Goal: Task Accomplishment & Management: Manage account settings

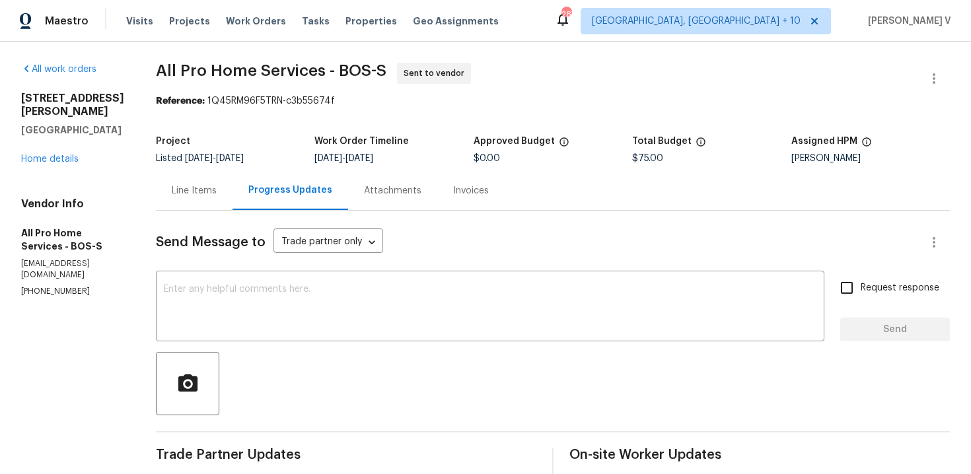
click at [194, 194] on div "Line Items" at bounding box center [194, 190] width 45 height 13
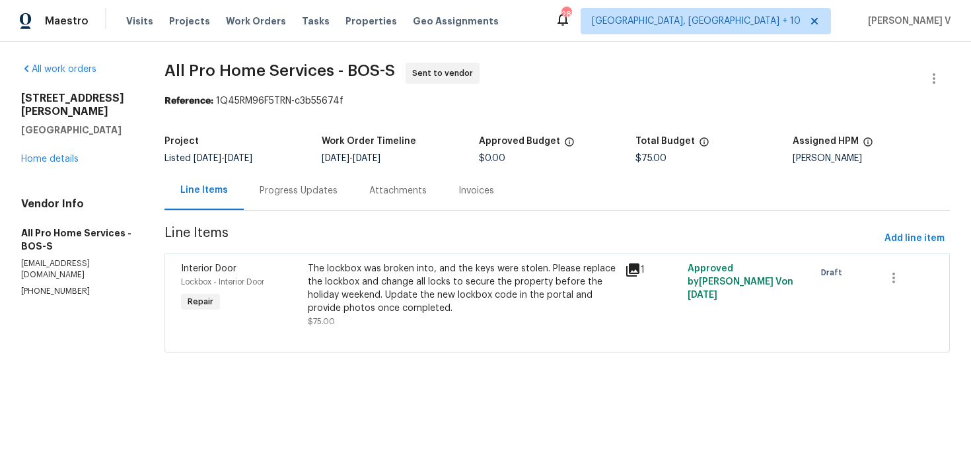
click at [436, 293] on div "The lockbox was broken into, and the keys were stolen. Please replace the lockb…" at bounding box center [462, 288] width 308 height 53
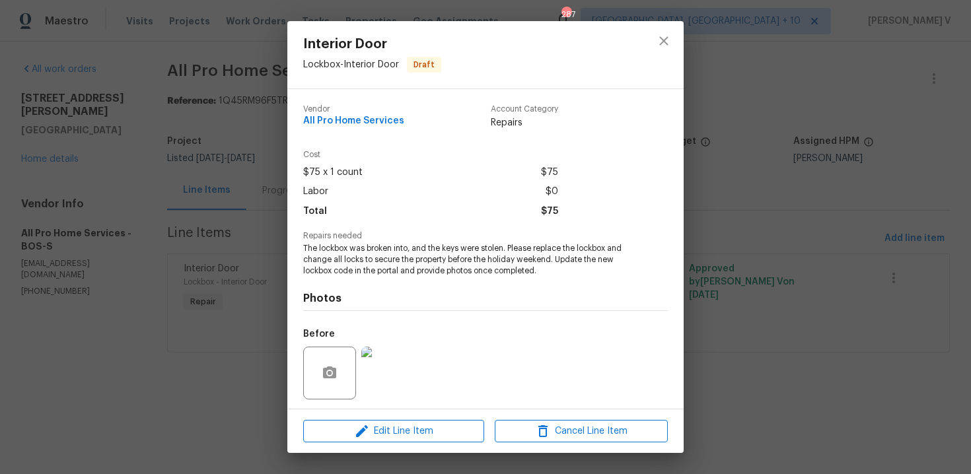
scroll to position [90, 0]
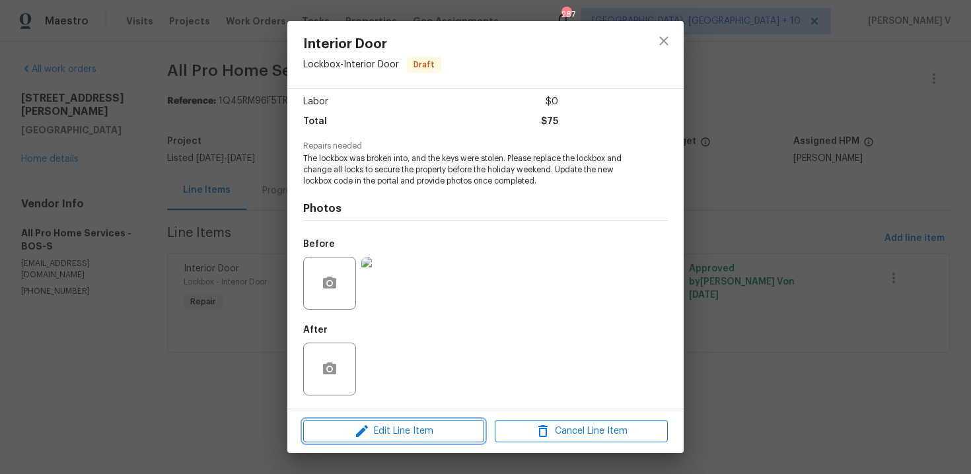
click at [397, 435] on span "Edit Line Item" at bounding box center [393, 431] width 173 height 17
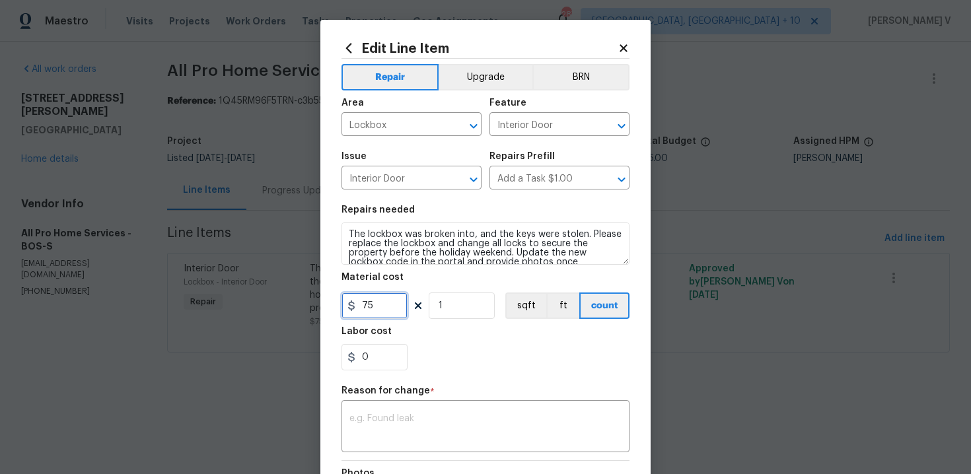
click at [375, 300] on input "75" at bounding box center [374, 306] width 66 height 26
type input "350"
click at [408, 420] on textarea at bounding box center [485, 428] width 272 height 28
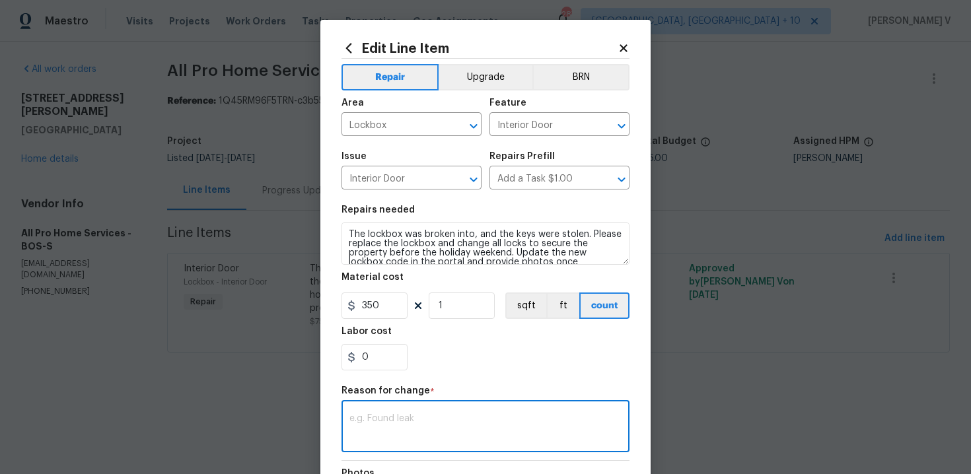
paste textarea "(DV) Updated cost per BR team approval."
click at [456, 421] on textarea "(DV) Updated cost per BR team approval." at bounding box center [485, 428] width 272 height 28
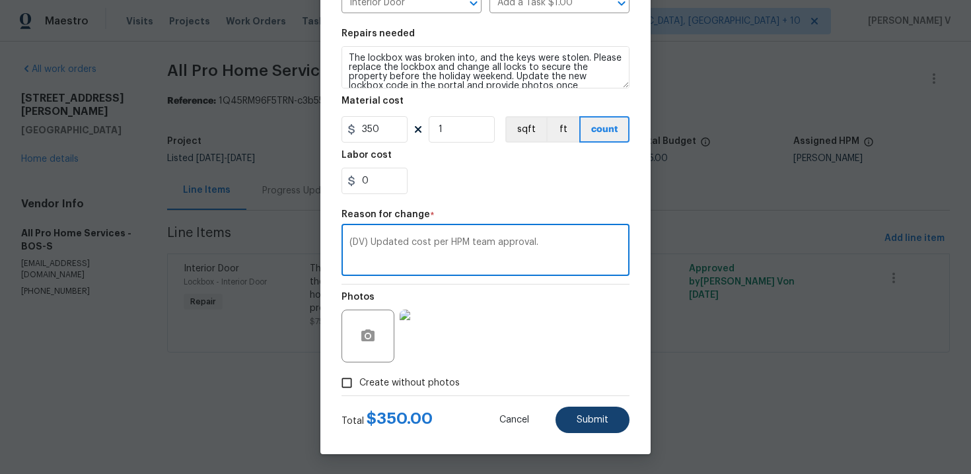
type textarea "(DV) Updated cost per HPM team approval."
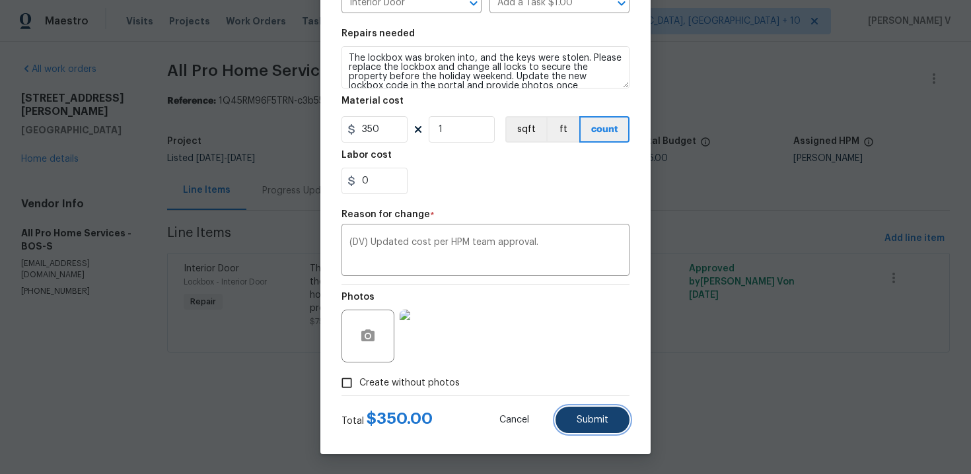
click at [566, 423] on button "Submit" at bounding box center [592, 420] width 74 height 26
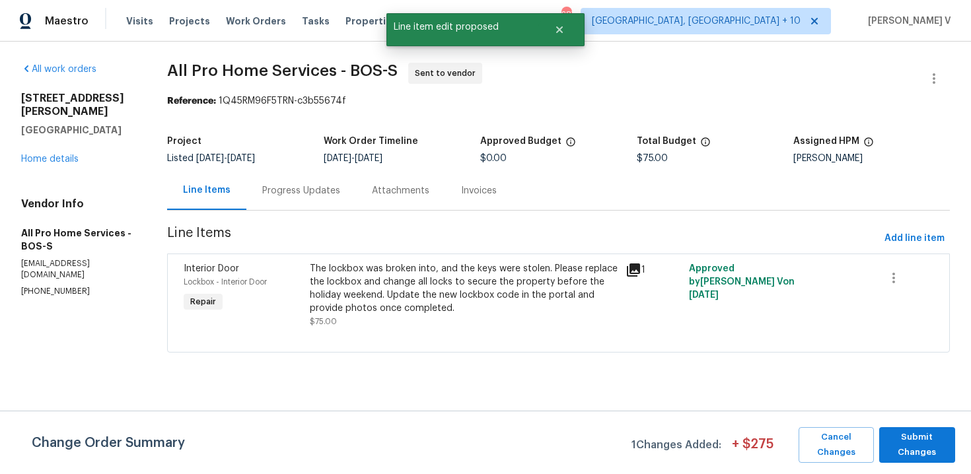
scroll to position [0, 0]
click at [907, 441] on span "Submit Changes" at bounding box center [917, 445] width 63 height 30
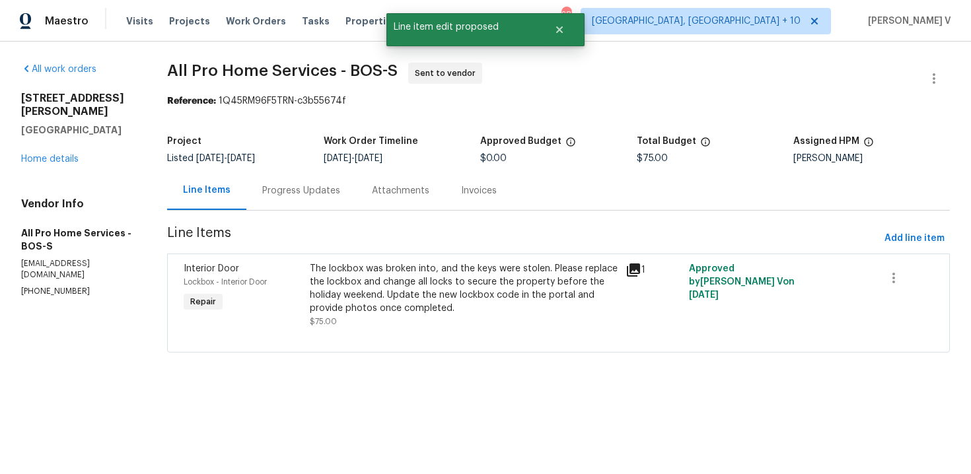
click at [278, 168] on div "Project Listed 8/29/2025 - 9/4/2025 Work Order Timeline 9/2/2025 - 9/4/2025 App…" at bounding box center [558, 150] width 783 height 42
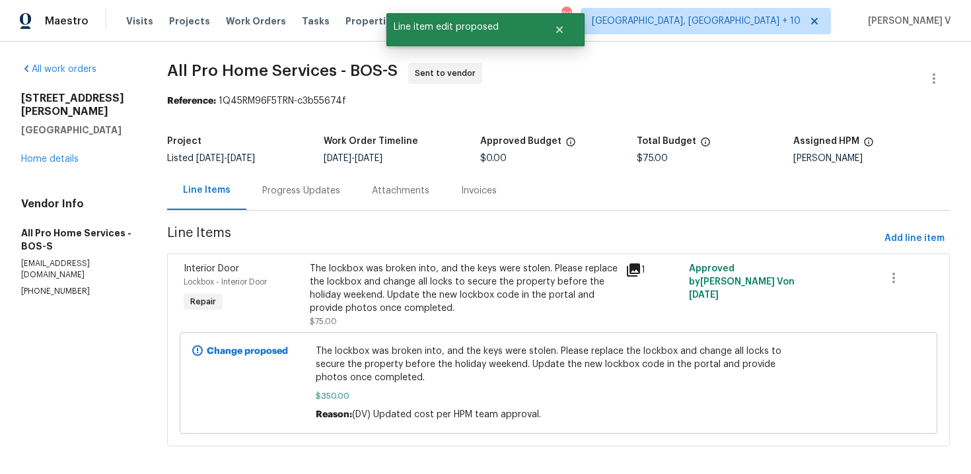
click at [289, 190] on div "Progress Updates" at bounding box center [301, 190] width 78 height 13
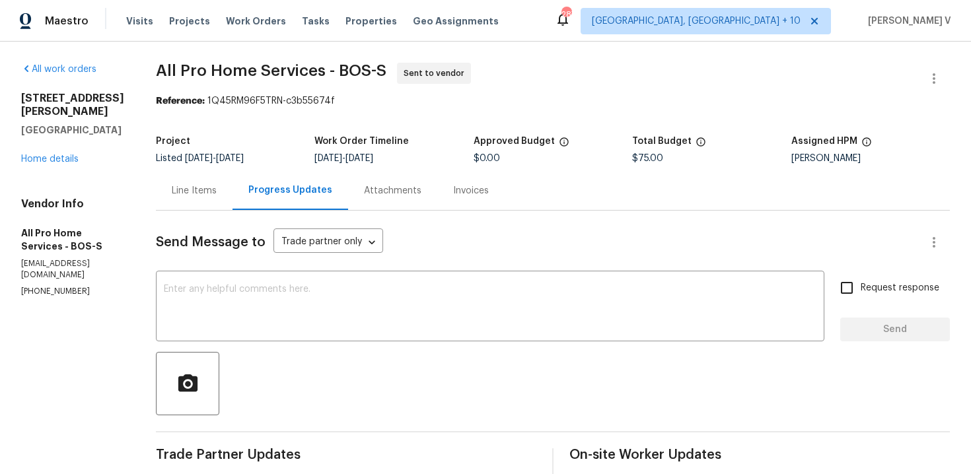
click at [182, 204] on div "Line Items" at bounding box center [194, 190] width 77 height 39
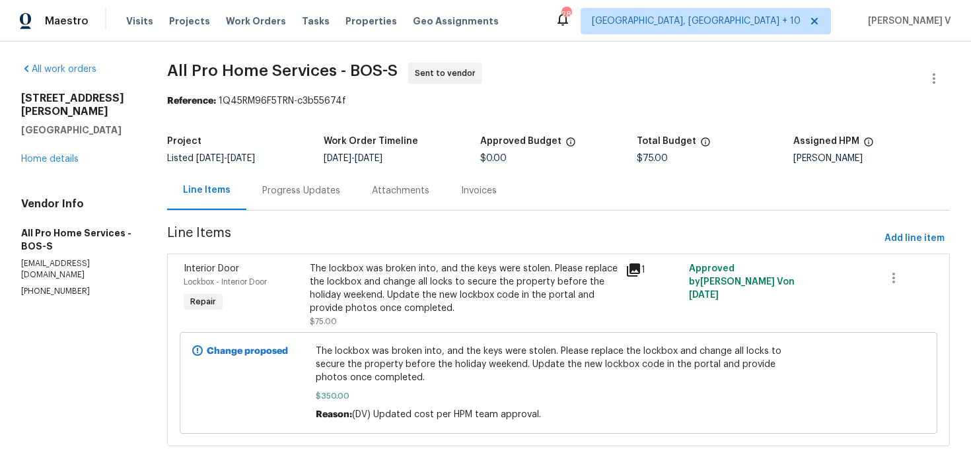
click at [63, 99] on h2 "337 Edgell Rd" at bounding box center [78, 105] width 114 height 26
copy h2 "337 Edgell Rd"
click at [296, 196] on div "Progress Updates" at bounding box center [301, 190] width 78 height 13
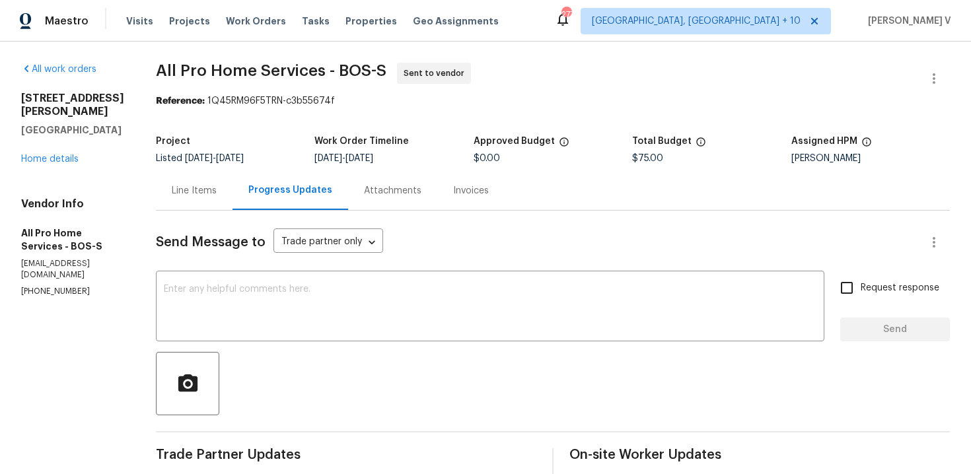
scroll to position [23, 0]
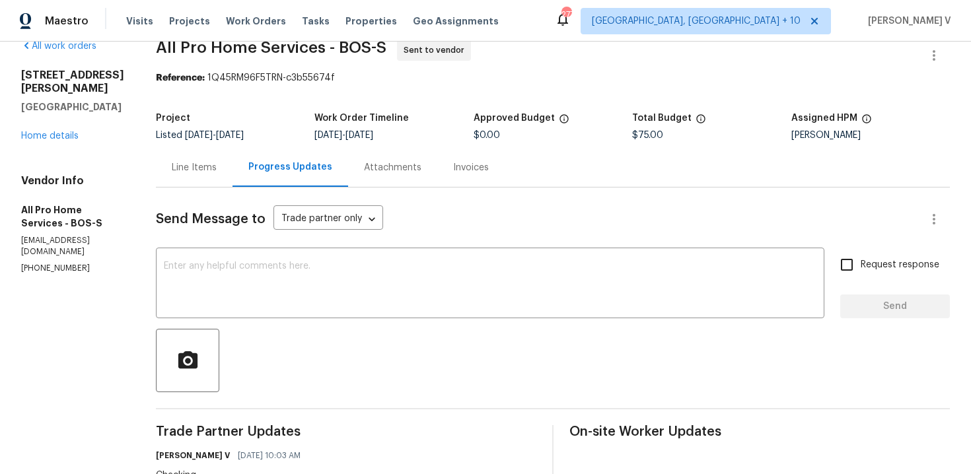
click at [213, 114] on div "Project" at bounding box center [235, 122] width 159 height 17
click at [200, 159] on div "Line Items" at bounding box center [194, 167] width 77 height 39
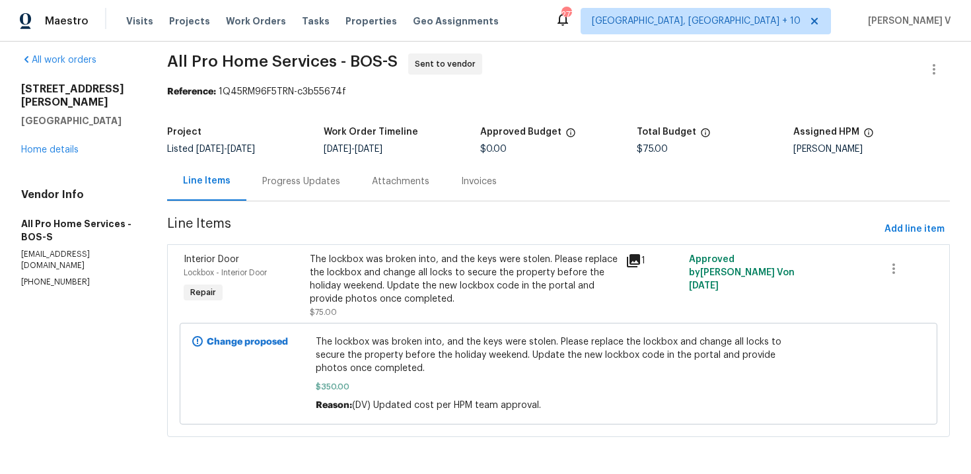
click at [336, 191] on div "Progress Updates" at bounding box center [301, 181] width 110 height 39
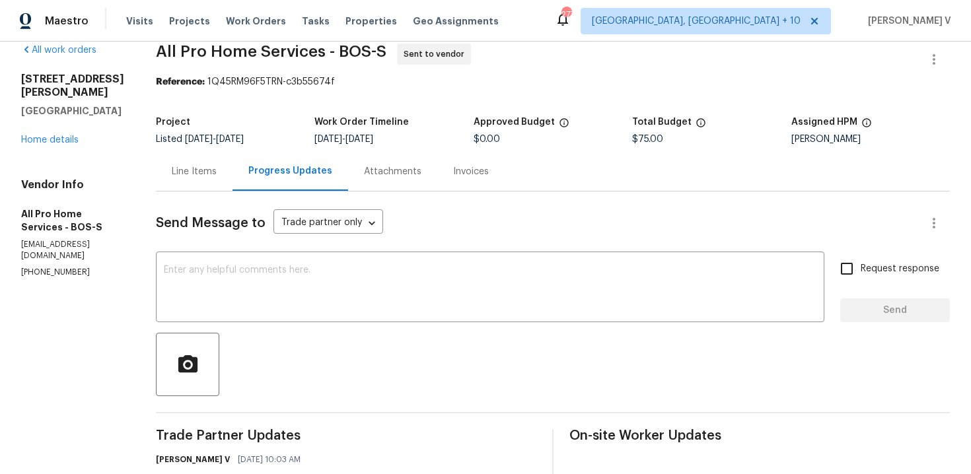
scroll to position [23, 0]
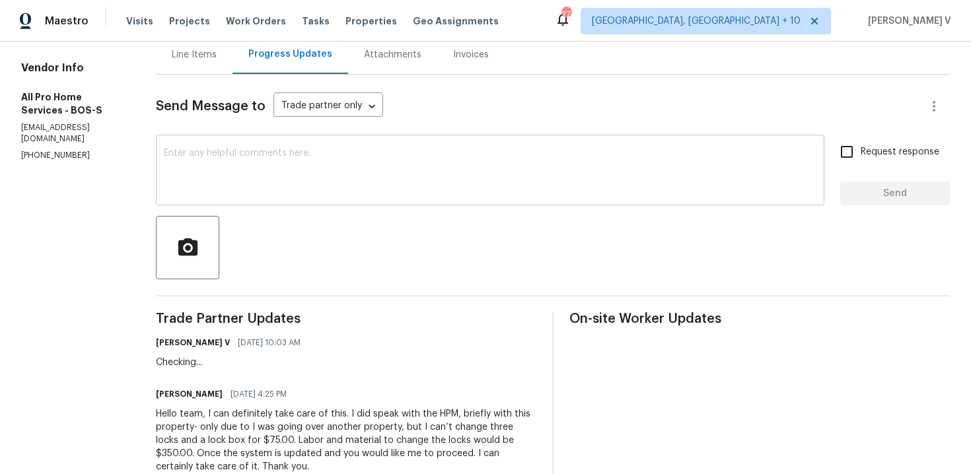
click at [240, 194] on textarea at bounding box center [490, 172] width 653 height 46
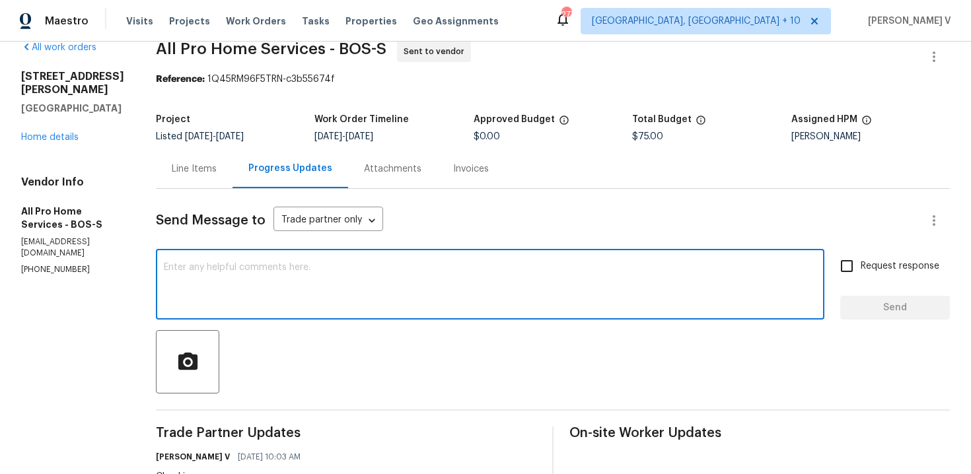
click at [200, 166] on div "Line Items" at bounding box center [194, 168] width 45 height 13
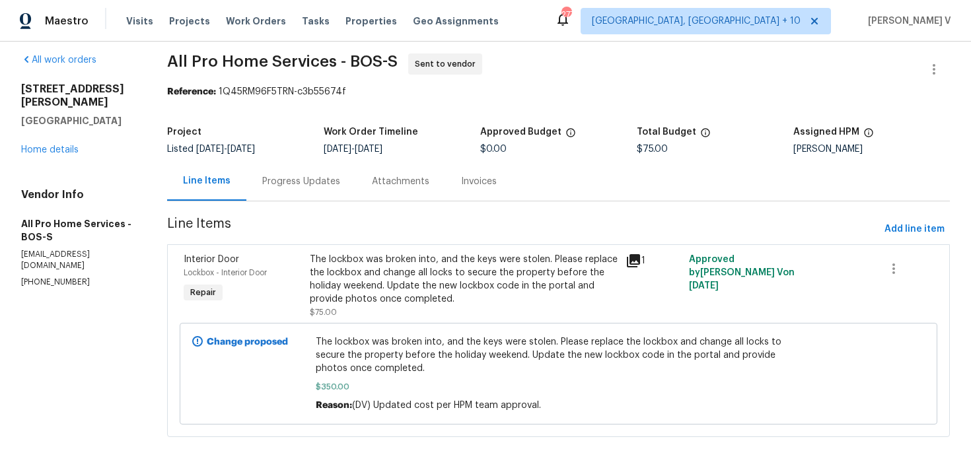
click at [280, 178] on div "Progress Updates" at bounding box center [301, 181] width 78 height 13
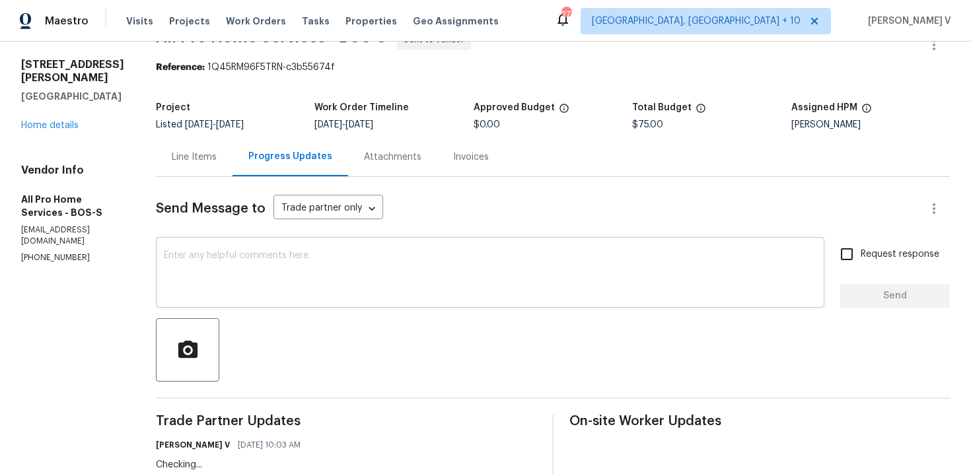
scroll to position [23, 0]
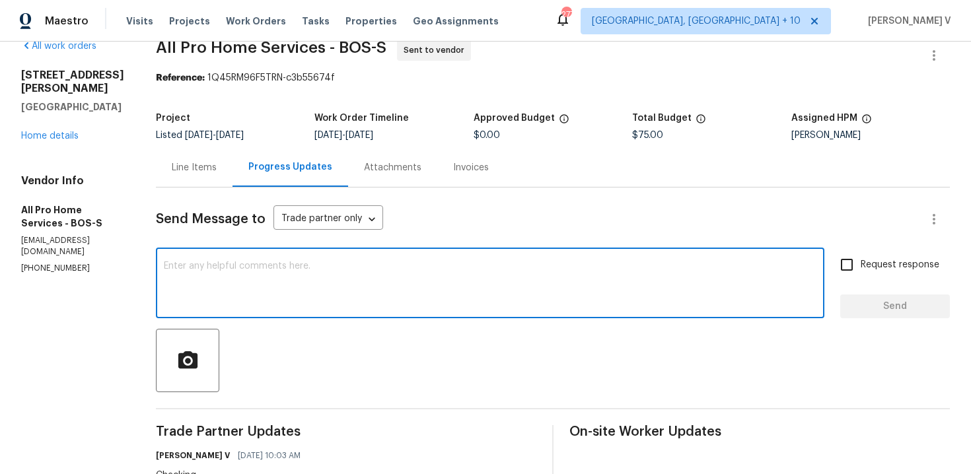
click at [279, 295] on textarea at bounding box center [490, 285] width 653 height 46
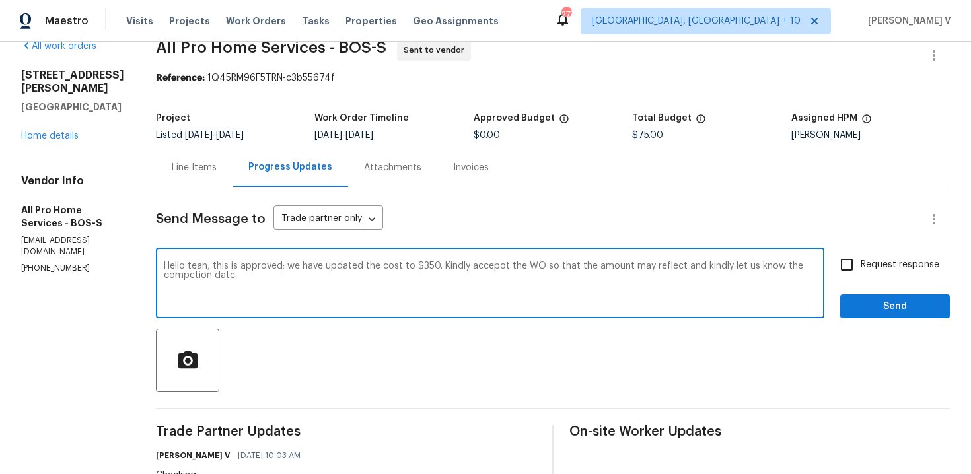
click at [421, 240] on div "Send Message to Trade partner only Trade partner only ​ Hello tean, this is app…" at bounding box center [553, 441] width 794 height 506
click at [414, 284] on textarea "Hello tean, this is approved; we have updated the cost to $350. Kindly accepot …" at bounding box center [490, 285] width 653 height 46
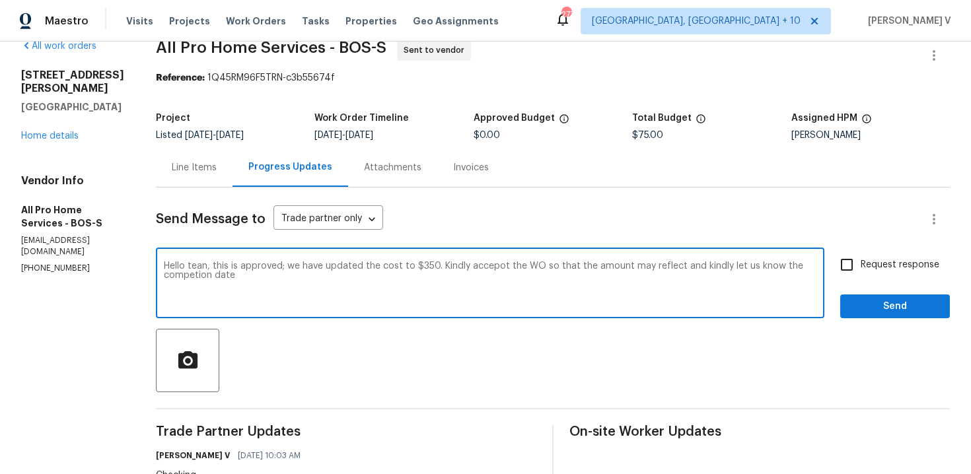
click at [414, 284] on textarea "Hello tean, this is approved; we have updated the cost to $350. Kindly accepot …" at bounding box center [490, 285] width 653 height 46
click at [422, 279] on textarea "Hello tean, this is approved; we have updated the cost to $350. Kindly accepot …" at bounding box center [490, 285] width 653 height 46
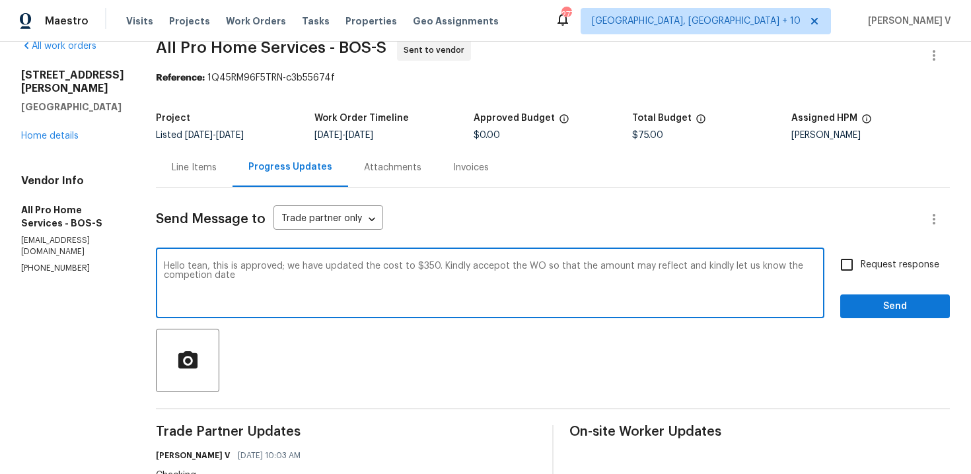
click at [422, 279] on textarea "Hello tean, this is approved; we have updated the cost to $350. Kindly accepot …" at bounding box center [490, 285] width 653 height 46
paste textarea "m, this has been approved and the cost updated to $350. Kindly accept the WO so…"
type textarea "Hello team, this has been approved and the cost updated to $350. Kindly accept …"
click at [894, 264] on span "Request response" at bounding box center [900, 265] width 79 height 14
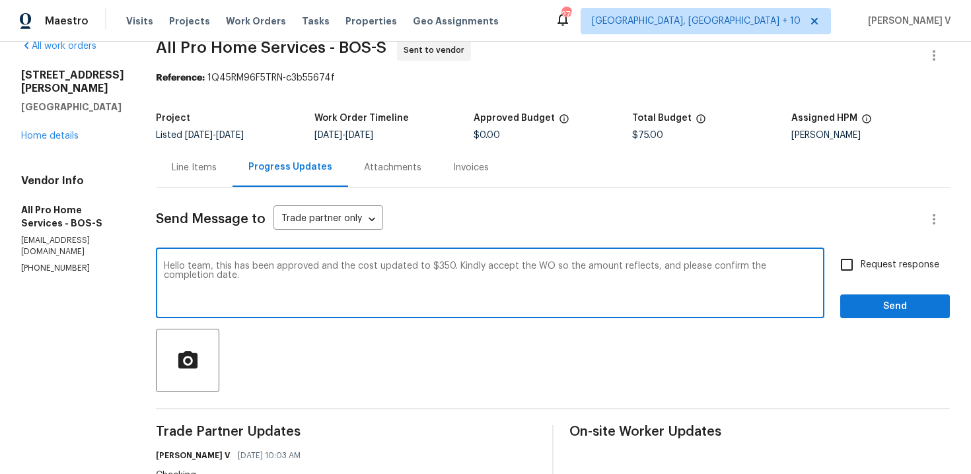
click at [861, 264] on input "Request response" at bounding box center [847, 265] width 28 height 28
checkbox input "true"
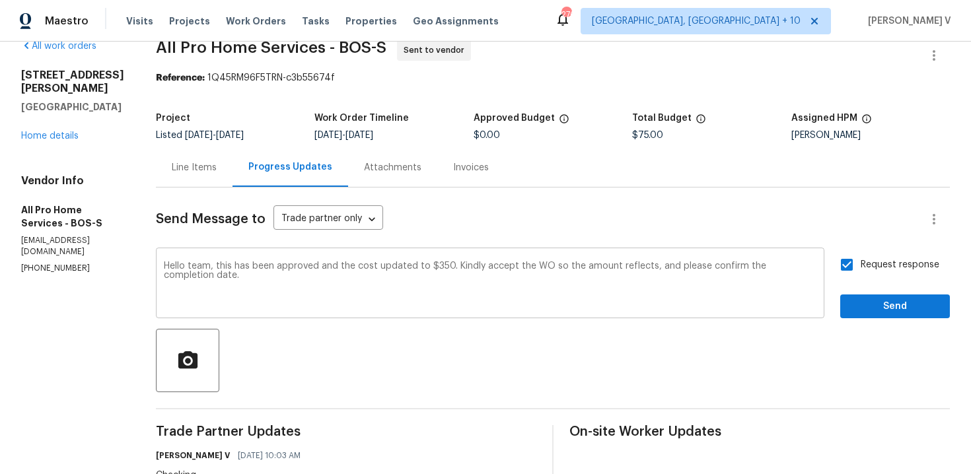
scroll to position [43, 0]
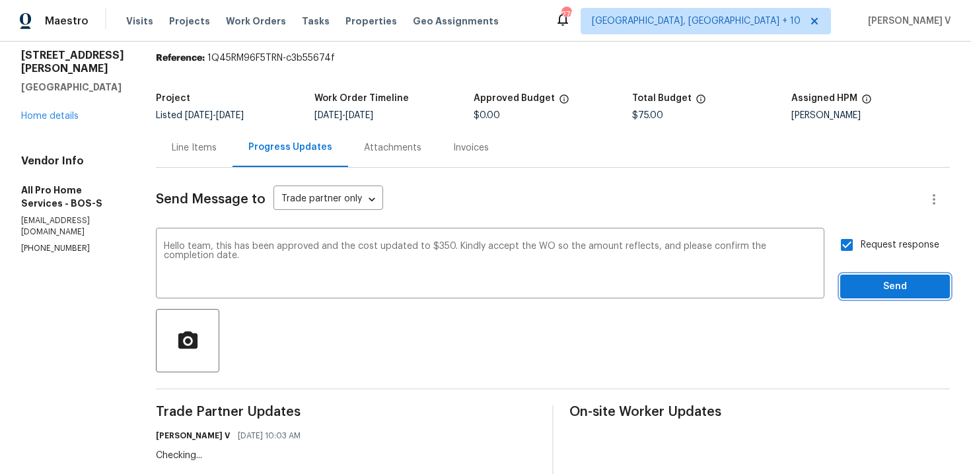
click at [887, 281] on span "Send" at bounding box center [895, 287] width 89 height 17
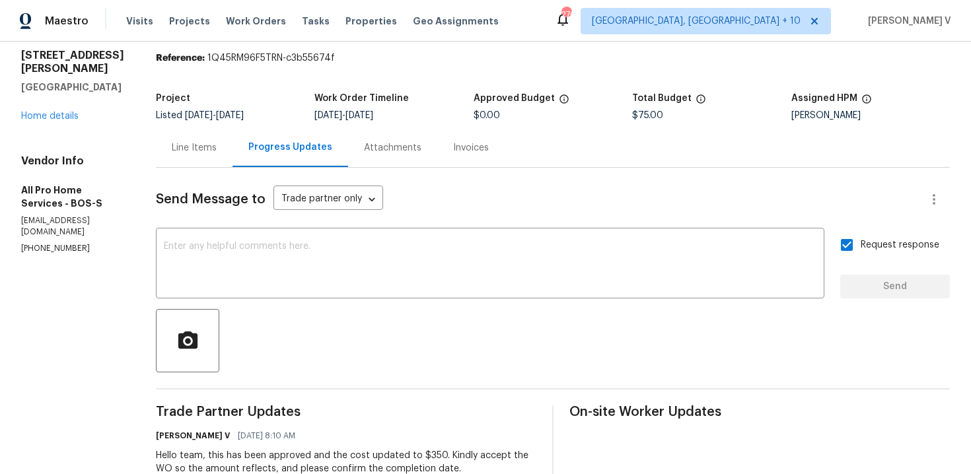
scroll to position [0, 0]
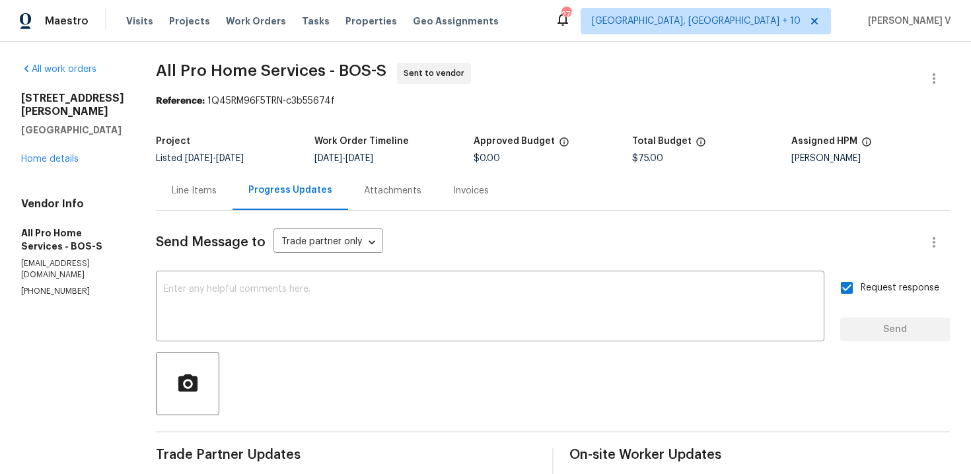
click at [61, 153] on div "All work orders 337 Edgell Rd Framingham, MA 01701 Home details Vendor Info All…" at bounding box center [72, 180] width 103 height 234
click at [57, 155] on link "Home details" at bounding box center [49, 159] width 57 height 9
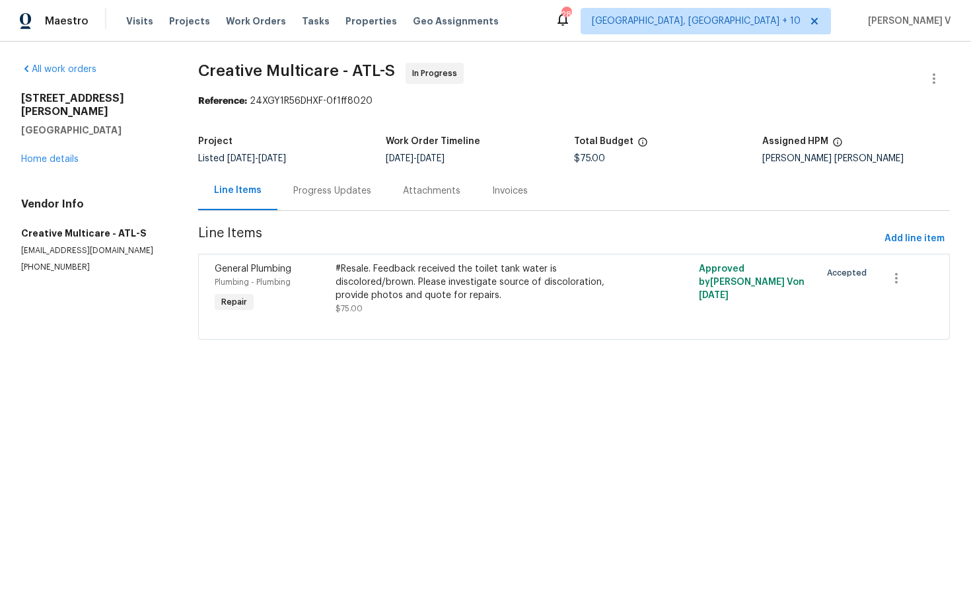
click at [335, 199] on div "Progress Updates" at bounding box center [332, 190] width 110 height 39
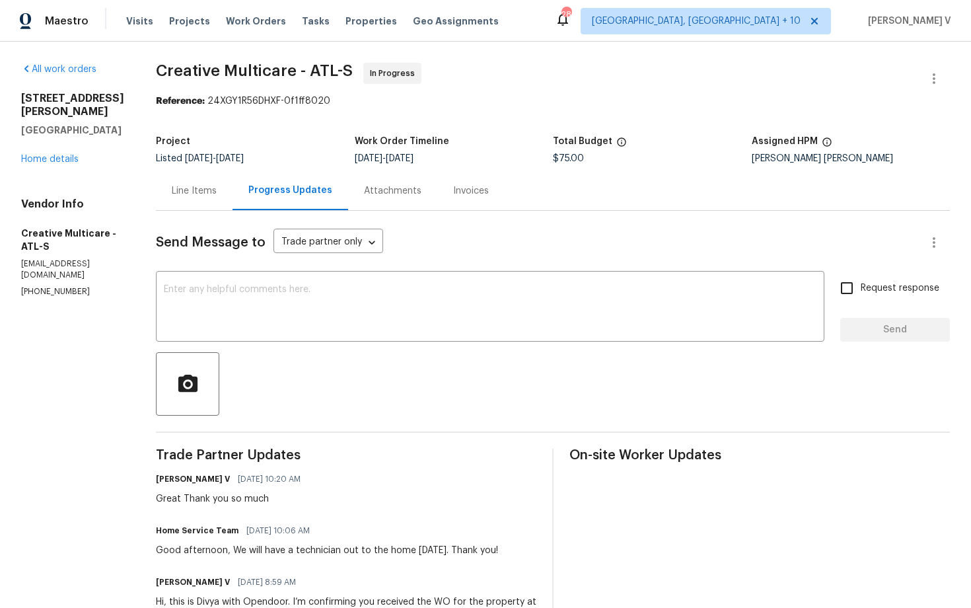
scroll to position [6, 0]
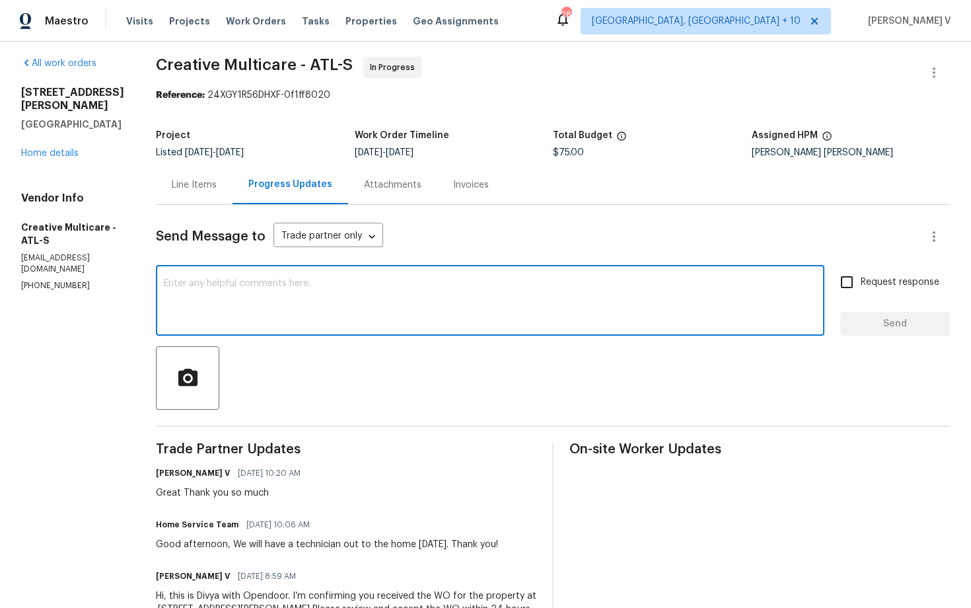
click at [301, 319] on textarea at bounding box center [490, 302] width 653 height 46
paste textarea "Hi, hope everything is on track with the WO scheduled for today. Please let us …"
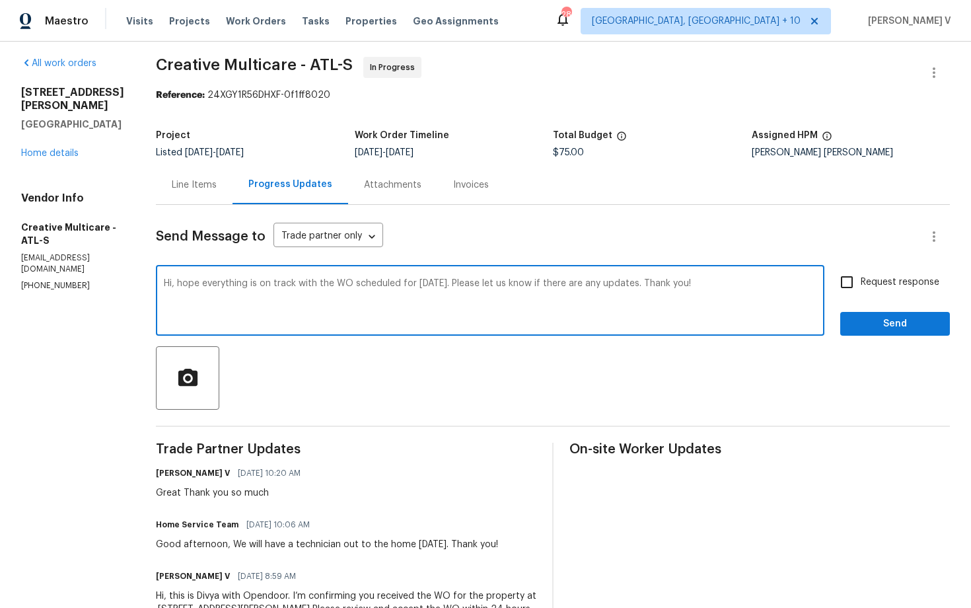
type textarea "Hi, hope everything is on track with the WO scheduled for today. Please let us …"
click at [861, 281] on input "Request response" at bounding box center [847, 282] width 28 height 28
checkbox input "true"
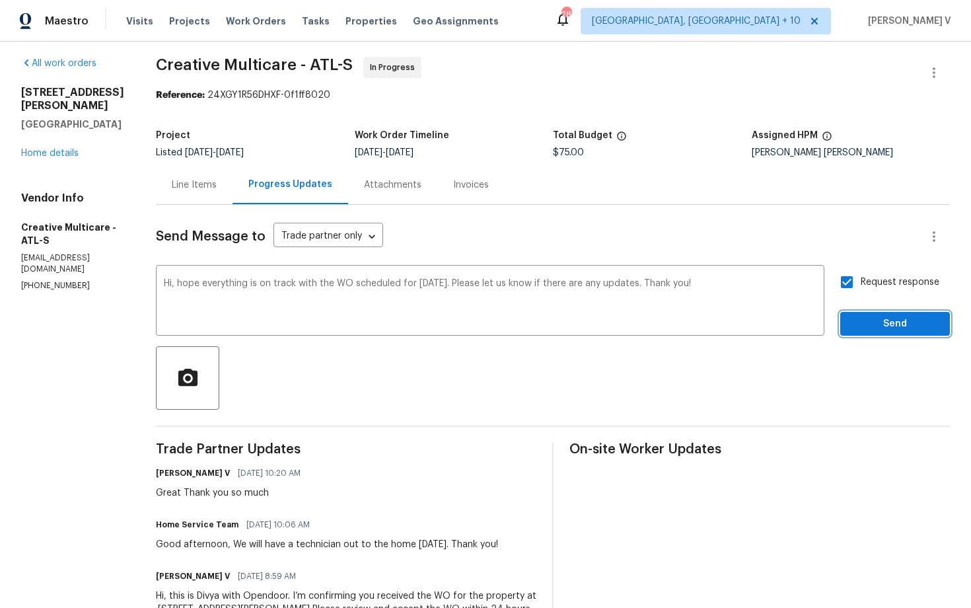
click at [879, 324] on span "Send" at bounding box center [895, 324] width 89 height 17
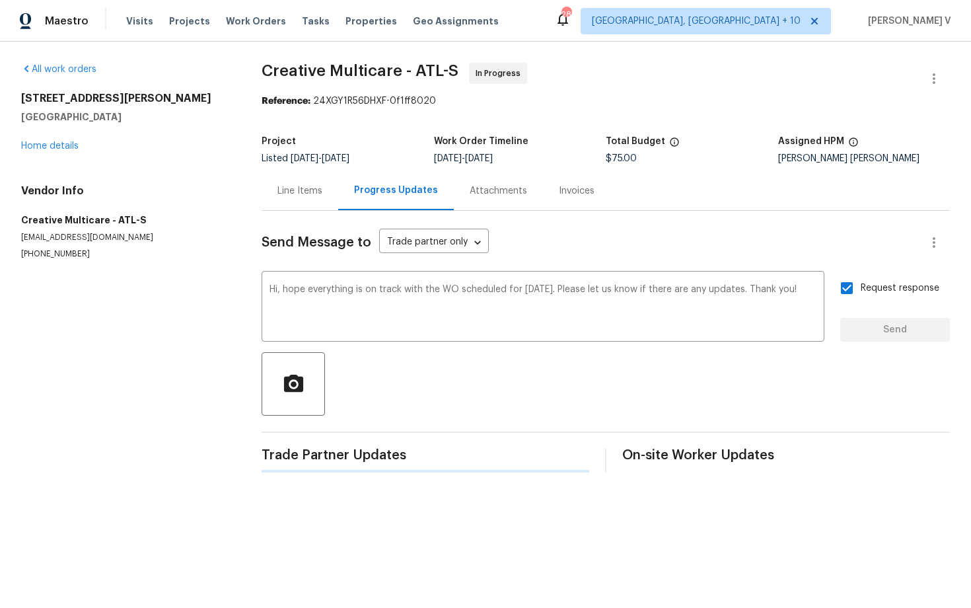
scroll to position [0, 0]
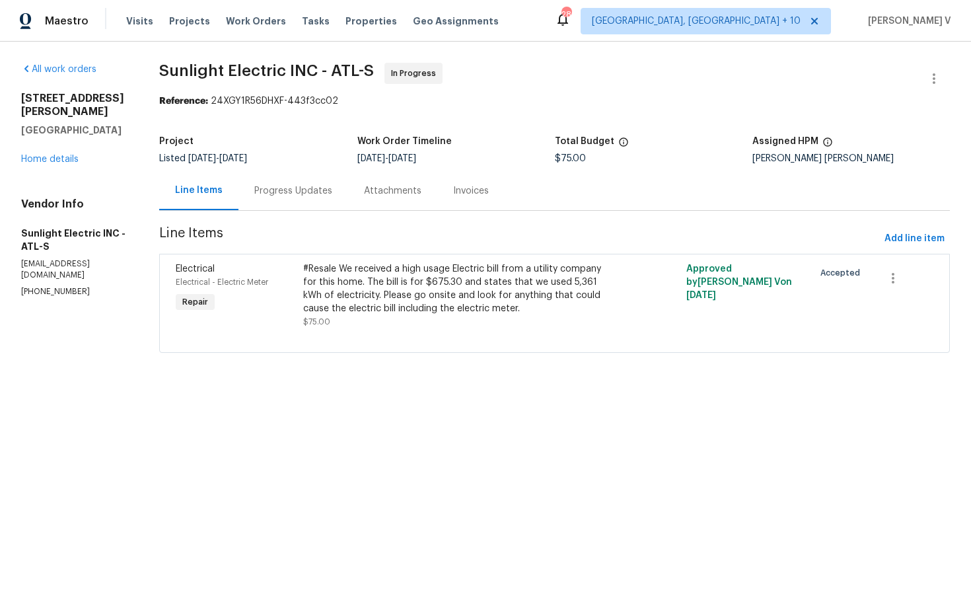
click at [317, 211] on section "Sunlight Electric INC - ATL-S In Progress Reference: 24XGY1R56DHXF-443f3cc02 Pr…" at bounding box center [554, 216] width 791 height 306
click at [326, 187] on div "Progress Updates" at bounding box center [293, 190] width 78 height 13
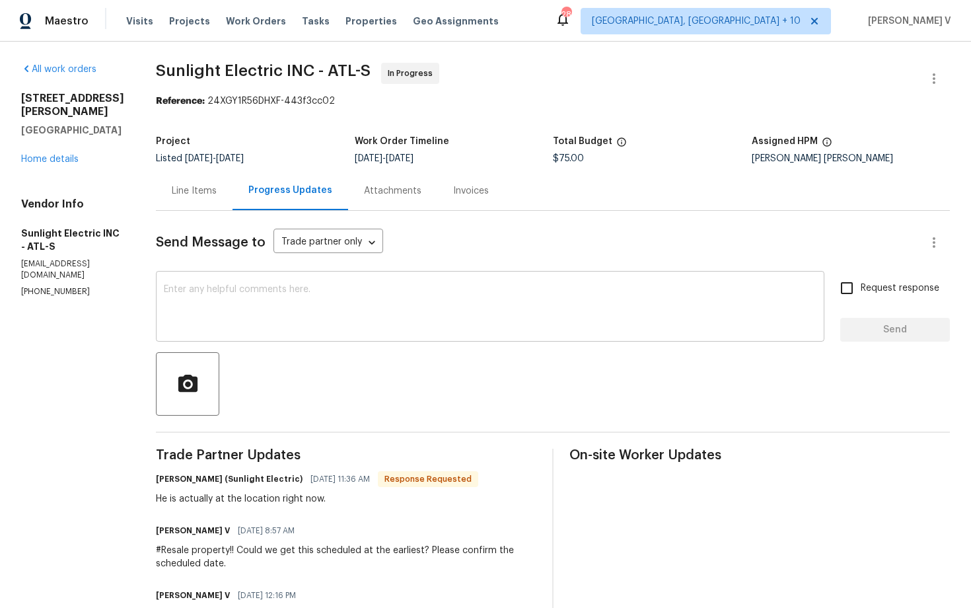
click at [381, 309] on textarea at bounding box center [490, 308] width 653 height 46
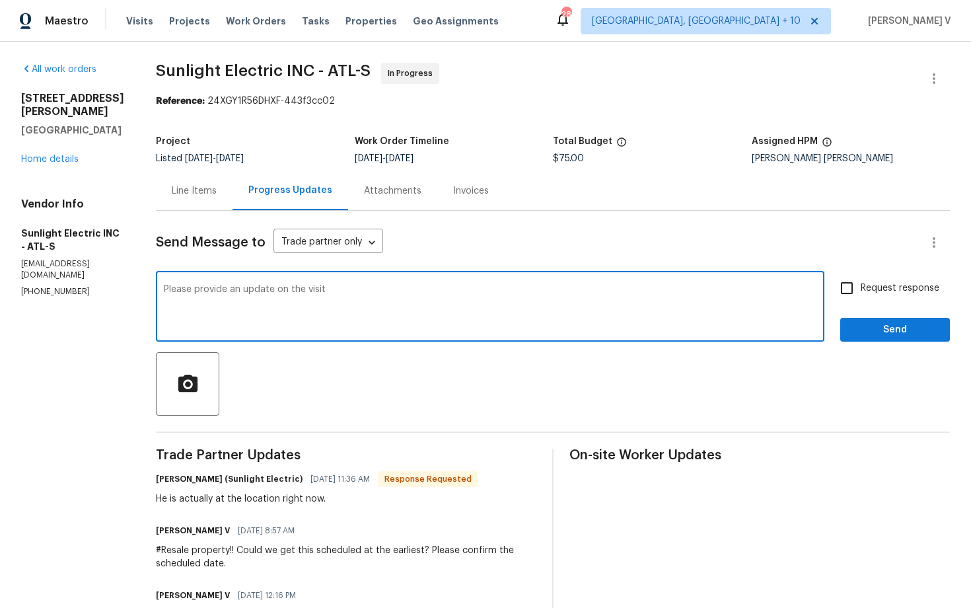
type textarea "Please provide an update on the visit"
click at [857, 282] on input "Request response" at bounding box center [847, 288] width 28 height 28
checkbox input "true"
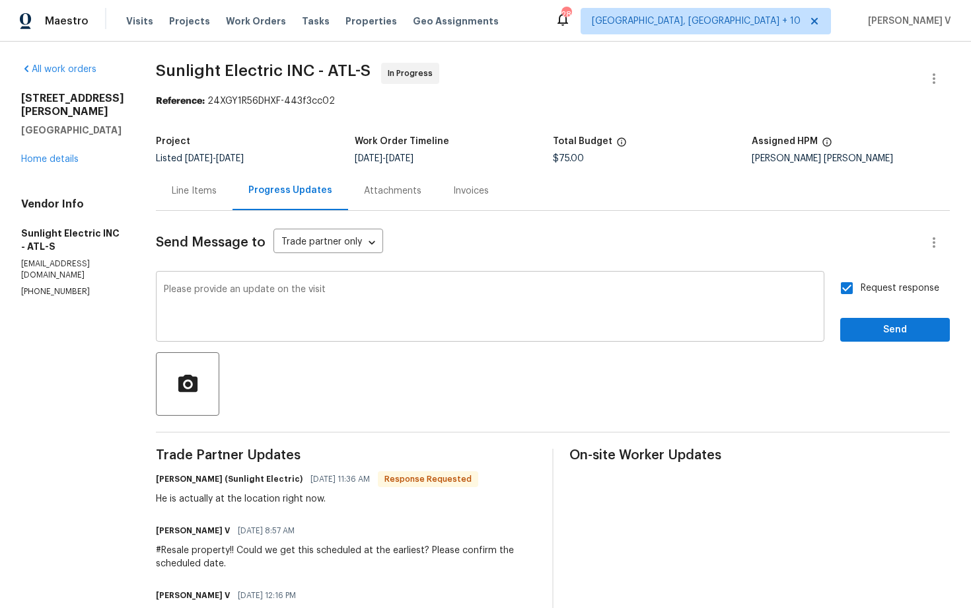
click at [359, 285] on textarea "Please provide an update on the visit" at bounding box center [490, 308] width 653 height 46
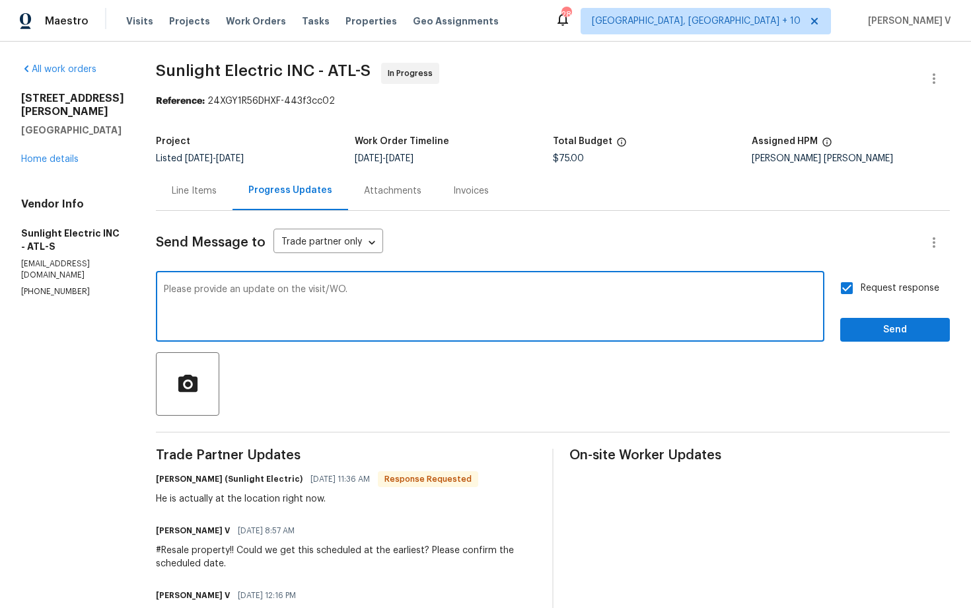
type textarea "Please provide an update on the visit/WO."
click at [902, 334] on span "Send" at bounding box center [895, 330] width 89 height 17
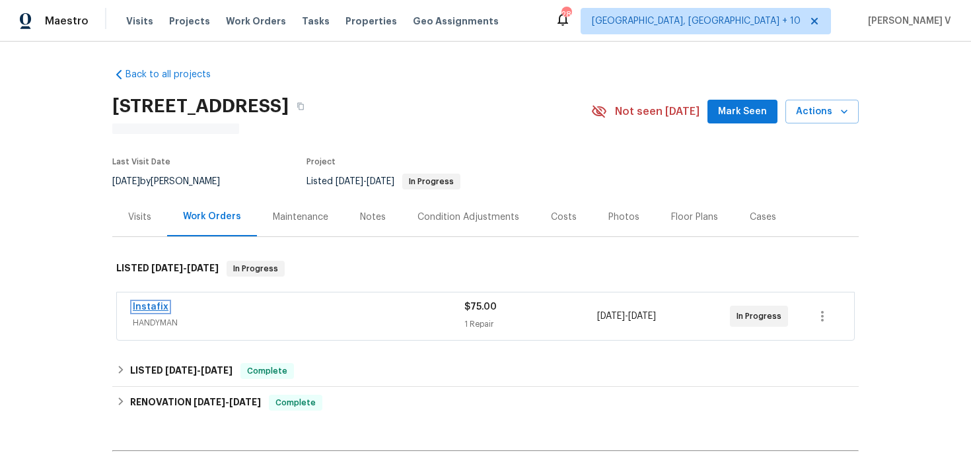
click at [159, 310] on link "Instafix" at bounding box center [151, 306] width 36 height 9
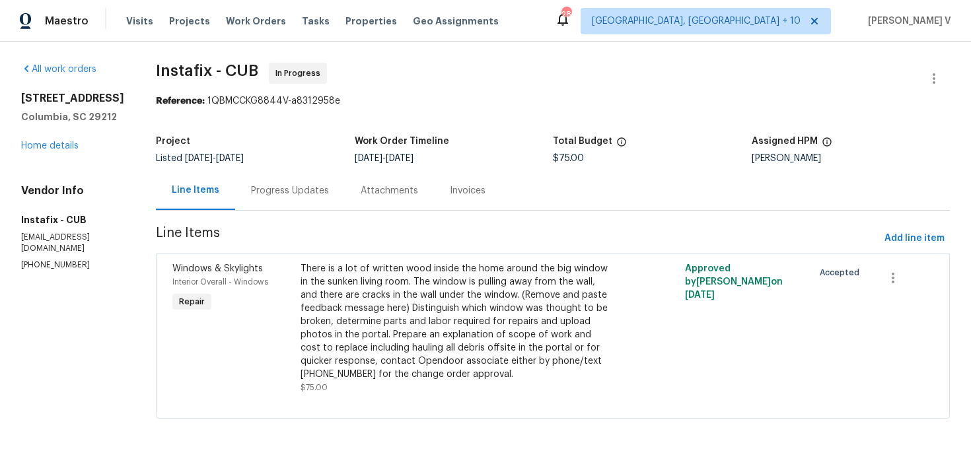
click at [291, 196] on div "Progress Updates" at bounding box center [290, 190] width 78 height 13
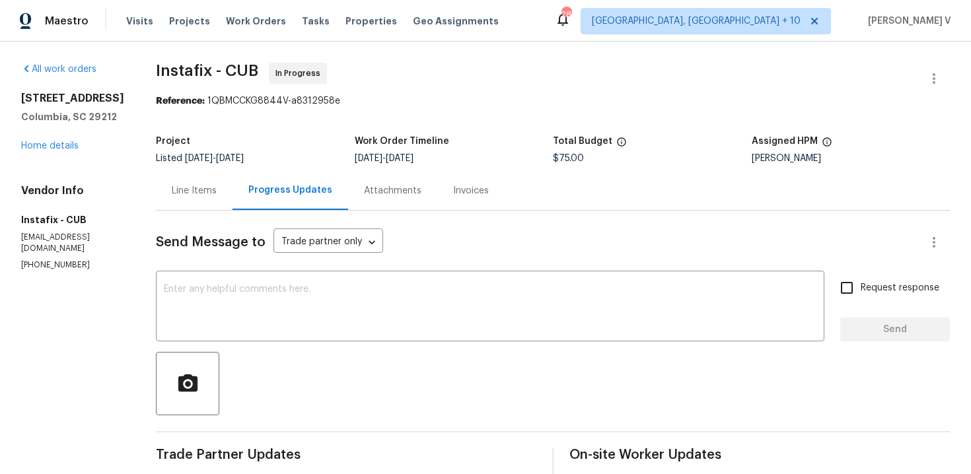
click at [184, 182] on div "Line Items" at bounding box center [194, 190] width 77 height 39
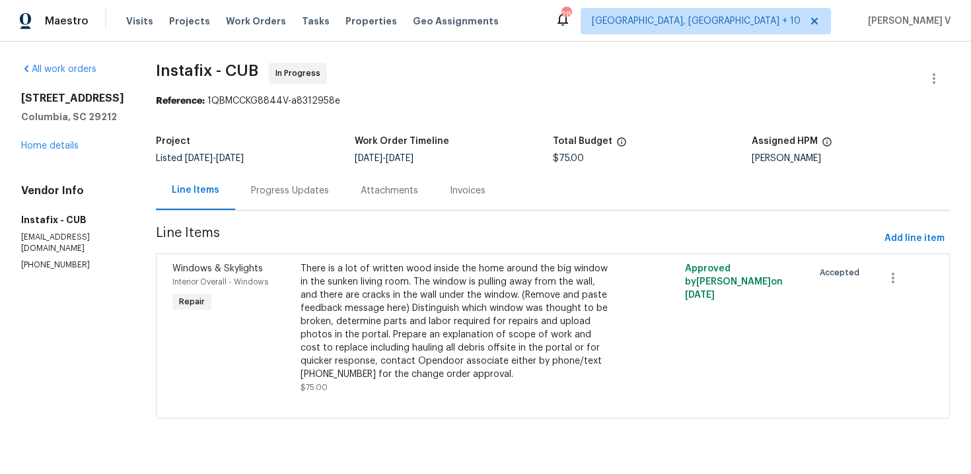
click at [268, 186] on div "Progress Updates" at bounding box center [290, 190] width 78 height 13
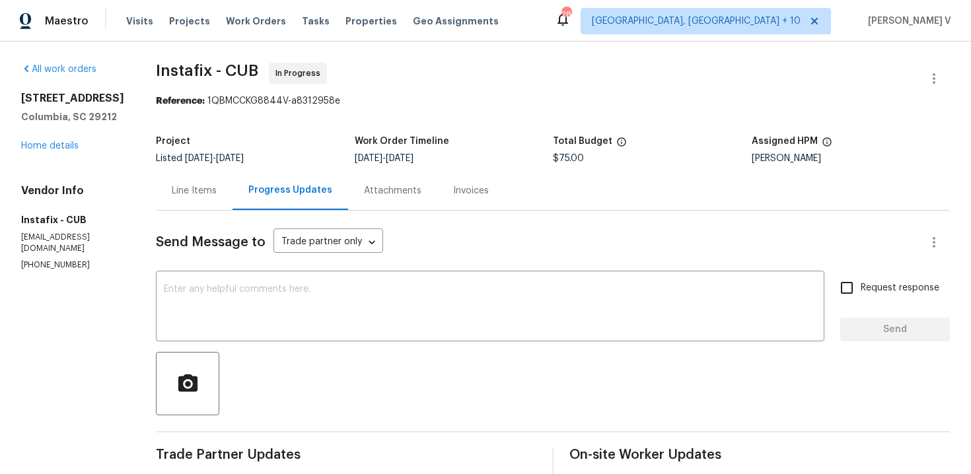
click at [162, 199] on div "Line Items" at bounding box center [194, 190] width 77 height 39
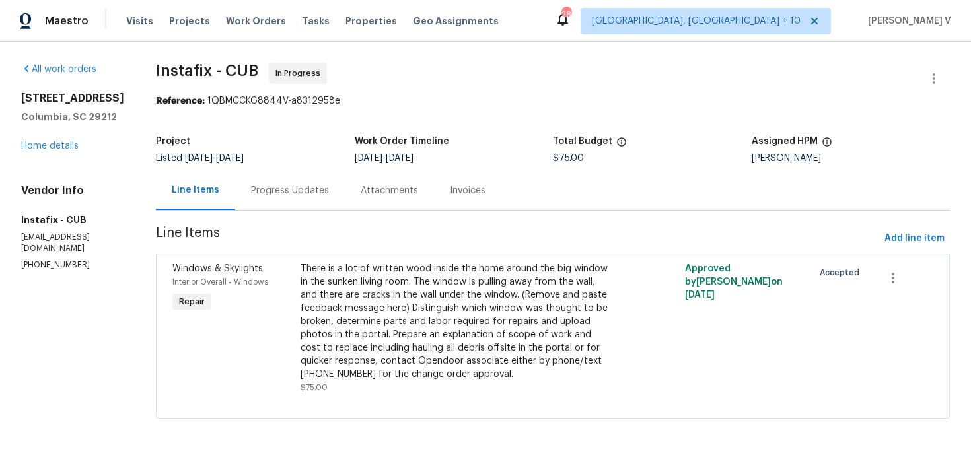
click at [369, 291] on div "There is a lot of written wood inside the home around the big window in the sun…" at bounding box center [457, 321] width 312 height 119
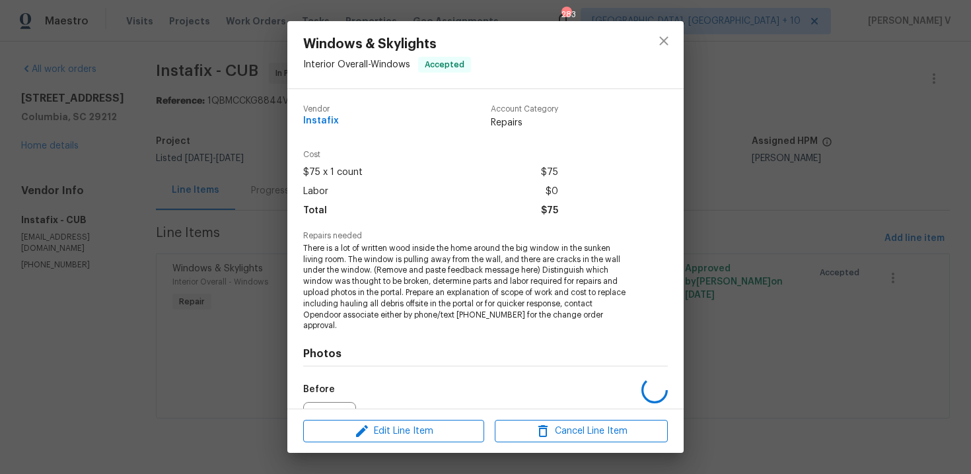
scroll to position [134, 0]
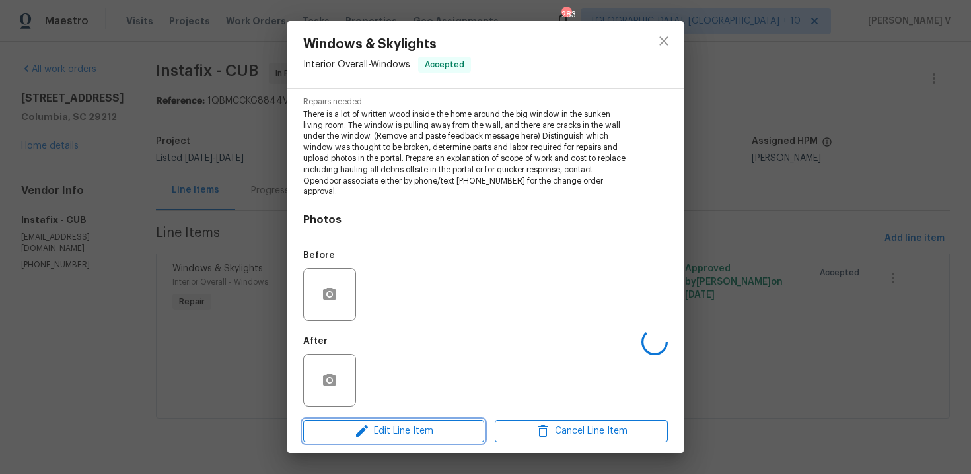
click at [405, 426] on span "Edit Line Item" at bounding box center [393, 431] width 173 height 17
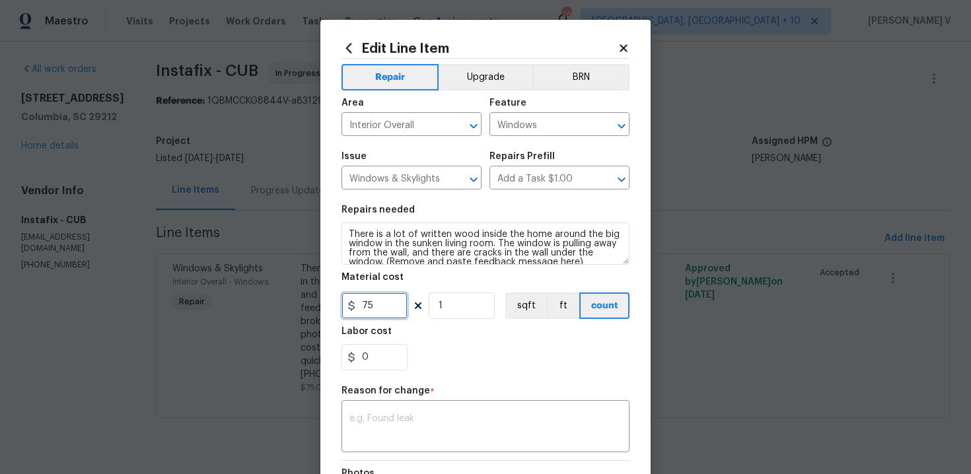
click at [376, 311] on input "75" at bounding box center [374, 306] width 66 height 26
type input "250"
click at [401, 429] on textarea at bounding box center [485, 428] width 272 height 28
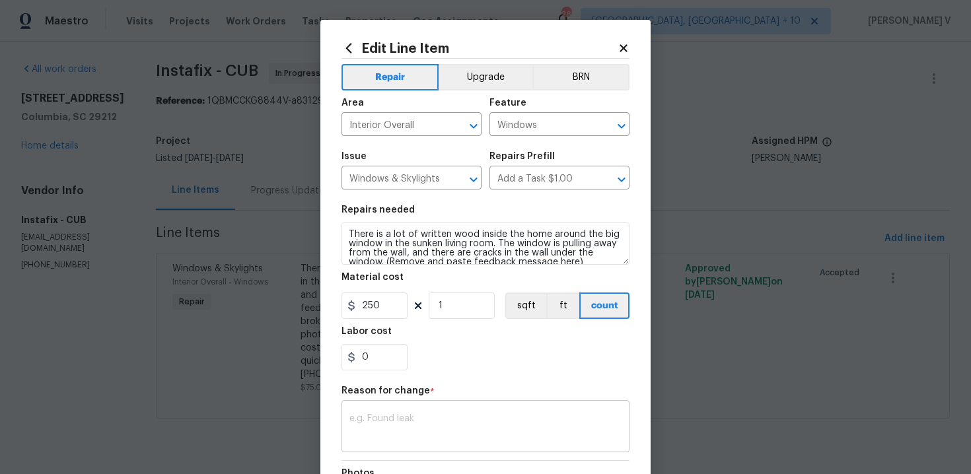
paste textarea "(DV) Updated per vendor’s final cost."
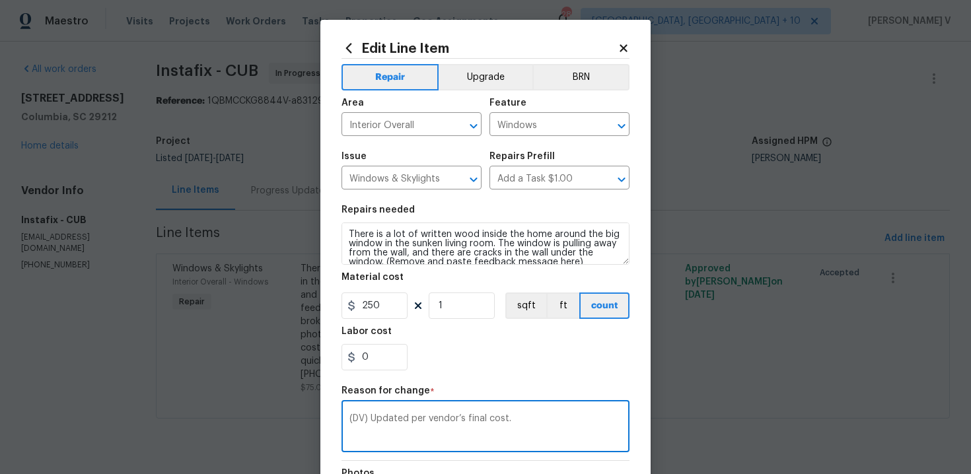
scroll to position [177, 0]
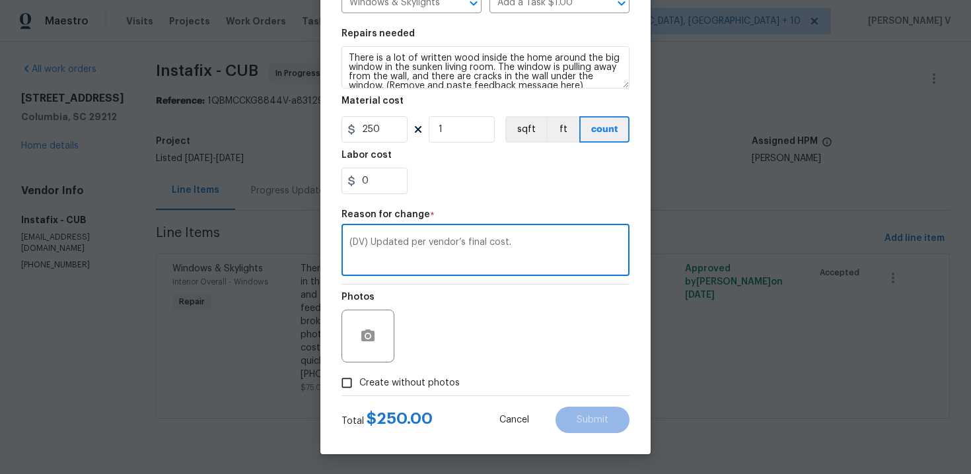
type textarea "(DV) Updated per vendor’s final cost."
click at [361, 384] on span "Create without photos" at bounding box center [409, 383] width 100 height 14
click at [359, 384] on input "Create without photos" at bounding box center [346, 383] width 25 height 25
checkbox input "true"
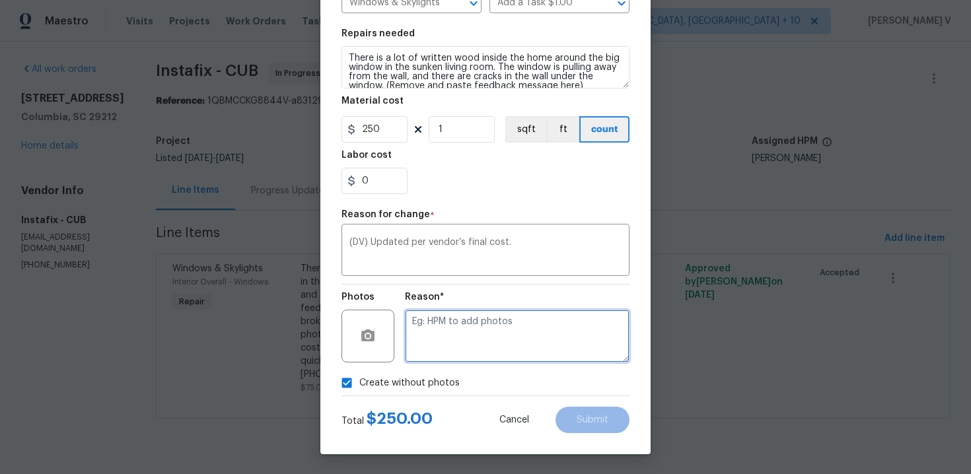
click at [485, 347] on textarea at bounding box center [517, 336] width 225 height 53
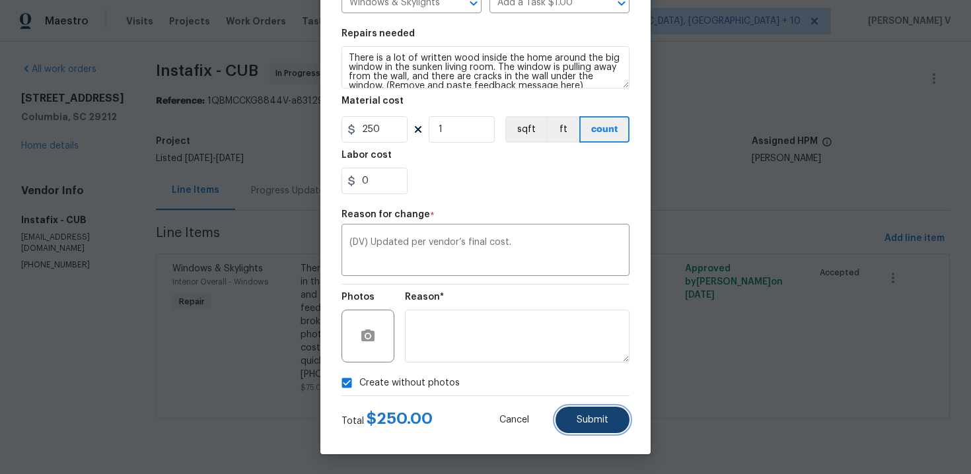
click at [563, 423] on button "Submit" at bounding box center [592, 420] width 74 height 26
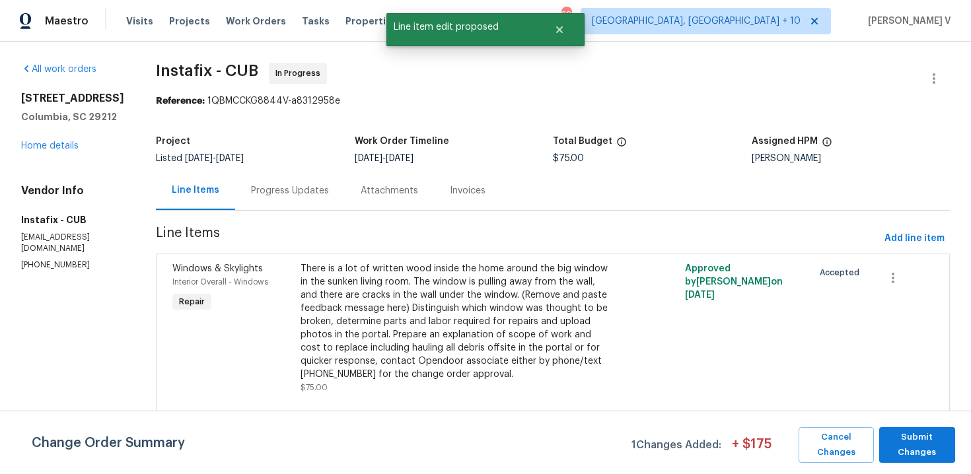
scroll to position [0, 0]
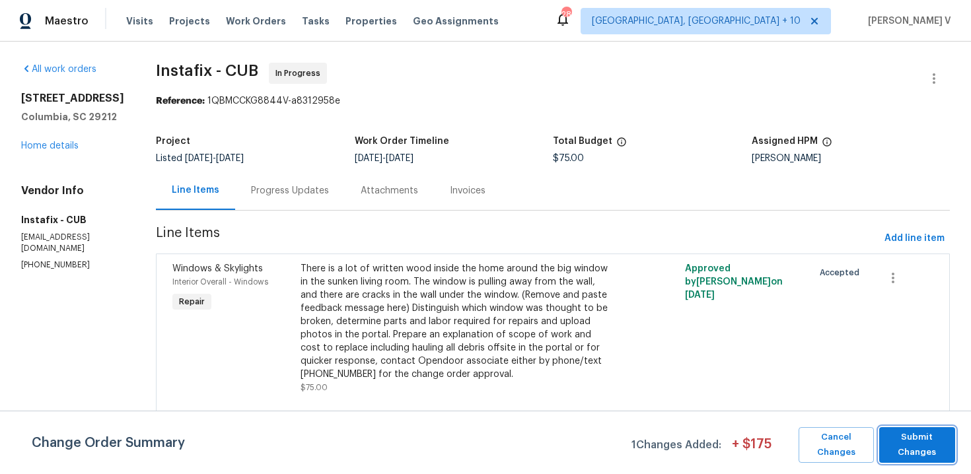
click at [913, 443] on span "Submit Changes" at bounding box center [917, 445] width 63 height 30
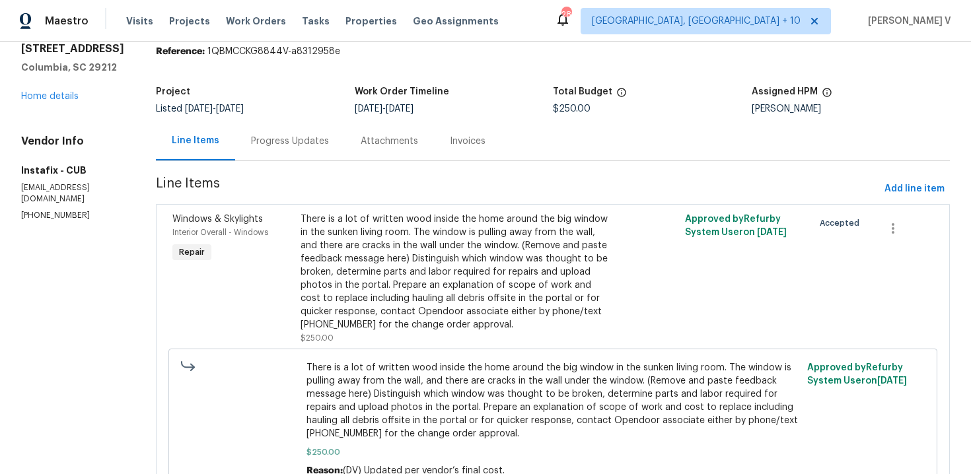
scroll to position [55, 0]
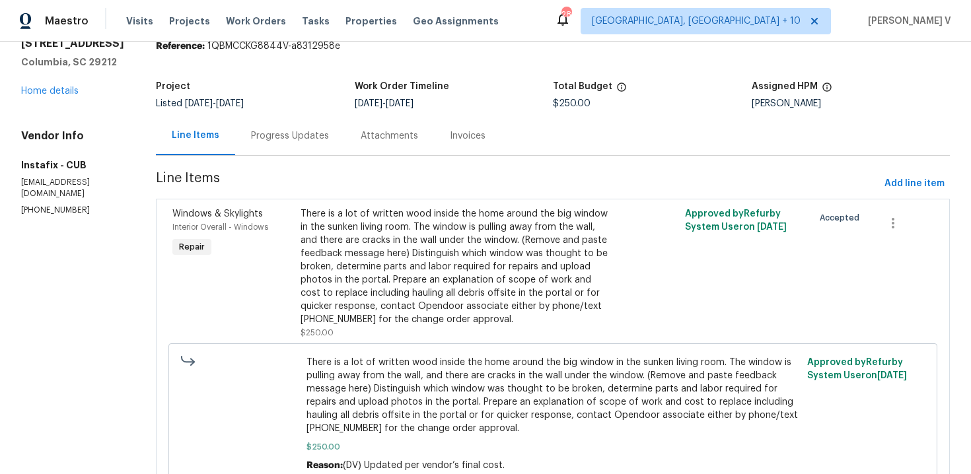
click at [297, 160] on section "Instafix - CUB In Progress Reference: 1QBMCCKG8844V-a8312958e Project Listed [D…" at bounding box center [553, 260] width 794 height 505
click at [297, 142] on div "Progress Updates" at bounding box center [290, 135] width 78 height 13
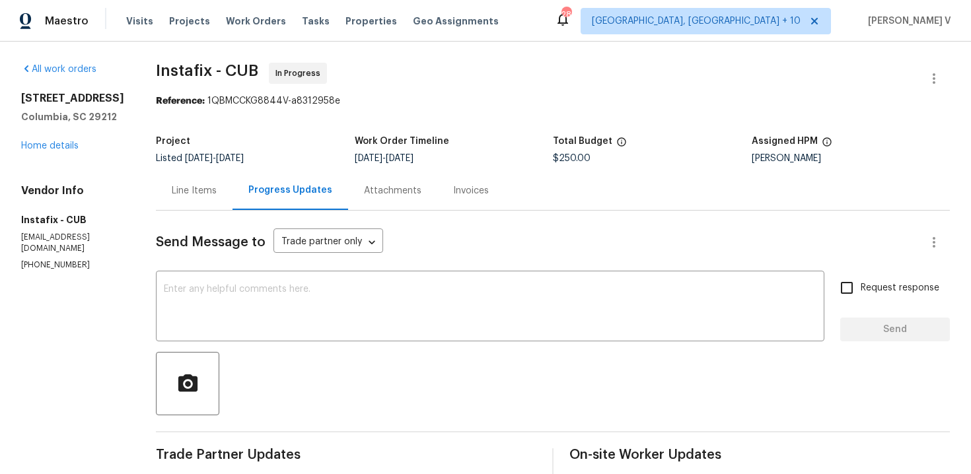
click at [198, 187] on div "Line Items" at bounding box center [194, 190] width 45 height 13
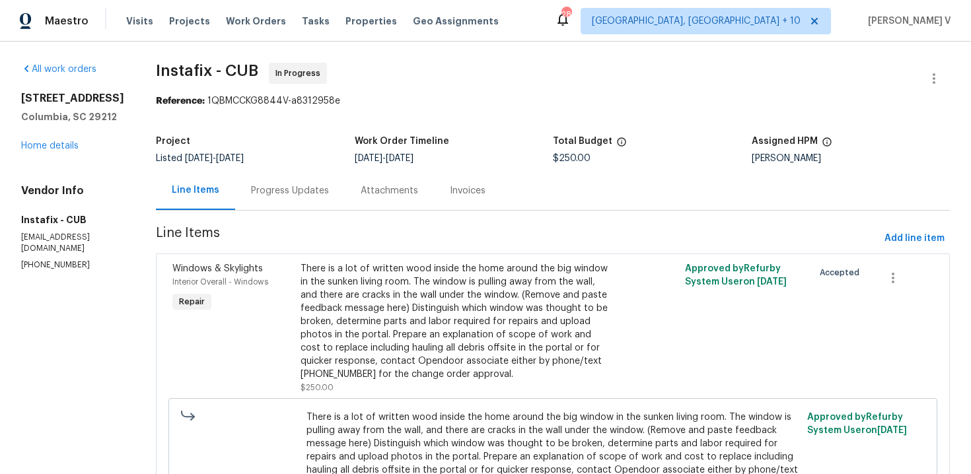
click at [281, 195] on div "Progress Updates" at bounding box center [290, 190] width 78 height 13
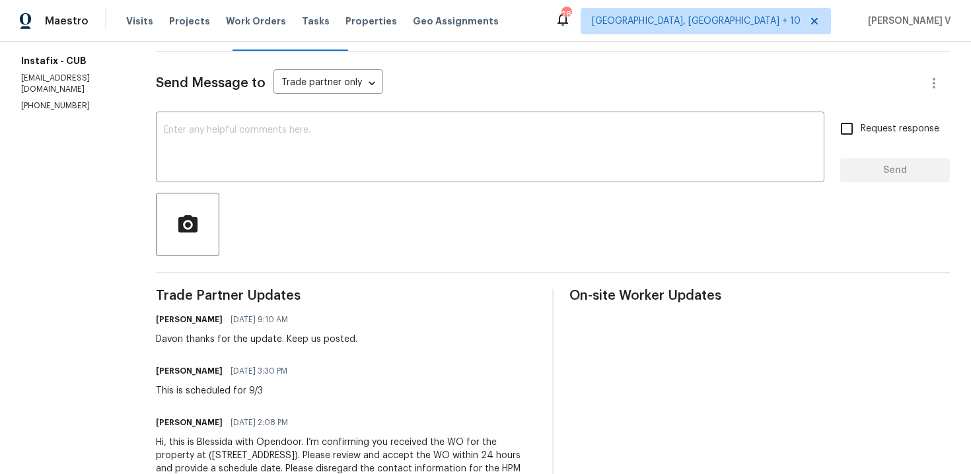
scroll to position [224, 0]
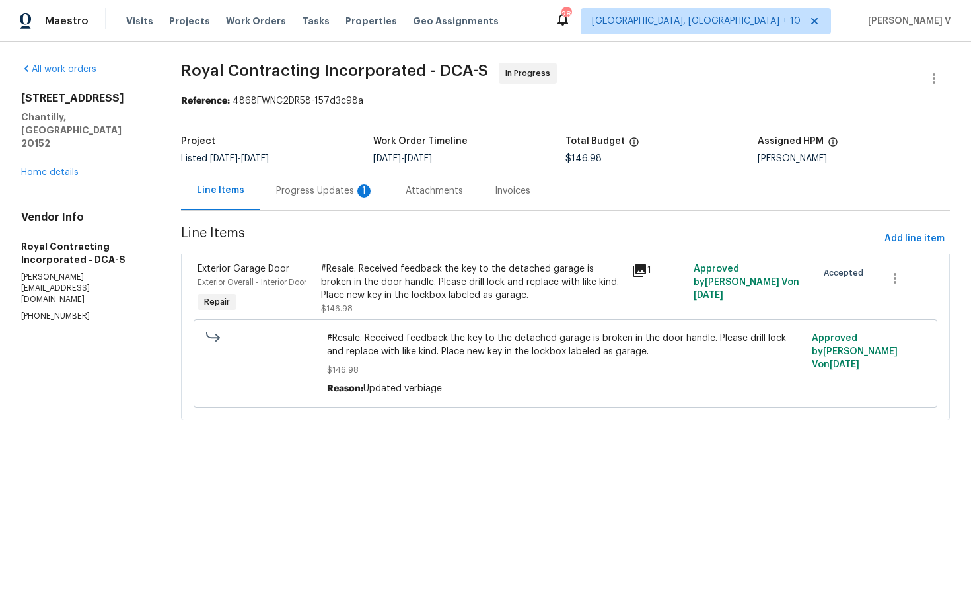
click at [369, 206] on div "Progress Updates 1" at bounding box center [324, 190] width 129 height 39
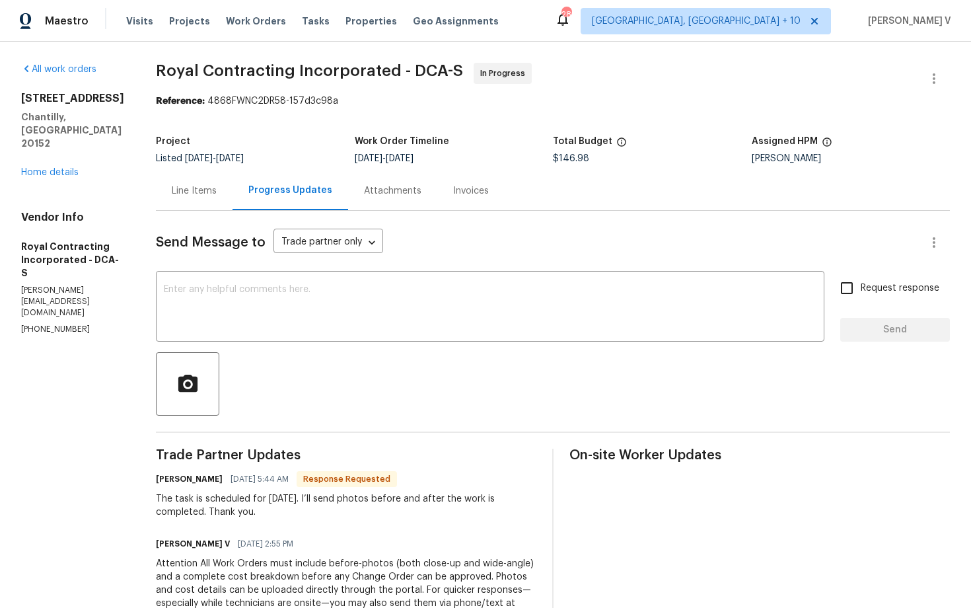
scroll to position [69, 0]
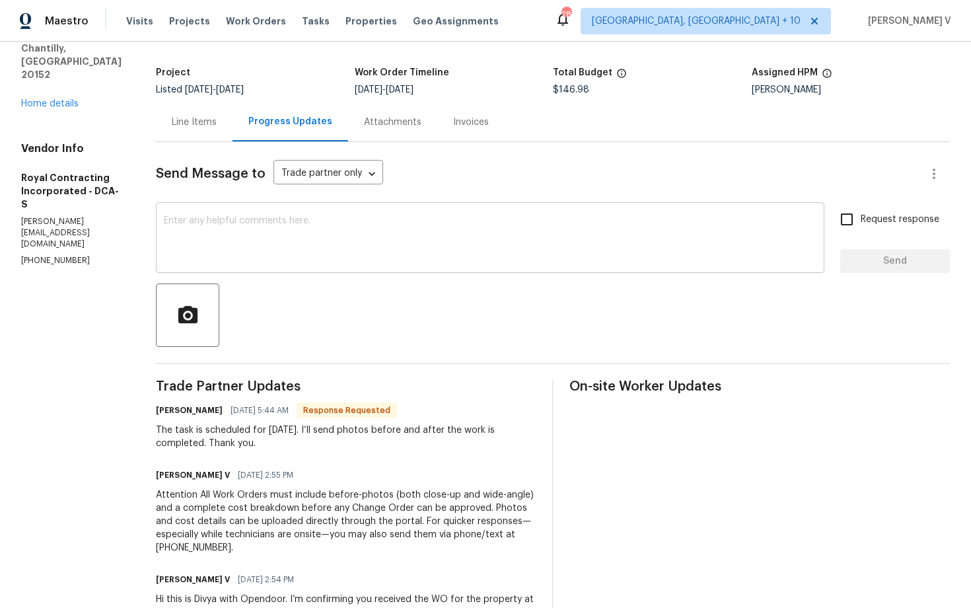
click at [331, 248] on textarea at bounding box center [490, 239] width 653 height 46
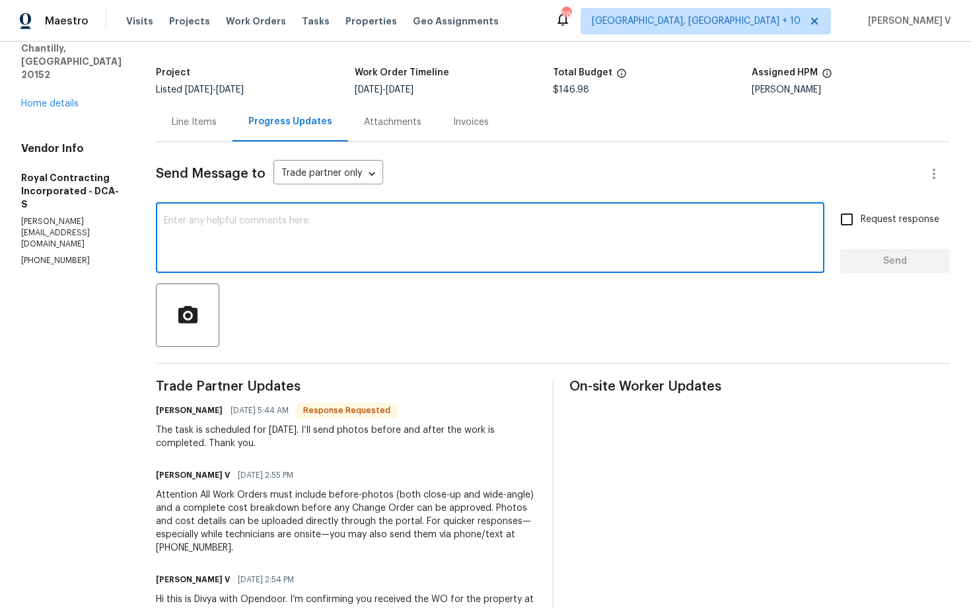
scroll to position [0, 0]
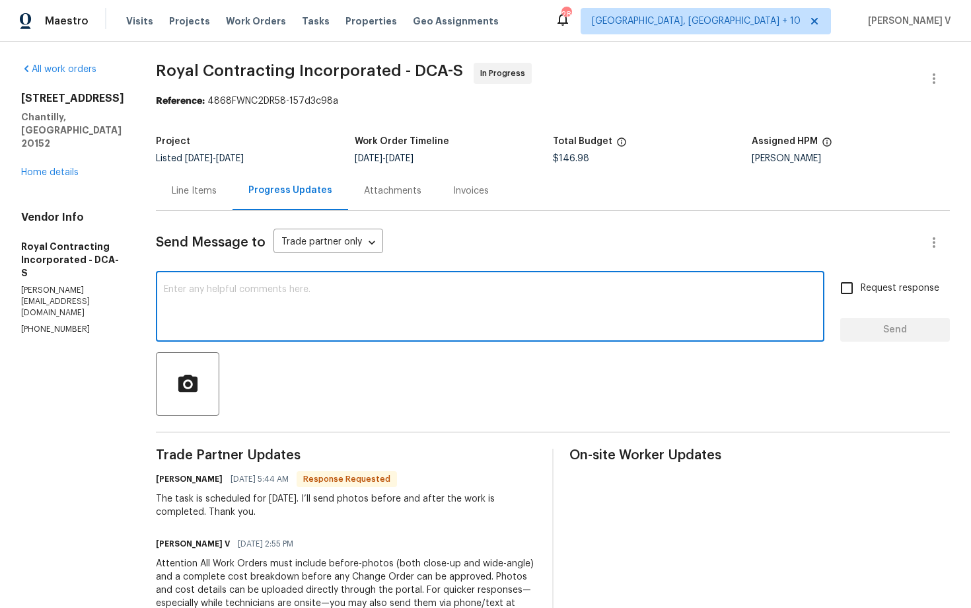
click at [223, 167] on div "Project Listed [DATE] - [DATE] Work Order Timeline [DATE] - [DATE] Total Budget…" at bounding box center [553, 150] width 794 height 42
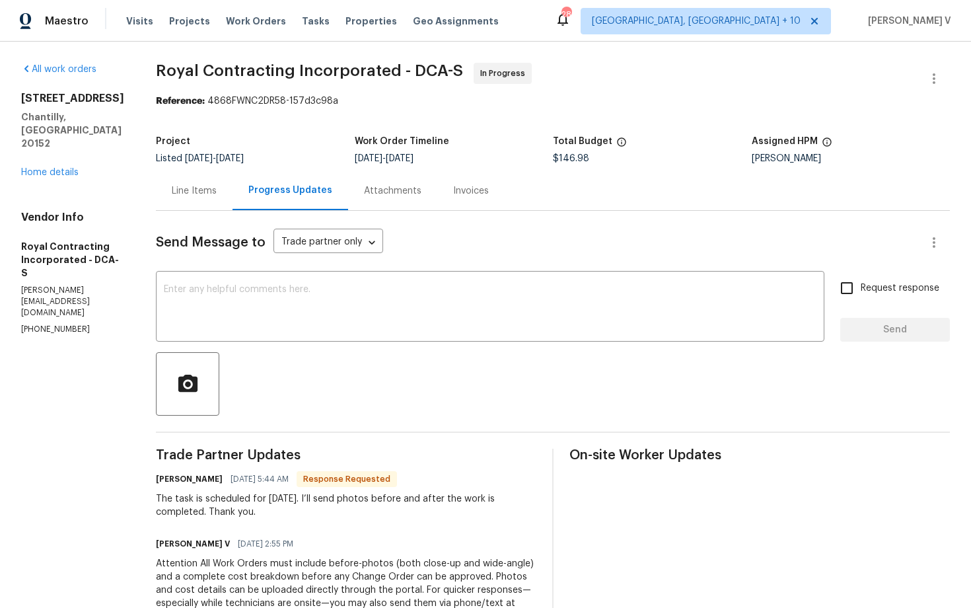
click at [207, 190] on div "Line Items" at bounding box center [194, 190] width 45 height 13
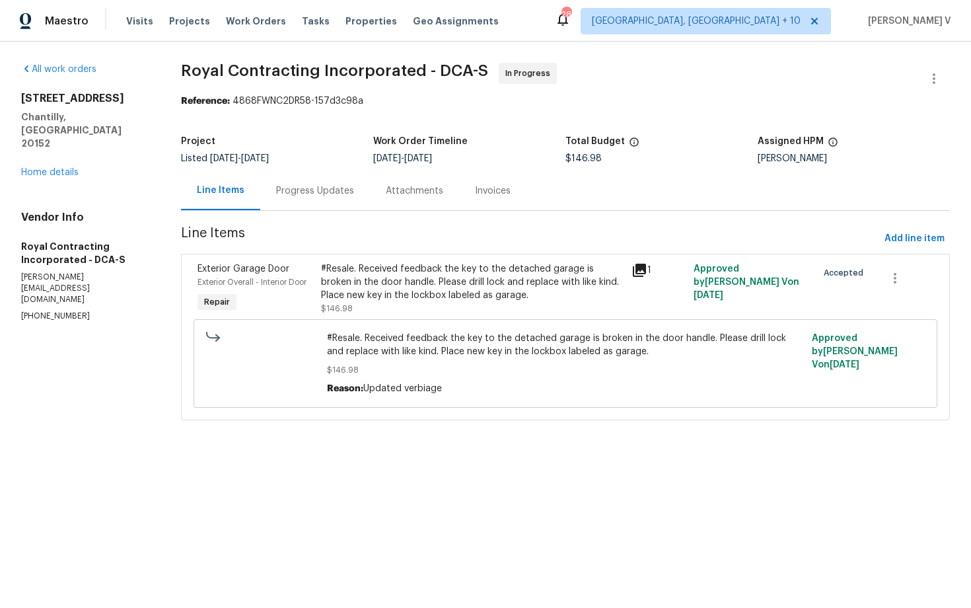
click at [311, 207] on div "Progress Updates" at bounding box center [315, 190] width 110 height 39
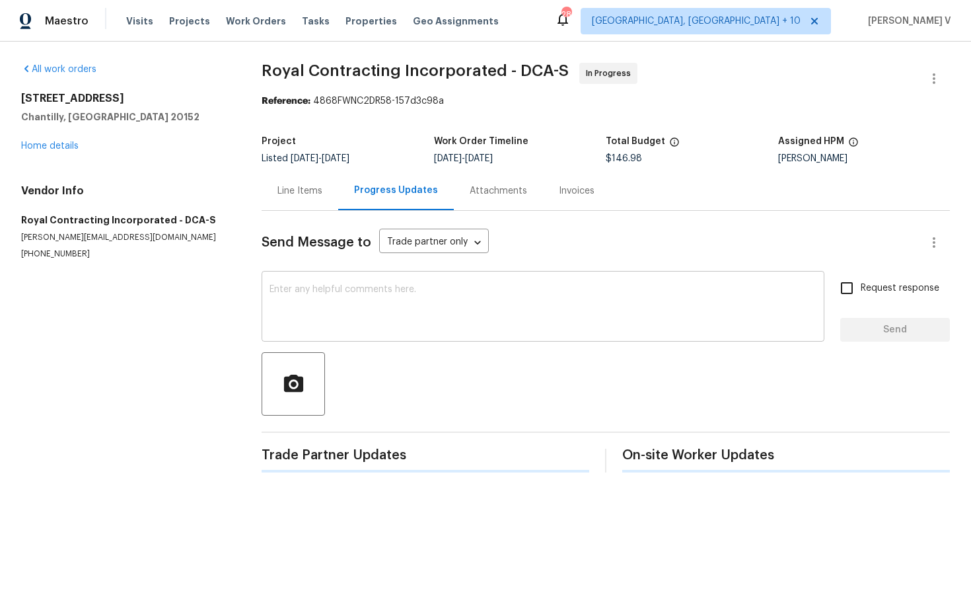
click at [299, 306] on textarea at bounding box center [542, 308] width 547 height 46
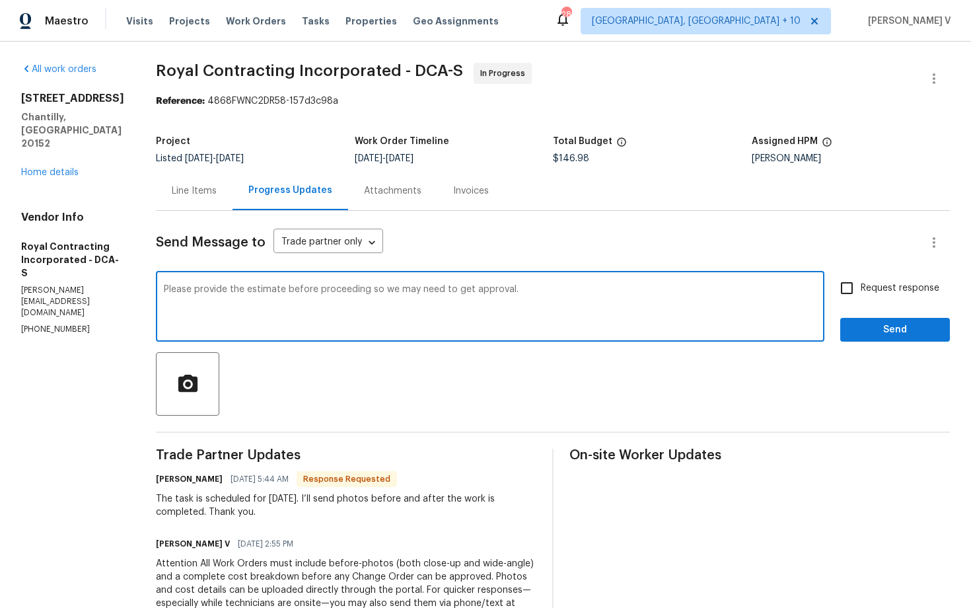
click at [343, 301] on textarea "Please provide the estimate before proceeding so we may need to get approval." at bounding box center [490, 308] width 653 height 46
paste textarea ""Please provide the estimate before proceeding, as we will need to obtain appro…"
click at [185, 288] on textarea ""Please provide the estimate before proceeding, as we will need to obtain appro…" at bounding box center [490, 308] width 653 height 46
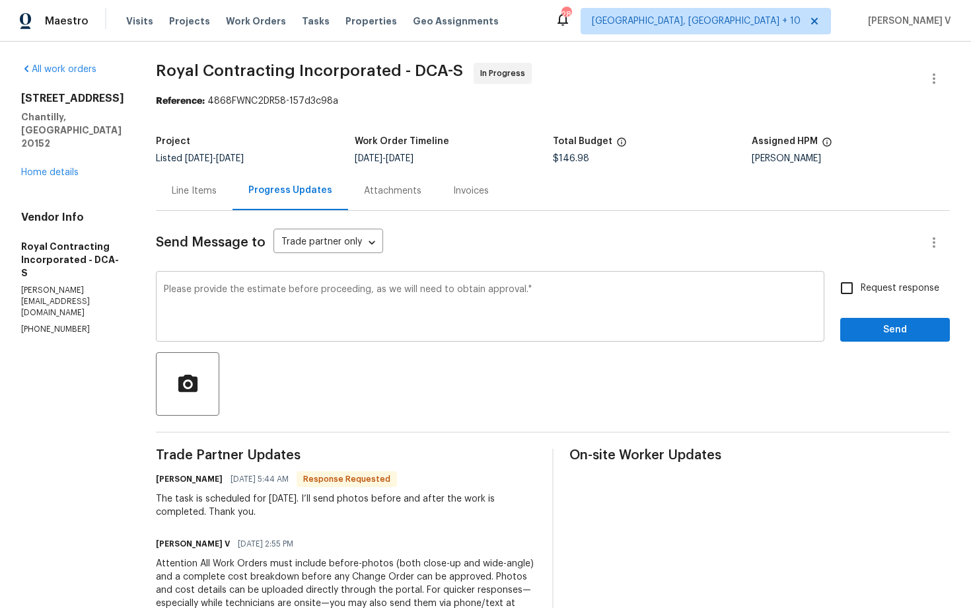
click at [580, 275] on div "Please provide the estimate before proceeding, as we will need to obtain approv…" at bounding box center [490, 307] width 668 height 67
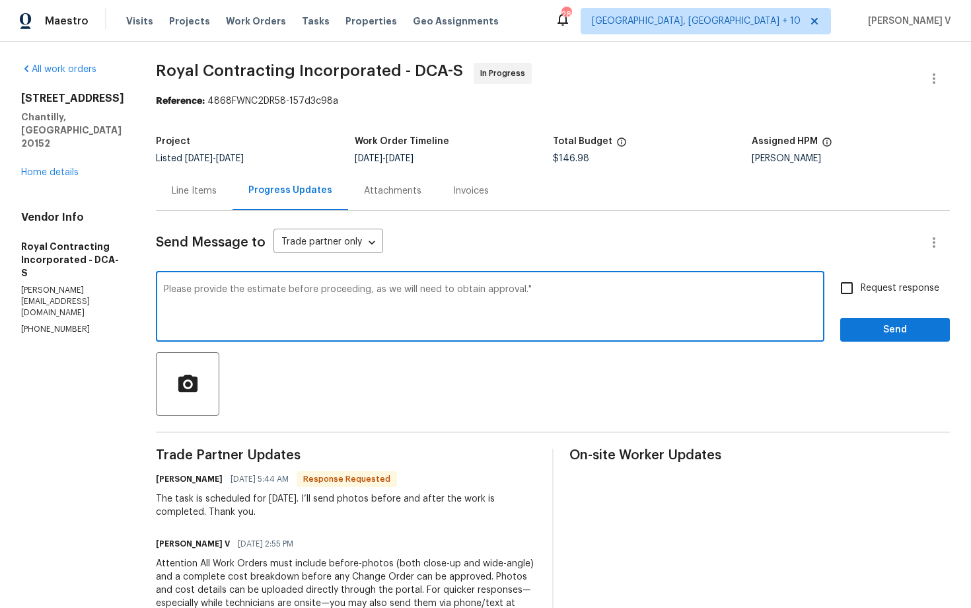
click at [572, 283] on div "Please provide the estimate before proceeding, as we will need to obtain approv…" at bounding box center [490, 307] width 668 height 67
click at [568, 287] on textarea "Please provide the estimate before proceeding, as we will need to obtain approv…" at bounding box center [490, 308] width 653 height 46
type textarea "Please provide the estimate before proceeding, as we will need to obtain approv…"
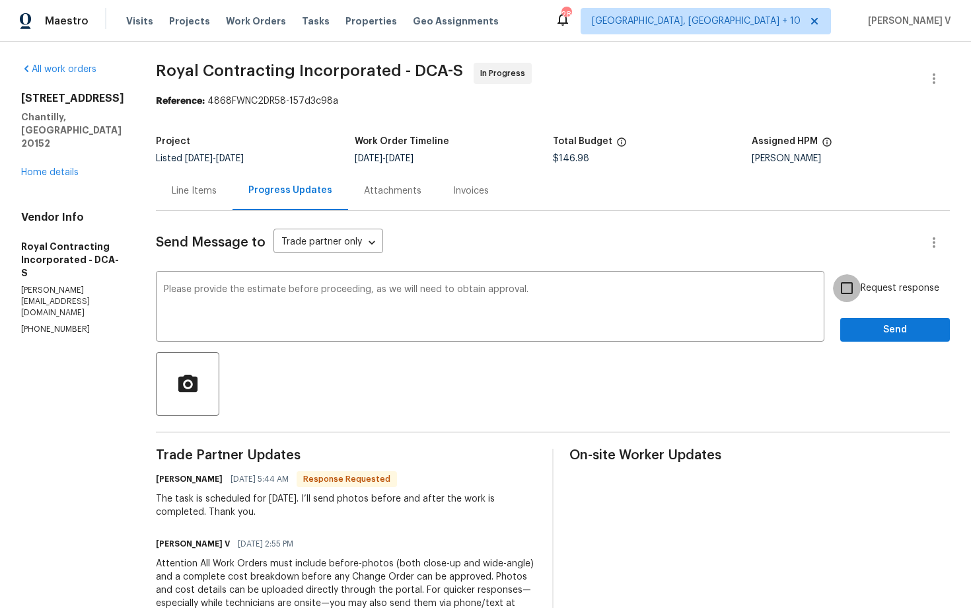
click at [850, 289] on input "Request response" at bounding box center [847, 288] width 28 height 28
checkbox input "true"
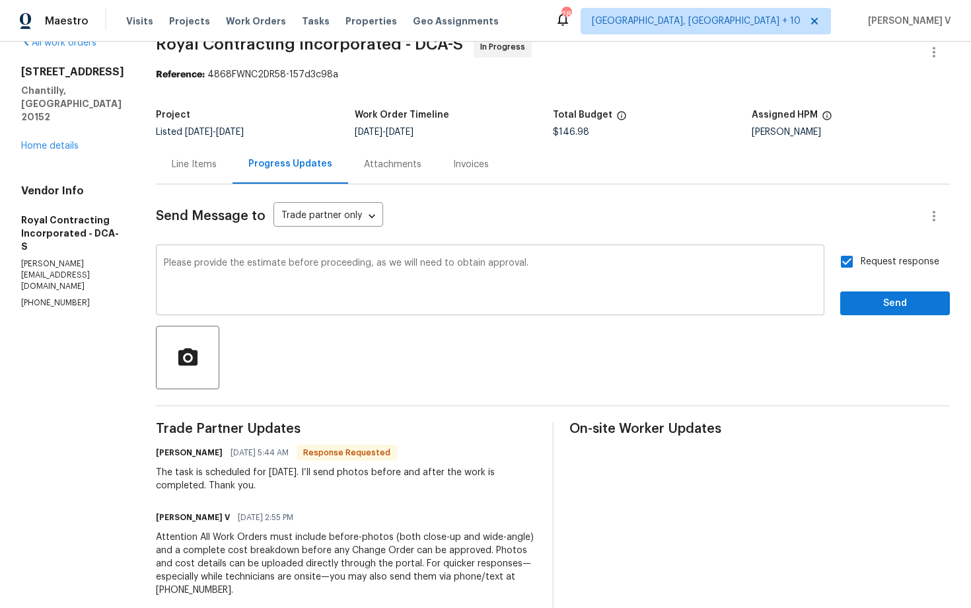
scroll to position [29, 0]
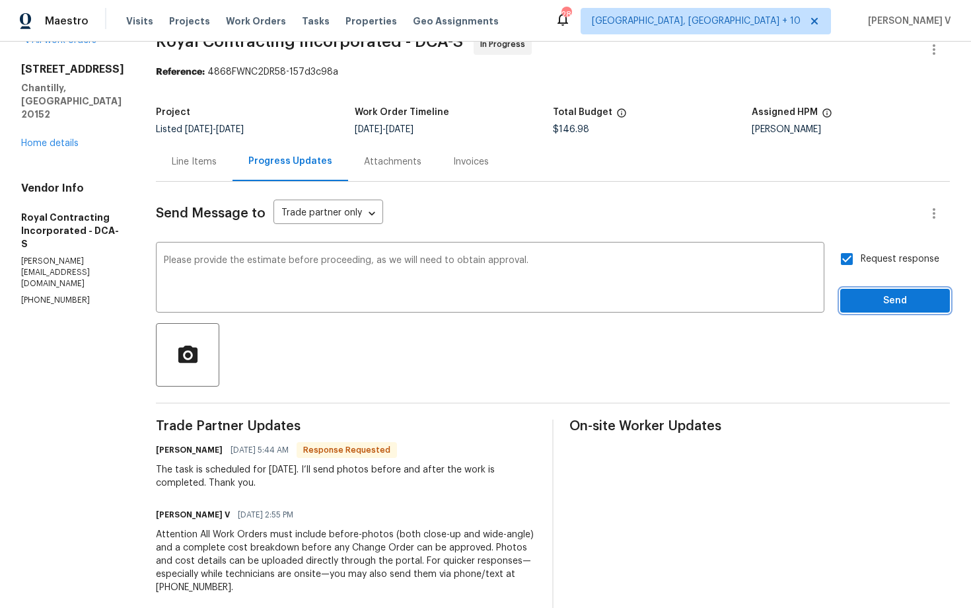
click at [869, 289] on button "Send" at bounding box center [895, 301] width 110 height 24
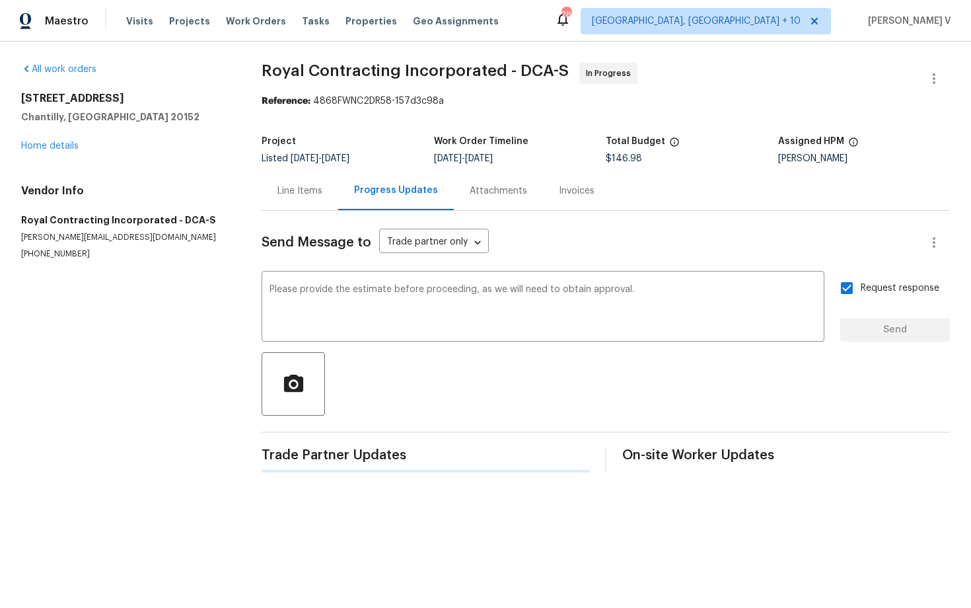
scroll to position [0, 0]
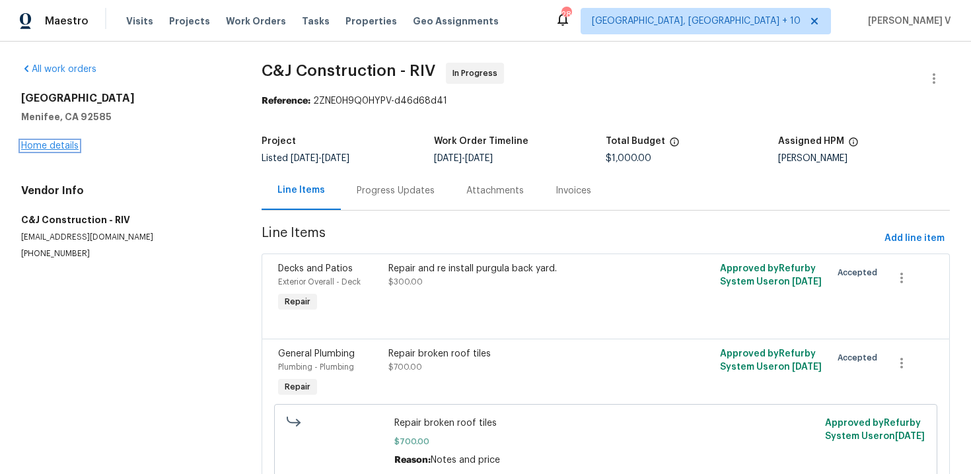
click at [70, 144] on link "Home details" at bounding box center [49, 145] width 57 height 9
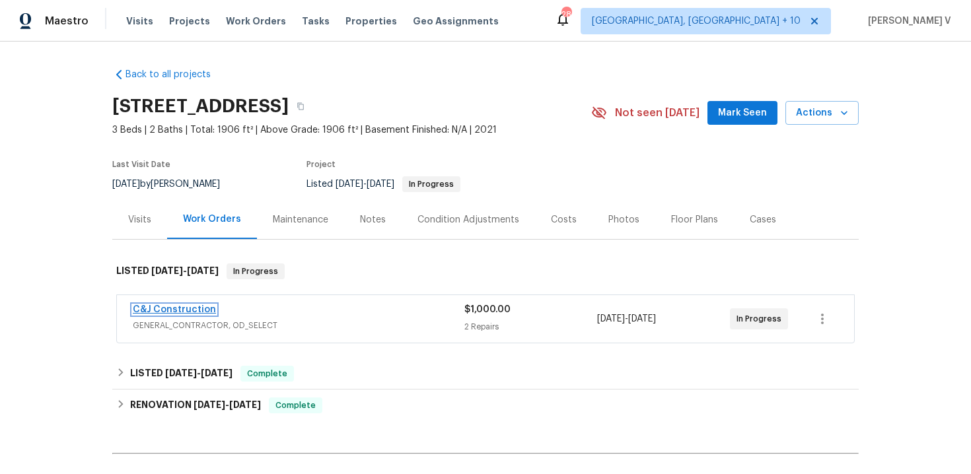
click at [175, 310] on link "C&J Construction" at bounding box center [174, 309] width 83 height 9
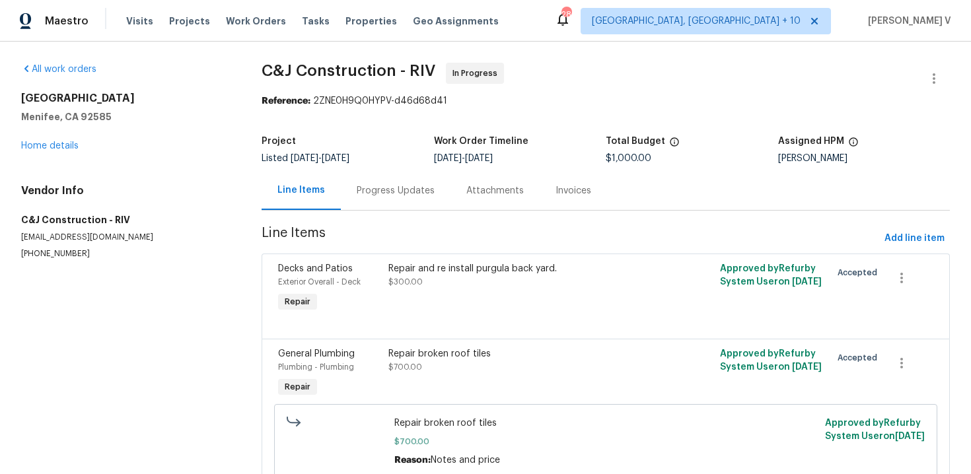
click at [361, 184] on div "Progress Updates" at bounding box center [396, 190] width 78 height 13
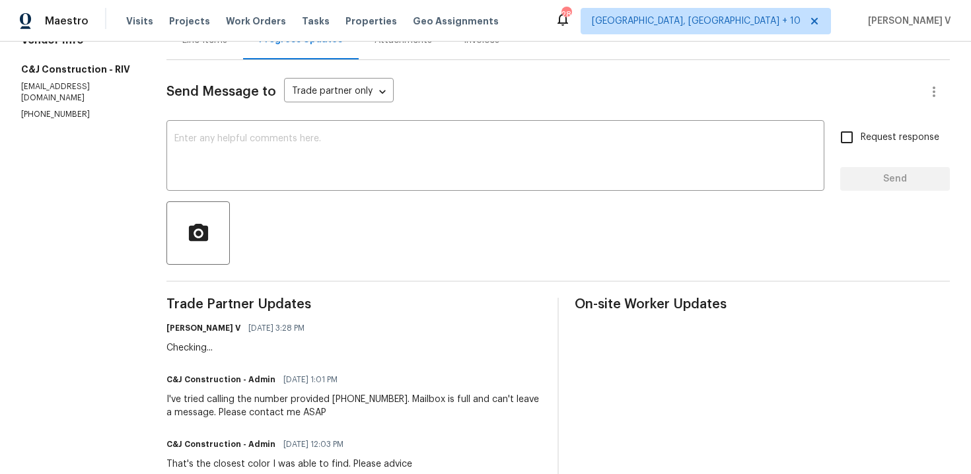
scroll to position [47, 0]
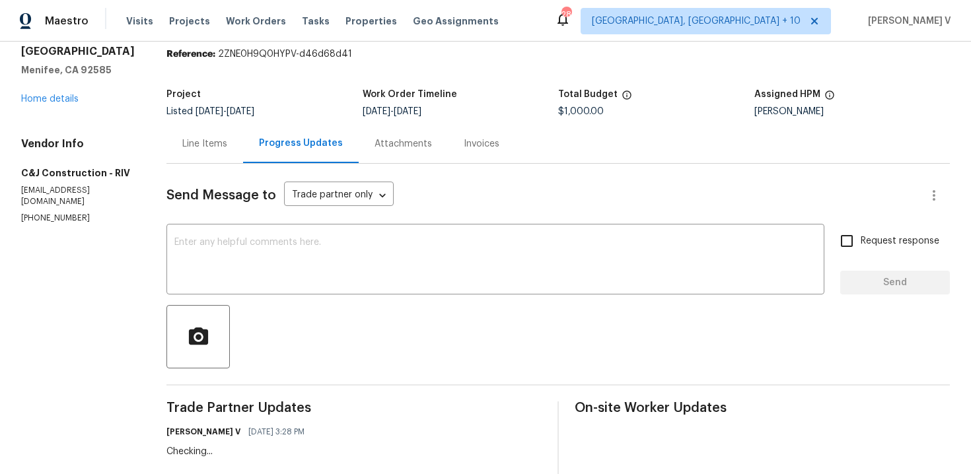
click at [215, 149] on div "Line Items" at bounding box center [204, 143] width 45 height 13
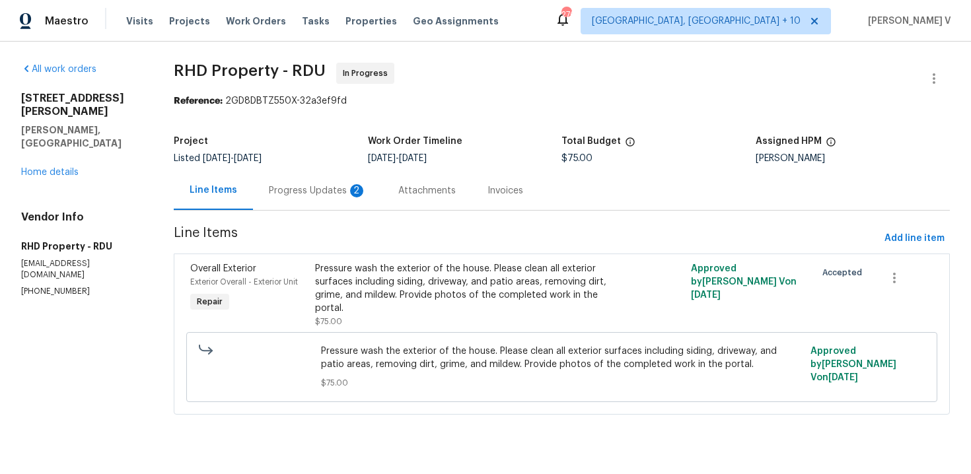
click at [316, 203] on div "Progress Updates 2" at bounding box center [317, 190] width 129 height 39
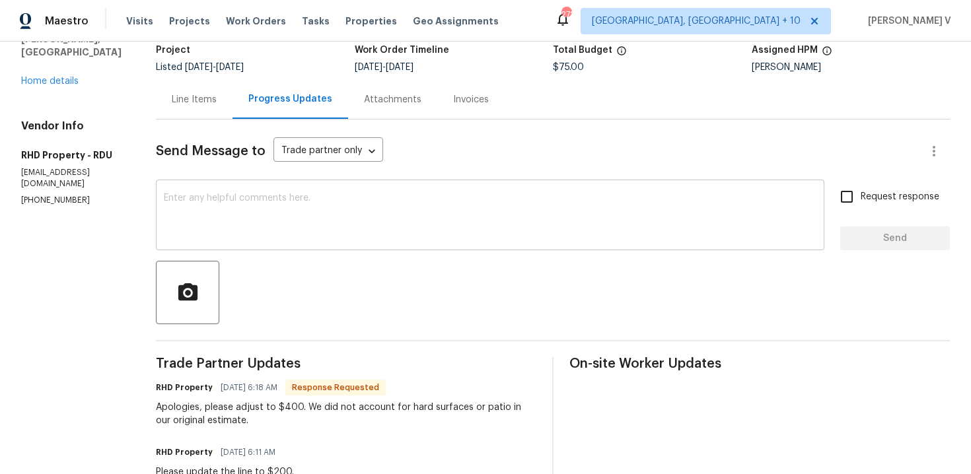
scroll to position [36, 0]
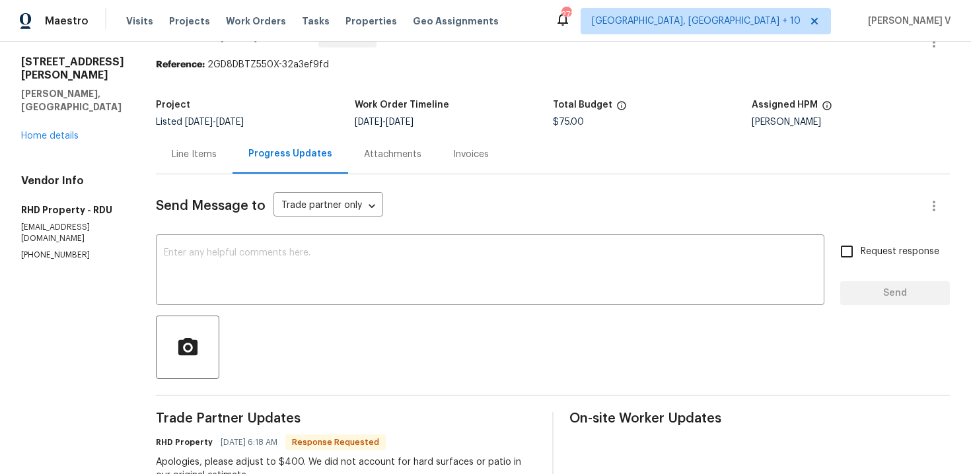
click at [217, 159] on div "Line Items" at bounding box center [194, 154] width 45 height 13
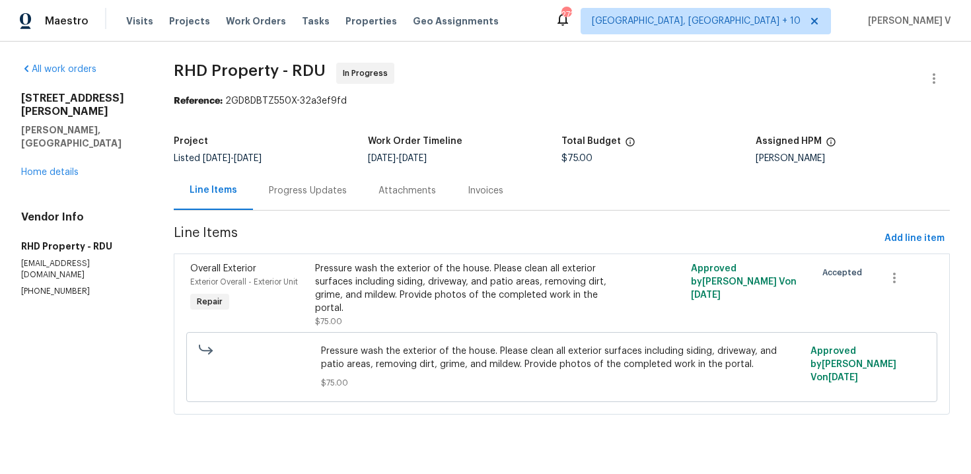
click at [308, 215] on section "RHD Property - RDU In Progress Reference: 2GD8DBTZ550X-32a3ef9fd Project Listed…" at bounding box center [562, 247] width 776 height 368
click at [324, 203] on div "Progress Updates" at bounding box center [308, 190] width 110 height 39
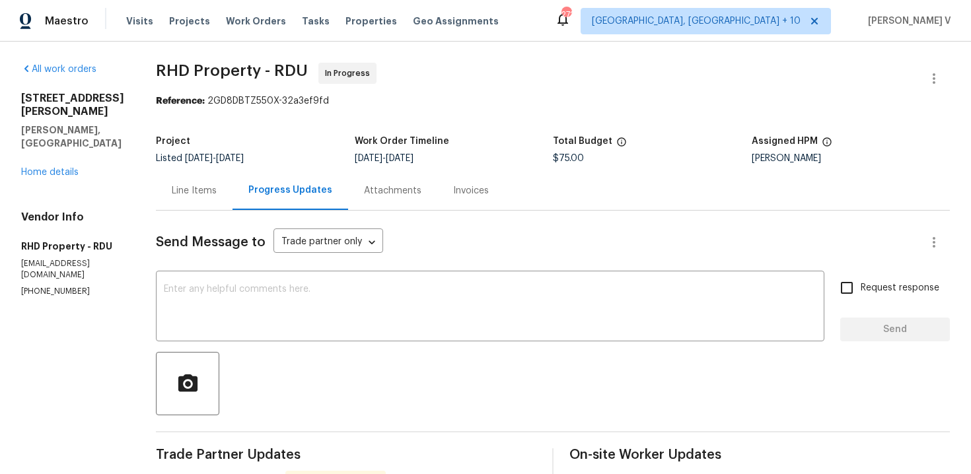
click at [217, 174] on div "Line Items" at bounding box center [194, 190] width 77 height 39
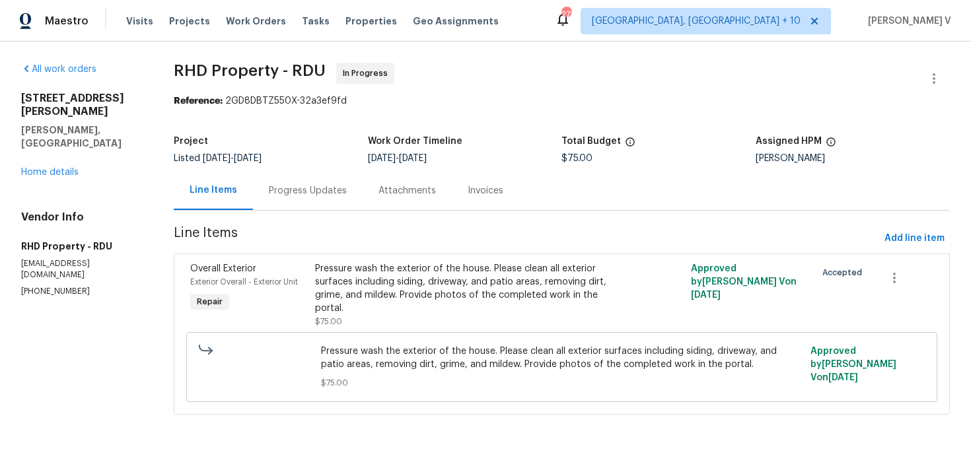
click at [217, 174] on div "Line Items" at bounding box center [213, 190] width 79 height 39
click at [308, 199] on div "Progress Updates" at bounding box center [308, 190] width 110 height 39
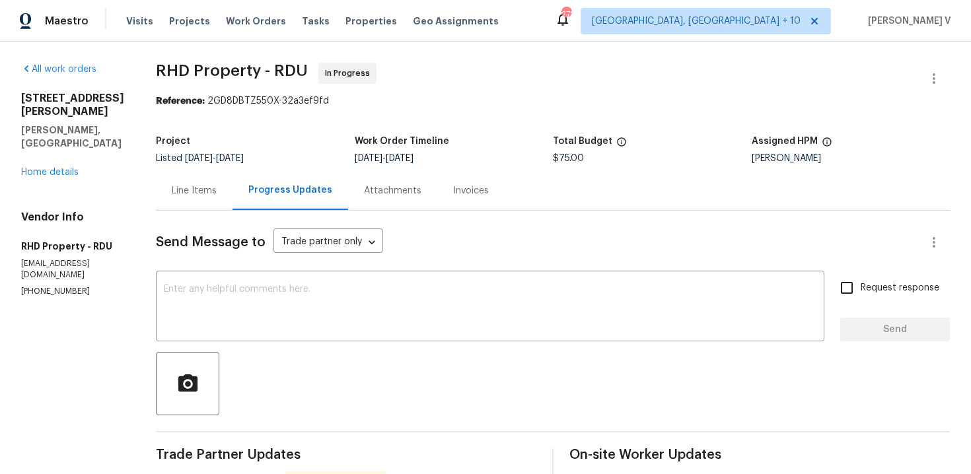
click at [232, 178] on div "Line Items" at bounding box center [194, 190] width 77 height 39
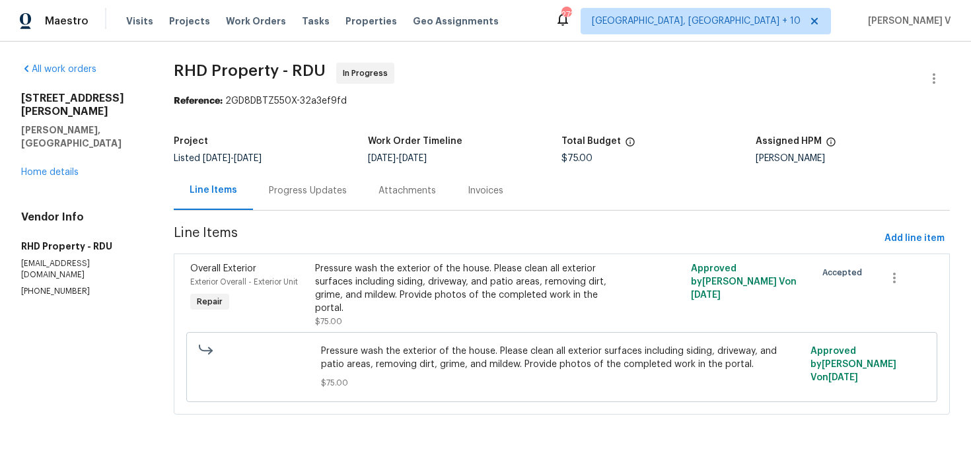
click at [310, 197] on div "Progress Updates" at bounding box center [308, 190] width 78 height 13
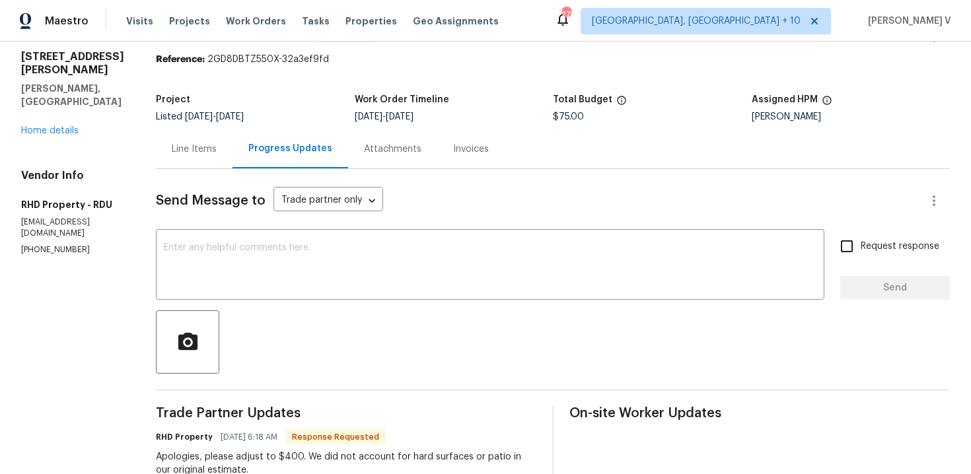
scroll to position [65, 0]
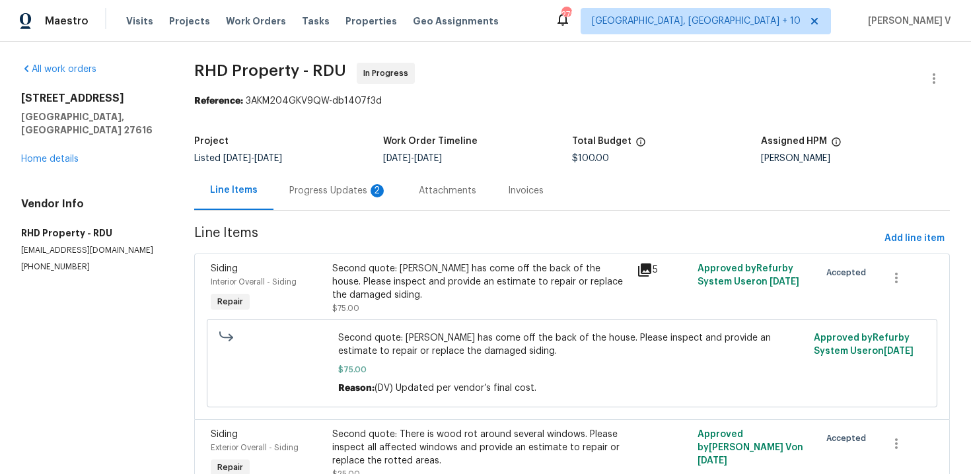
click at [310, 188] on div "Progress Updates 2" at bounding box center [338, 190] width 98 height 13
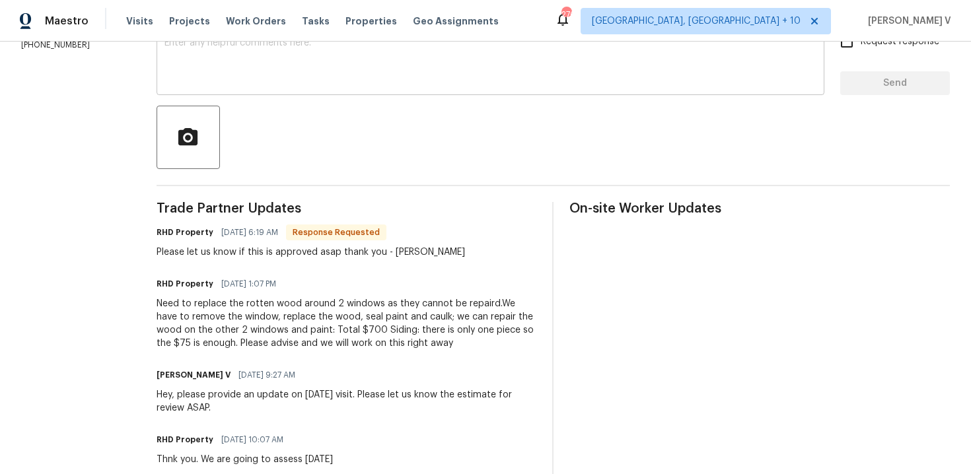
scroll to position [178, 0]
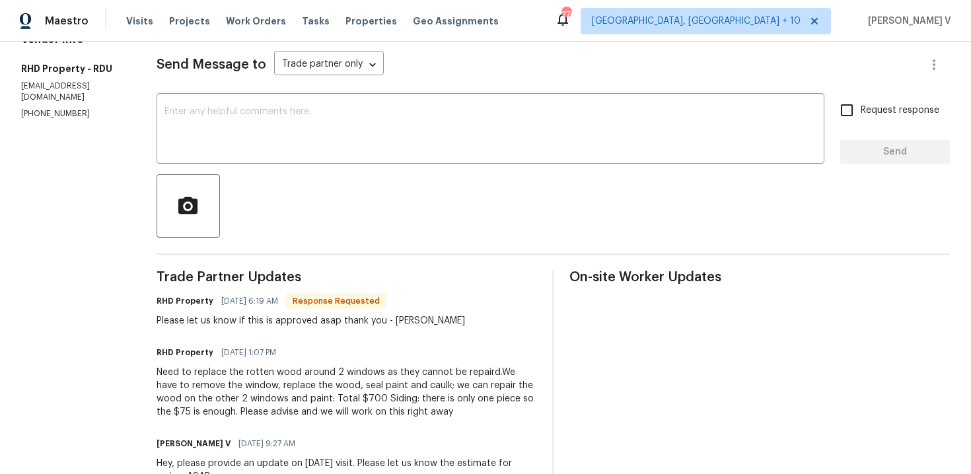
click at [53, 108] on p "[PHONE_NUMBER]" at bounding box center [73, 113] width 104 height 11
copy p "[PHONE_NUMBER]"
click at [269, 168] on div "Send Message to Trade partner only Trade partner only ​ x ​ Request response Se…" at bounding box center [553, 448] width 793 height 830
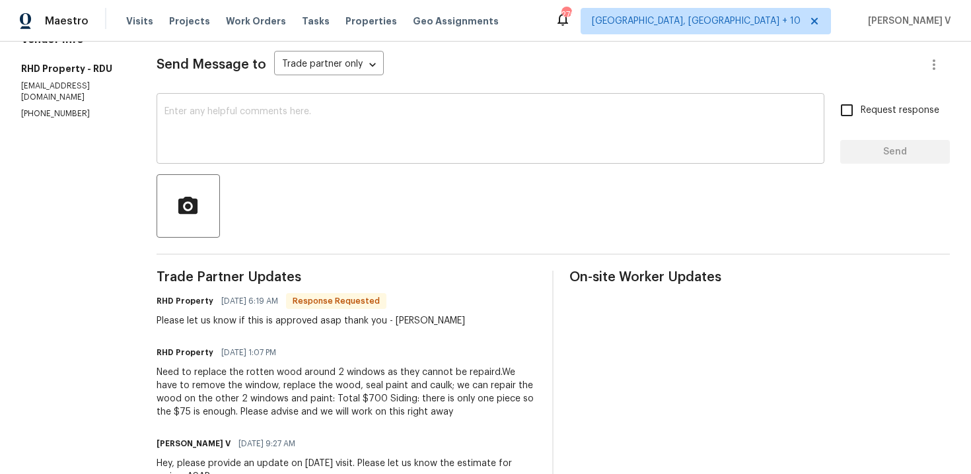
click at [275, 145] on textarea at bounding box center [490, 130] width 652 height 46
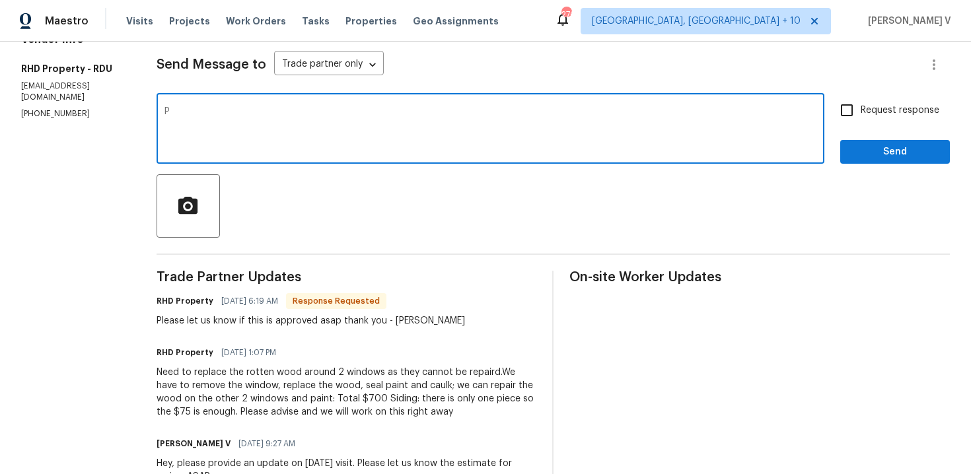
type textarea "P"
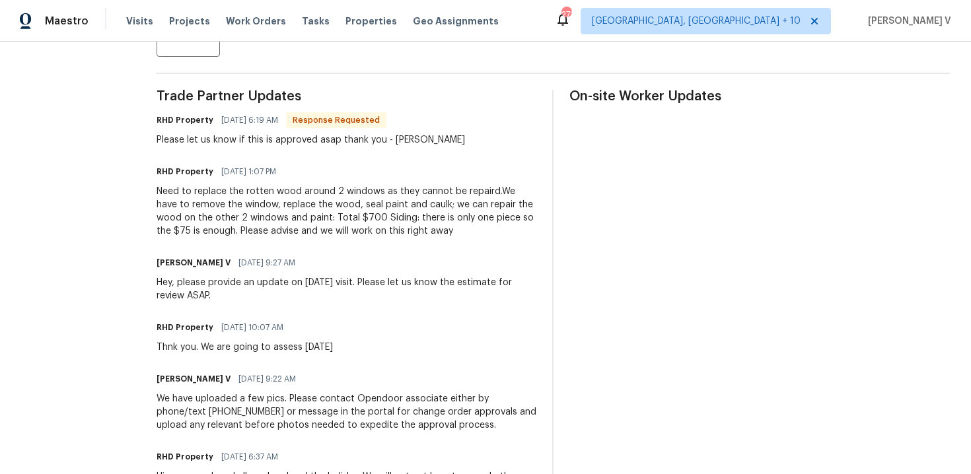
scroll to position [78, 0]
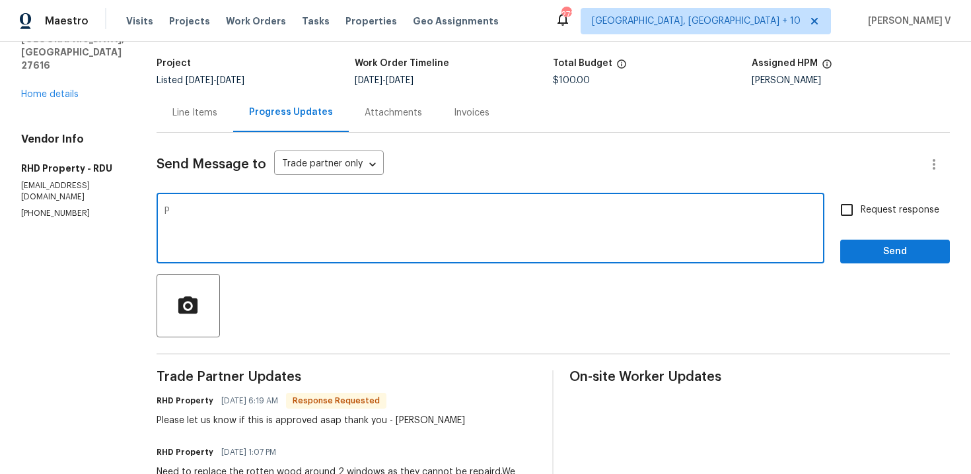
click at [228, 131] on div "Line Items" at bounding box center [195, 112] width 77 height 39
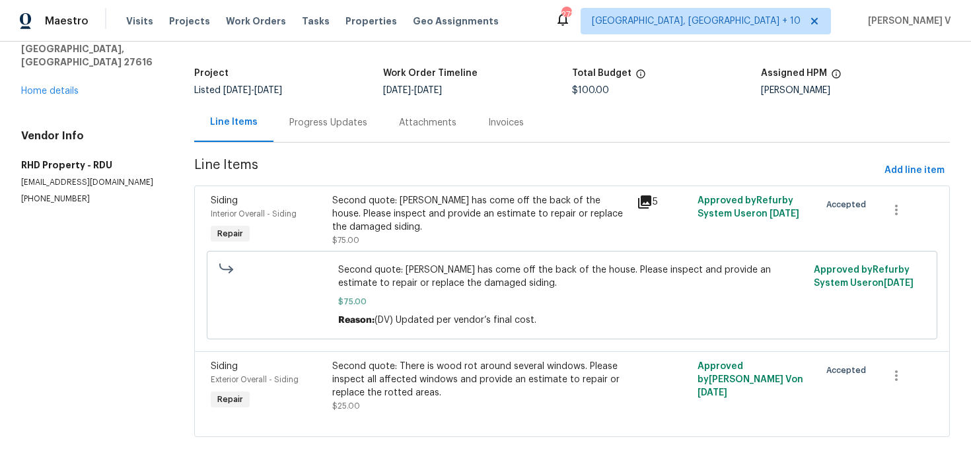
click at [228, 131] on div "Line Items" at bounding box center [233, 122] width 79 height 39
click at [326, 124] on div "Progress Updates" at bounding box center [328, 122] width 78 height 13
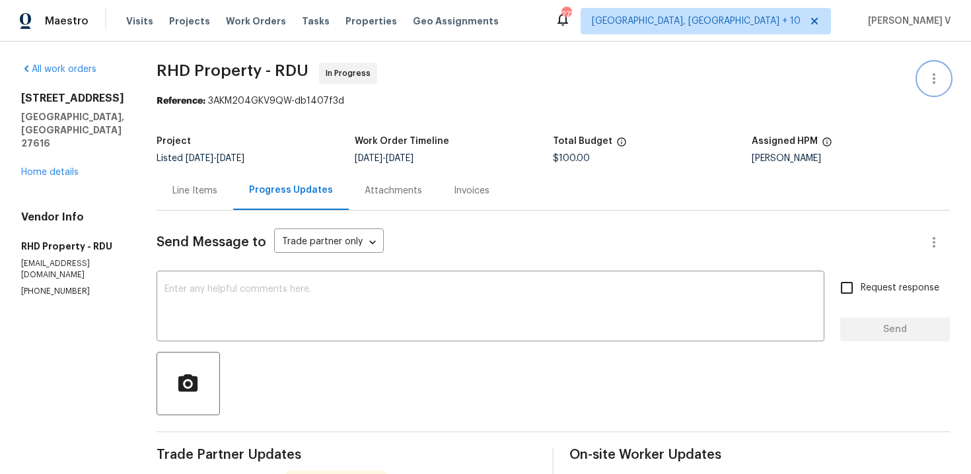
click at [935, 85] on icon "button" at bounding box center [934, 79] width 16 height 16
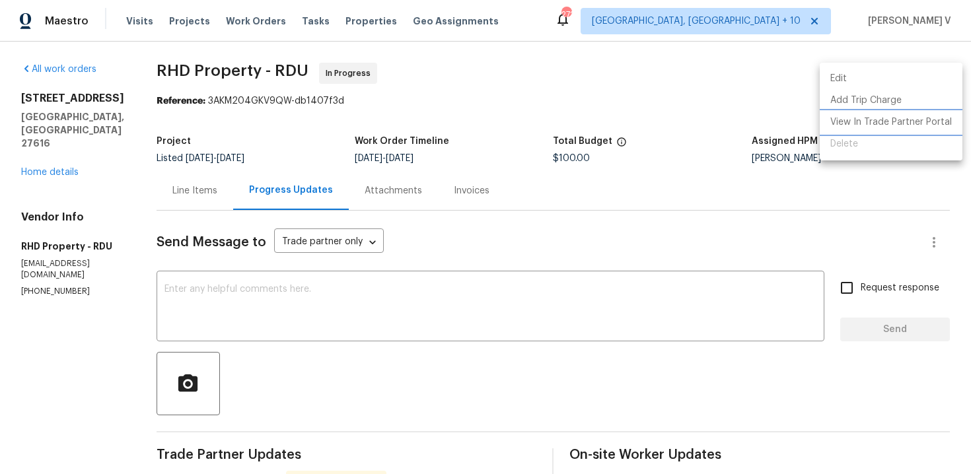
click at [863, 125] on li "View In Trade Partner Portal" at bounding box center [891, 123] width 143 height 22
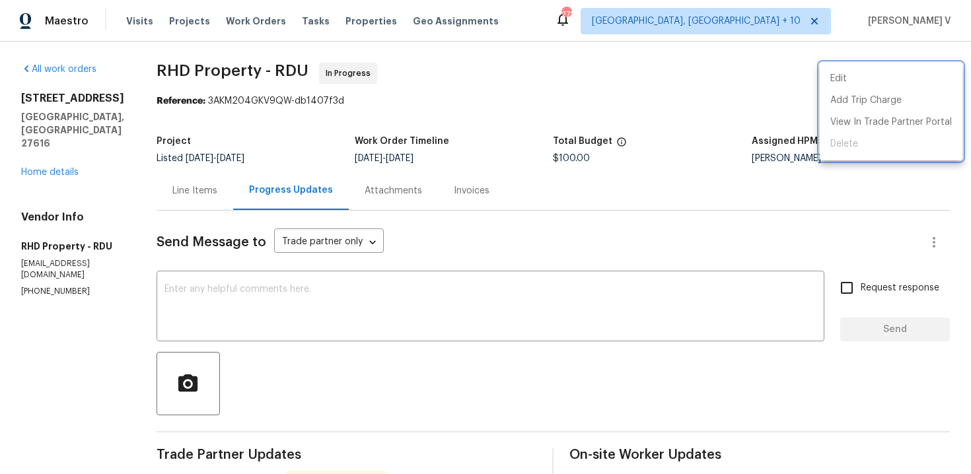
click at [236, 250] on div at bounding box center [485, 237] width 971 height 474
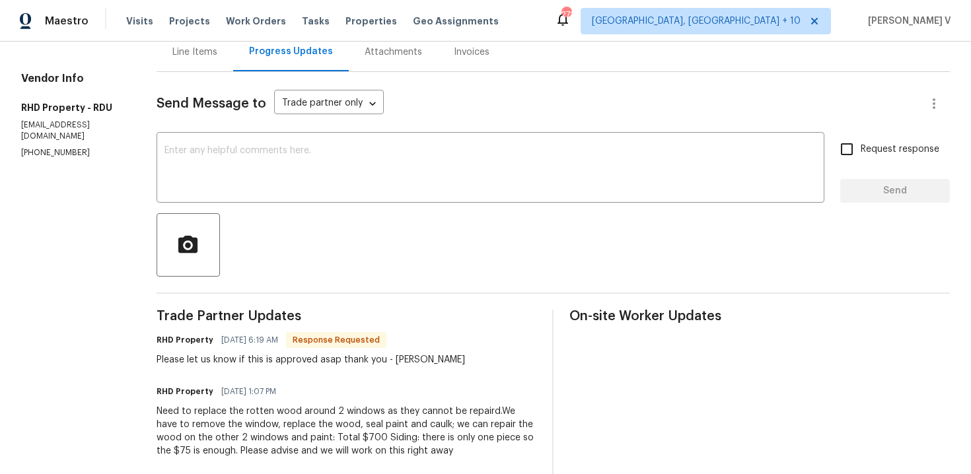
scroll to position [194, 0]
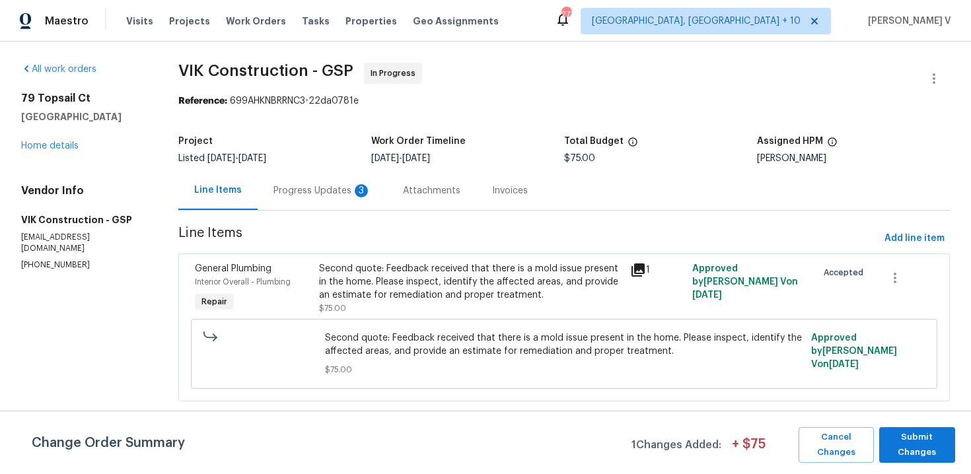
click at [311, 159] on div "Listed 8/25/2025 - 9/2/2025" at bounding box center [274, 158] width 193 height 9
click at [314, 177] on div "Progress Updates 3" at bounding box center [322, 190] width 129 height 39
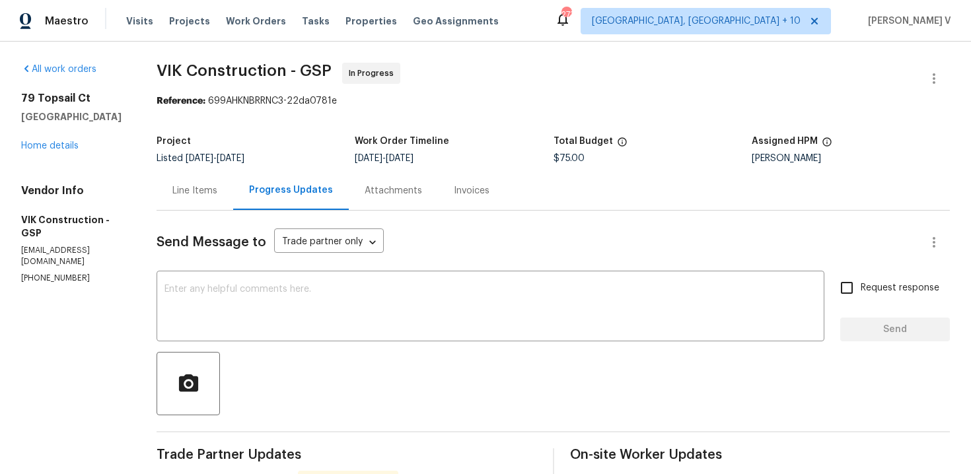
click at [36, 141] on div "79 Topsail Ct Greenville, SC 29611 Home details" at bounding box center [73, 122] width 104 height 61
click at [38, 146] on link "Home details" at bounding box center [49, 145] width 57 height 9
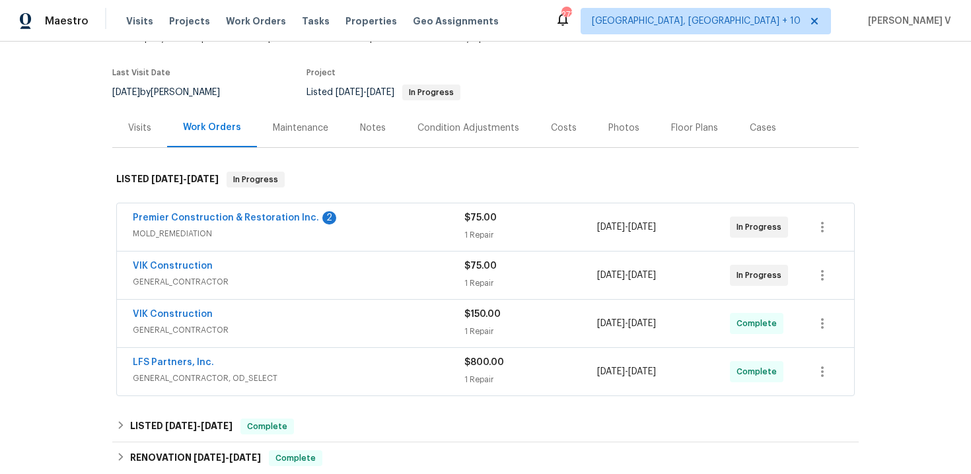
scroll to position [135, 0]
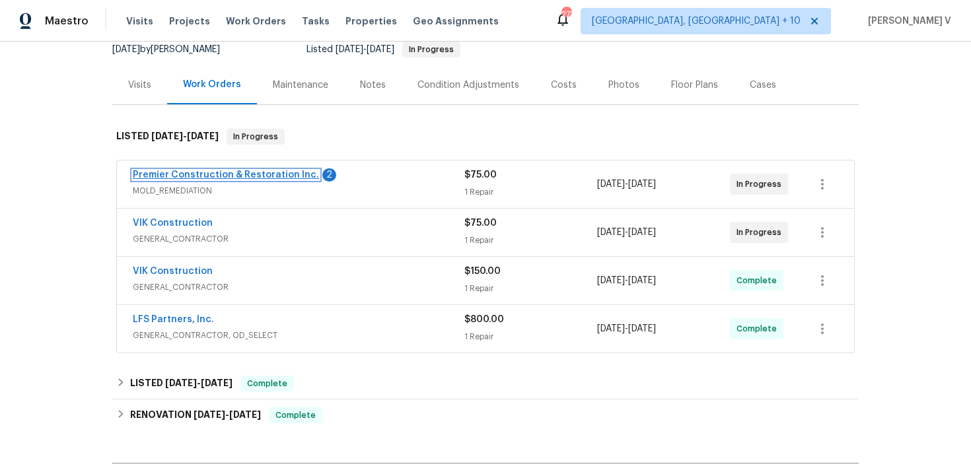
click at [266, 176] on link "Premier Construction & Restoration Inc." at bounding box center [226, 174] width 186 height 9
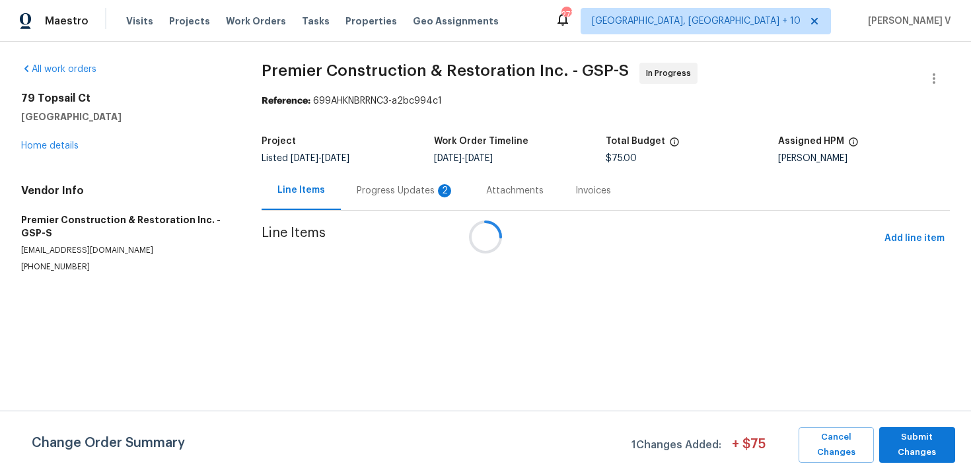
click at [470, 190] on div "Attachments" at bounding box center [514, 190] width 89 height 39
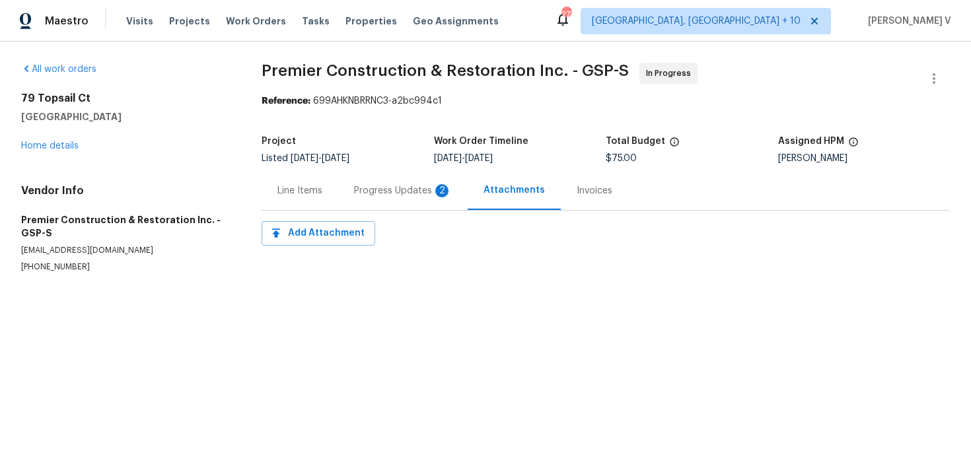
click at [396, 190] on div "Progress Updates 2" at bounding box center [403, 190] width 98 height 13
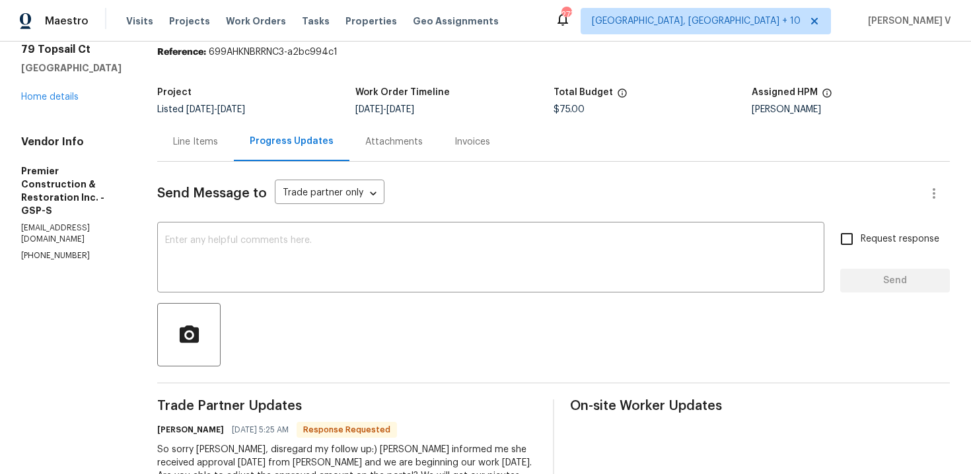
scroll to position [9, 0]
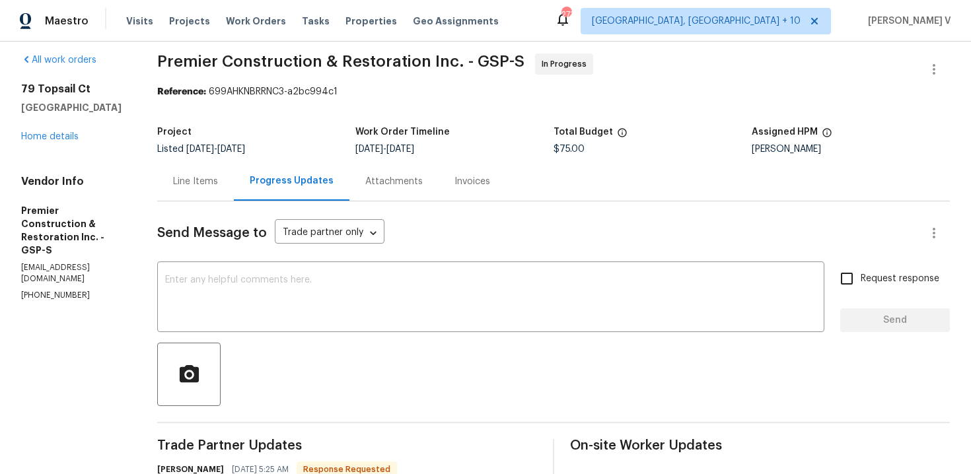
click at [206, 177] on div "Line Items" at bounding box center [195, 181] width 45 height 13
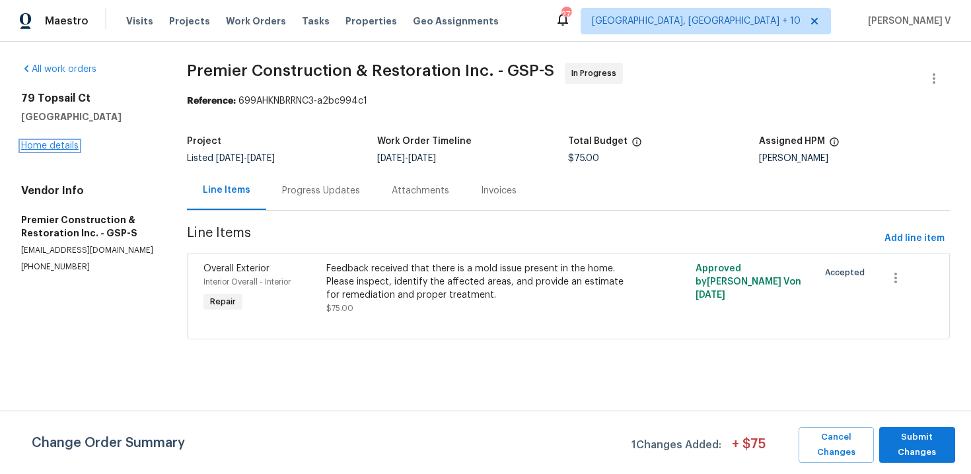
click at [67, 141] on link "Home details" at bounding box center [49, 145] width 57 height 9
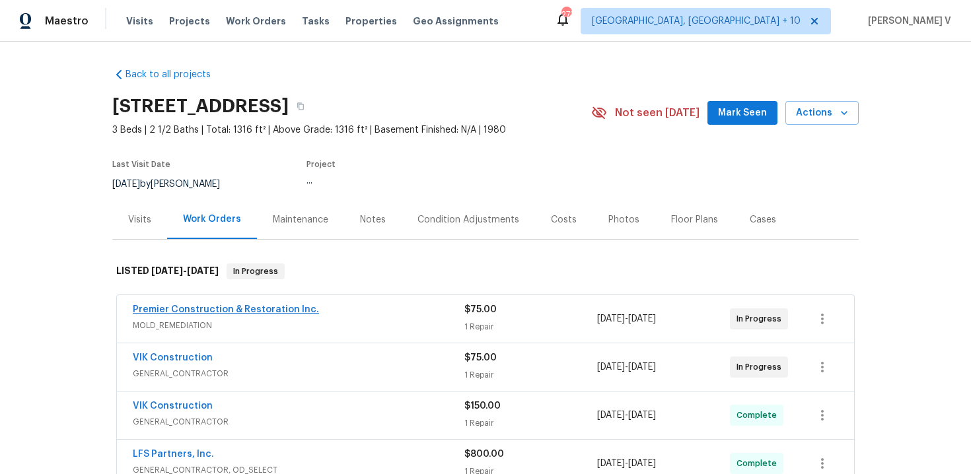
scroll to position [68, 0]
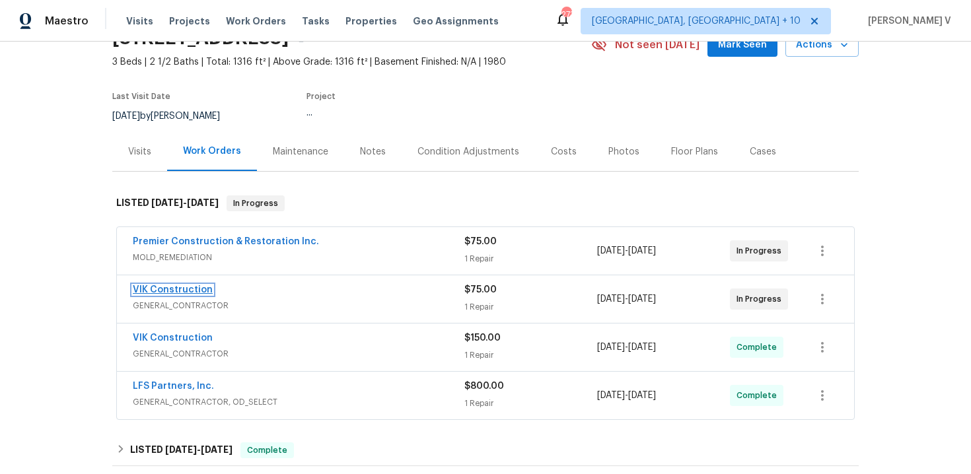
click at [182, 293] on link "VIK Construction" at bounding box center [173, 289] width 80 height 9
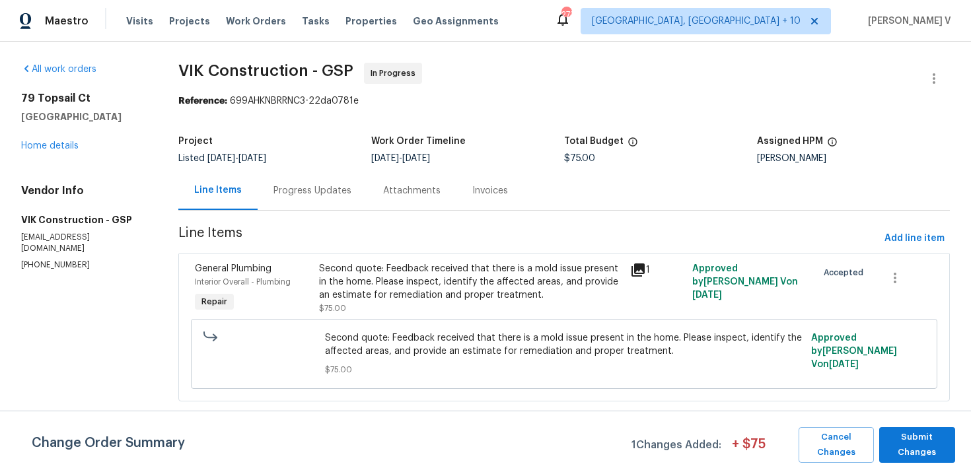
click at [326, 190] on div "Progress Updates" at bounding box center [312, 190] width 78 height 13
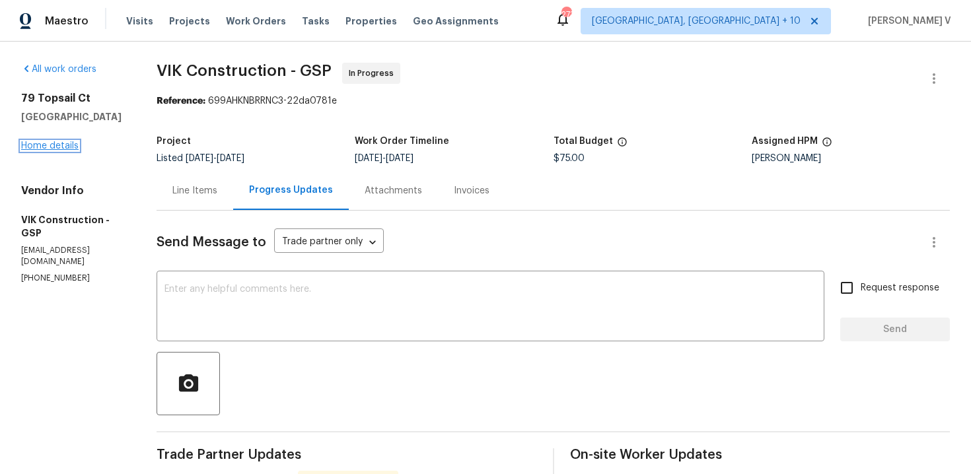
click at [55, 146] on link "Home details" at bounding box center [49, 145] width 57 height 9
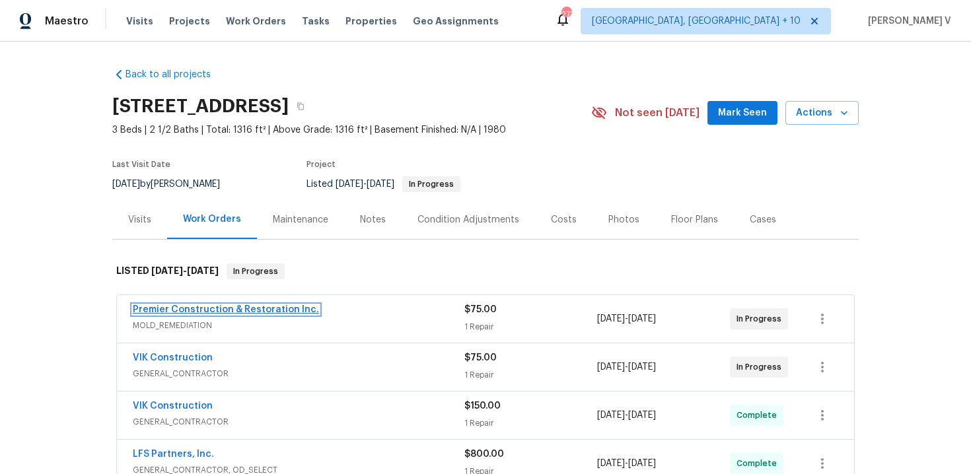
click at [179, 310] on link "Premier Construction & Restoration Inc." at bounding box center [226, 309] width 186 height 9
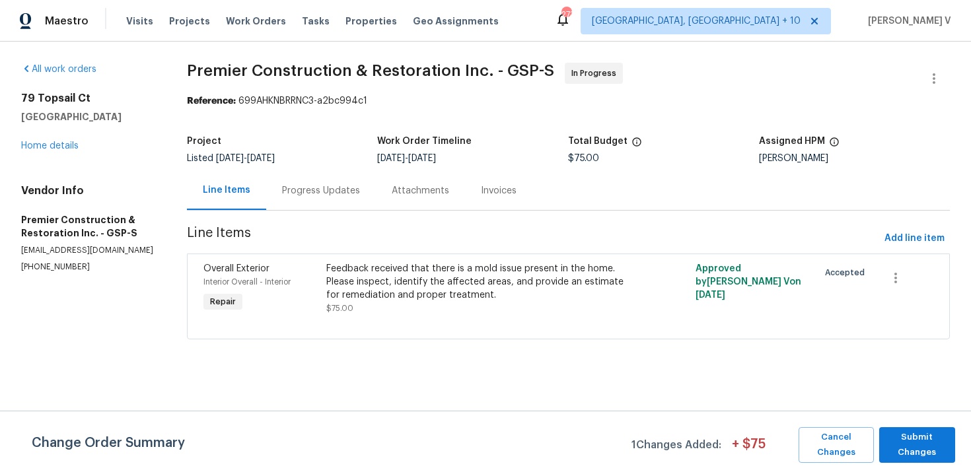
click at [303, 200] on div "Progress Updates" at bounding box center [321, 190] width 110 height 39
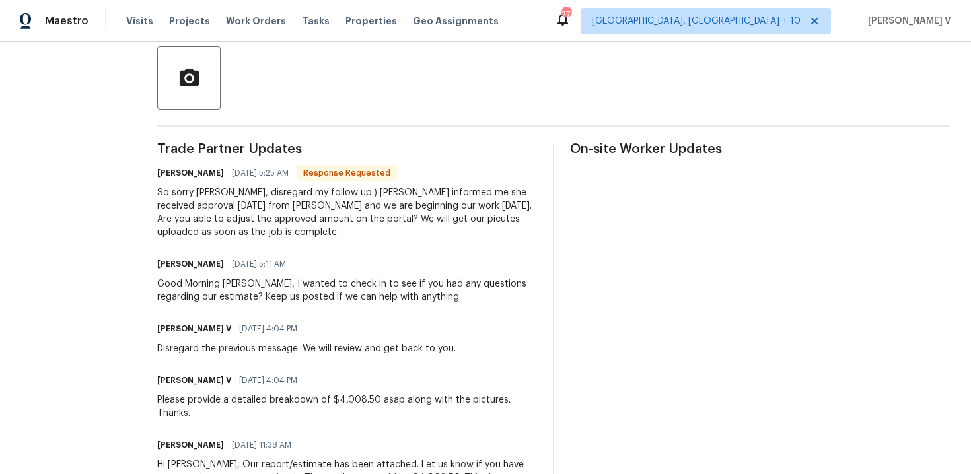
scroll to position [11, 0]
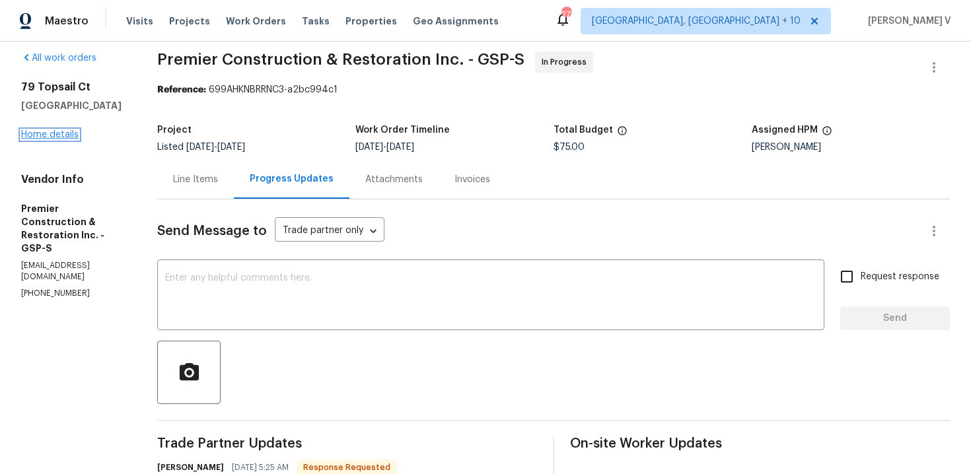
click at [53, 133] on link "Home details" at bounding box center [49, 134] width 57 height 9
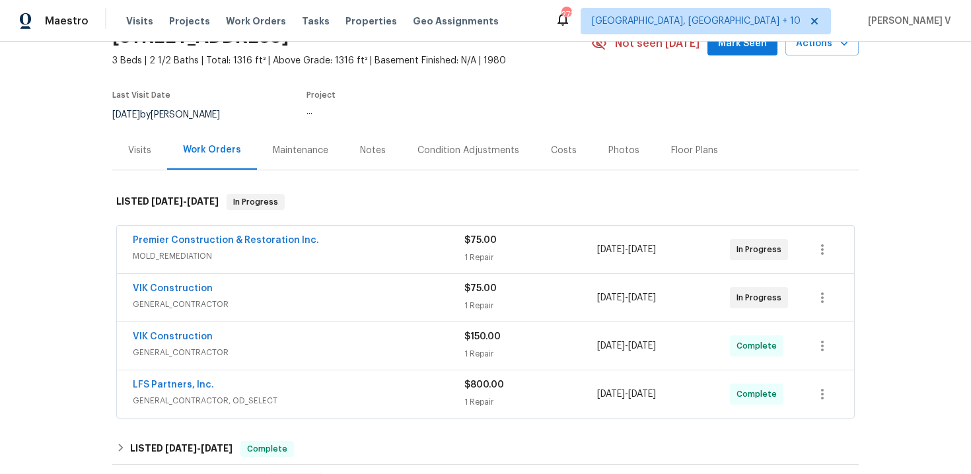
scroll to position [89, 0]
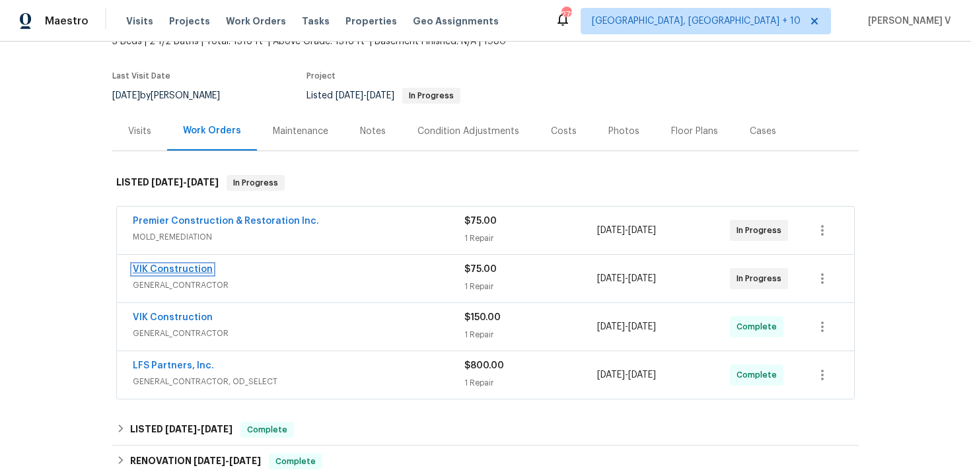
click at [191, 269] on link "VIK Construction" at bounding box center [173, 269] width 80 height 9
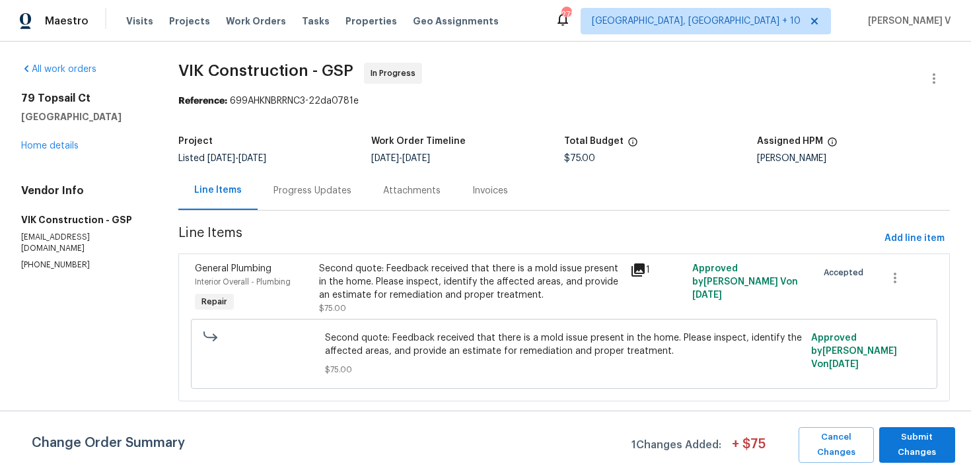
click at [336, 197] on div "Progress Updates" at bounding box center [313, 190] width 110 height 39
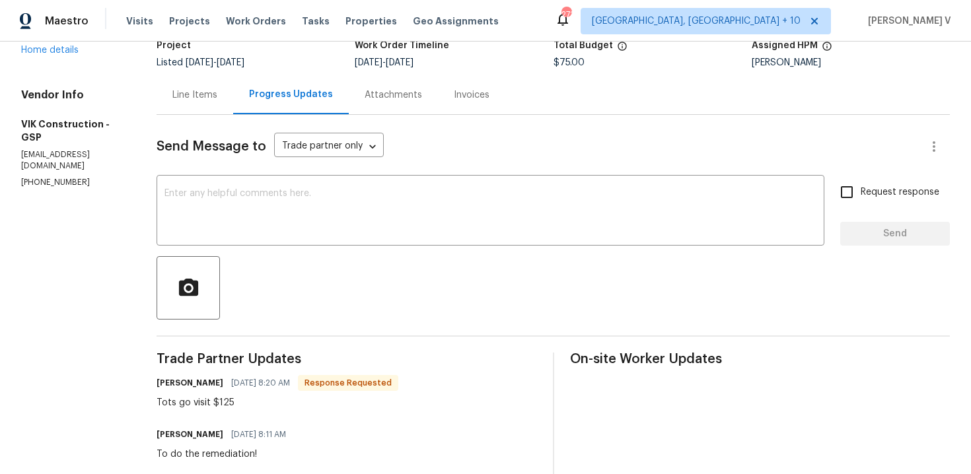
scroll to position [120, 0]
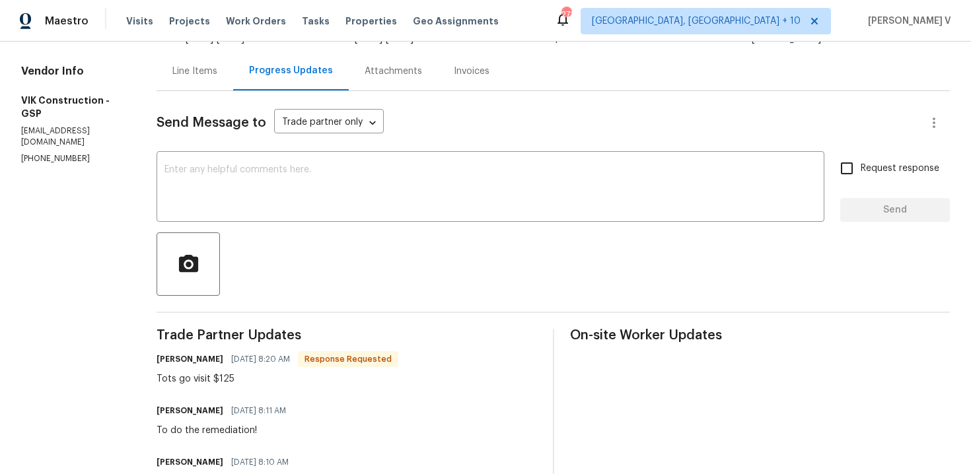
click at [217, 77] on div "Line Items" at bounding box center [194, 71] width 45 height 13
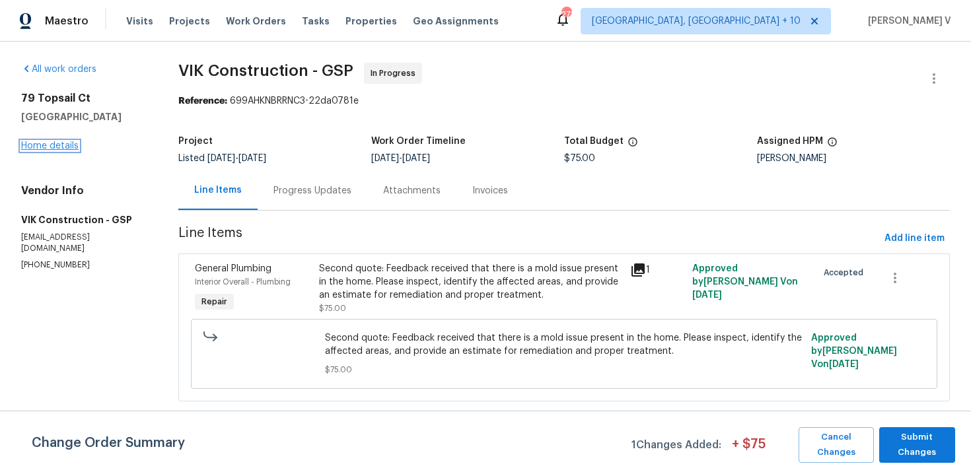
click at [49, 143] on link "Home details" at bounding box center [49, 145] width 57 height 9
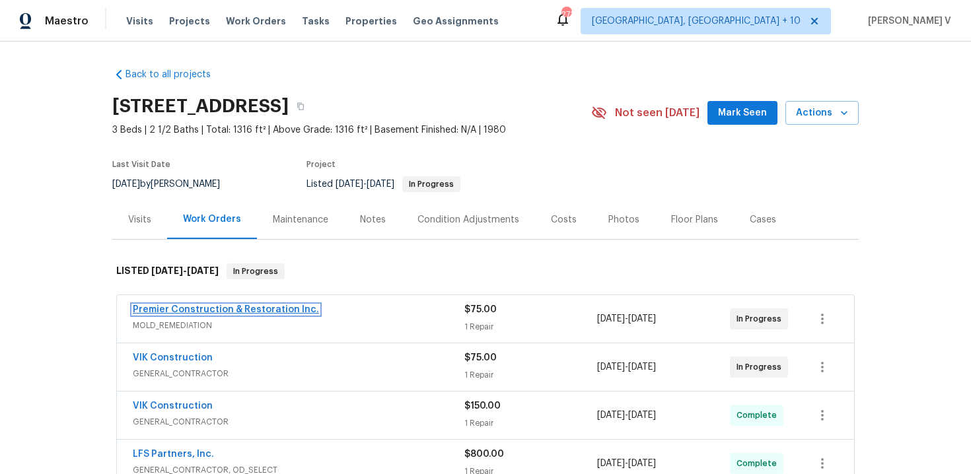
click at [205, 306] on link "Premier Construction & Restoration Inc." at bounding box center [226, 309] width 186 height 9
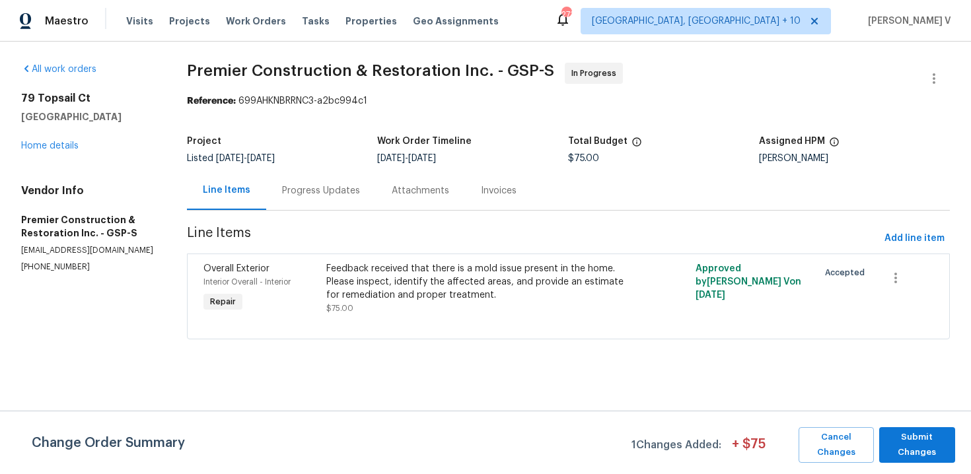
click at [286, 199] on div "Progress Updates" at bounding box center [321, 190] width 110 height 39
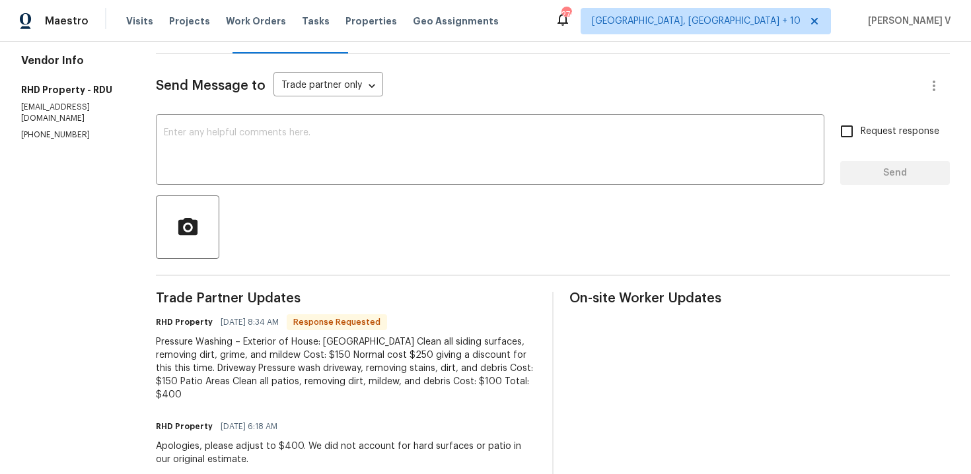
scroll to position [182, 0]
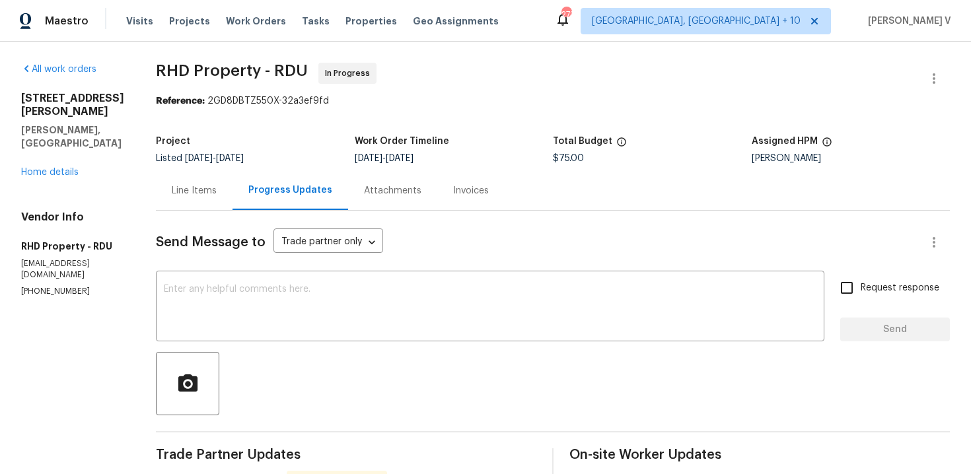
click at [206, 197] on div "Line Items" at bounding box center [194, 190] width 77 height 39
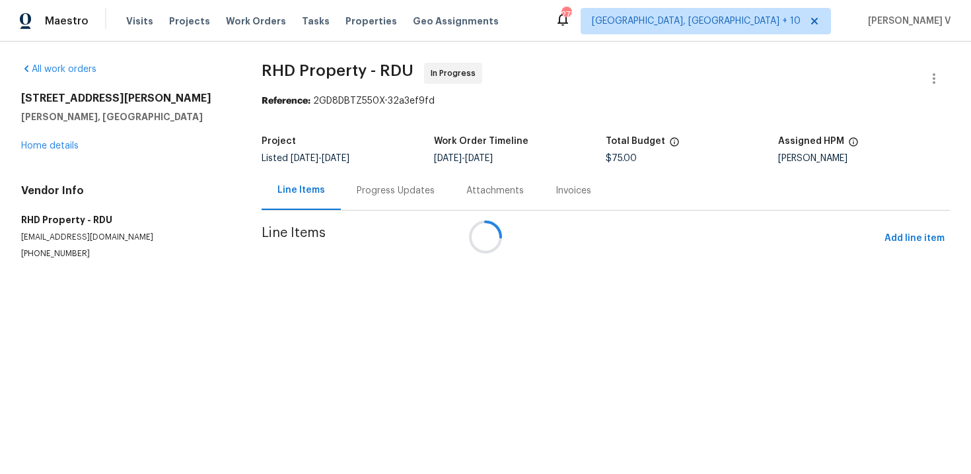
click at [415, 335] on div at bounding box center [485, 237] width 971 height 474
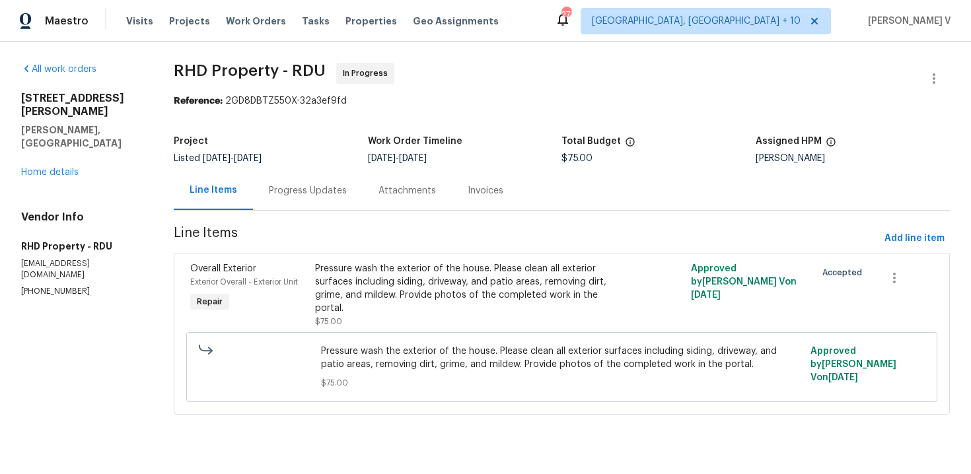
click at [425, 295] on div "Pressure wash the exterior of the house. Please clean all exterior surfaces inc…" at bounding box center [467, 288] width 305 height 53
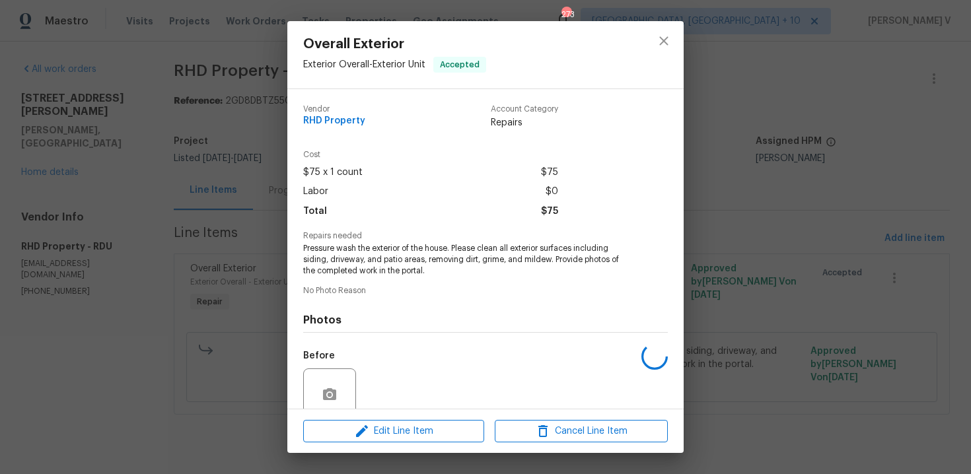
scroll to position [112, 0]
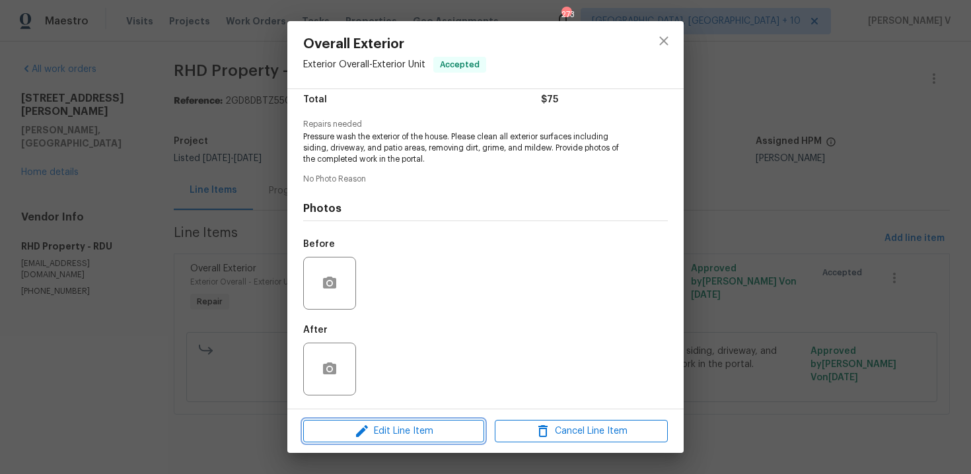
click at [356, 433] on icon "button" at bounding box center [362, 431] width 16 height 16
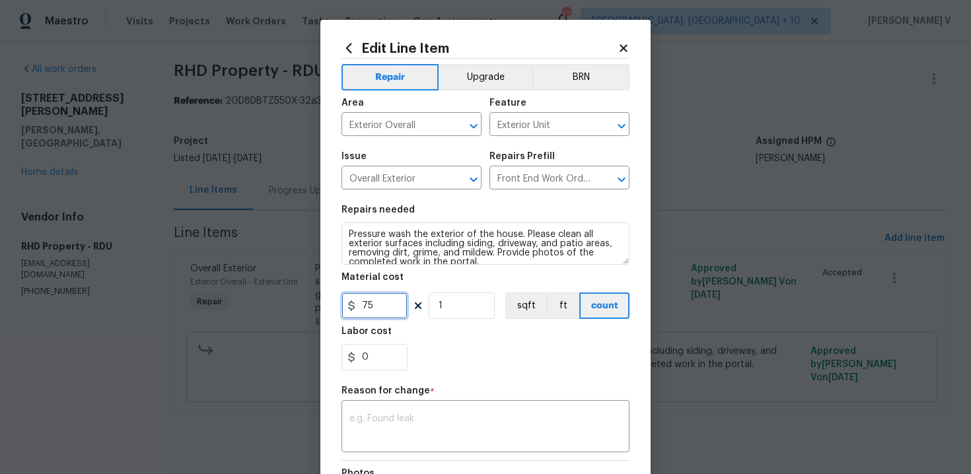
click at [360, 302] on input "75" at bounding box center [374, 306] width 66 height 26
type input "400"
click at [427, 415] on textarea at bounding box center [485, 428] width 272 height 28
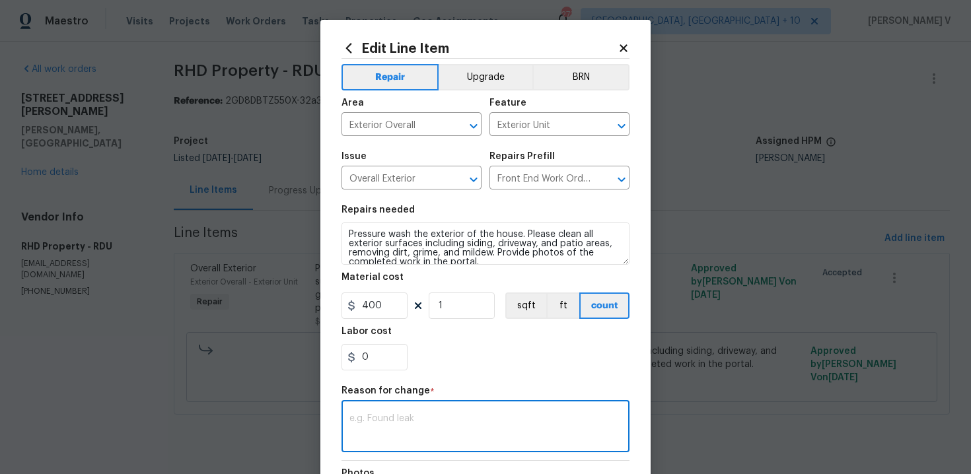
paste textarea "(DV) Updated cost per BR team approval."
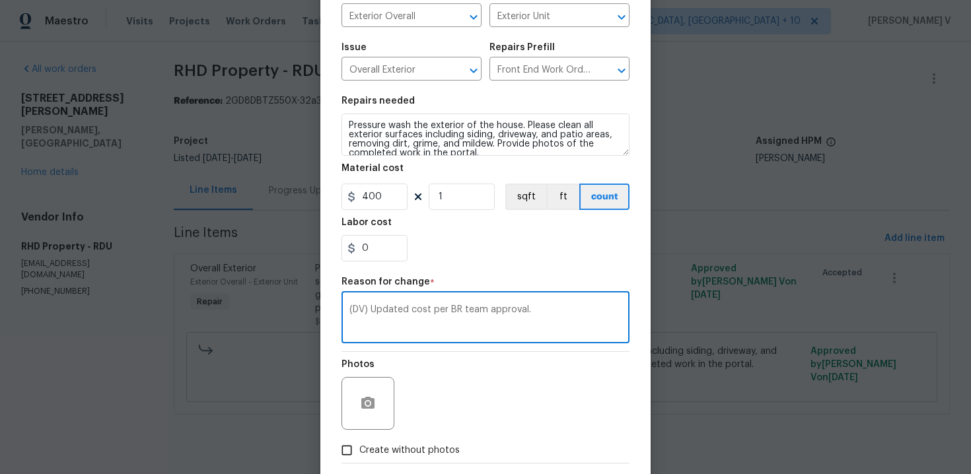
scroll to position [177, 0]
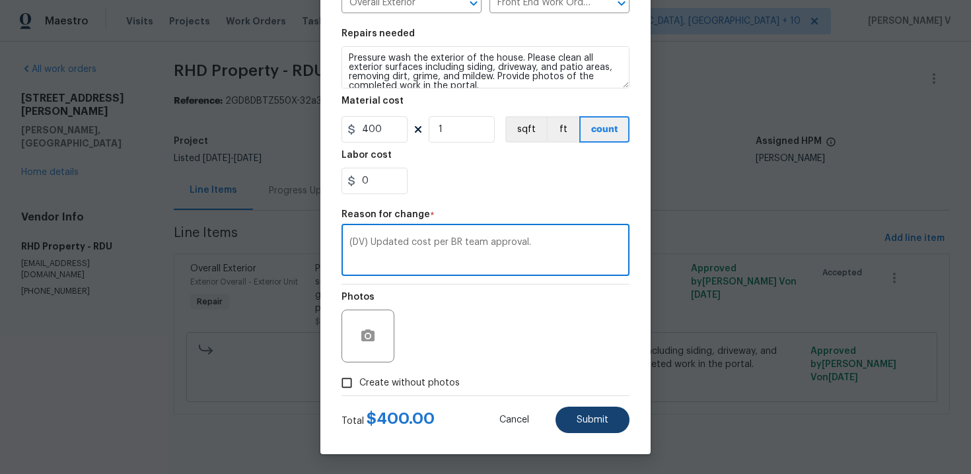
type textarea "(DV) Updated cost per BR team approval."
click at [589, 409] on button "Submit" at bounding box center [592, 420] width 74 height 26
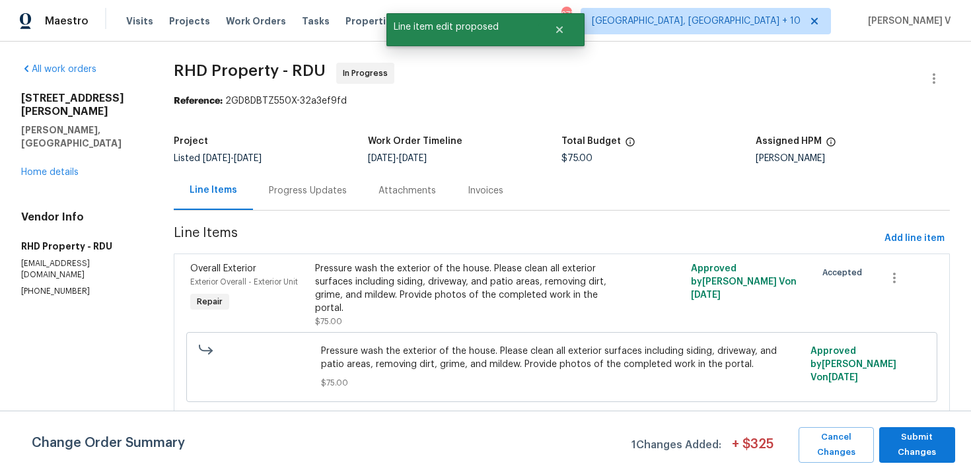
scroll to position [0, 0]
click at [924, 450] on span "Submit Changes" at bounding box center [917, 445] width 63 height 30
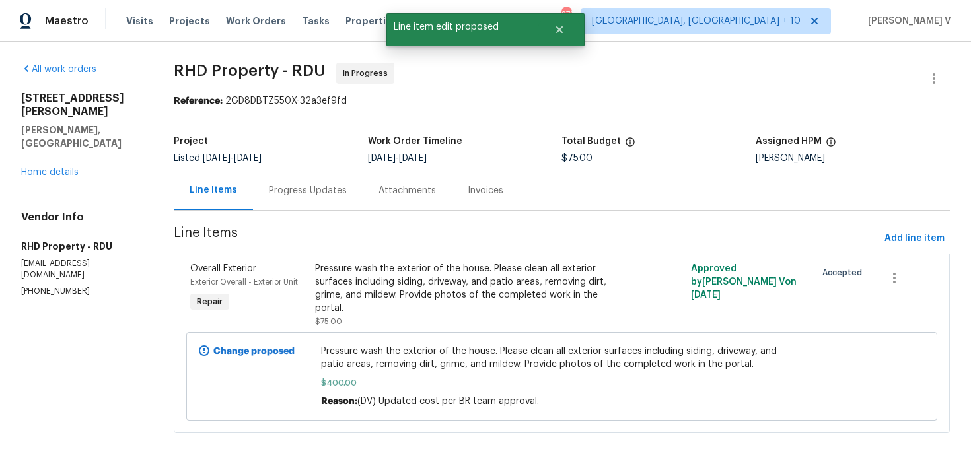
click at [306, 190] on div "Progress Updates" at bounding box center [308, 190] width 78 height 13
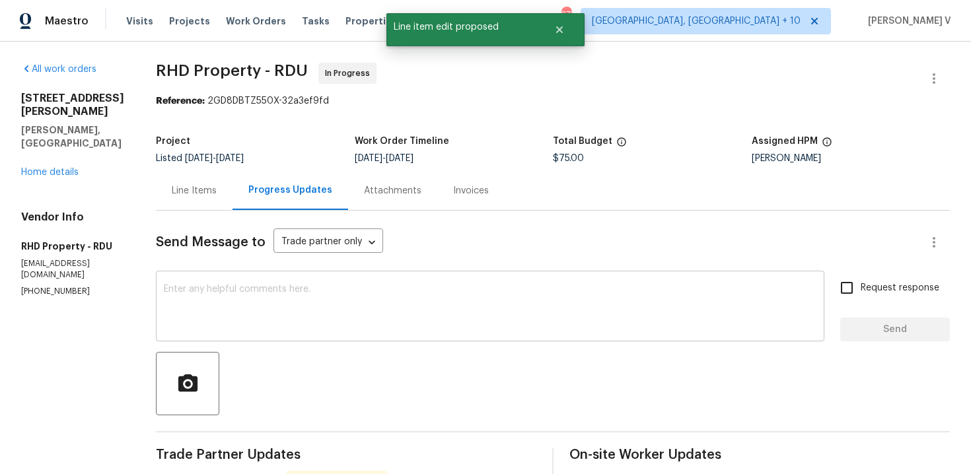
click at [312, 312] on textarea at bounding box center [490, 308] width 653 height 46
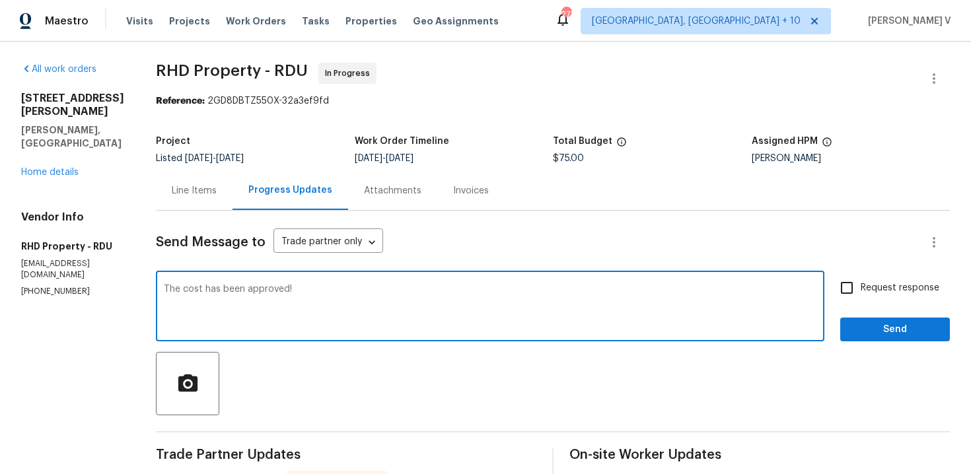
drag, startPoint x: 264, startPoint y: 292, endPoint x: 476, endPoint y: 292, distance: 212.7
click at [476, 292] on textarea "The cost has been approved!" at bounding box center [490, 308] width 653 height 46
type textarea "The cost has been updated!!!"
click at [878, 299] on label "Request response" at bounding box center [886, 288] width 106 height 28
click at [861, 299] on input "Request response" at bounding box center [847, 288] width 28 height 28
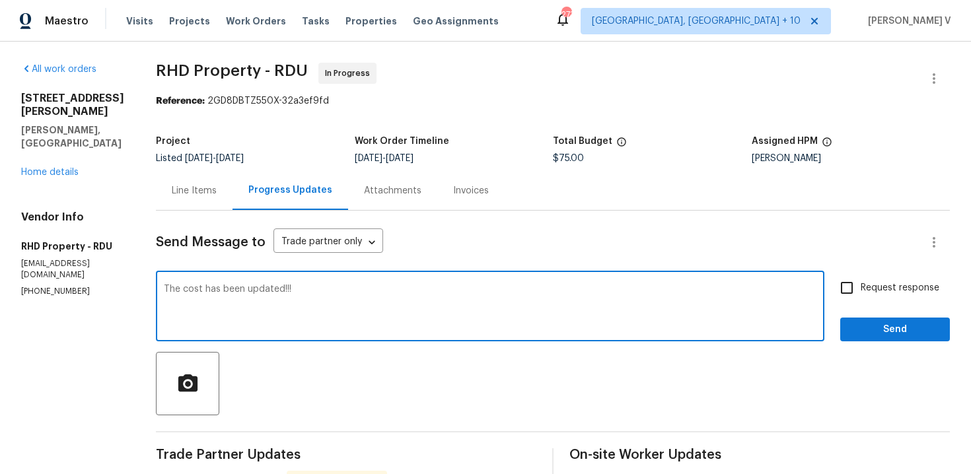
checkbox input "true"
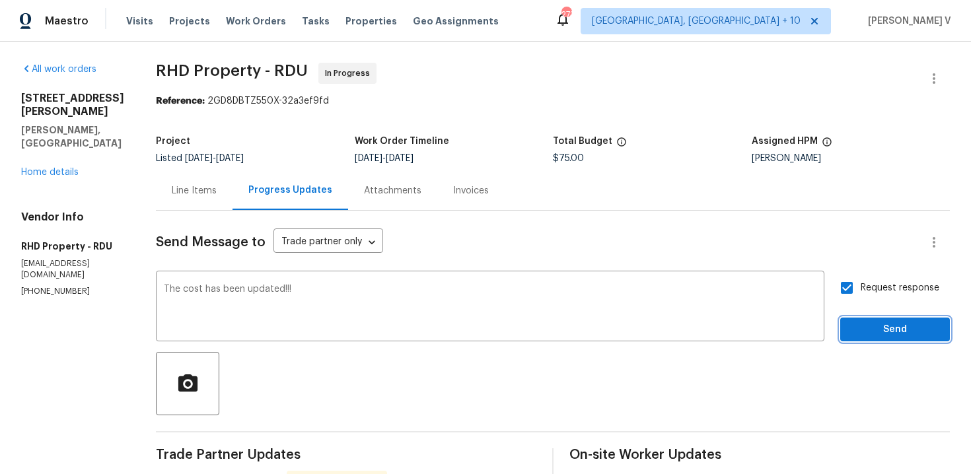
click at [878, 318] on button "Send" at bounding box center [895, 330] width 110 height 24
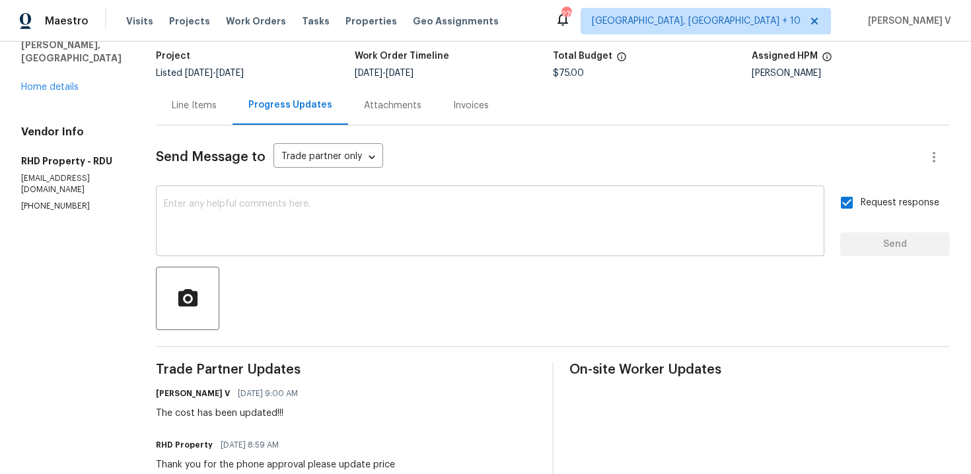
scroll to position [96, 0]
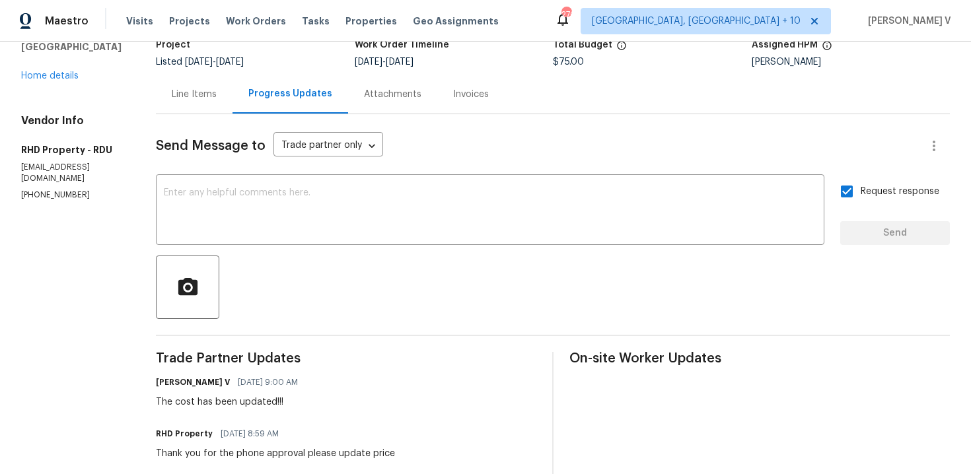
click at [205, 87] on div "Line Items" at bounding box center [194, 94] width 77 height 39
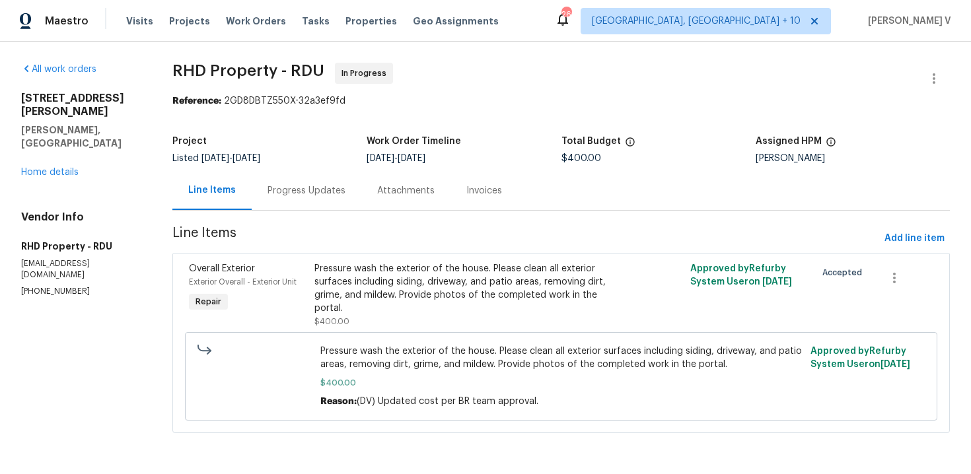
click at [328, 169] on div "Project Listed 9/2/2025 - 9/4/2025 Work Order Timeline 9/2/2025 - 9/4/2025 Tota…" at bounding box center [560, 150] width 777 height 42
click at [311, 193] on div "Progress Updates" at bounding box center [306, 190] width 78 height 13
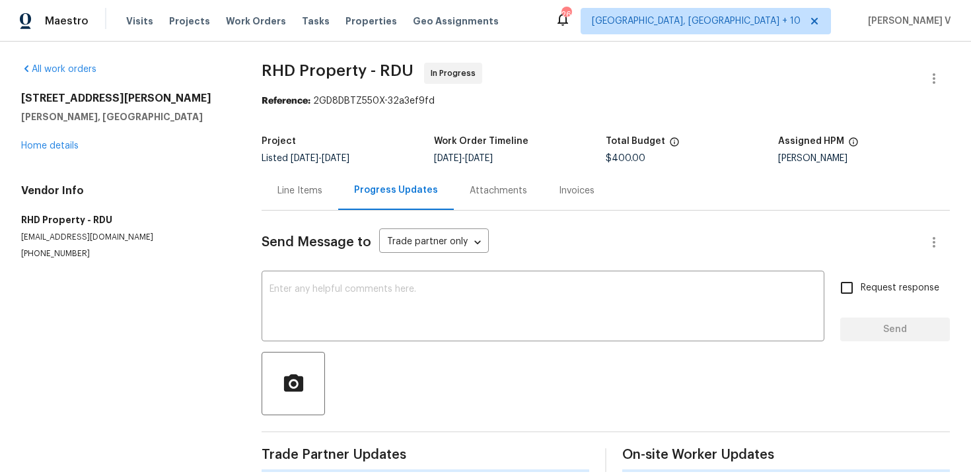
scroll to position [180, 0]
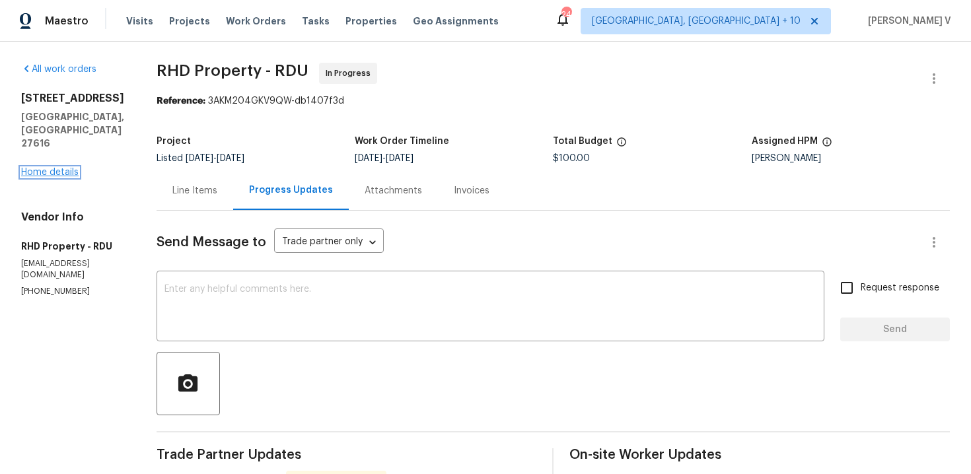
click at [58, 168] on link "Home details" at bounding box center [49, 172] width 57 height 9
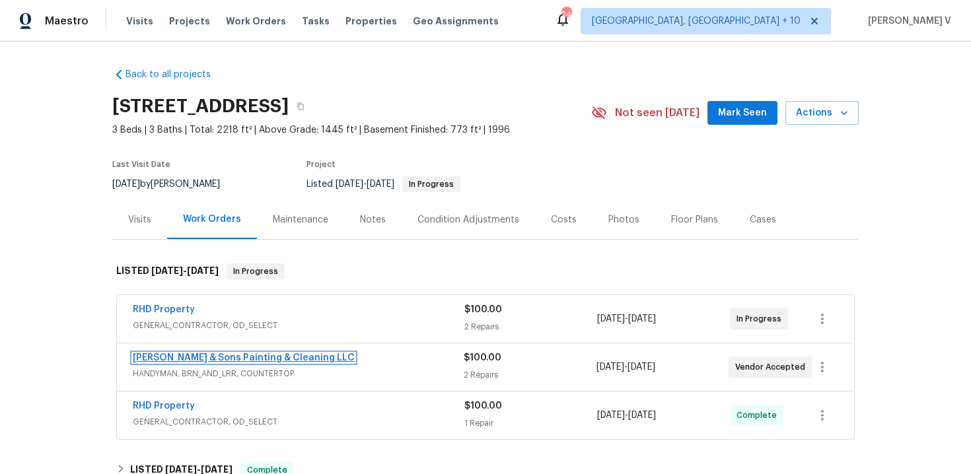
click at [186, 361] on link "[PERSON_NAME] & Sons Painting & Cleaning LLC" at bounding box center [244, 357] width 222 height 9
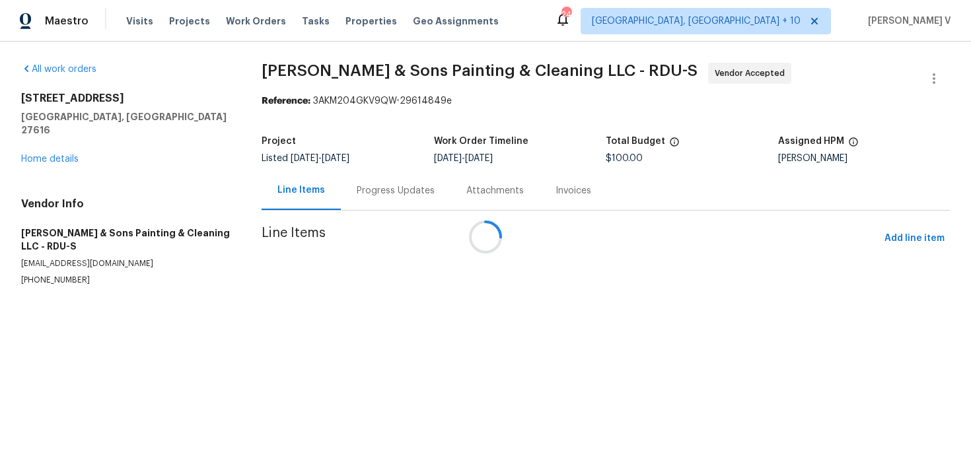
click at [365, 182] on div "Progress Updates" at bounding box center [396, 190] width 110 height 39
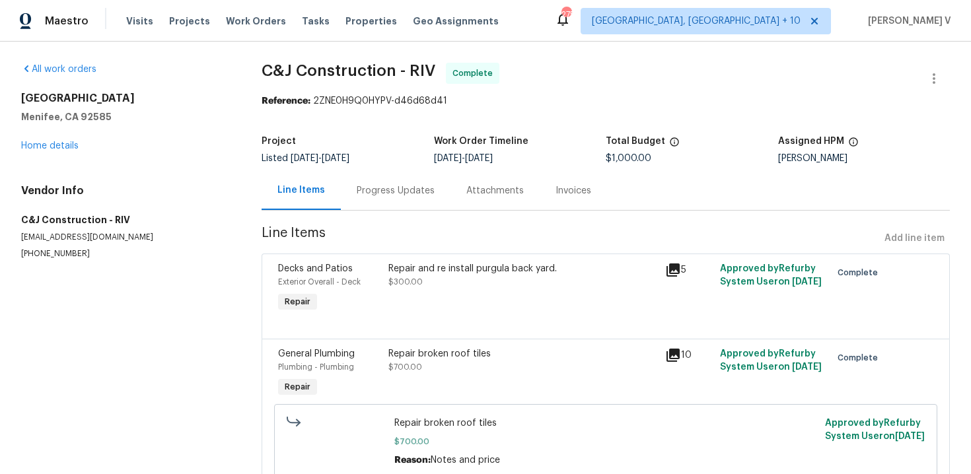
click at [378, 196] on div "Progress Updates" at bounding box center [396, 190] width 78 height 13
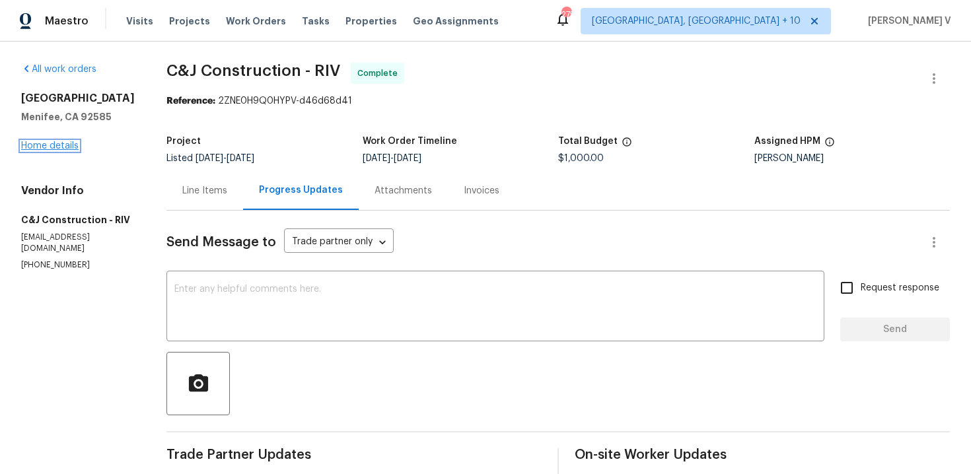
click at [44, 146] on link "Home details" at bounding box center [49, 145] width 57 height 9
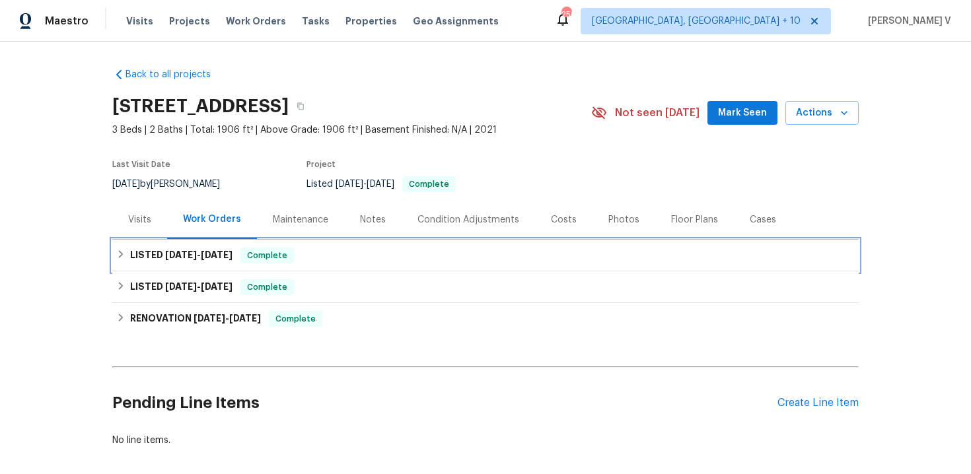
click at [176, 246] on div "LISTED [DATE] - [DATE] Complete" at bounding box center [485, 256] width 746 height 32
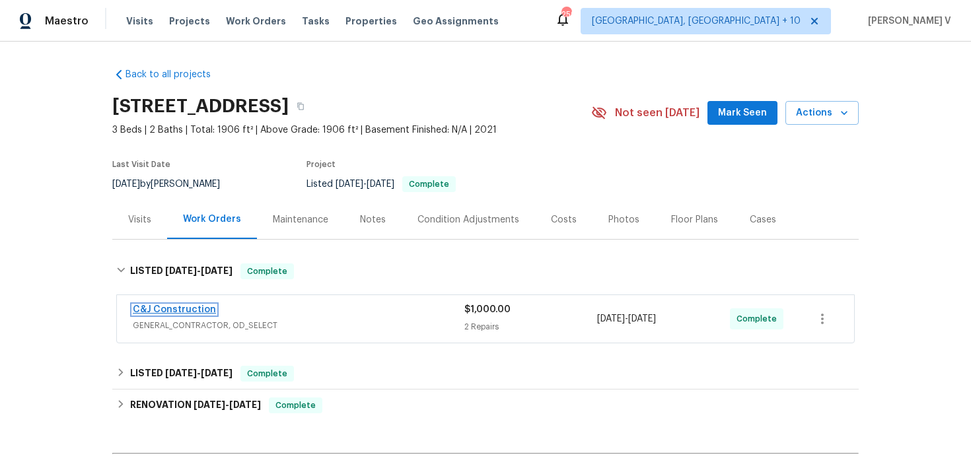
click at [176, 310] on link "C&J Construction" at bounding box center [174, 309] width 83 height 9
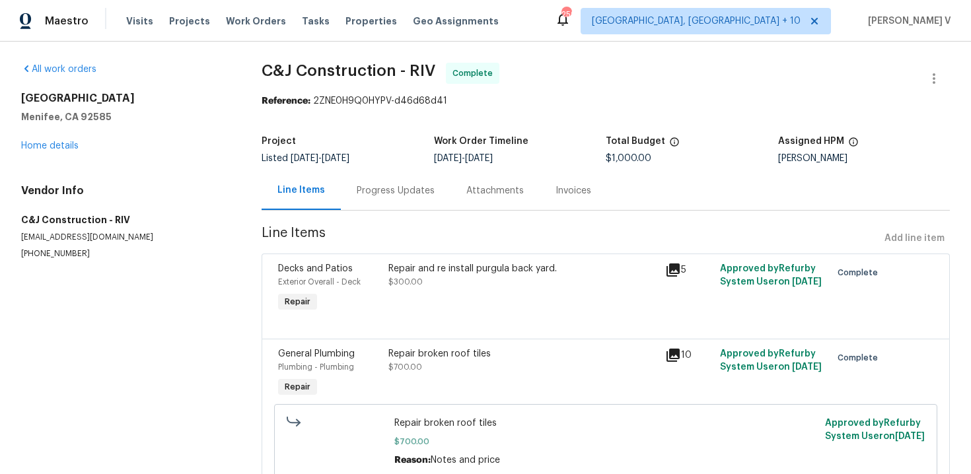
click at [341, 200] on div "Progress Updates" at bounding box center [396, 190] width 110 height 39
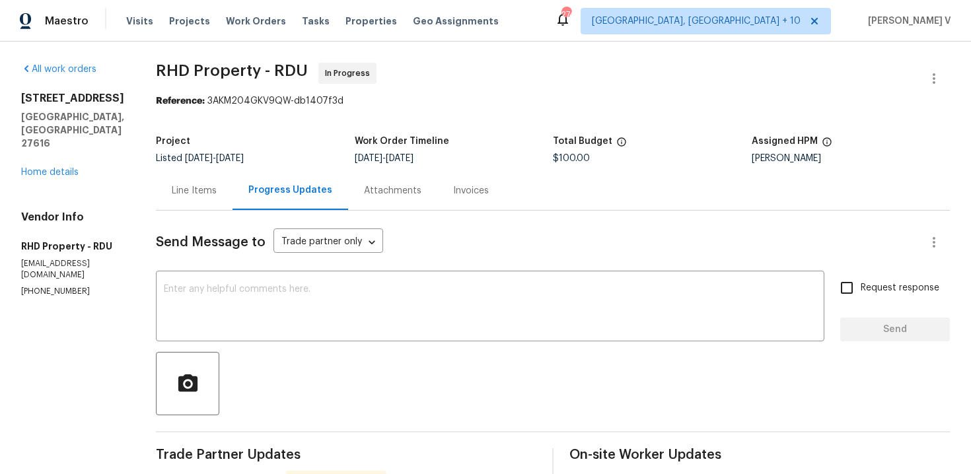
click at [206, 180] on div "Line Items" at bounding box center [194, 190] width 77 height 39
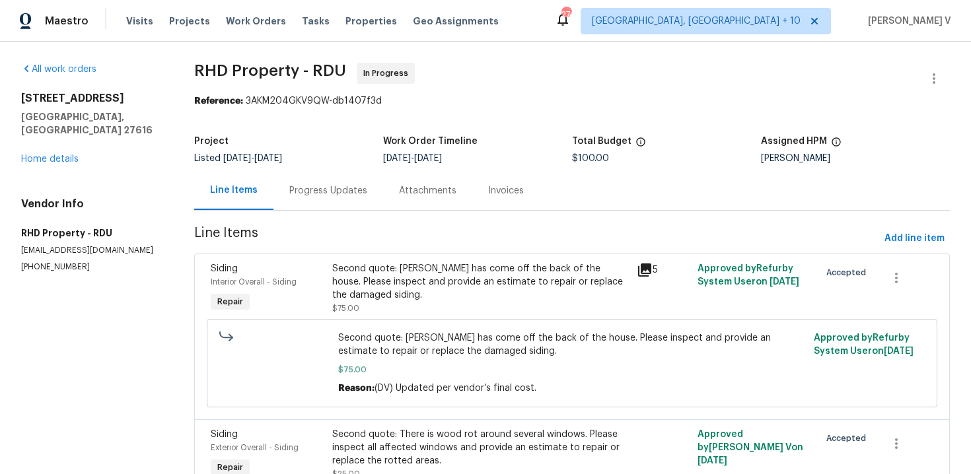
scroll to position [69, 0]
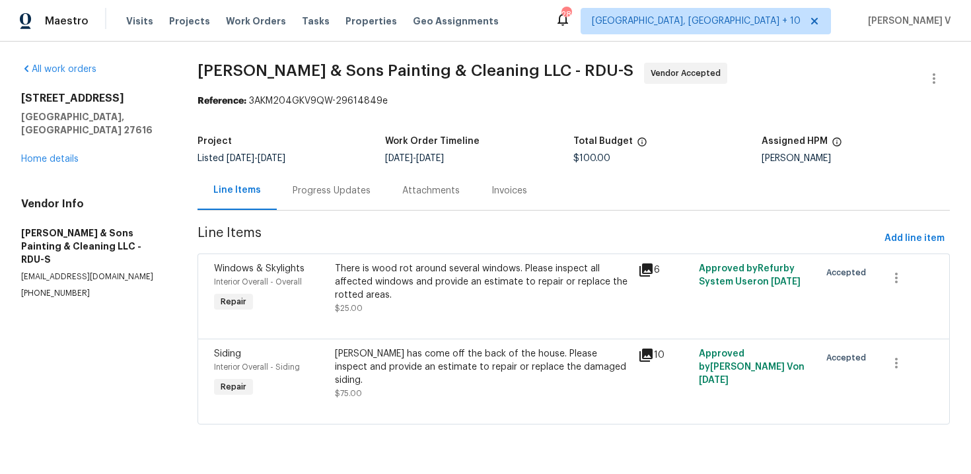
click at [348, 190] on div "Progress Updates" at bounding box center [332, 190] width 78 height 13
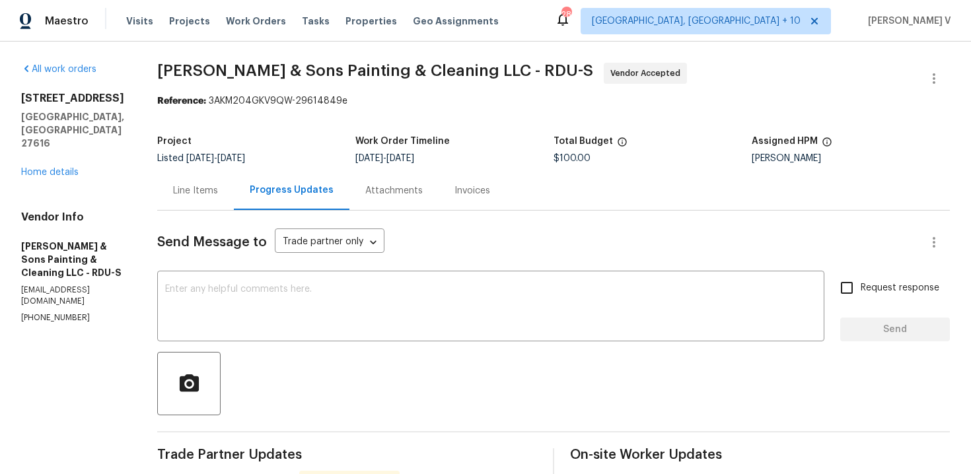
click at [50, 153] on div "All work orders [STREET_ADDRESS] Home details Vendor Info [PERSON_NAME] & Sons …" at bounding box center [73, 193] width 104 height 261
click at [50, 168] on link "Home details" at bounding box center [49, 172] width 57 height 9
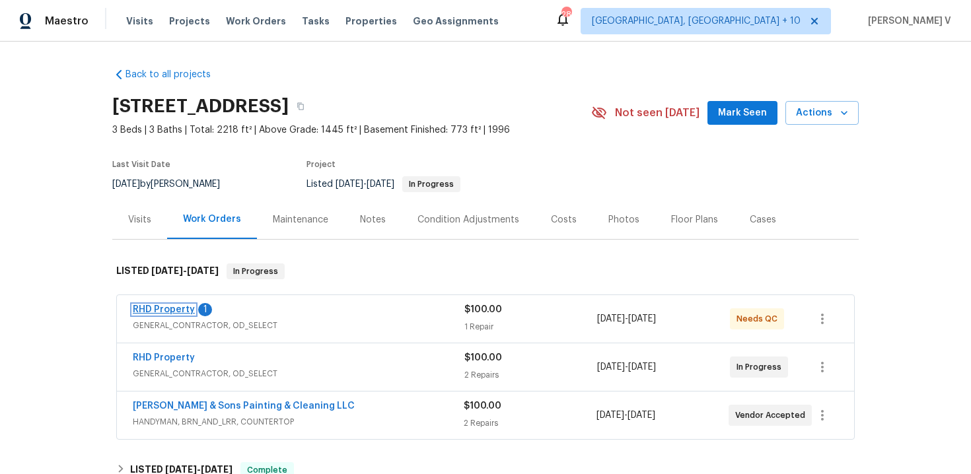
click at [163, 312] on link "RHD Property" at bounding box center [164, 309] width 62 height 9
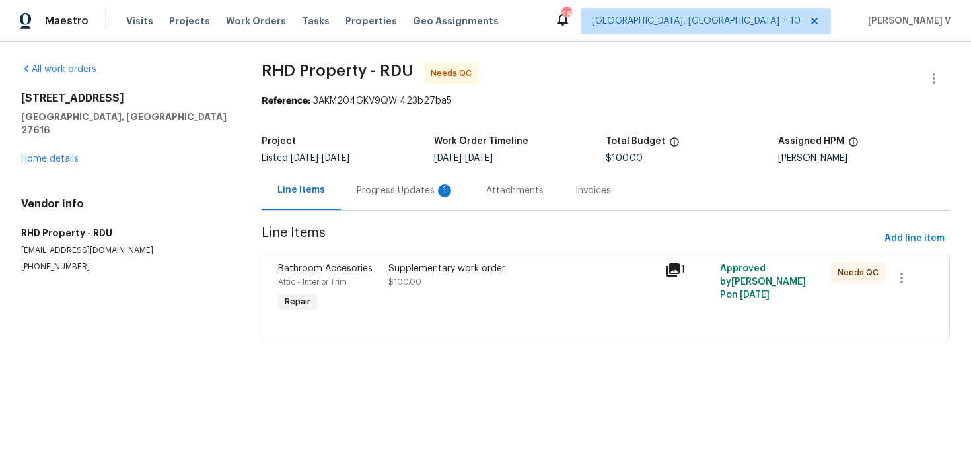
click at [394, 189] on div "Progress Updates 1" at bounding box center [406, 190] width 98 height 13
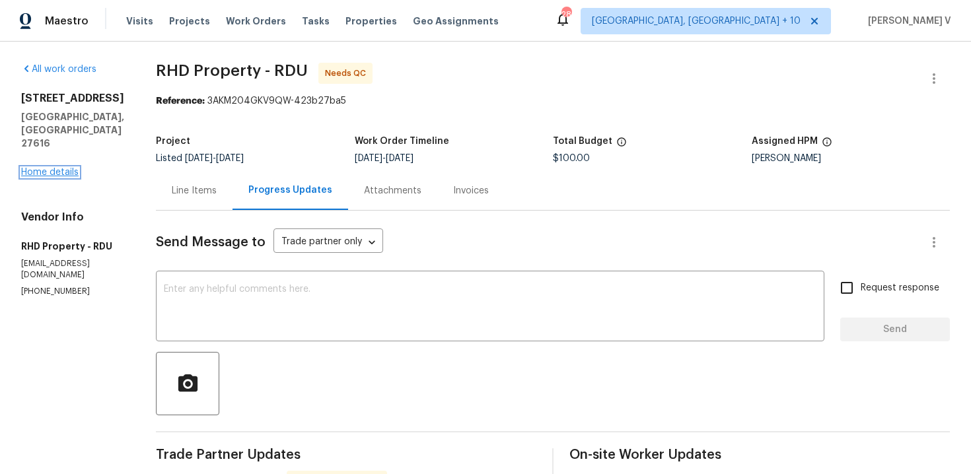
click at [56, 168] on link "Home details" at bounding box center [49, 172] width 57 height 9
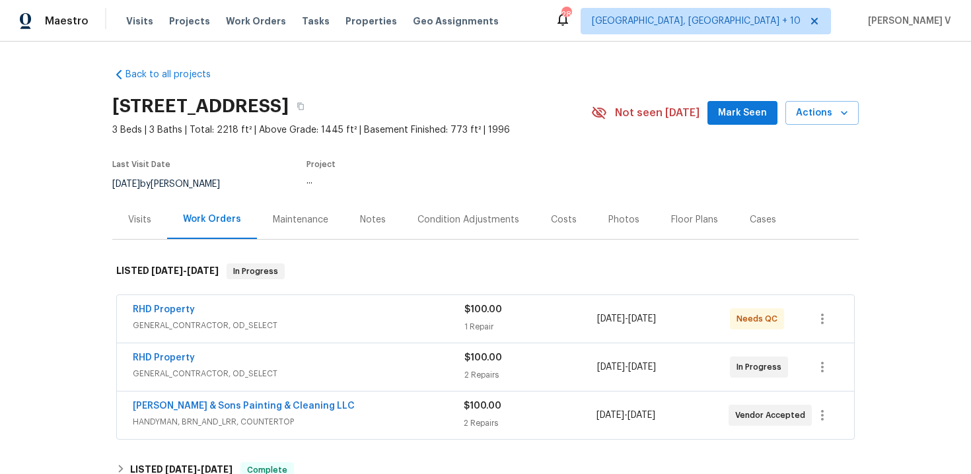
scroll to position [84, 0]
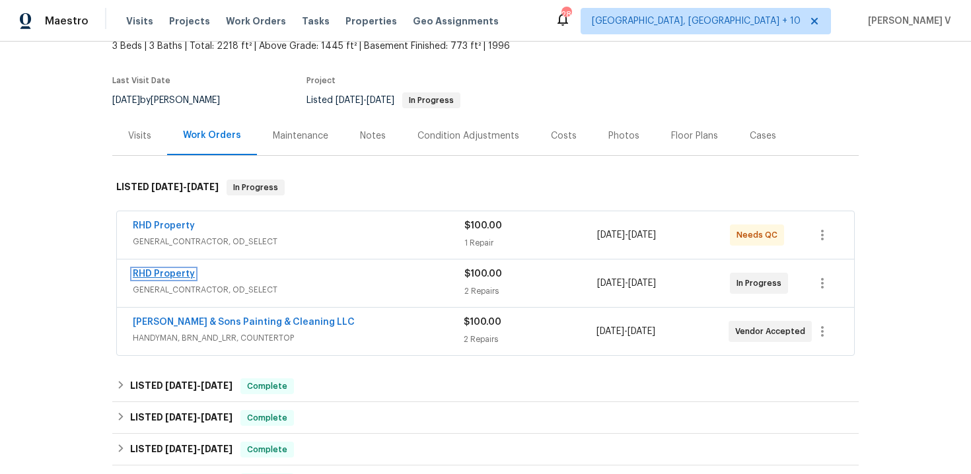
click at [166, 274] on link "RHD Property" at bounding box center [164, 273] width 62 height 9
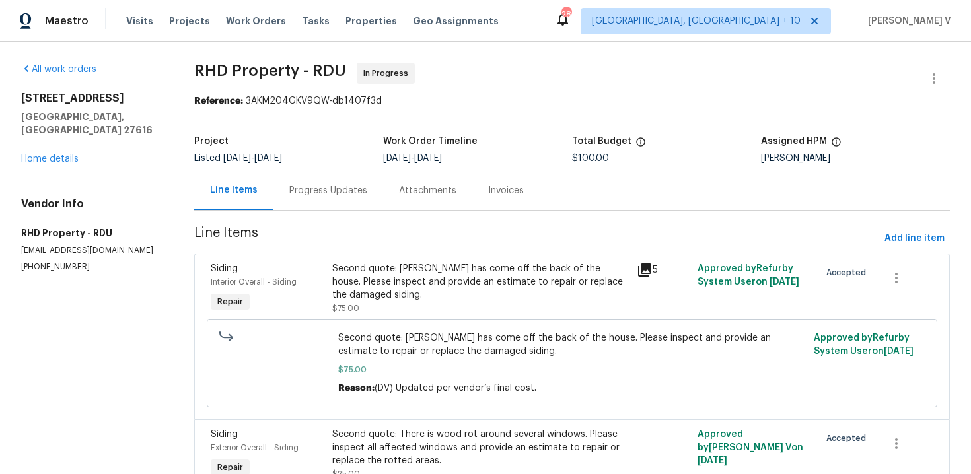
click at [59, 151] on div "3321 Beech Bluff Ln Raleigh, NC 27616 Home details" at bounding box center [91, 129] width 141 height 74
click at [58, 155] on link "Home details" at bounding box center [49, 159] width 57 height 9
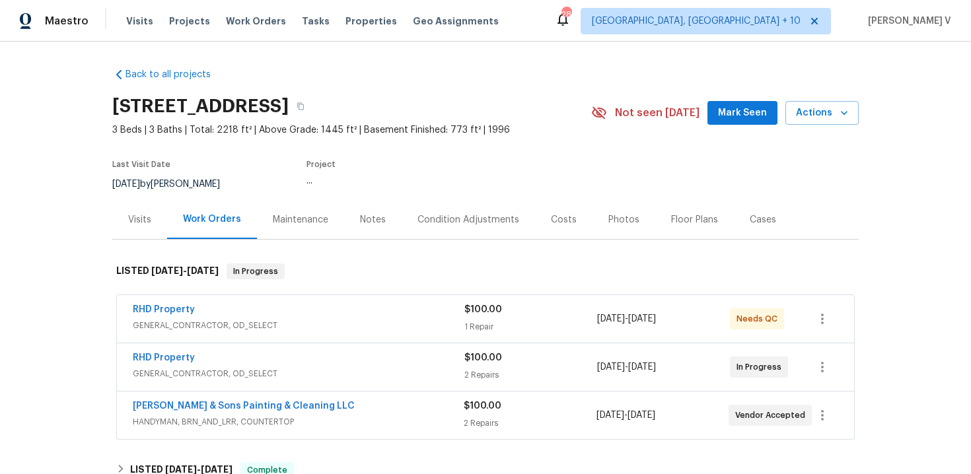
click at [319, 320] on span "GENERAL_CONTRACTOR, OD_SELECT" at bounding box center [299, 325] width 332 height 13
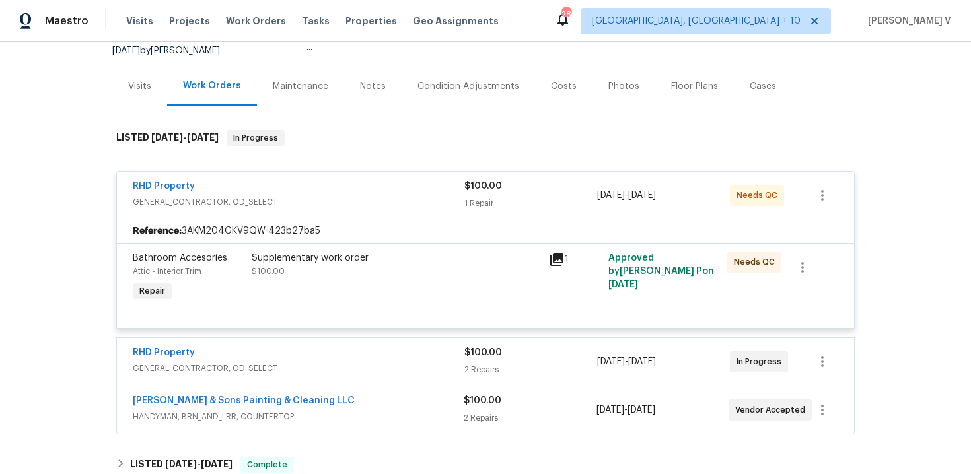
scroll to position [144, 0]
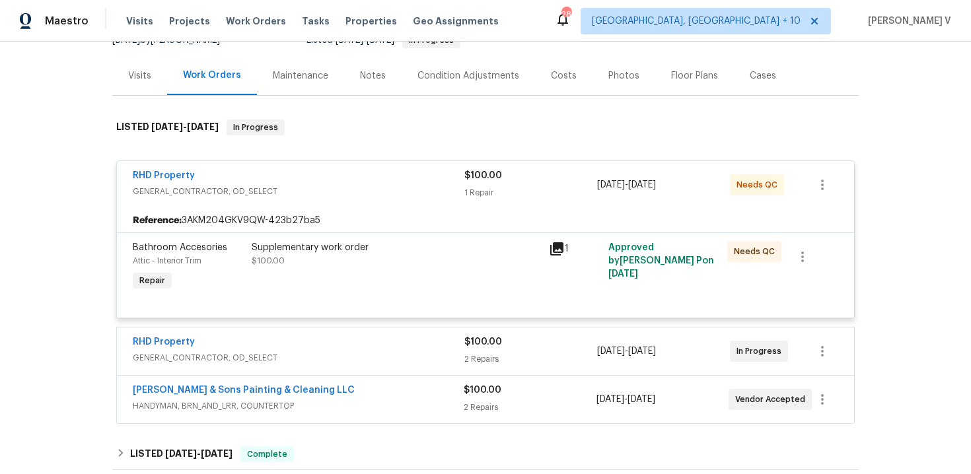
click at [337, 337] on div "RHD Property" at bounding box center [299, 344] width 332 height 16
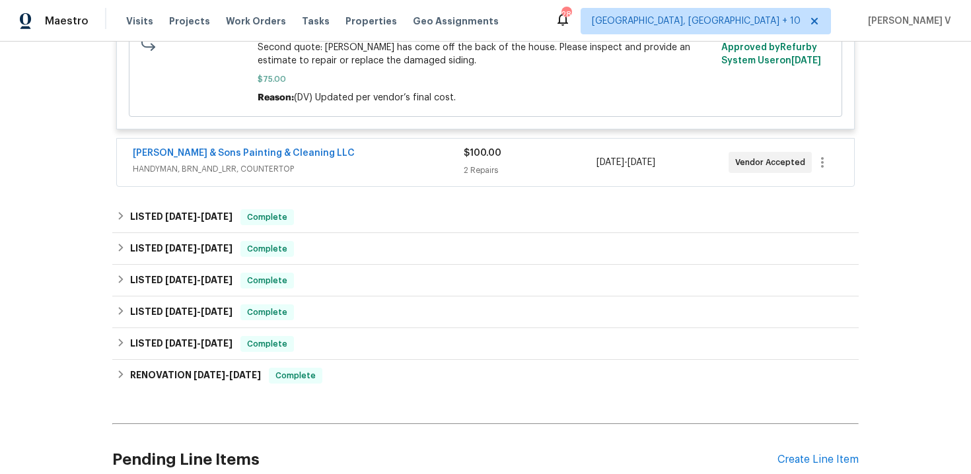
scroll to position [721, 0]
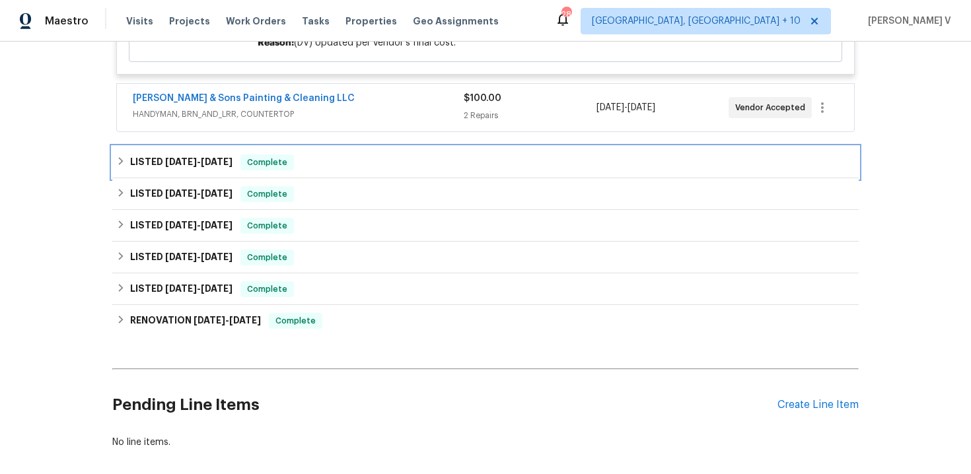
click at [402, 151] on div "LISTED 8/12/25 - 8/20/25 Complete" at bounding box center [485, 163] width 746 height 32
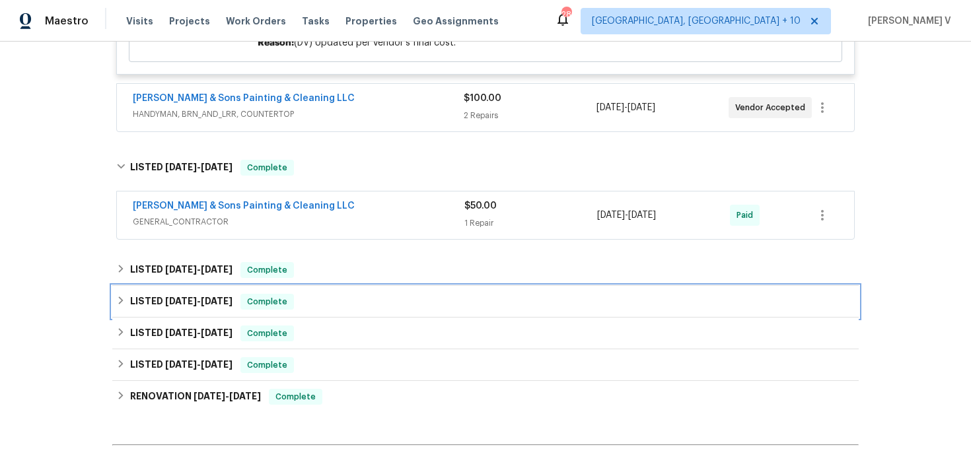
click at [345, 302] on div "LISTED 4/24/25 - 5/7/25 Complete" at bounding box center [485, 302] width 738 height 16
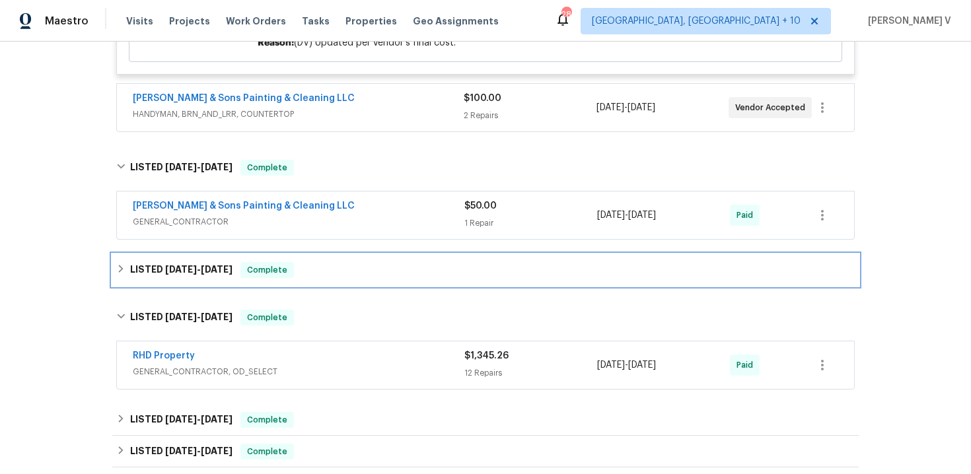
click at [354, 273] on div "LISTED 4/24/25 - 5/15/25 Complete" at bounding box center [485, 270] width 738 height 16
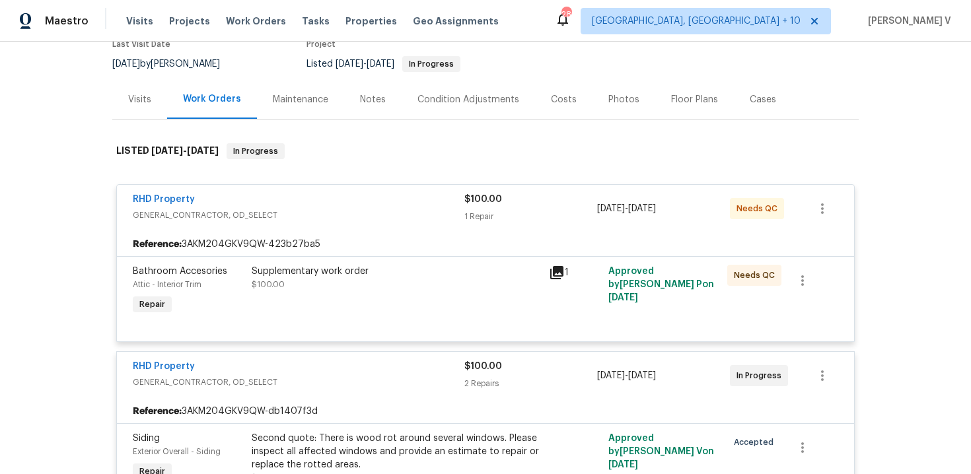
scroll to position [108, 0]
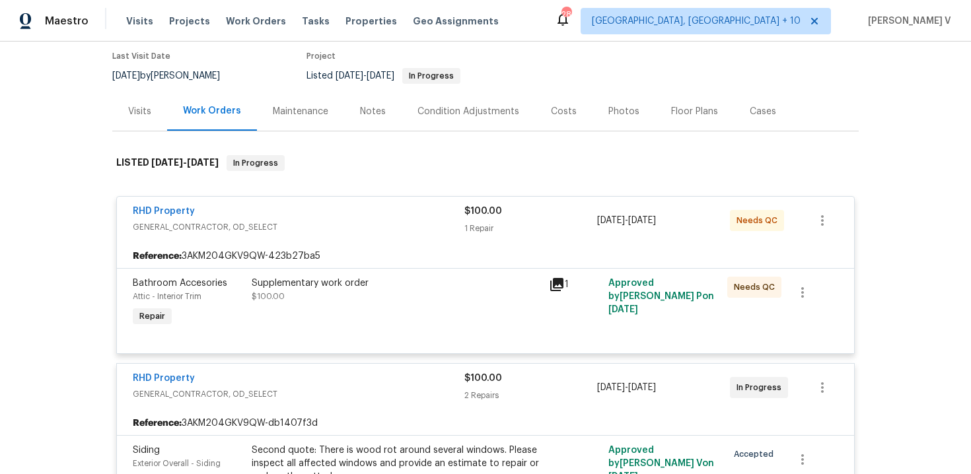
click at [340, 298] on div "Supplementary work order $100.00" at bounding box center [396, 290] width 289 height 26
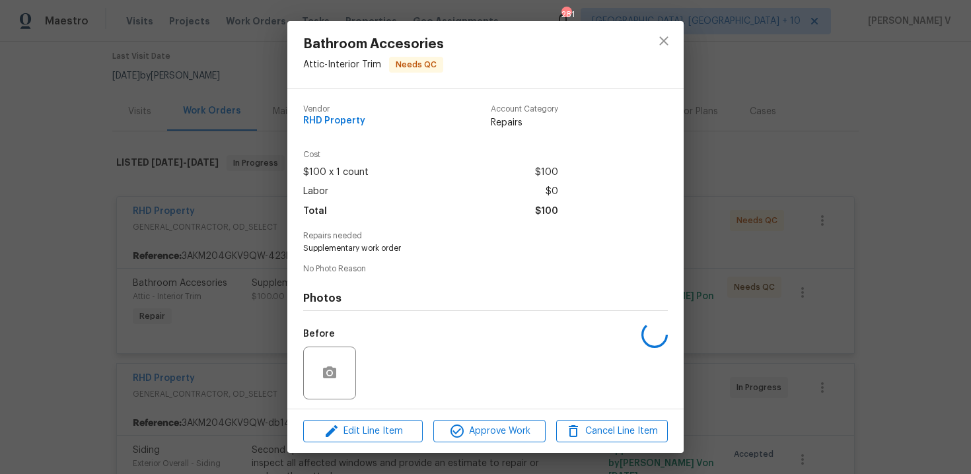
scroll to position [90, 0]
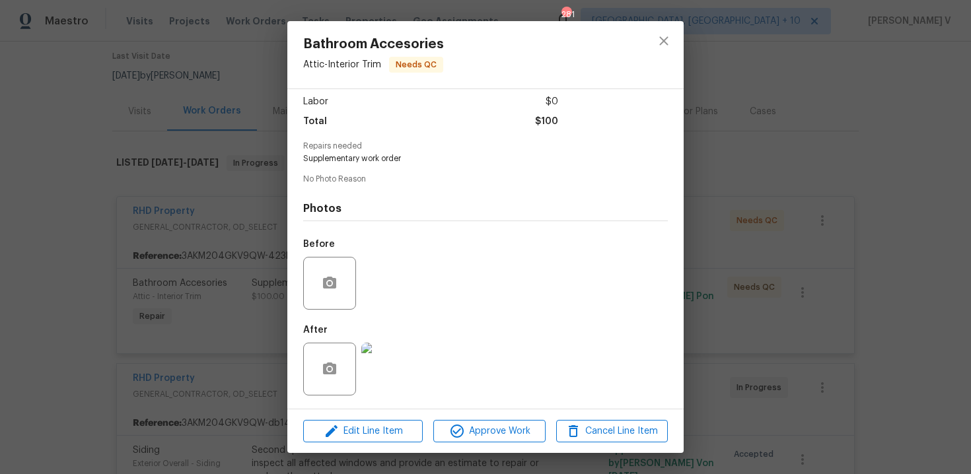
click at [252, 299] on div "Bathroom Accesories Attic - Interior Trim Needs QC Vendor RHD Property Account …" at bounding box center [485, 237] width 971 height 474
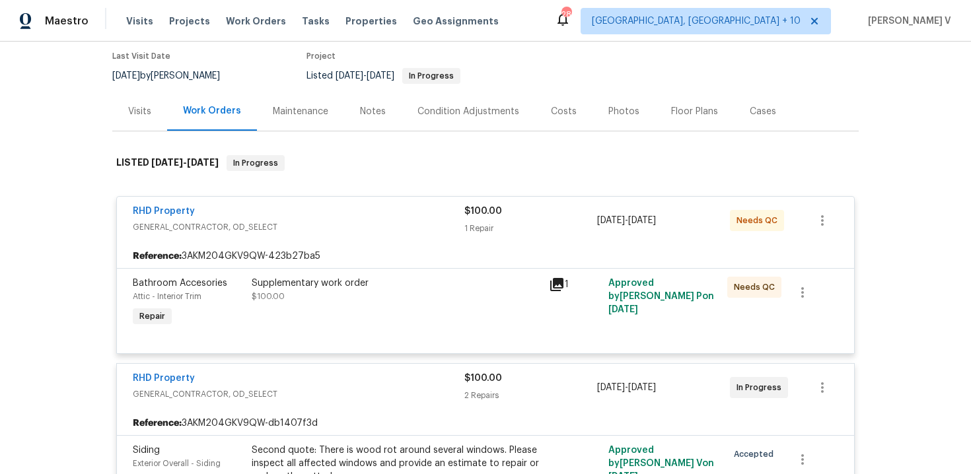
scroll to position [302, 0]
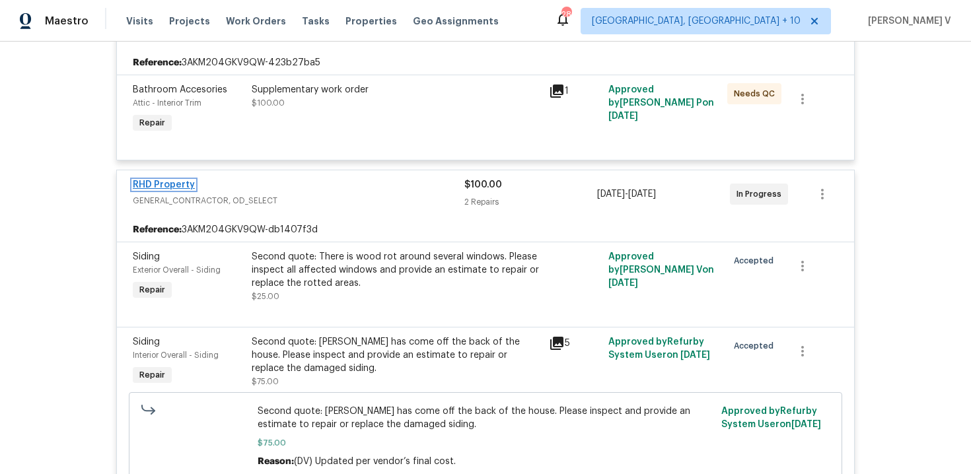
click at [159, 180] on link "RHD Property" at bounding box center [164, 184] width 62 height 9
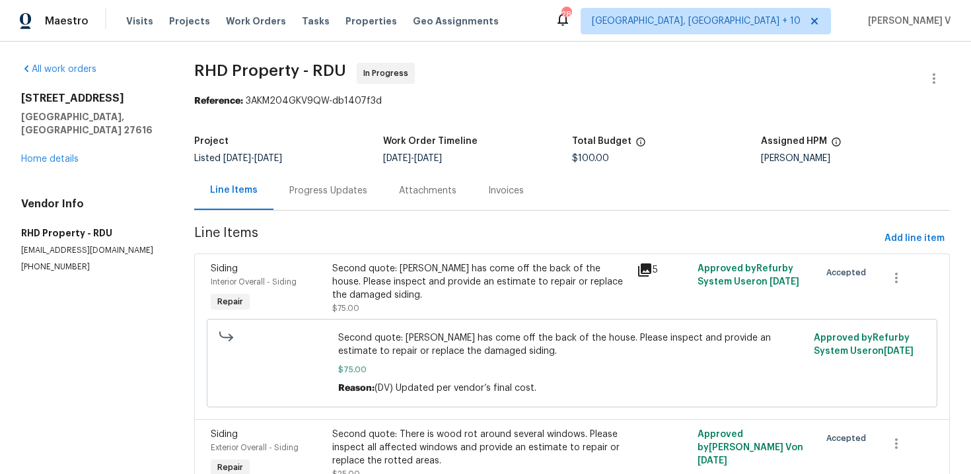
click at [358, 195] on div "Progress Updates" at bounding box center [328, 190] width 78 height 13
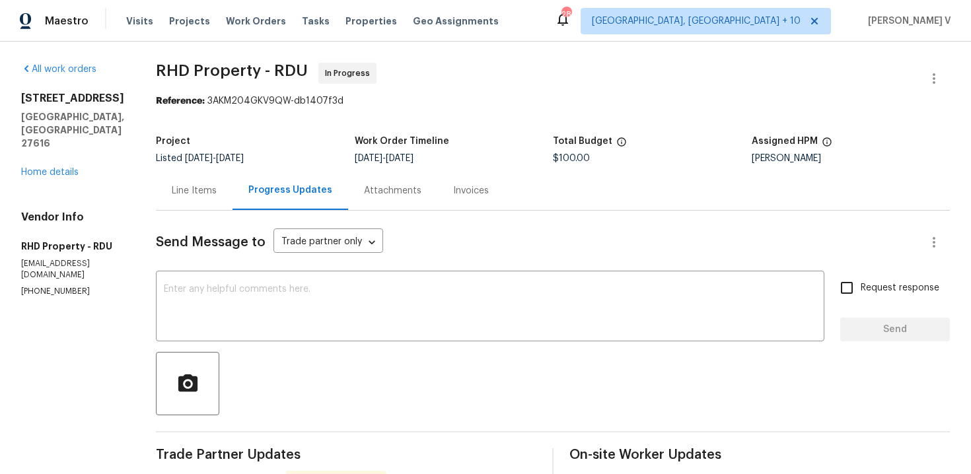
click at [232, 196] on div "Line Items" at bounding box center [194, 190] width 77 height 39
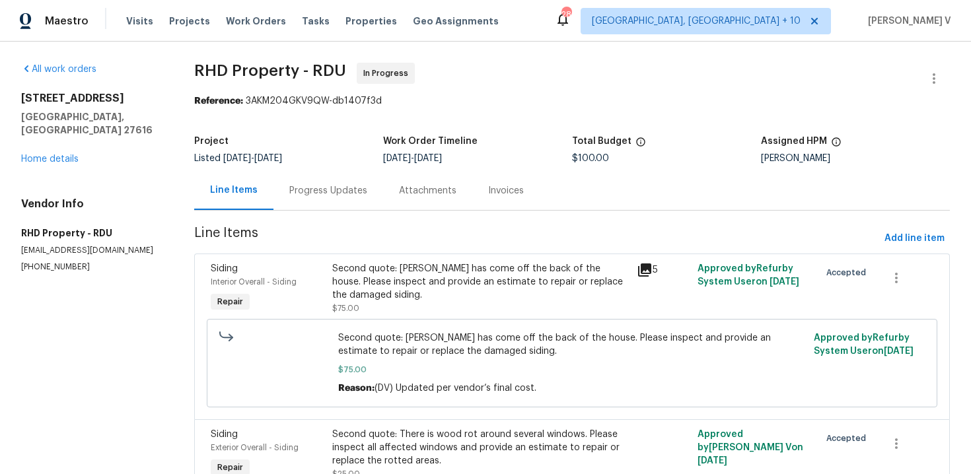
scroll to position [69, 0]
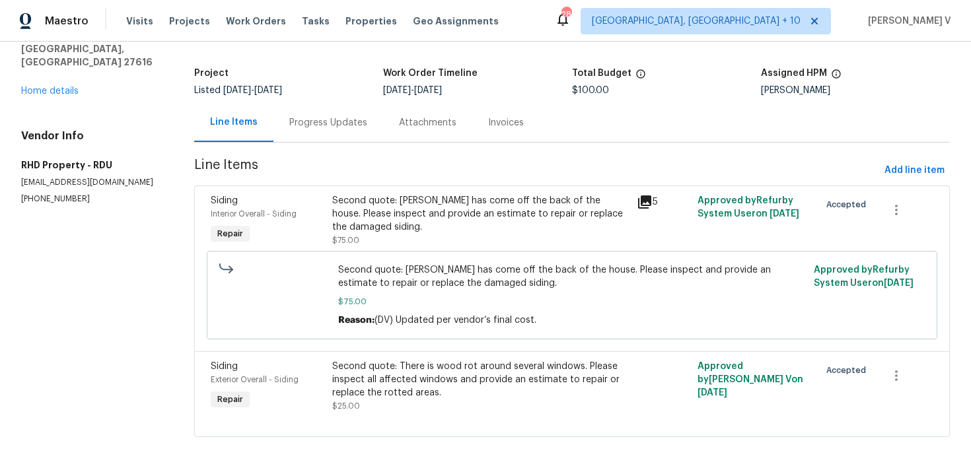
click at [324, 142] on section "RHD Property - RDU In Progress Reference: 3AKM204GKV9QW-db1407f3d Project Liste…" at bounding box center [572, 224] width 756 height 458
click at [343, 143] on section "RHD Property - RDU In Progress Reference: 3AKM204GKV9QW-db1407f3d Project Liste…" at bounding box center [572, 224] width 756 height 458
click at [364, 129] on div "Progress Updates" at bounding box center [328, 122] width 110 height 39
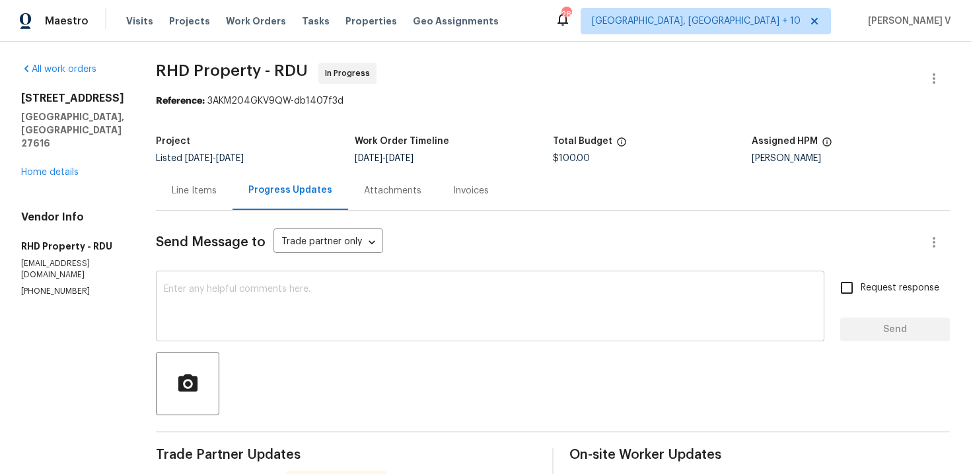
click at [245, 283] on div "x ​" at bounding box center [490, 307] width 668 height 67
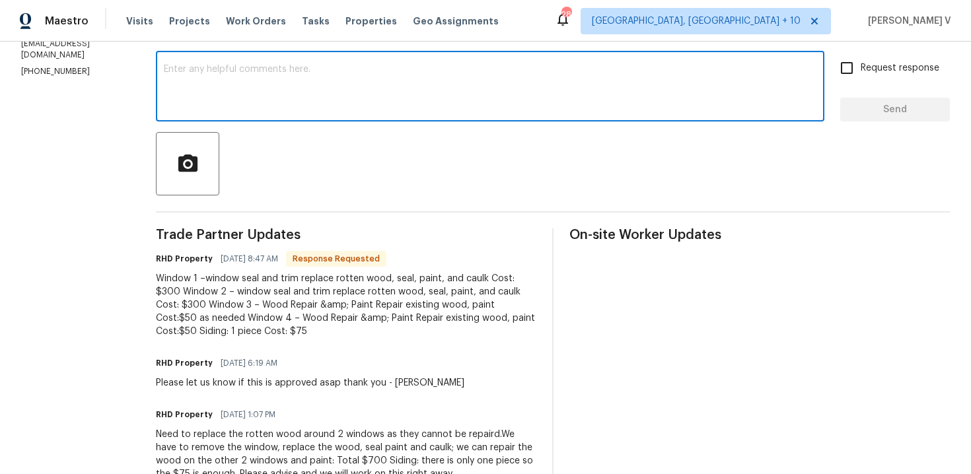
scroll to position [214, 0]
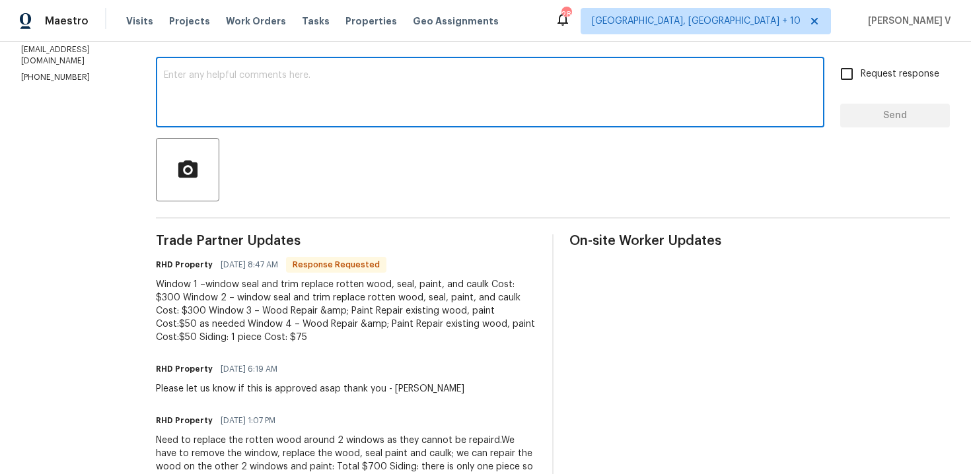
paste textarea "Hey thanks! We will review and get back to you."
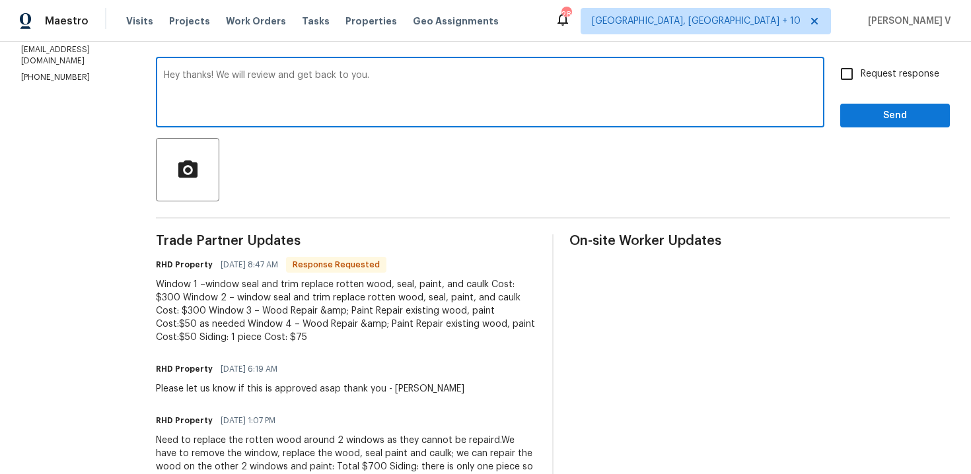
scroll to position [184, 0]
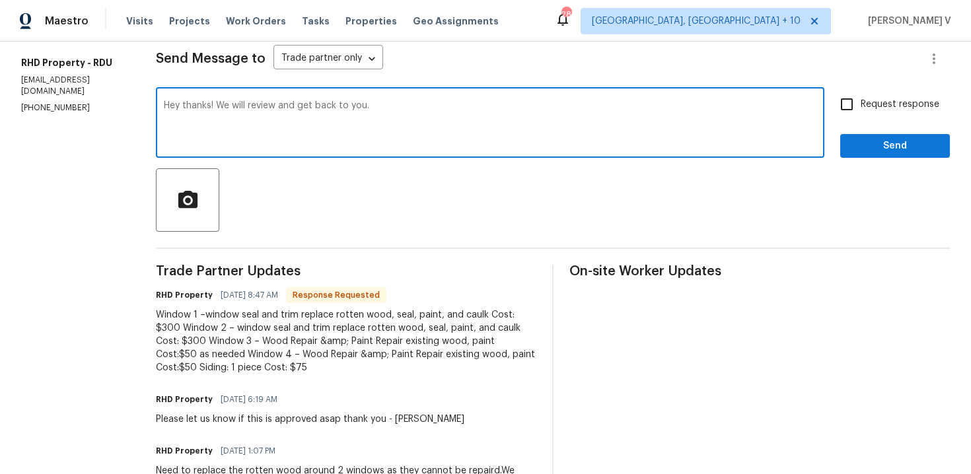
click at [383, 106] on textarea "Hey thanks! We will review and get back to you." at bounding box center [490, 124] width 653 height 46
type textarea "Hey thanks! We will review and get back to you before EOD."
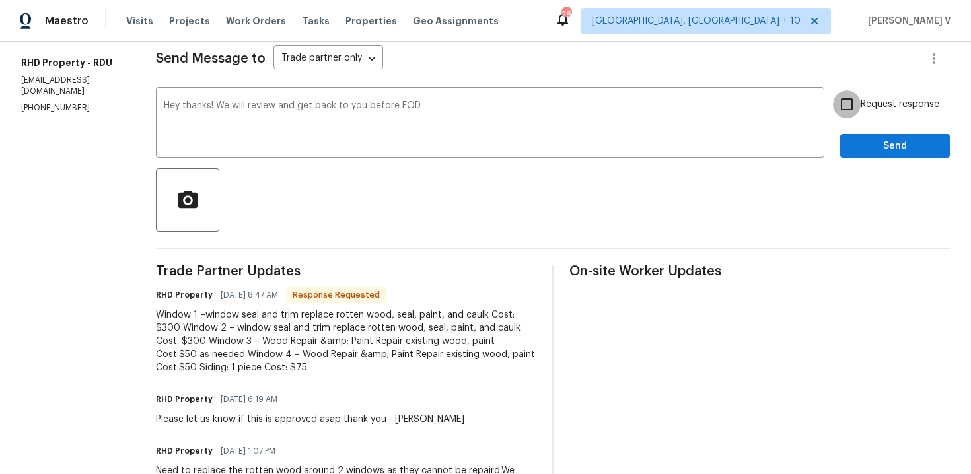
click at [847, 109] on input "Request response" at bounding box center [847, 104] width 28 height 28
checkbox input "true"
click at [872, 143] on span "Send" at bounding box center [895, 146] width 89 height 17
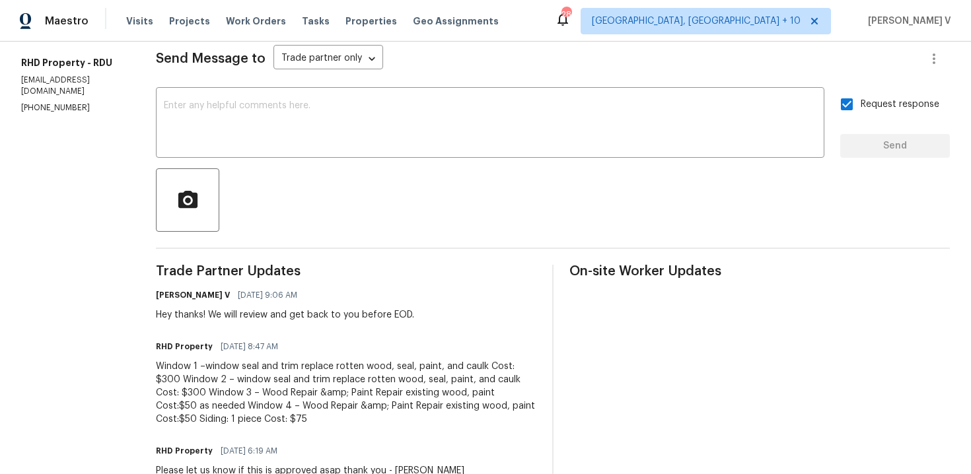
scroll to position [0, 0]
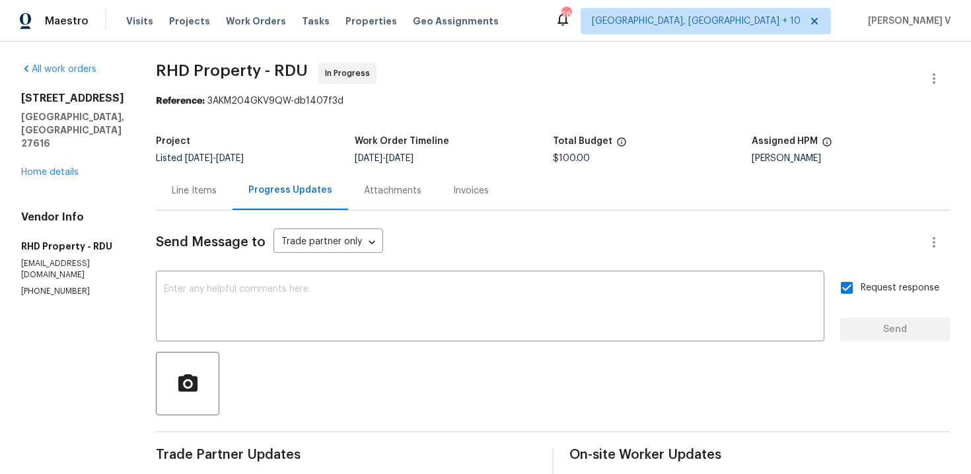
click at [38, 152] on div "3321 Beech Bluff Ln Raleigh, NC 27616 Home details" at bounding box center [72, 135] width 103 height 87
click at [38, 168] on link "Home details" at bounding box center [49, 172] width 57 height 9
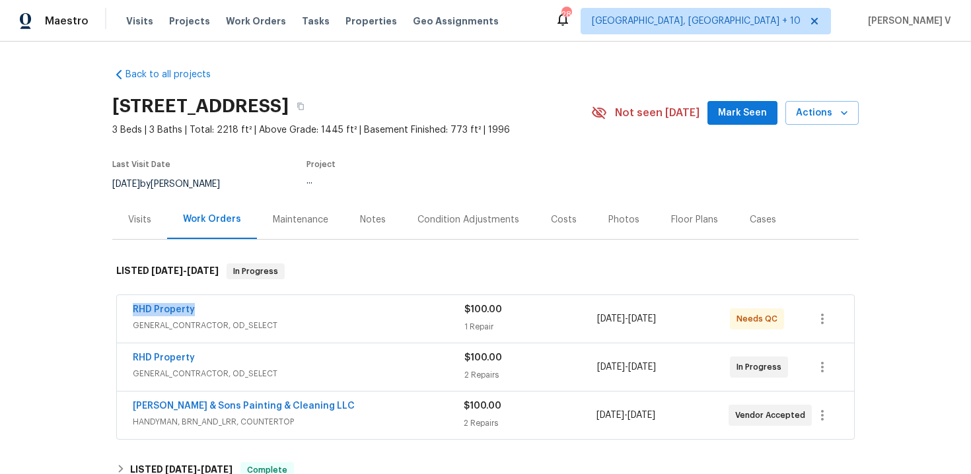
drag, startPoint x: 118, startPoint y: 312, endPoint x: 278, endPoint y: 312, distance: 159.8
click at [278, 312] on div "RHD Property GENERAL_CONTRACTOR, OD_SELECT $100.00 1 Repair 9/3/2025 - 9/3/2025…" at bounding box center [485, 319] width 737 height 48
drag, startPoint x: 120, startPoint y: 357, endPoint x: 288, endPoint y: 357, distance: 167.8
click at [288, 357] on div "RHD Property GENERAL_CONTRACTOR, OD_SELECT $100.00 2 Repairs 8/28/2025 - 8/29/2…" at bounding box center [485, 367] width 737 height 48
copy link "RHD Property"
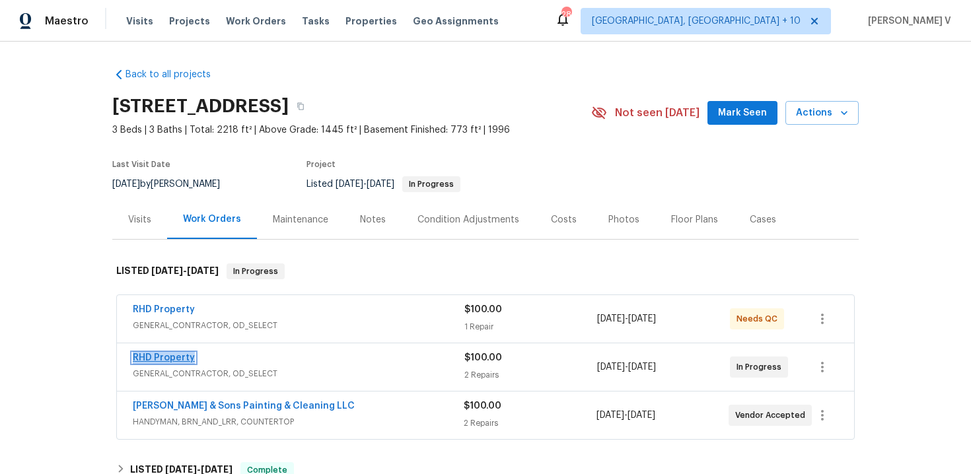
click at [158, 359] on link "RHD Property" at bounding box center [164, 357] width 62 height 9
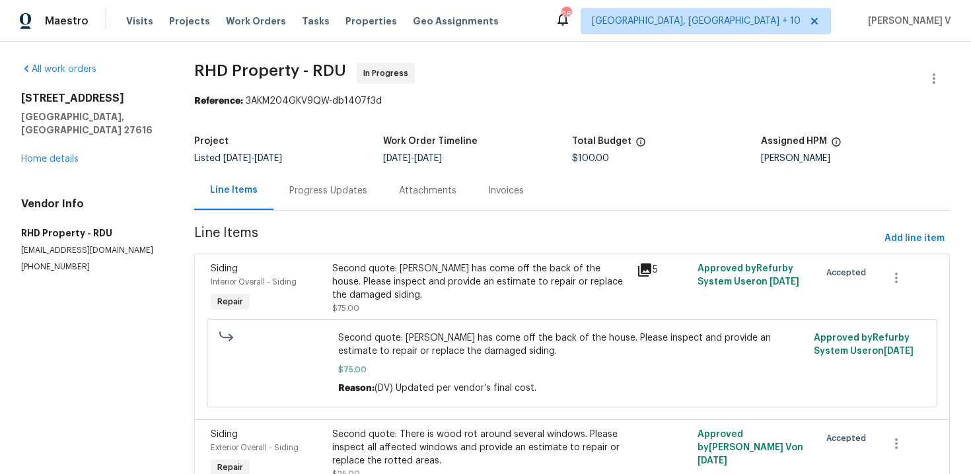
click at [352, 199] on div "Progress Updates" at bounding box center [328, 190] width 110 height 39
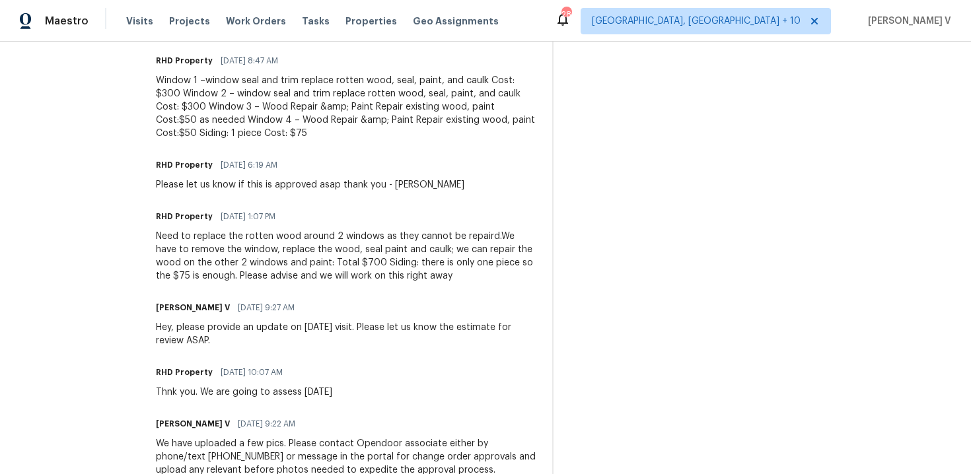
scroll to position [450, 0]
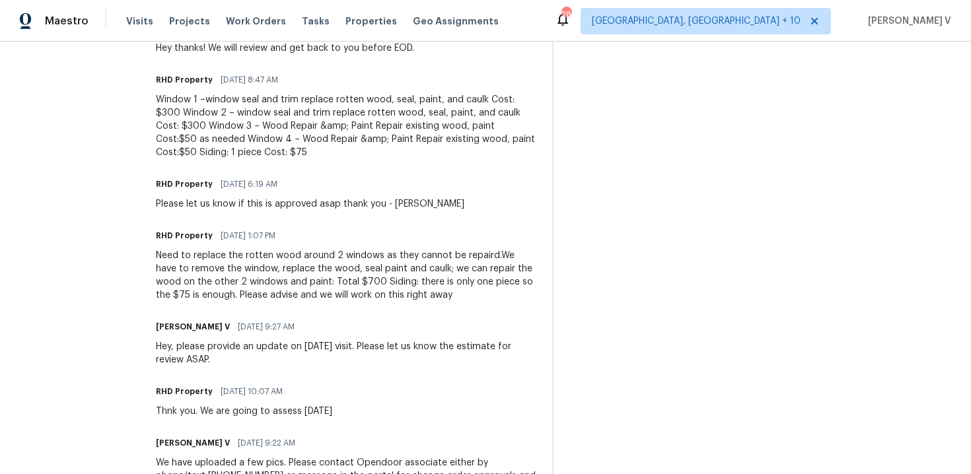
click at [260, 262] on div "Need to replace the rotten wood around 2 windows as they cannot be repaird.We h…" at bounding box center [346, 275] width 380 height 53
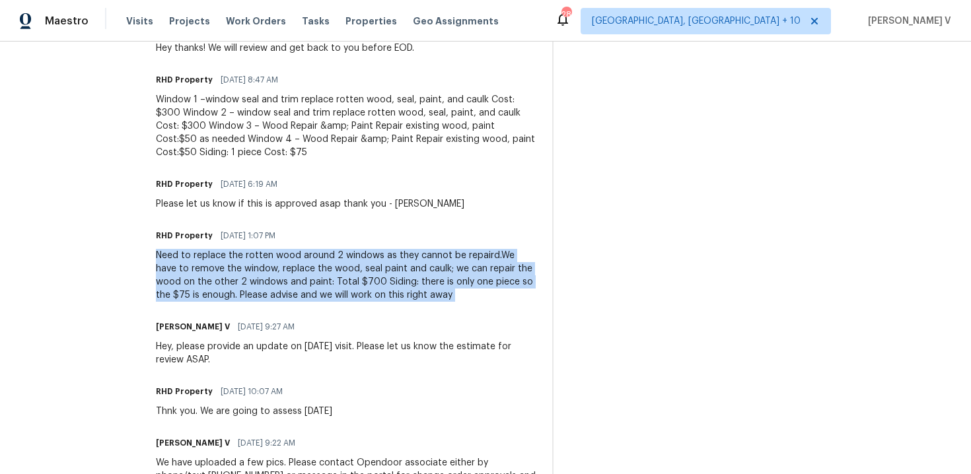
copy div "Need to replace the rotten wood around 2 windows as they cannot be repaird.We h…"
click at [269, 127] on div "Window 1 –window seal and trim replace rotten wood, seal, paint, and caulk Cost…" at bounding box center [346, 126] width 380 height 66
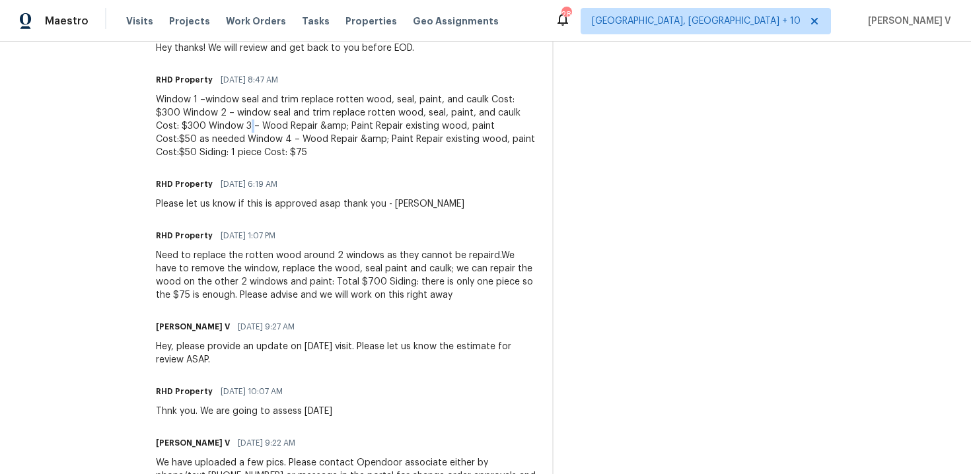
click at [269, 127] on div "Window 1 –window seal and trim replace rotten wood, seal, paint, and caulk Cost…" at bounding box center [346, 126] width 380 height 66
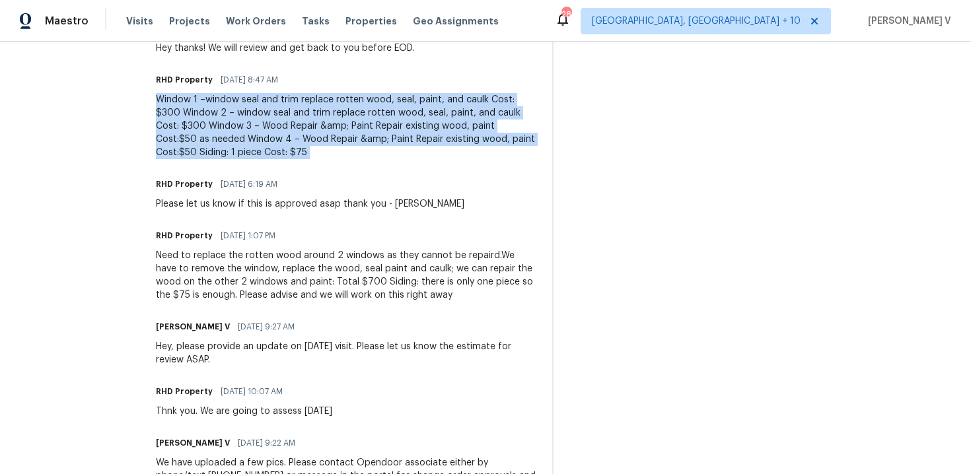
copy div "Window 1 –window seal and trim replace rotten wood, seal, paint, and caulk Cost…"
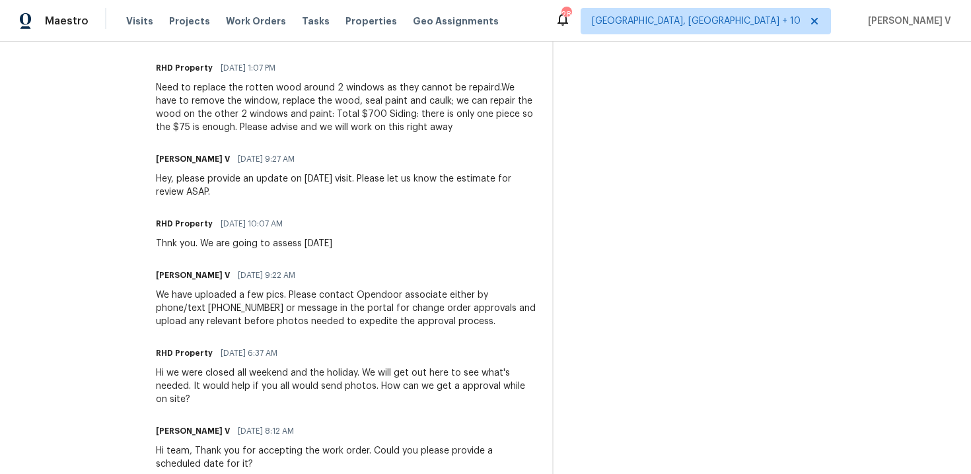
scroll to position [756, 0]
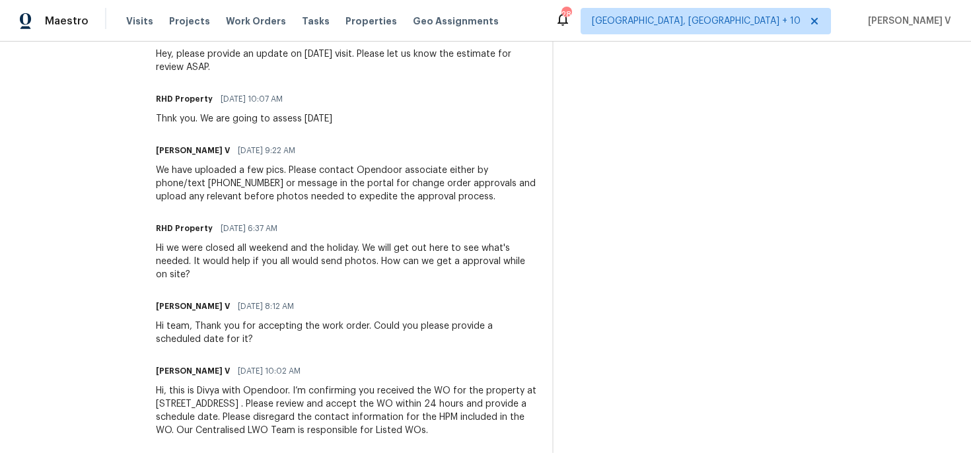
drag, startPoint x: 162, startPoint y: 172, endPoint x: 216, endPoint y: 526, distance: 358.1
click at [216, 474] on html "Maestro Visits Projects Work Orders Tasks Properties Geo Assignments 280 Cincin…" at bounding box center [485, 237] width 971 height 474
copy div "Trade Partner Updates Divya Dharshini V 09/04/2025 9:06 AM Hey thanks! We will …"
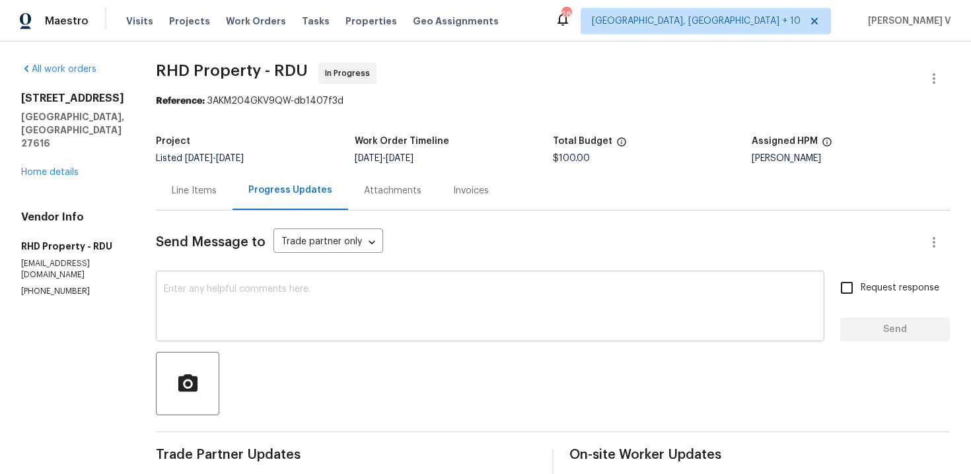
click at [308, 275] on div "x ​" at bounding box center [490, 307] width 668 height 67
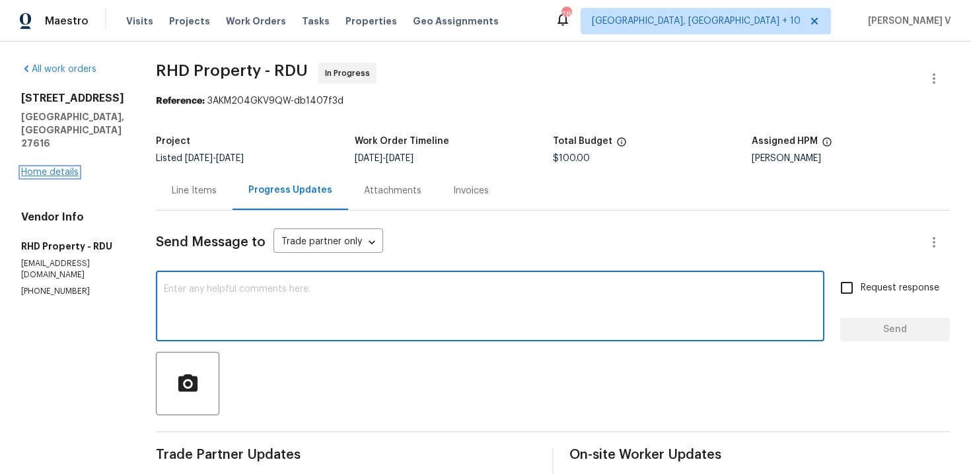
click at [65, 168] on link "Home details" at bounding box center [49, 172] width 57 height 9
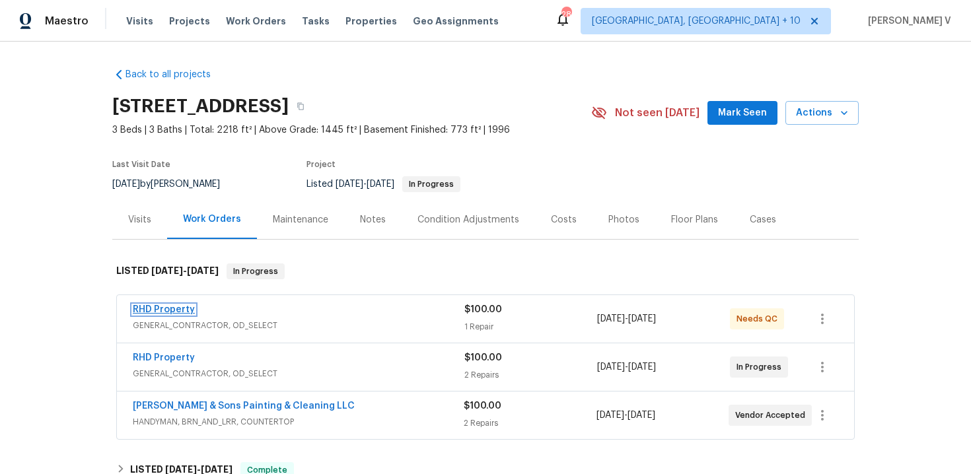
click at [166, 314] on link "RHD Property" at bounding box center [164, 309] width 62 height 9
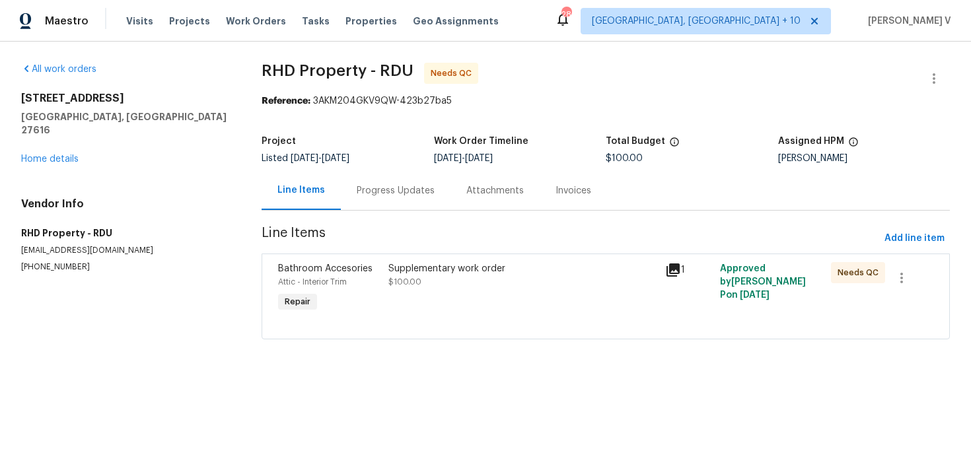
click at [375, 188] on div "Progress Updates" at bounding box center [396, 190] width 78 height 13
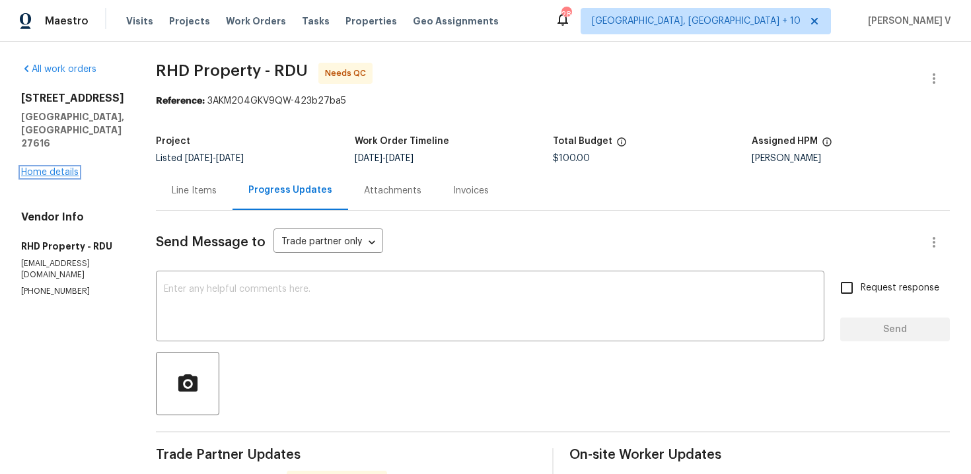
click at [51, 168] on link "Home details" at bounding box center [49, 172] width 57 height 9
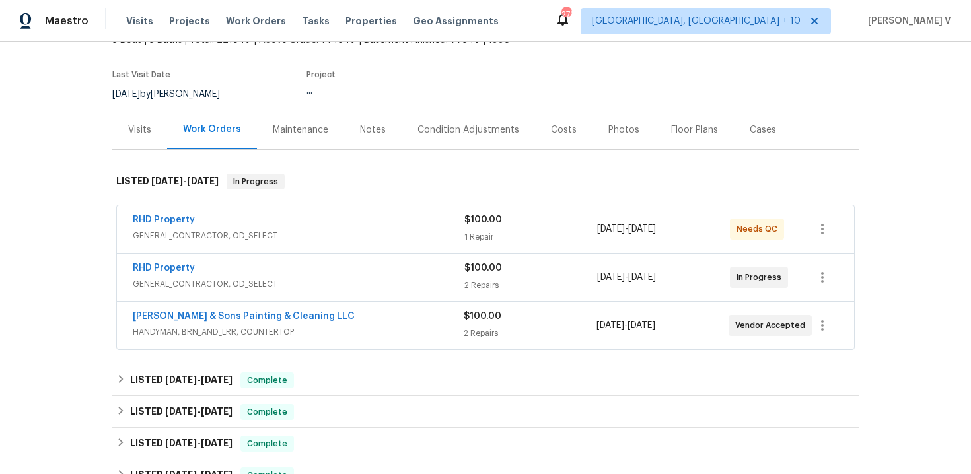
scroll to position [195, 0]
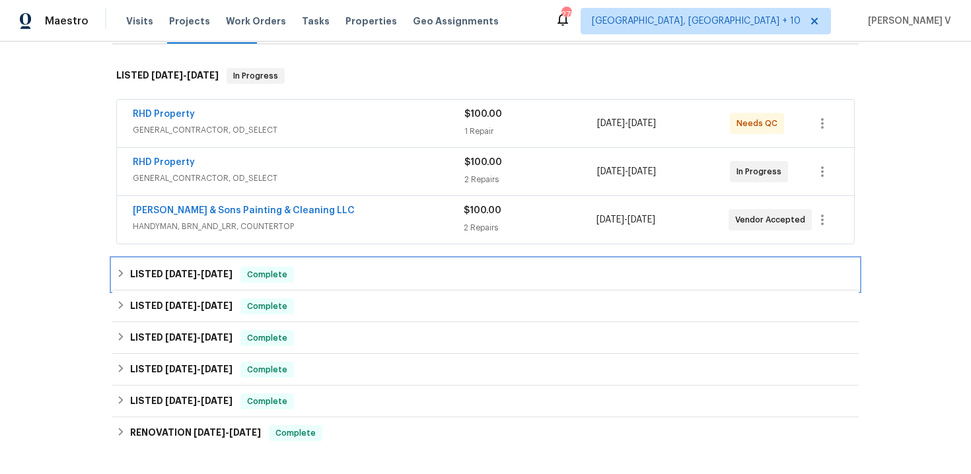
click at [349, 274] on div "LISTED 8/12/25 - 8/20/25 Complete" at bounding box center [485, 275] width 738 height 16
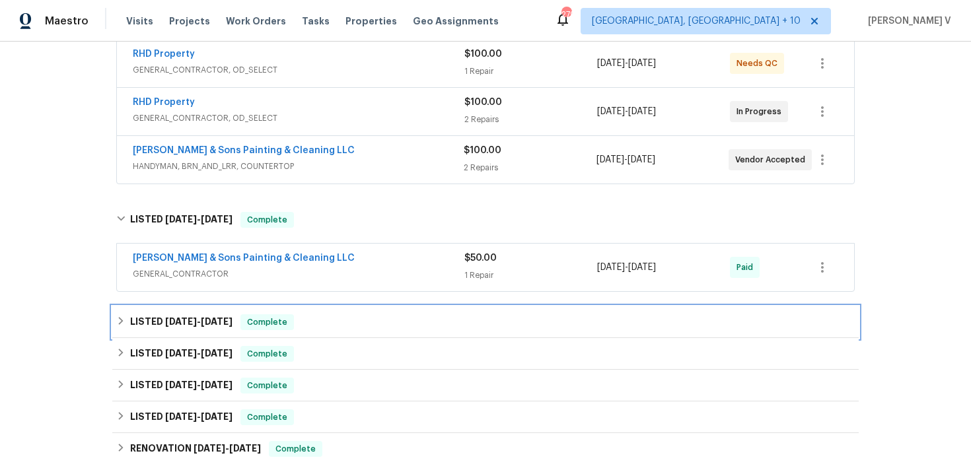
click at [325, 319] on div "LISTED 4/24/25 - 5/15/25 Complete" at bounding box center [485, 322] width 738 height 16
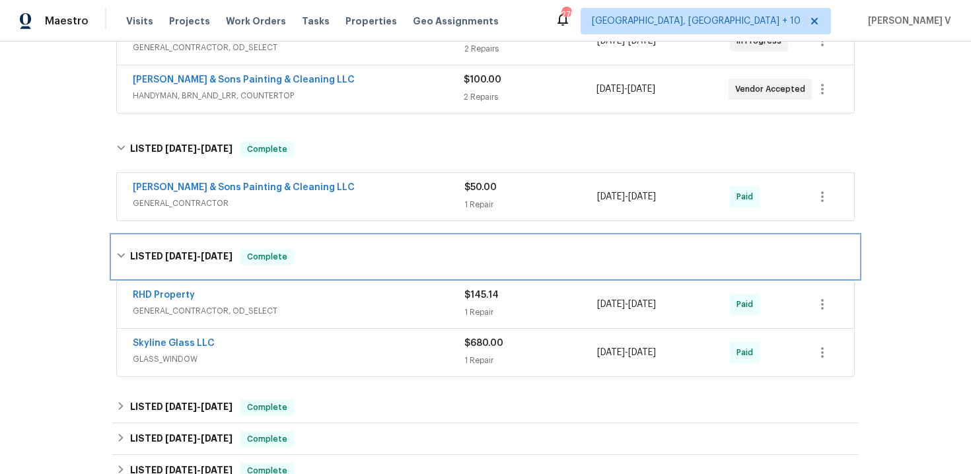
scroll to position [390, 0]
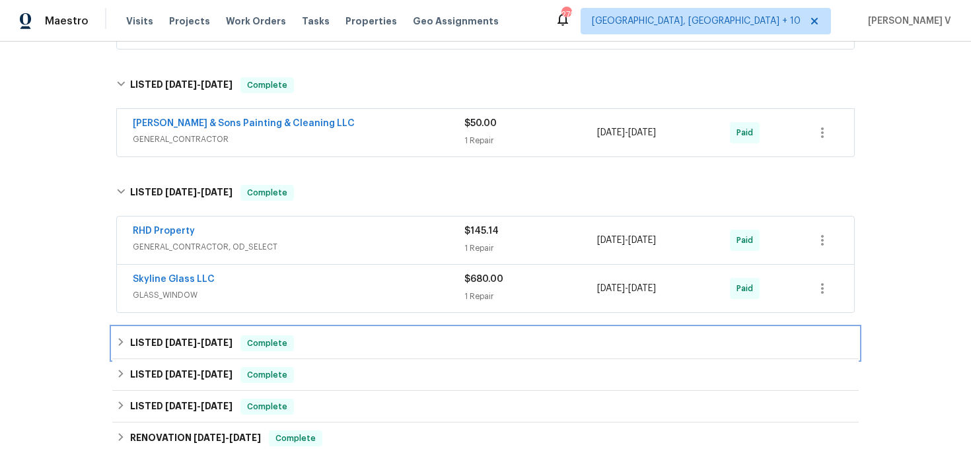
click at [364, 342] on div "LISTED 4/24/25 - 5/7/25 Complete" at bounding box center [485, 344] width 738 height 16
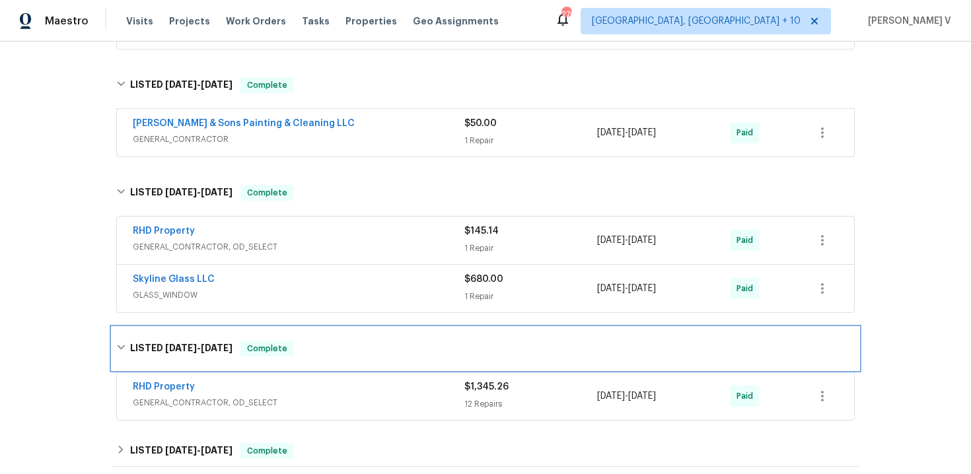
scroll to position [466, 0]
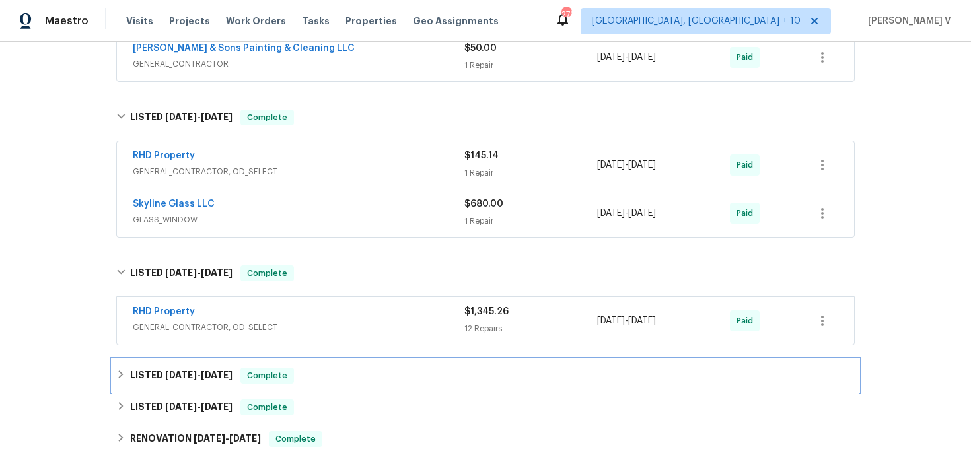
click at [343, 361] on div "LISTED 4/14/25 - 4/18/25 Complete" at bounding box center [485, 376] width 746 height 32
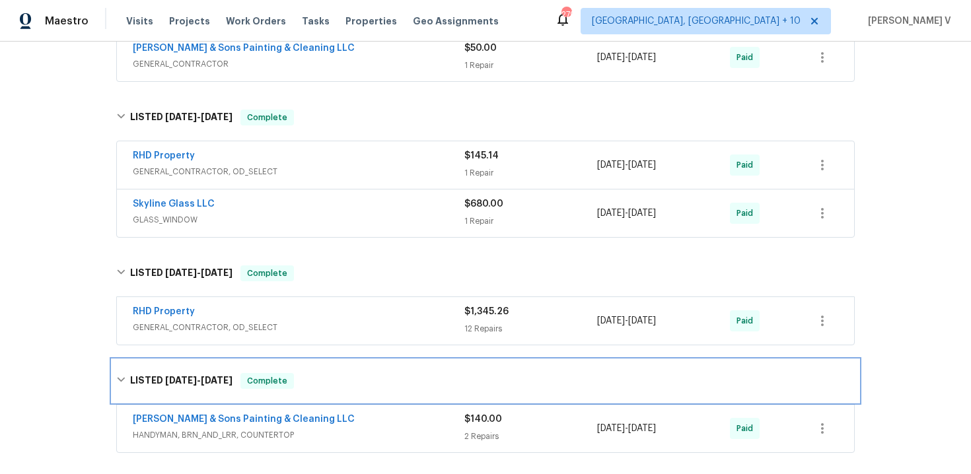
scroll to position [132, 0]
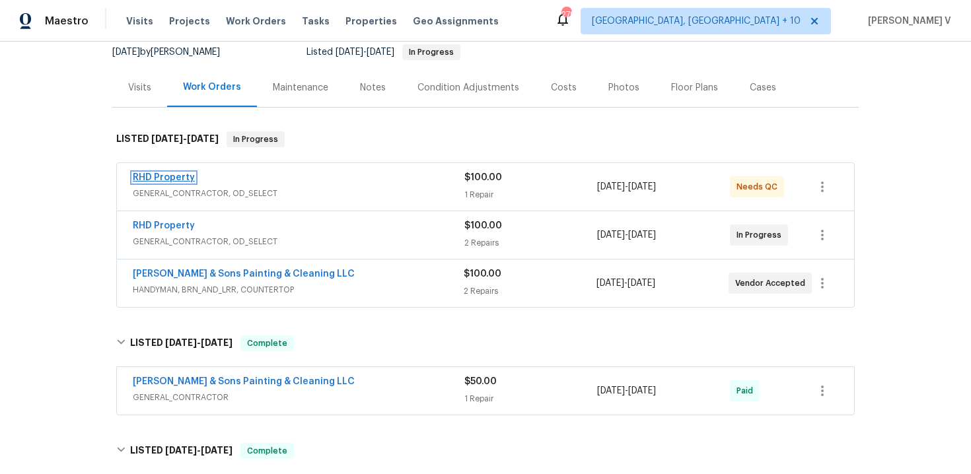
click at [174, 178] on link "RHD Property" at bounding box center [164, 177] width 62 height 9
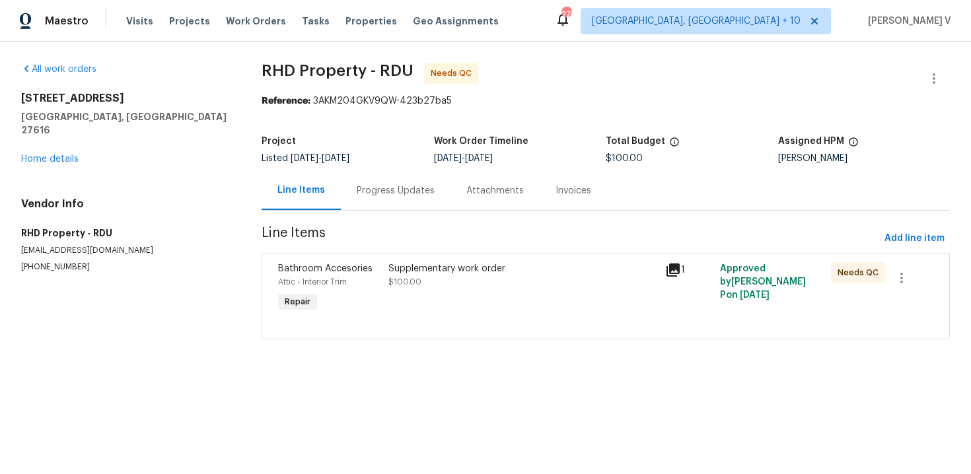
click at [366, 199] on div "Progress Updates" at bounding box center [396, 190] width 110 height 39
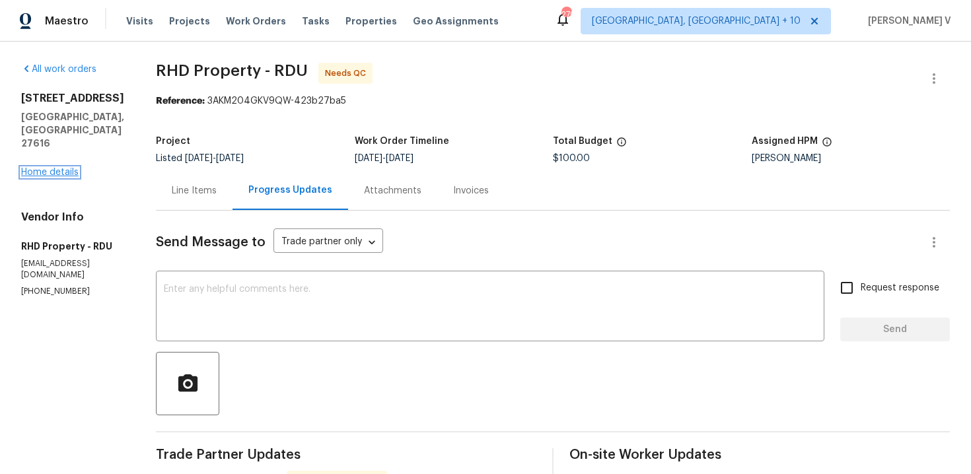
click at [55, 168] on link "Home details" at bounding box center [49, 172] width 57 height 9
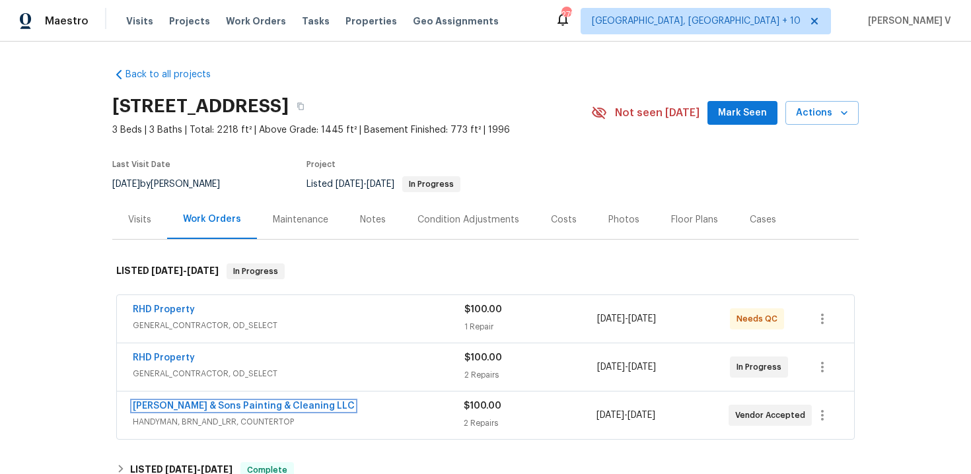
click at [223, 405] on link "Hodge & Sons Painting & Cleaning LLC" at bounding box center [244, 406] width 222 height 9
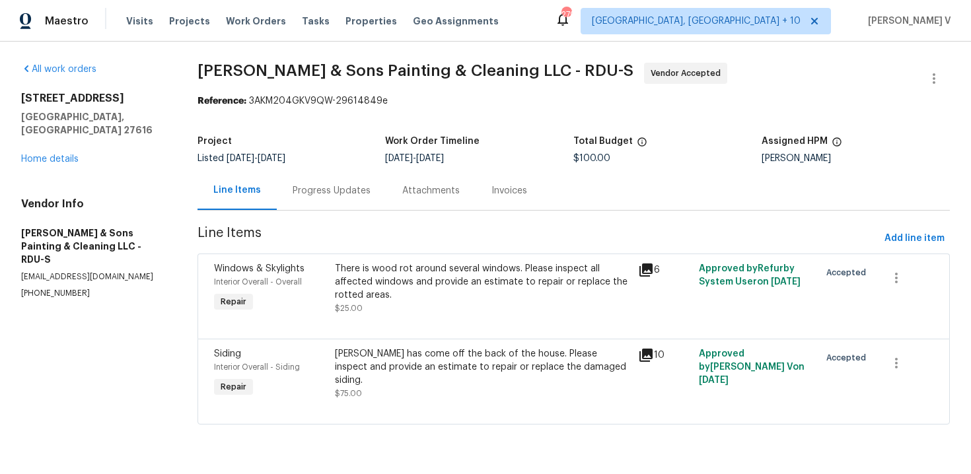
click at [366, 205] on div "Progress Updates" at bounding box center [332, 190] width 110 height 39
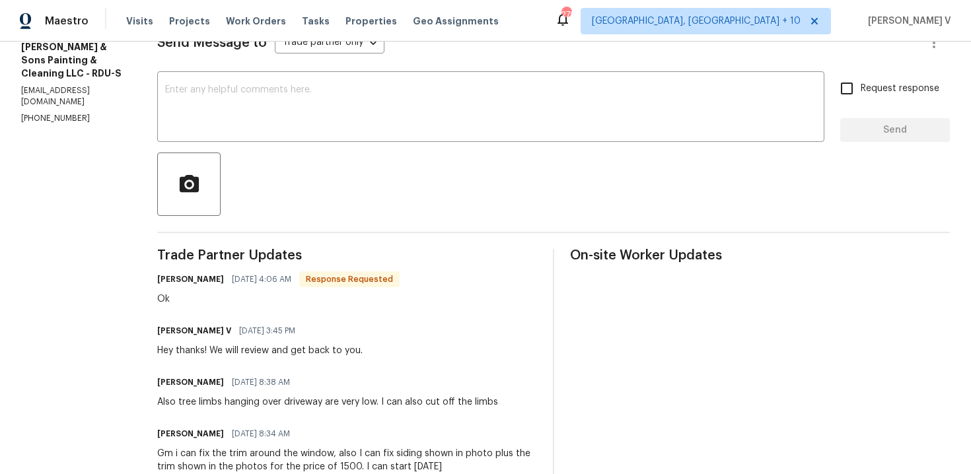
scroll to position [327, 0]
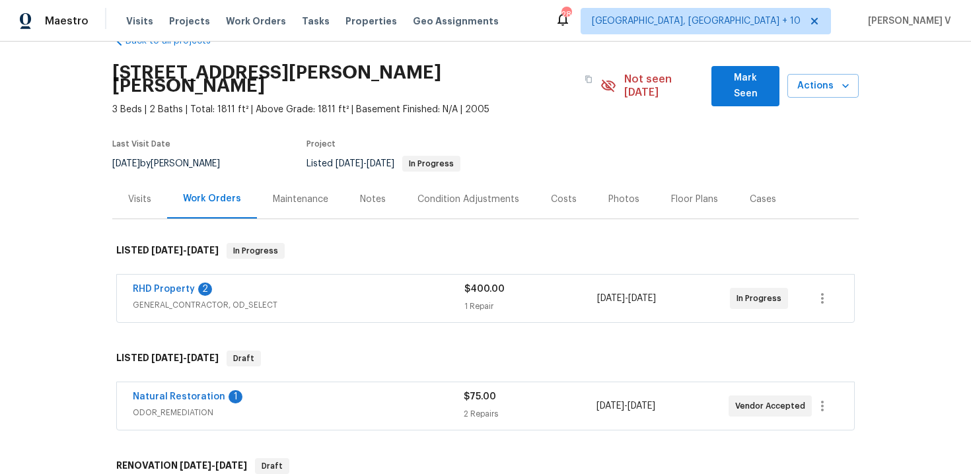
scroll to position [60, 0]
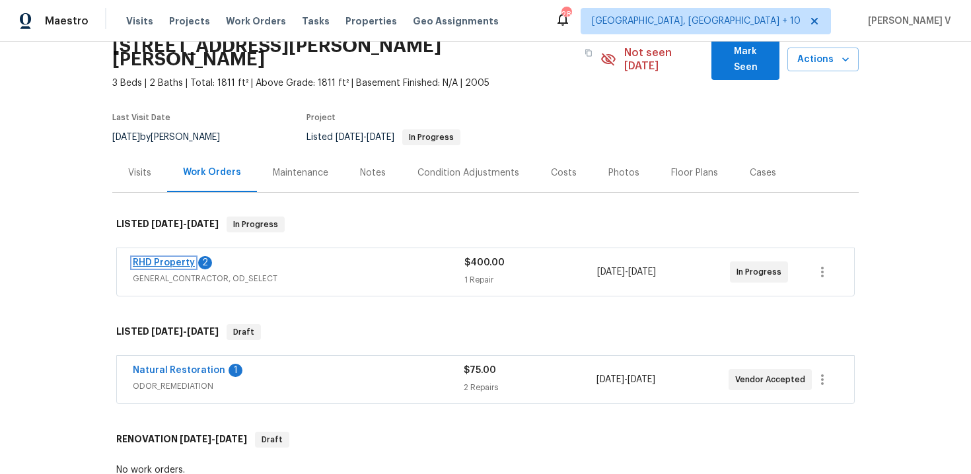
click at [168, 258] on link "RHD Property" at bounding box center [164, 262] width 62 height 9
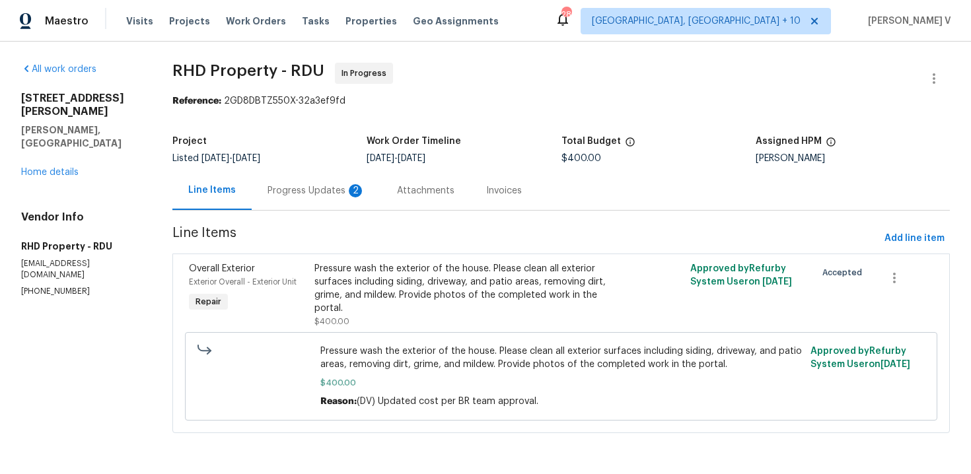
click at [378, 188] on div "Progress Updates 2" at bounding box center [316, 190] width 129 height 39
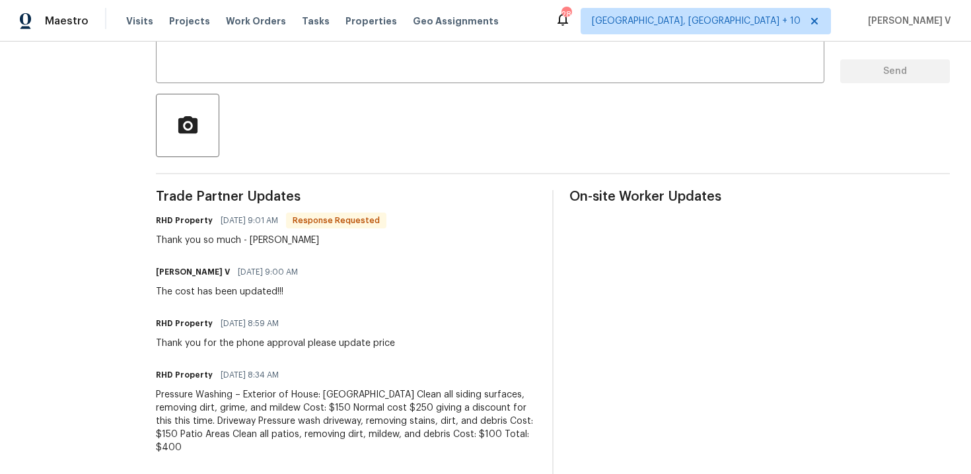
scroll to position [129, 0]
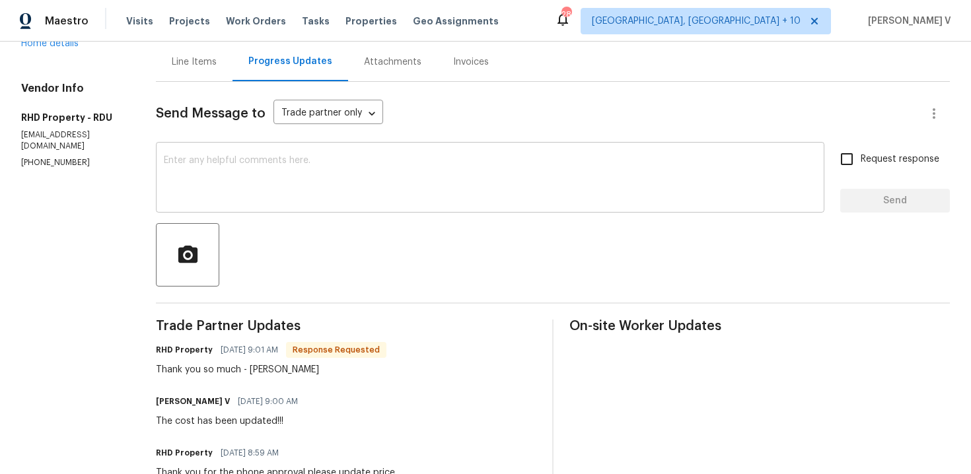
click at [289, 197] on textarea at bounding box center [490, 179] width 653 height 46
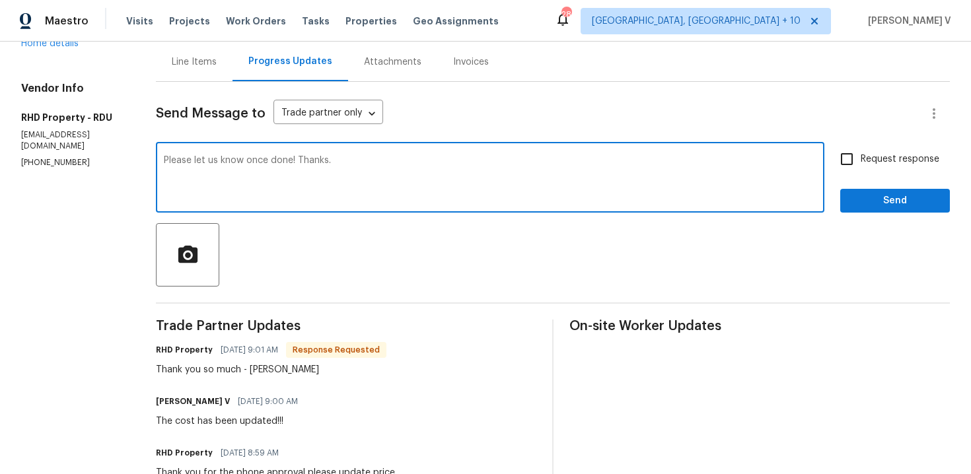
type textarea "Please let us know once done! Thanks."
click at [899, 205] on span "Send" at bounding box center [895, 201] width 89 height 17
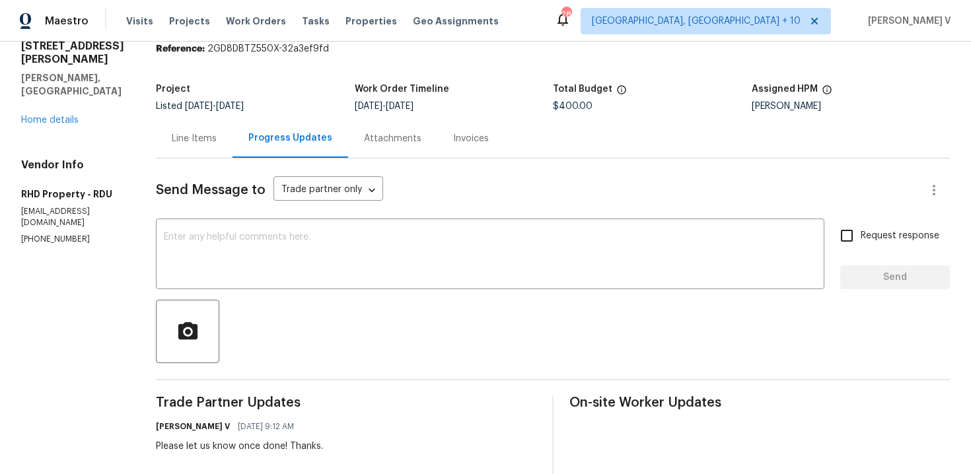
scroll to position [15, 0]
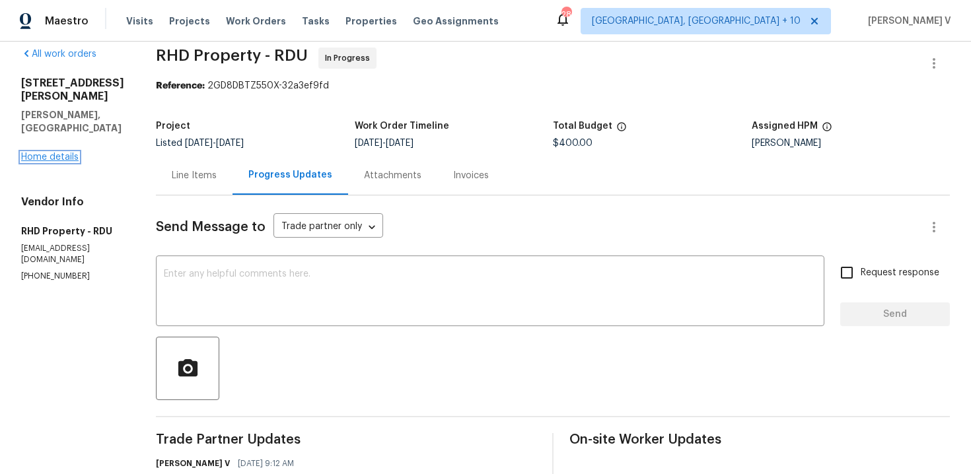
click at [61, 153] on link "Home details" at bounding box center [49, 157] width 57 height 9
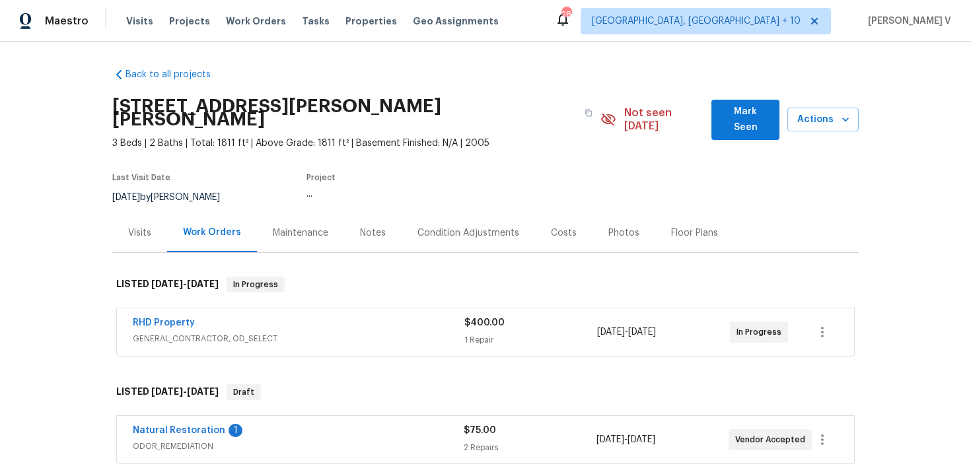
scroll to position [39, 0]
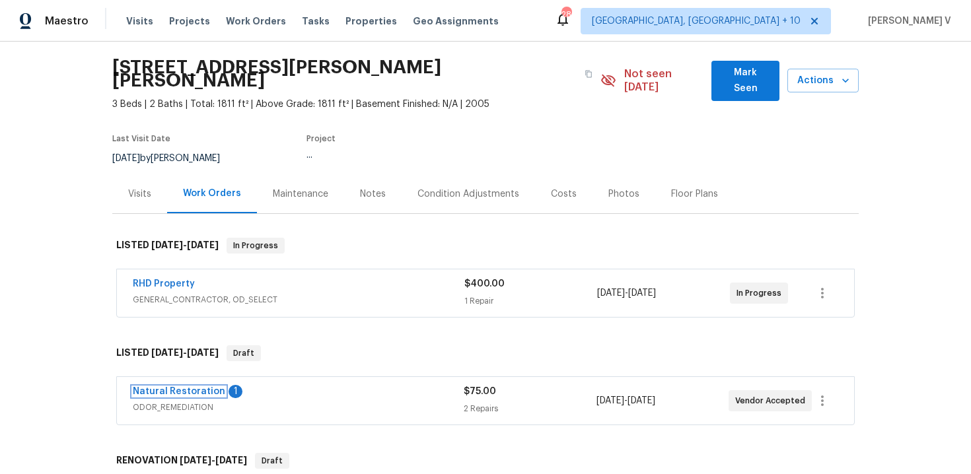
click at [170, 387] on link "Natural Restoration" at bounding box center [179, 391] width 92 height 9
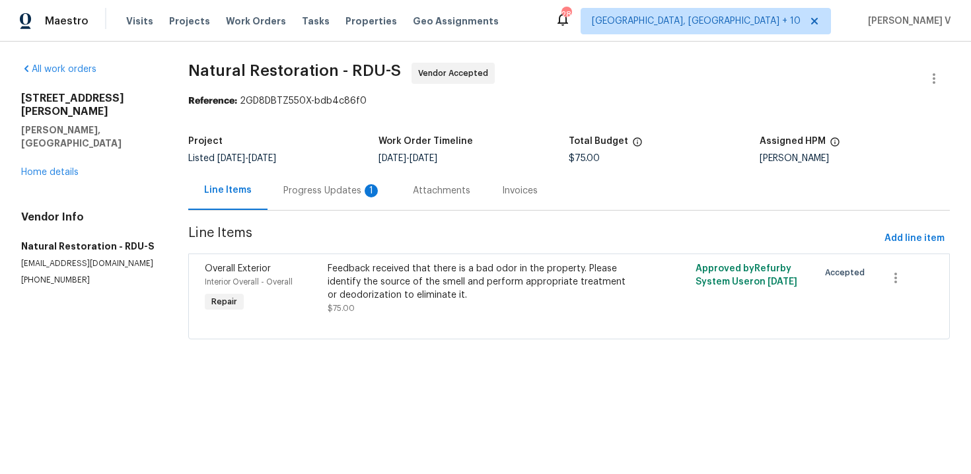
click at [344, 205] on div "Progress Updates 1" at bounding box center [331, 190] width 129 height 39
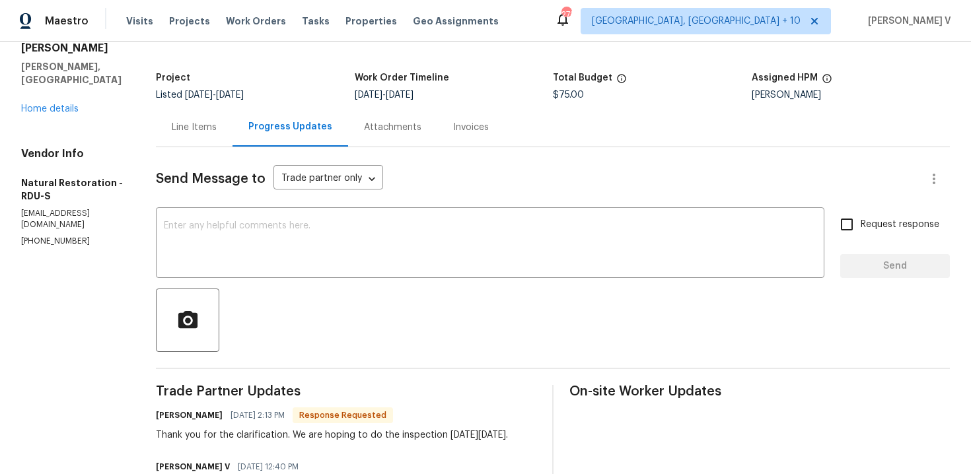
scroll to position [23, 0]
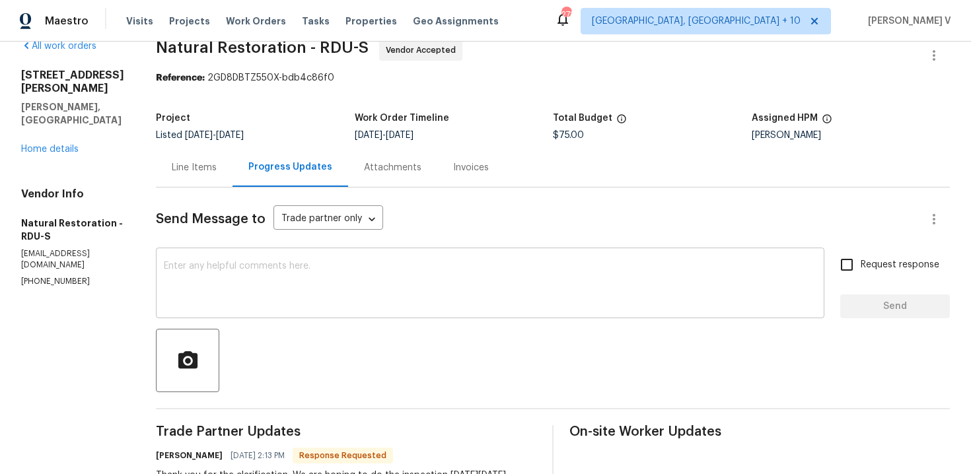
click at [219, 272] on textarea at bounding box center [490, 285] width 653 height 46
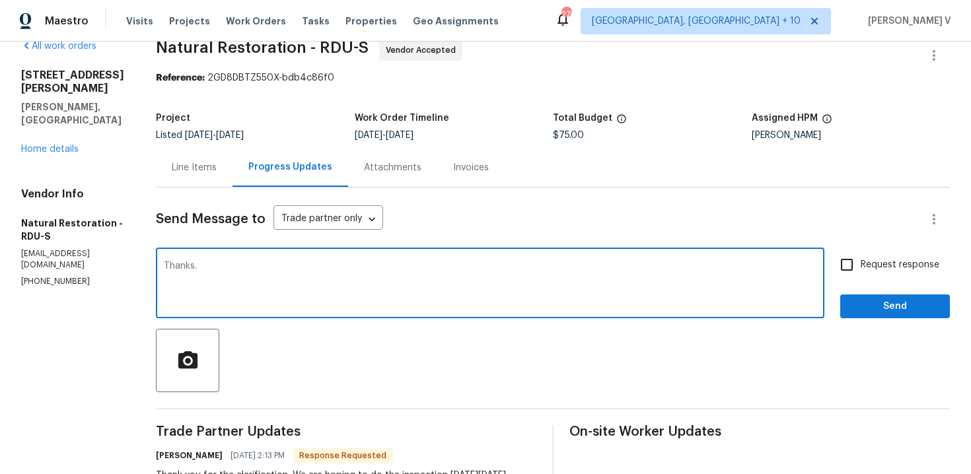
type textarea "Thanks."
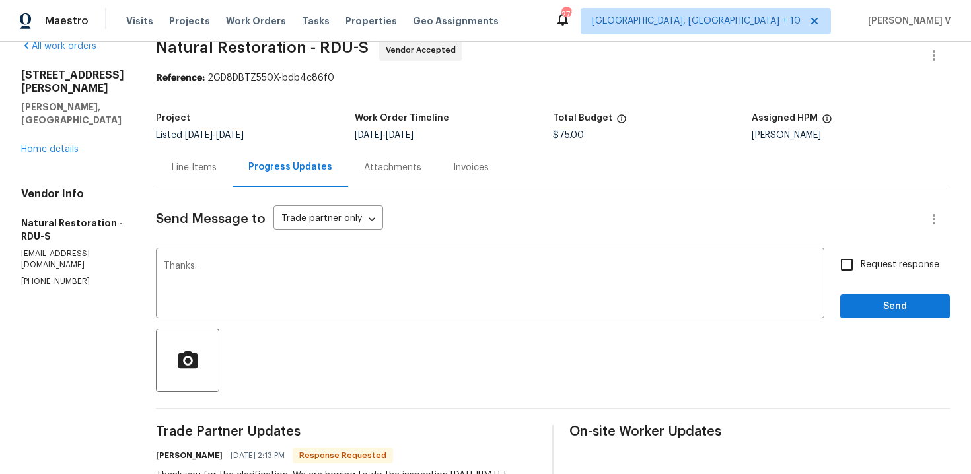
click at [921, 293] on div "Request response Send" at bounding box center [895, 284] width 110 height 67
click at [906, 301] on span "Send" at bounding box center [895, 307] width 89 height 17
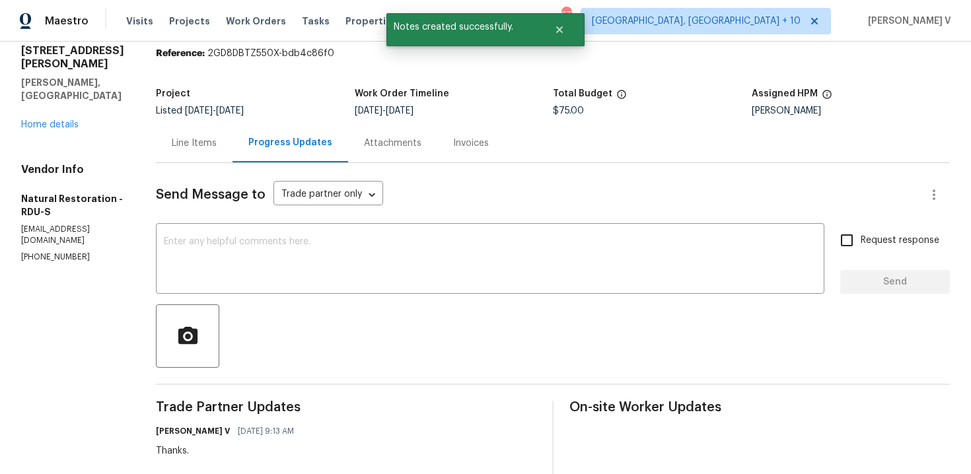
scroll to position [46, 0]
click at [187, 148] on div "Line Items" at bounding box center [194, 144] width 45 height 13
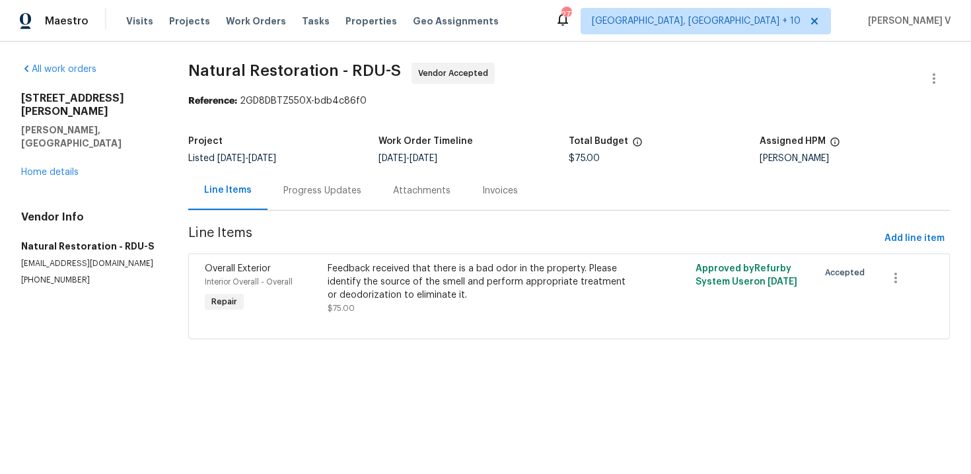
click at [369, 269] on div "Feedback received that there is a bad odor in the property. Please identify the…" at bounding box center [477, 282] width 299 height 40
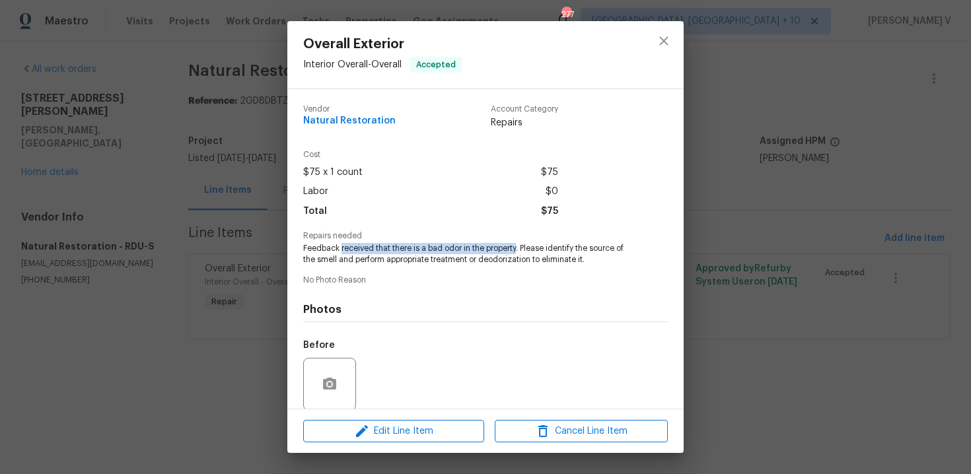
drag, startPoint x: 341, startPoint y: 248, endPoint x: 518, endPoint y: 248, distance: 177.7
click at [518, 248] on span "Feedback received that there is a bad odor in the property. Please identify the…" at bounding box center [467, 254] width 328 height 22
copy span "received that there is a bad odor in the property"
click at [62, 145] on div "Overall Exterior Interior Overall - Overall Accepted Vendor Natural Restoration…" at bounding box center [485, 237] width 971 height 474
click at [62, 168] on link "Home details" at bounding box center [49, 172] width 57 height 9
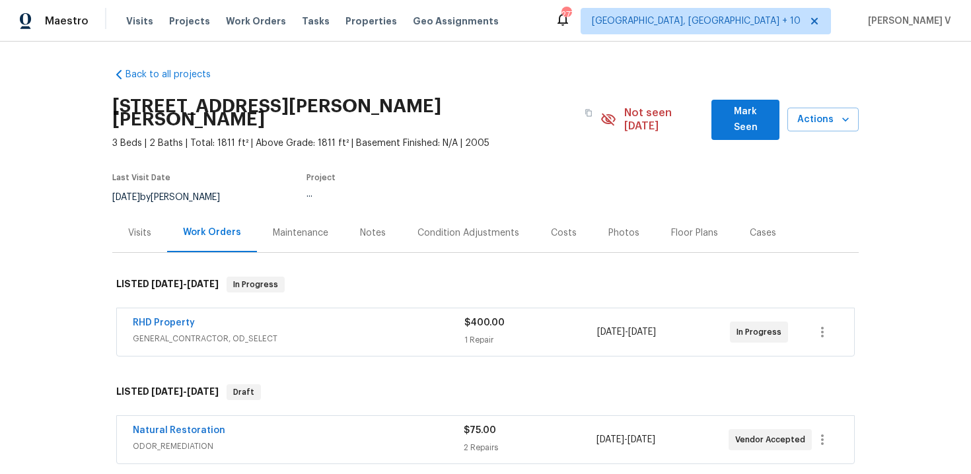
scroll to position [40, 0]
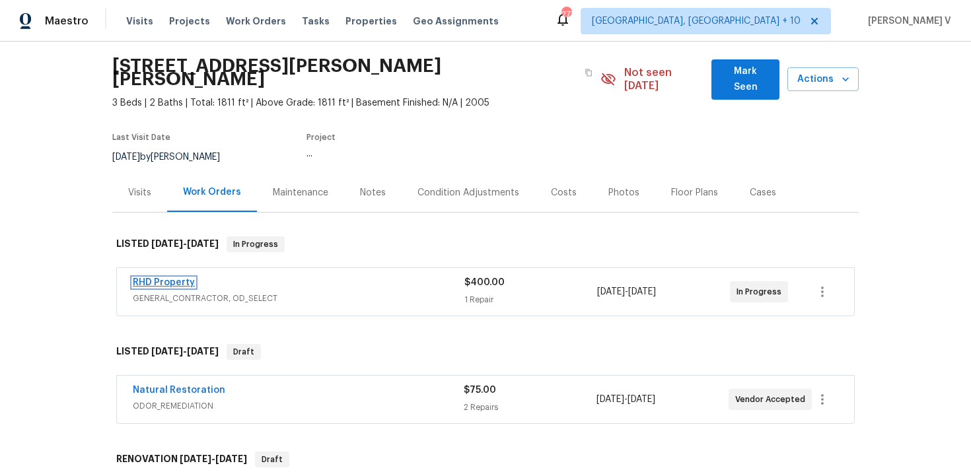
click at [182, 278] on link "RHD Property" at bounding box center [164, 282] width 62 height 9
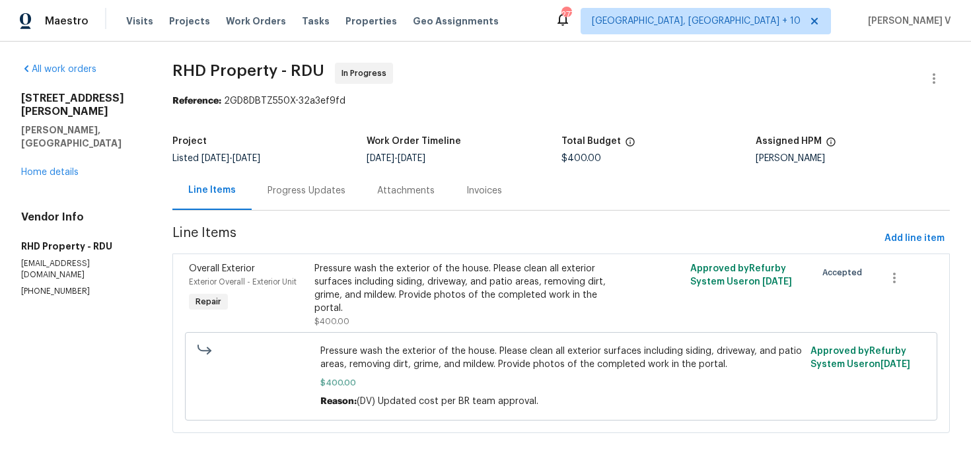
click at [314, 195] on div "Progress Updates" at bounding box center [306, 190] width 78 height 13
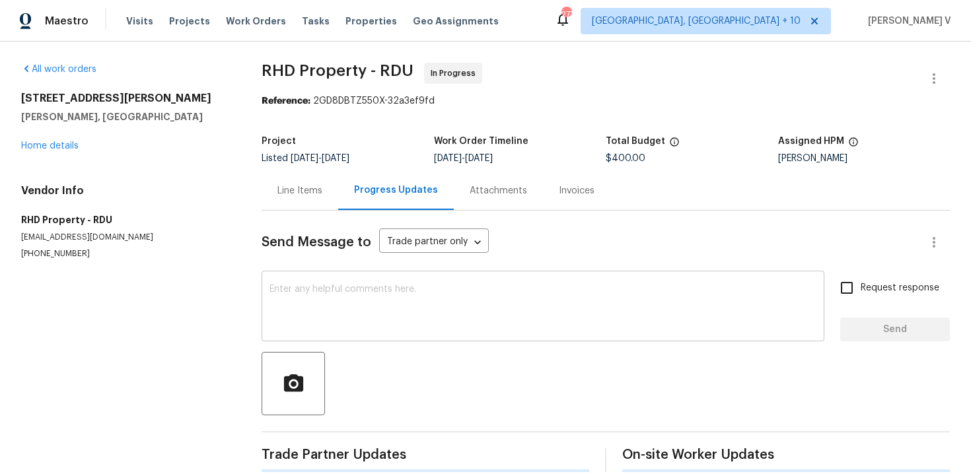
click at [334, 326] on textarea at bounding box center [542, 308] width 547 height 46
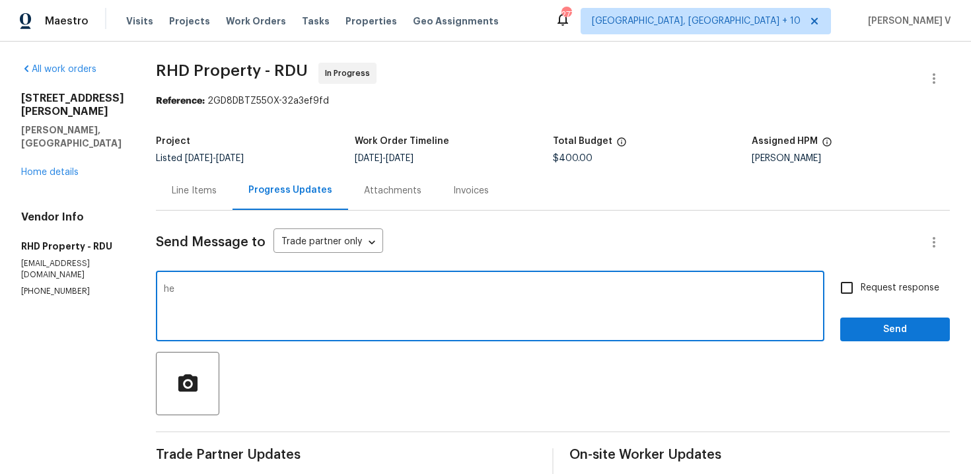
type textarea "h"
paste textarea "received that there is a bad odor in the property"
click at [693, 291] on textarea "Hey, just wanted to check with you we recenly received feedbak that received th…" at bounding box center [490, 308] width 653 height 46
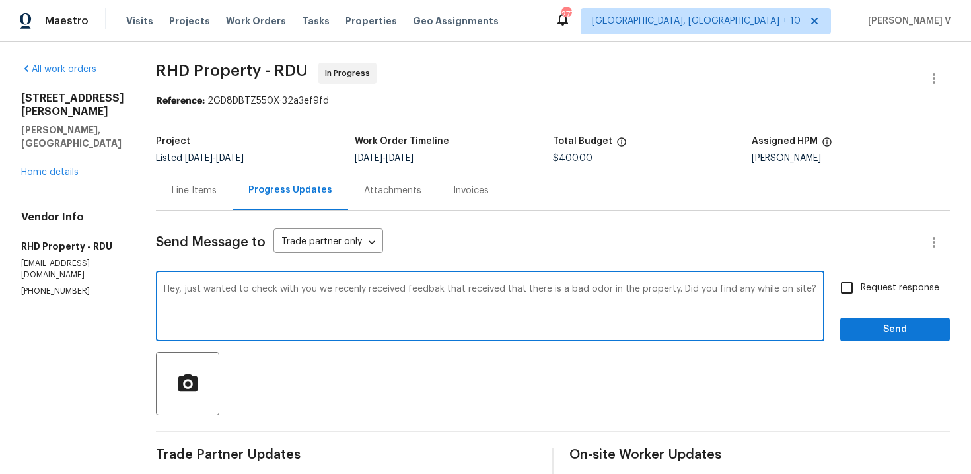
click at [328, 299] on textarea "Hey, just wanted to check with you we recenly received feedbak that received th…" at bounding box center [490, 308] width 653 height 46
paste textarea "— we recently received feedback about a bad odor at the property. Did you notic…"
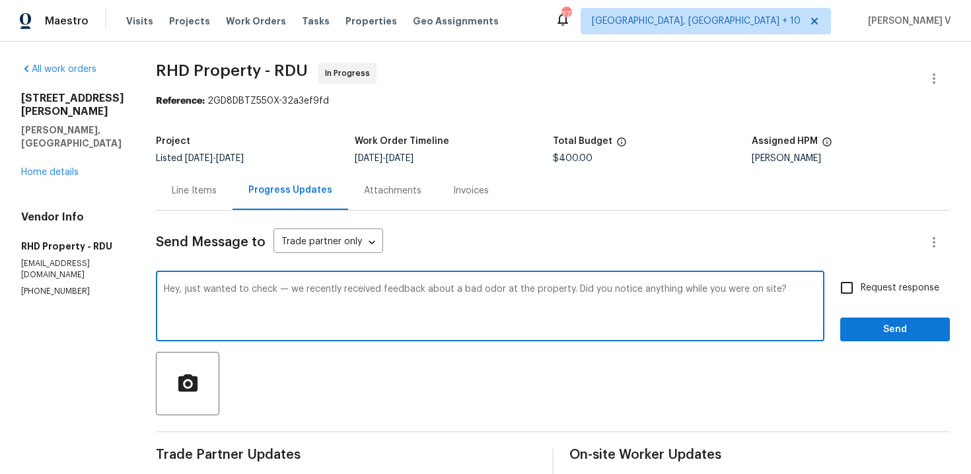
type textarea "Hey, just wanted to check — we recently received feedback about a bad odor at t…"
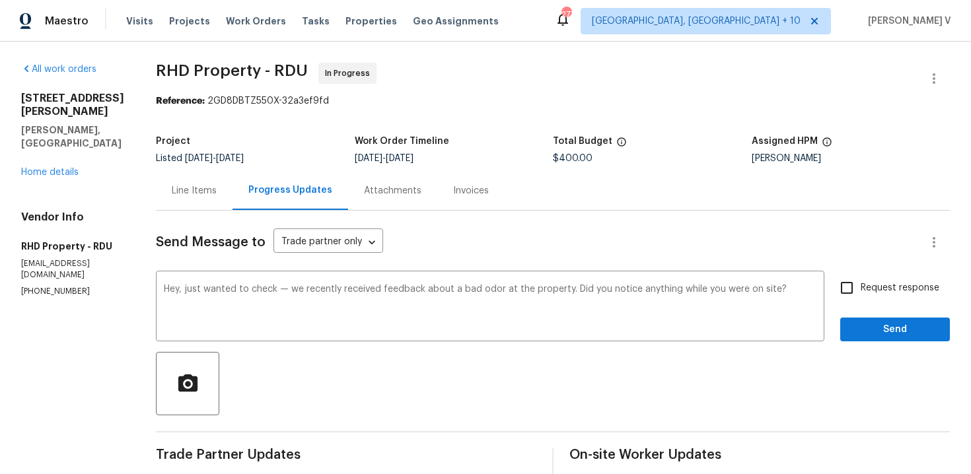
click at [886, 294] on span "Request response" at bounding box center [900, 288] width 79 height 14
click at [861, 294] on input "Request response" at bounding box center [847, 288] width 28 height 28
checkbox input "true"
click at [886, 328] on span "Send" at bounding box center [895, 330] width 89 height 17
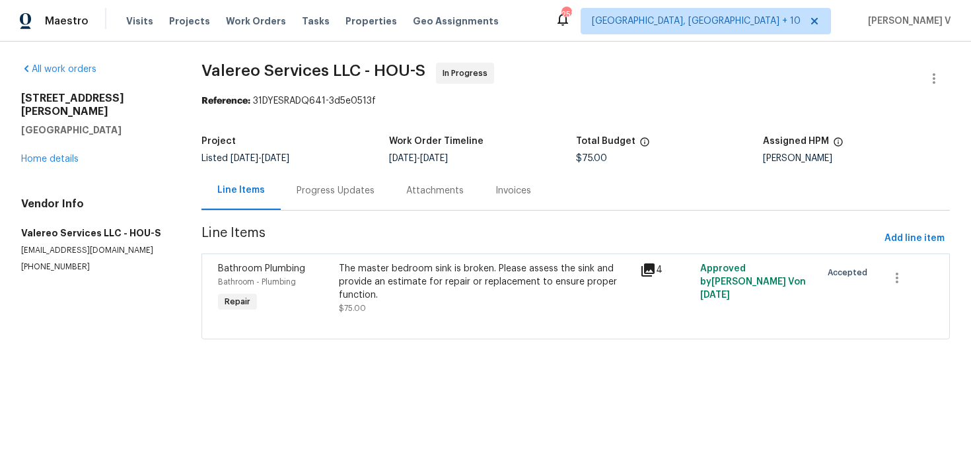
click at [353, 195] on div "Progress Updates" at bounding box center [336, 190] width 78 height 13
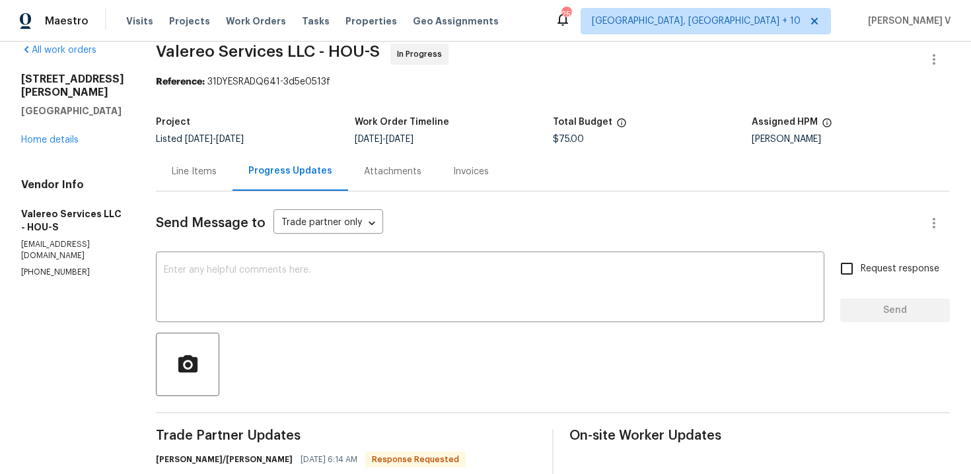
scroll to position [202, 0]
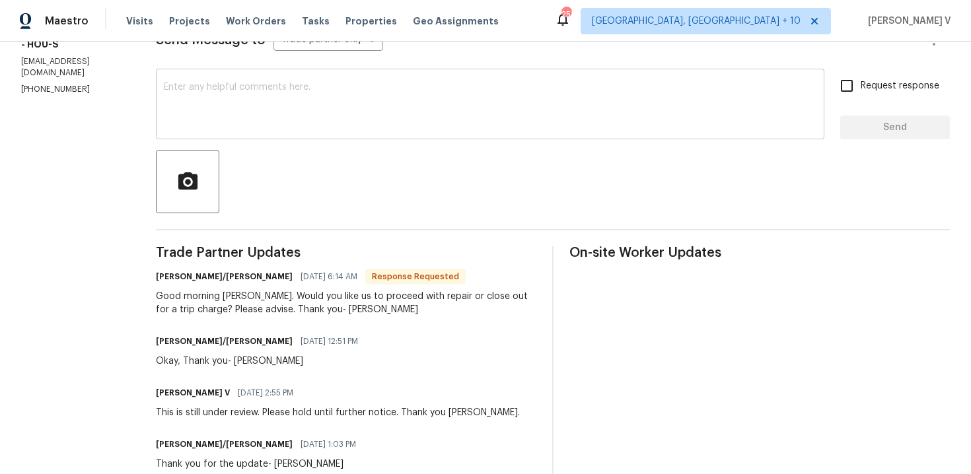
click at [351, 96] on textarea at bounding box center [490, 106] width 653 height 46
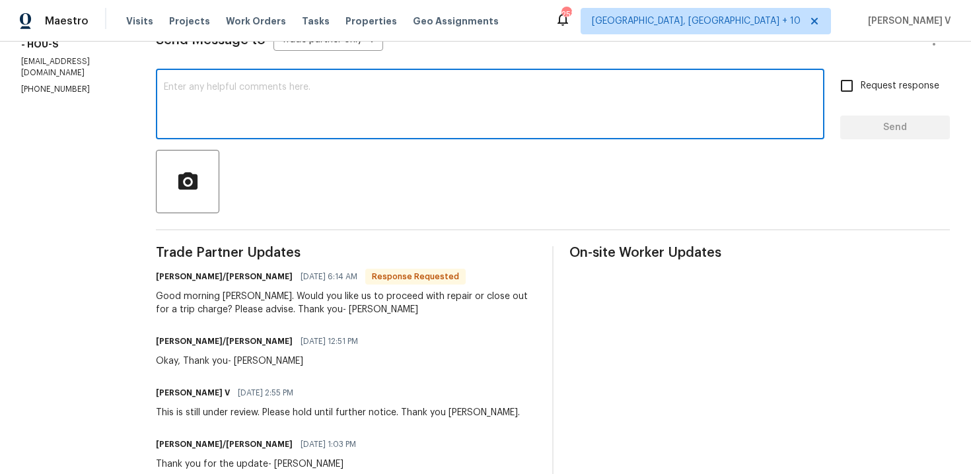
paste textarea "For quicker responses—especially while technicians are onsite—you may also send…"
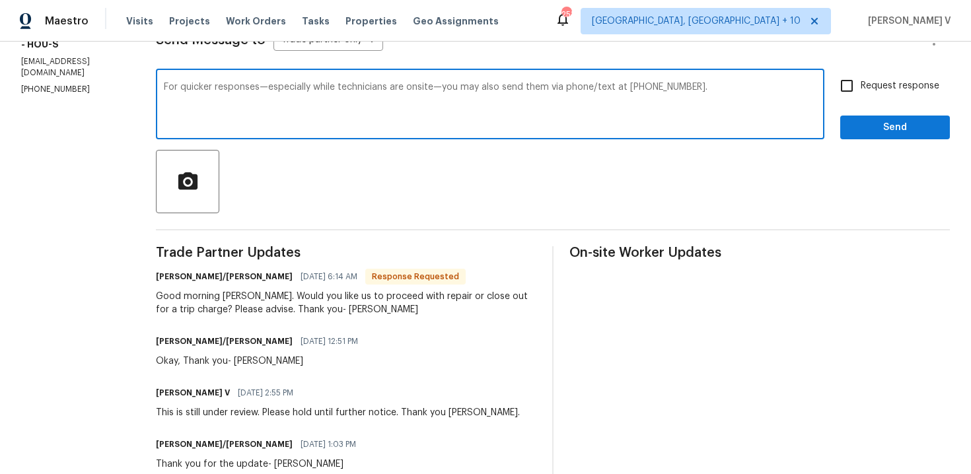
type textarea "For quicker responses—especially while technicians are onsite—you may also send…"
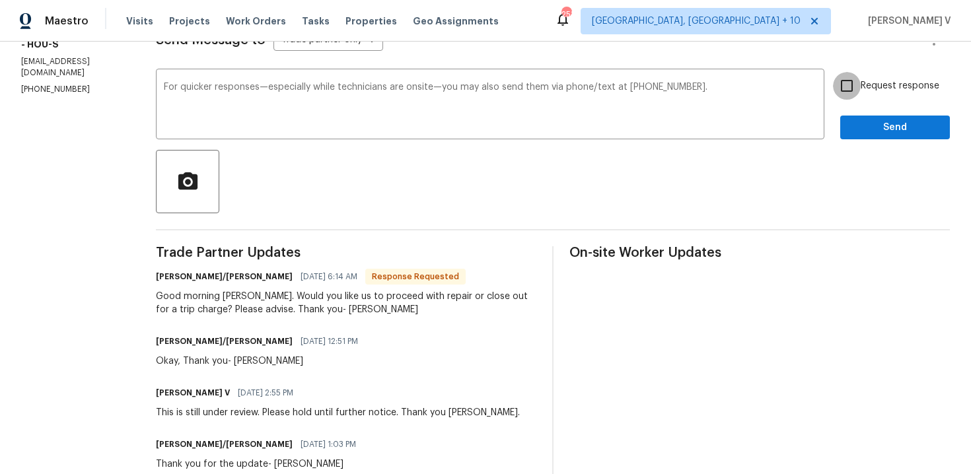
click at [858, 88] on input "Request response" at bounding box center [847, 86] width 28 height 28
checkbox input "true"
click at [865, 132] on span "Send" at bounding box center [895, 128] width 89 height 17
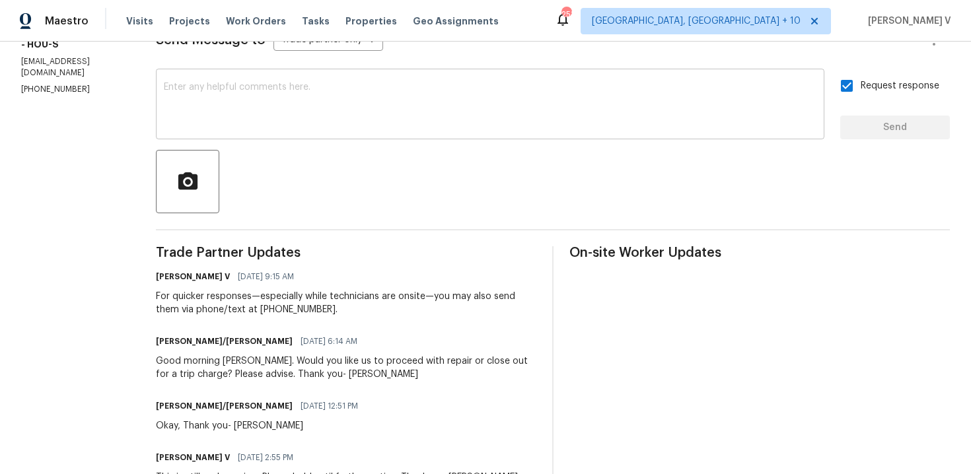
click at [222, 104] on textarea at bounding box center [490, 106] width 653 height 46
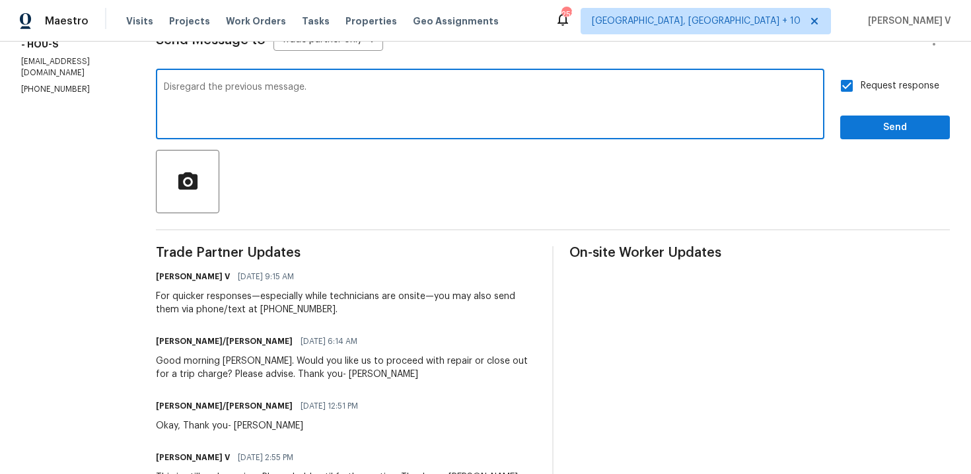
type textarea "Disregard the previous message."
click at [874, 133] on span "Send" at bounding box center [895, 128] width 89 height 17
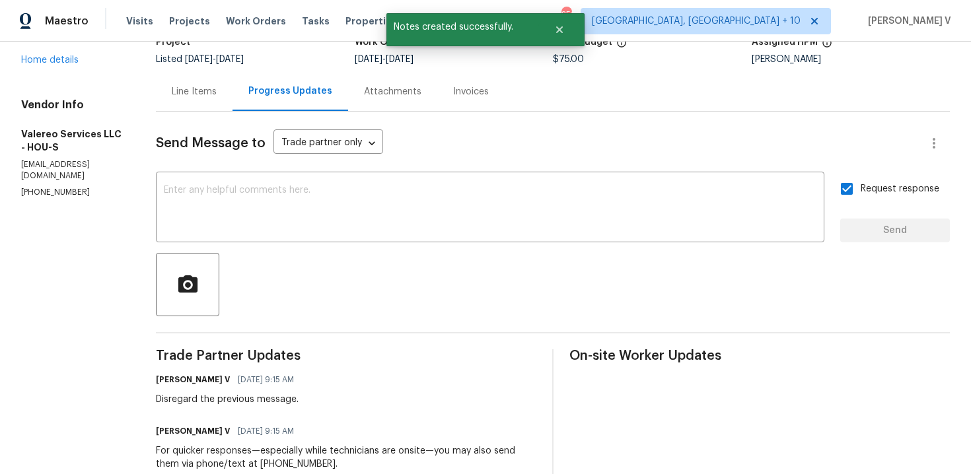
scroll to position [89, 0]
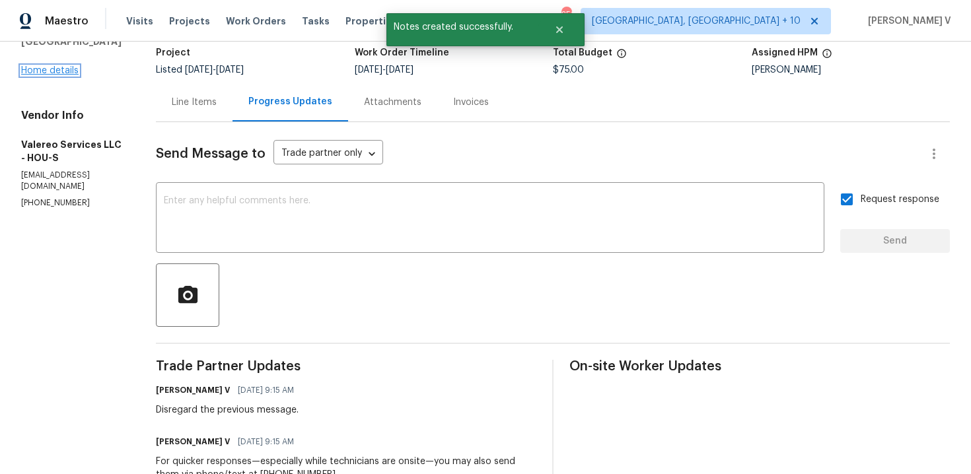
click at [48, 66] on link "Home details" at bounding box center [49, 70] width 57 height 9
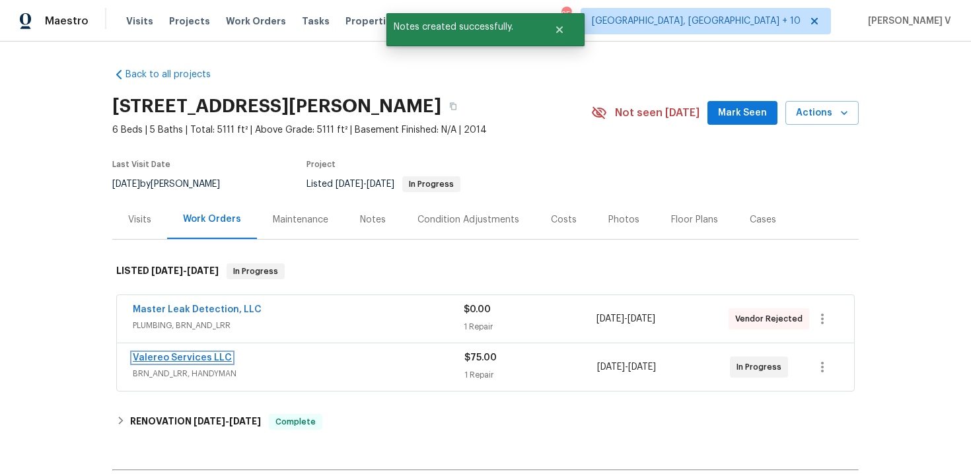
click at [178, 356] on link "Valereo Services LLC" at bounding box center [182, 357] width 99 height 9
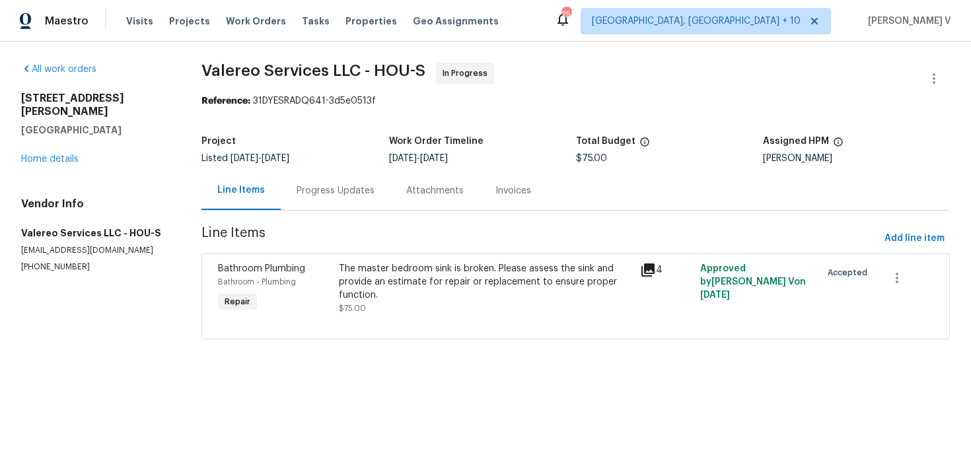
click at [335, 193] on div "Progress Updates" at bounding box center [336, 190] width 78 height 13
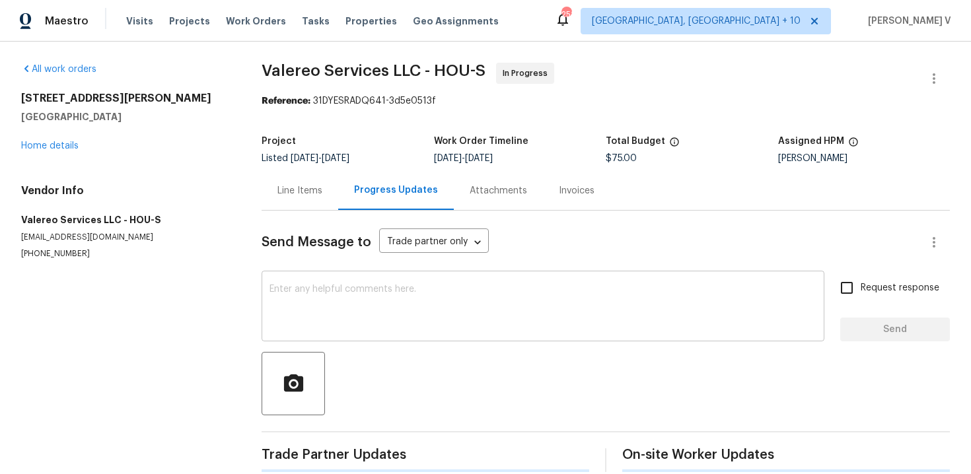
click at [328, 316] on textarea at bounding box center [542, 308] width 547 height 46
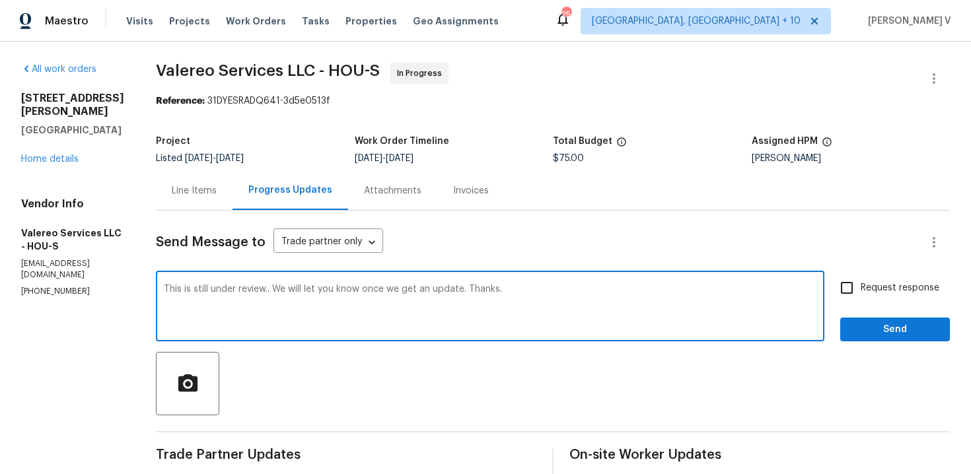
click at [535, 288] on textarea "This is still under review.. We will let you know once we get an update. T" at bounding box center [490, 308] width 653 height 46
click at [516, 291] on textarea "This is still under review.. We will let you know once we get an update. T" at bounding box center [490, 308] width 653 height 46
type textarea "This is still under review.. We will let you know once we get an update. Thanks."
click at [874, 291] on span "Request response" at bounding box center [900, 288] width 79 height 14
click at [861, 291] on input "Request response" at bounding box center [847, 288] width 28 height 28
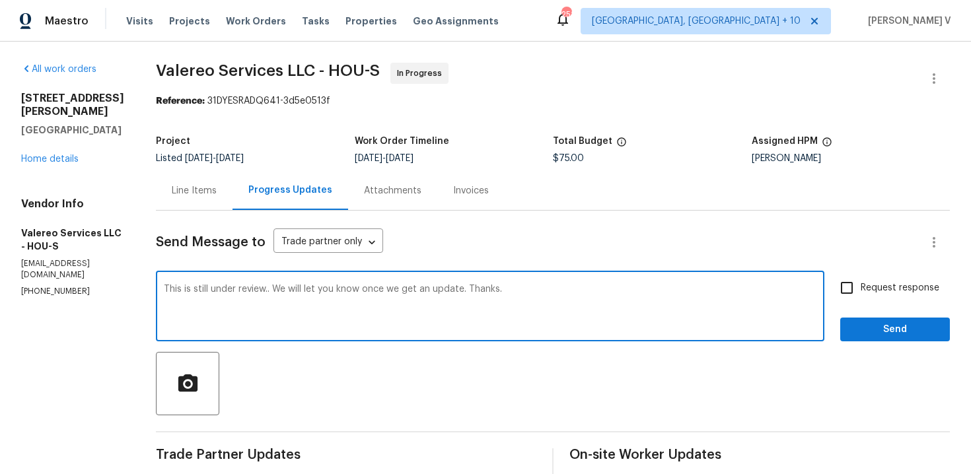
checkbox input "true"
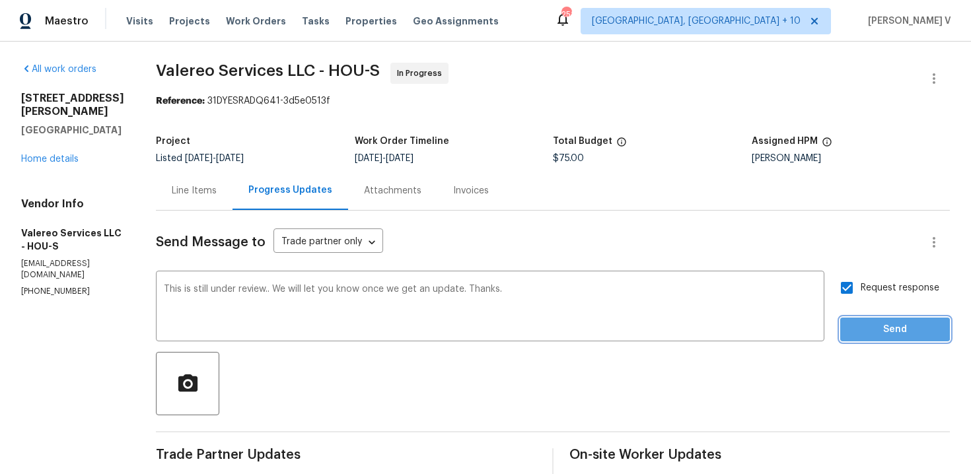
click at [890, 330] on span "Send" at bounding box center [895, 330] width 89 height 17
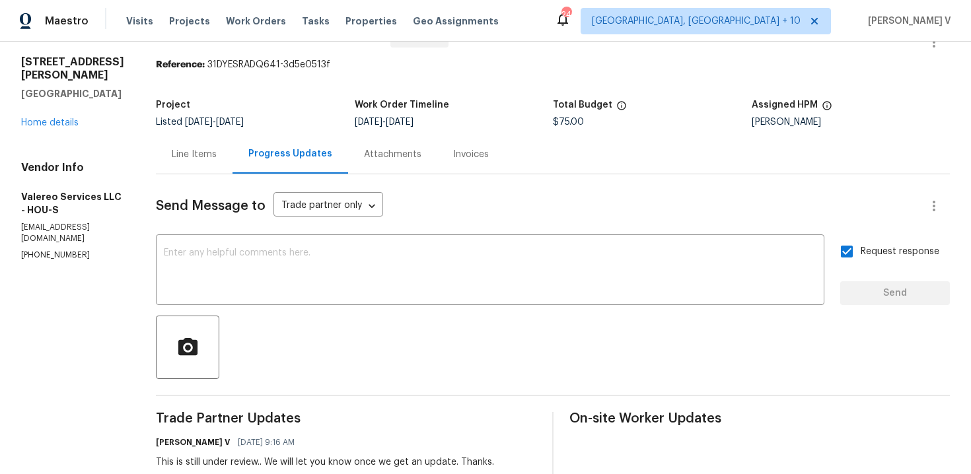
scroll to position [69, 0]
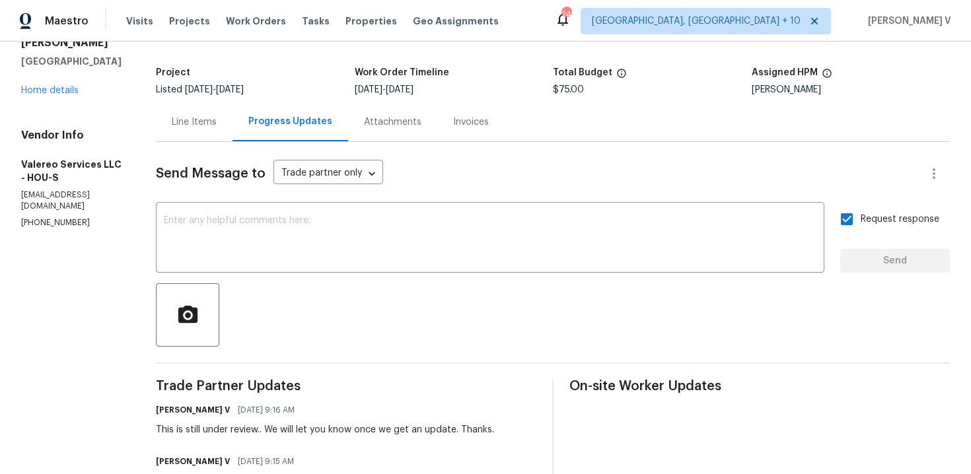
click at [72, 82] on div "4823 Isla Canela Ln League City, TX 77573 Home details" at bounding box center [72, 60] width 103 height 74
click at [70, 86] on link "Home details" at bounding box center [49, 90] width 57 height 9
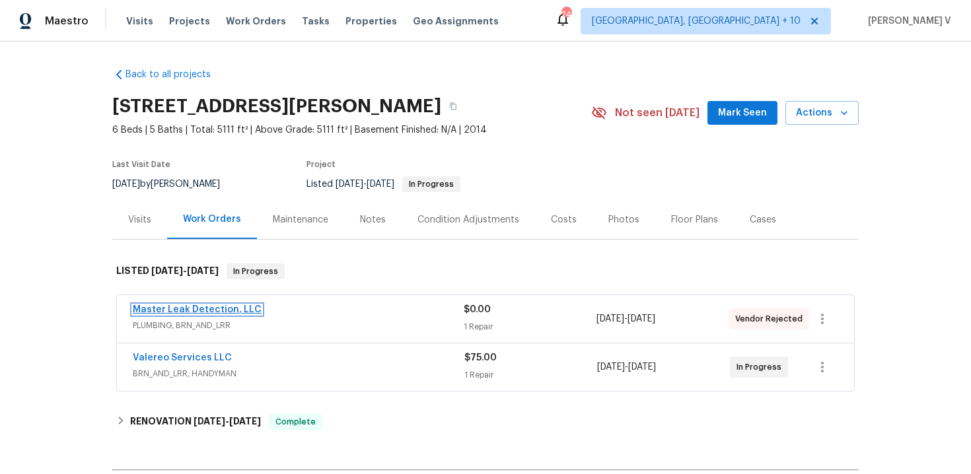
click at [197, 310] on link "Master Leak Detection, LLC" at bounding box center [197, 309] width 129 height 9
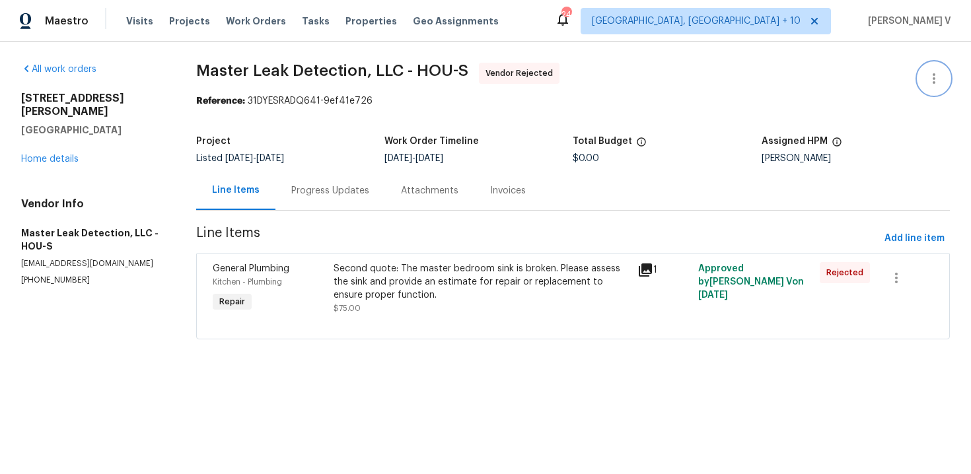
click at [938, 71] on icon "button" at bounding box center [934, 79] width 16 height 16
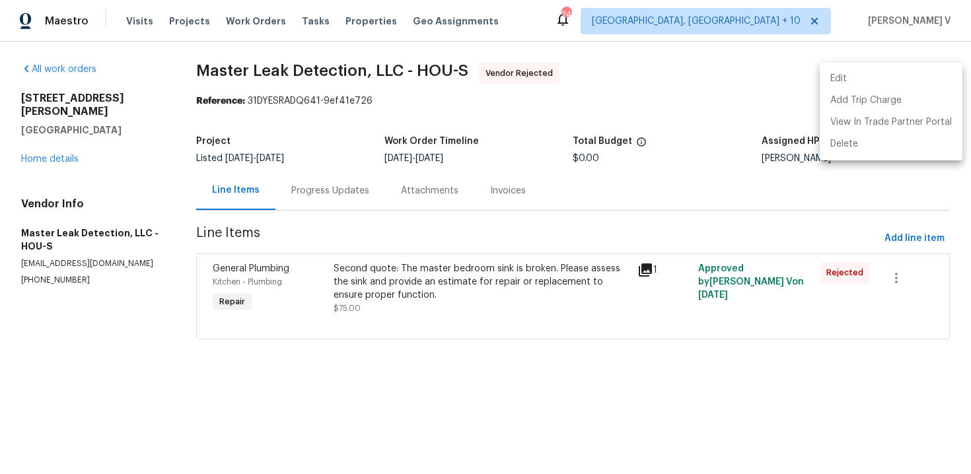
click at [938, 71] on li "Edit" at bounding box center [891, 79] width 143 height 22
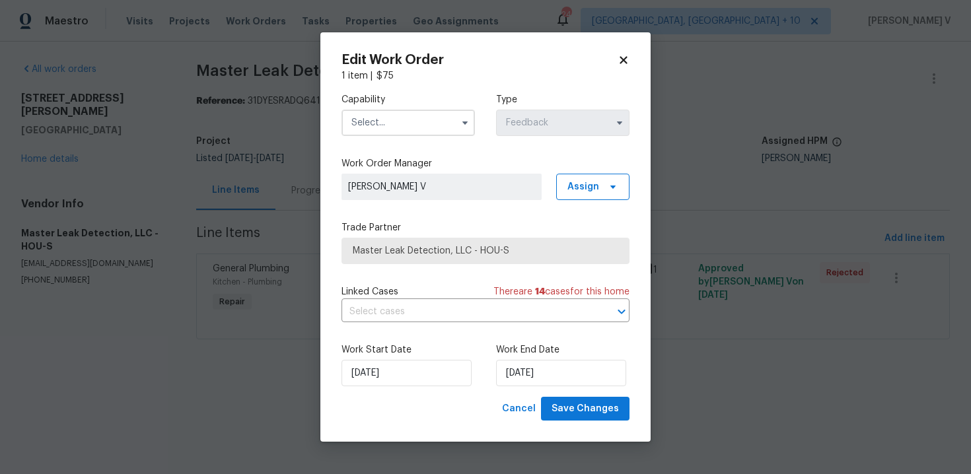
click at [410, 134] on input "text" at bounding box center [407, 123] width 133 height 26
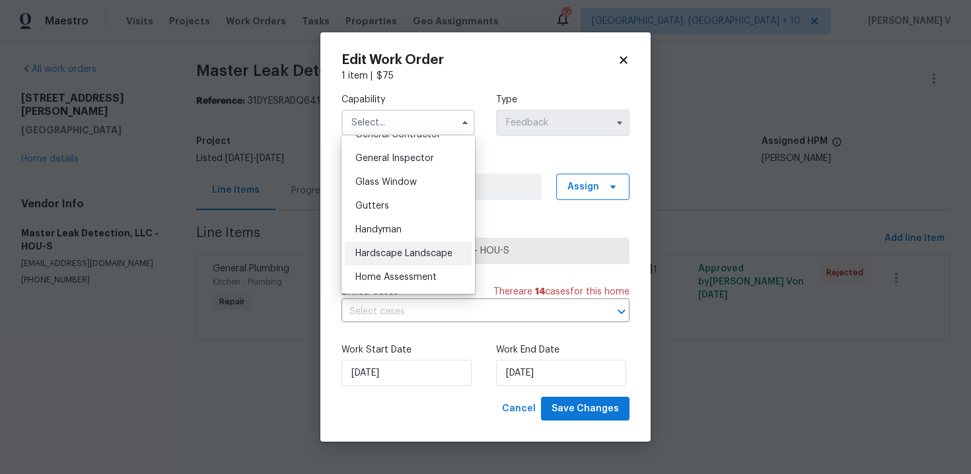
scroll to position [691, 0]
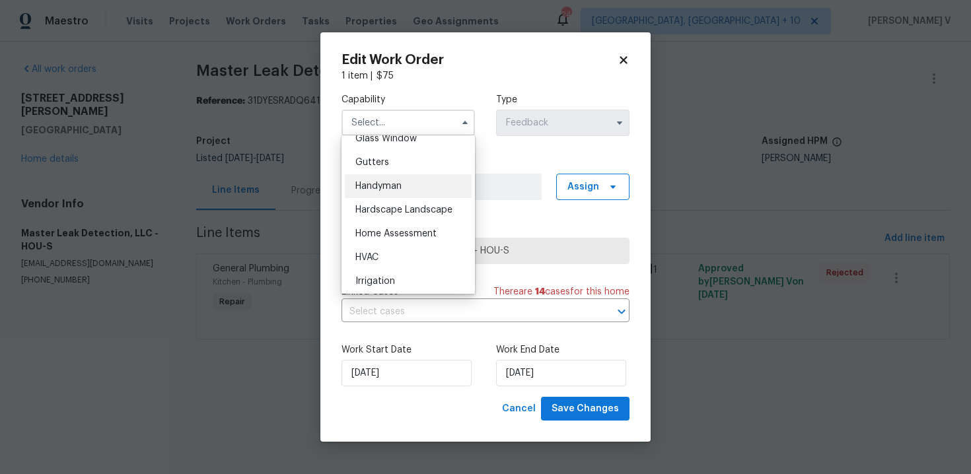
click at [395, 192] on div "Handyman" at bounding box center [408, 186] width 127 height 24
type input "Handyman"
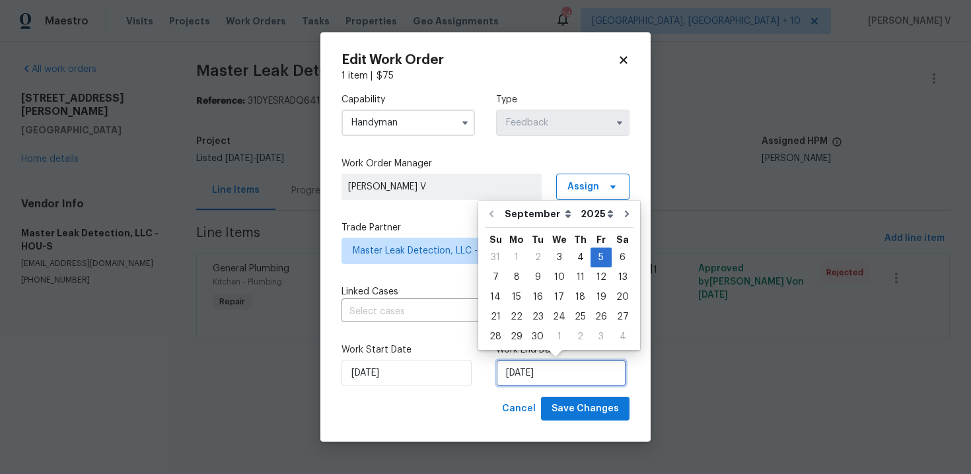
click at [540, 368] on input "05/09/2025" at bounding box center [561, 373] width 130 height 26
click at [521, 284] on div "8" at bounding box center [516, 277] width 21 height 18
type input "08/09/2025"
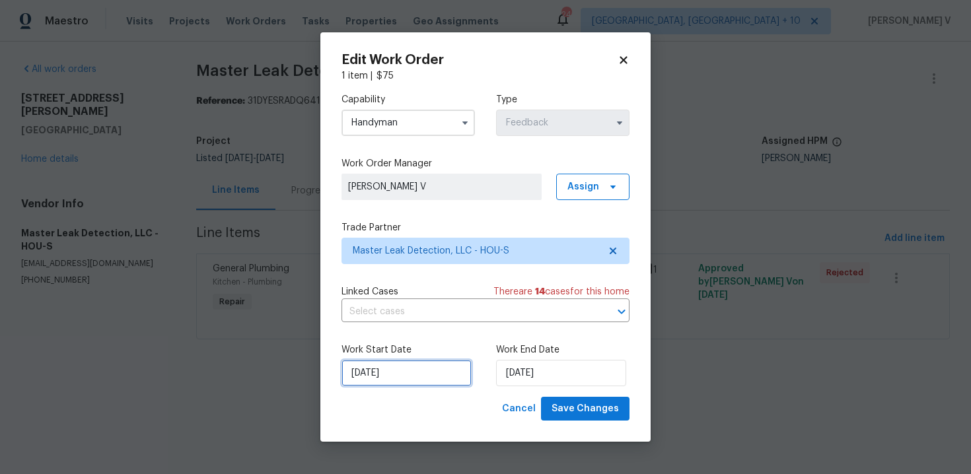
click at [420, 376] on input "03/09/2025" at bounding box center [406, 373] width 130 height 26
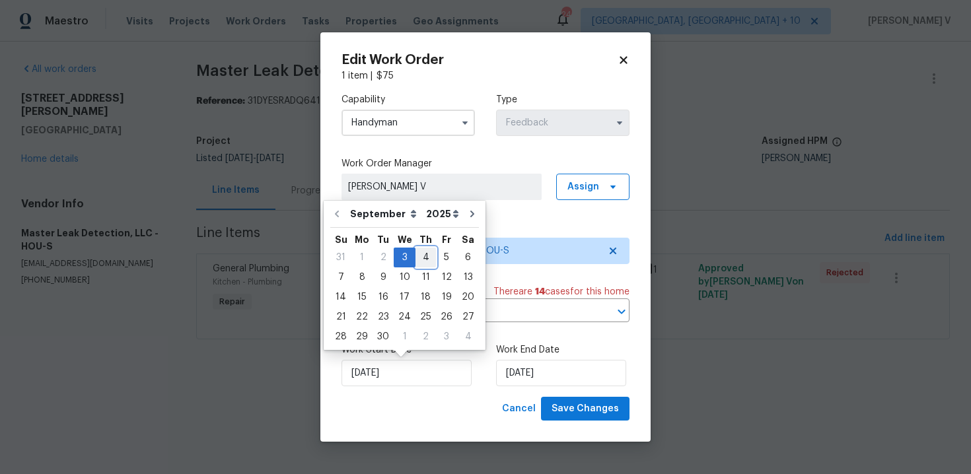
click at [424, 254] on div "4" at bounding box center [425, 257] width 20 height 18
type input "04/09/2025"
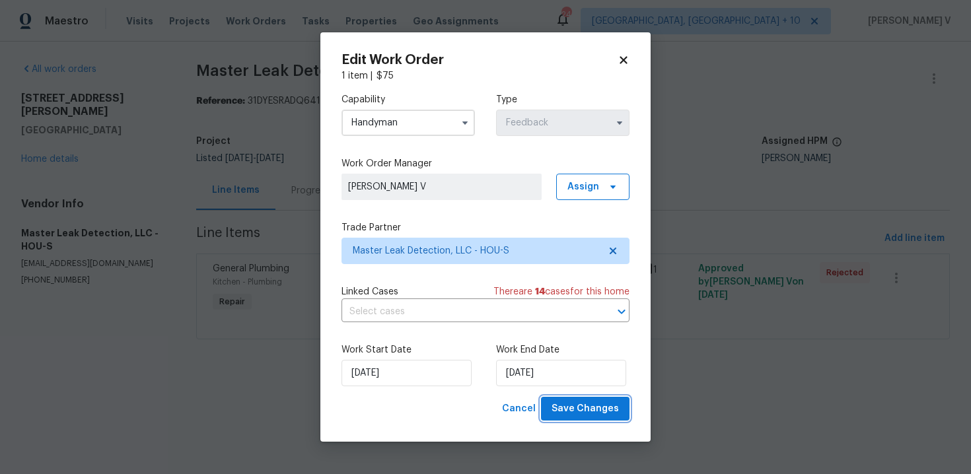
click at [583, 414] on span "Save Changes" at bounding box center [584, 409] width 67 height 17
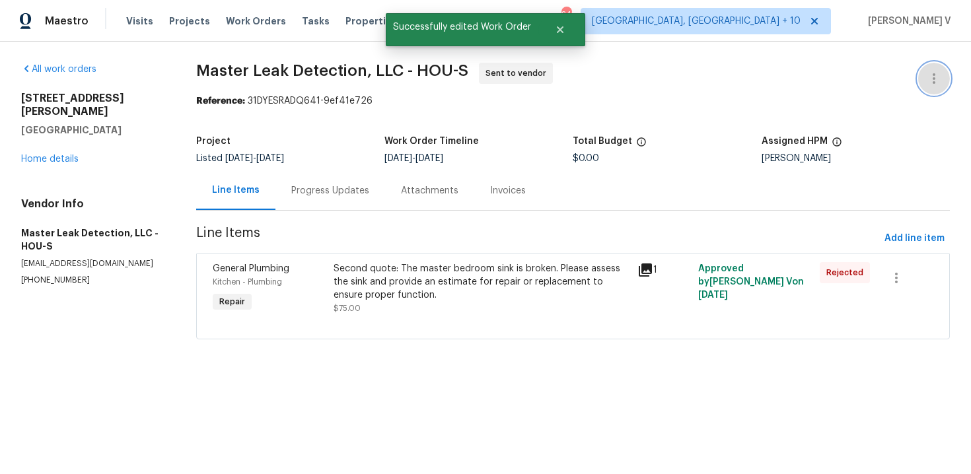
click at [923, 72] on button "button" at bounding box center [934, 79] width 32 height 32
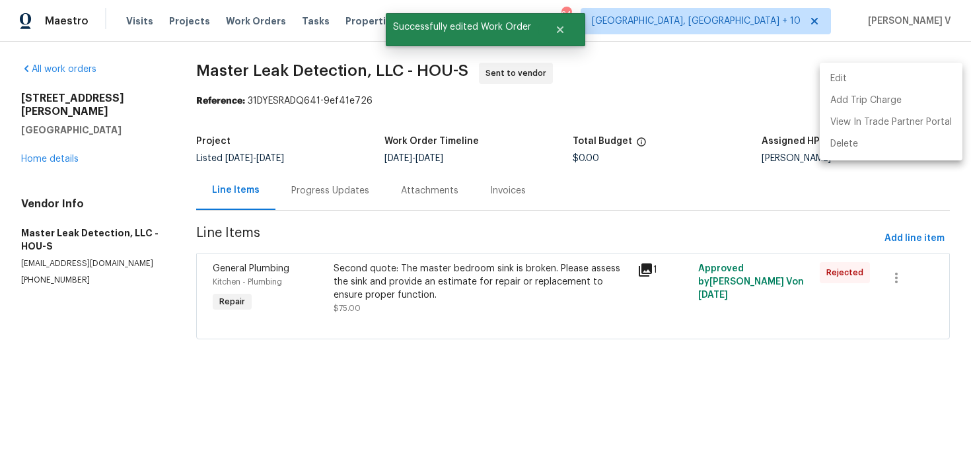
click at [923, 72] on li "Edit" at bounding box center [891, 79] width 143 height 22
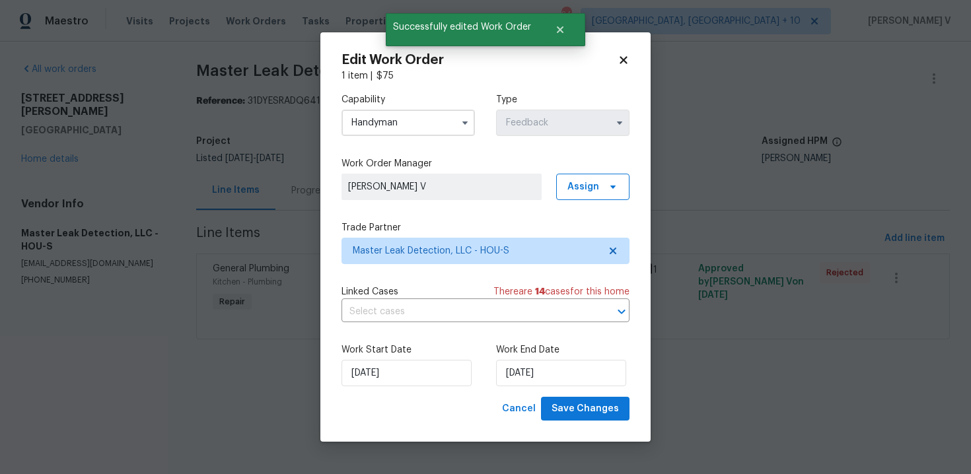
click at [371, 139] on div "Capability Handyman Type Feedback" at bounding box center [485, 115] width 288 height 64
click at [510, 247] on span "Master Leak Detection, LLC - HOU-S" at bounding box center [476, 250] width 246 height 13
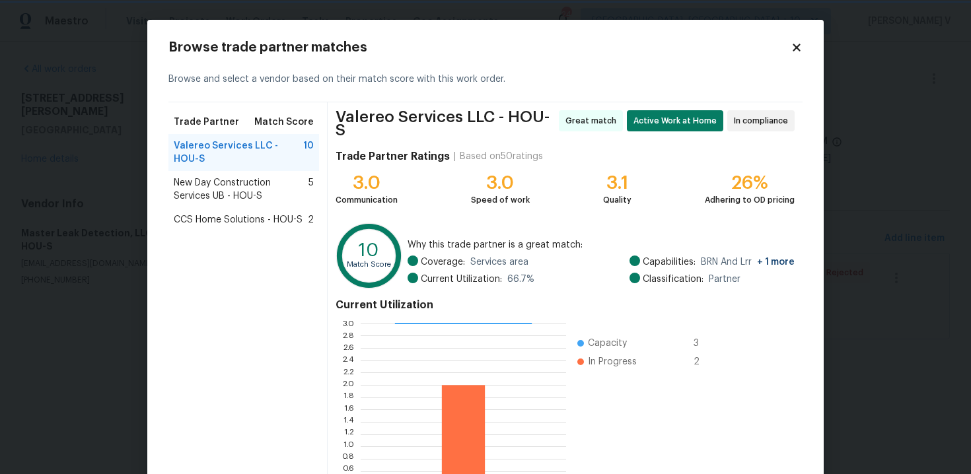
scroll to position [108, 0]
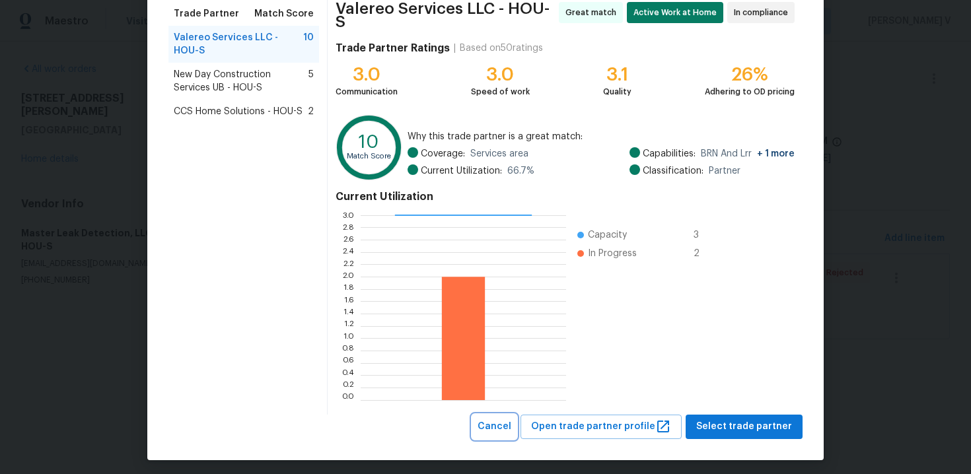
click at [509, 415] on button "Cancel" at bounding box center [494, 427] width 44 height 24
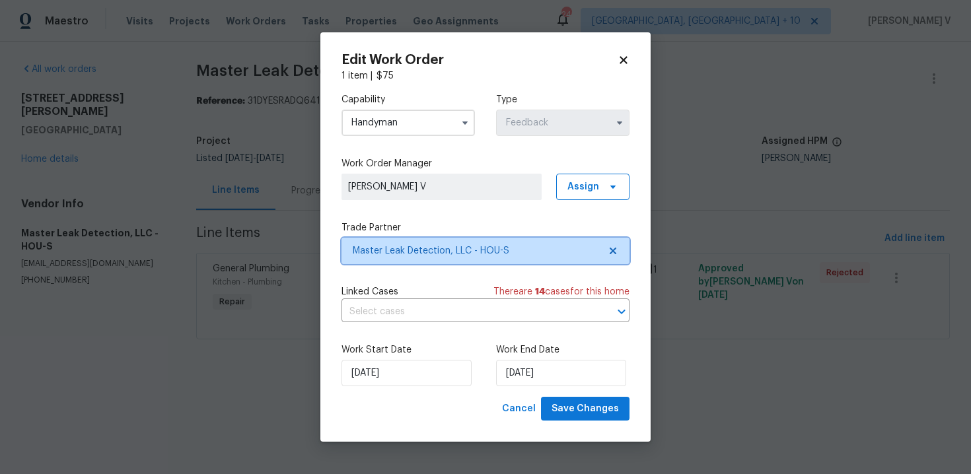
scroll to position [0, 0]
click at [417, 117] on input "Handyman" at bounding box center [407, 123] width 133 height 26
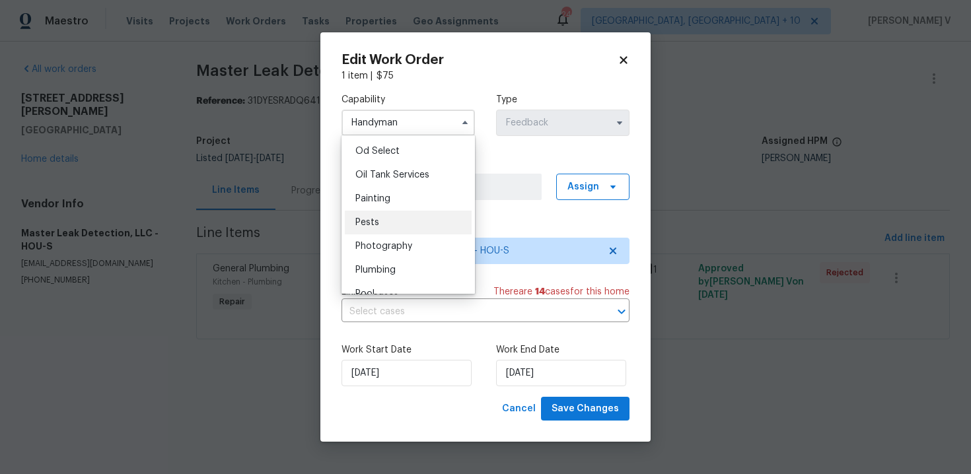
scroll to position [1092, 0]
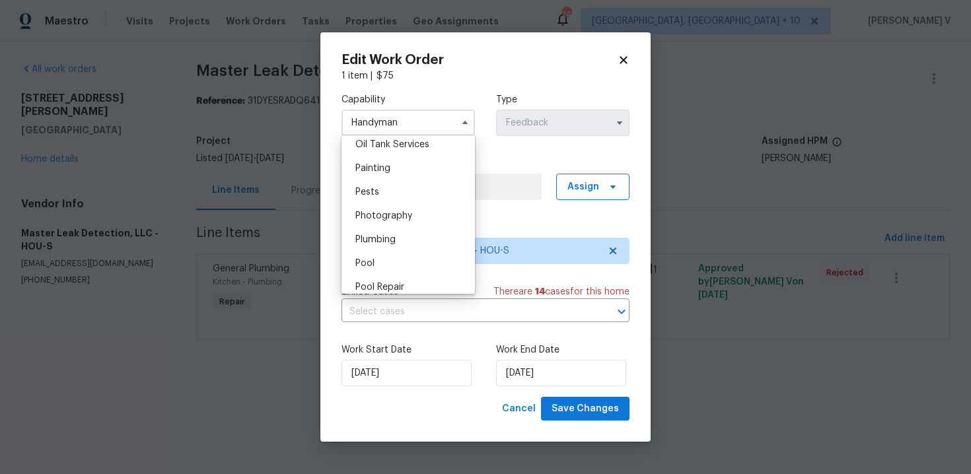
click at [394, 239] on span "Plumbing" at bounding box center [375, 239] width 40 height 9
type input "Plumbing"
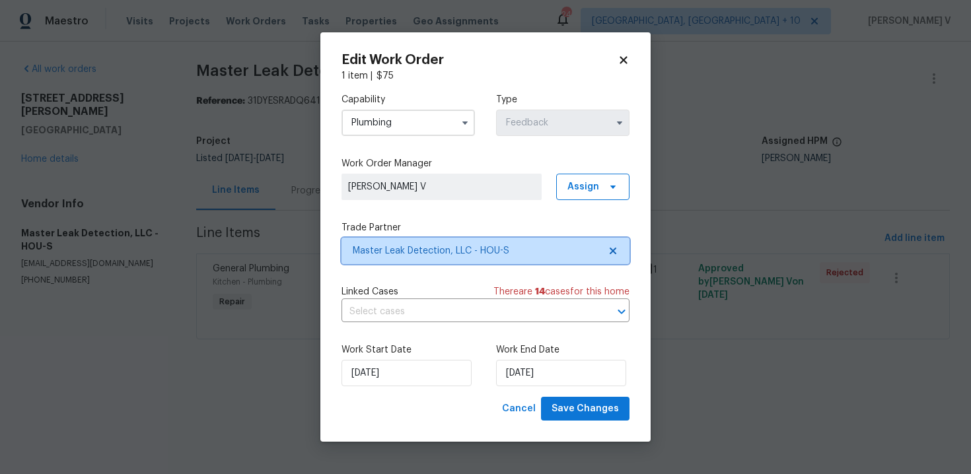
click at [526, 246] on span "Master Leak Detection, LLC - HOU-S" at bounding box center [476, 250] width 246 height 13
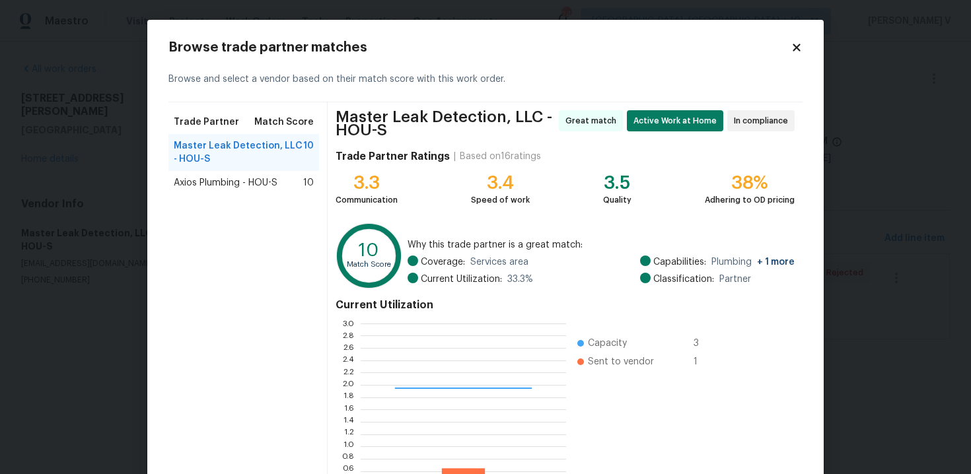
scroll to position [114, 0]
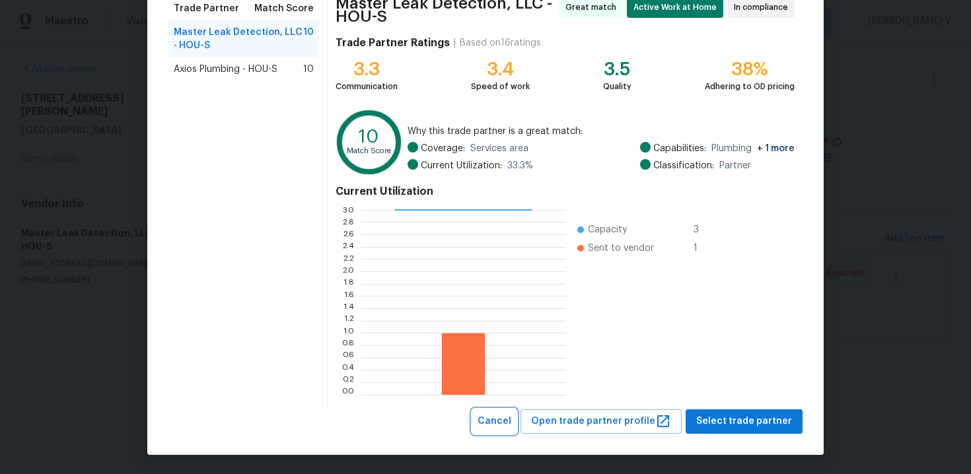
click at [511, 422] on span "Cancel" at bounding box center [495, 421] width 34 height 17
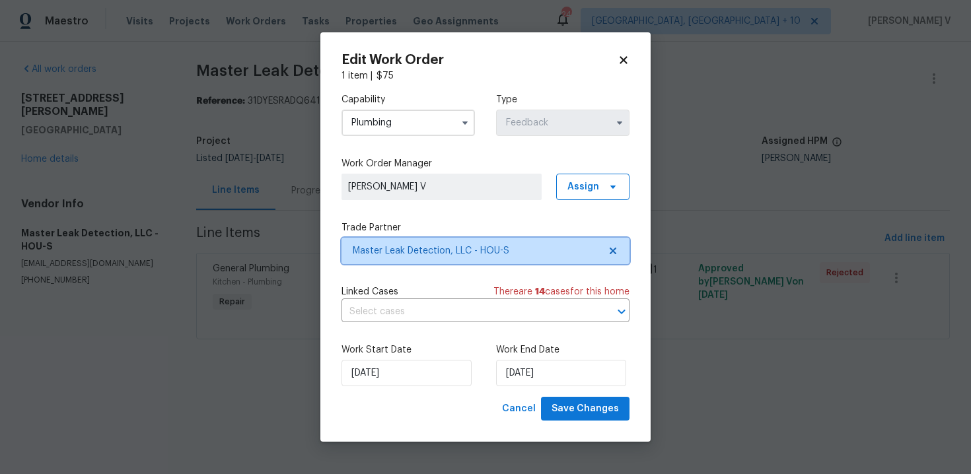
scroll to position [0, 0]
click at [406, 242] on span "Master Leak Detection, LLC - HOU-S" at bounding box center [485, 251] width 288 height 26
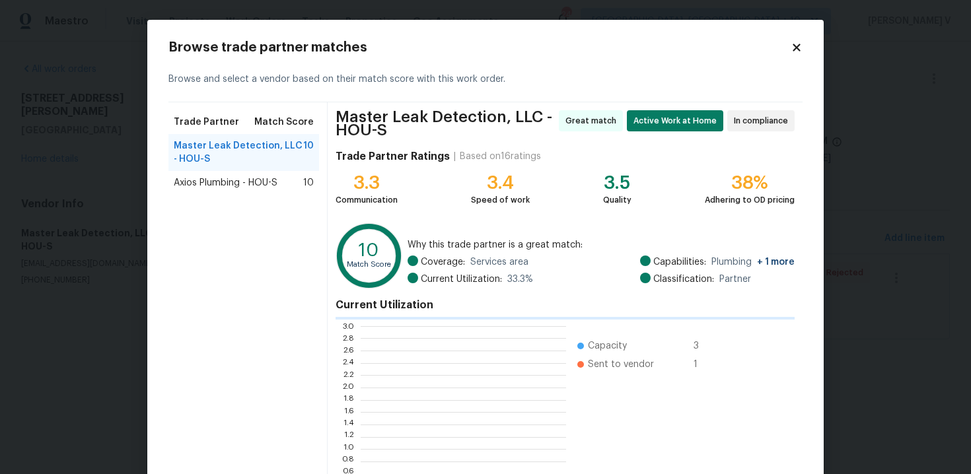
scroll to position [185, 205]
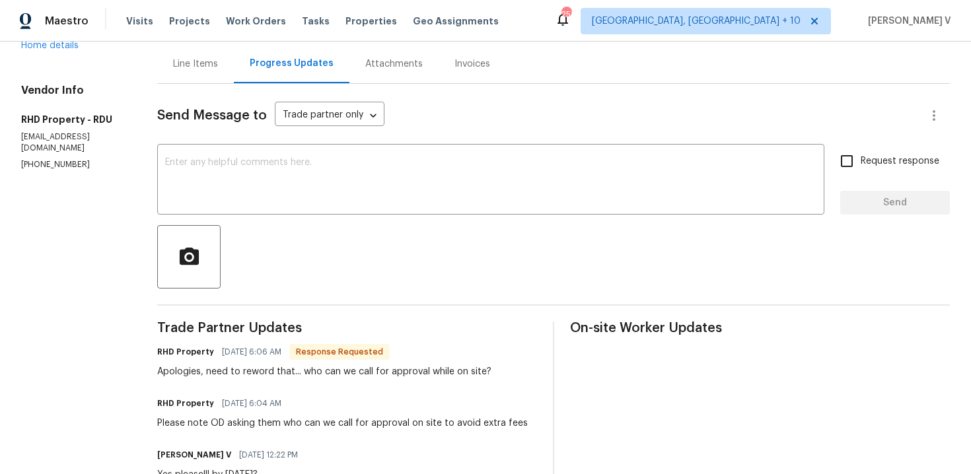
scroll to position [258, 0]
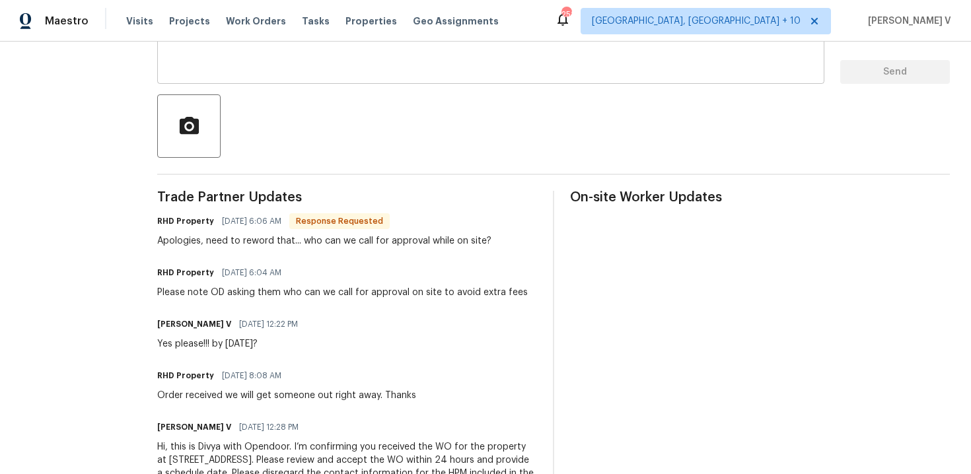
click at [492, 83] on div "x ​" at bounding box center [490, 50] width 667 height 67
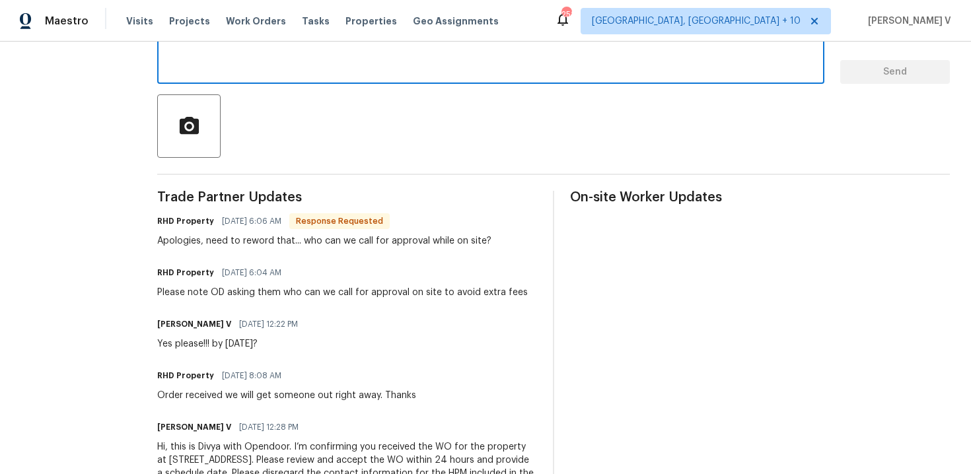
scroll to position [32, 0]
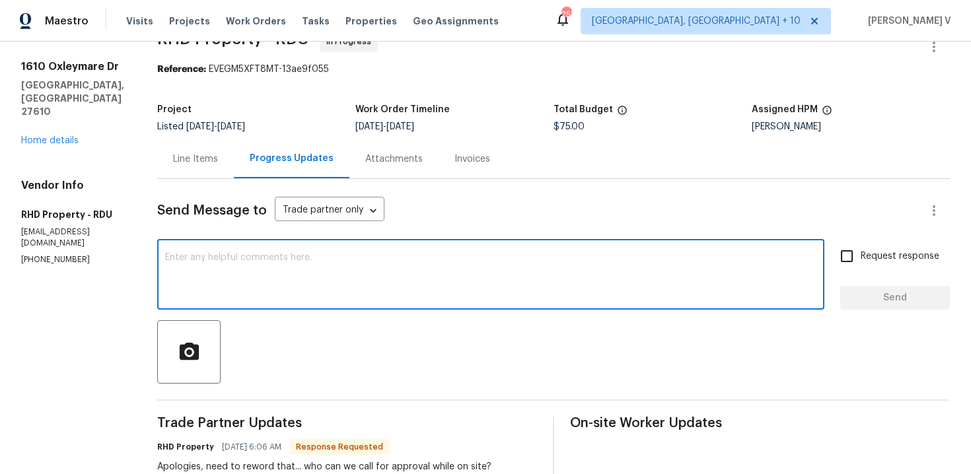
paste textarea "For quicker responses—especially while technicians are onsite—you may also send…"
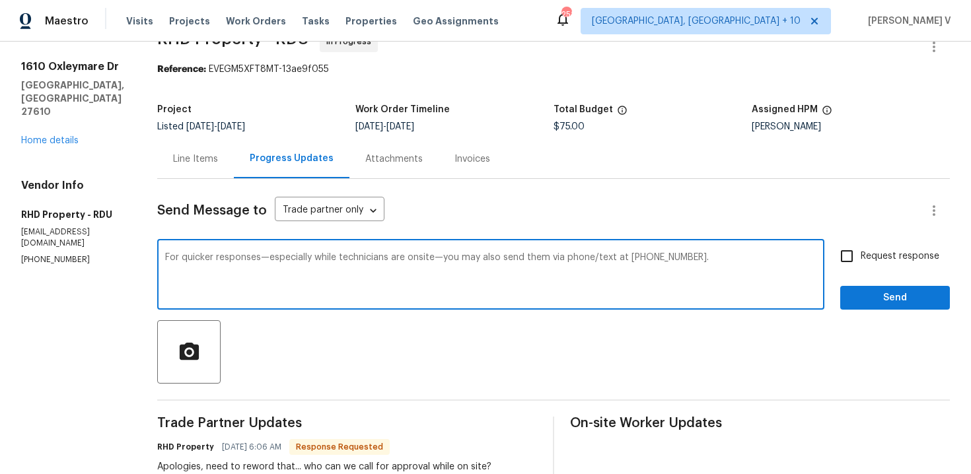
type textarea "For quicker responses—especially while technicians are onsite—you may also send…"
click at [876, 256] on span "Request response" at bounding box center [900, 257] width 79 height 14
click at [861, 256] on input "Request response" at bounding box center [847, 256] width 28 height 28
checkbox input "true"
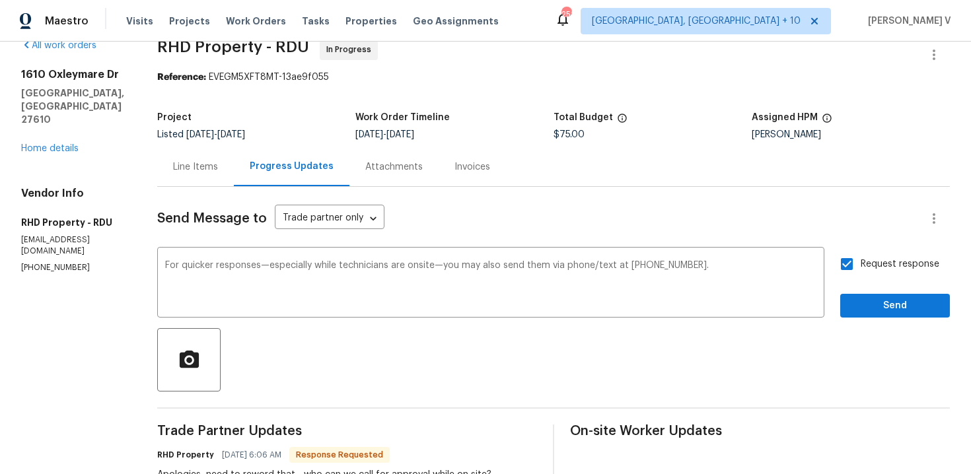
scroll to position [35, 0]
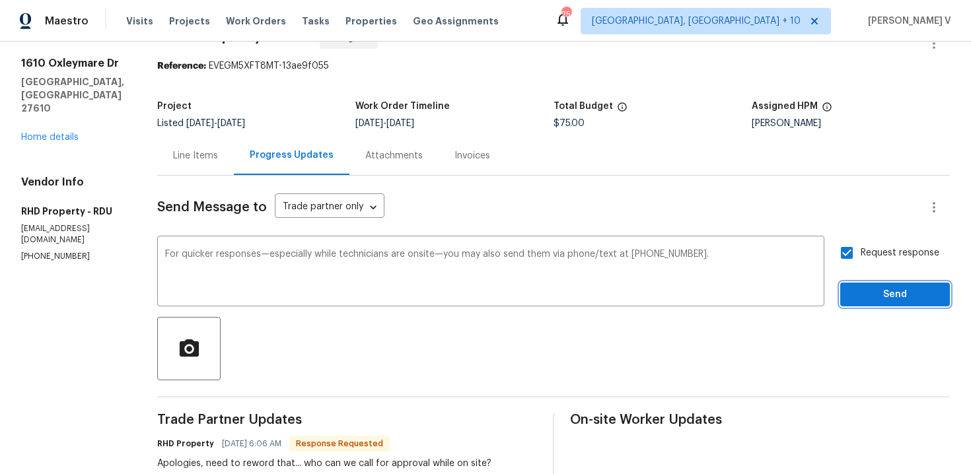
click at [871, 293] on span "Send" at bounding box center [895, 295] width 89 height 17
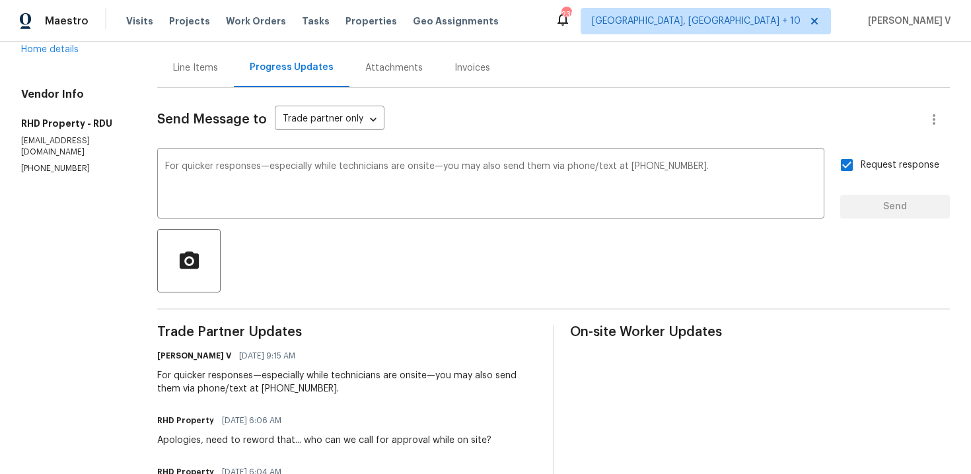
scroll to position [0, 0]
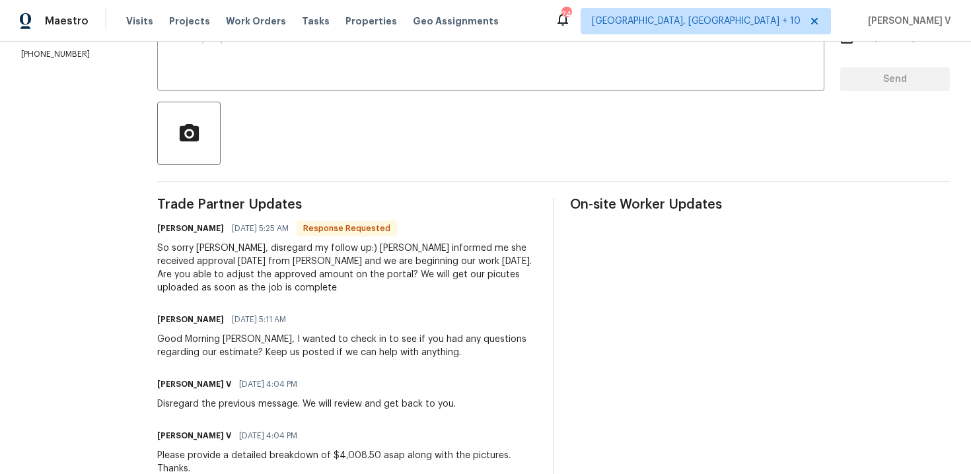
scroll to position [267, 0]
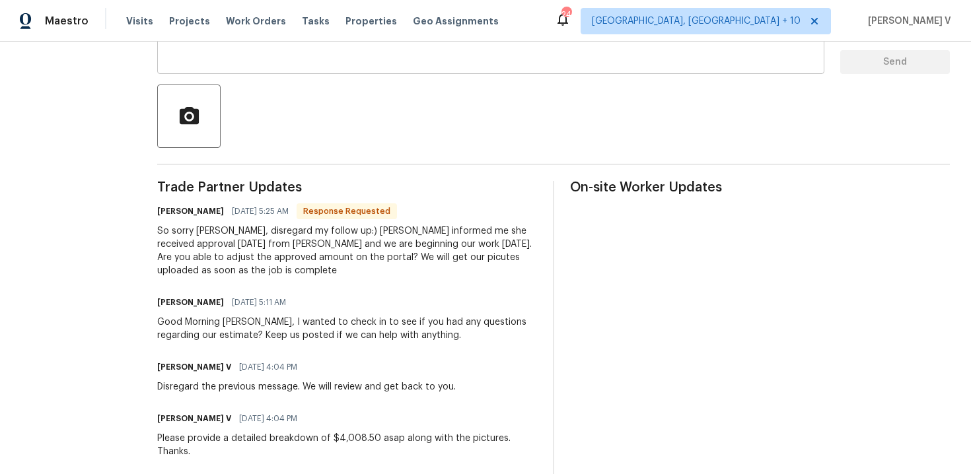
click at [436, 57] on textarea at bounding box center [490, 40] width 651 height 46
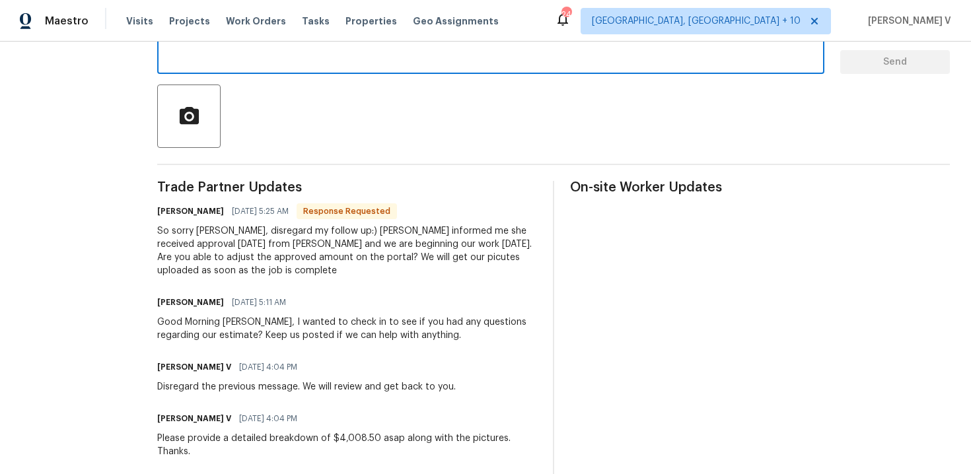
scroll to position [243, 0]
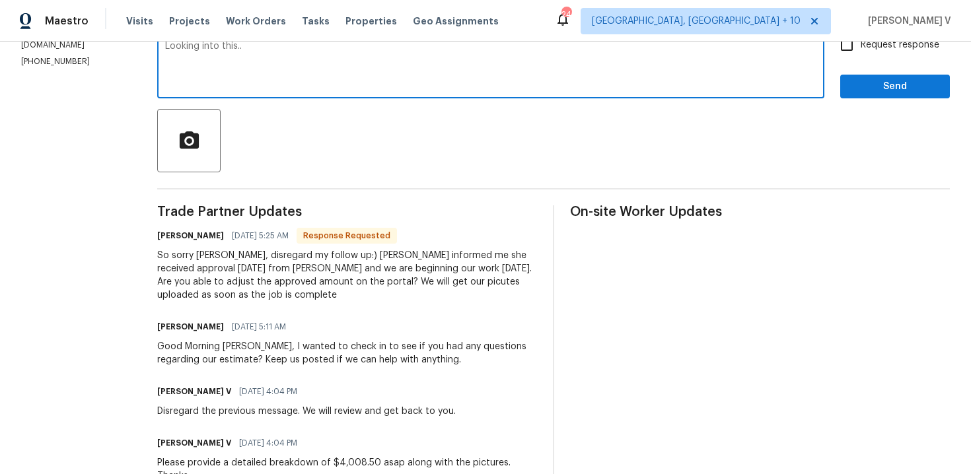
type textarea "Looking into this.."
click at [909, 93] on span "Send" at bounding box center [895, 87] width 89 height 17
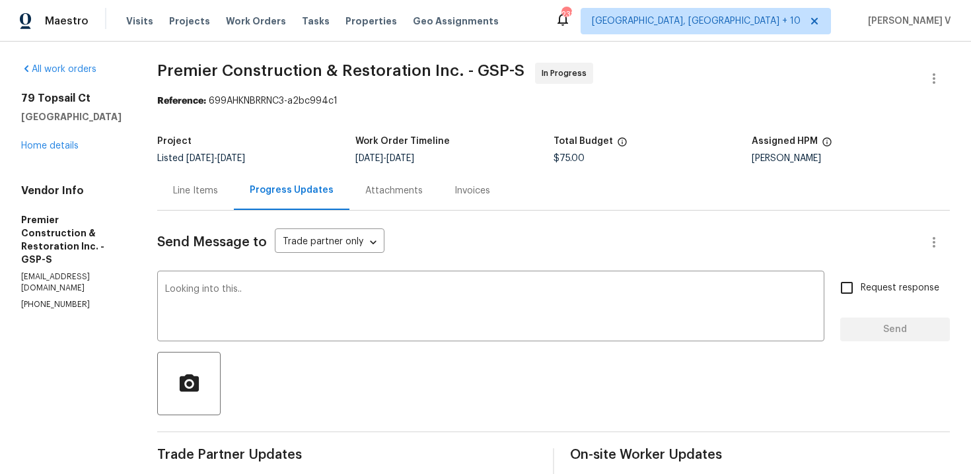
scroll to position [63, 0]
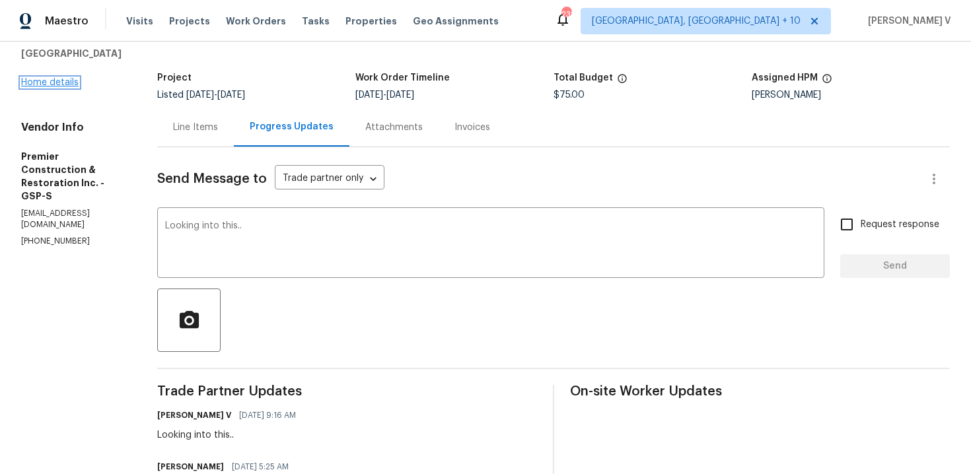
click at [69, 81] on link "Home details" at bounding box center [49, 82] width 57 height 9
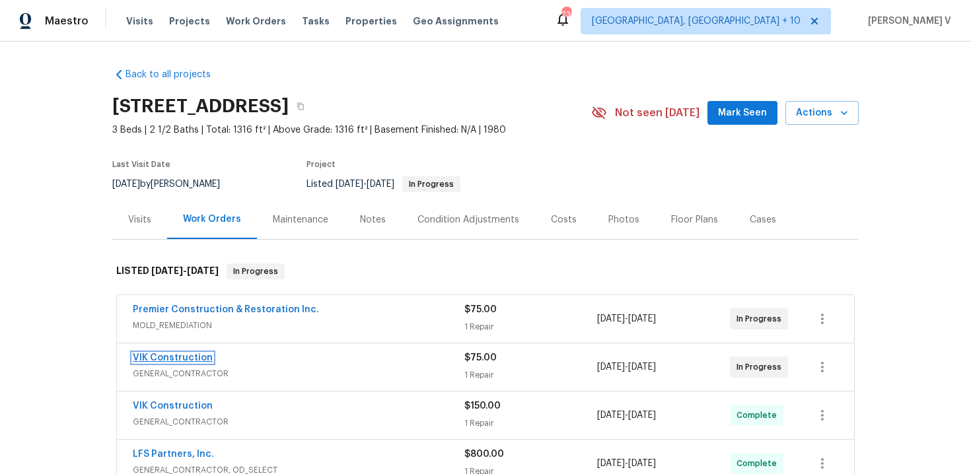
click at [194, 356] on link "VIK Construction" at bounding box center [173, 357] width 80 height 9
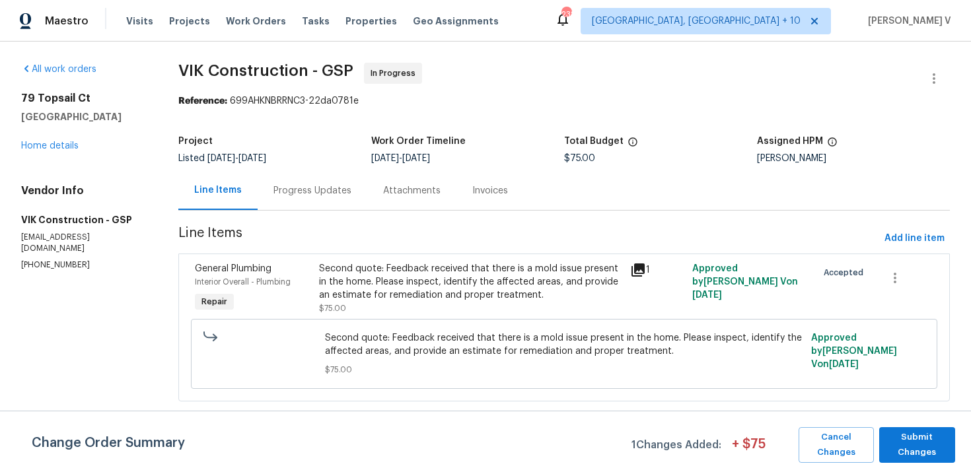
click at [367, 193] on div "Attachments" at bounding box center [411, 190] width 89 height 39
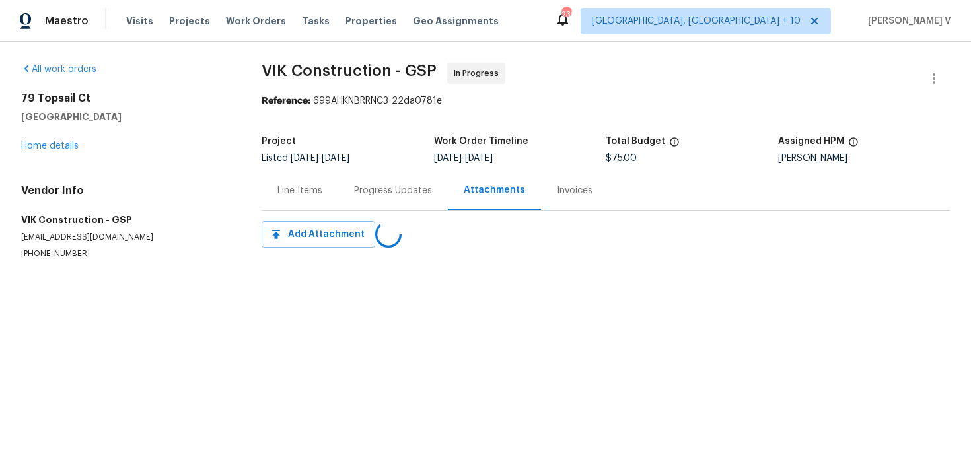
click at [365, 193] on div "Progress Updates" at bounding box center [393, 190] width 78 height 13
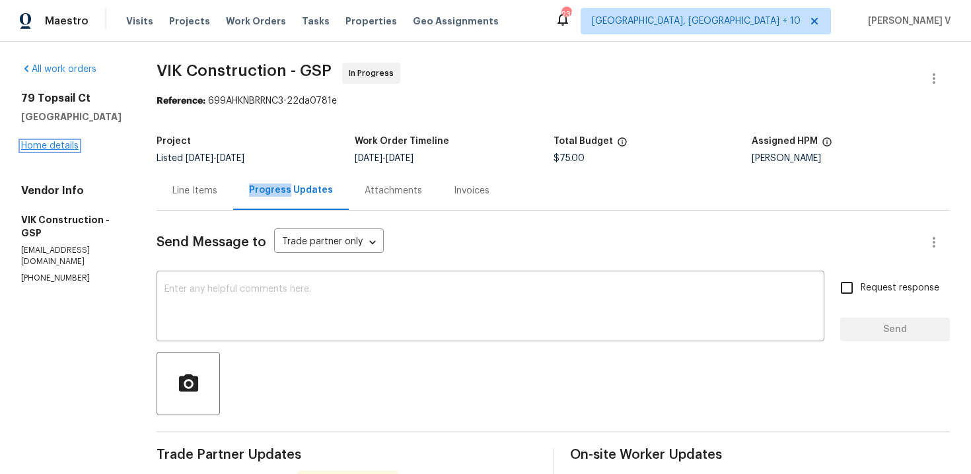
click at [46, 149] on link "Home details" at bounding box center [49, 145] width 57 height 9
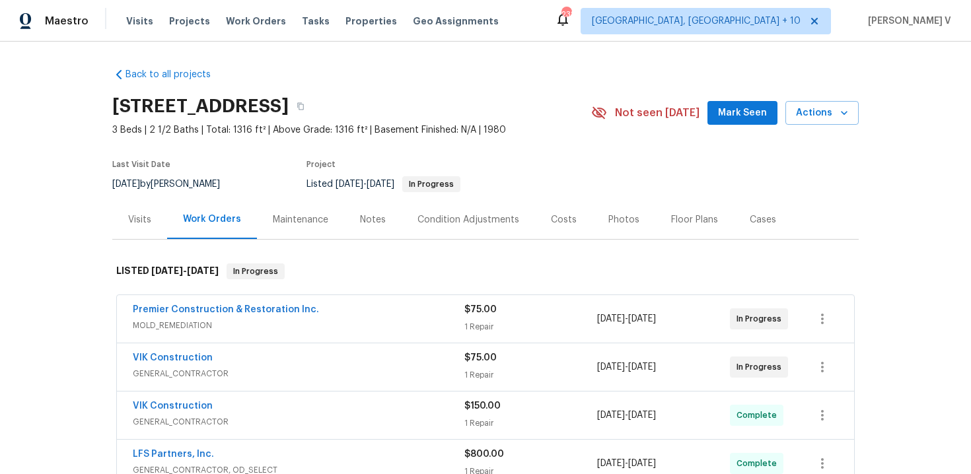
click at [176, 353] on span "VIK Construction" at bounding box center [173, 357] width 80 height 13
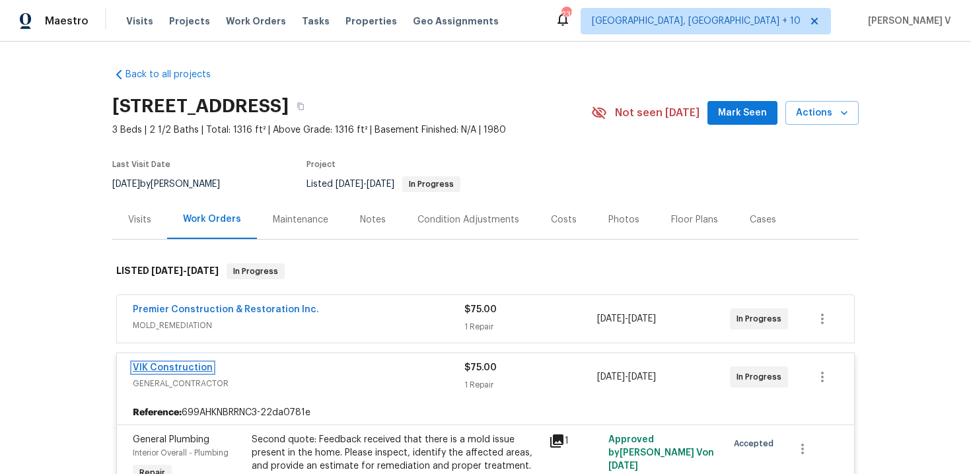
click at [174, 368] on link "VIK Construction" at bounding box center [173, 367] width 80 height 9
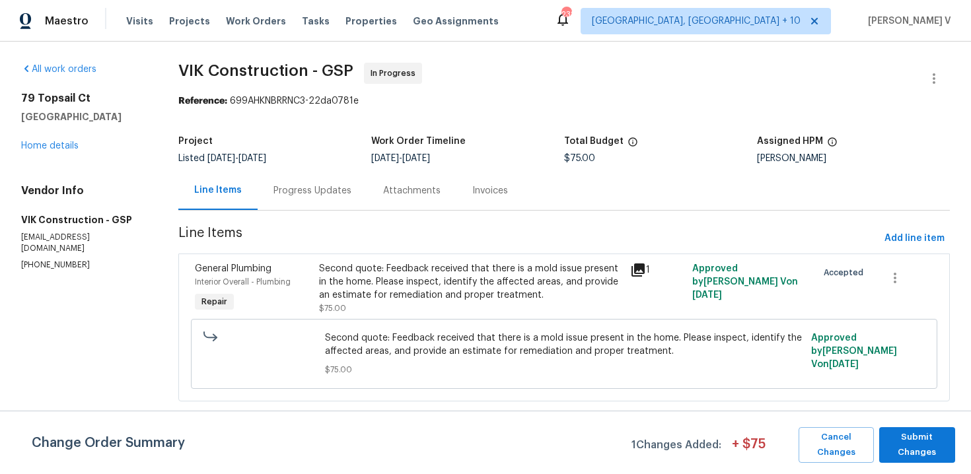
click at [324, 214] on section "VIK Construction - GSP In Progress Reference: 699AHKNBRRNC3-22da0781e Project L…" at bounding box center [563, 240] width 771 height 355
click at [324, 202] on div "Progress Updates" at bounding box center [313, 190] width 110 height 39
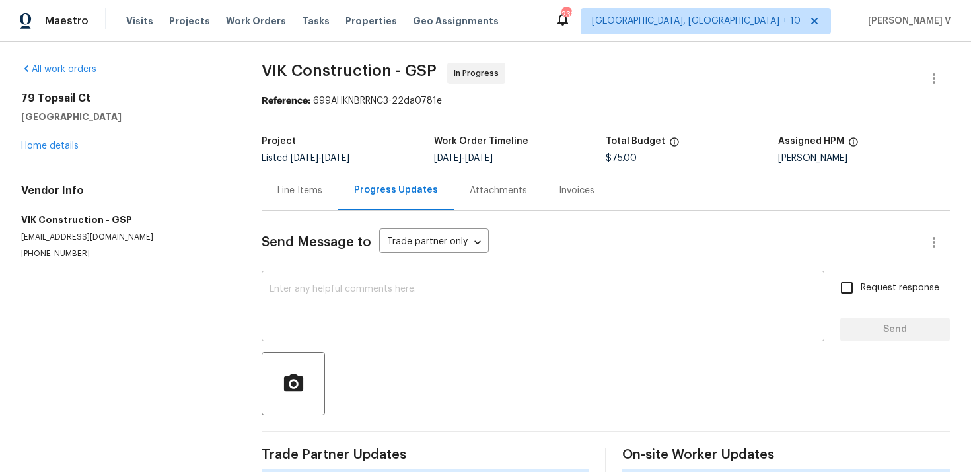
click at [315, 295] on textarea at bounding box center [542, 308] width 547 height 46
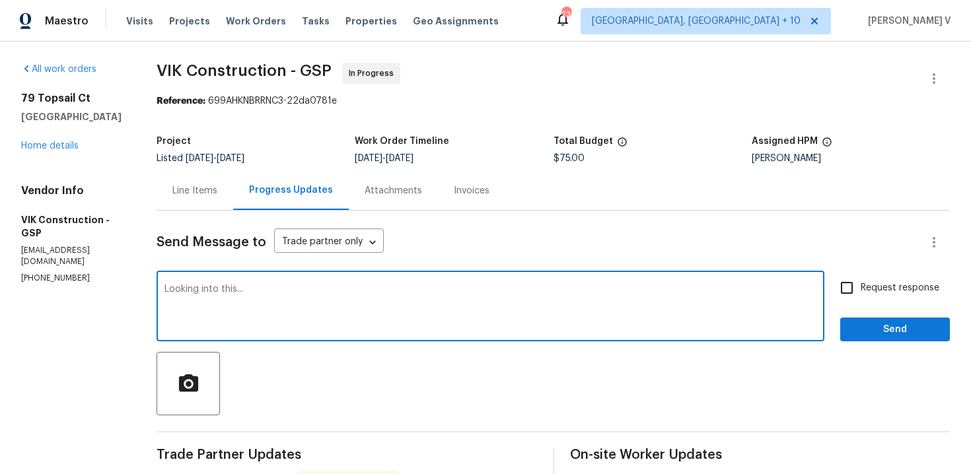
type textarea "Looking into this..."
click at [874, 332] on span "Send" at bounding box center [895, 330] width 89 height 17
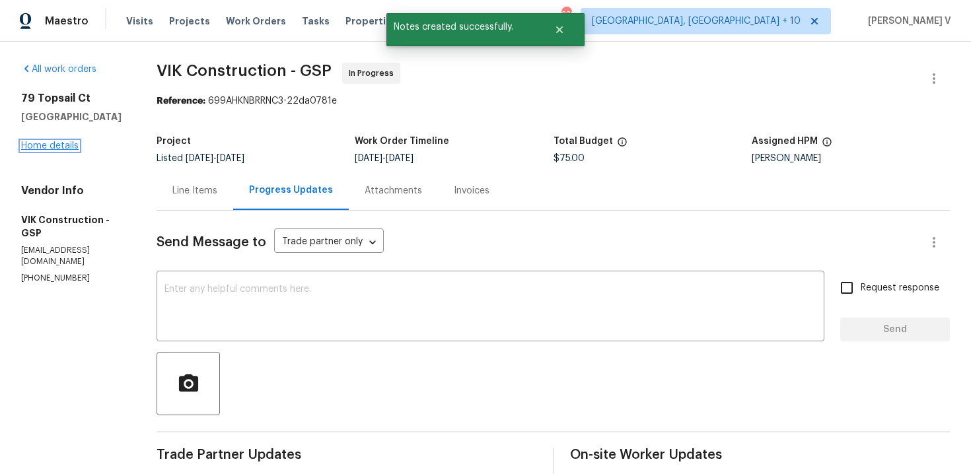
click at [49, 143] on link "Home details" at bounding box center [49, 145] width 57 height 9
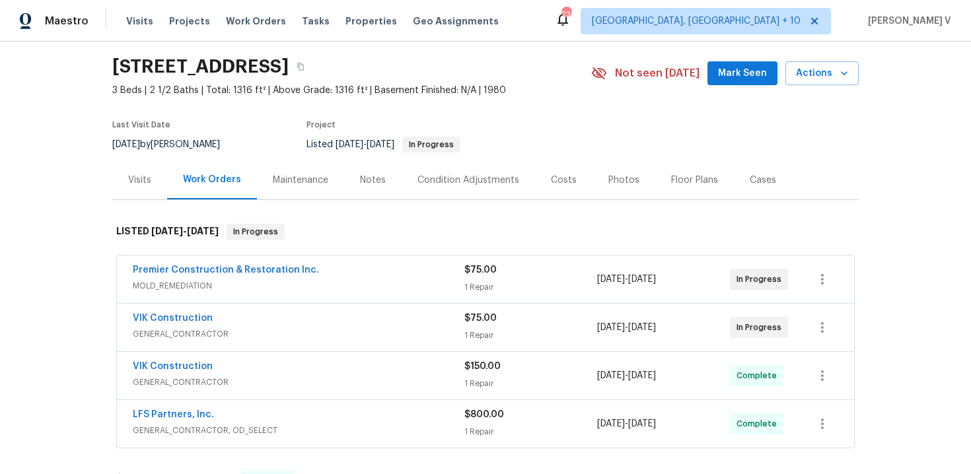
scroll to position [96, 0]
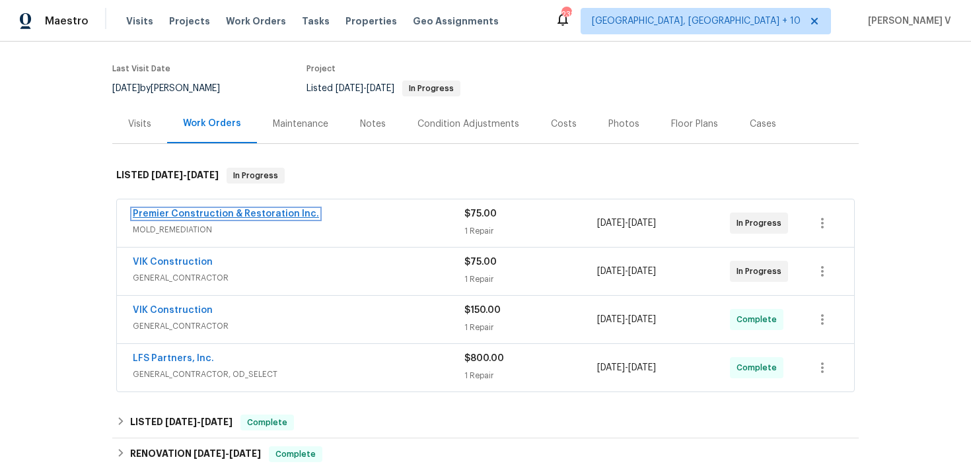
click at [225, 215] on link "Premier Construction & Restoration Inc." at bounding box center [226, 213] width 186 height 9
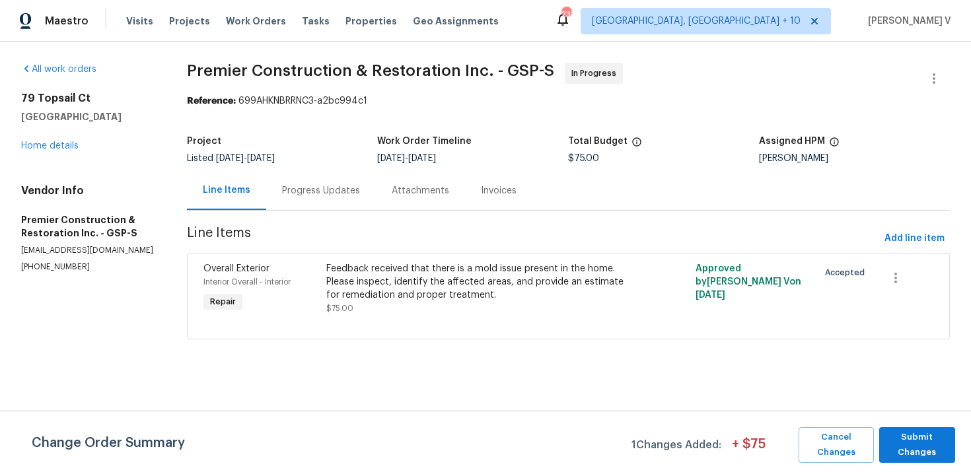
click at [316, 194] on div "Progress Updates" at bounding box center [321, 190] width 78 height 13
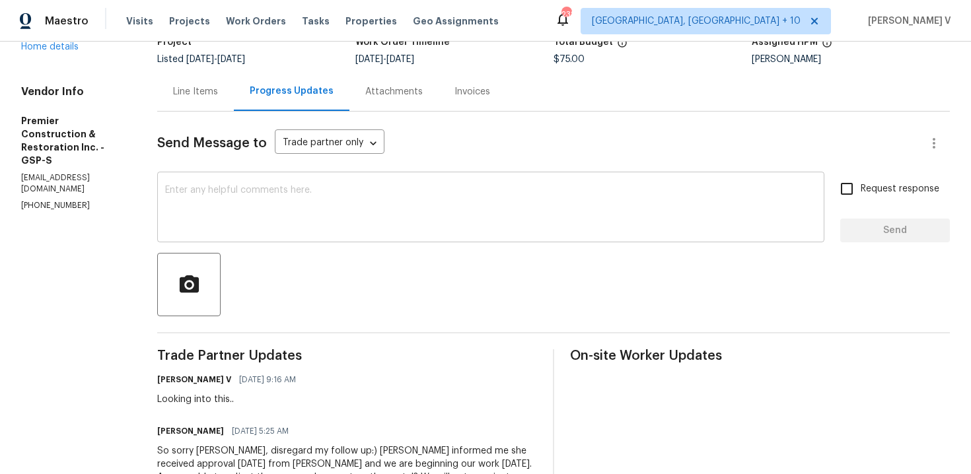
click at [308, 220] on textarea at bounding box center [490, 209] width 651 height 46
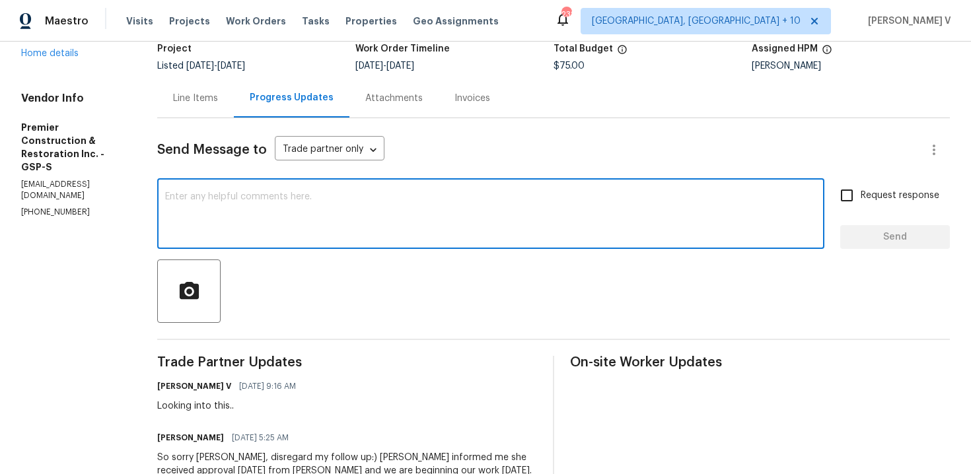
scroll to position [87, 0]
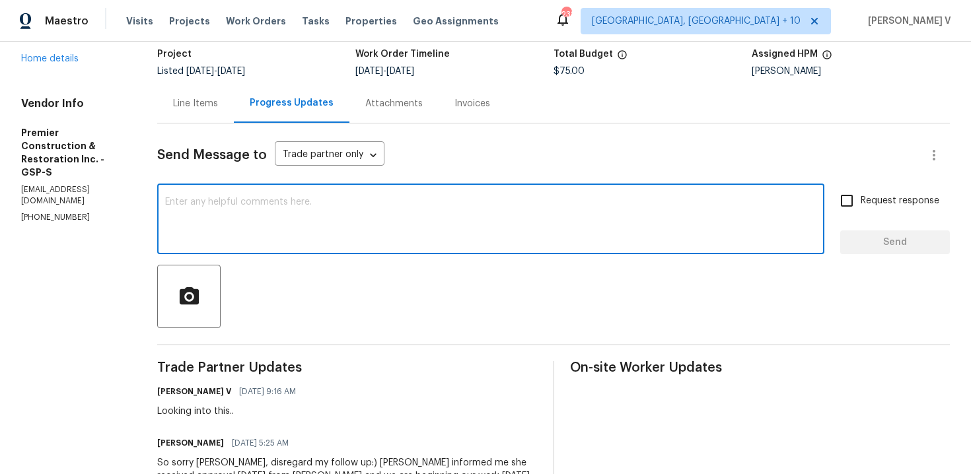
click at [795, 75] on div "[PERSON_NAME]" at bounding box center [851, 71] width 198 height 9
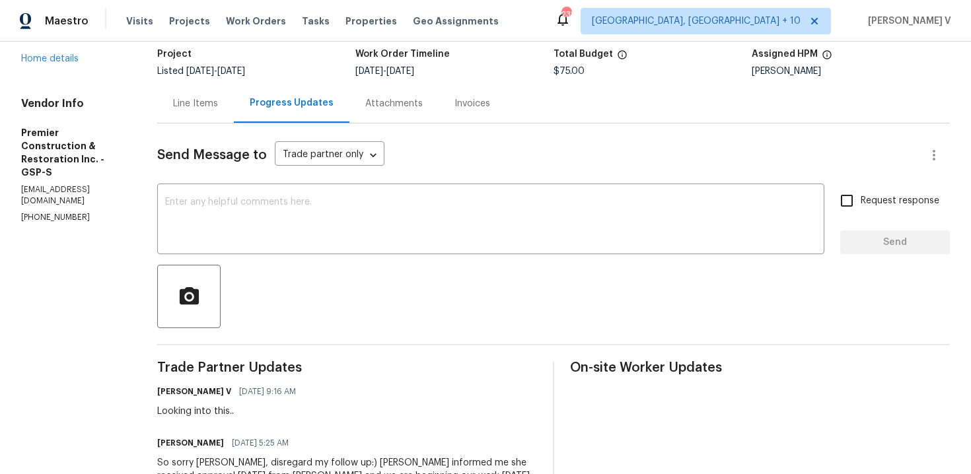
click at [795, 75] on div "[PERSON_NAME]" at bounding box center [851, 71] width 198 height 9
copy div "Bynum"
click at [783, 69] on div "[PERSON_NAME]" at bounding box center [851, 71] width 198 height 9
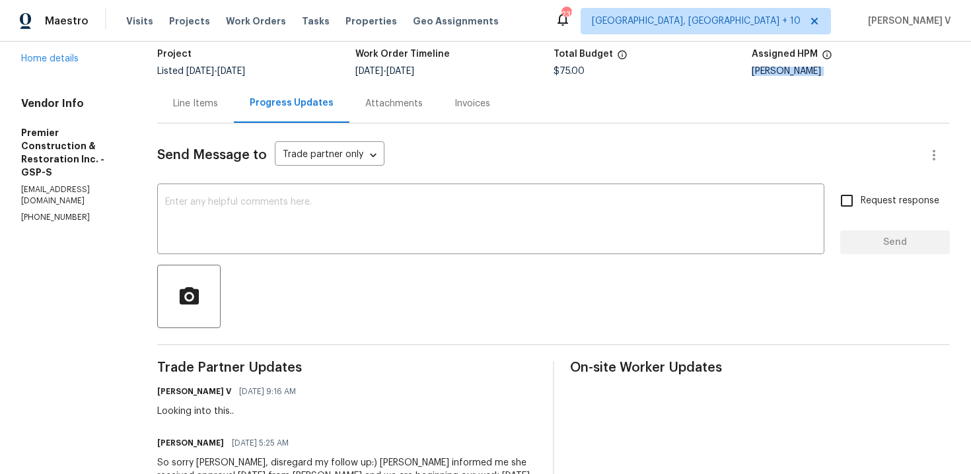
copy div "[PERSON_NAME]"
click at [58, 59] on link "Home details" at bounding box center [49, 58] width 57 height 9
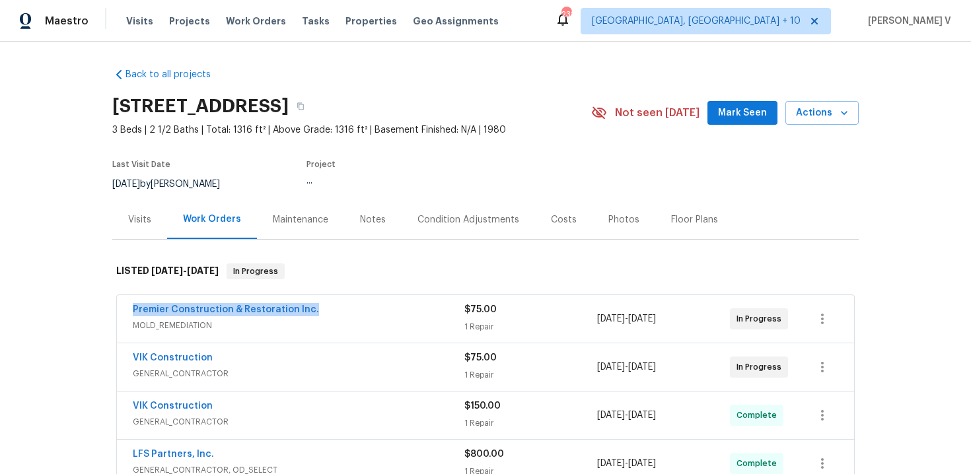
drag, startPoint x: 128, startPoint y: 313, endPoint x: 392, endPoint y: 311, distance: 264.2
click at [392, 311] on div "Premier Construction & Restoration Inc. MOLD_REMEDIATION $75.00 1 Repair 8/25/2…" at bounding box center [485, 319] width 737 height 48
copy link "Premier Construction & Restoration Inc."
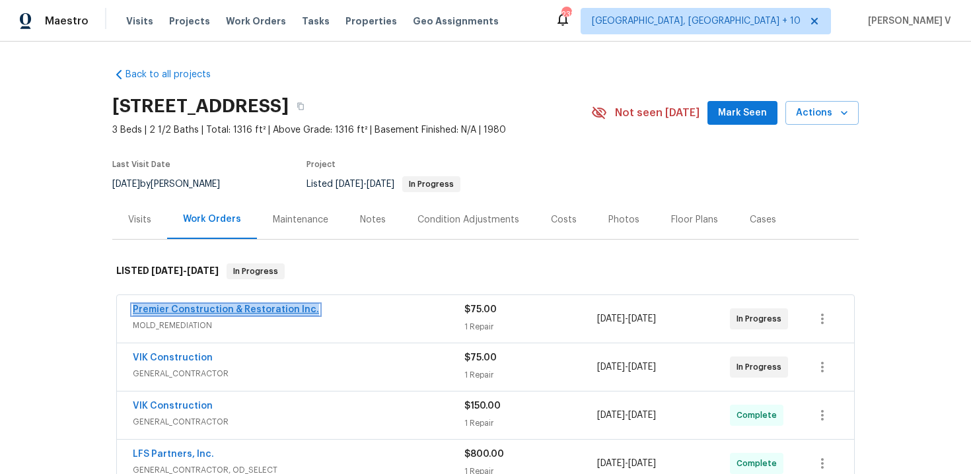
click at [232, 307] on link "Premier Construction & Restoration Inc." at bounding box center [226, 309] width 186 height 9
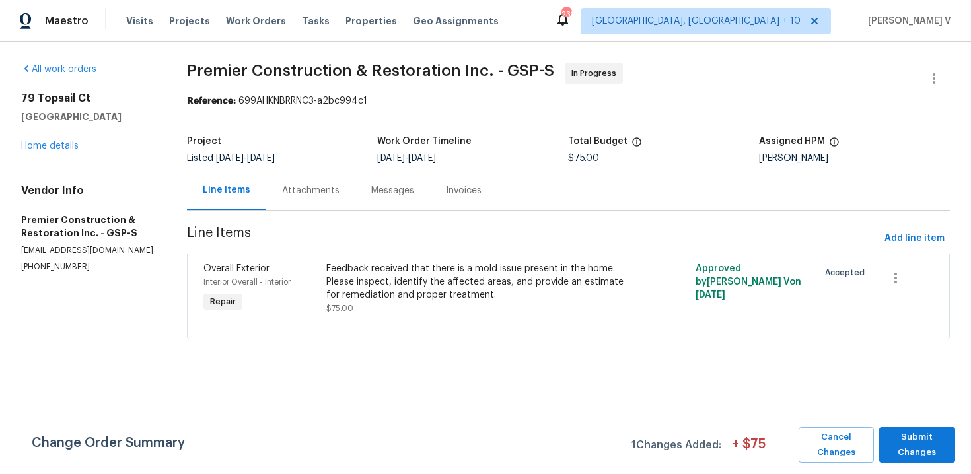
click at [374, 197] on div "Messages" at bounding box center [392, 190] width 43 height 13
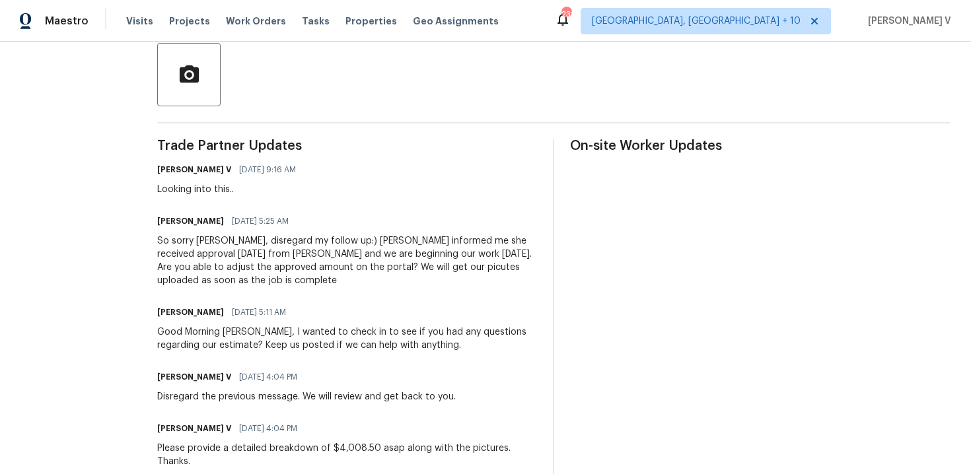
scroll to position [339, 0]
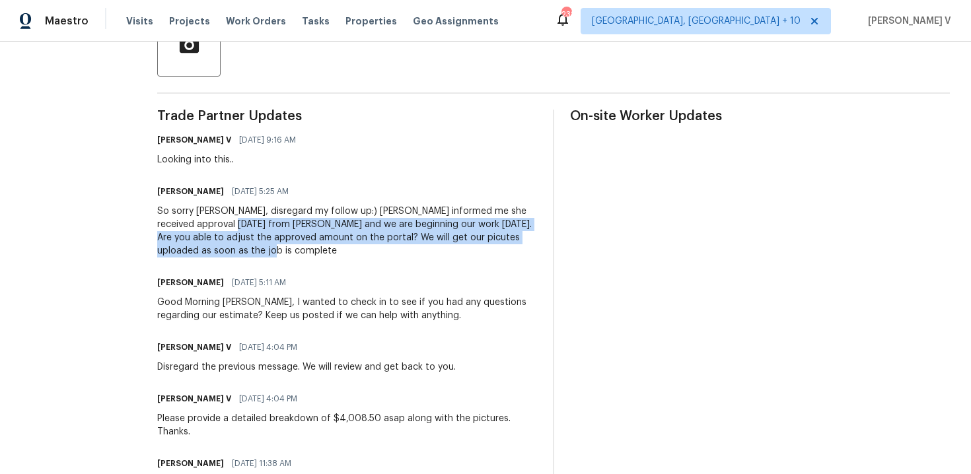
drag, startPoint x: 232, startPoint y: 227, endPoint x: 277, endPoint y: 251, distance: 50.6
click at [277, 251] on div "So sorry Divya, disregard my follow up:) Page informed me she received approval…" at bounding box center [347, 231] width 380 height 53
click at [398, 209] on div "So sorry Divya, disregard my follow up:) Page informed me she received approval…" at bounding box center [347, 231] width 380 height 53
drag, startPoint x: 429, startPoint y: 215, endPoint x: 285, endPoint y: 245, distance: 147.2
click at [285, 246] on div "So sorry Divya, disregard my follow up:) Page informed me she received approval…" at bounding box center [347, 231] width 380 height 53
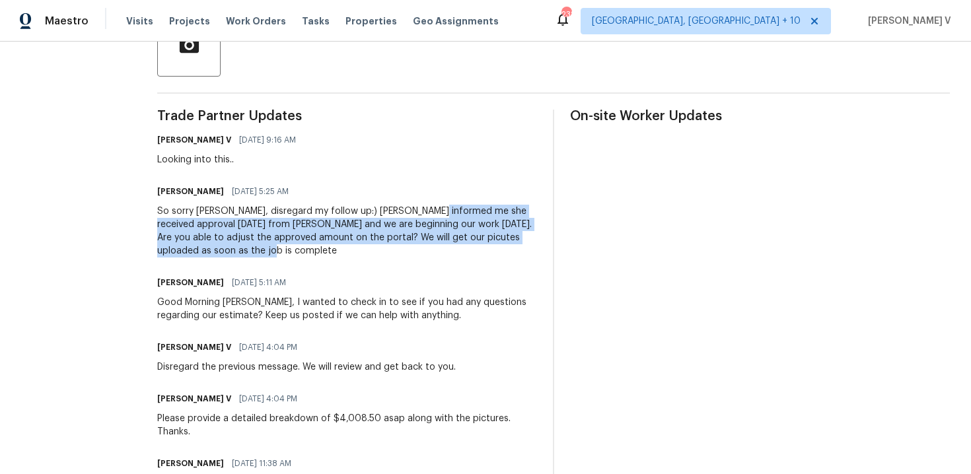
copy div "received approval August 28th from william Bynum and we are beginning our work …"
click at [363, 225] on div "So sorry Divya, disregard my follow up:) Page informed me she received approval…" at bounding box center [347, 231] width 380 height 53
drag, startPoint x: 330, startPoint y: 208, endPoint x: 338, endPoint y: 247, distance: 39.9
click at [339, 250] on div "So sorry Divya, disregard my follow up:) Page informed me she received approval…" at bounding box center [347, 231] width 380 height 53
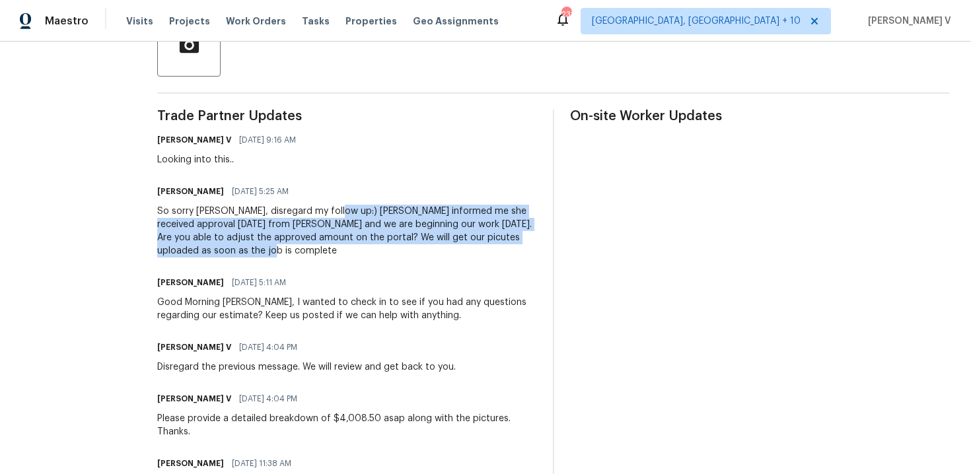
copy div "Page informed me she received approval August 28th from william Bynum and we ar…"
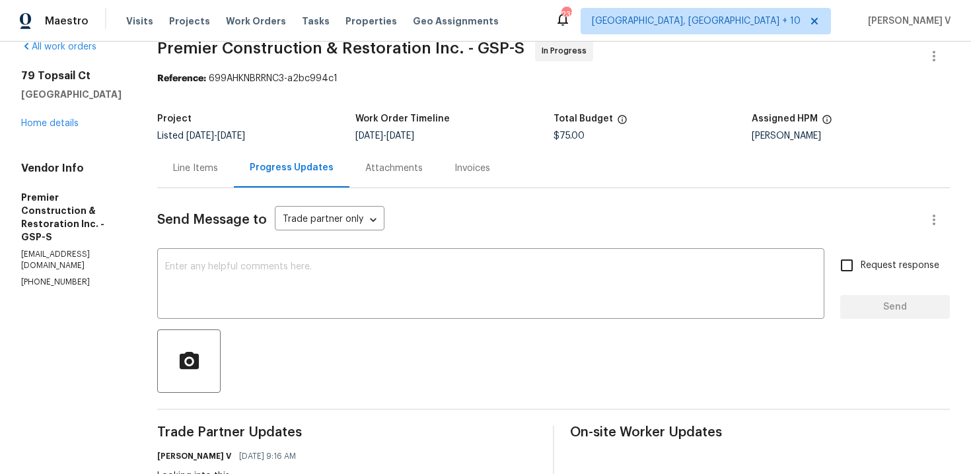
scroll to position [0, 0]
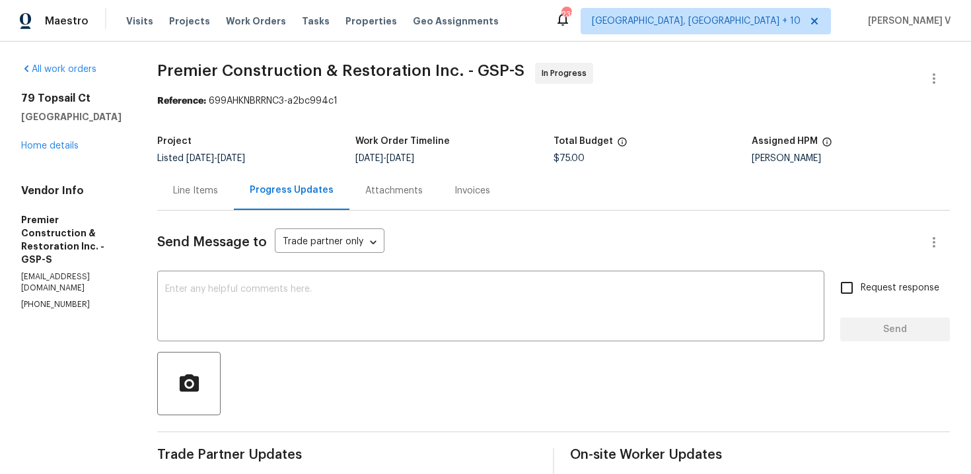
click at [764, 158] on div "William Bynum" at bounding box center [851, 158] width 198 height 9
copy div "William Bynum"
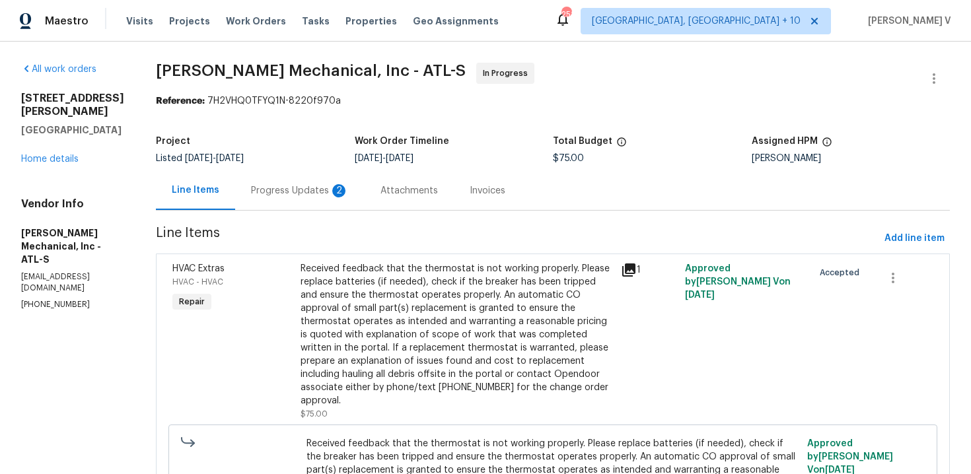
click at [310, 192] on div "Progress Updates 2" at bounding box center [300, 190] width 98 height 13
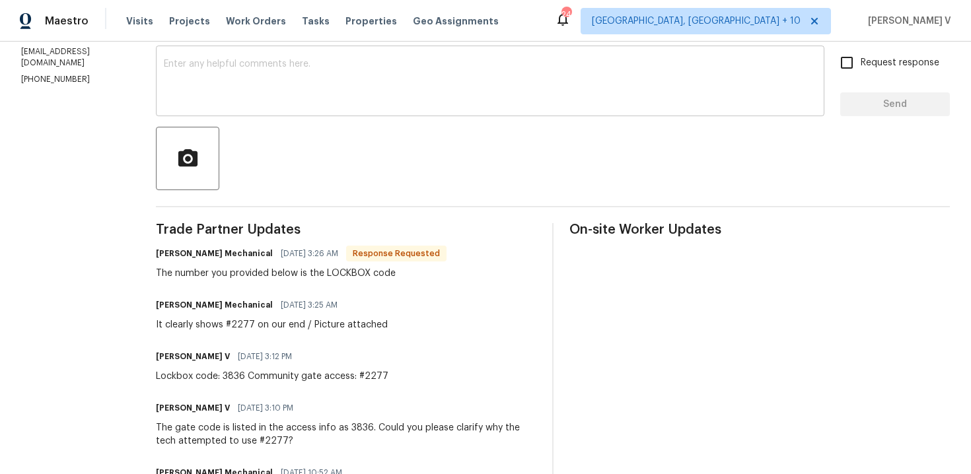
scroll to position [277, 0]
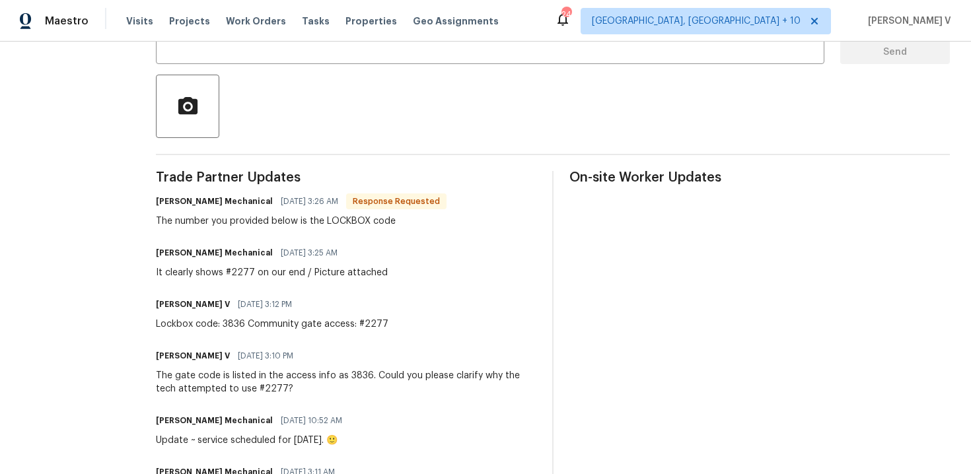
click at [345, 68] on div "Send Message to Trade partner only Trade partner only ​ x ​ Request response Se…" at bounding box center [553, 470] width 794 height 1074
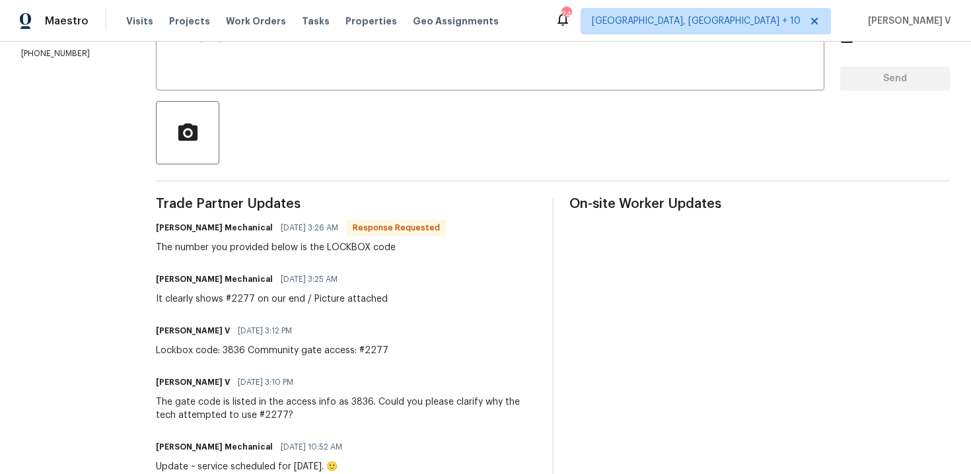
scroll to position [205, 0]
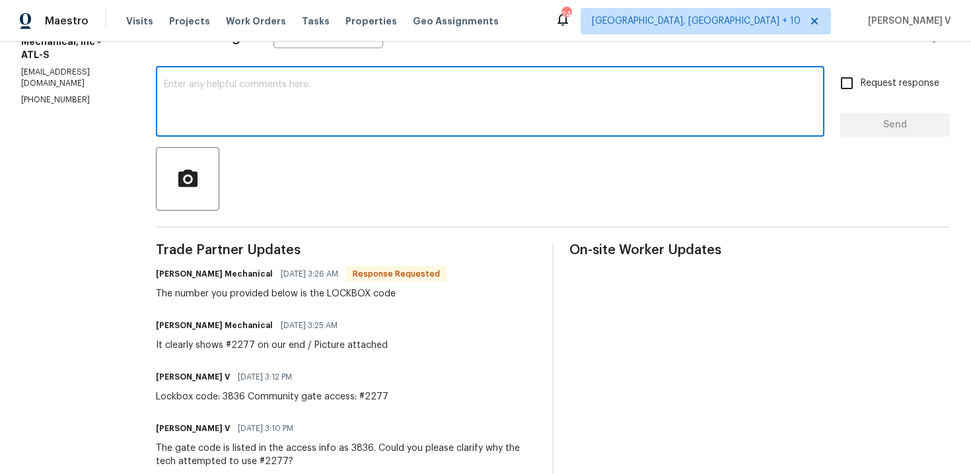
click at [315, 109] on textarea at bounding box center [490, 103] width 653 height 46
type textarea "Looking into this,,"
click at [878, 125] on span "Send" at bounding box center [895, 125] width 89 height 17
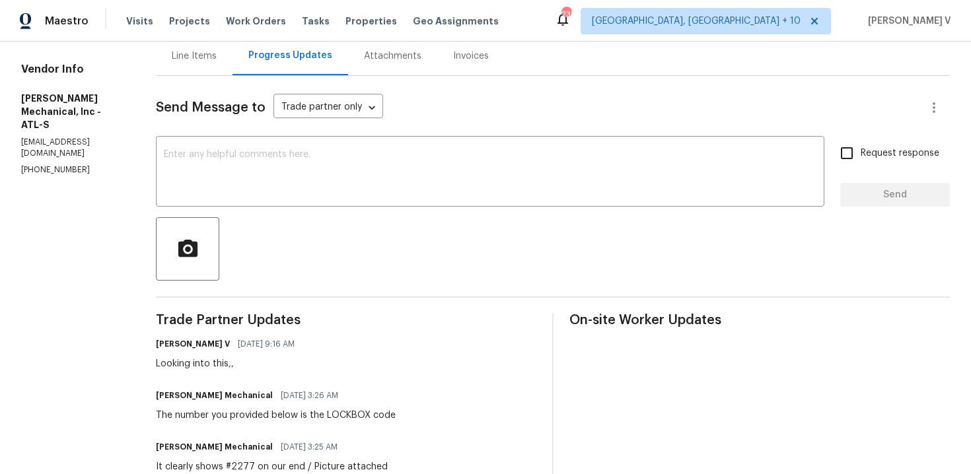
scroll to position [38, 0]
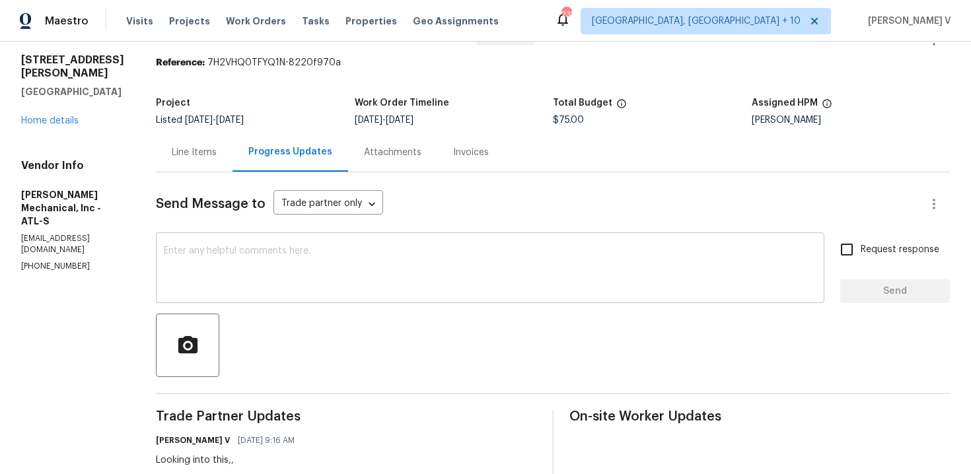
click at [210, 236] on div "x ​" at bounding box center [490, 269] width 668 height 67
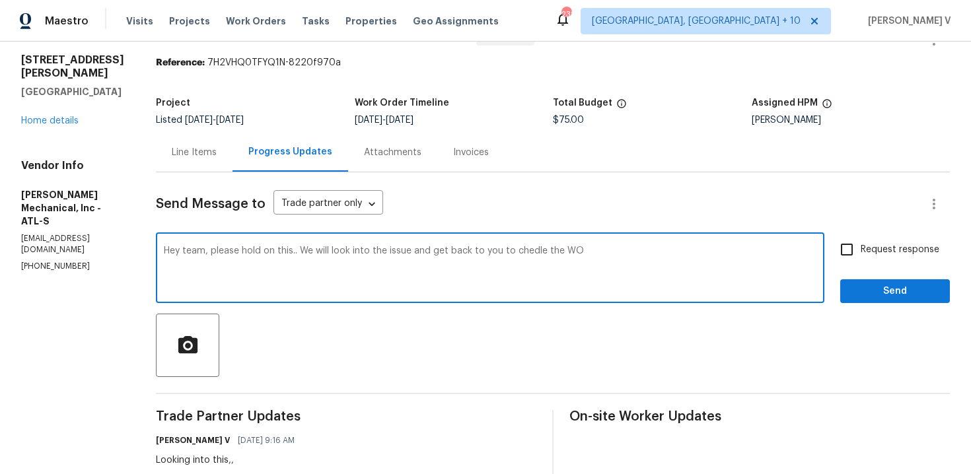
click at [540, 253] on textarea "Hey team, please hold on this.. We will look into the issue and get back to you…" at bounding box center [490, 269] width 653 height 46
paste textarea "“Hey team, please hold on this for now. We will review the issue and get back t…"
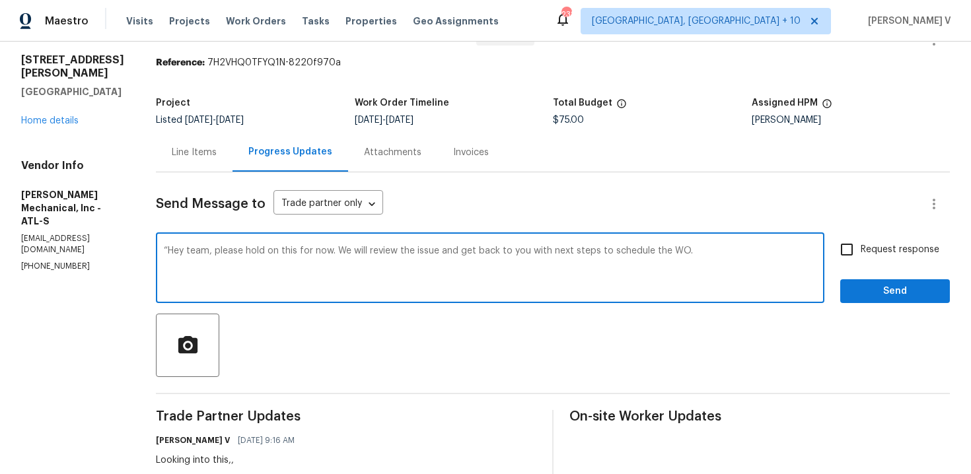
click at [192, 250] on textarea "“Hey team, please hold on this for now. We will review the issue and get back t…" at bounding box center [490, 269] width 653 height 46
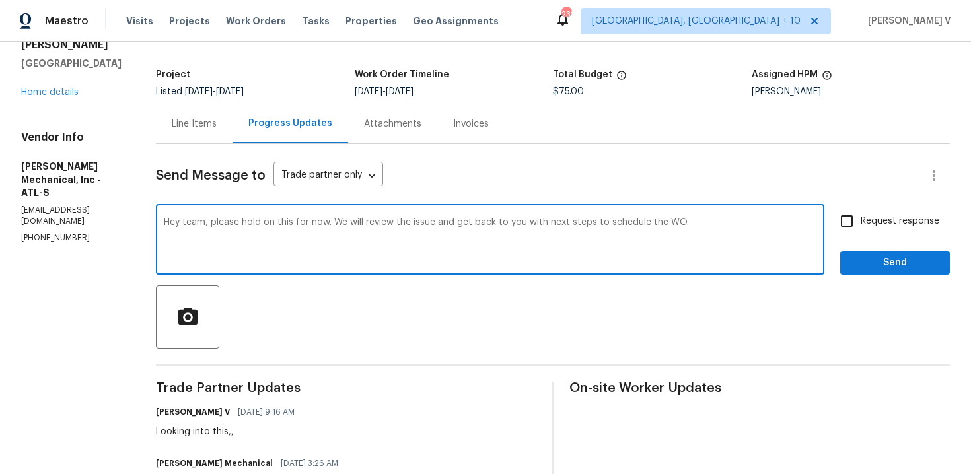
type textarea "Hey team, please hold on this for now. We will review the issue and get back to…"
click at [871, 225] on span "Request response" at bounding box center [900, 222] width 79 height 14
click at [861, 225] on input "Request response" at bounding box center [847, 221] width 28 height 28
checkbox input "true"
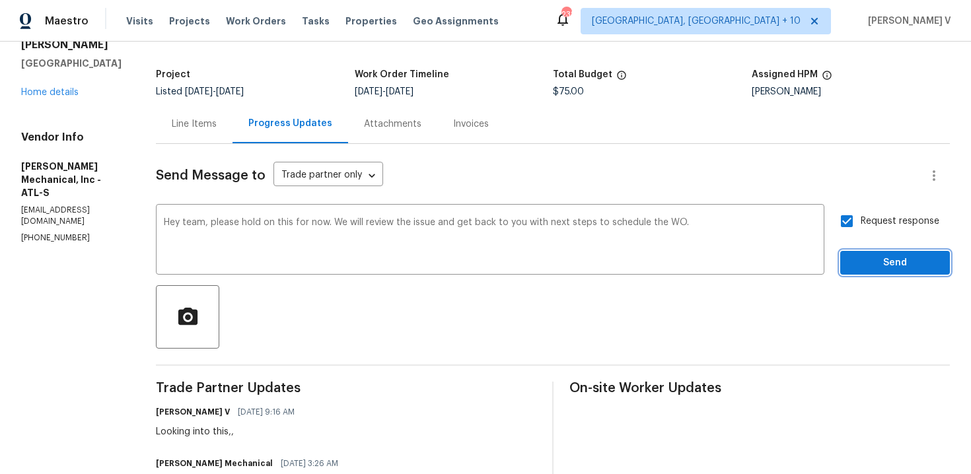
click at [880, 270] on span "Send" at bounding box center [895, 263] width 89 height 17
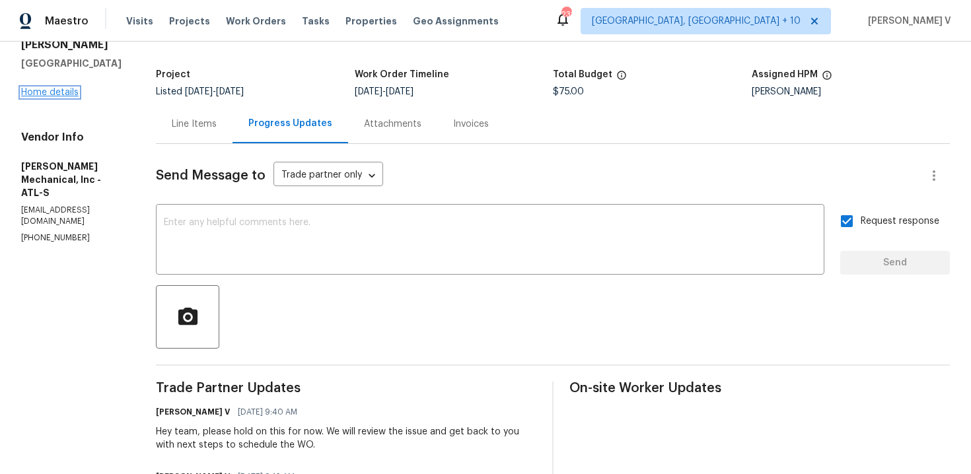
click at [44, 94] on link "Home details" at bounding box center [49, 92] width 57 height 9
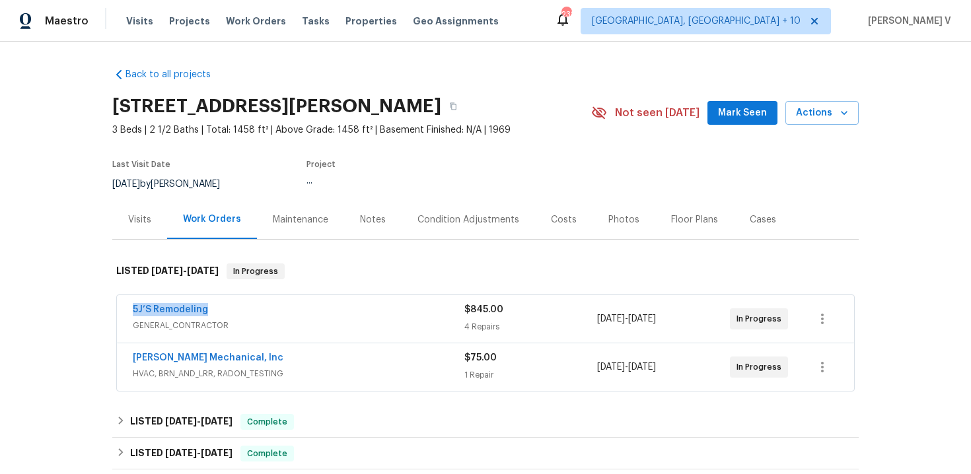
drag, startPoint x: 130, startPoint y: 308, endPoint x: 234, endPoint y: 308, distance: 104.4
click at [234, 308] on div "5J’S Remodeling GENERAL_CONTRACTOR $845.00 4 Repairs [DATE] - [DATE] In Progress" at bounding box center [485, 319] width 737 height 48
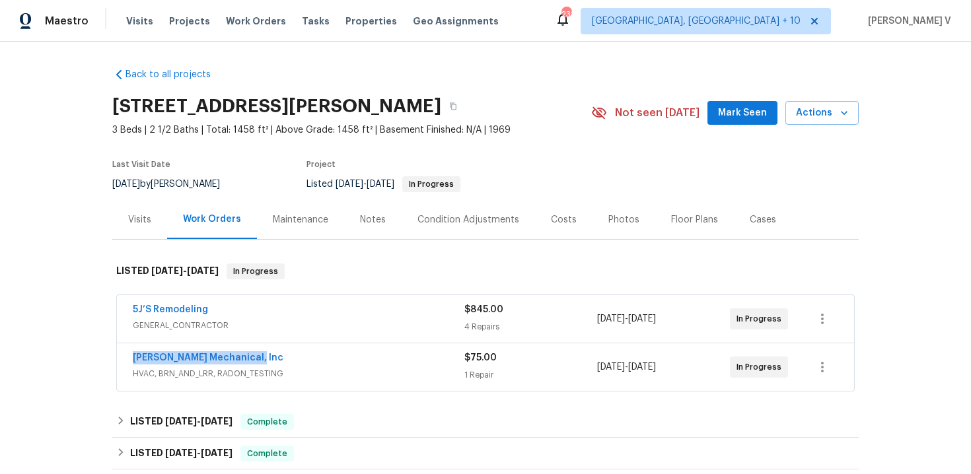
drag, startPoint x: 102, startPoint y: 359, endPoint x: 350, endPoint y: 358, distance: 248.3
click at [350, 359] on div "Back to all projects [STREET_ADDRESS][PERSON_NAME] 3 Beds | 2 1/2 Baths | Total…" at bounding box center [485, 258] width 971 height 433
copy link "[PERSON_NAME] Mechanical, Inc"
click at [392, 324] on span "GENERAL_CONTRACTOR" at bounding box center [299, 325] width 332 height 13
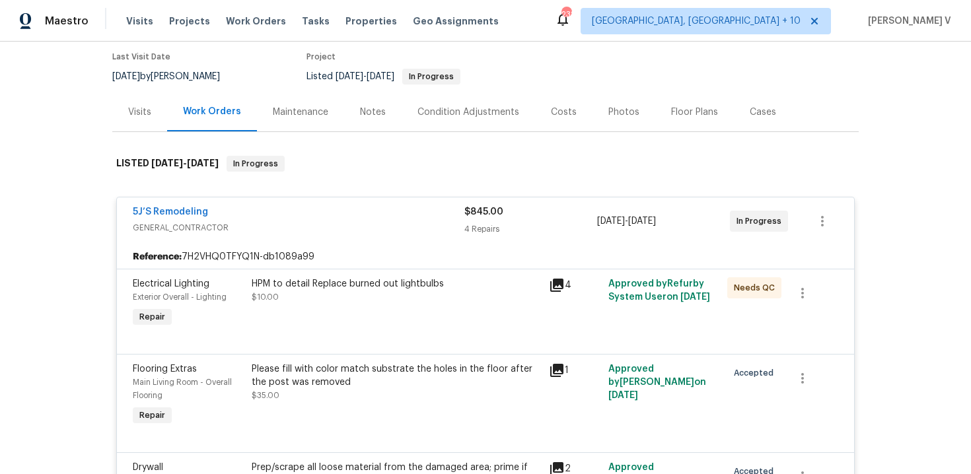
scroll to position [456, 0]
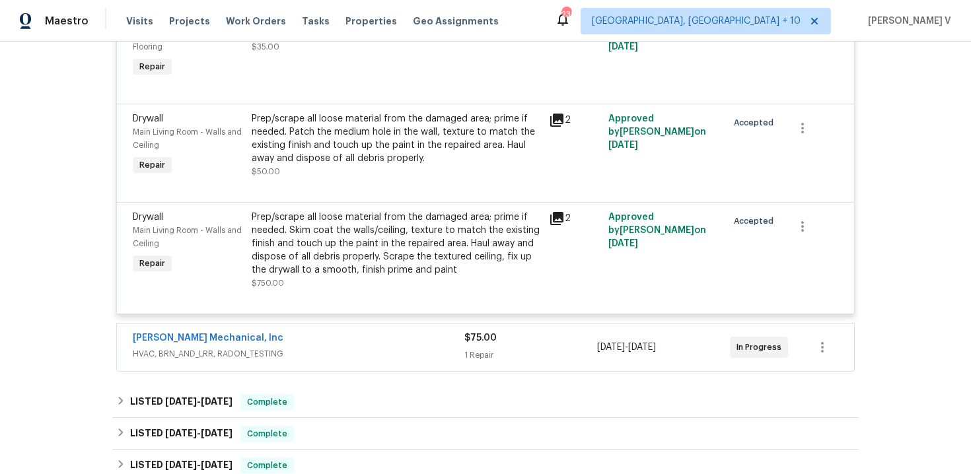
click at [219, 345] on span "[PERSON_NAME] Mechanical, Inc" at bounding box center [208, 338] width 151 height 13
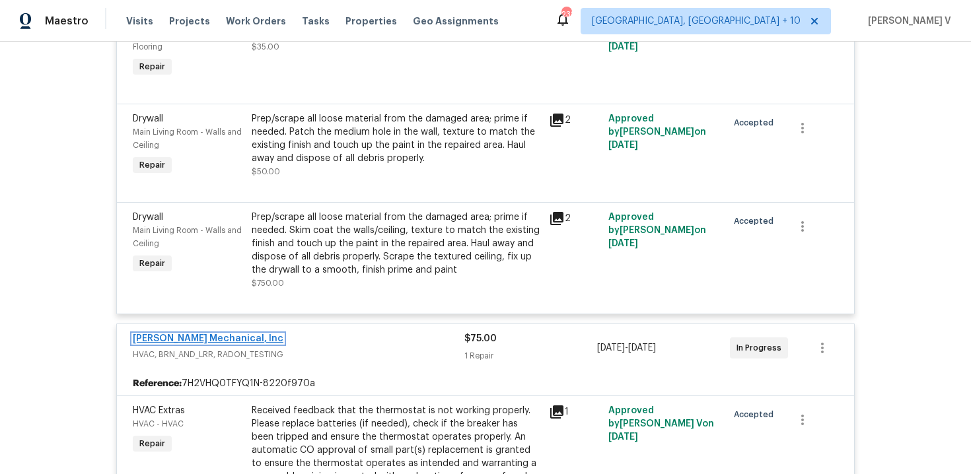
click at [203, 341] on link "[PERSON_NAME] Mechanical, Inc" at bounding box center [208, 338] width 151 height 9
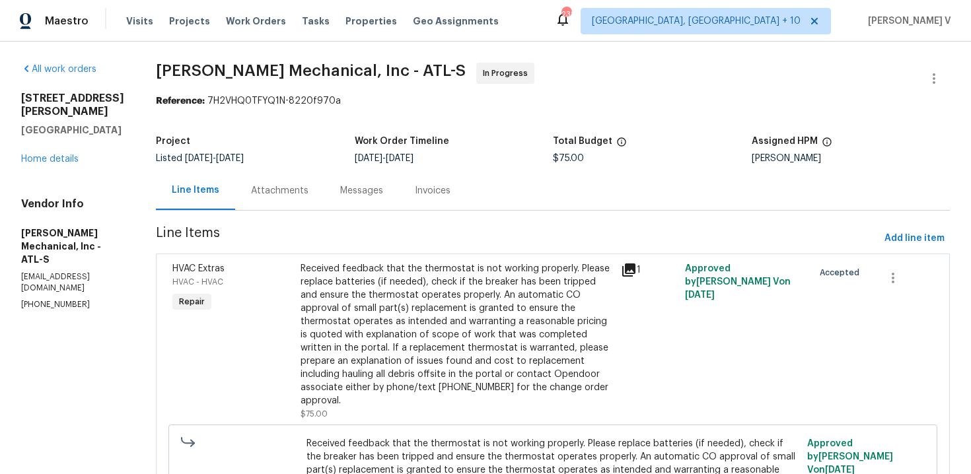
click at [324, 189] on div "Attachments" at bounding box center [279, 190] width 89 height 39
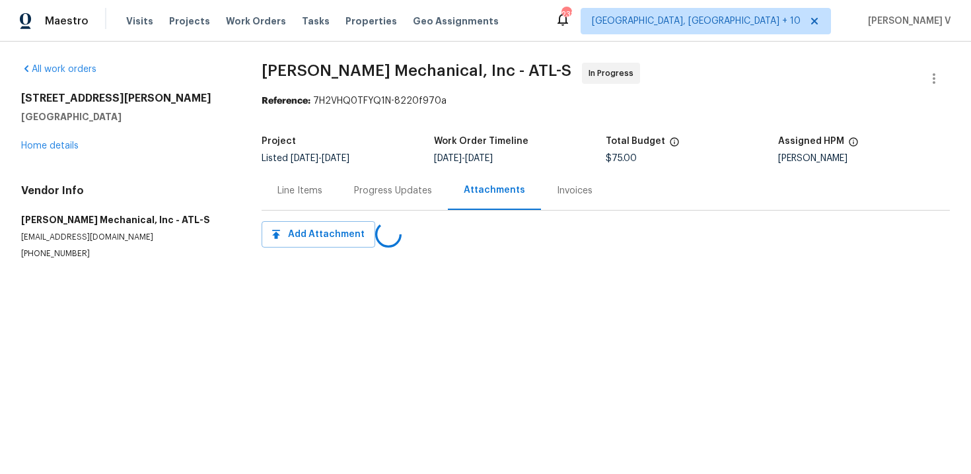
click at [340, 189] on div "Progress Updates" at bounding box center [393, 190] width 110 height 39
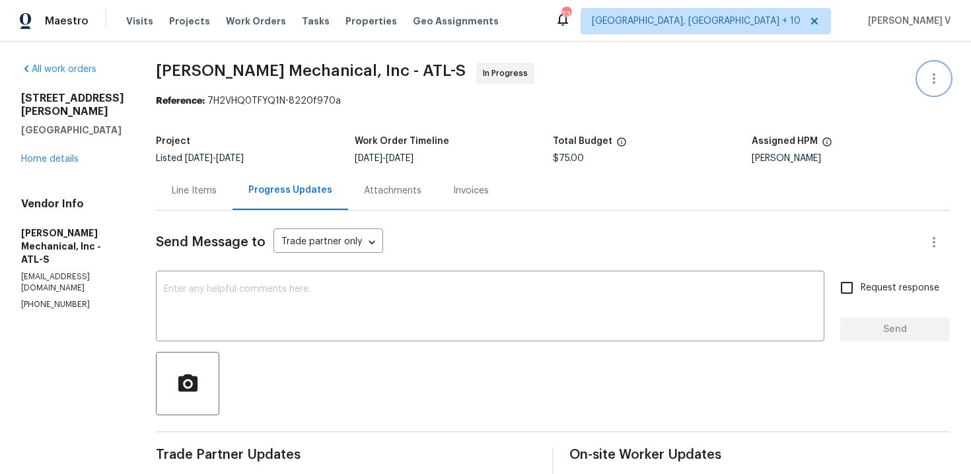
click at [937, 71] on icon "button" at bounding box center [934, 79] width 16 height 16
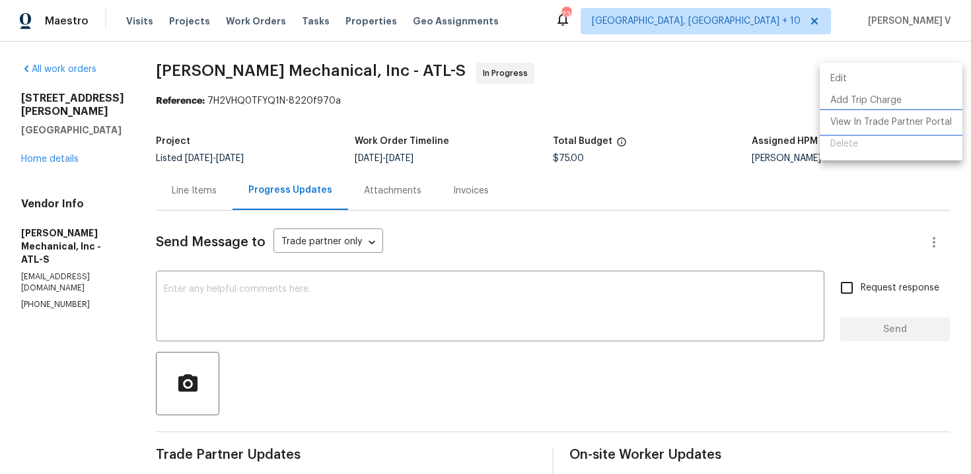
click at [862, 116] on li "View In Trade Partner Portal" at bounding box center [891, 123] width 143 height 22
click at [217, 193] on div at bounding box center [485, 237] width 971 height 474
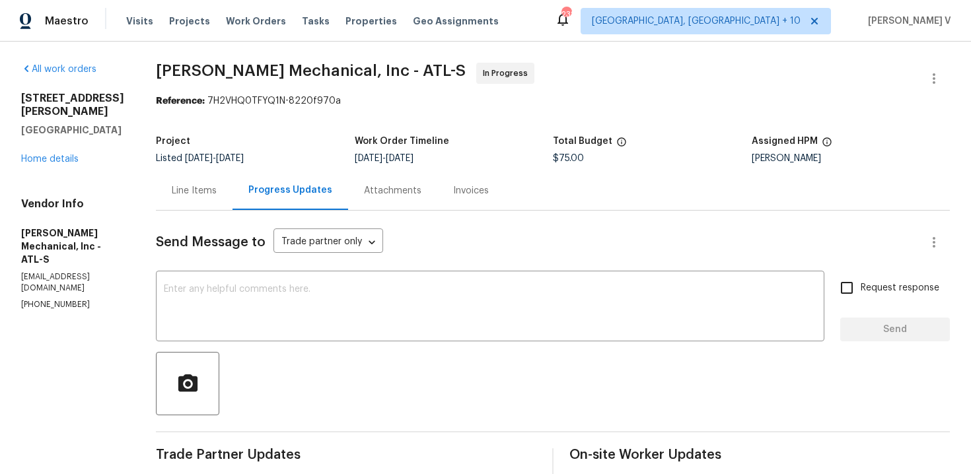
click at [217, 197] on div "Line Items" at bounding box center [194, 190] width 45 height 13
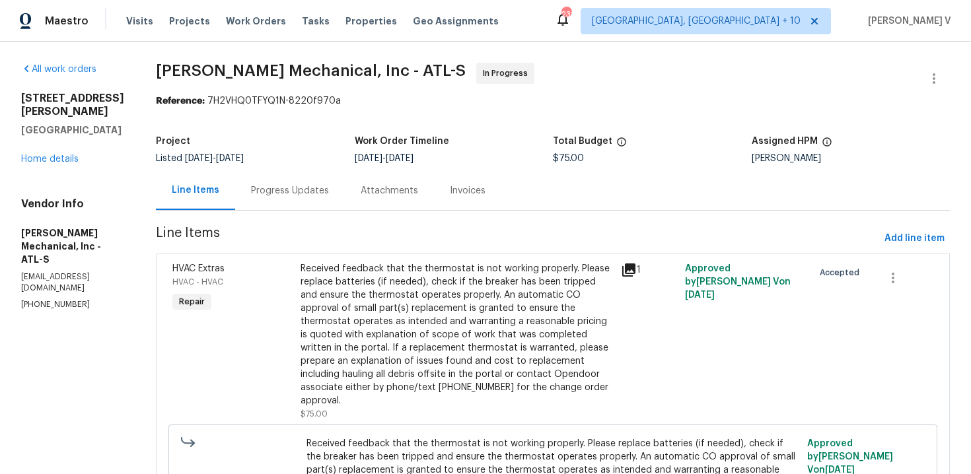
click at [425, 300] on div "Received feedback that the thermostat is not working properly. Please replace b…" at bounding box center [457, 334] width 312 height 145
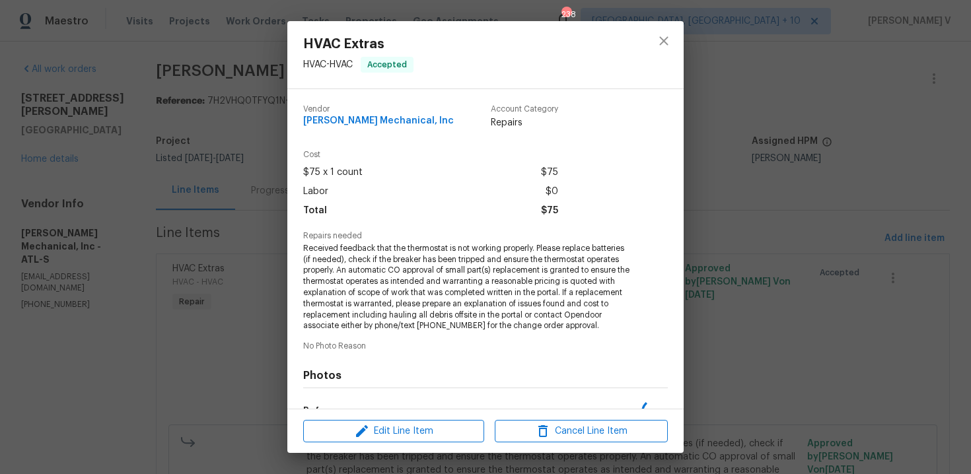
scroll to position [167, 0]
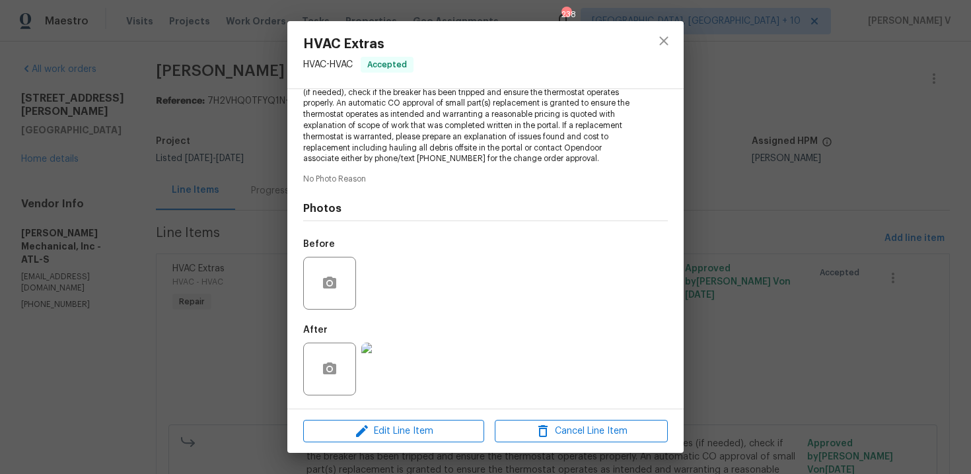
click at [389, 366] on img at bounding box center [387, 369] width 53 height 53
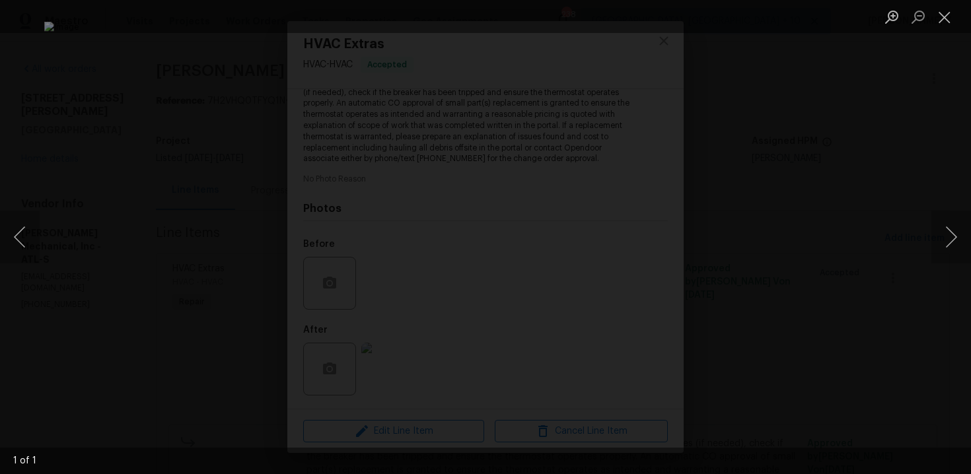
click at [90, 151] on div "Lightbox" at bounding box center [485, 237] width 971 height 474
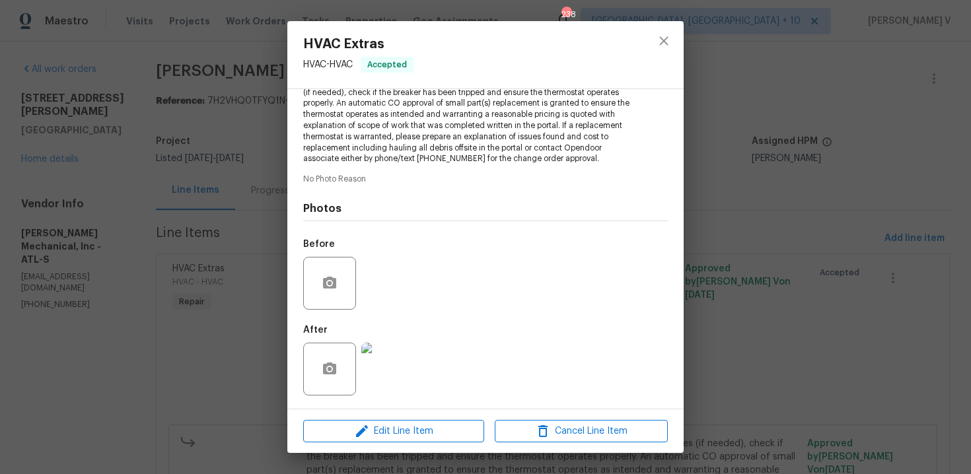
click at [90, 151] on div "HVAC Extras HVAC - HVAC Accepted Vendor [PERSON_NAME] Mechanical, Inc Account C…" at bounding box center [485, 237] width 971 height 474
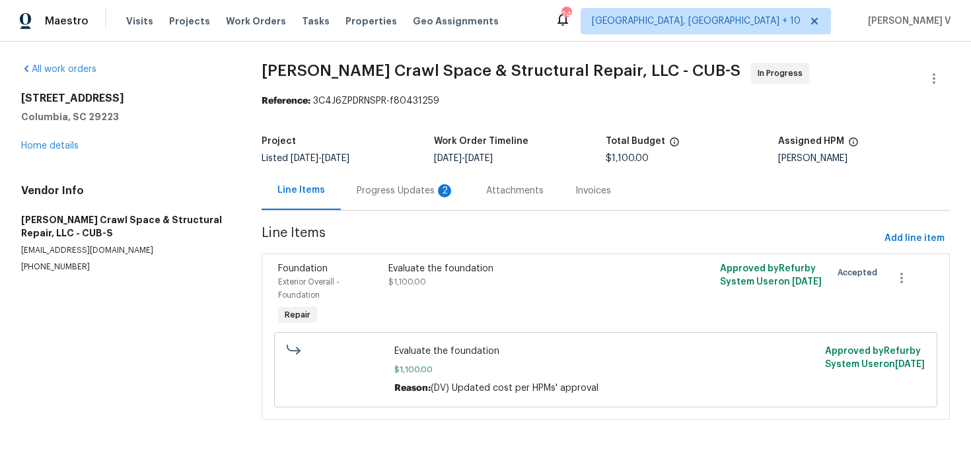
click at [399, 200] on div "Progress Updates 2" at bounding box center [405, 190] width 129 height 39
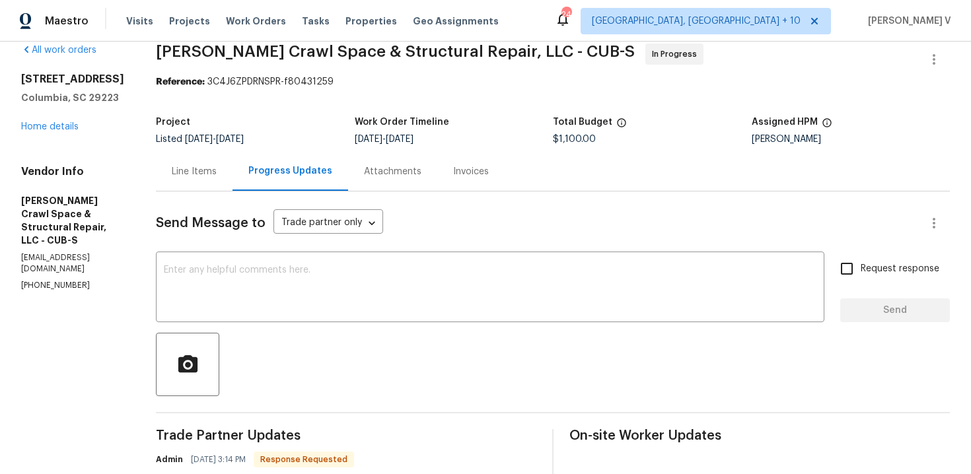
scroll to position [178, 0]
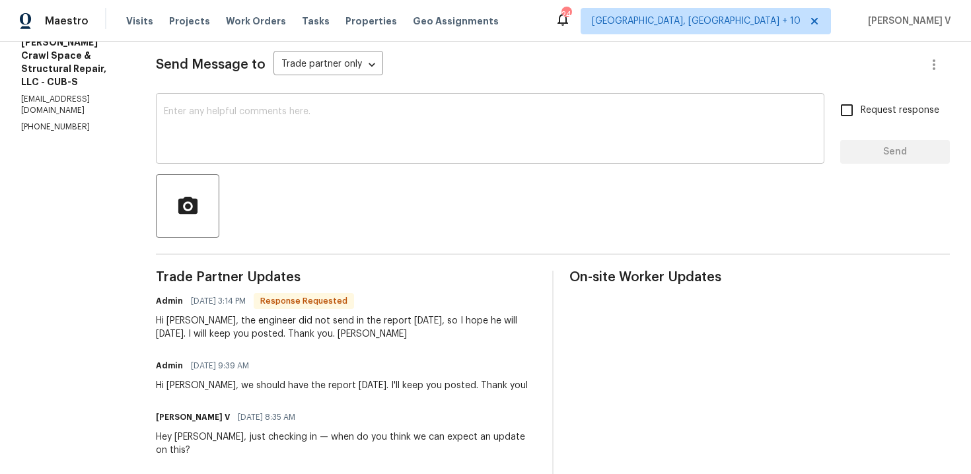
click at [363, 136] on textarea at bounding box center [490, 130] width 653 height 46
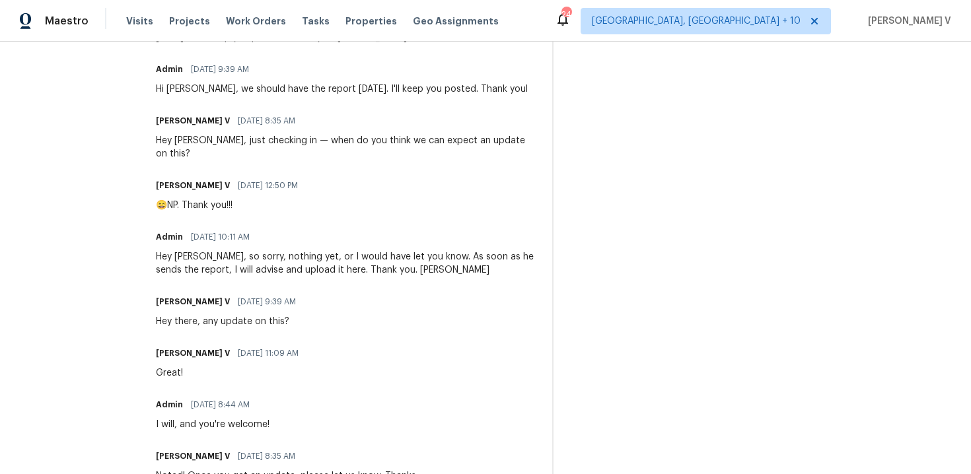
scroll to position [688, 0]
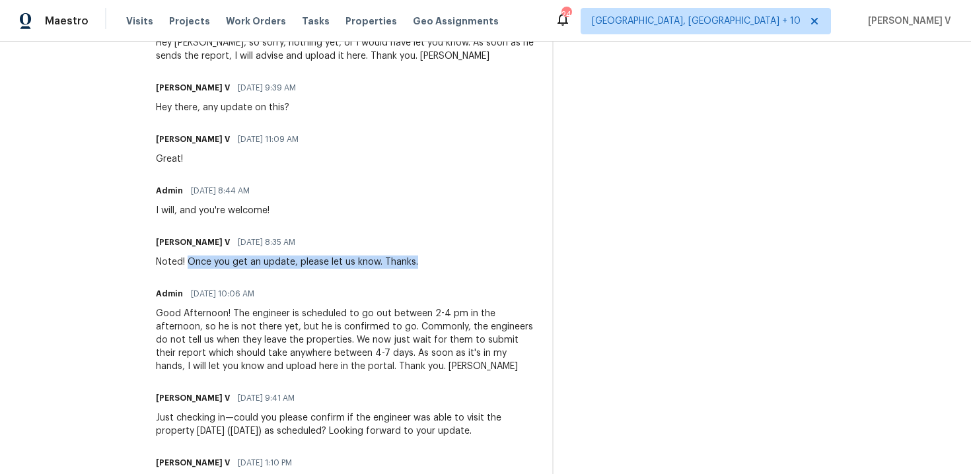
drag, startPoint x: 201, startPoint y: 246, endPoint x: 450, endPoint y: 246, distance: 249.7
click at [450, 246] on div "[PERSON_NAME] V [DATE] 8:35 AM Noted! Once you get an update, please let us kno…" at bounding box center [346, 251] width 380 height 36
copy div "Once you get an update, please let us know. Thanks."
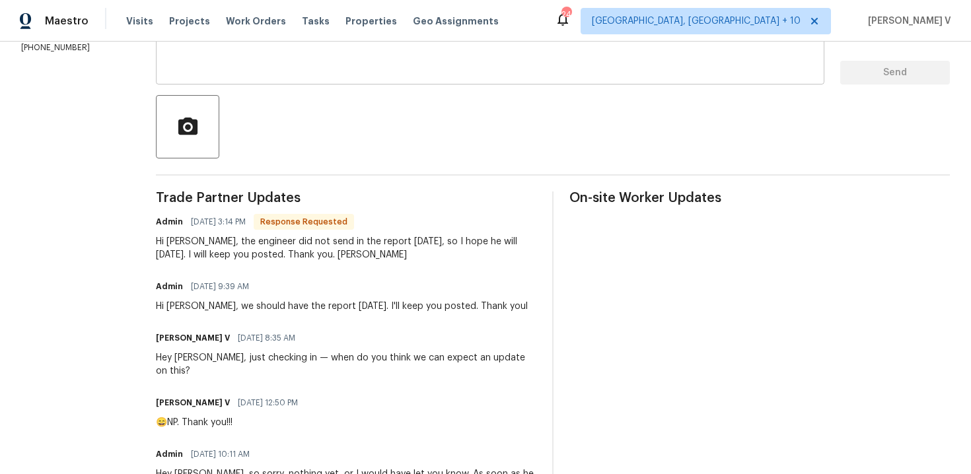
click at [381, 66] on textarea at bounding box center [490, 51] width 653 height 46
paste textarea "Once you get an update, please let us know. Thanks."
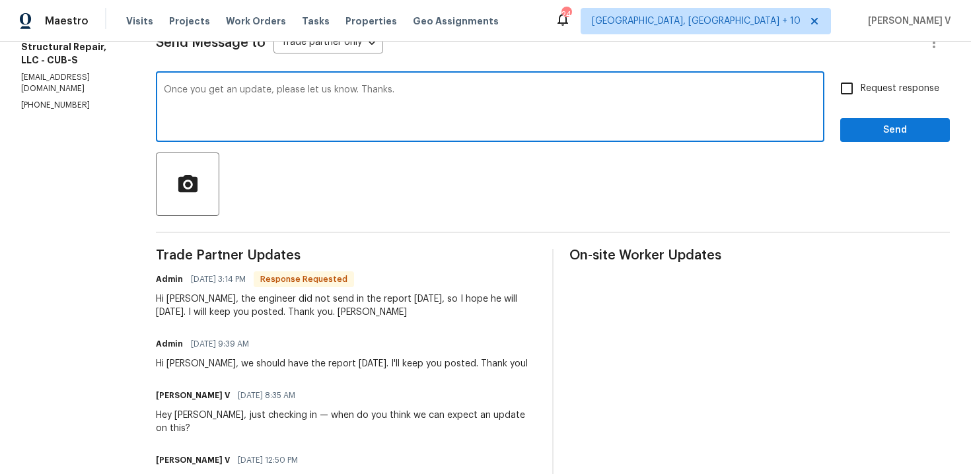
scroll to position [141, 0]
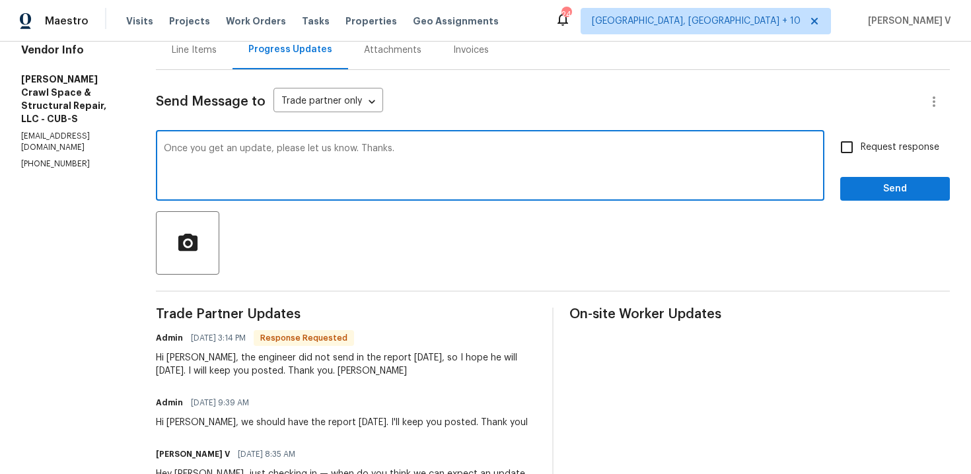
drag, startPoint x: 279, startPoint y: 149, endPoint x: 240, endPoint y: 148, distance: 39.0
click at [240, 148] on textarea "Once you get an update, please let us know. Thanks." at bounding box center [490, 167] width 653 height 46
click at [174, 147] on div "Once you get the report, please let us know. Thanks. x ​" at bounding box center [490, 166] width 668 height 67
click at [181, 150] on textarea "Once you get the report, please let us know. Thanks." at bounding box center [490, 167] width 653 height 46
type textarea "Okay!! Once you get the report, please let us know. Thanks."
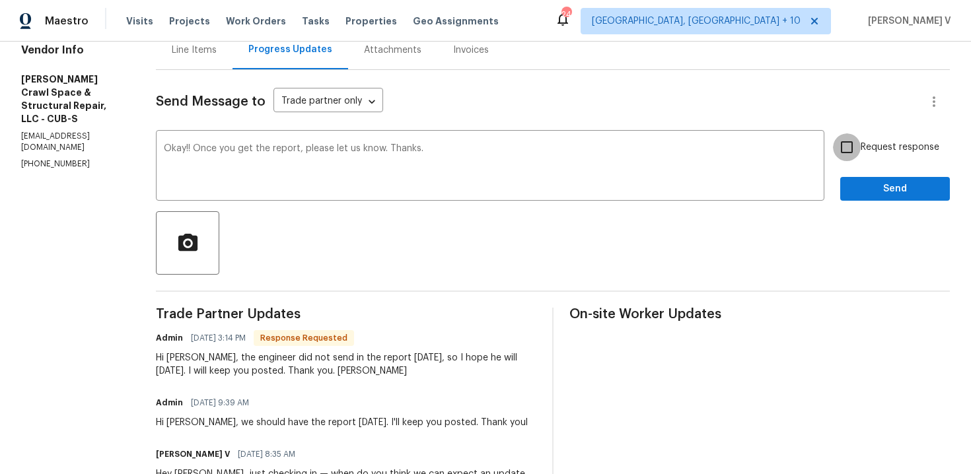
click at [852, 153] on input "Request response" at bounding box center [847, 147] width 28 height 28
checkbox input "true"
click at [892, 195] on span "Send" at bounding box center [895, 189] width 89 height 17
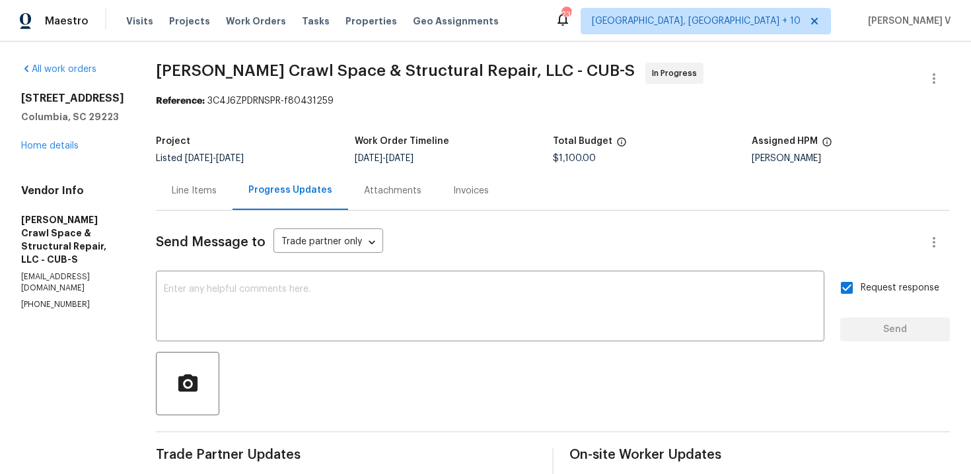
scroll to position [188, 0]
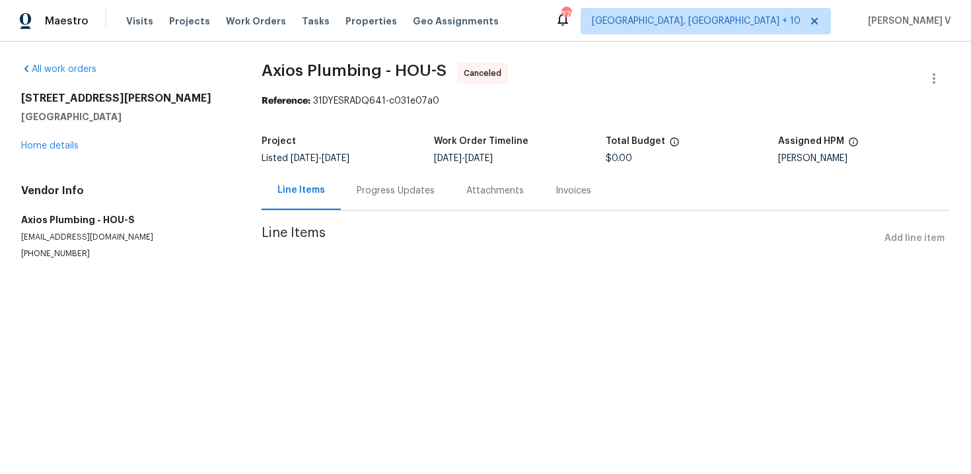
click at [385, 192] on div "Progress Updates" at bounding box center [396, 190] width 78 height 13
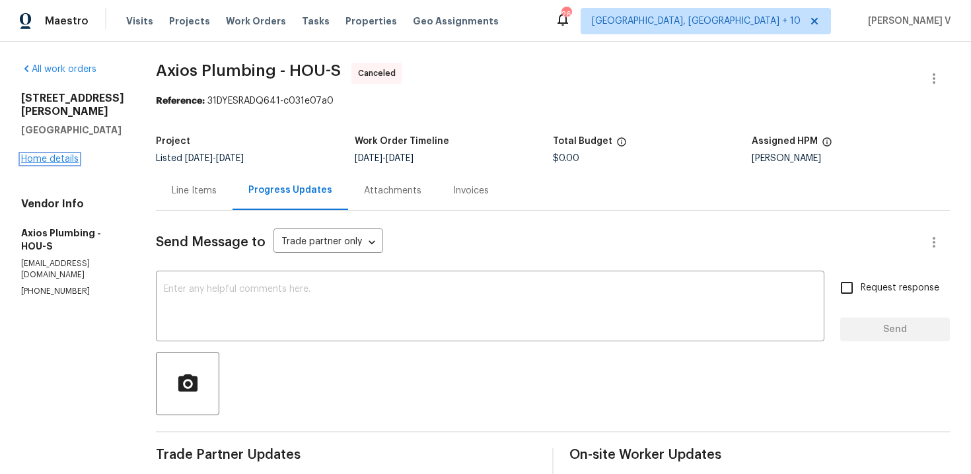
click at [59, 155] on link "Home details" at bounding box center [49, 159] width 57 height 9
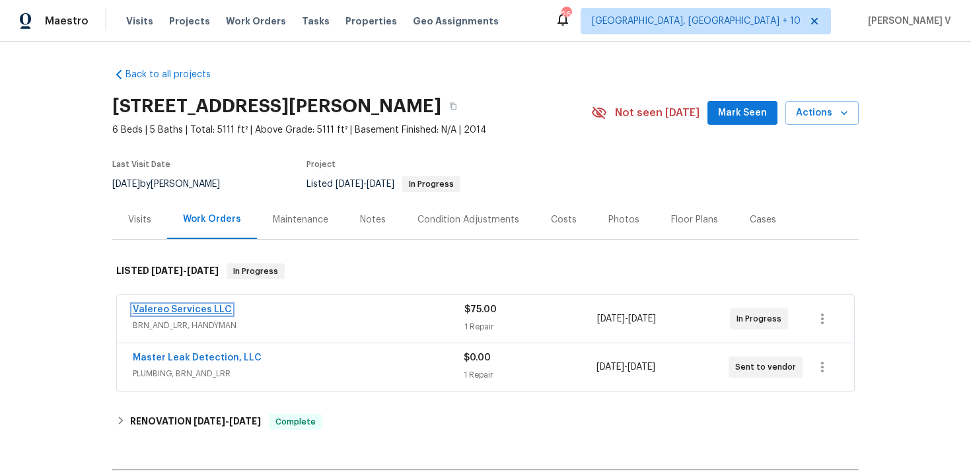
click at [174, 310] on link "Valereo Services LLC" at bounding box center [182, 309] width 99 height 9
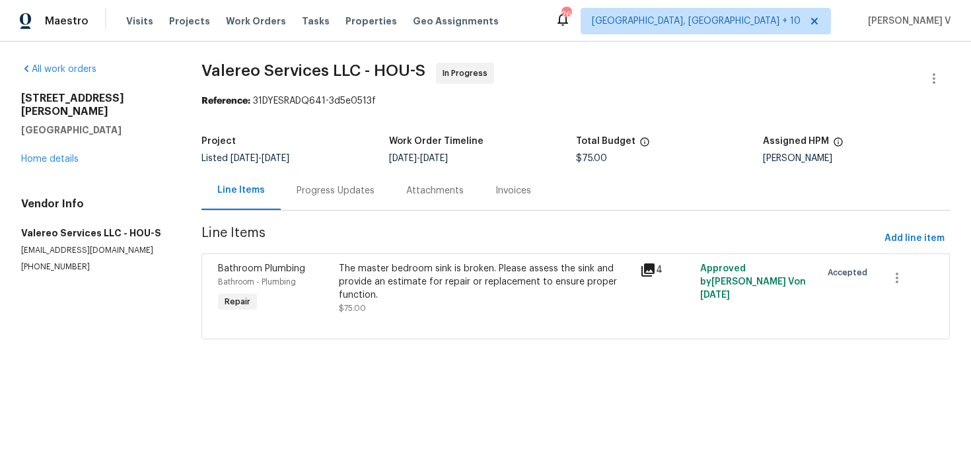
click at [332, 191] on div "Progress Updates" at bounding box center [336, 190] width 78 height 13
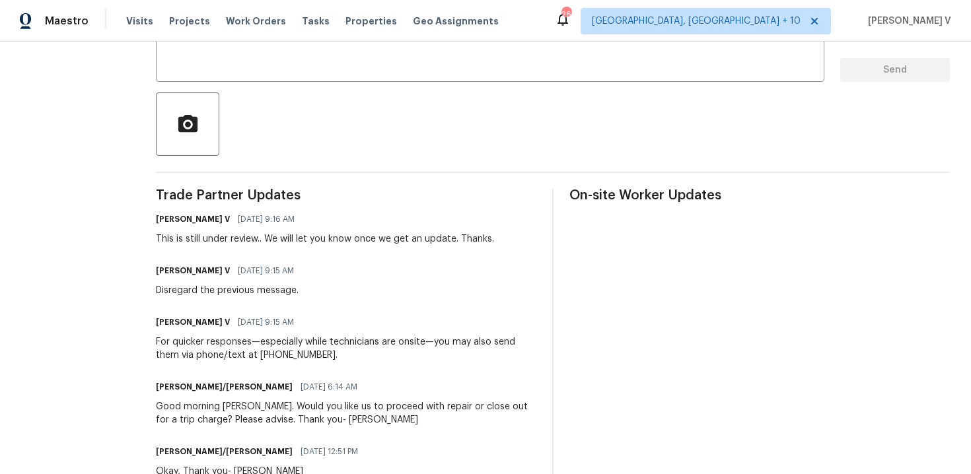
scroll to position [297, 0]
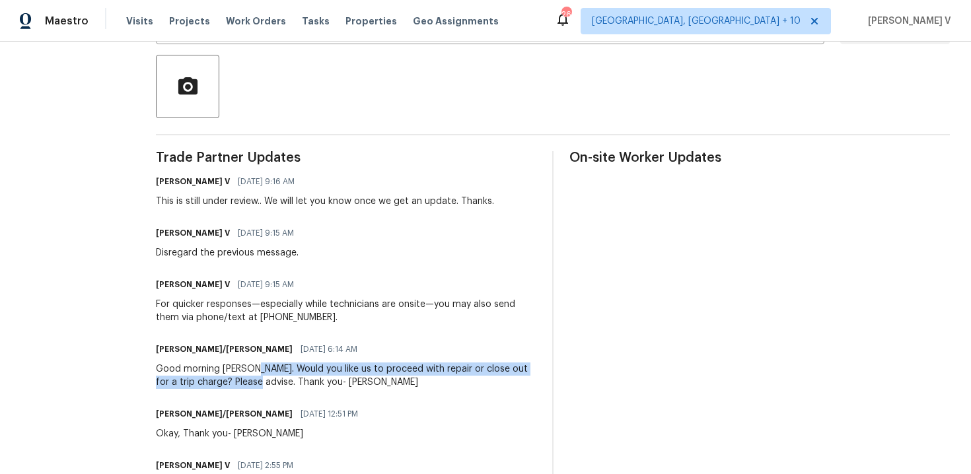
drag, startPoint x: 246, startPoint y: 369, endPoint x: 250, endPoint y: 385, distance: 16.3
click at [250, 385] on div "Good morning [PERSON_NAME]. Would you like us to proceed with repair or close o…" at bounding box center [346, 376] width 380 height 26
copy div "Would you like us to proceed with repair or close out for a trip charge? Please…"
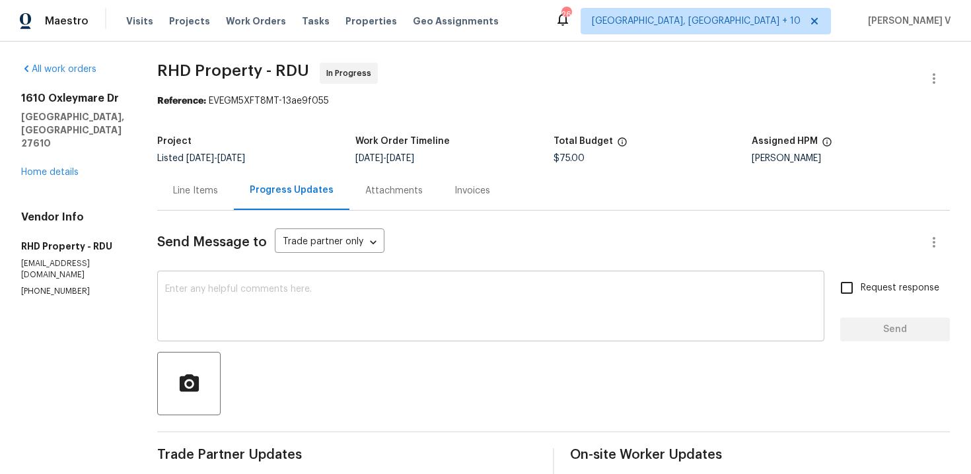
click at [207, 303] on textarea at bounding box center [490, 308] width 651 height 46
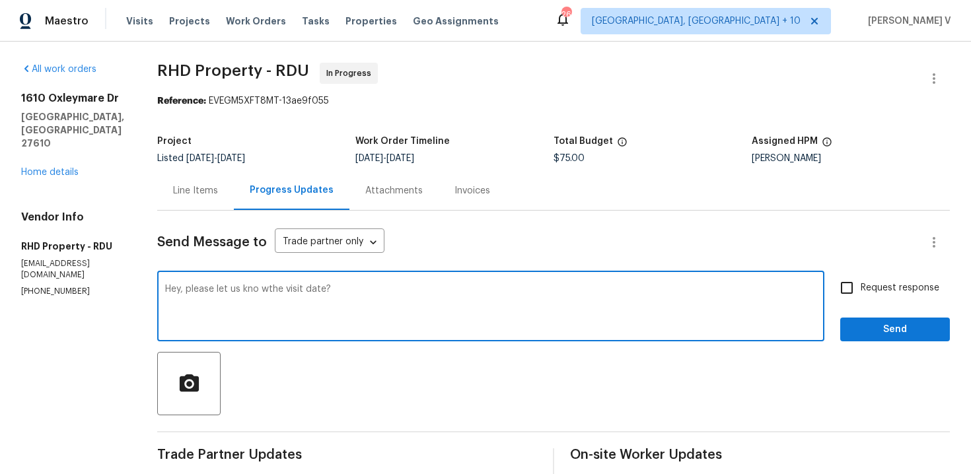
click at [279, 292] on textarea "Hey, please let us kno wthe visit date?" at bounding box center [490, 308] width 651 height 46
type textarea "Hey, please let us know the visit date?"
click at [831, 301] on div "Hey, please let us know the visit date? x ​ Request response Send" at bounding box center [553, 307] width 793 height 67
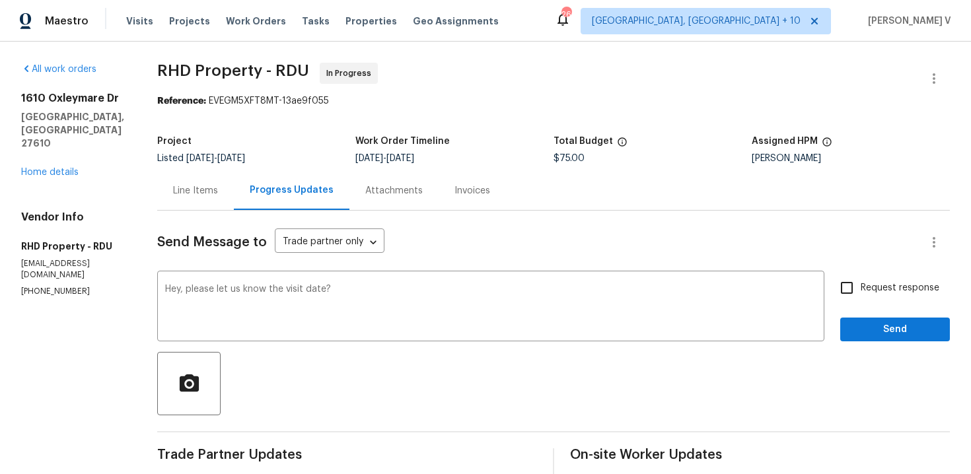
click at [872, 293] on span "Request response" at bounding box center [900, 288] width 79 height 14
click at [861, 293] on input "Request response" at bounding box center [847, 288] width 28 height 28
checkbox input "true"
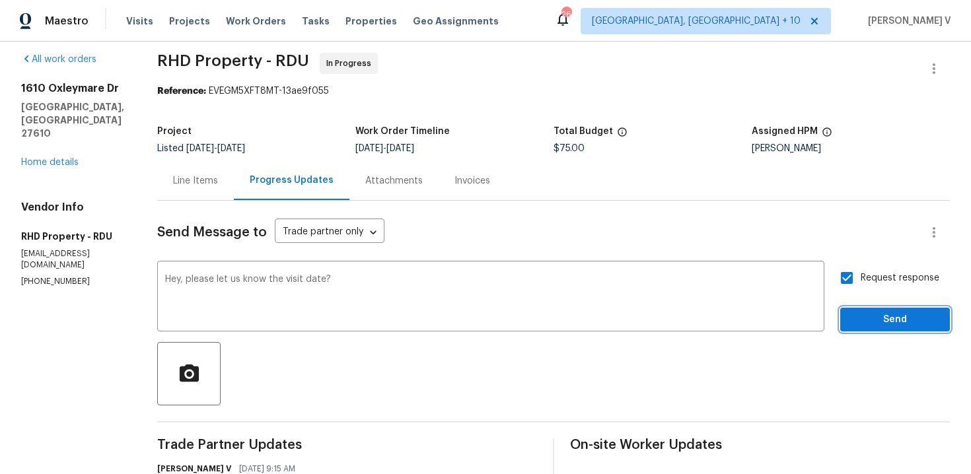
click at [870, 313] on span "Send" at bounding box center [895, 320] width 89 height 17
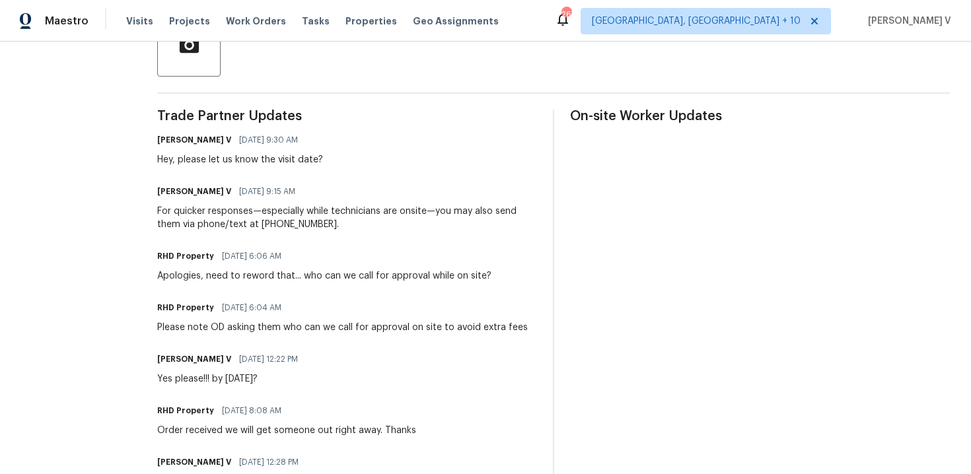
scroll to position [0, 0]
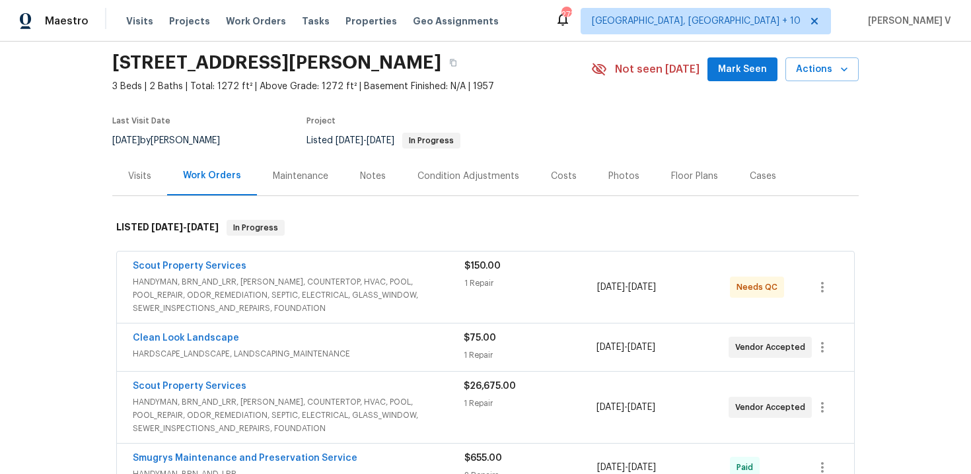
scroll to position [104, 0]
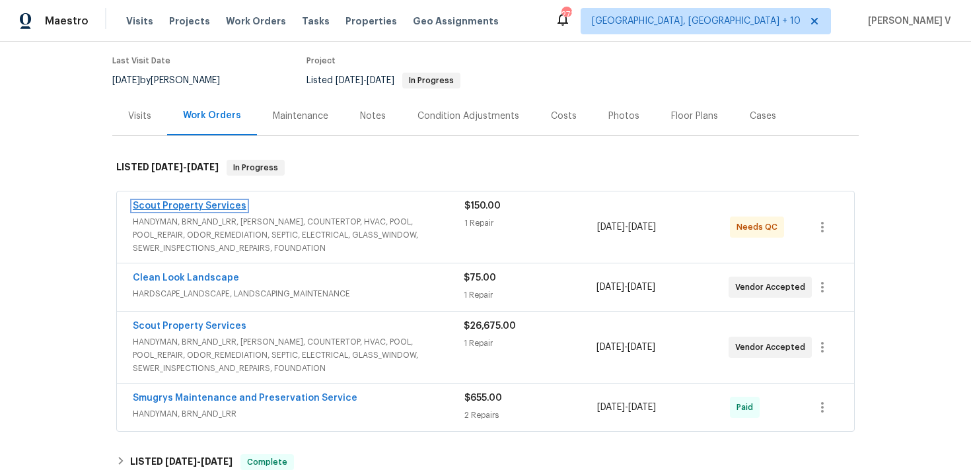
click at [183, 210] on link "Scout Property Services" at bounding box center [190, 205] width 114 height 9
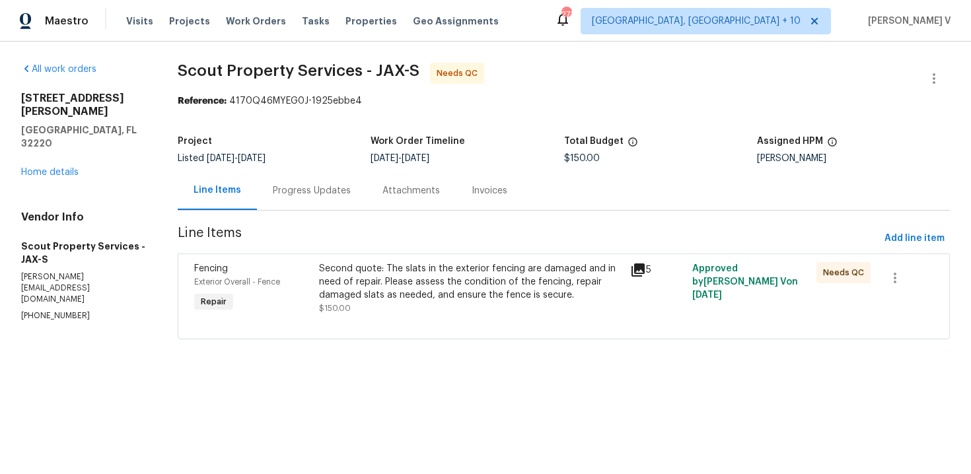
click at [300, 182] on div "Progress Updates" at bounding box center [312, 190] width 110 height 39
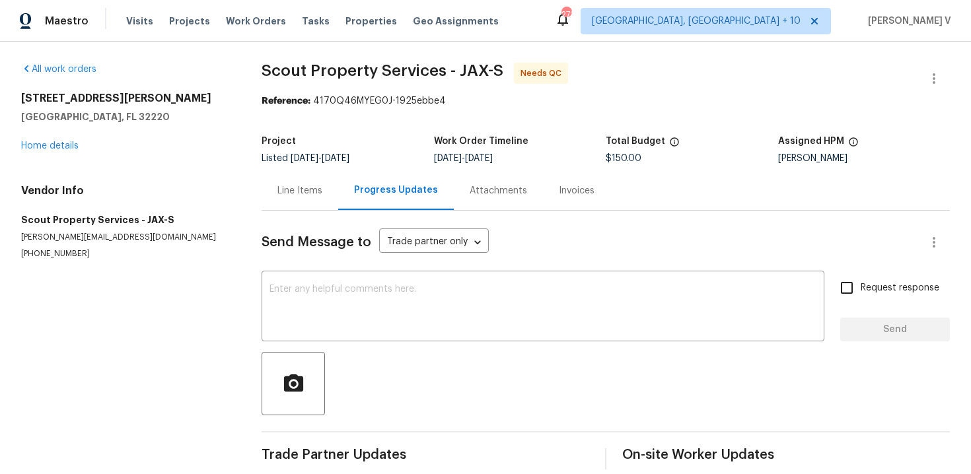
scroll to position [17, 0]
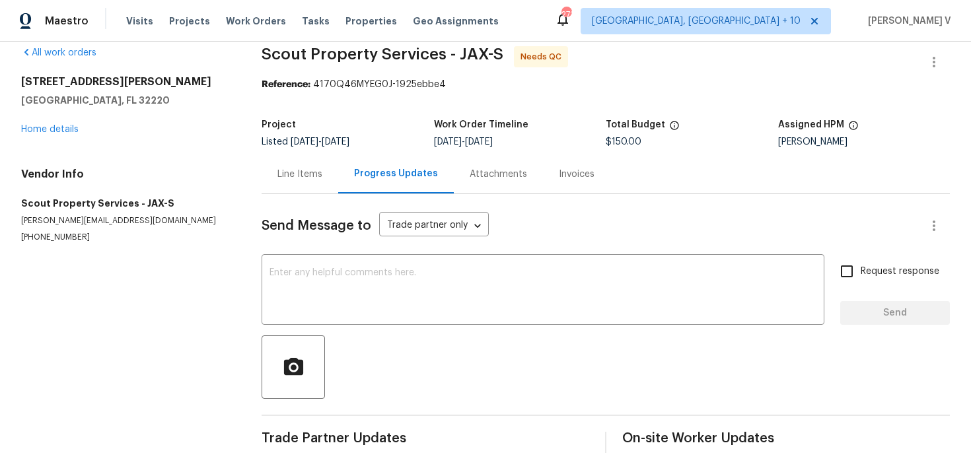
click at [297, 182] on div "Line Items" at bounding box center [300, 174] width 77 height 39
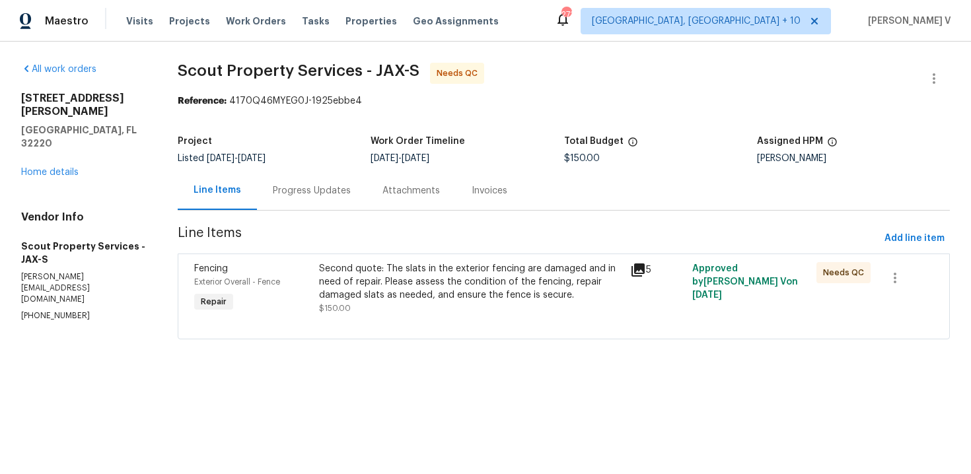
click at [316, 189] on div "Progress Updates" at bounding box center [312, 190] width 78 height 13
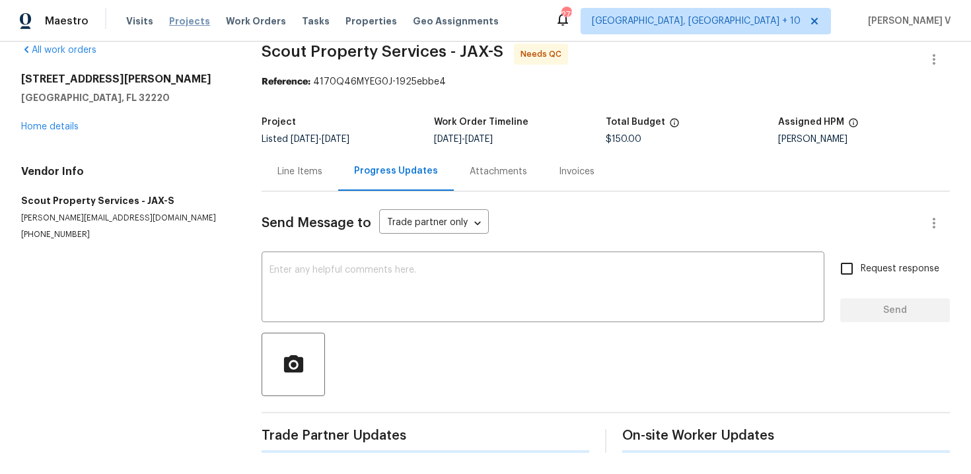
scroll to position [17, 0]
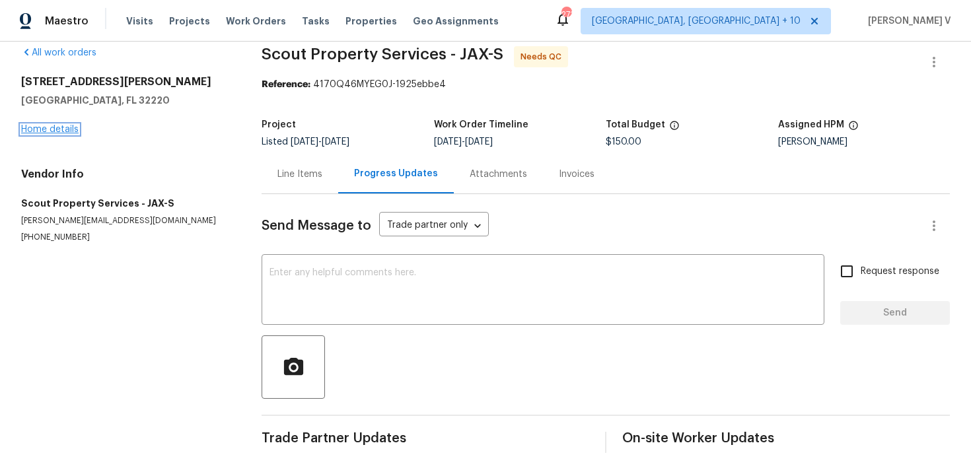
click at [56, 133] on link "Home details" at bounding box center [49, 129] width 57 height 9
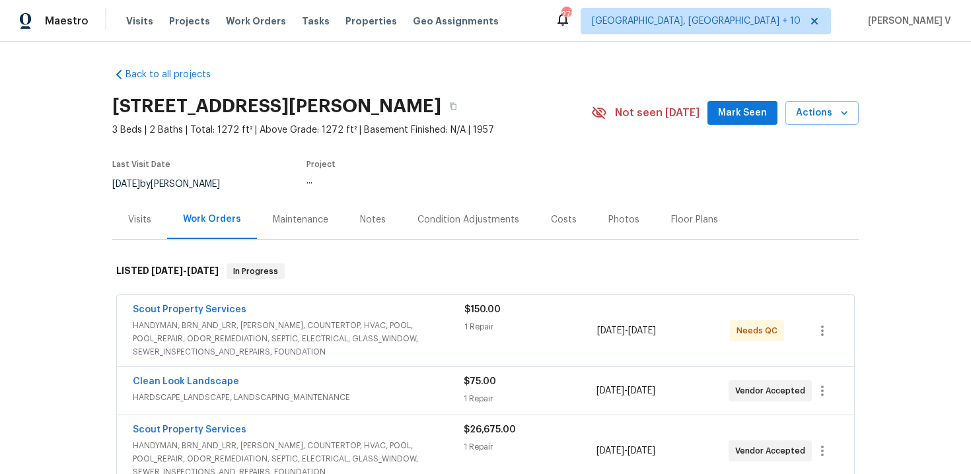
scroll to position [59, 0]
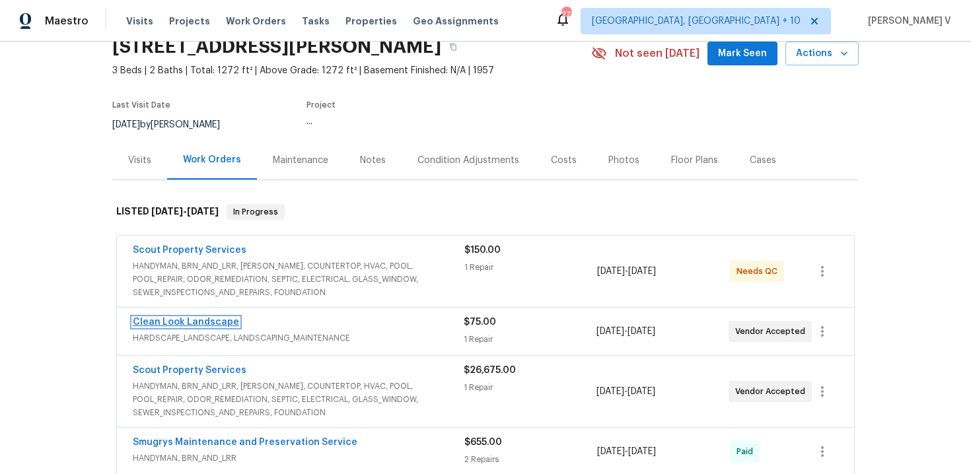
click at [194, 319] on link "Clean Look Landscape" at bounding box center [186, 322] width 106 height 9
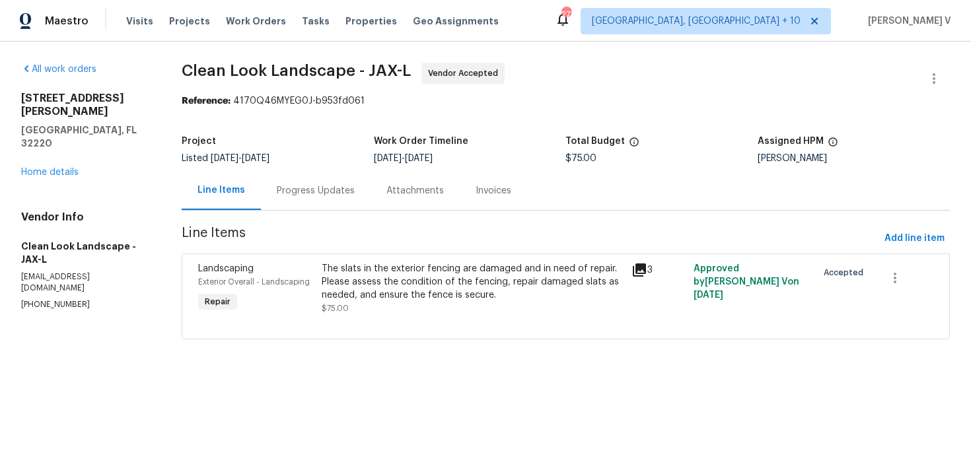
click at [382, 179] on div "Attachments" at bounding box center [415, 190] width 89 height 39
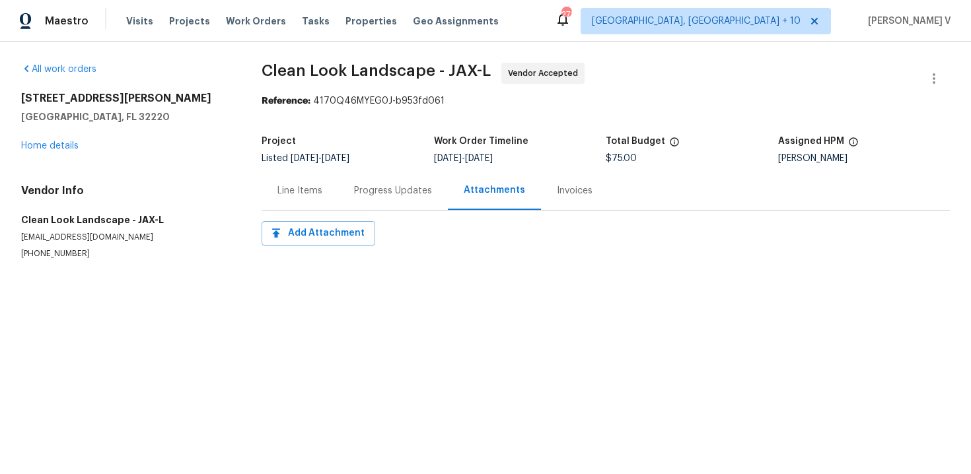
click at [382, 179] on div "Progress Updates" at bounding box center [393, 190] width 110 height 39
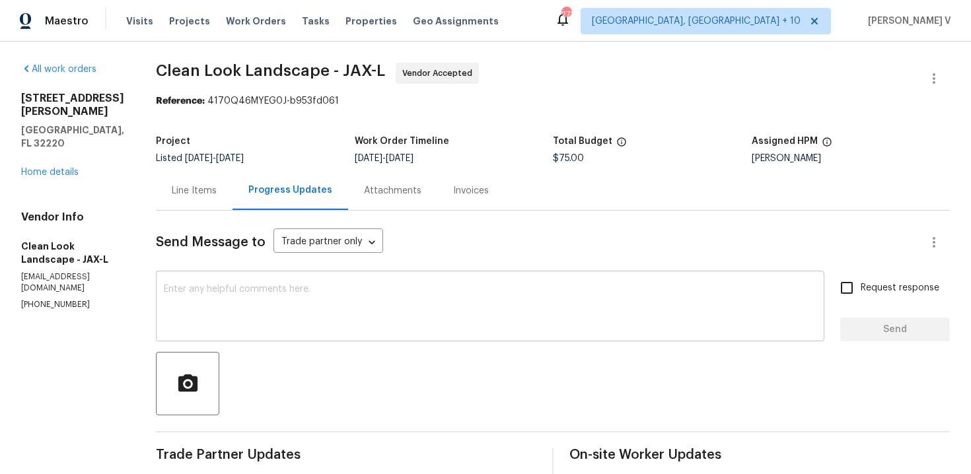
click at [295, 317] on textarea at bounding box center [490, 308] width 653 height 46
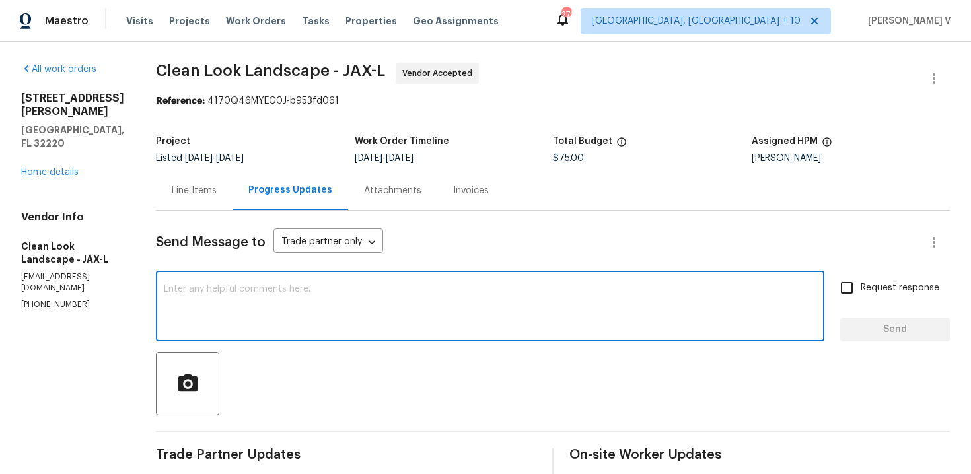
paste textarea "We are currently holding off on this work order and closing this out with the t…"
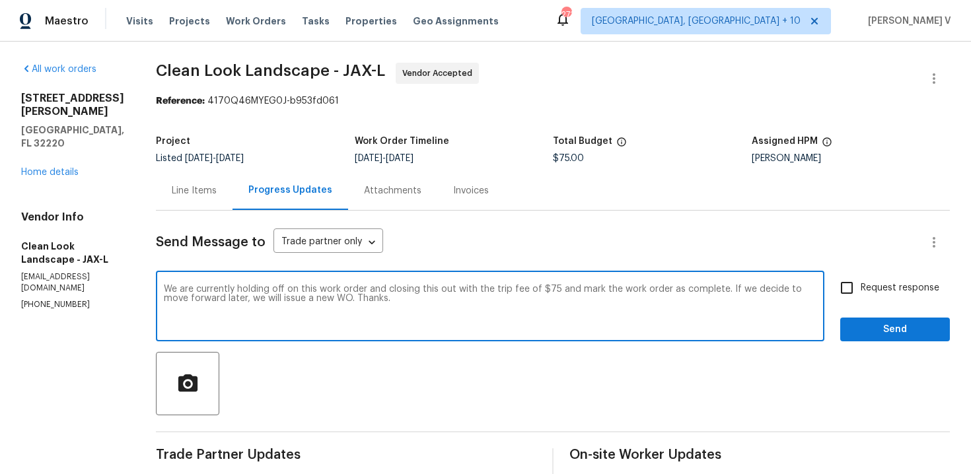
scroll to position [75, 0]
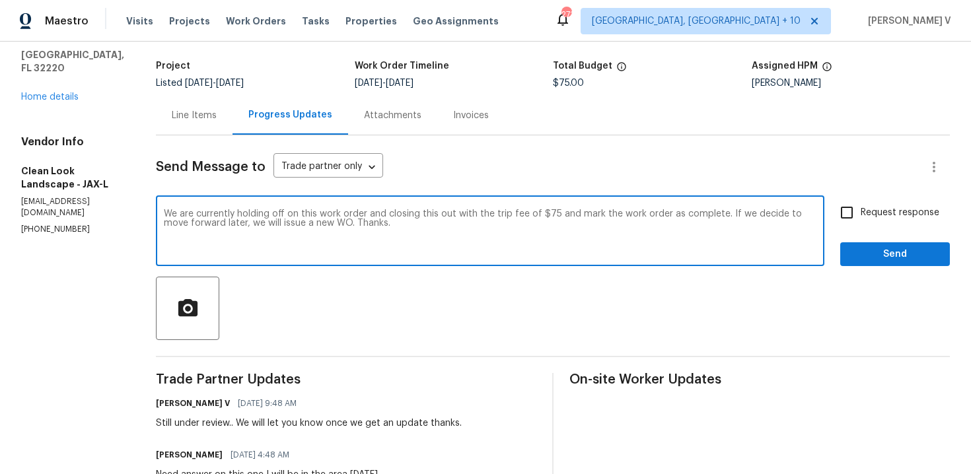
type textarea "We are currently holding off on this work order and closing this out with the t…"
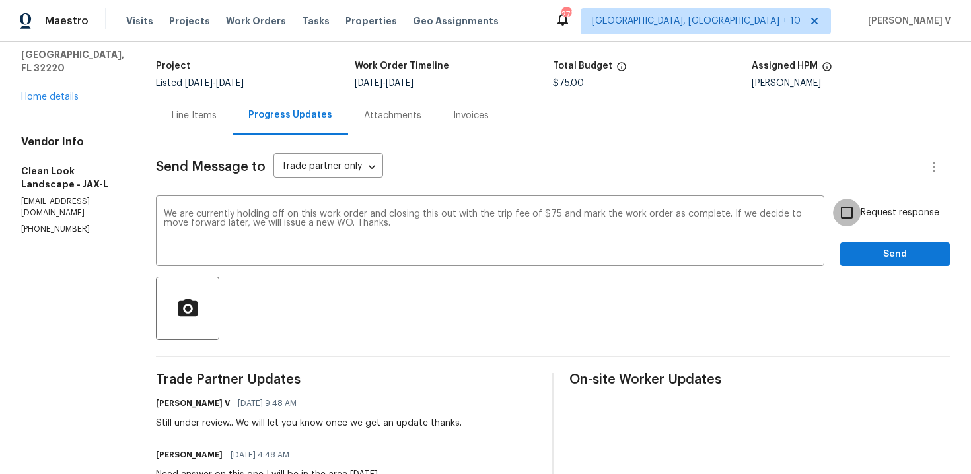
click at [849, 213] on input "Request response" at bounding box center [847, 213] width 28 height 28
checkbox input "true"
click at [869, 255] on span "Send" at bounding box center [895, 254] width 89 height 17
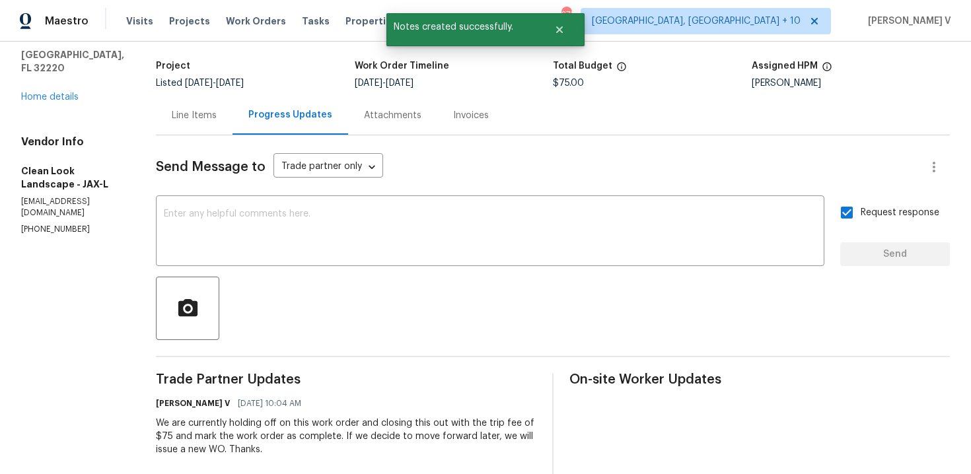
click at [39, 224] on p "(407) 487-6674" at bounding box center [72, 229] width 103 height 11
copy p "(407) 487-6674"
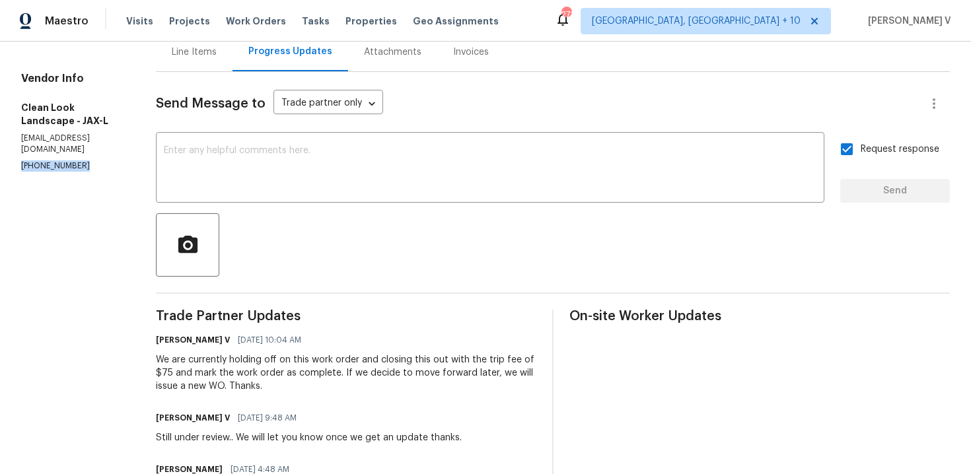
scroll to position [172, 0]
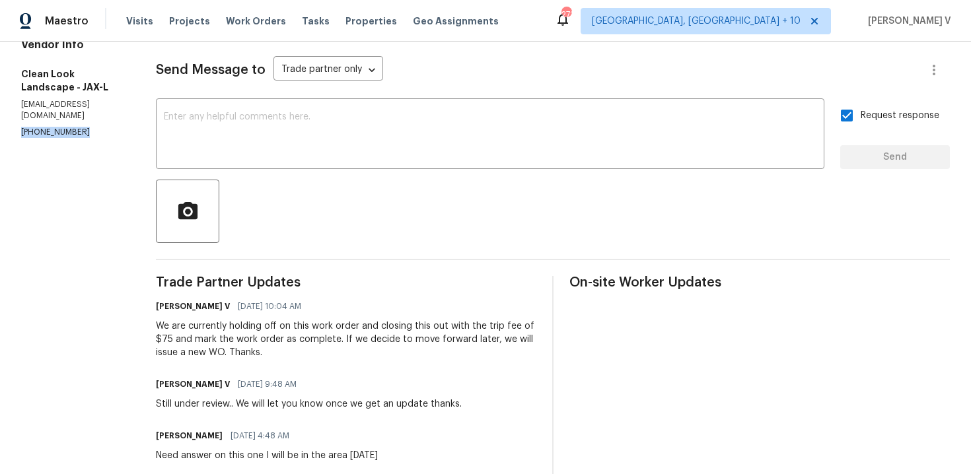
click at [278, 339] on div "We are currently holding off on this work order and closing this out with the t…" at bounding box center [346, 340] width 380 height 40
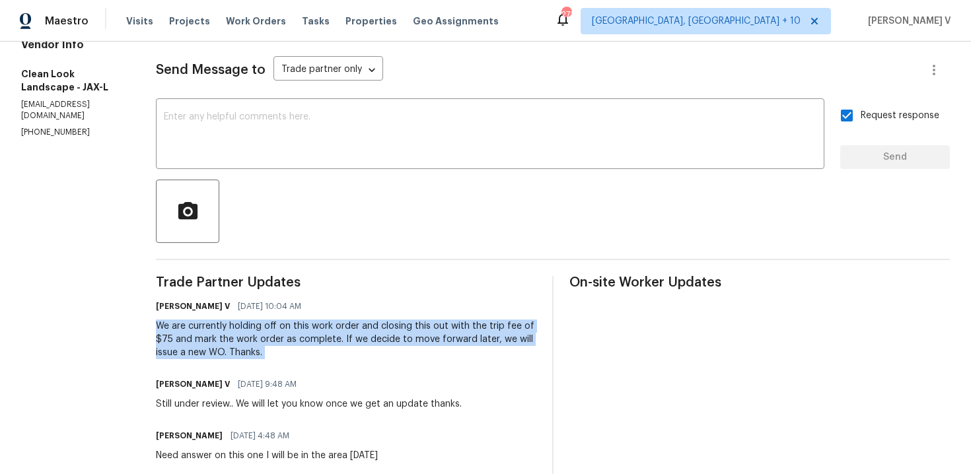
copy div "We are currently holding off on this work order and closing this out with the t…"
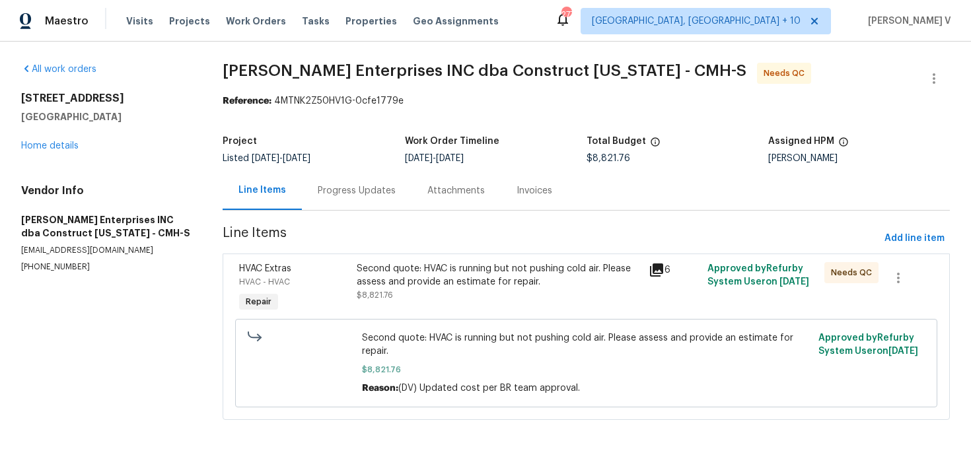
click at [338, 194] on div "Progress Updates" at bounding box center [357, 190] width 78 height 13
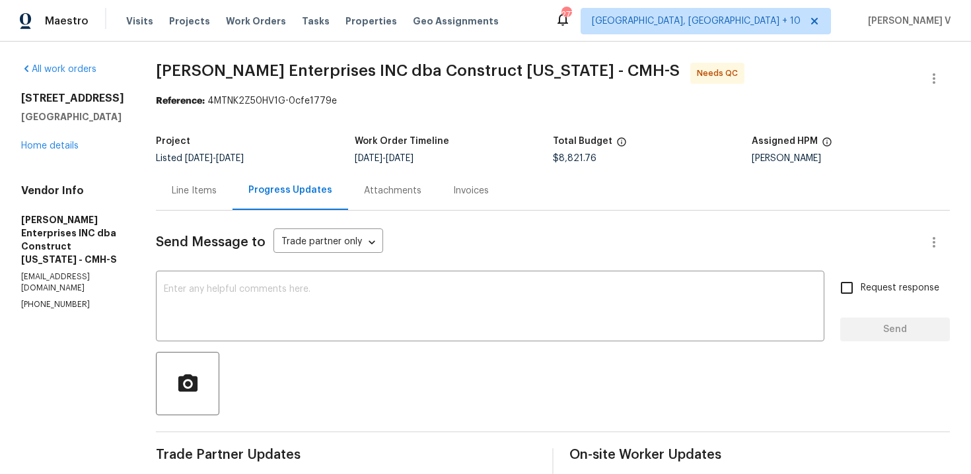
click at [209, 195] on div "Line Items" at bounding box center [194, 190] width 45 height 13
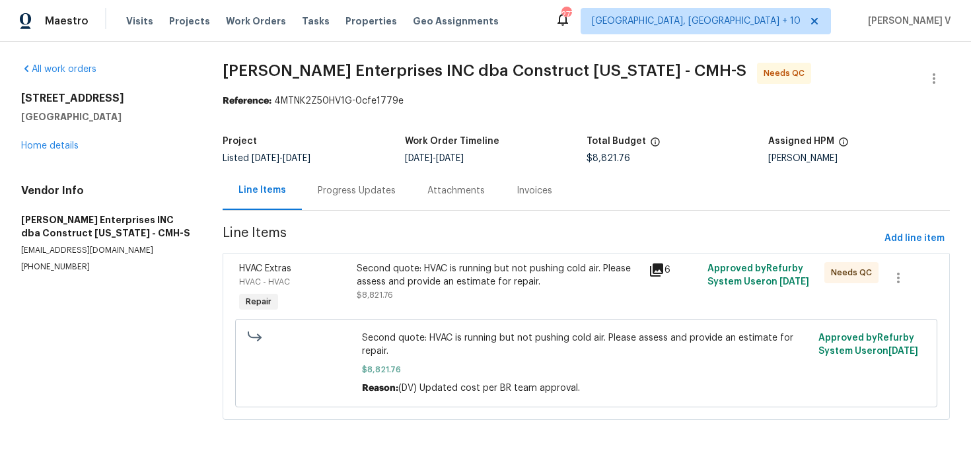
click at [384, 313] on div "Second quote: HVAC is running but not pushing cold air. Please assess and provi…" at bounding box center [499, 288] width 293 height 61
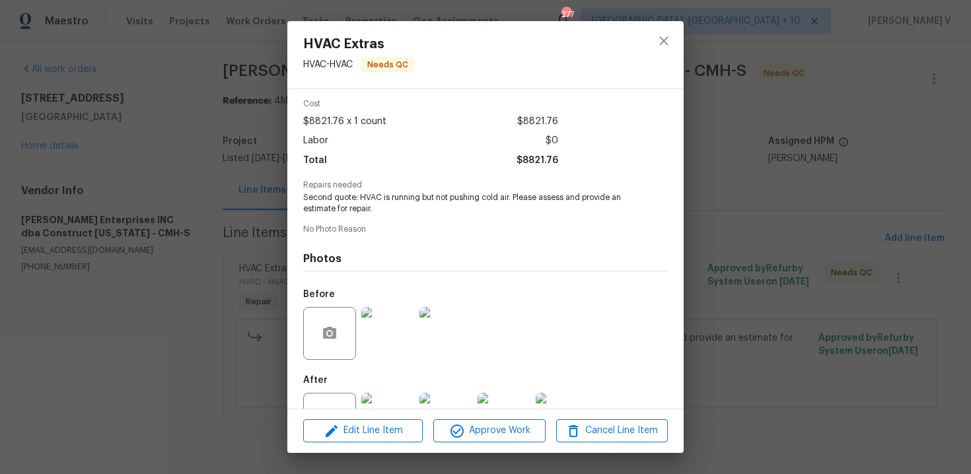
scroll to position [101, 0]
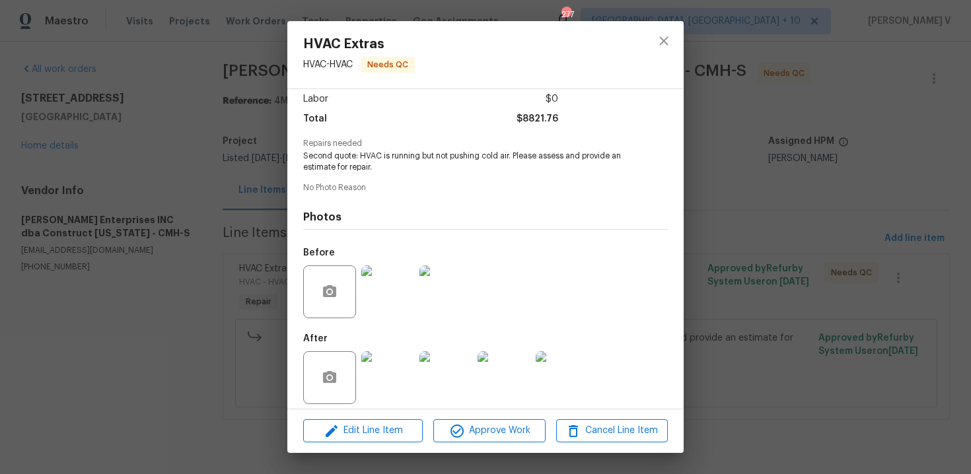
click at [390, 343] on div at bounding box center [388, 377] width 58 height 69
click at [384, 355] on img at bounding box center [387, 377] width 53 height 53
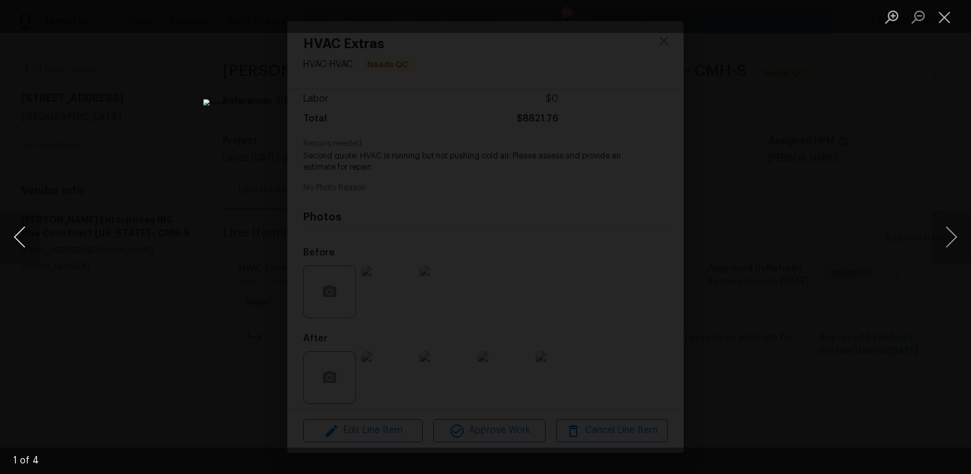
click at [25, 228] on button "Previous image" at bounding box center [20, 237] width 40 height 53
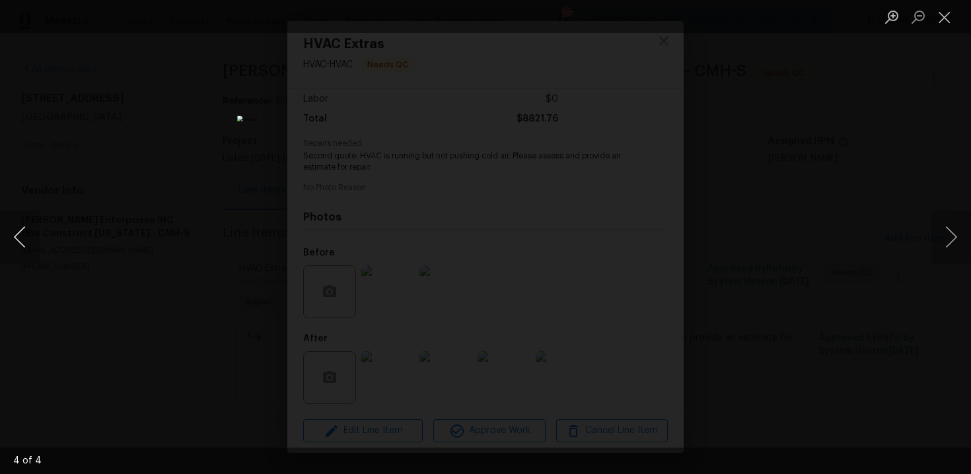
click at [25, 228] on button "Previous image" at bounding box center [20, 237] width 40 height 53
click at [118, 162] on div "Lightbox" at bounding box center [485, 237] width 971 height 474
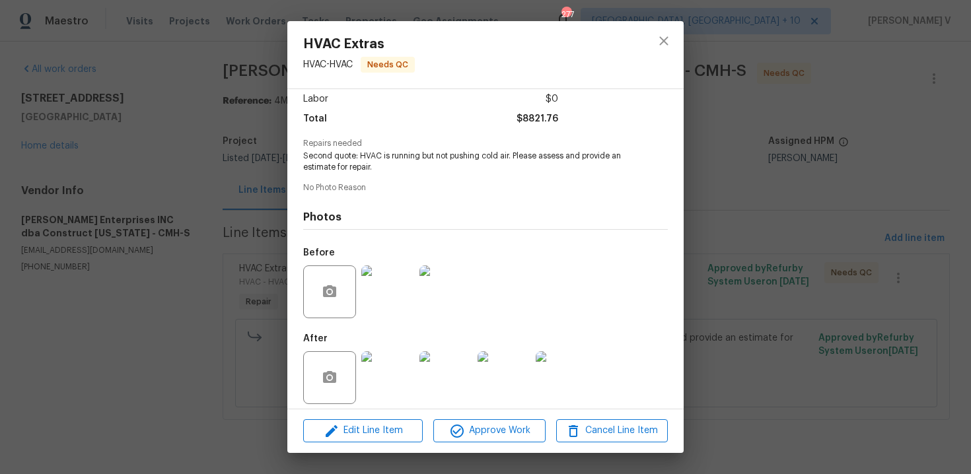
click at [716, 100] on div "HVAC Extras HVAC - HVAC Needs QC Vendor Strick Enterprises INC dba Construct Oh…" at bounding box center [485, 237] width 971 height 474
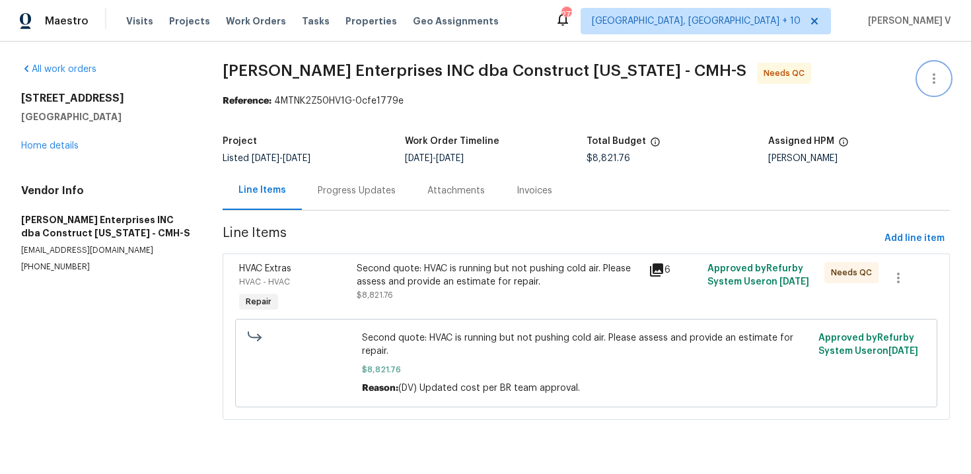
click at [937, 73] on icon "button" at bounding box center [934, 79] width 16 height 16
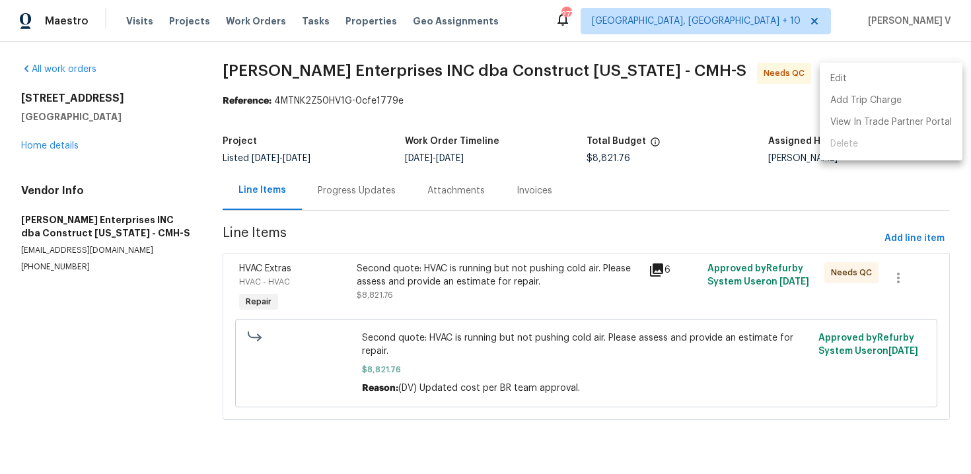
click at [937, 73] on li "Edit" at bounding box center [891, 79] width 143 height 22
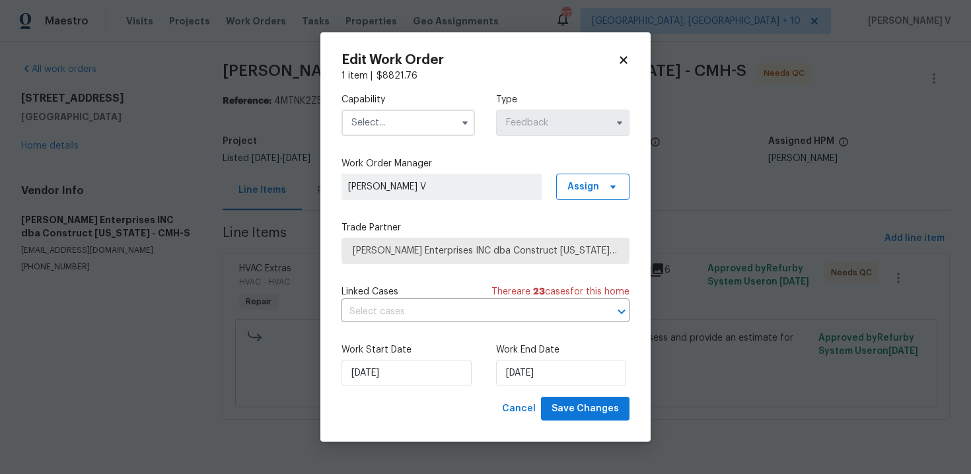
click at [406, 120] on input "text" at bounding box center [407, 123] width 133 height 26
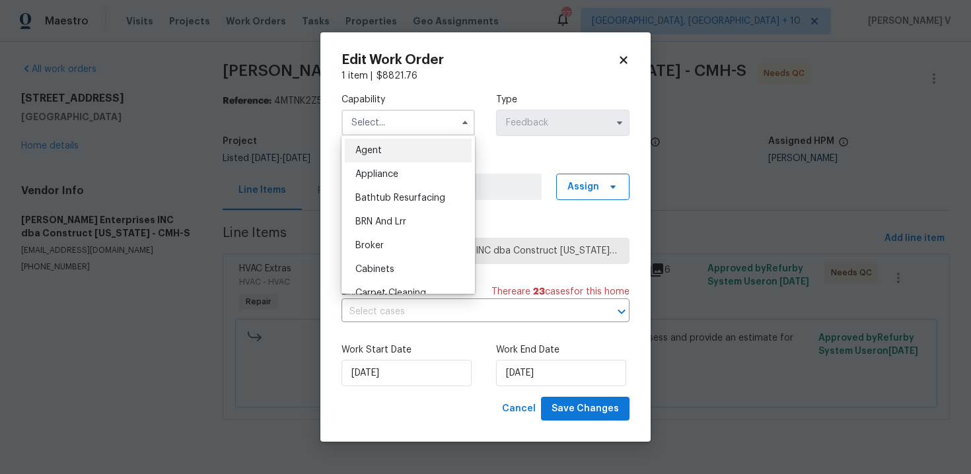
click at [370, 139] on div "Agent" at bounding box center [408, 151] width 127 height 24
type input "Agent"
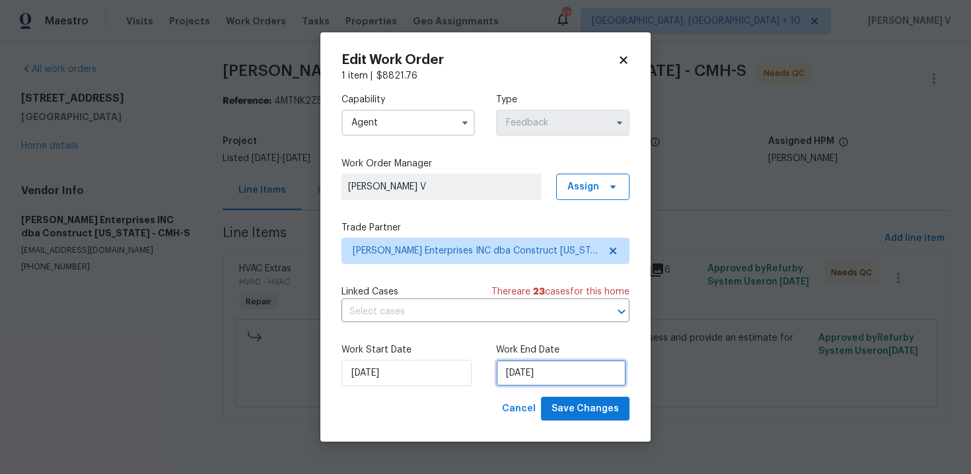
click at [529, 378] on input "12/08/2025" at bounding box center [561, 373] width 130 height 26
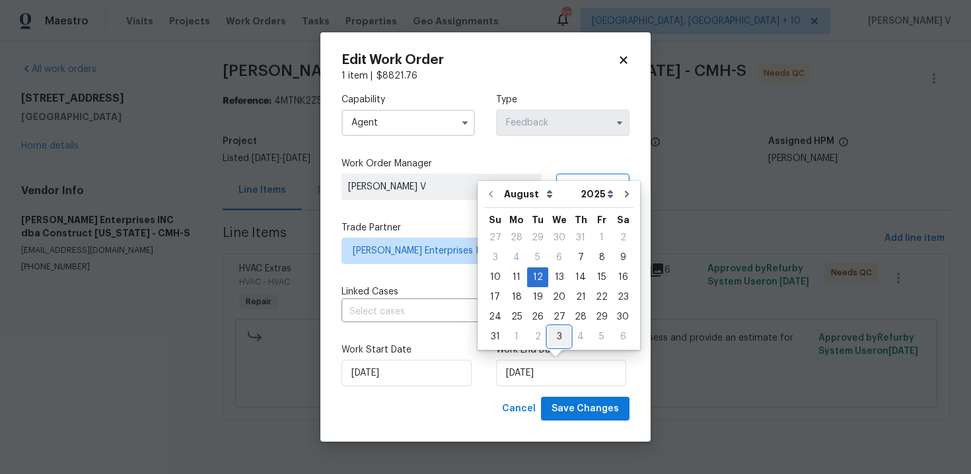
click at [559, 336] on div "3" at bounding box center [559, 337] width 22 height 18
type input "03/09/2025"
select select "8"
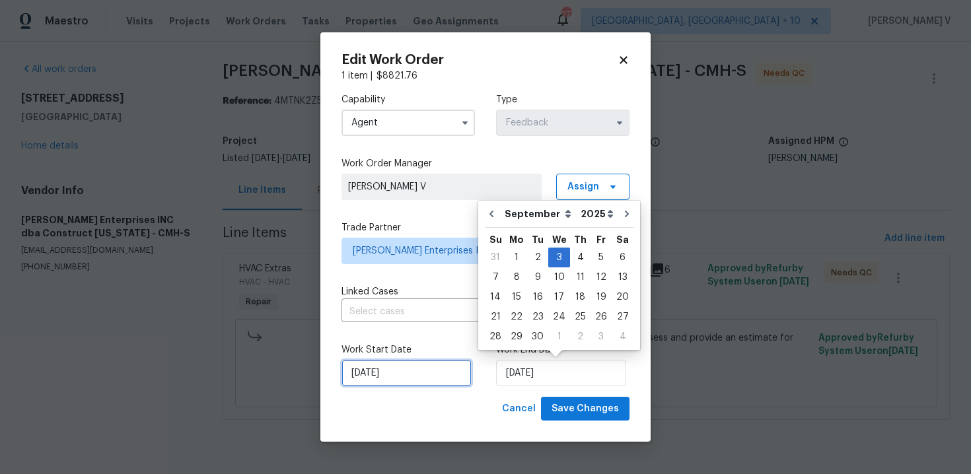
click at [444, 363] on input "07/08/2025" at bounding box center [406, 373] width 130 height 26
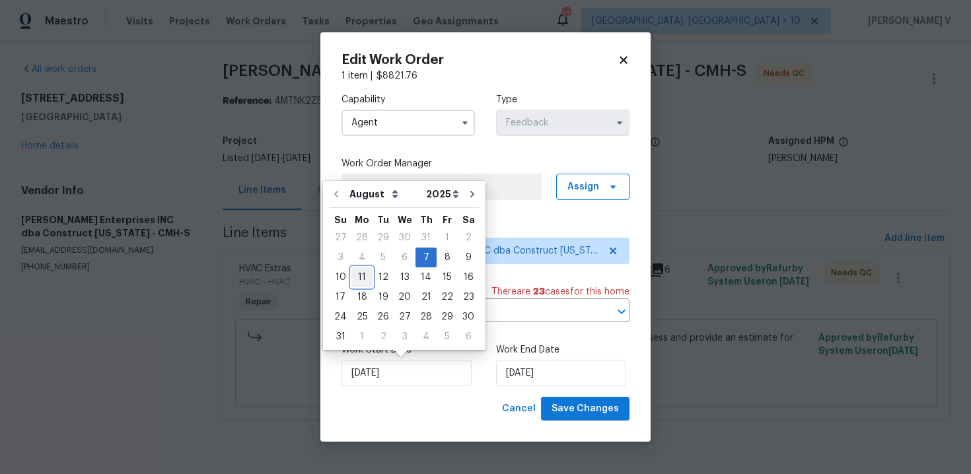
click at [363, 271] on div "11" at bounding box center [361, 277] width 21 height 18
type input "11/08/2025"
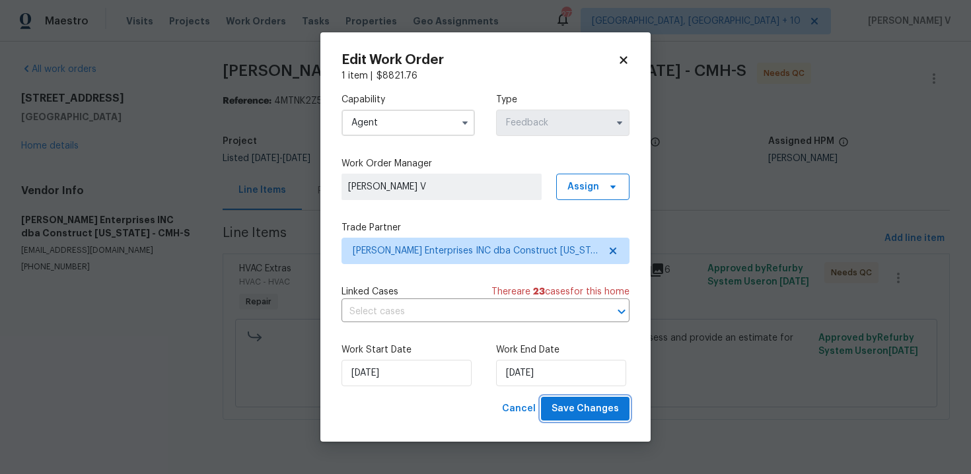
click at [580, 403] on span "Save Changes" at bounding box center [584, 409] width 67 height 17
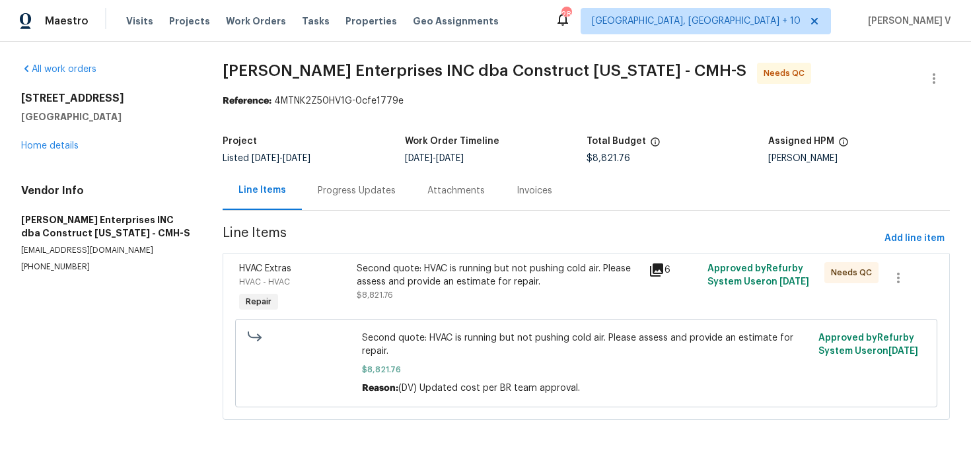
click at [374, 193] on div "Progress Updates" at bounding box center [357, 190] width 78 height 13
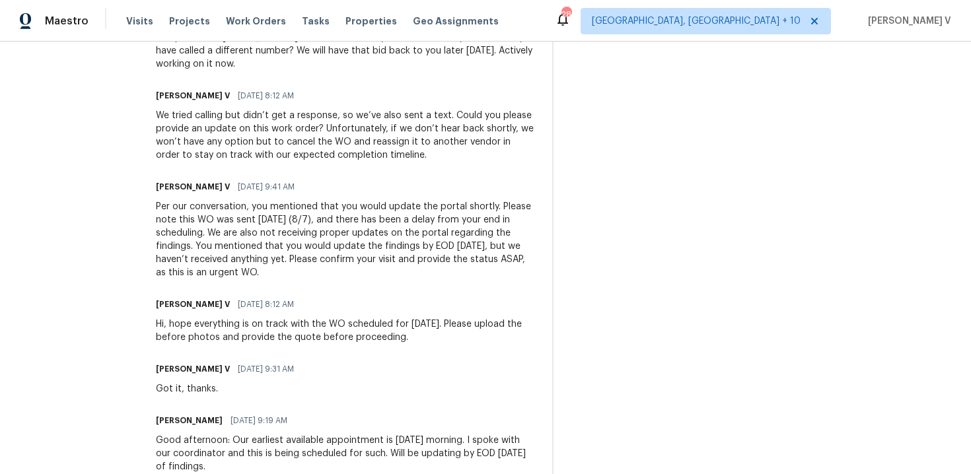
scroll to position [2504, 0]
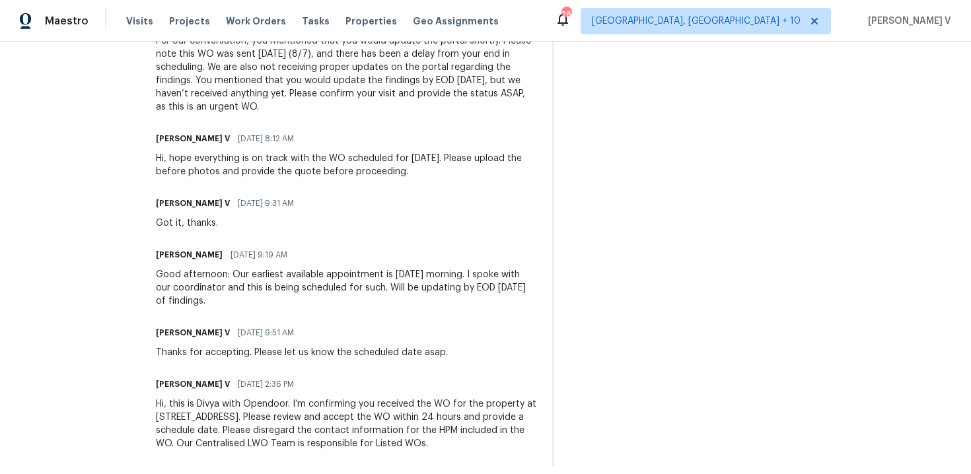
drag, startPoint x: 161, startPoint y: 318, endPoint x: 171, endPoint y: 526, distance: 208.3
click at [171, 474] on html "Maestro Visits Projects Work Orders Tasks Properties Geo Assignments [STREET_AD…" at bounding box center [485, 237] width 971 height 474
copy div "Trade Partner Updates Arianna Graves 09/03/2025 1:02 PM Good afternoon team, as…"
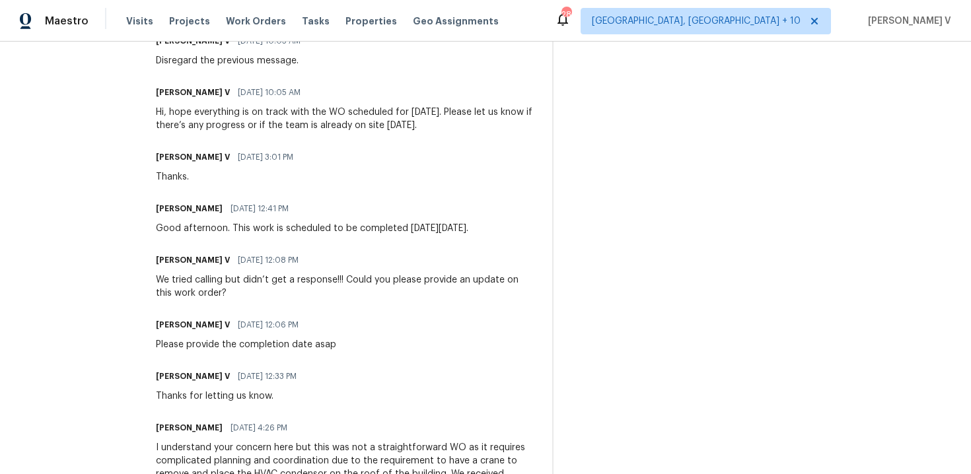
scroll to position [0, 0]
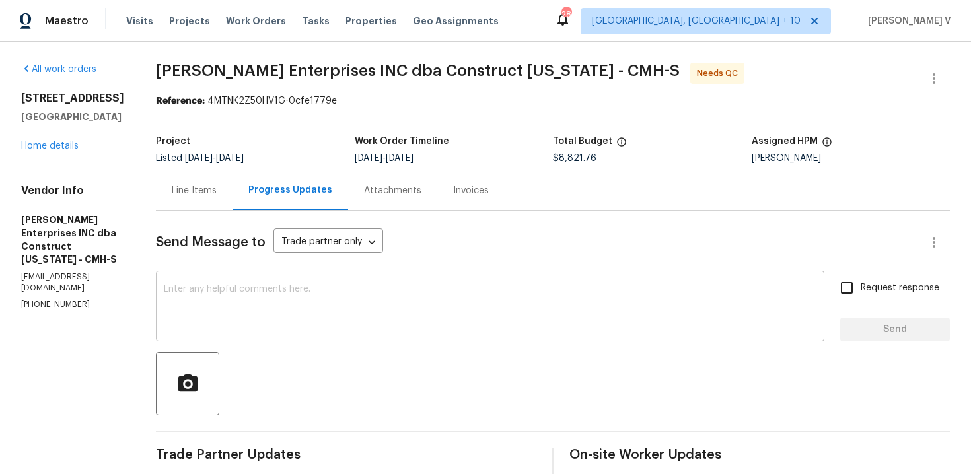
click at [334, 312] on textarea at bounding box center [490, 308] width 653 height 46
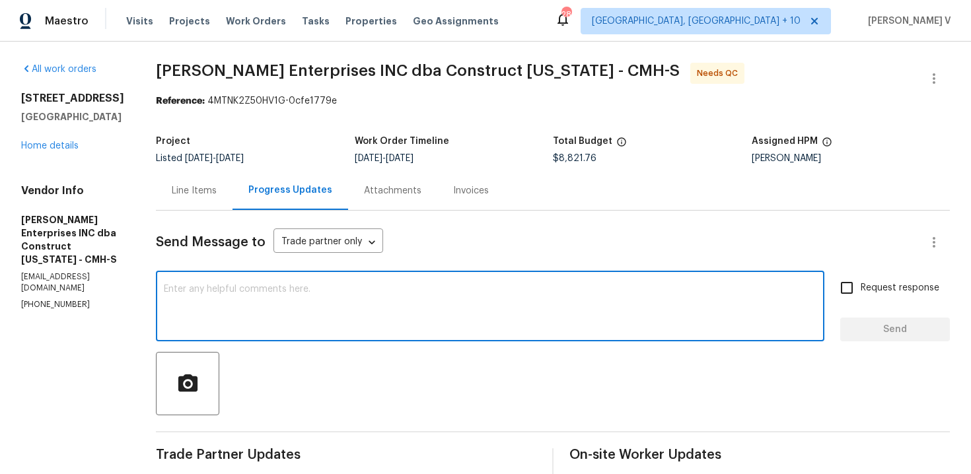
click at [212, 176] on div "Line Items" at bounding box center [194, 190] width 77 height 39
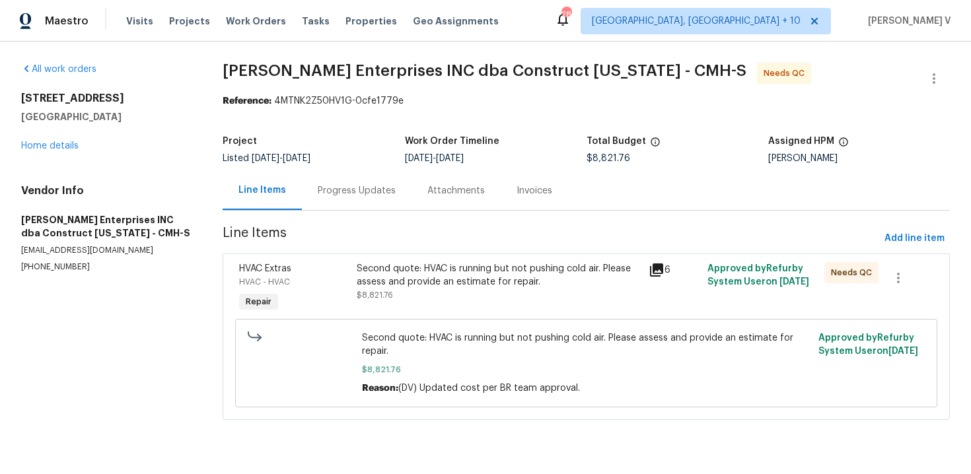
click at [388, 264] on div "Second quote: HVAC is running but not pushing cold air. Please assess and provi…" at bounding box center [499, 275] width 285 height 26
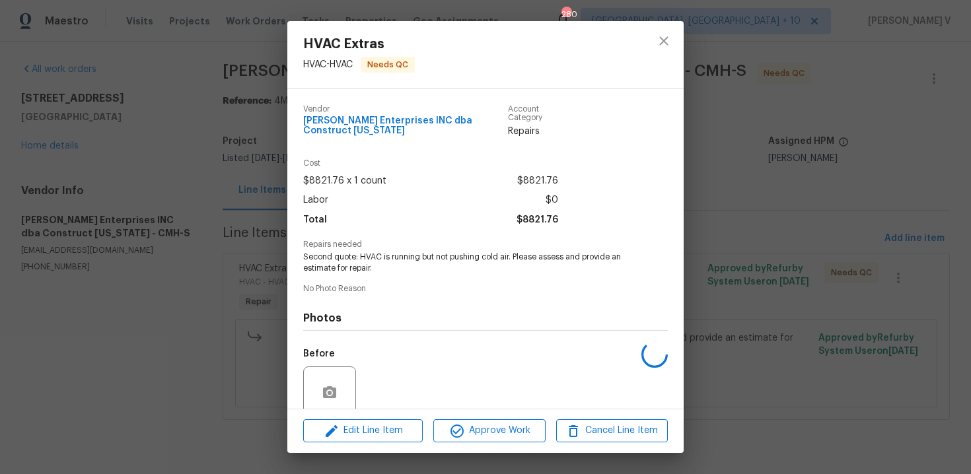
scroll to position [101, 0]
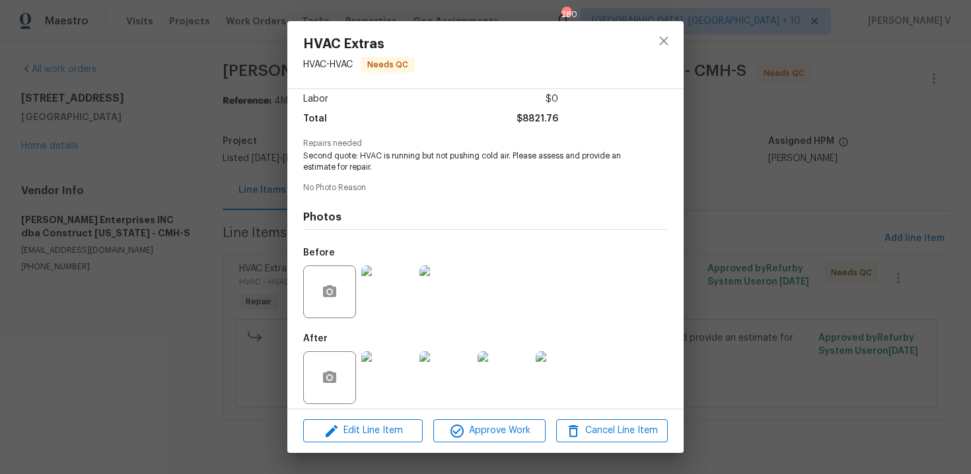
click at [435, 285] on img at bounding box center [445, 292] width 53 height 53
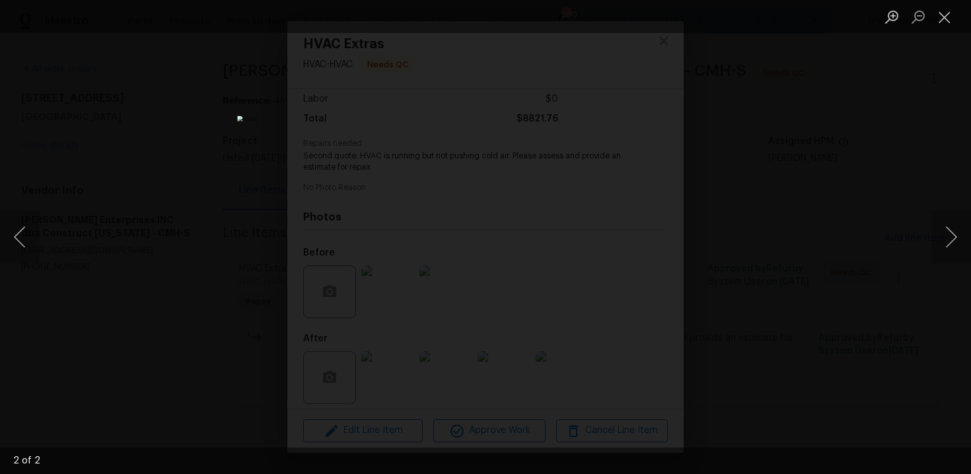
click at [797, 153] on div "Lightbox" at bounding box center [485, 237] width 971 height 474
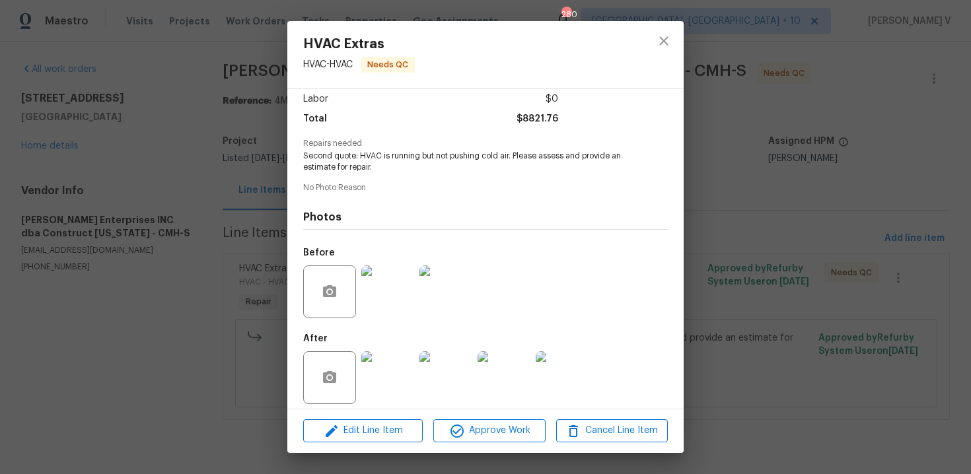
click at [380, 369] on img at bounding box center [387, 377] width 53 height 53
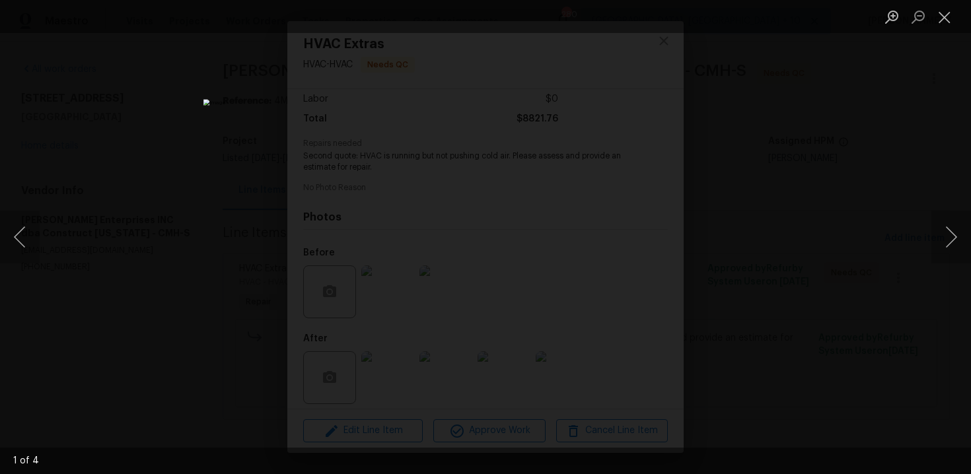
click at [841, 184] on div "Lightbox" at bounding box center [485, 237] width 971 height 474
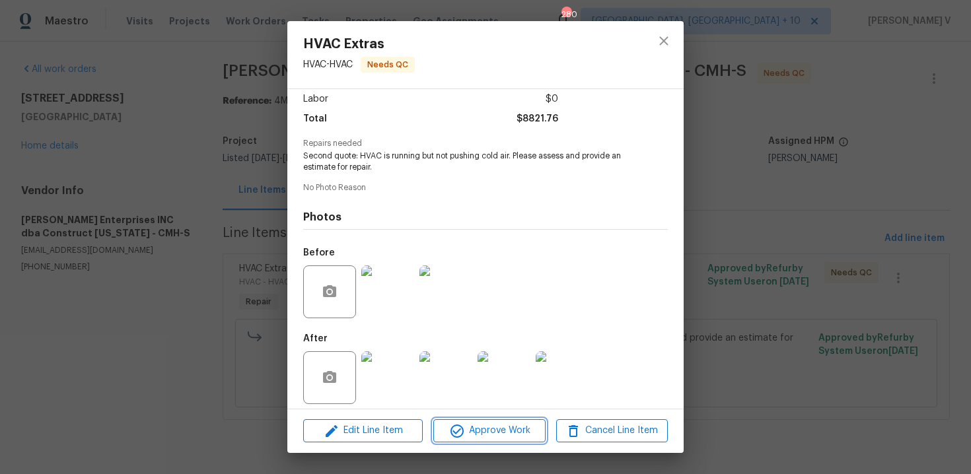
click at [487, 425] on span "Approve Work" at bounding box center [489, 431] width 104 height 17
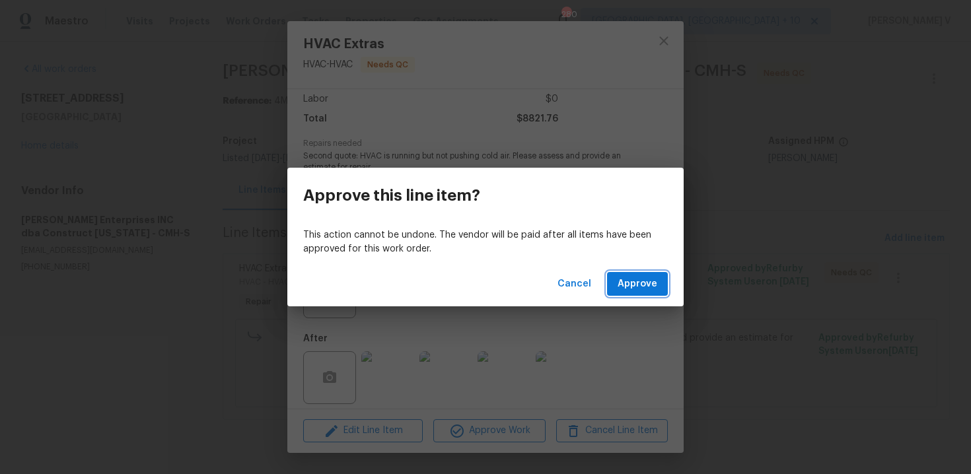
click at [649, 278] on span "Approve" at bounding box center [638, 284] width 40 height 17
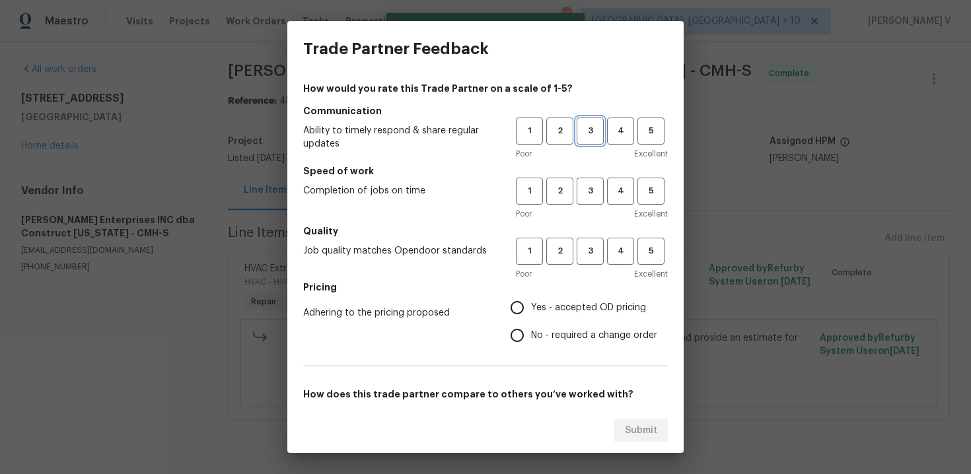
click at [595, 137] on span "3" at bounding box center [590, 131] width 24 height 15
click at [590, 182] on button "3" at bounding box center [590, 191] width 27 height 27
click at [589, 256] on span "3" at bounding box center [590, 251] width 24 height 15
click at [506, 341] on input "No - required a change order" at bounding box center [517, 336] width 28 height 28
radio input "true"
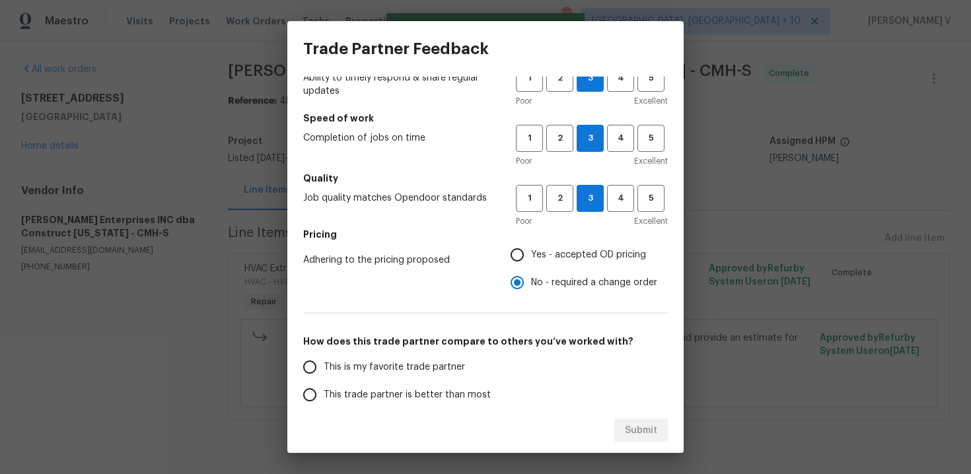
scroll to position [120, 0]
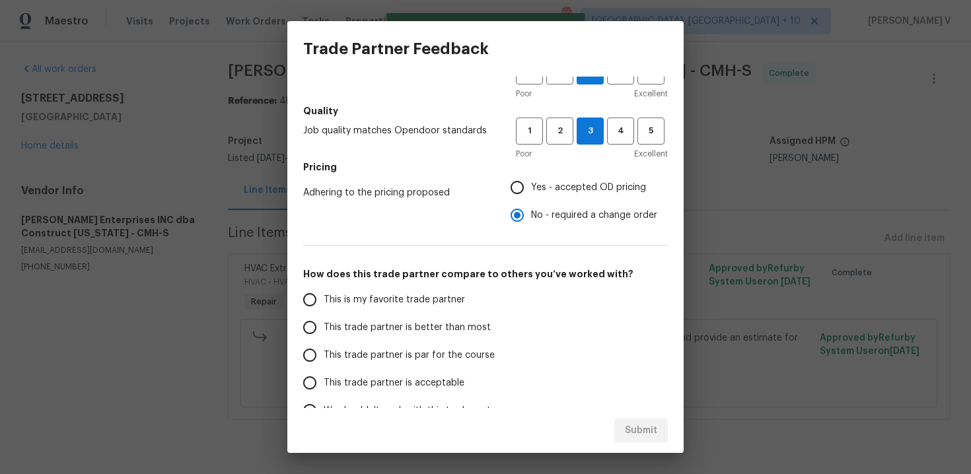
click at [398, 337] on label "This trade partner is better than most" at bounding box center [400, 328] width 209 height 28
click at [324, 337] on input "This trade partner is better than most" at bounding box center [310, 328] width 28 height 28
click at [647, 433] on span "Submit" at bounding box center [641, 431] width 32 height 17
radio input "true"
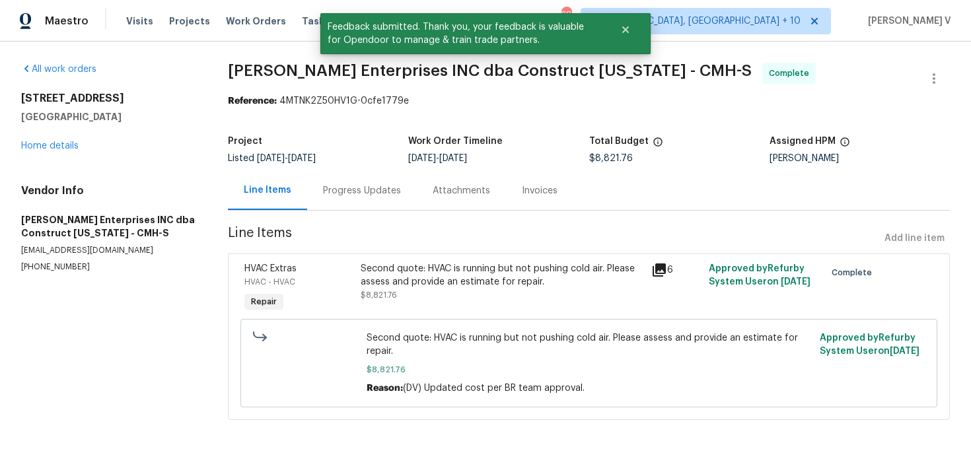
click at [357, 183] on div "Progress Updates" at bounding box center [362, 190] width 110 height 39
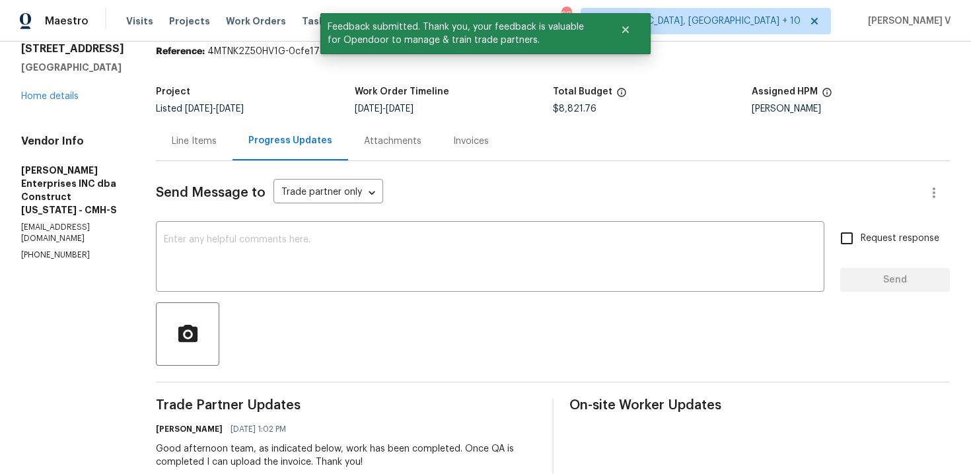
scroll to position [180, 0]
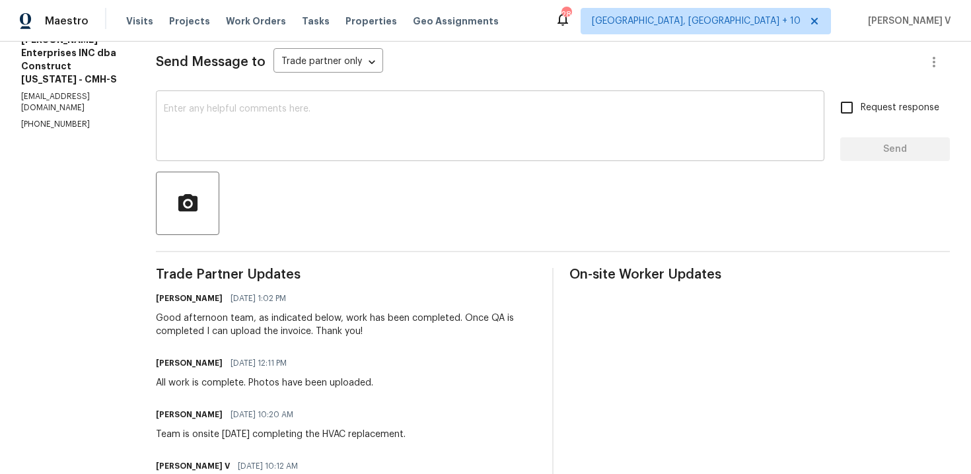
click at [281, 129] on textarea at bounding box center [490, 127] width 653 height 46
paste textarea "Hey, the work order has been approved. Thanks for the job :)"
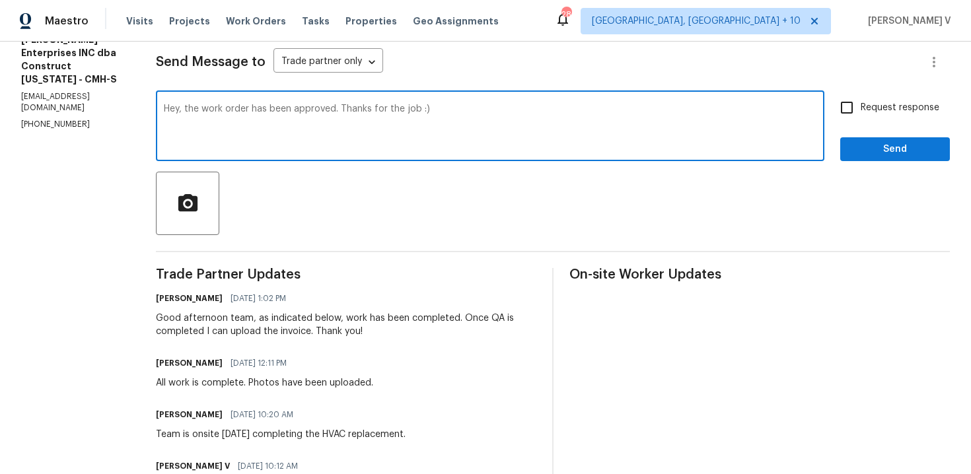
type textarea "Hey, the work order has been approved. Thanks for the job :)"
click at [846, 116] on input "Request response" at bounding box center [847, 108] width 28 height 28
checkbox input "true"
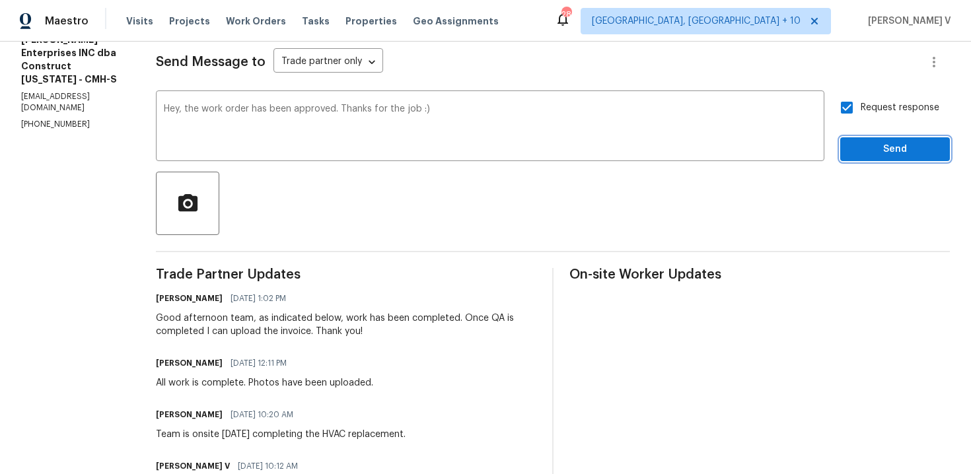
click at [869, 159] on button "Send" at bounding box center [895, 149] width 110 height 24
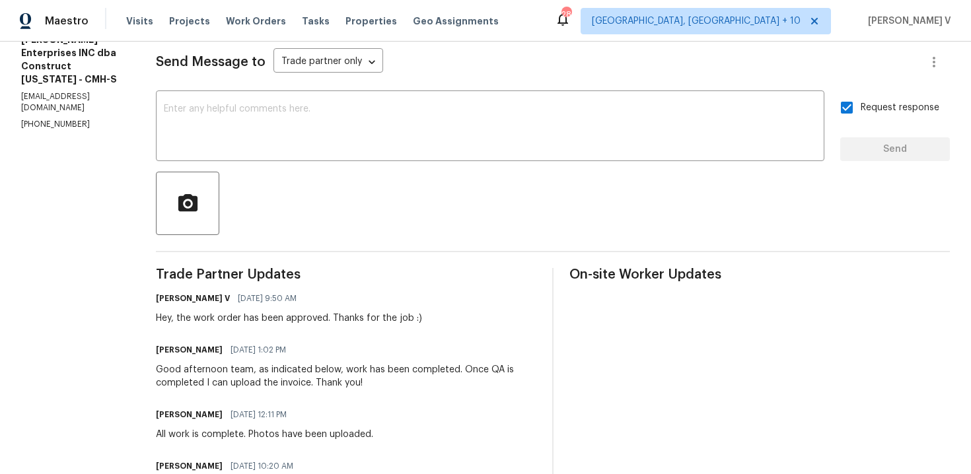
scroll to position [0, 0]
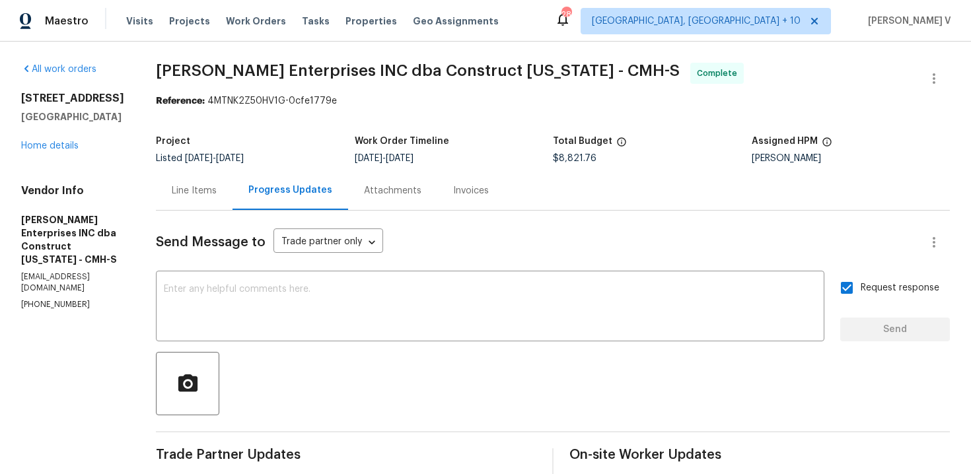
click at [61, 151] on div "3526 Rue De Fleur Columbus, OH 43221 Home details" at bounding box center [72, 122] width 103 height 61
click at [61, 147] on link "Home details" at bounding box center [49, 145] width 57 height 9
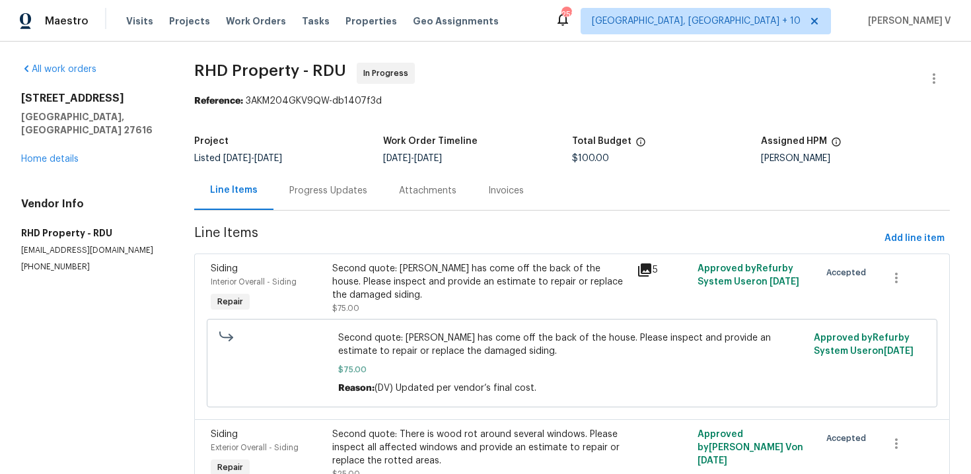
scroll to position [69, 0]
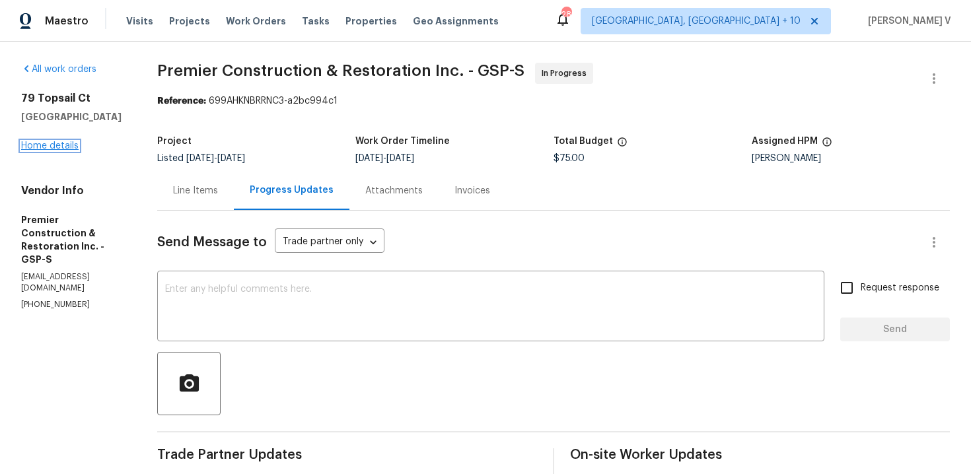
click at [47, 146] on link "Home details" at bounding box center [49, 145] width 57 height 9
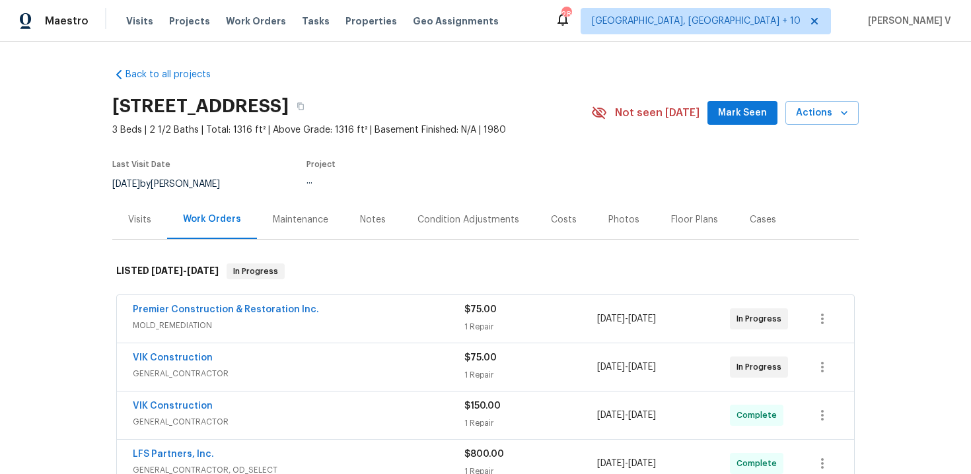
scroll to position [85, 0]
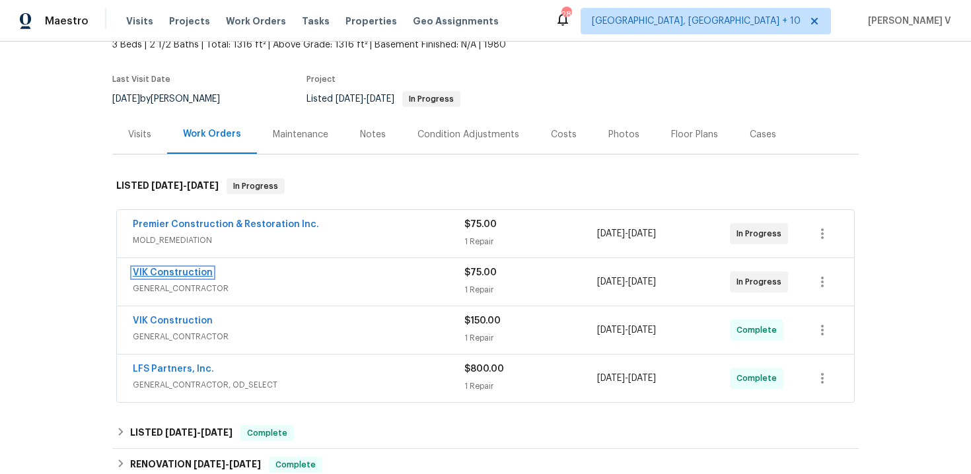
click at [198, 270] on link "VIK Construction" at bounding box center [173, 272] width 80 height 9
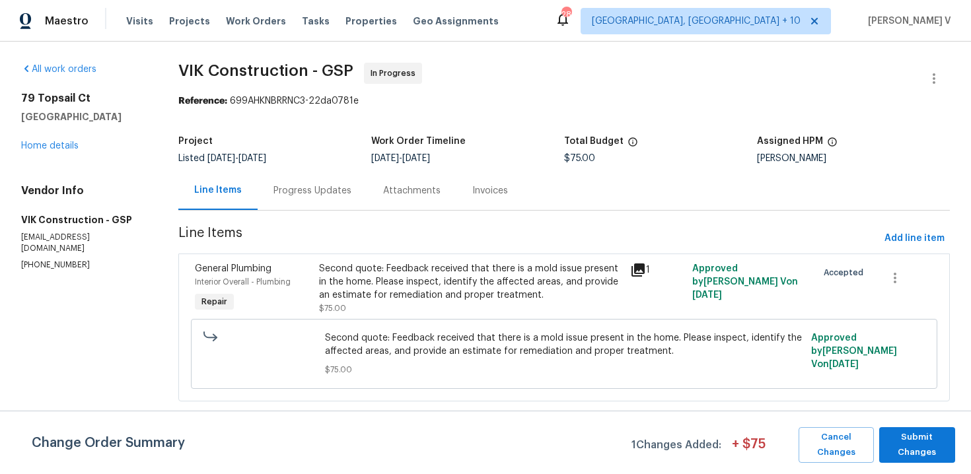
click at [294, 192] on div "Progress Updates" at bounding box center [312, 190] width 78 height 13
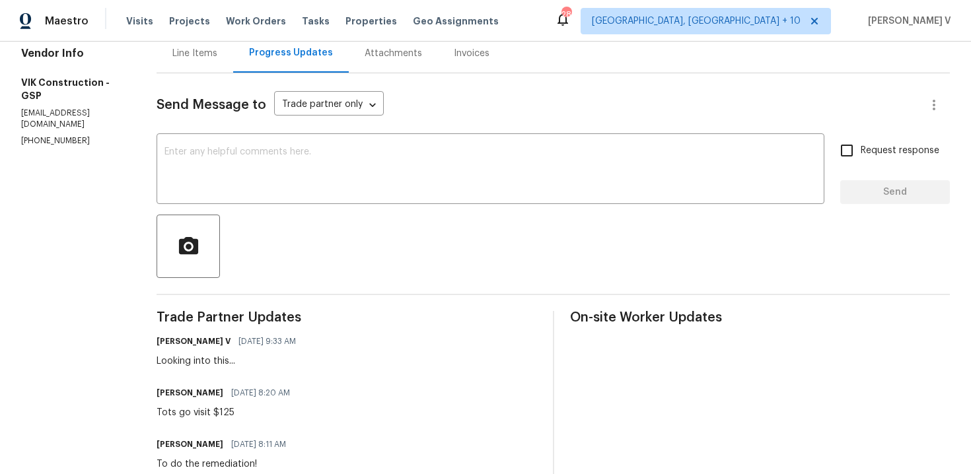
scroll to position [104, 0]
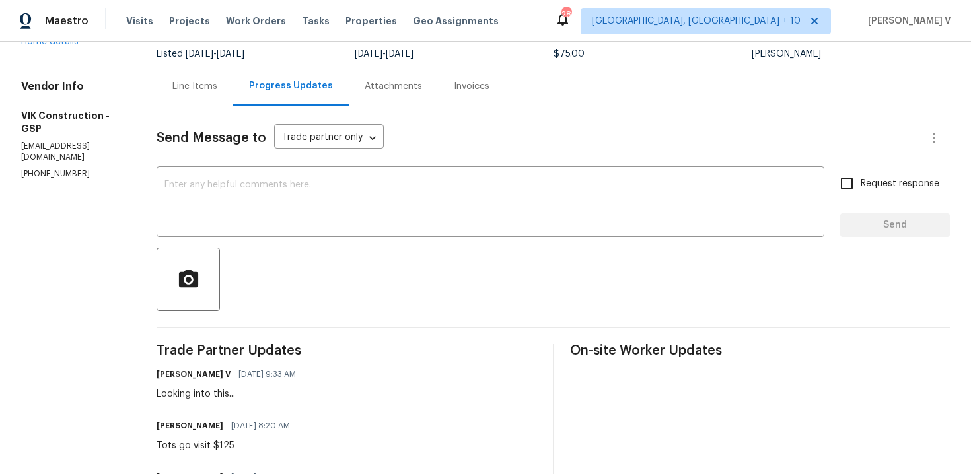
click at [225, 96] on div "Line Items" at bounding box center [195, 86] width 77 height 39
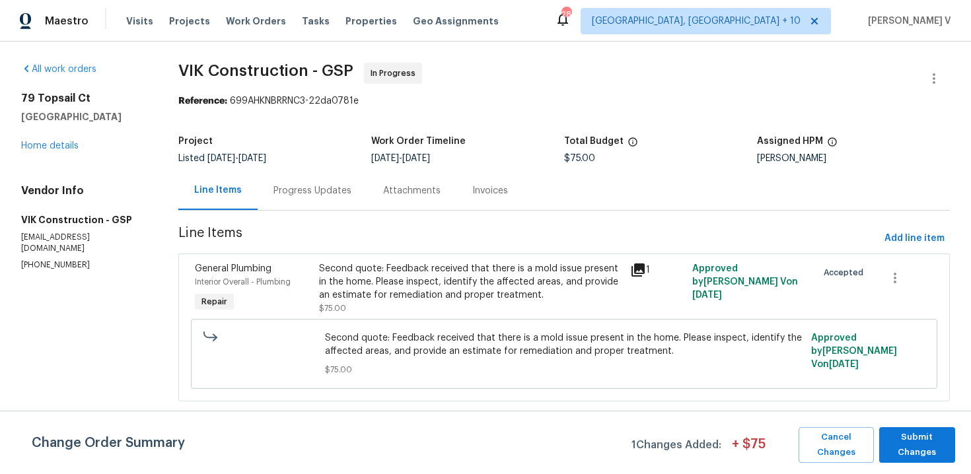
click at [405, 268] on div "Second quote: Feedback received that there is a mold issue present in the home.…" at bounding box center [470, 282] width 303 height 40
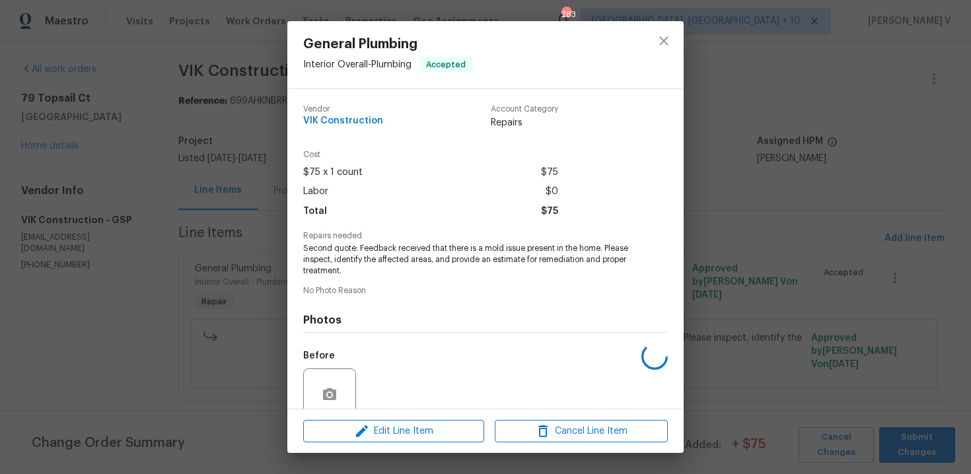
scroll to position [112, 0]
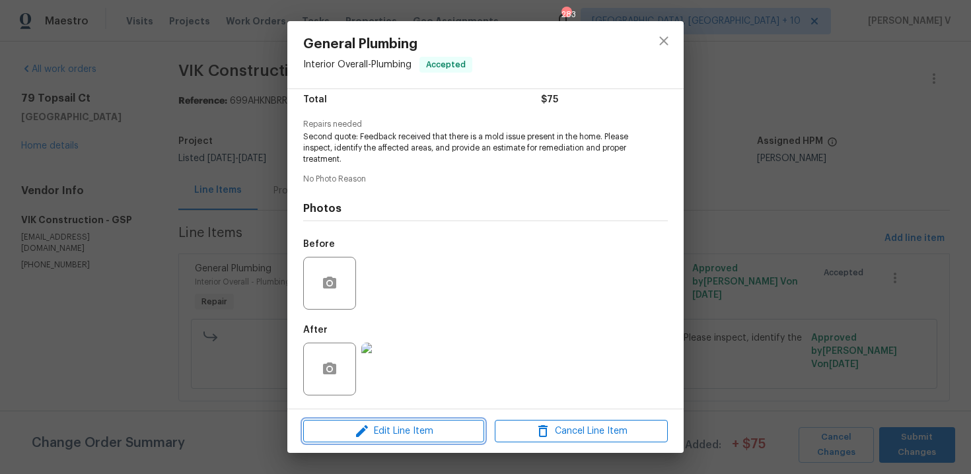
click at [363, 423] on icon "button" at bounding box center [362, 431] width 16 height 16
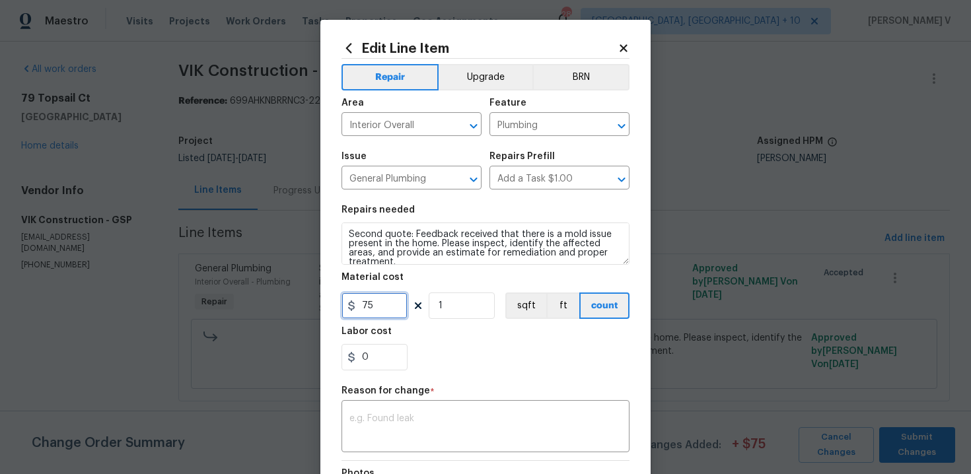
click at [367, 302] on input "75" at bounding box center [374, 306] width 66 height 26
type input "125"
click at [408, 422] on textarea at bounding box center [485, 428] width 272 height 28
paste textarea "(DV) Updated per vendor’s final cost."
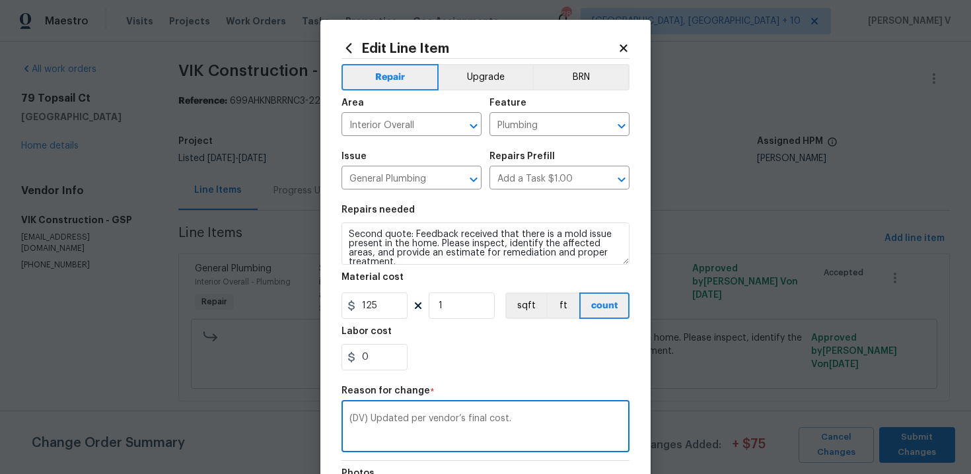
scroll to position [177, 0]
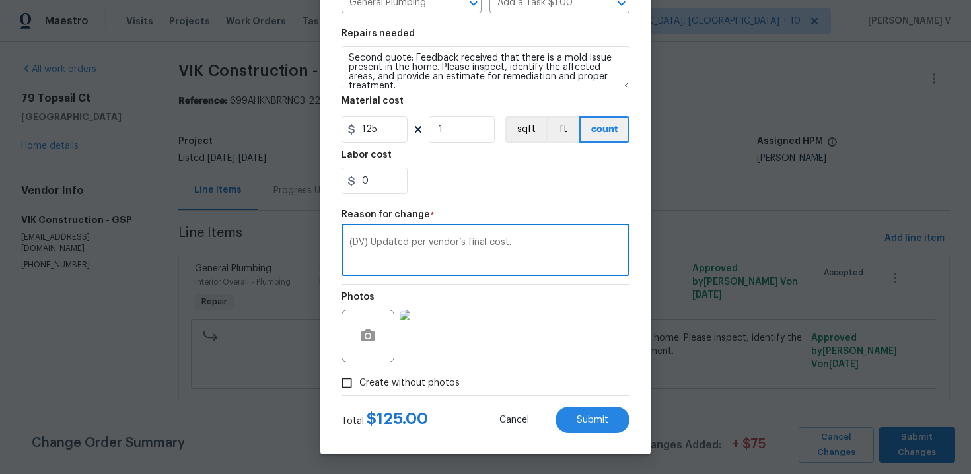
type textarea "(DV) Updated per vendor’s final cost."
click at [594, 406] on div "Total $ 125.00 Cancel Submit" at bounding box center [485, 414] width 288 height 37
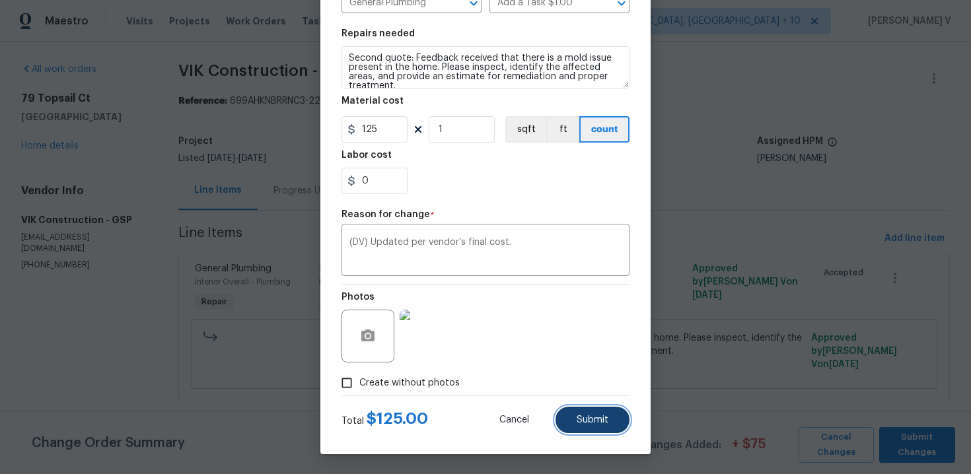
click at [594, 418] on span "Submit" at bounding box center [593, 420] width 32 height 10
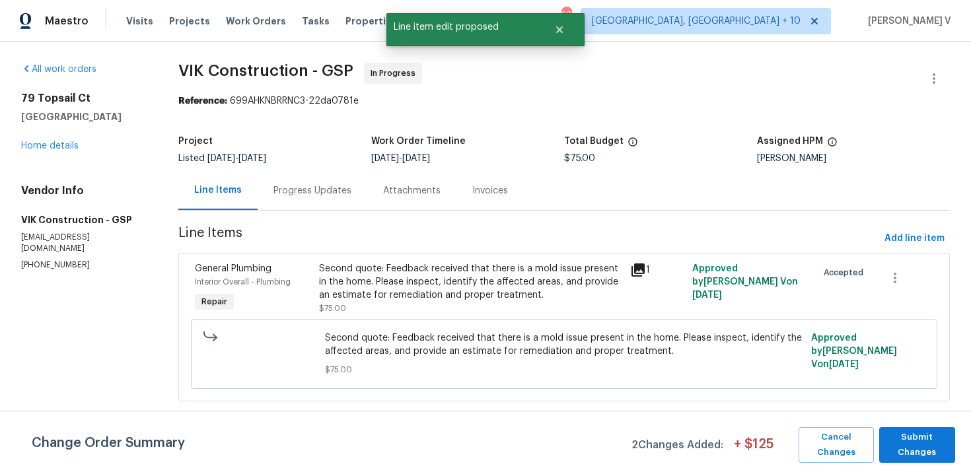
scroll to position [0, 0]
click at [911, 443] on span "Submit Changes" at bounding box center [917, 445] width 63 height 30
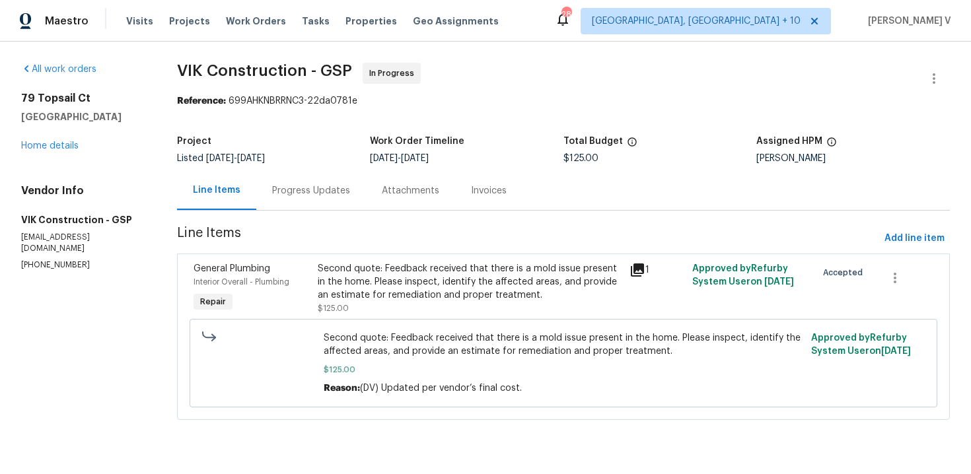
click at [279, 172] on div "Progress Updates" at bounding box center [311, 190] width 110 height 39
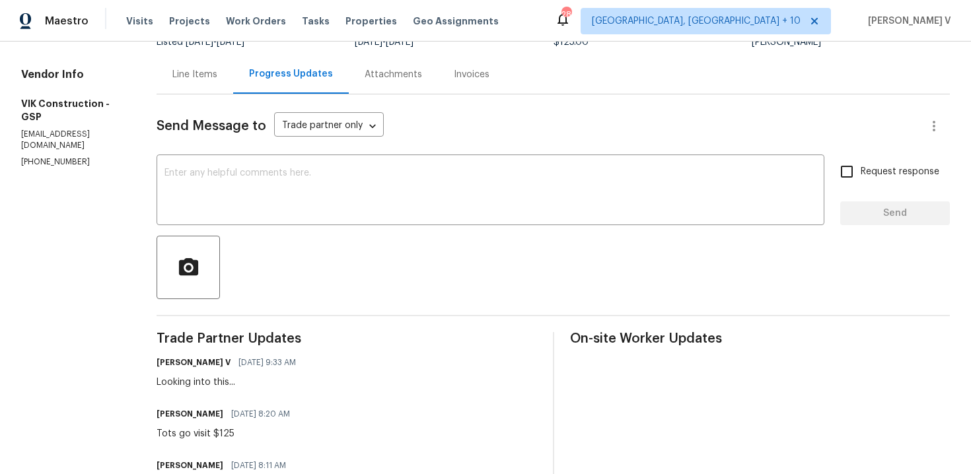
scroll to position [141, 0]
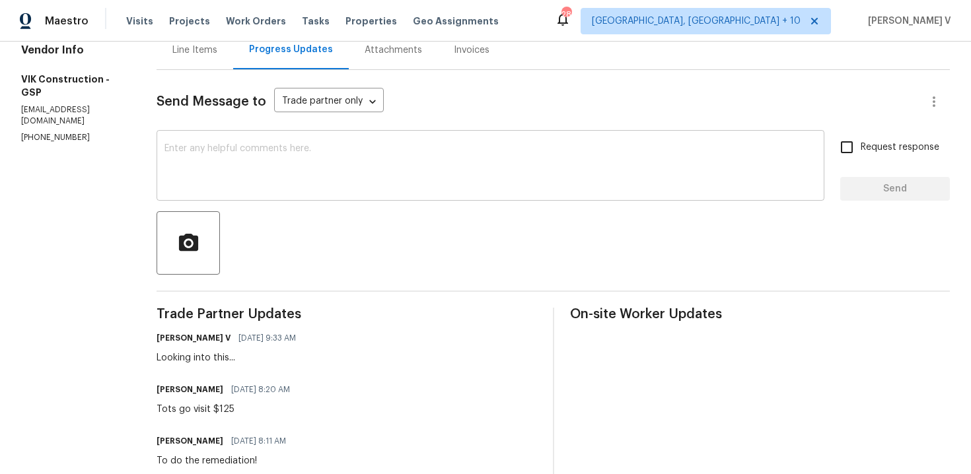
click at [259, 170] on textarea at bounding box center [490, 167] width 652 height 46
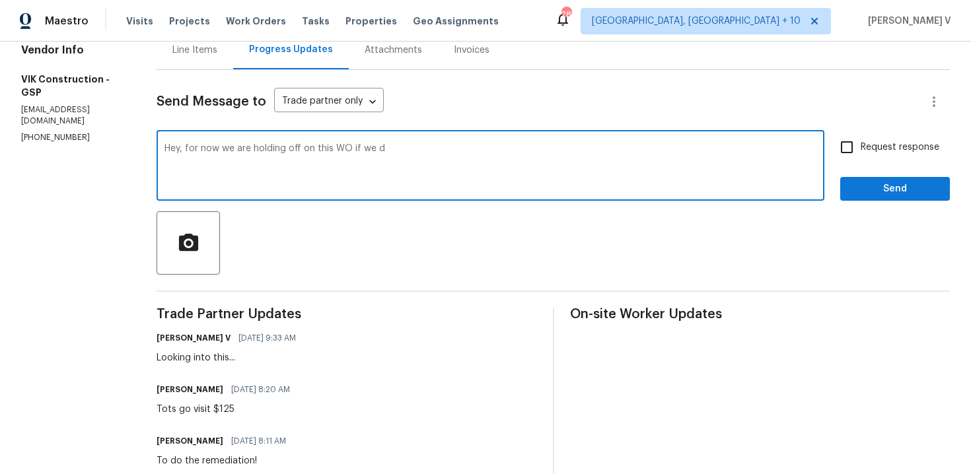
paste textarea "If we decide to move forward later, we will issue a new WO. Thanks."
click at [368, 162] on textarea "Hey, for now we are holding off on this WO if we dIf we decide to move forward …" at bounding box center [490, 167] width 652 height 46
paste textarea "’ll be holding off on this WO. If we decide to move forward later, we’ll issue …"
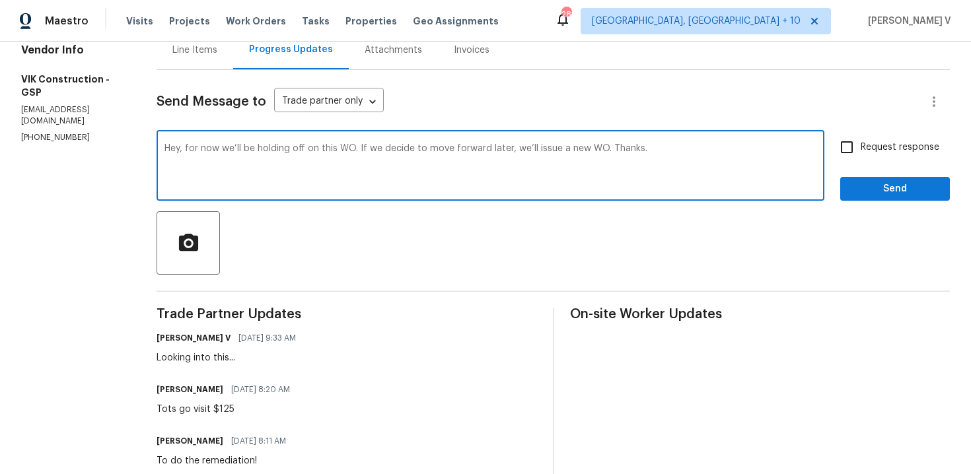
scroll to position [124, 0]
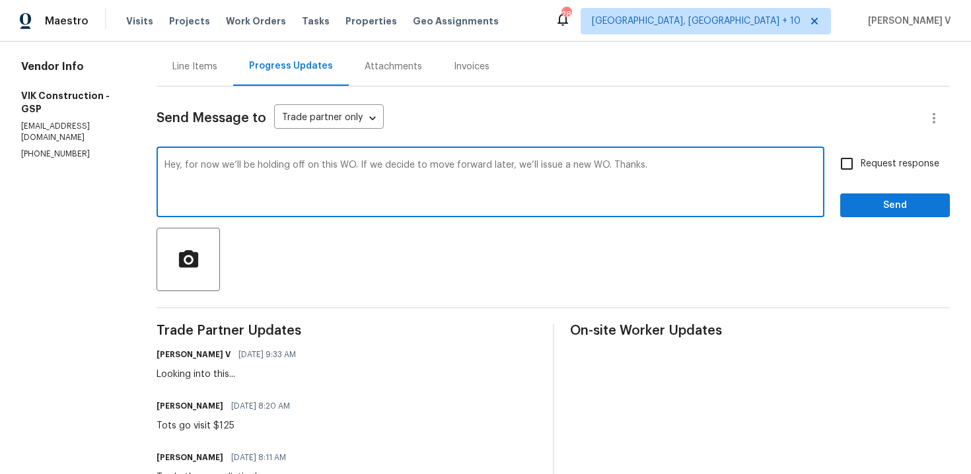
drag, startPoint x: 629, startPoint y: 164, endPoint x: 629, endPoint y: 176, distance: 11.9
click at [629, 164] on textarea "Hey, for now we’ll be holding off on this WO. If we decide to move forward late…" at bounding box center [490, 183] width 652 height 46
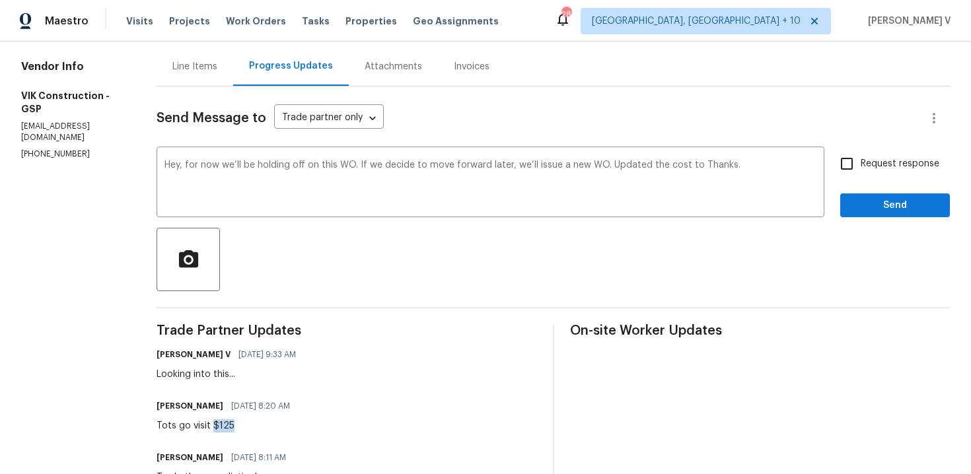
drag, startPoint x: 234, startPoint y: 425, endPoint x: 291, endPoint y: 425, distance: 56.8
click at [291, 425] on div "Tots go visit $125" at bounding box center [227, 425] width 141 height 13
copy div "$125"
click at [717, 165] on textarea "Hey, for now we’ll be holding off on this WO. If we decide to move forward late…" at bounding box center [490, 183] width 652 height 46
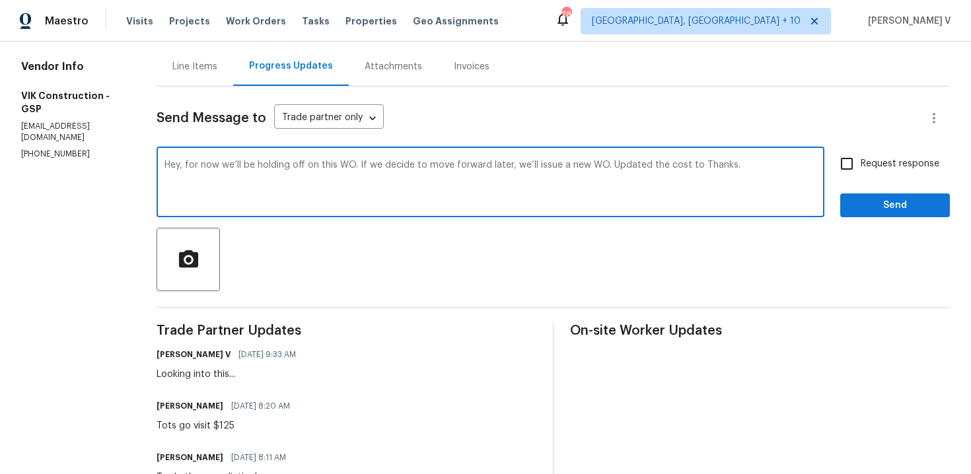
paste textarea "$125"
type textarea "Hey, for now we’ll be holding off on this WO. If we decide to move forward late…"
click at [861, 172] on input "Request response" at bounding box center [847, 164] width 28 height 28
checkbox input "true"
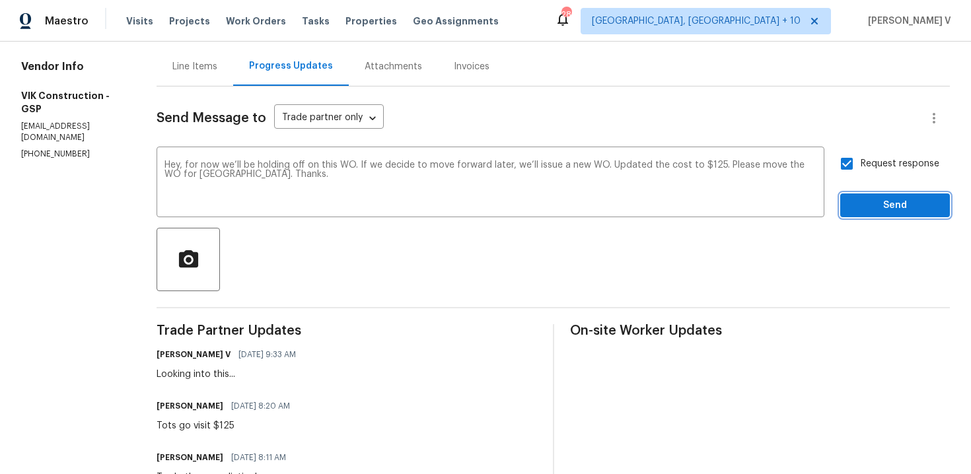
click at [858, 201] on span "Send" at bounding box center [895, 205] width 89 height 17
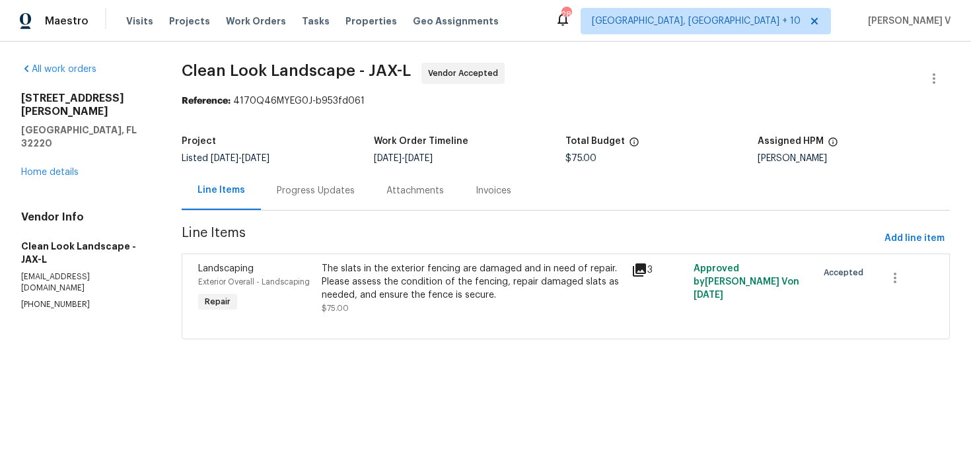
click at [293, 183] on div "Progress Updates" at bounding box center [316, 190] width 110 height 39
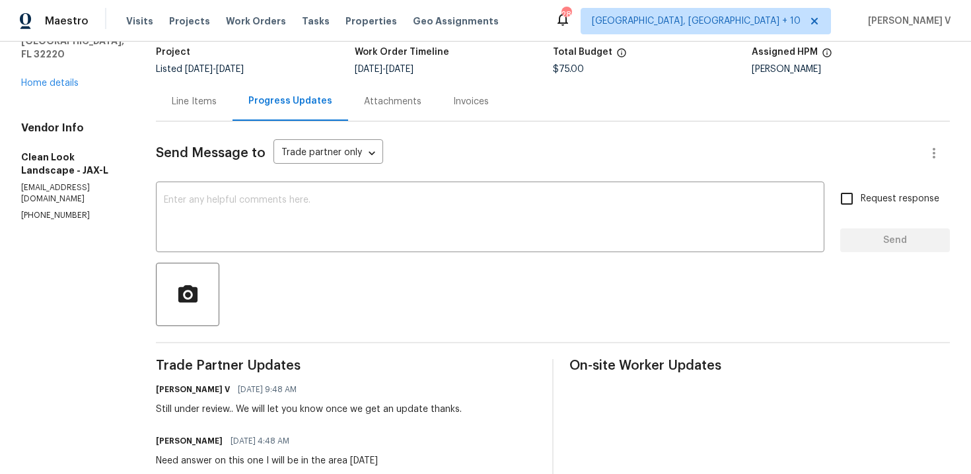
scroll to position [87, 0]
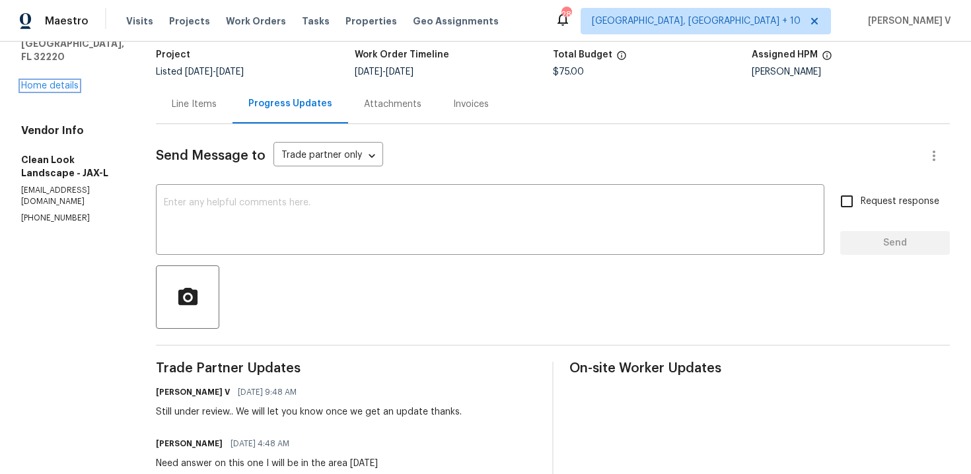
click at [56, 81] on link "Home details" at bounding box center [49, 85] width 57 height 9
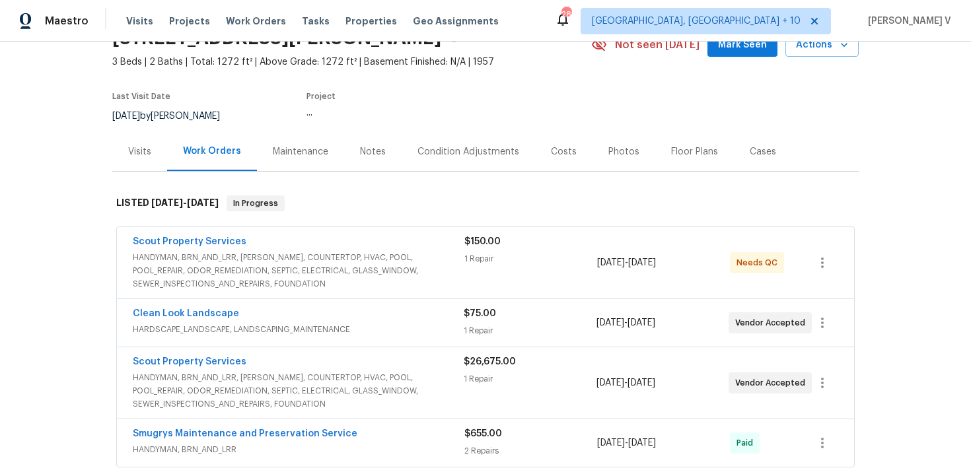
scroll to position [119, 0]
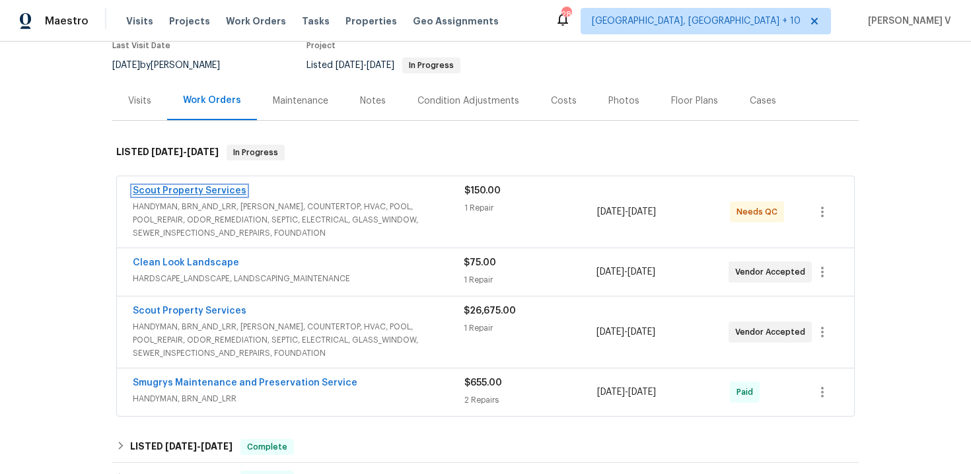
click at [191, 188] on link "Scout Property Services" at bounding box center [190, 190] width 114 height 9
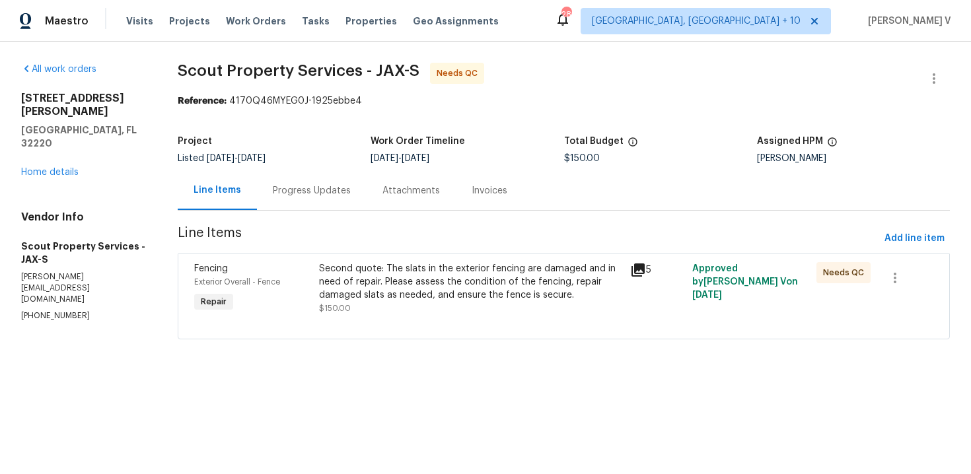
click at [306, 199] on div "Progress Updates" at bounding box center [312, 190] width 110 height 39
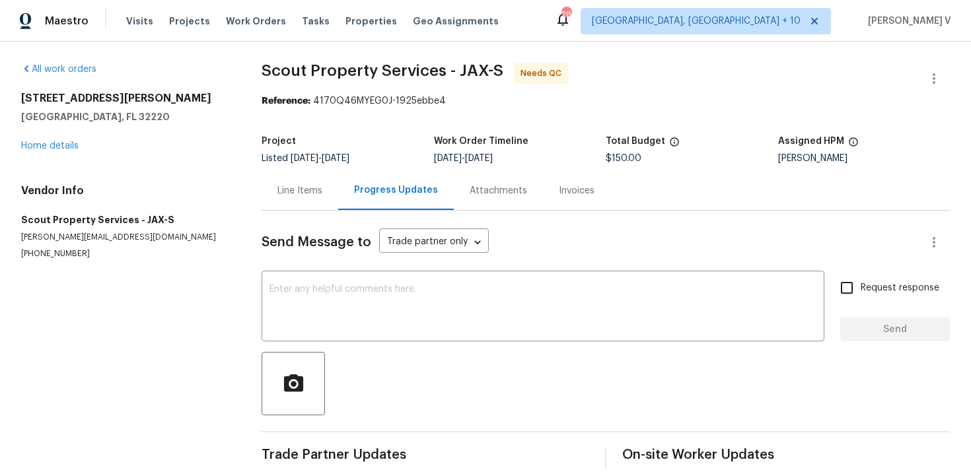
scroll to position [17, 0]
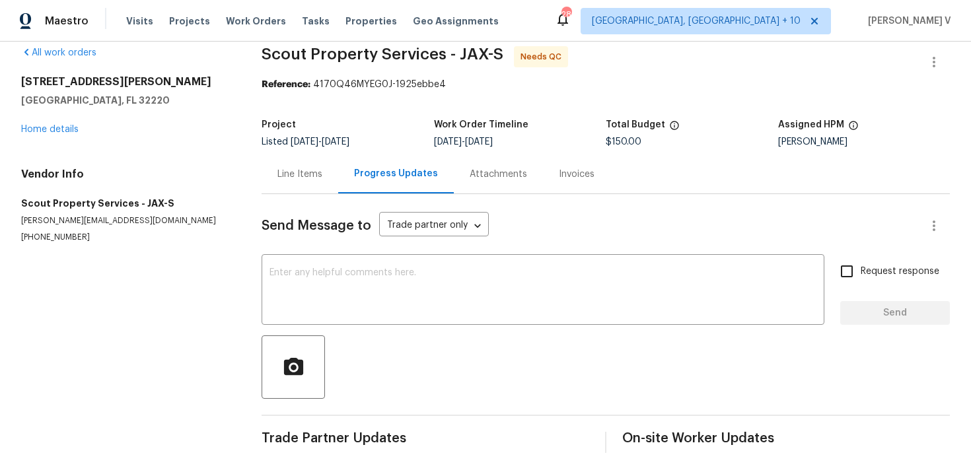
click at [63, 244] on section "All work orders [STREET_ADDRESS][PERSON_NAME] Home details Vendor Info Scout Pr…" at bounding box center [125, 249] width 209 height 407
copy p "[PHONE_NUMBER]"
click at [36, 234] on p "[PHONE_NUMBER]" at bounding box center [125, 237] width 209 height 11
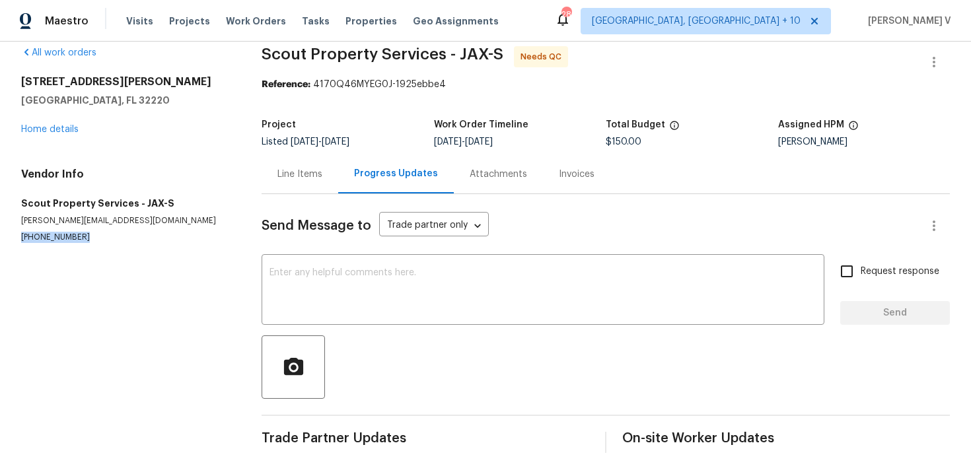
click at [36, 234] on p "[PHONE_NUMBER]" at bounding box center [125, 237] width 209 height 11
copy p "[PHONE_NUMBER]"
click at [322, 234] on div "Send Message to Trade partner only Trade partner only ​" at bounding box center [590, 226] width 657 height 32
click at [321, 281] on textarea at bounding box center [542, 291] width 547 height 46
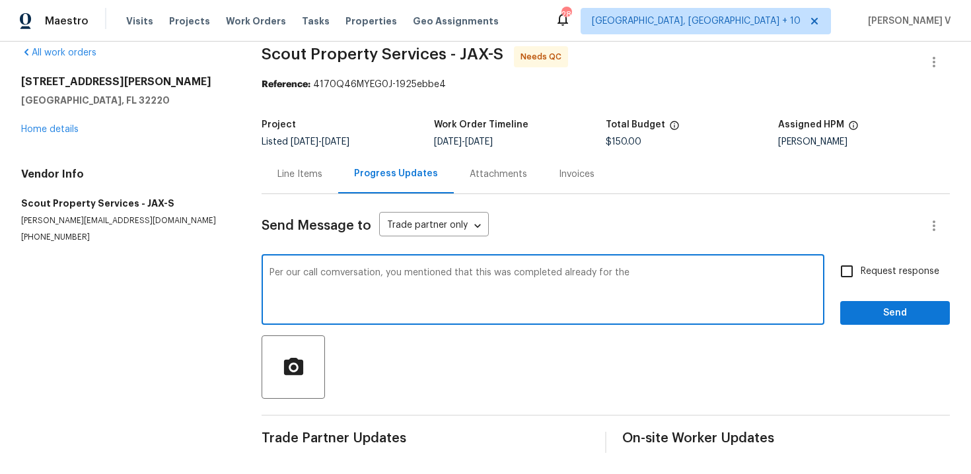
paste textarea "$150"
click at [625, 268] on textarea "Per our call comversation, you mentioned that this was completed already for th…" at bounding box center [542, 291] width 547 height 46
type textarea "Per our call comversation, you mentioned that this was completed already for th…"
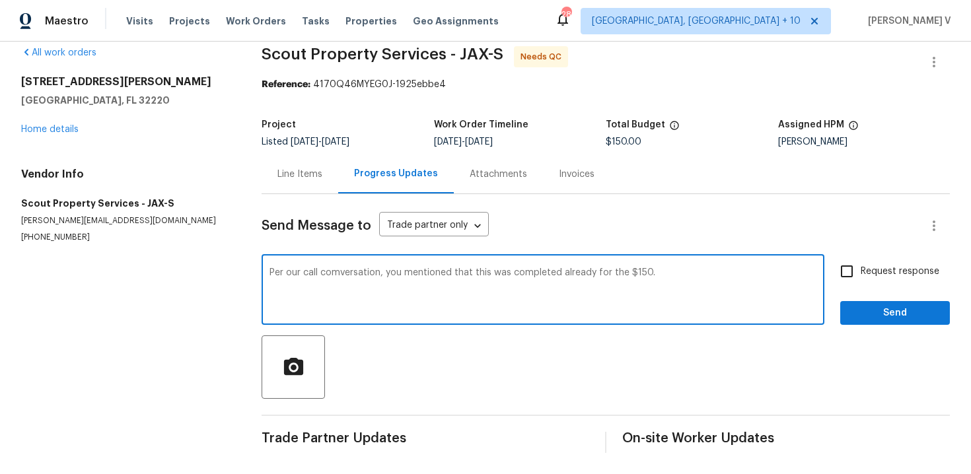
click at [286, 176] on div "Line Items" at bounding box center [299, 174] width 45 height 13
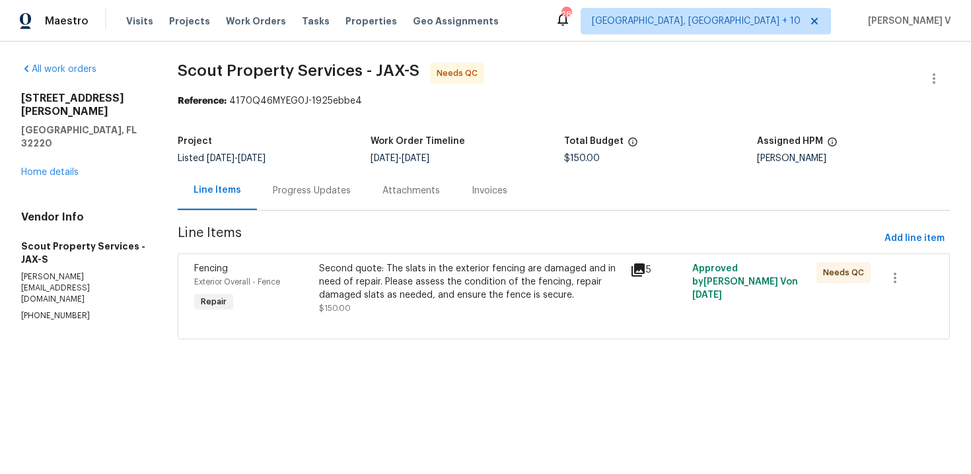
click at [440, 275] on div "Second quote: The slats in the exterior fencing are damaged and in need of repa…" at bounding box center [470, 282] width 303 height 40
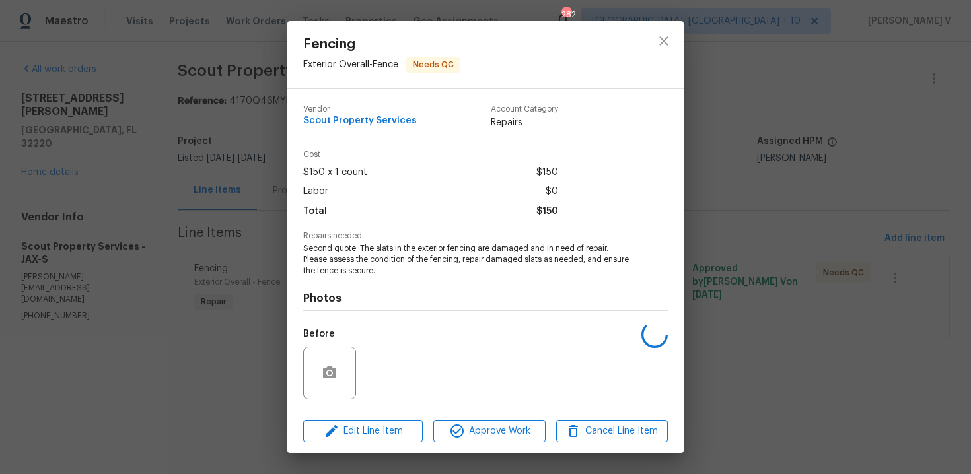
scroll to position [90, 0]
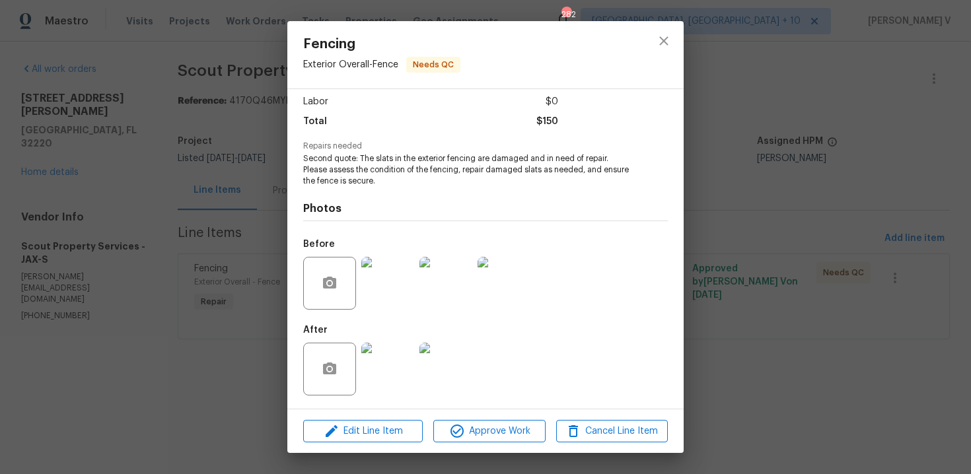
click at [398, 380] on img at bounding box center [387, 369] width 53 height 53
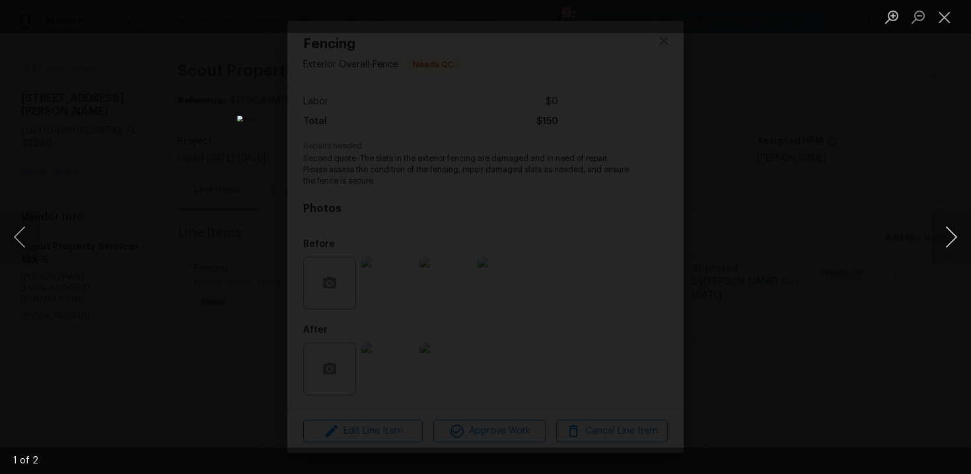
click at [964, 234] on button "Next image" at bounding box center [951, 237] width 40 height 53
click at [839, 148] on div "Lightbox" at bounding box center [485, 237] width 971 height 474
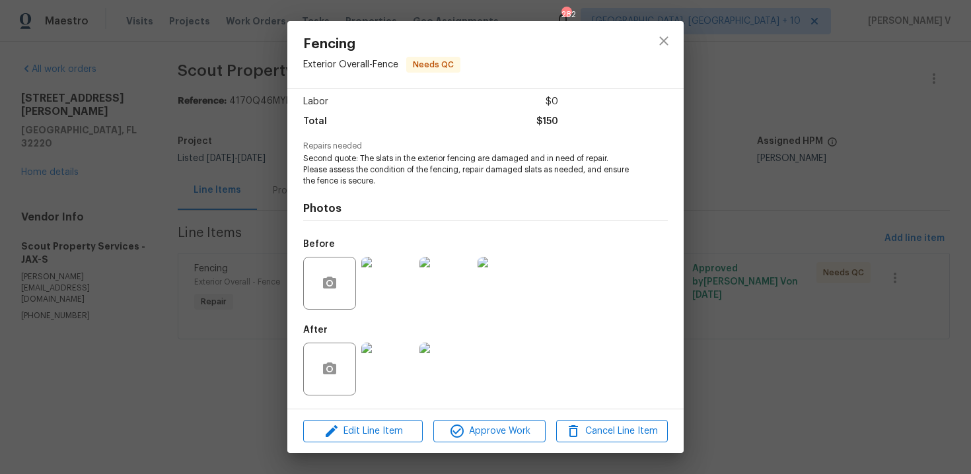
click at [515, 264] on img at bounding box center [504, 283] width 53 height 53
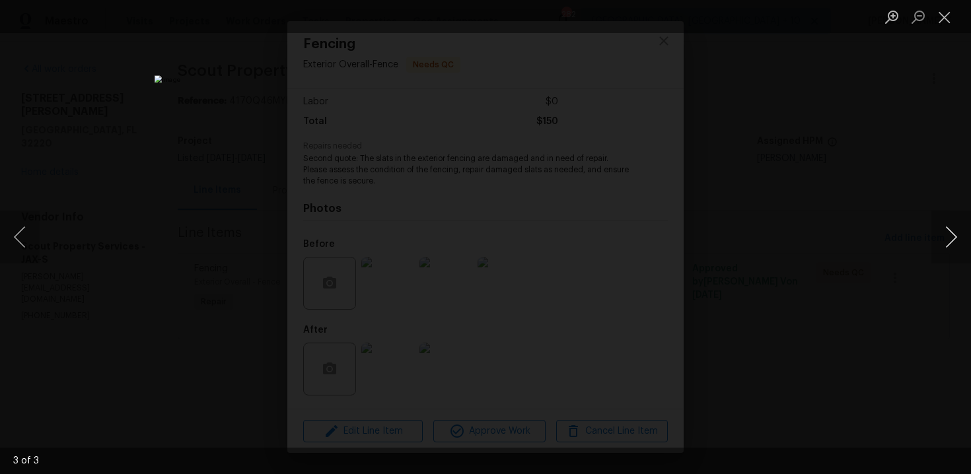
click at [956, 238] on button "Next image" at bounding box center [951, 237] width 40 height 53
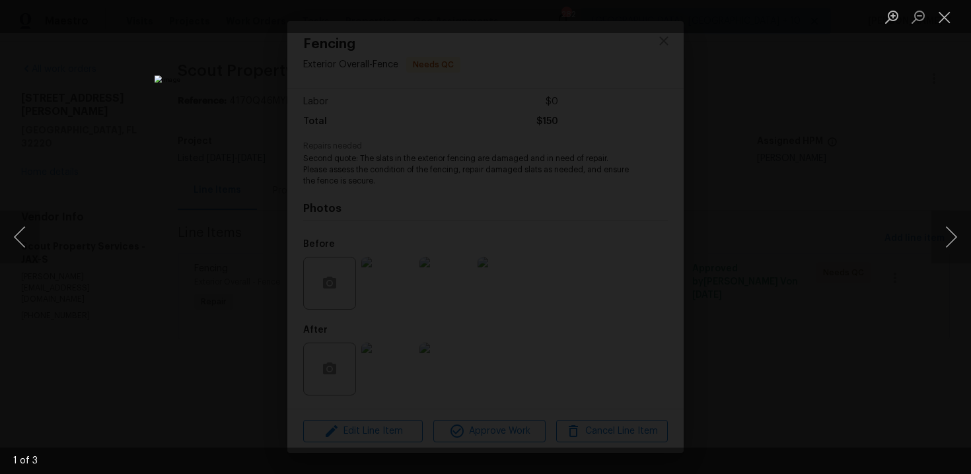
click at [849, 130] on div "Lightbox" at bounding box center [485, 237] width 971 height 474
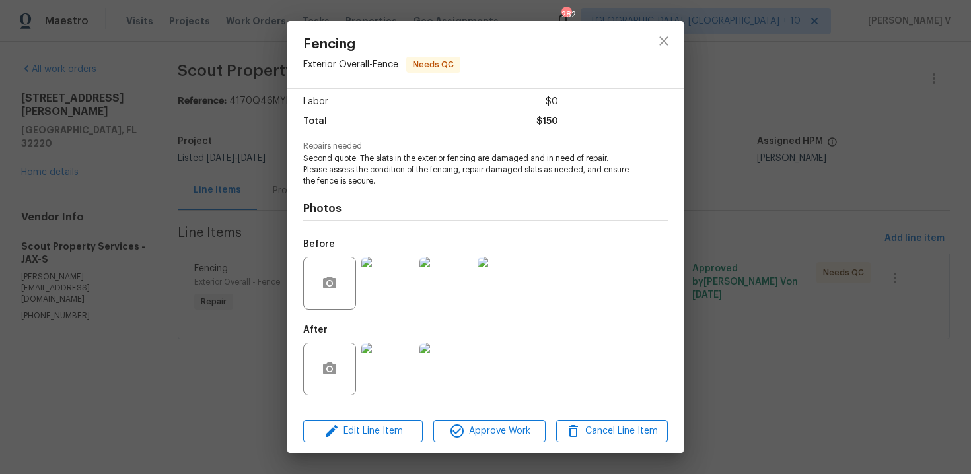
click at [409, 356] on img at bounding box center [387, 369] width 53 height 53
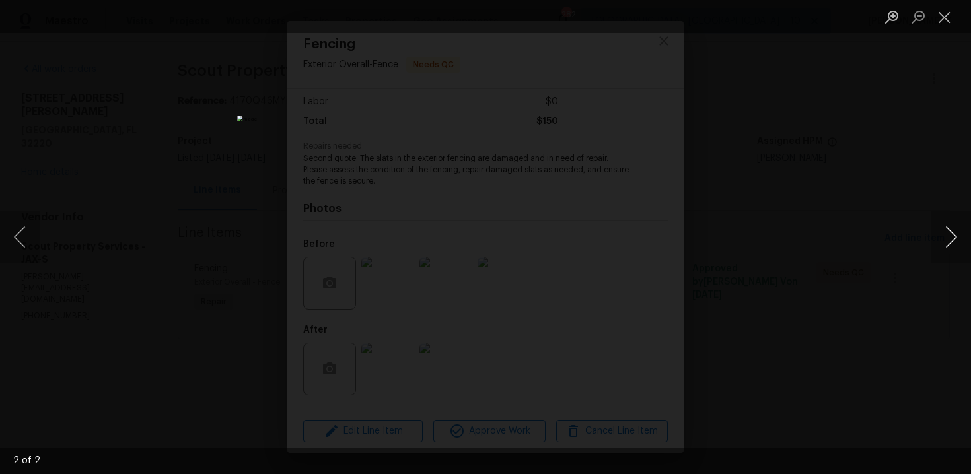
click at [955, 233] on button "Next image" at bounding box center [951, 237] width 40 height 53
click at [908, 163] on div "Lightbox" at bounding box center [485, 237] width 971 height 474
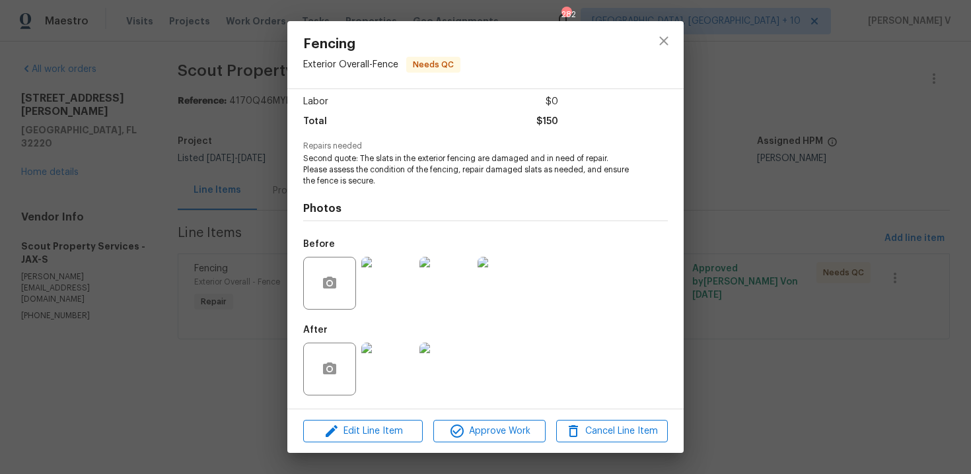
click at [929, 57] on div "Fencing Exterior Overall - Fence Needs QC Vendor Scout Property Services Accoun…" at bounding box center [485, 237] width 971 height 474
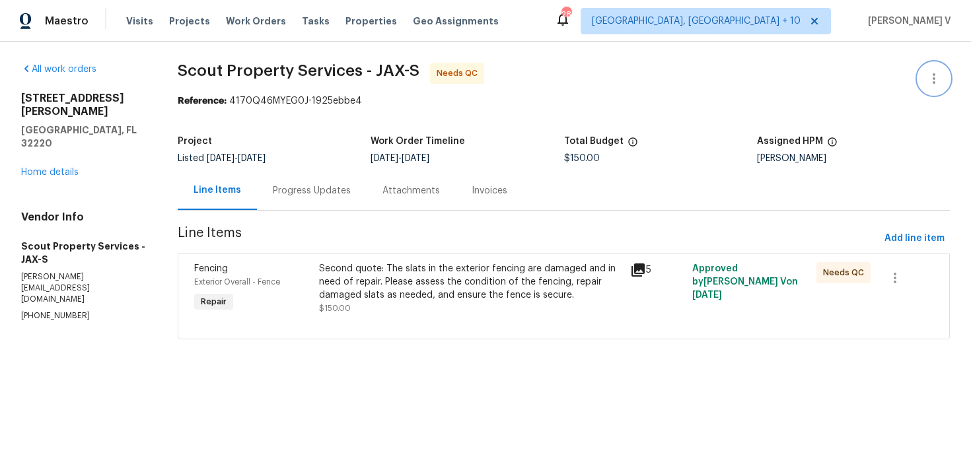
click at [929, 68] on button "button" at bounding box center [934, 79] width 32 height 32
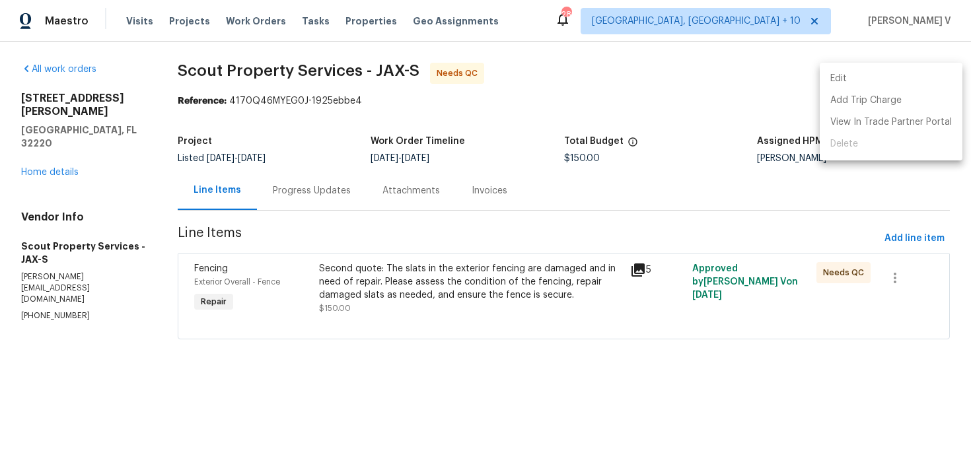
click at [929, 68] on li "Edit" at bounding box center [891, 79] width 143 height 22
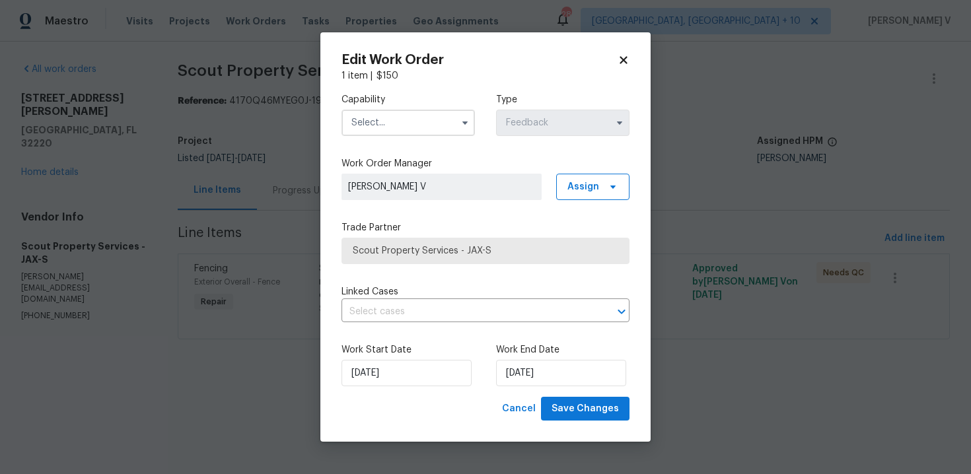
click at [411, 115] on input "text" at bounding box center [407, 123] width 133 height 26
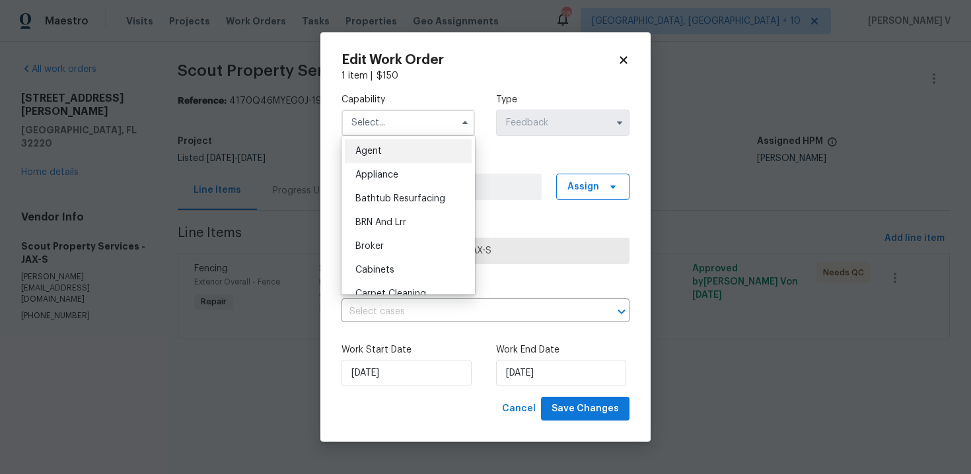
click at [363, 142] on div "Agent" at bounding box center [408, 151] width 127 height 24
type input "Agent"
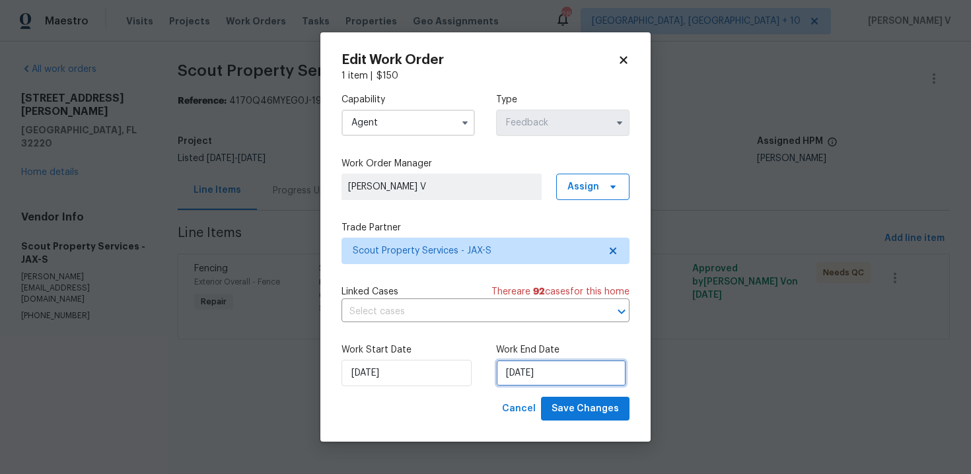
click at [537, 374] on input "05/09/2025" at bounding box center [561, 373] width 130 height 26
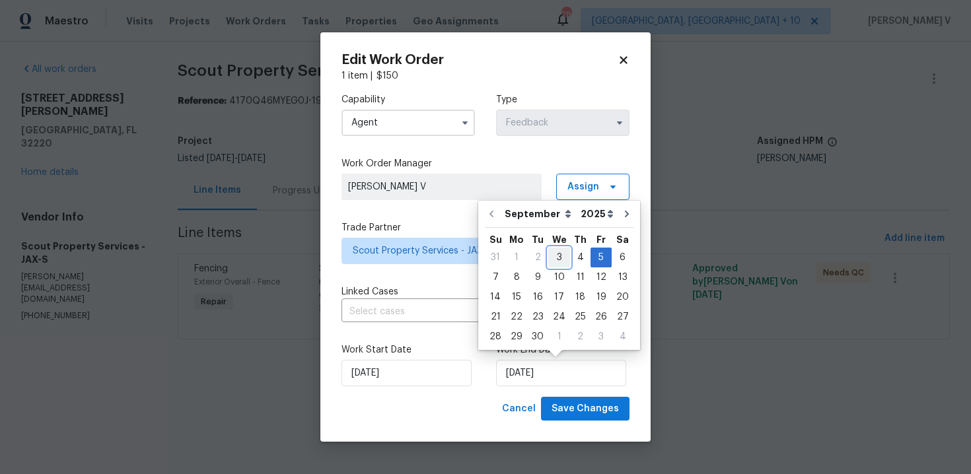
click at [554, 257] on div "3" at bounding box center [559, 257] width 22 height 18
type input "03/09/2025"
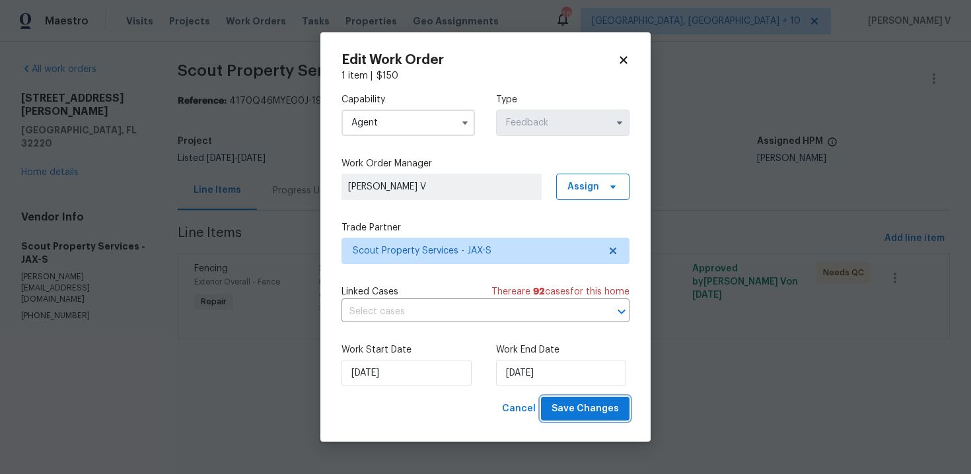
click at [575, 403] on span "Save Changes" at bounding box center [584, 409] width 67 height 17
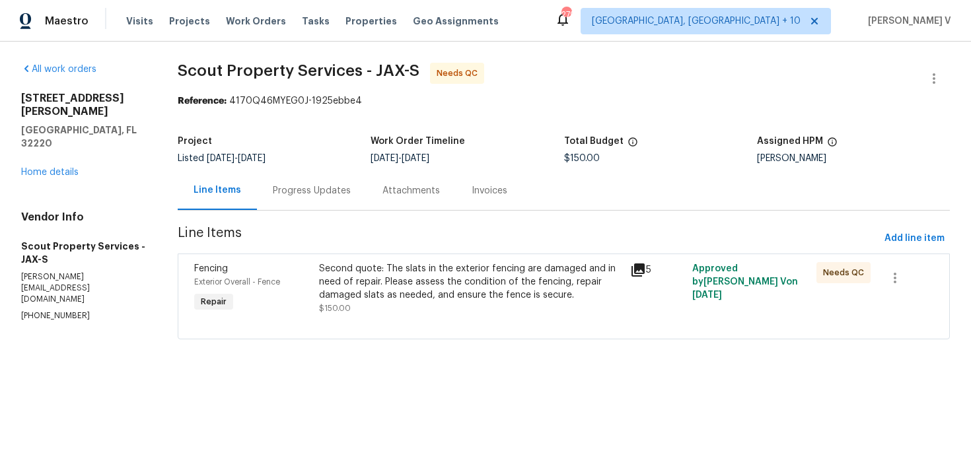
click at [471, 285] on div "Second quote: The slats in the exterior fencing are damaged and in need of repa…" at bounding box center [470, 282] width 303 height 40
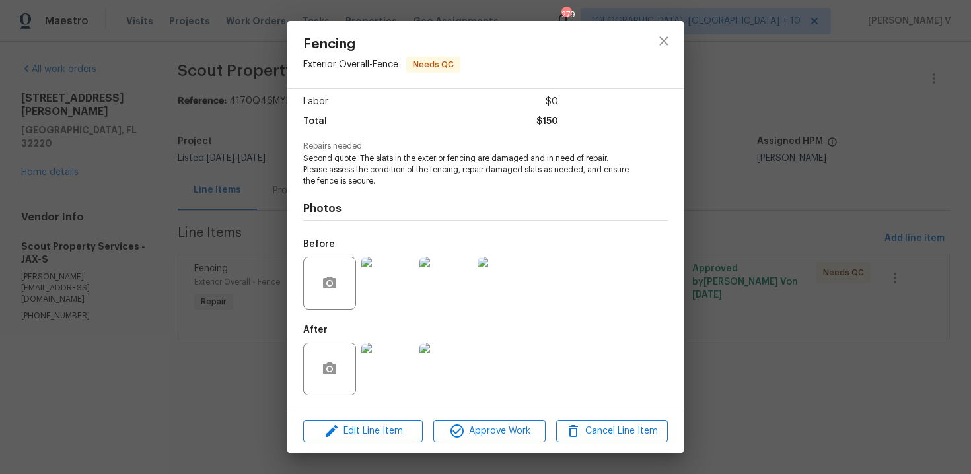
click at [135, 278] on div "Fencing Exterior Overall - Fence Needs QC Vendor Scout Property Services Accoun…" at bounding box center [485, 237] width 971 height 474
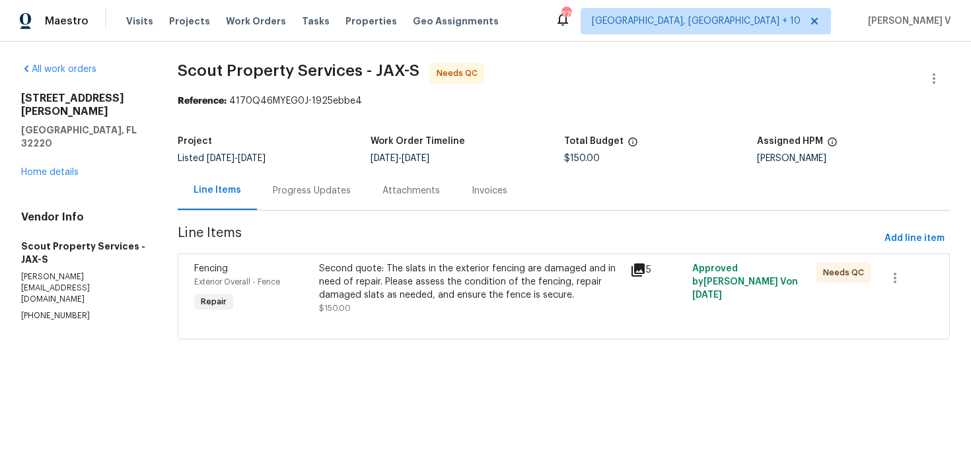
click at [394, 264] on div "Second quote: The slats in the exterior fencing are damaged and in need of repa…" at bounding box center [470, 282] width 303 height 40
click at [370, 282] on div "Second quote: The slats in the exterior fencing are damaged and in need of repa…" at bounding box center [470, 282] width 303 height 40
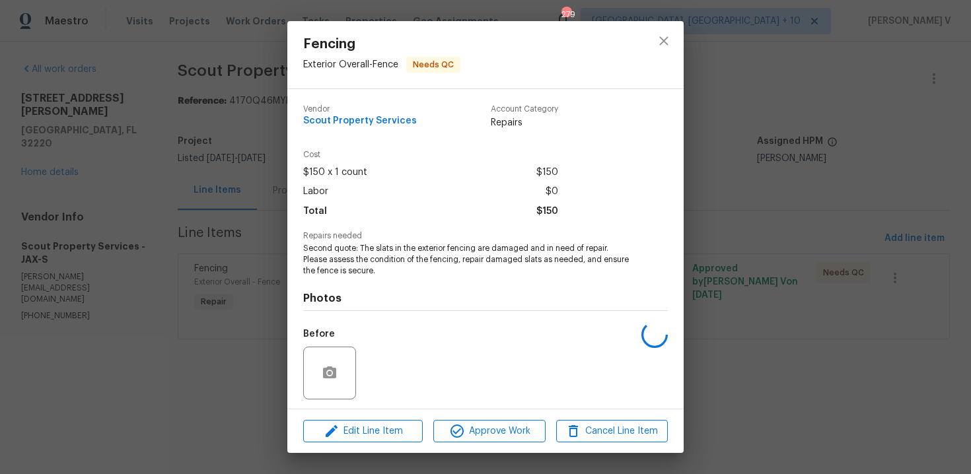
scroll to position [90, 0]
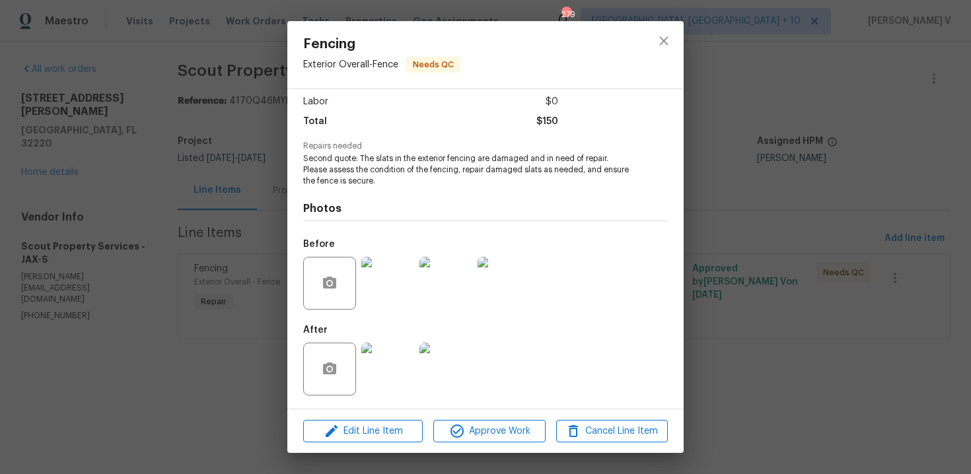
click at [45, 262] on div "Fencing Exterior Overall - Fence Needs QC Vendor Scout Property Services Accoun…" at bounding box center [485, 237] width 971 height 474
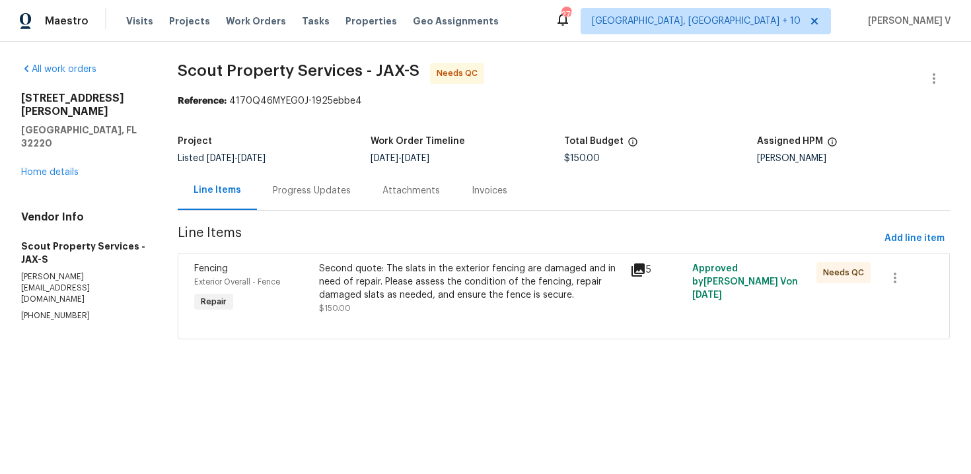
copy div
click at [50, 310] on p "[PHONE_NUMBER]" at bounding box center [83, 315] width 125 height 11
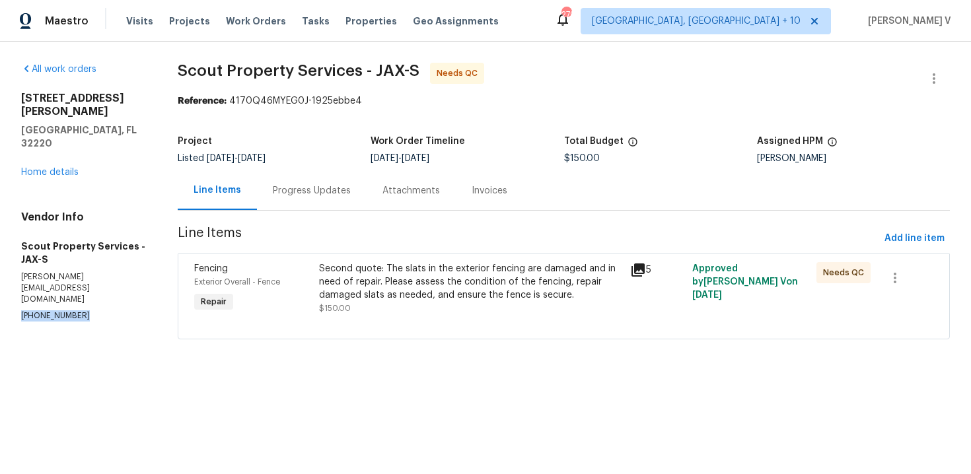
copy p "[PHONE_NUMBER]"
click at [50, 310] on p "[PHONE_NUMBER]" at bounding box center [83, 315] width 125 height 11
click at [399, 297] on div "Second quote: The slats in the exterior fencing are damaged and in need of repa…" at bounding box center [470, 282] width 303 height 40
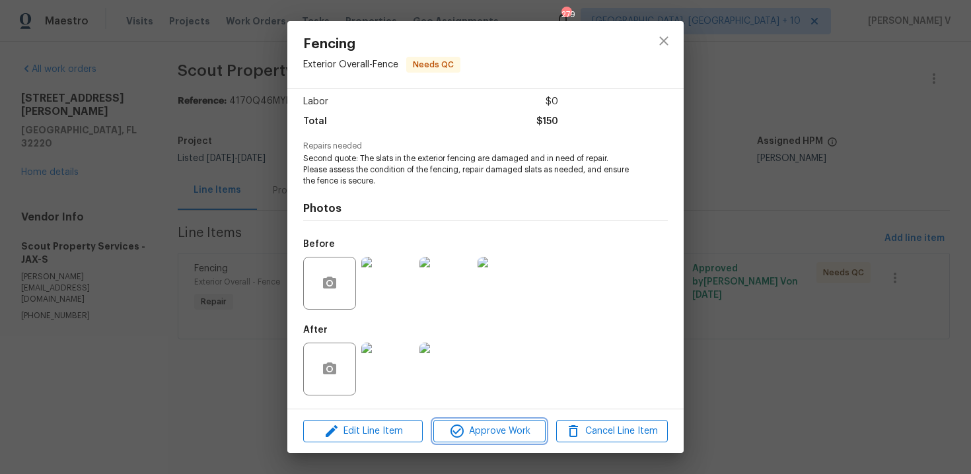
click at [466, 428] on span "Approve Work" at bounding box center [489, 431] width 104 height 17
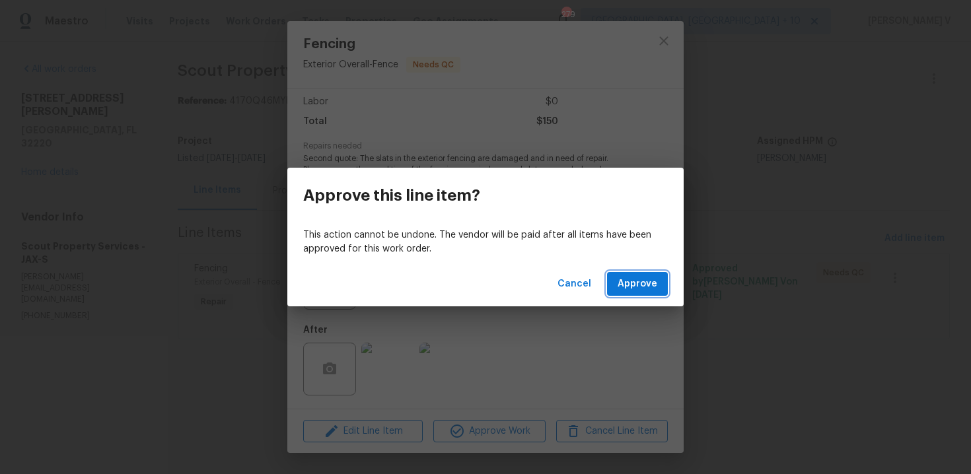
click at [645, 283] on span "Approve" at bounding box center [638, 284] width 40 height 17
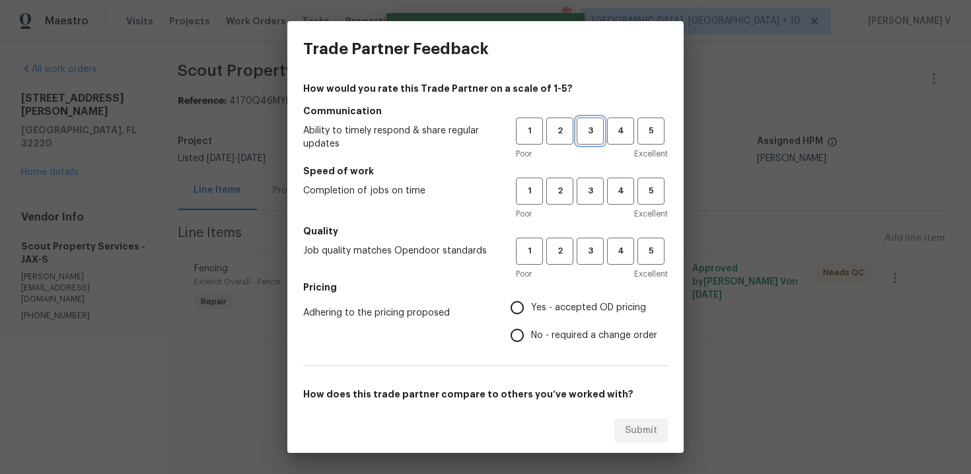
click at [593, 133] on span "3" at bounding box center [590, 131] width 24 height 15
click at [592, 190] on span "3" at bounding box center [590, 191] width 24 height 15
click at [581, 248] on span "3" at bounding box center [590, 251] width 24 height 15
click at [508, 355] on div "How would you rate this Trade Partner on a scale of 1-5? Communication Ability …" at bounding box center [485, 340] width 365 height 517
click at [526, 334] on input "No - required a change order" at bounding box center [517, 336] width 28 height 28
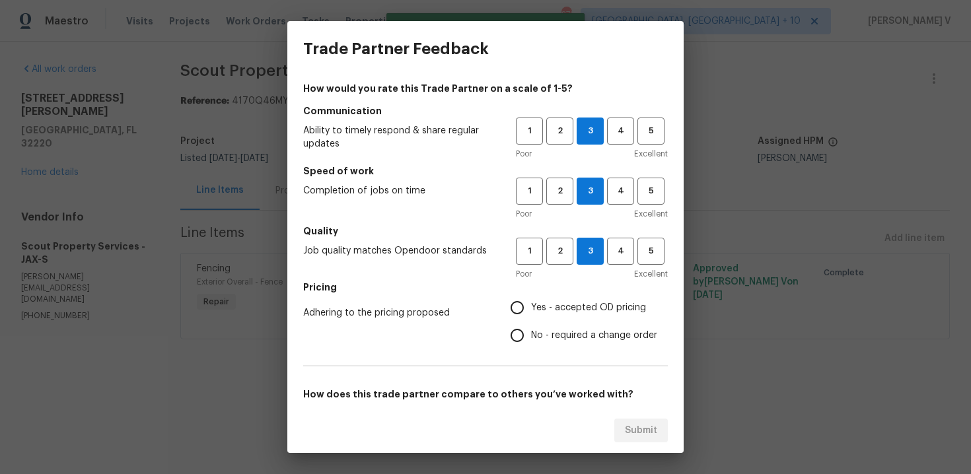
radio input "true"
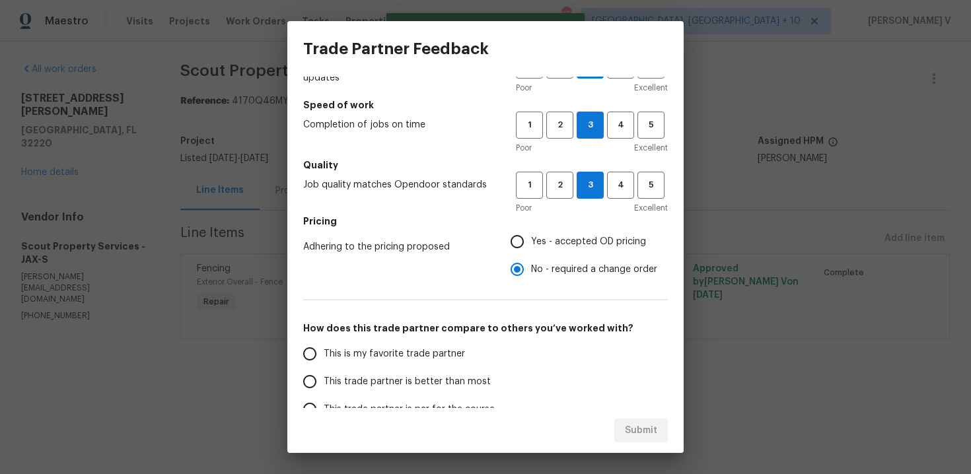
click at [430, 382] on span "This trade partner is better than most" at bounding box center [407, 382] width 167 height 14
click at [324, 382] on input "This trade partner is better than most" at bounding box center [310, 382] width 28 height 28
click at [644, 421] on button "Submit" at bounding box center [640, 431] width 53 height 24
radio input "true"
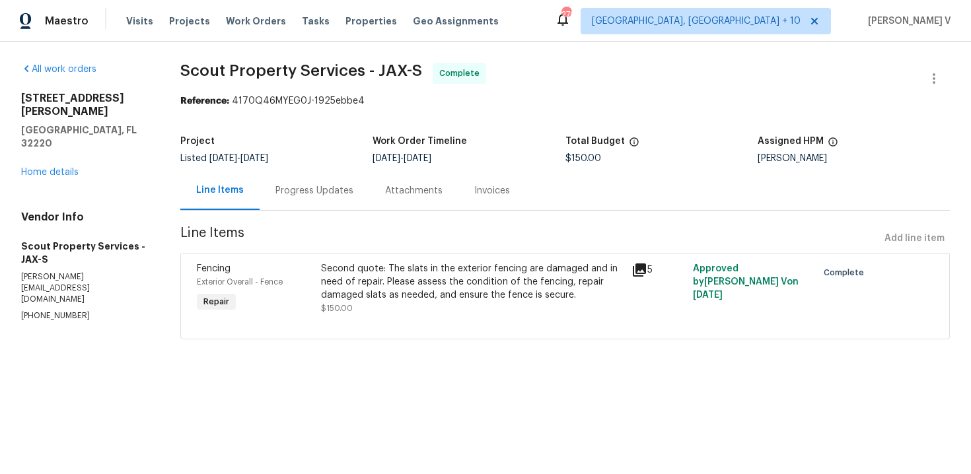
click at [323, 219] on section "Scout Property Services - JAX-S Complete Reference: 4170Q46MYEG0J-1925ebbe4 Pro…" at bounding box center [564, 209] width 769 height 293
click at [326, 193] on div "Progress Updates" at bounding box center [314, 190] width 78 height 13
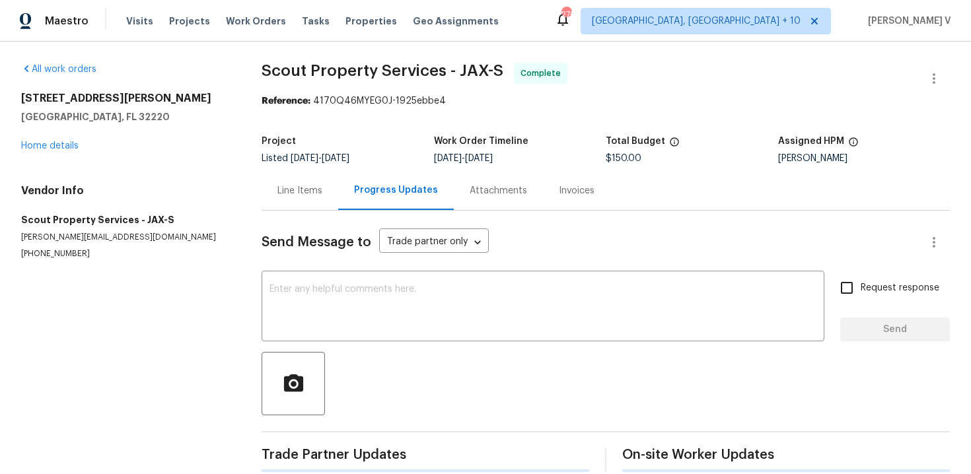
scroll to position [17, 0]
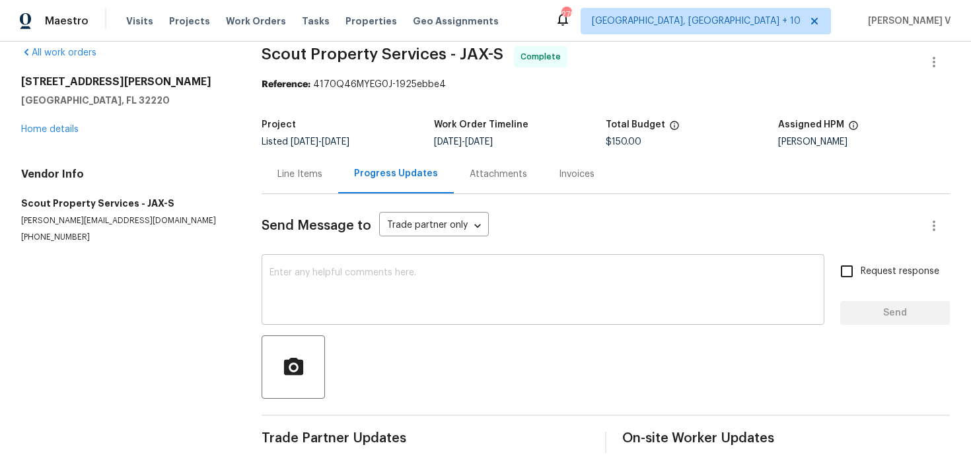
click at [294, 266] on div "x ​" at bounding box center [543, 291] width 563 height 67
paste textarea "Per our call, you mentioned that this was already completed for $150."
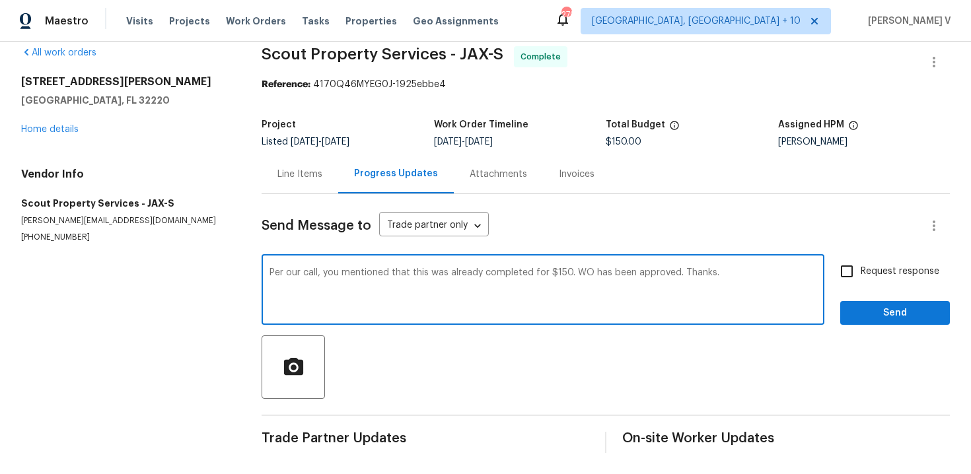
type textarea "Per our call, you mentioned that this was already completed for $150. WO has be…"
click at [861, 303] on button "Send" at bounding box center [895, 313] width 110 height 24
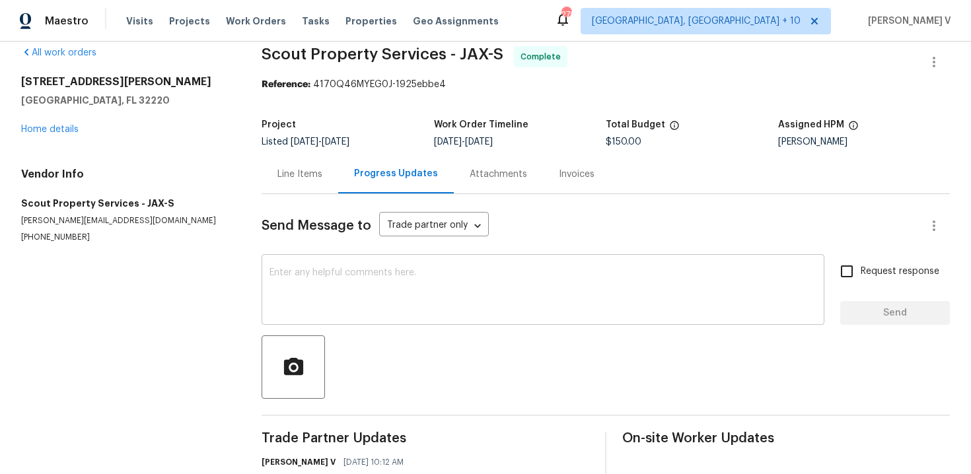
scroll to position [81, 0]
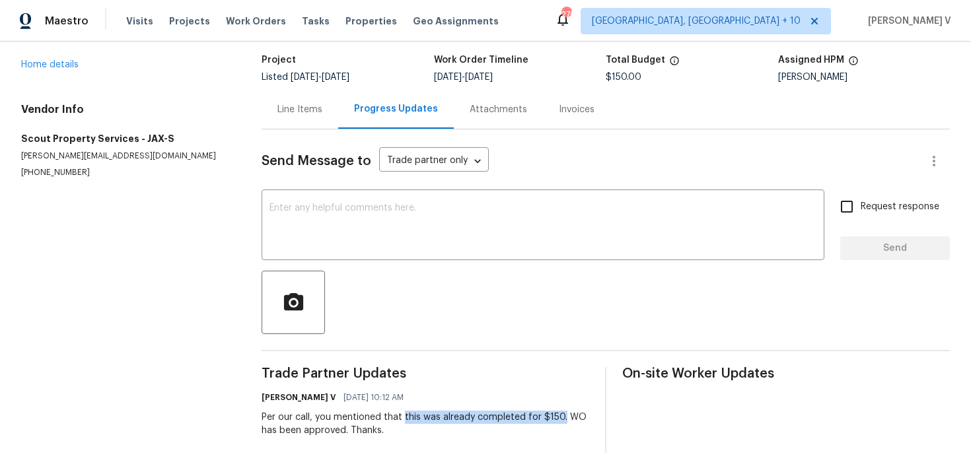
drag, startPoint x: 402, startPoint y: 419, endPoint x: 559, endPoint y: 417, distance: 157.2
click at [559, 417] on div "Per our call, you mentioned that this was already completed for $150. WO has be…" at bounding box center [426, 424] width 328 height 26
copy div "this was already completed for $150."
click at [301, 103] on div "Line Items" at bounding box center [299, 109] width 45 height 13
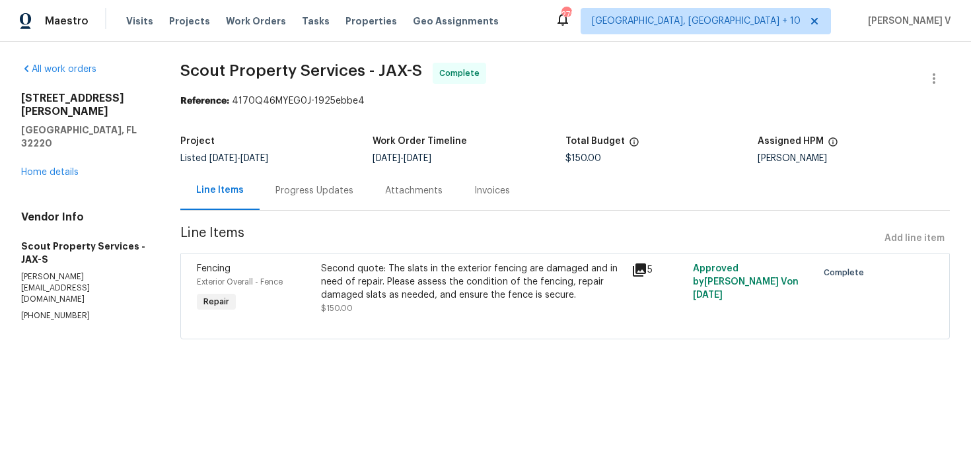
click at [427, 273] on div "Second quote: The slats in the exterior fencing are damaged and in need of repa…" at bounding box center [472, 282] width 302 height 40
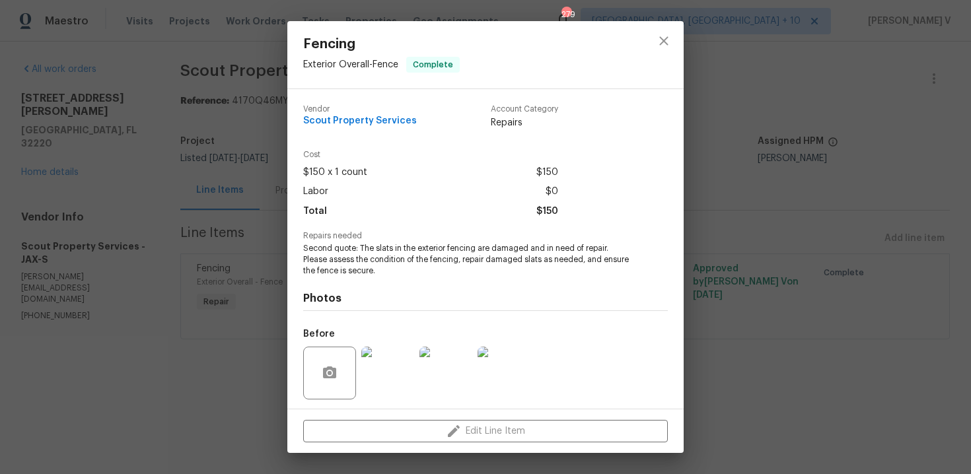
scroll to position [90, 0]
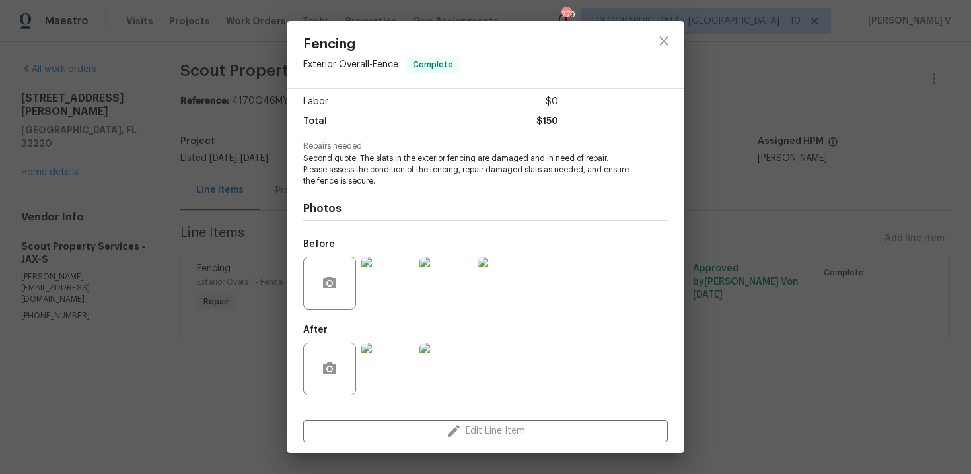
click at [411, 382] on img at bounding box center [387, 369] width 53 height 53
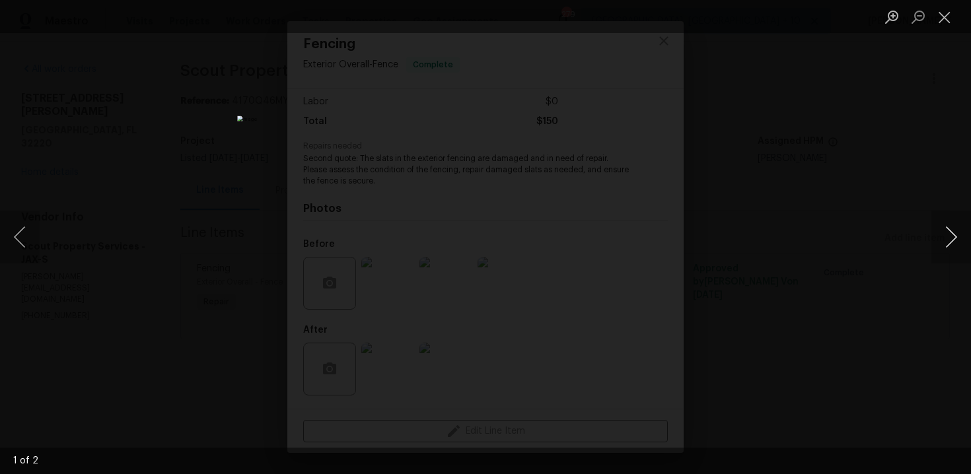
click at [949, 236] on button "Next image" at bounding box center [951, 237] width 40 height 53
click at [102, 190] on div "Lightbox" at bounding box center [485, 237] width 971 height 474
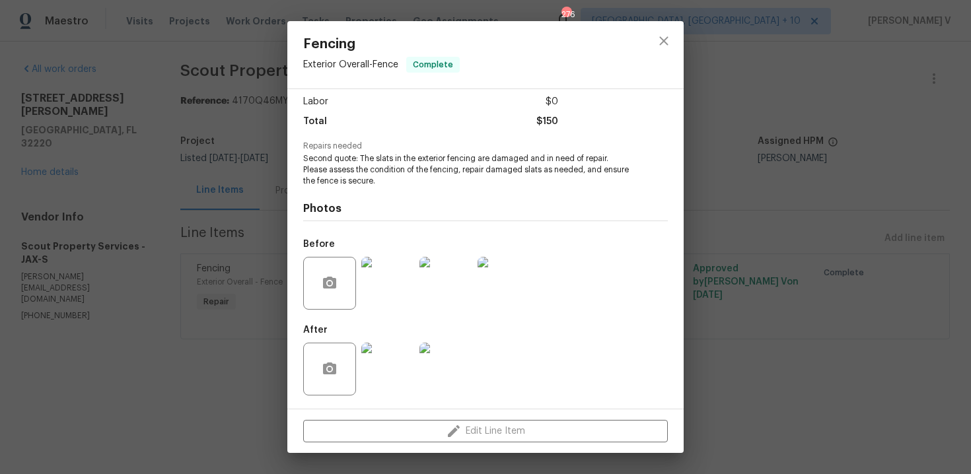
click at [77, 142] on div "Fencing Exterior Overall - Fence Complete Vendor Scout Property Services Accoun…" at bounding box center [485, 237] width 971 height 474
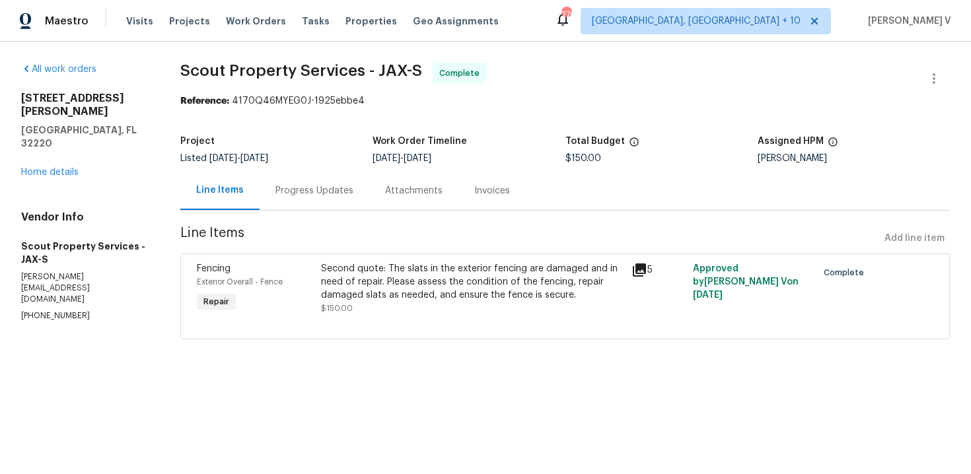
click at [52, 156] on div "All work orders [STREET_ADDRESS][PERSON_NAME] Home details Vendor Info Scout Pr…" at bounding box center [84, 193] width 127 height 260
click at [63, 168] on link "Home details" at bounding box center [49, 172] width 57 height 9
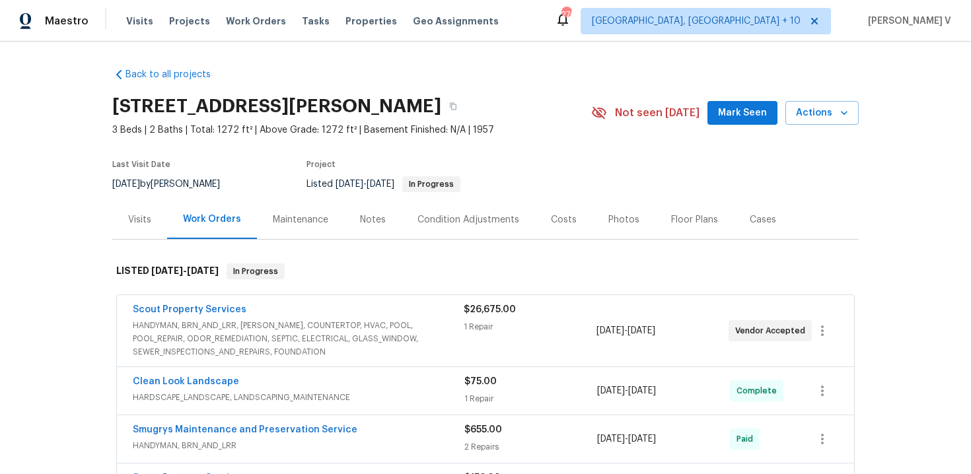
scroll to position [189, 0]
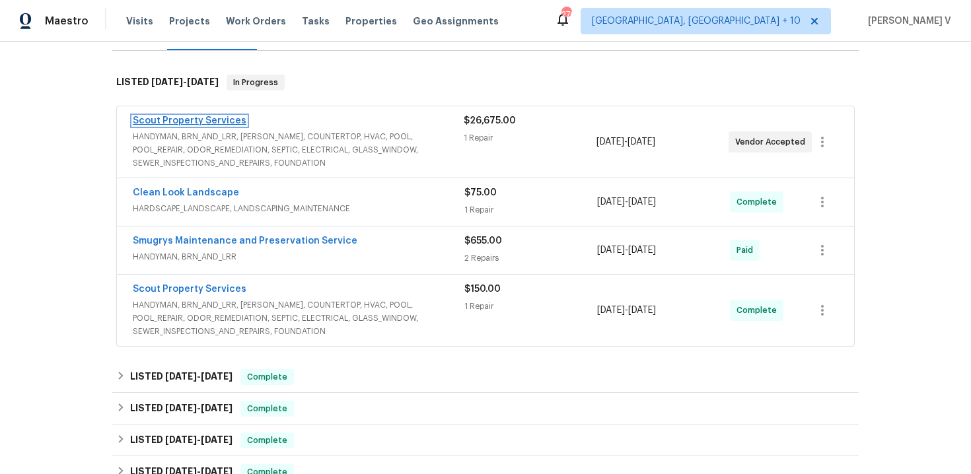
click at [208, 120] on link "Scout Property Services" at bounding box center [190, 120] width 114 height 9
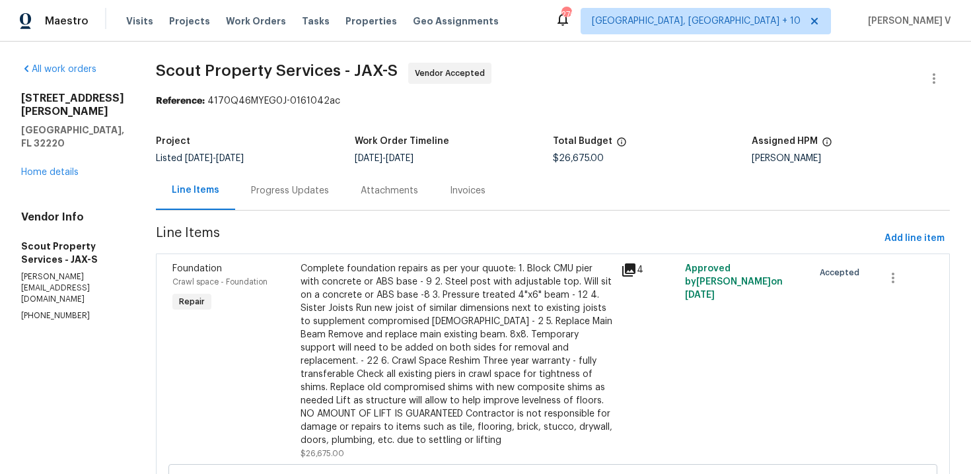
click at [270, 180] on div "Progress Updates" at bounding box center [290, 190] width 110 height 39
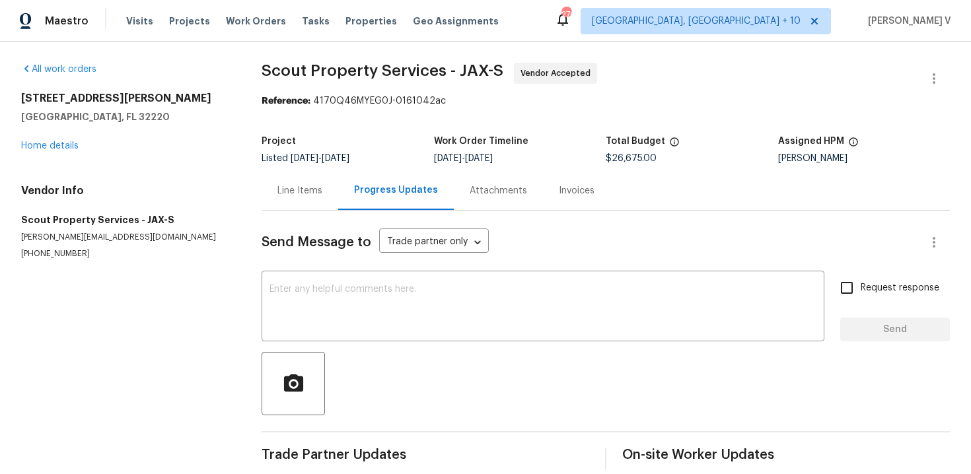
scroll to position [17, 0]
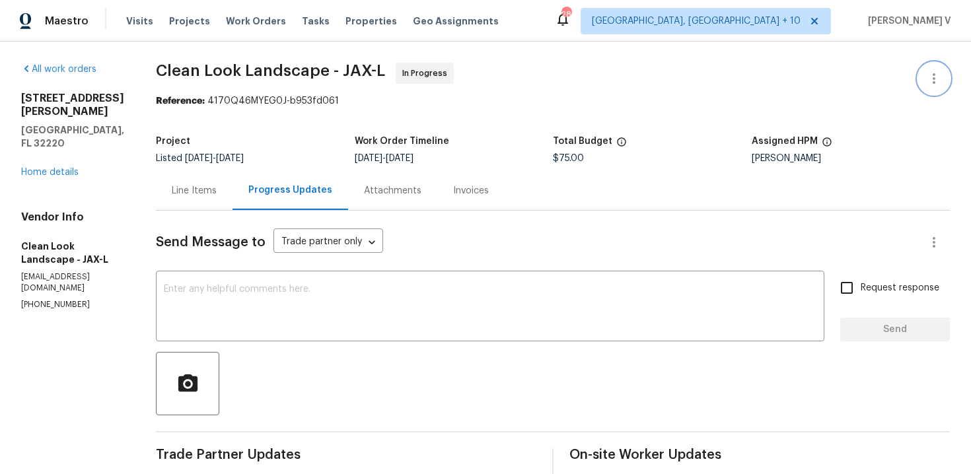
click at [931, 83] on icon "button" at bounding box center [934, 79] width 16 height 16
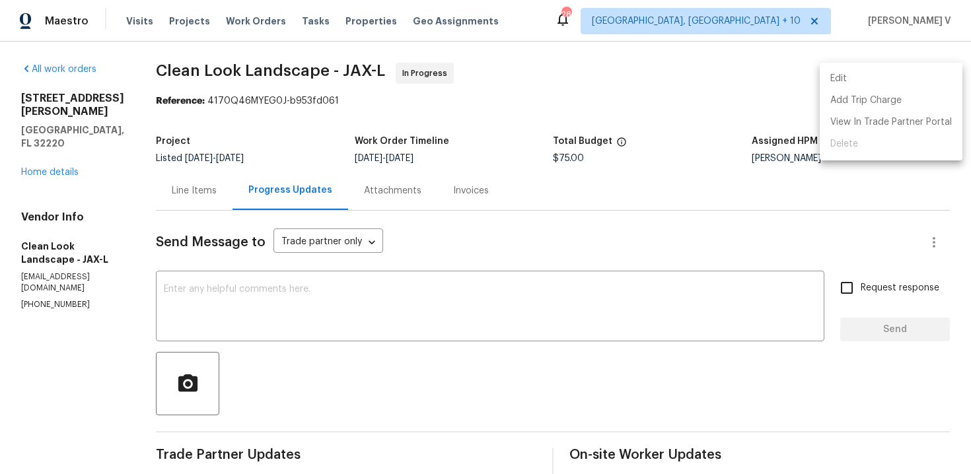
click at [667, 200] on div at bounding box center [485, 237] width 971 height 474
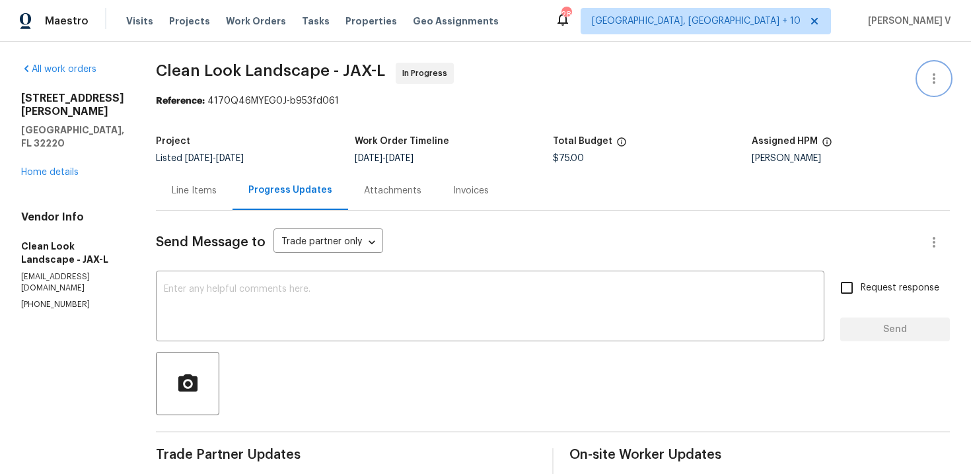
click at [931, 79] on icon "button" at bounding box center [934, 79] width 16 height 16
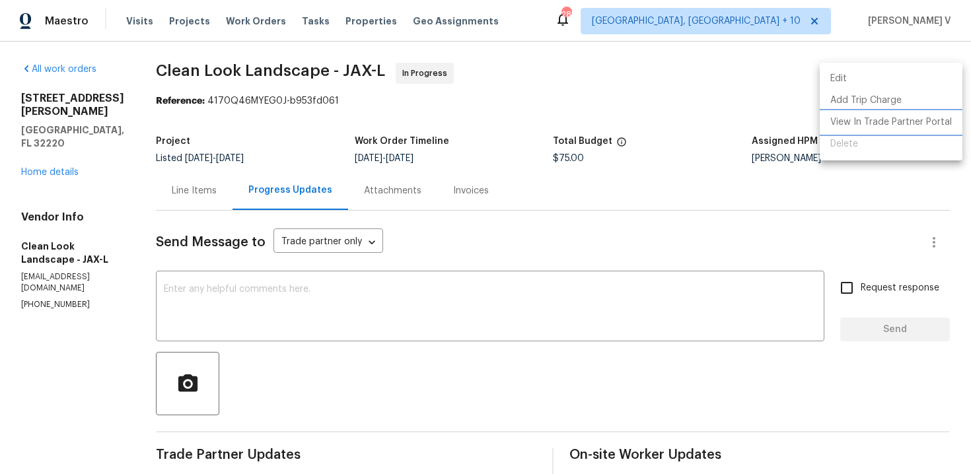
click at [872, 125] on li "View In Trade Partner Portal" at bounding box center [891, 123] width 143 height 22
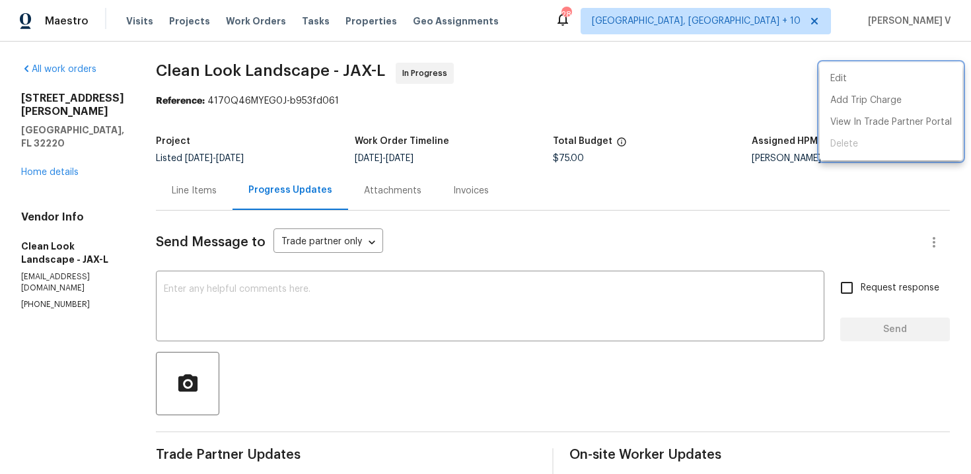
click at [216, 187] on div at bounding box center [485, 237] width 971 height 474
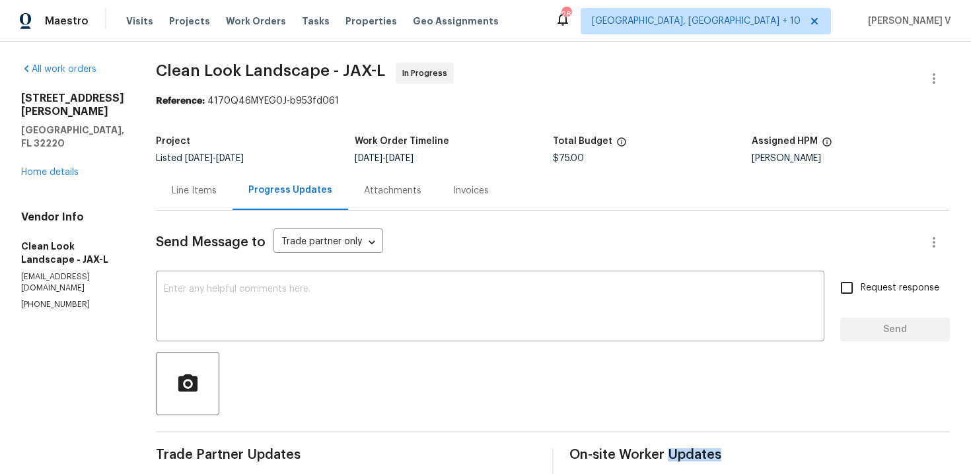
click at [216, 187] on div "Edit Add Trip Charge View In Trade Partner Portal Delete" at bounding box center [485, 237] width 971 height 474
click at [216, 187] on div "Line Items" at bounding box center [194, 190] width 45 height 13
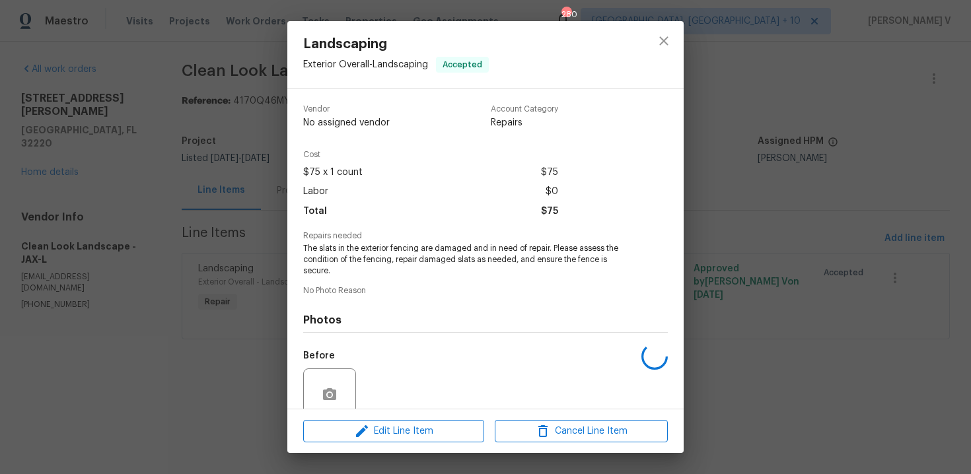
scroll to position [112, 0]
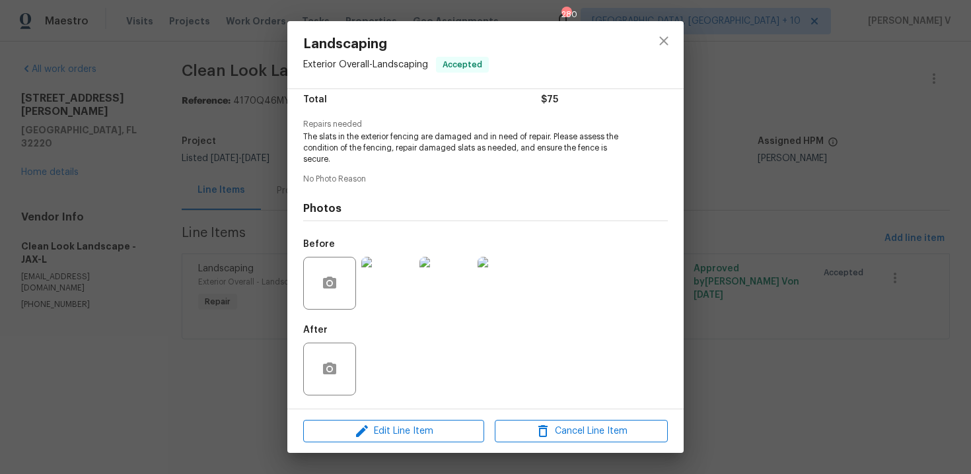
click at [390, 284] on img at bounding box center [387, 283] width 53 height 53
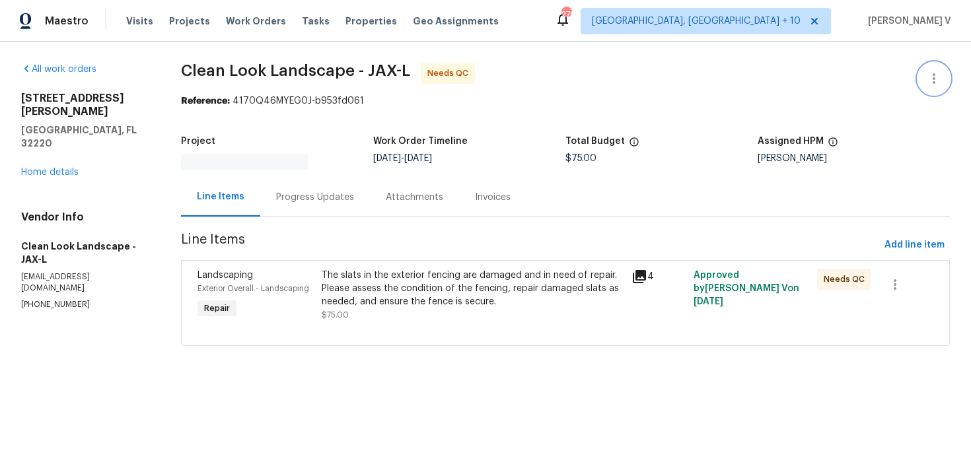
click at [933, 77] on icon "button" at bounding box center [934, 78] width 3 height 11
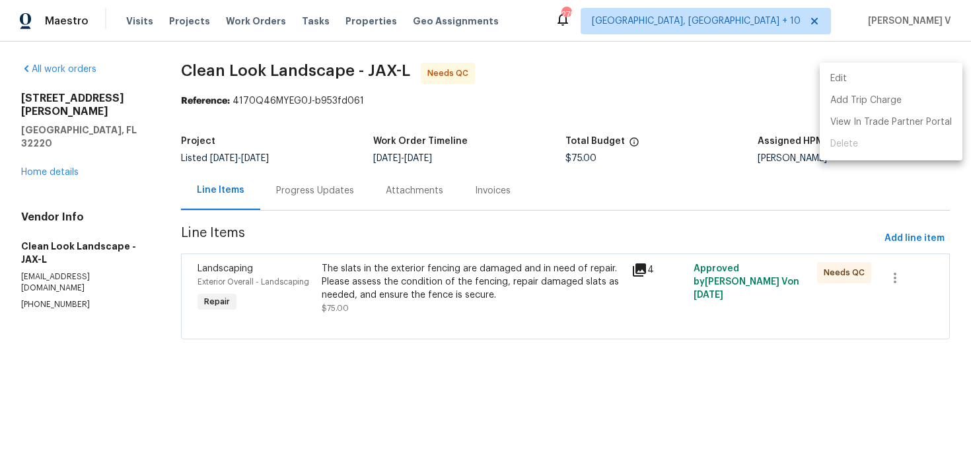
click at [933, 77] on li "Edit" at bounding box center [891, 79] width 143 height 22
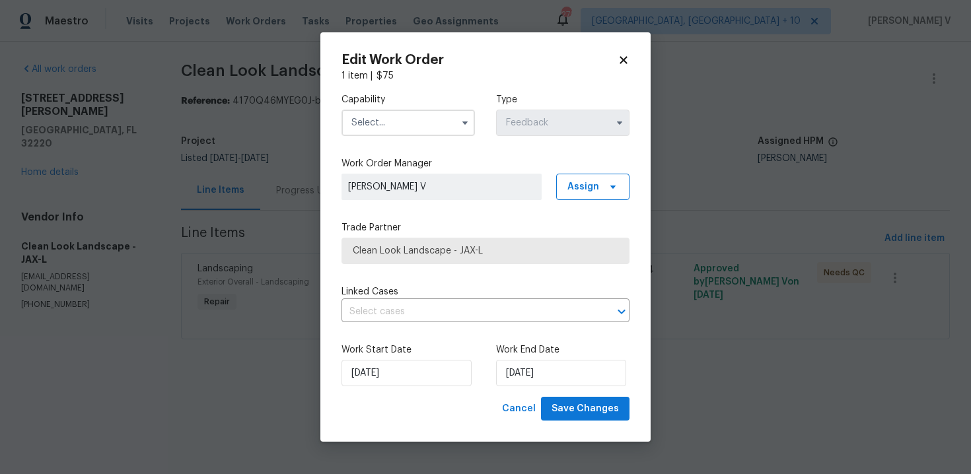
click at [427, 119] on input "text" at bounding box center [407, 123] width 133 height 26
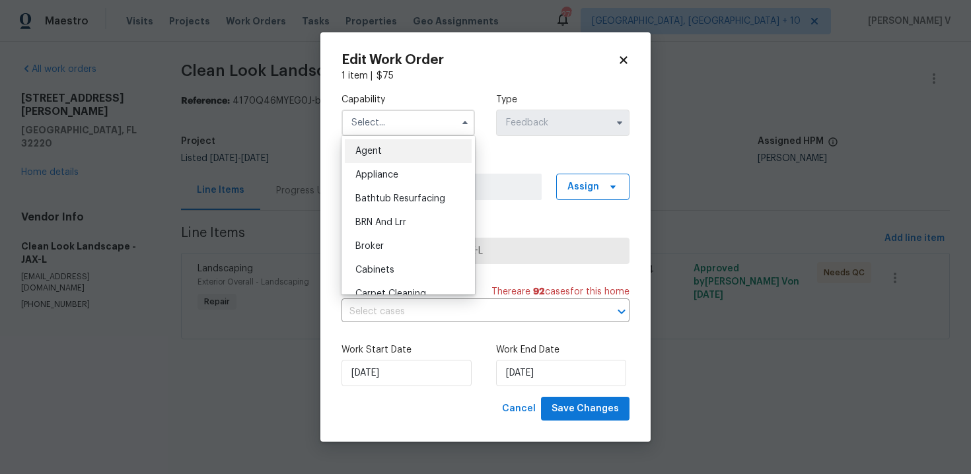
click at [386, 139] on div "Agent" at bounding box center [408, 151] width 127 height 24
type input "Agent"
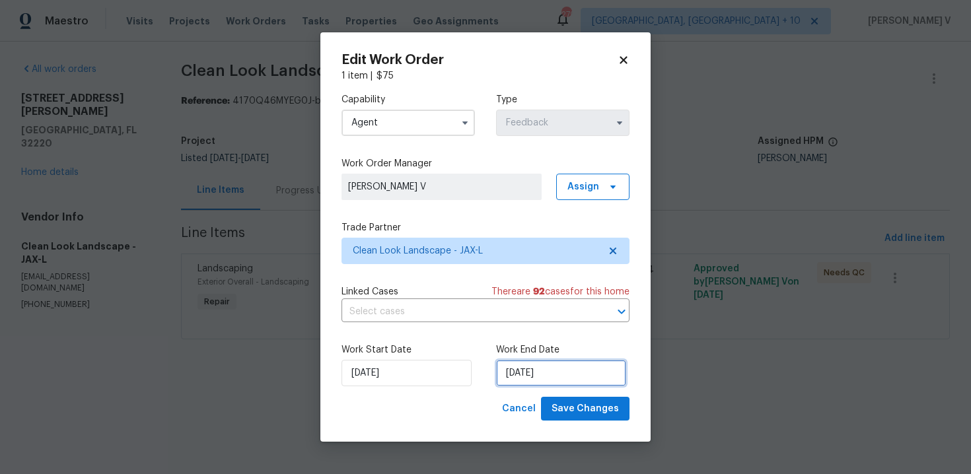
click at [515, 384] on input "[DATE]" at bounding box center [561, 373] width 130 height 26
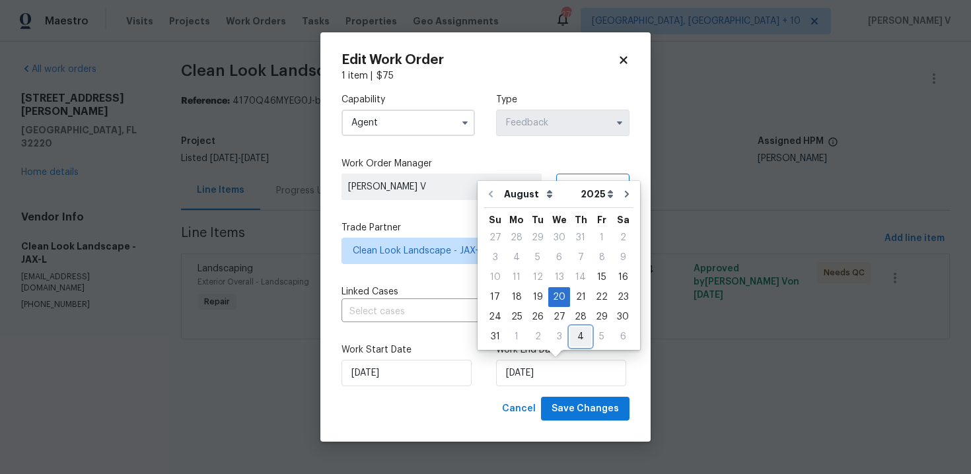
click at [570, 336] on div "4" at bounding box center [580, 337] width 21 height 18
type input "[DATE]"
select select "8"
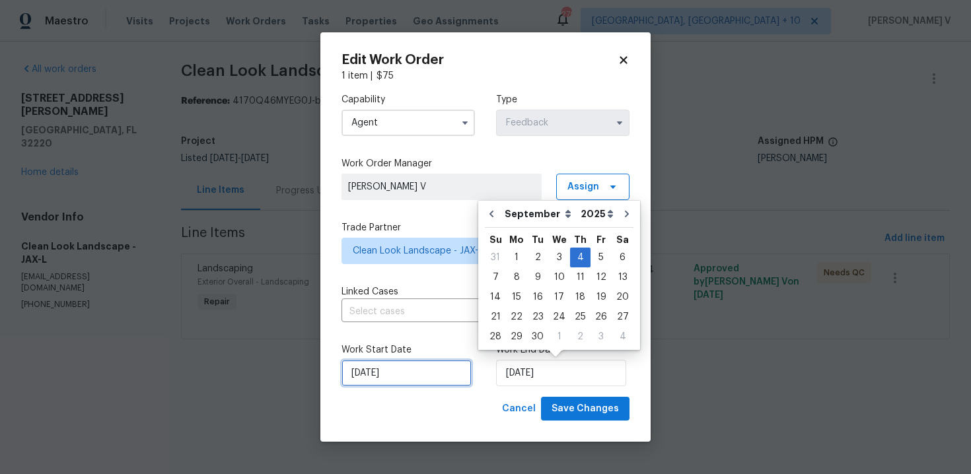
click at [399, 376] on input "15/08/2025" at bounding box center [406, 373] width 130 height 26
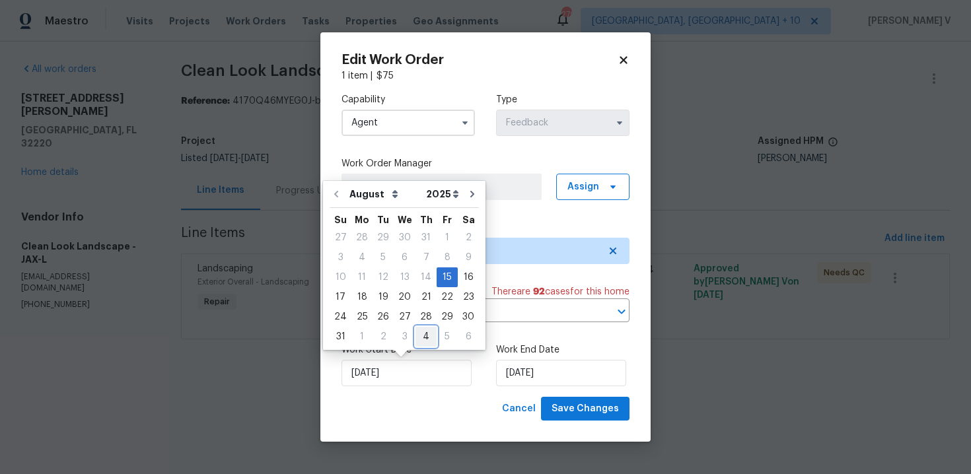
click at [415, 337] on div "4" at bounding box center [425, 337] width 21 height 18
type input "04/09/2025"
select select "8"
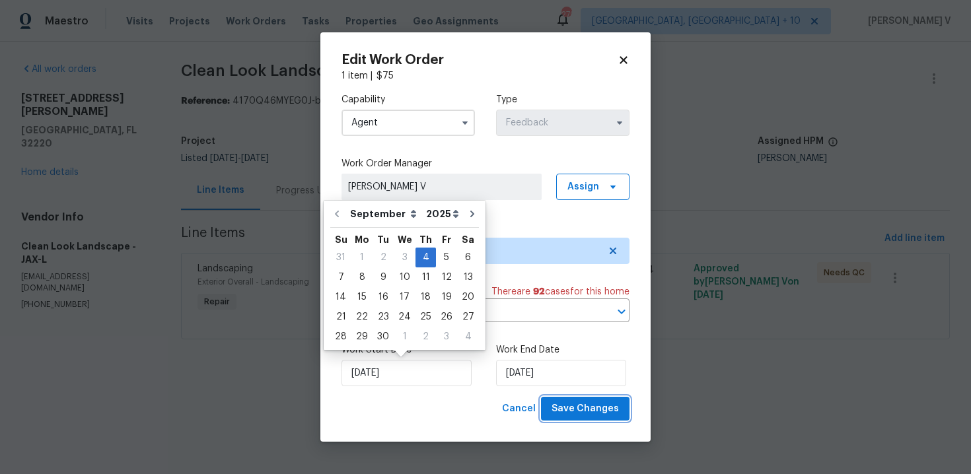
click at [587, 398] on button "Save Changes" at bounding box center [585, 409] width 89 height 24
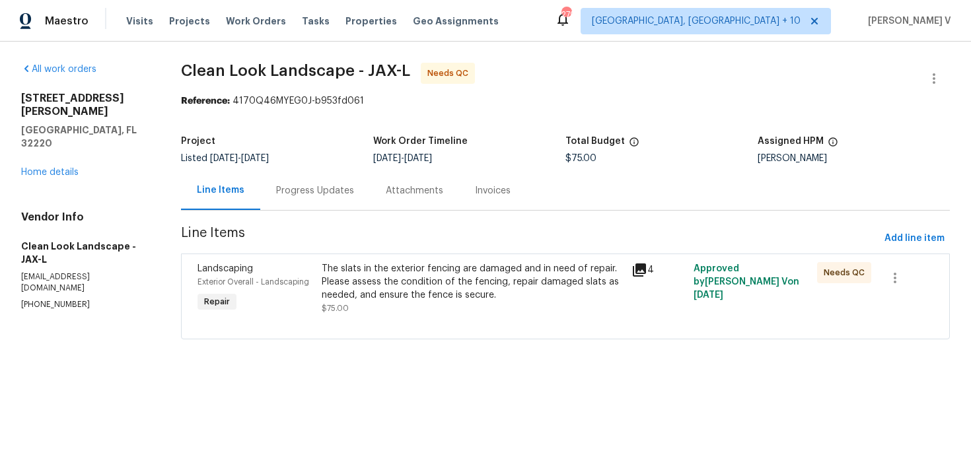
click at [358, 268] on div "The slats in the exterior fencing are damaged and in need of repair. Please ass…" at bounding box center [473, 282] width 302 height 40
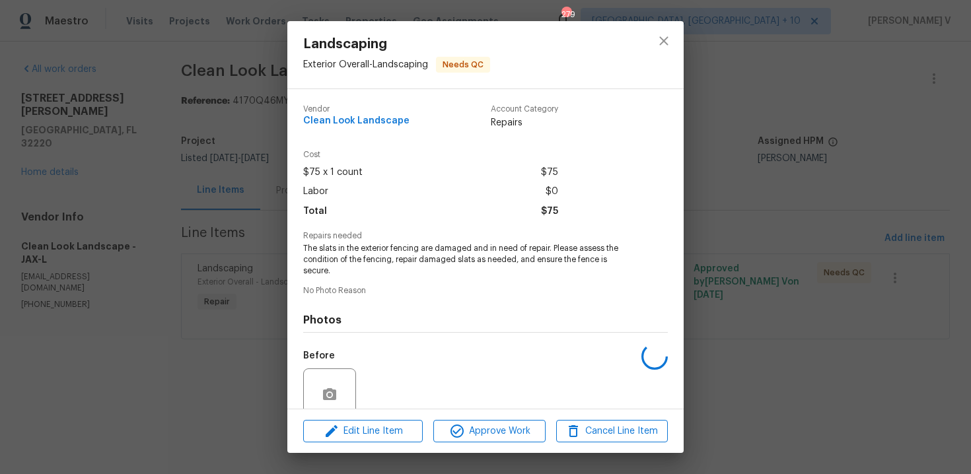
scroll to position [112, 0]
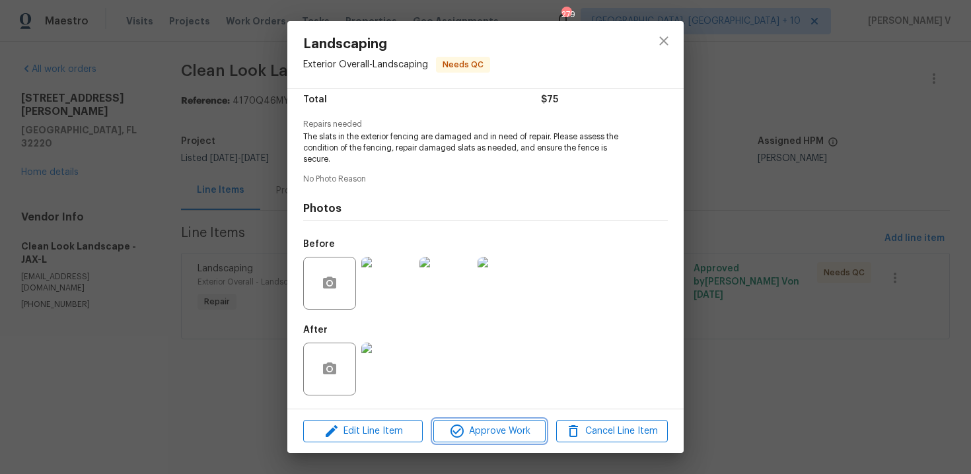
click at [504, 421] on button "Approve Work" at bounding box center [489, 431] width 112 height 23
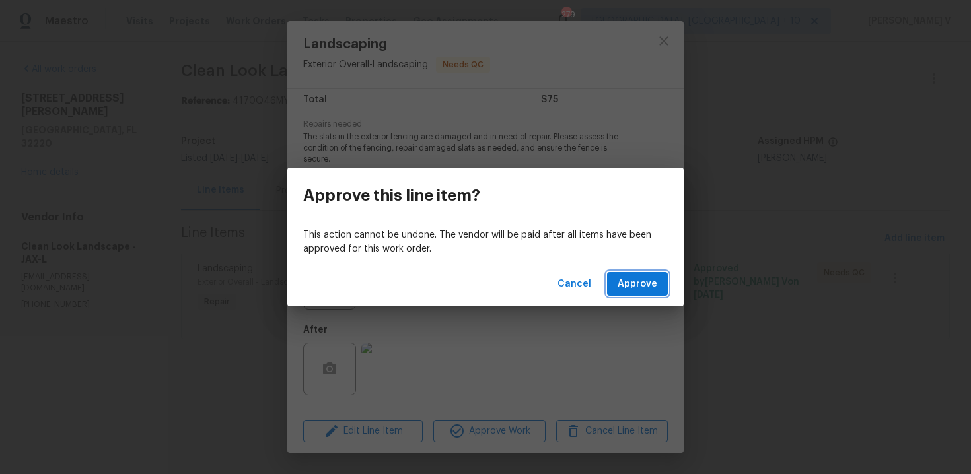
click at [633, 289] on span "Approve" at bounding box center [638, 284] width 40 height 17
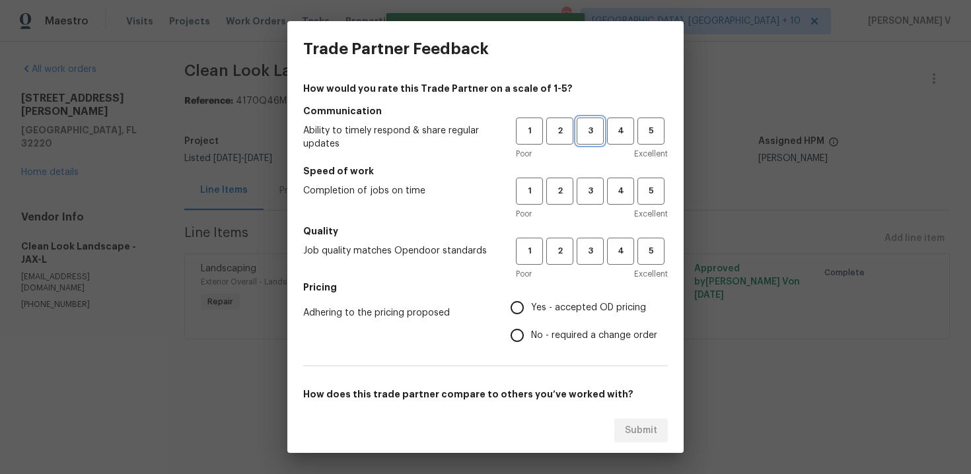
click at [590, 137] on span "3" at bounding box center [590, 131] width 24 height 15
click at [588, 195] on span "3" at bounding box center [590, 191] width 24 height 15
click at [586, 246] on span "3" at bounding box center [590, 251] width 24 height 15
click at [527, 334] on input "No - required a change order" at bounding box center [517, 336] width 28 height 28
radio input "true"
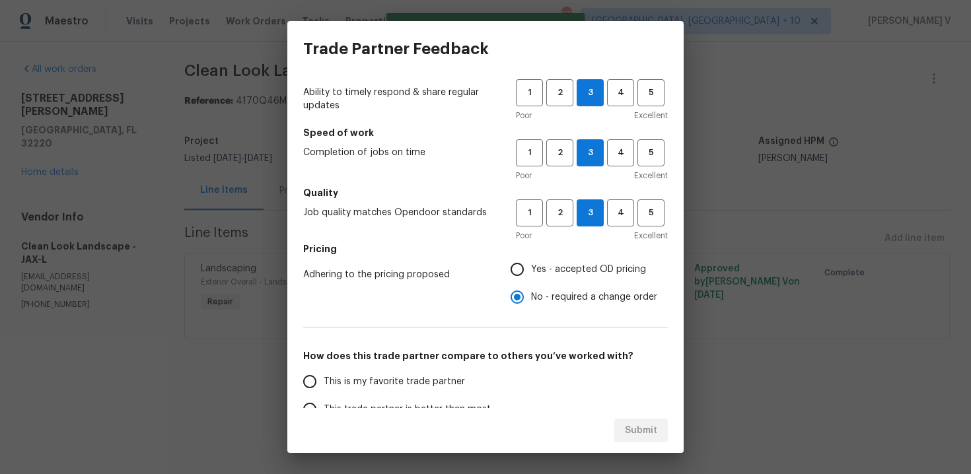
scroll to position [77, 0]
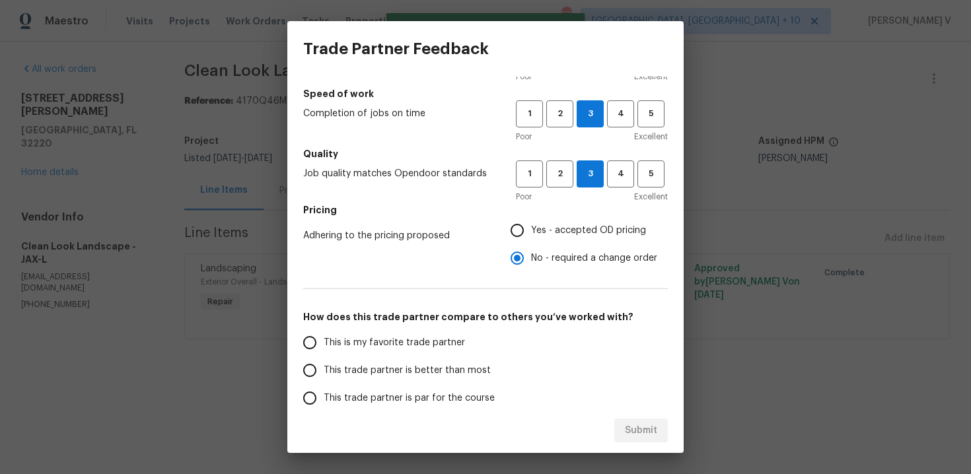
click at [432, 359] on label "This trade partner is better than most" at bounding box center [400, 371] width 209 height 28
click at [324, 359] on input "This trade partner is better than most" at bounding box center [310, 371] width 28 height 28
click at [639, 438] on span "Submit" at bounding box center [641, 431] width 32 height 17
radio input "true"
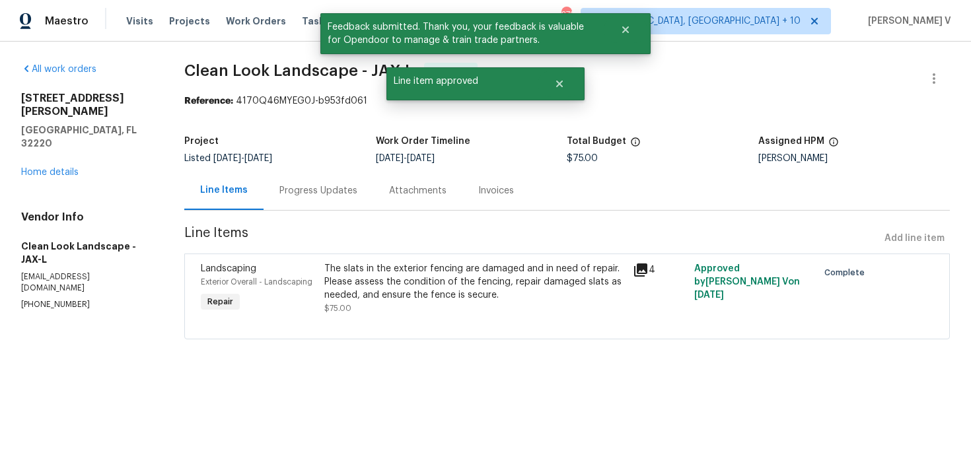
click at [322, 196] on div "Progress Updates" at bounding box center [318, 190] width 78 height 13
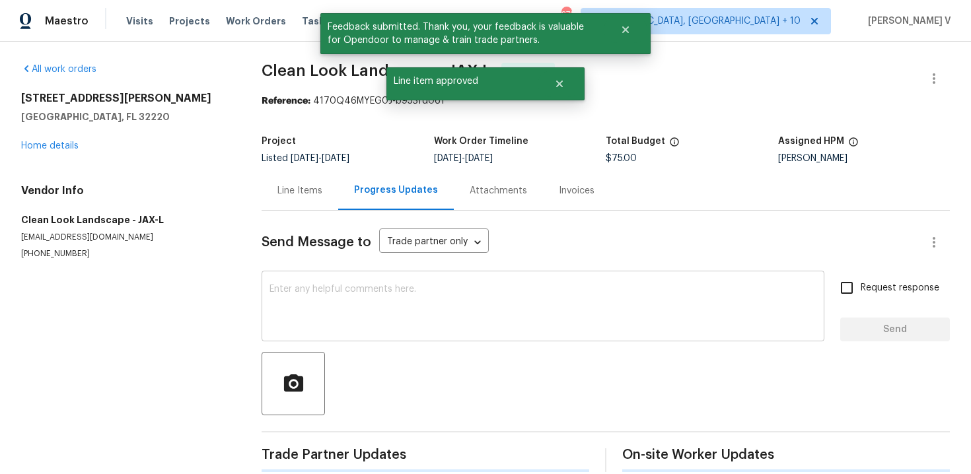
click at [313, 277] on div "x ​" at bounding box center [543, 307] width 563 height 67
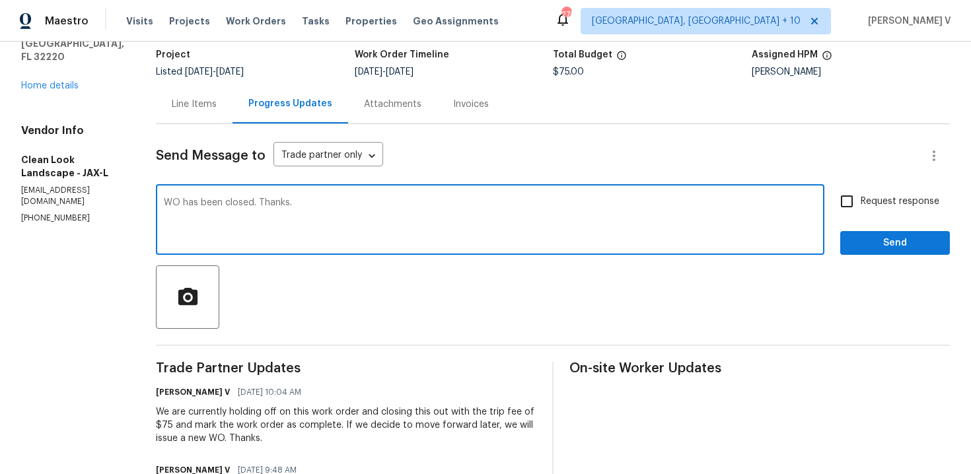
scroll to position [211, 0]
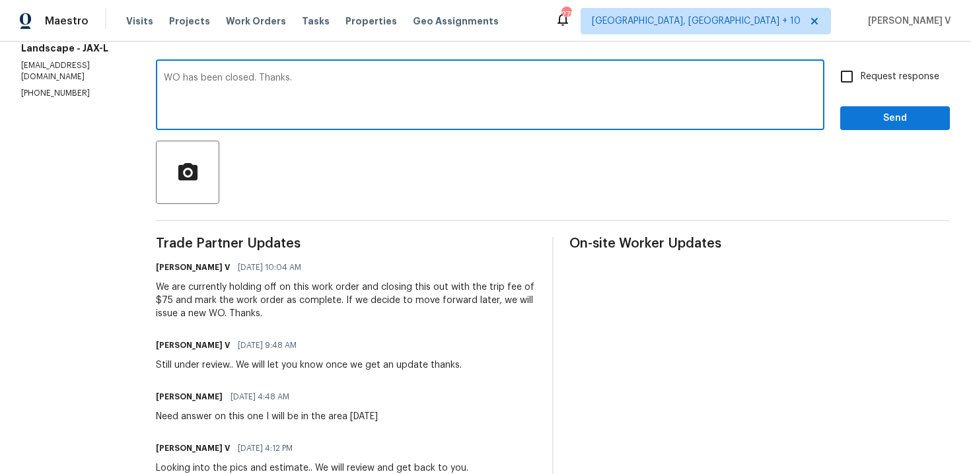
type textarea "WO has been closed. Thanks."
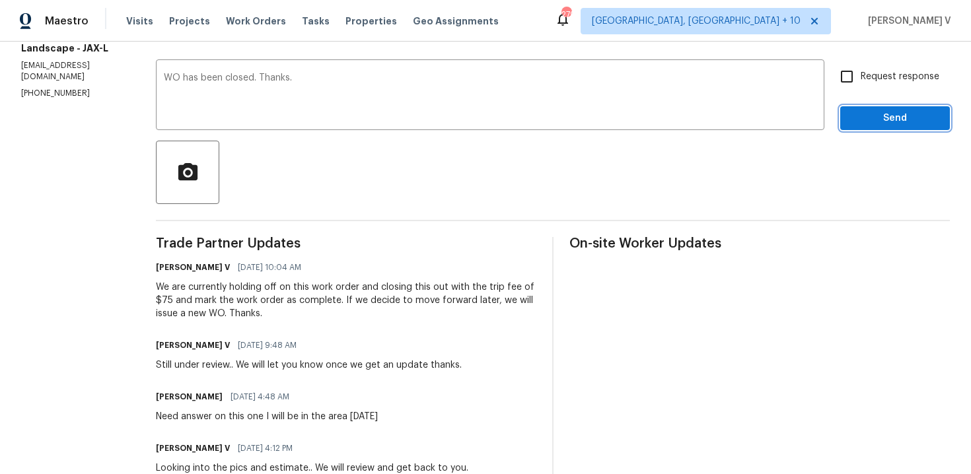
click at [877, 106] on button "Send" at bounding box center [895, 118] width 110 height 24
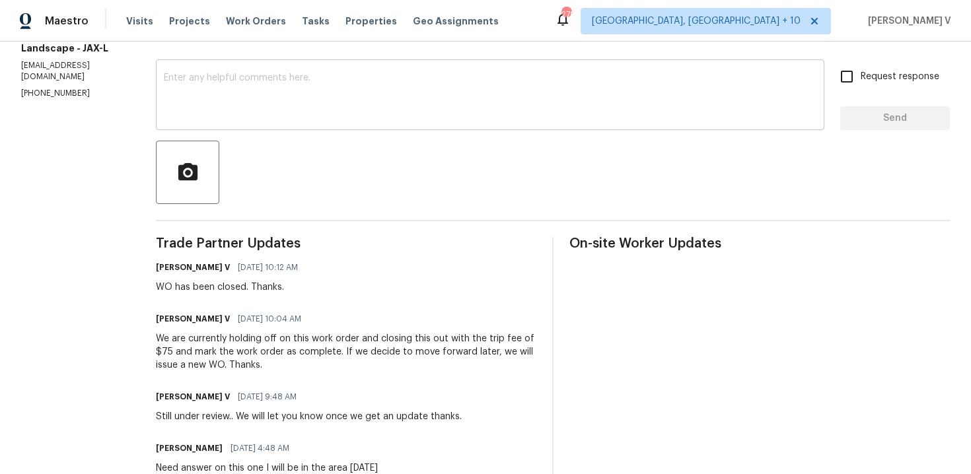
scroll to position [0, 0]
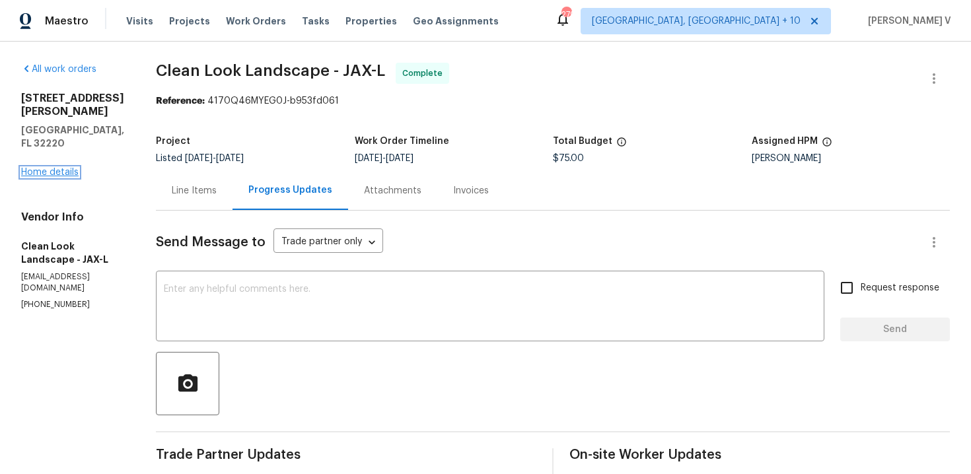
click at [53, 168] on link "Home details" at bounding box center [49, 172] width 57 height 9
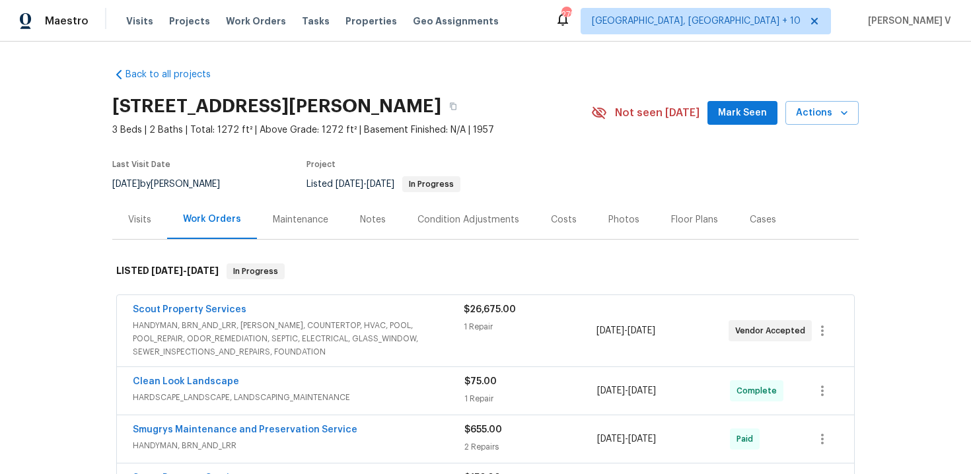
scroll to position [102, 0]
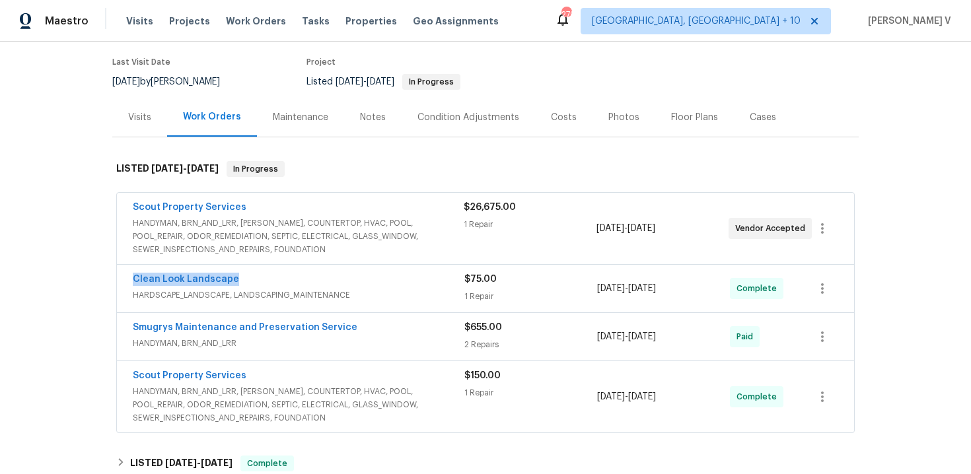
drag, startPoint x: 153, startPoint y: 283, endPoint x: 295, endPoint y: 283, distance: 142.0
click at [295, 283] on div "Back to all projects [STREET_ADDRESS][PERSON_NAME] 3 Beds | 2 Baths | Total: 12…" at bounding box center [485, 258] width 971 height 433
copy link "Clean Look Landscape"
drag, startPoint x: 120, startPoint y: 374, endPoint x: 334, endPoint y: 374, distance: 213.3
click at [334, 374] on div "Scout Property Services HANDYMAN, BRN_AND_LRR, WELLS, COUNTERTOP, HVAC, POOL, P…" at bounding box center [485, 396] width 737 height 71
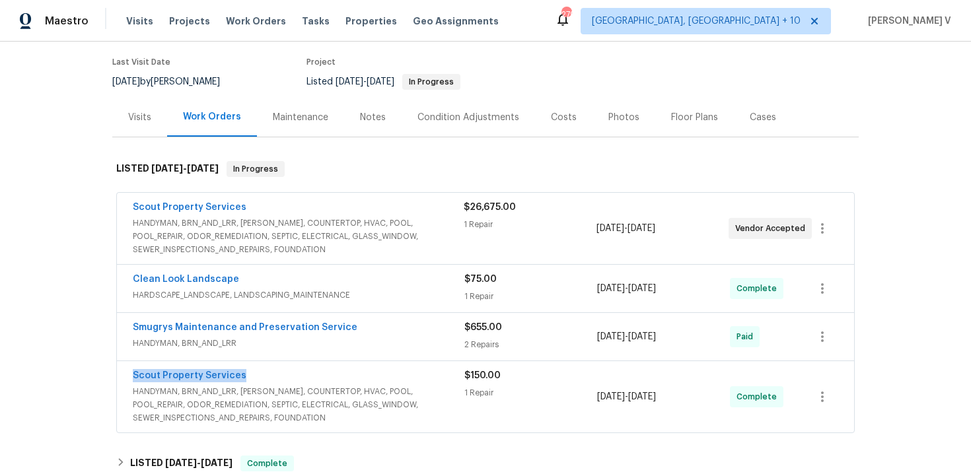
copy link "Scout Property Services"
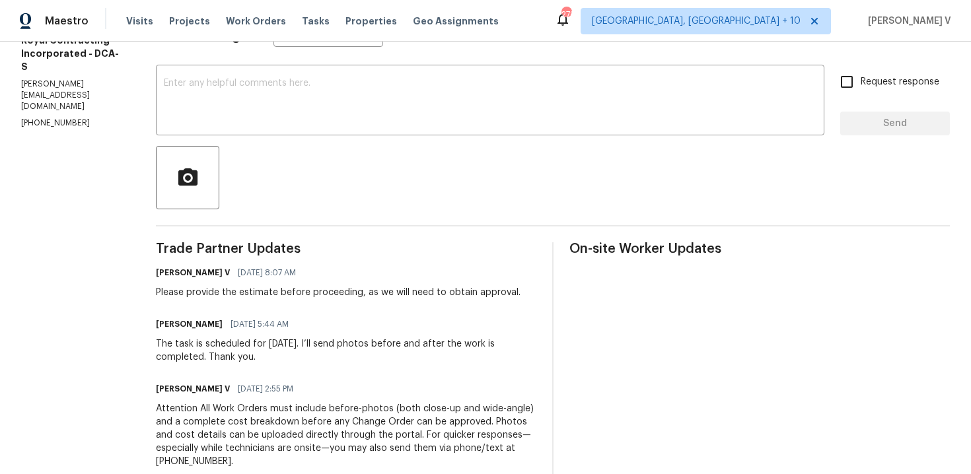
scroll to position [280, 0]
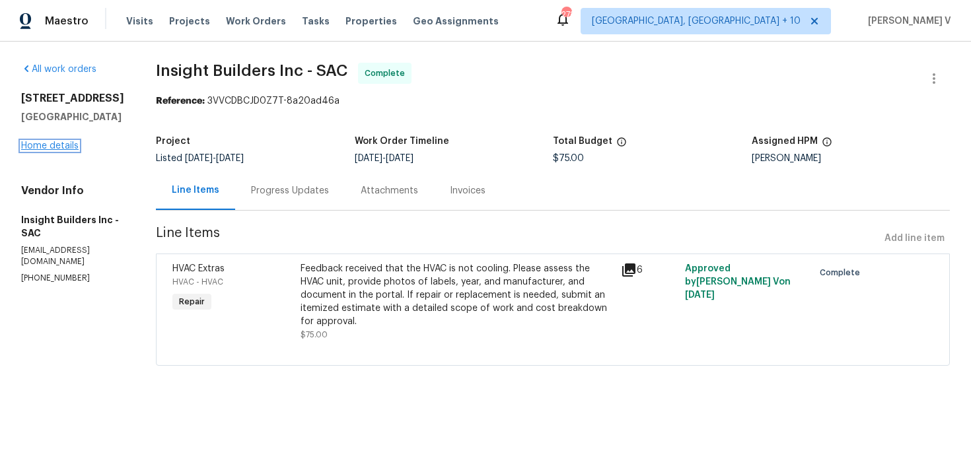
click at [48, 151] on link "Home details" at bounding box center [49, 145] width 57 height 9
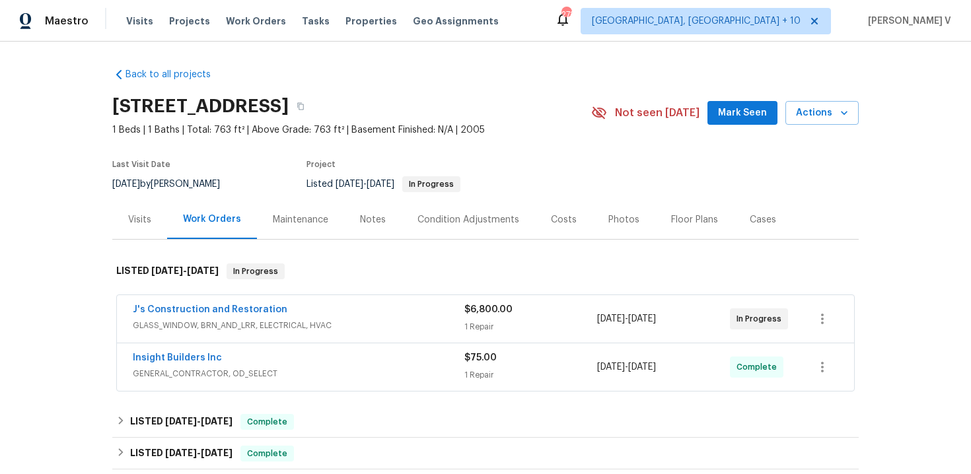
scroll to position [46, 0]
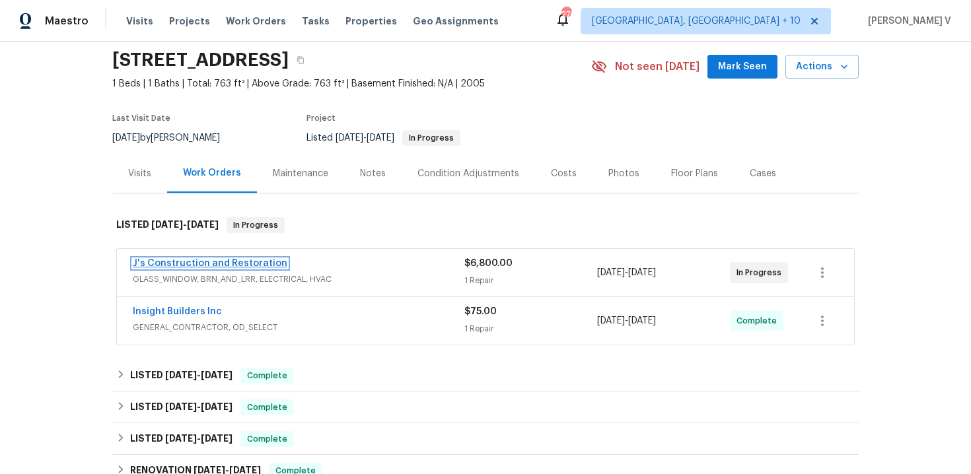
click at [250, 265] on link "J's Construction and Restoration" at bounding box center [210, 263] width 155 height 9
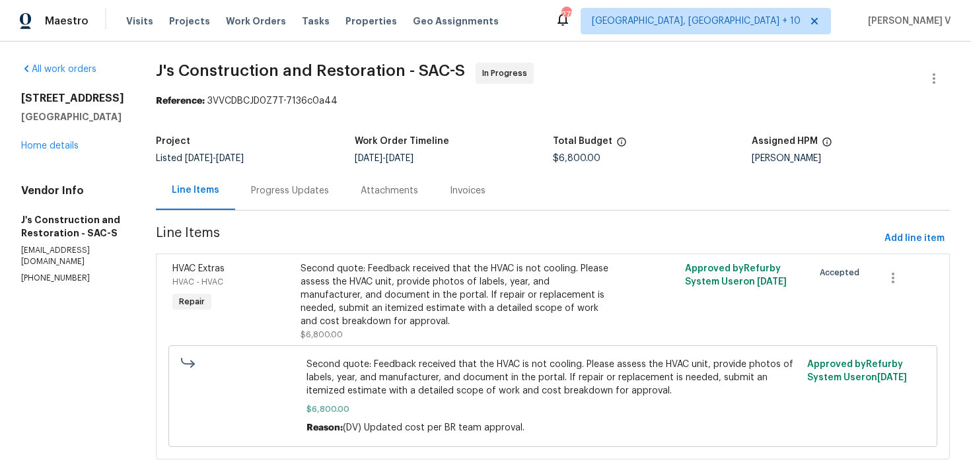
click at [329, 190] on div "Progress Updates" at bounding box center [290, 190] width 78 height 13
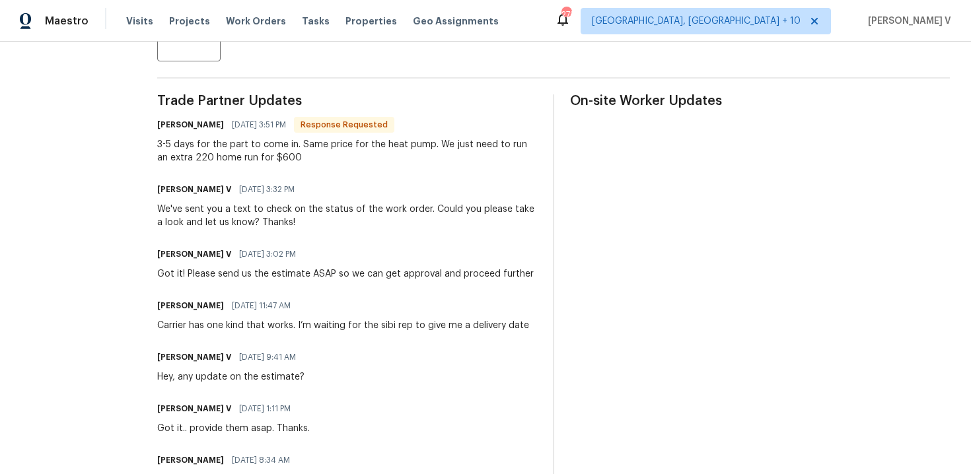
scroll to position [353, 0]
click at [255, 151] on div "3-5 days for the part to come in. Same price for the heat pump. We just need to…" at bounding box center [347, 152] width 380 height 26
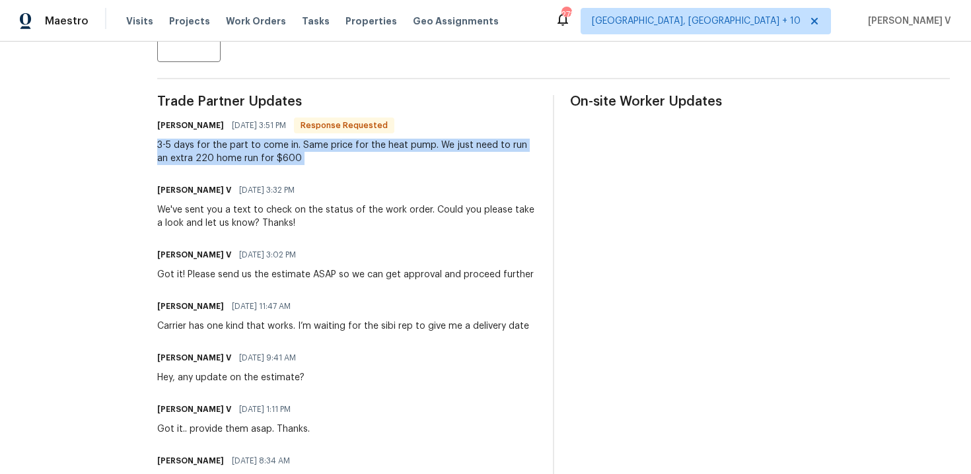
copy div "3-5 days for the part to come in. Same price for the heat pump. We just need to…"
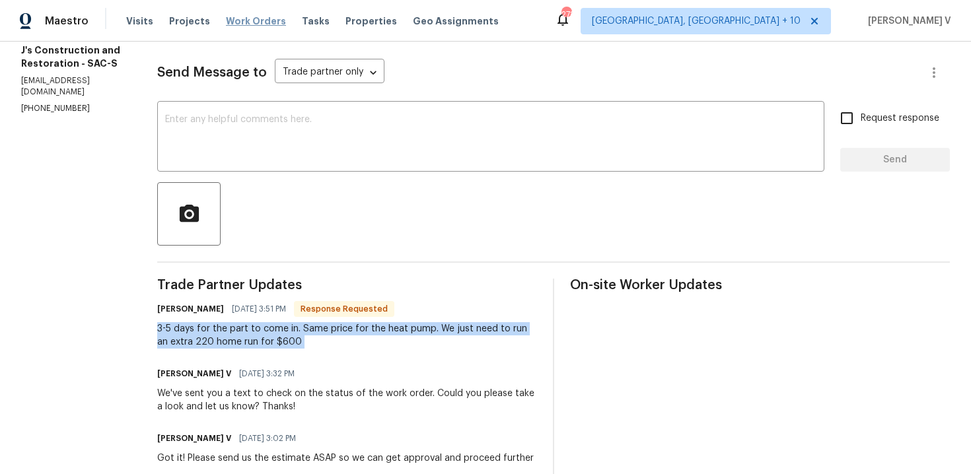
scroll to position [113, 0]
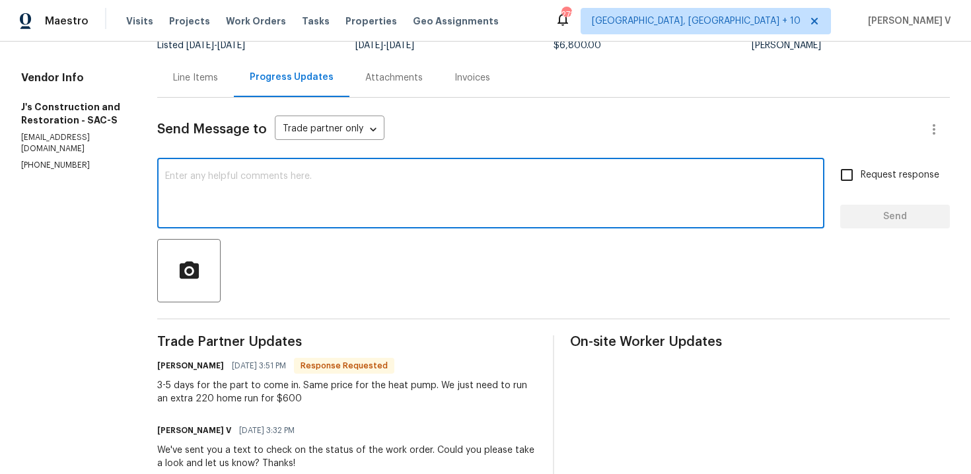
click at [259, 183] on textarea at bounding box center [490, 195] width 651 height 46
paste textarea "Hey thanks! We will review and get back to you."
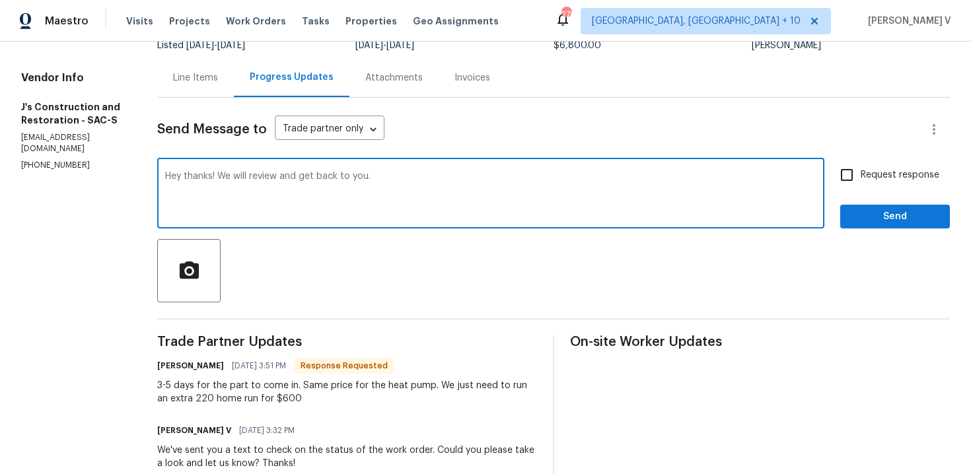
click at [386, 178] on textarea "Hey thanks! We will review and get back to you." at bounding box center [490, 195] width 651 height 46
click at [386, 203] on textarea "Hey thanks! We will review and get back to you on how to proceed." at bounding box center [490, 195] width 651 height 46
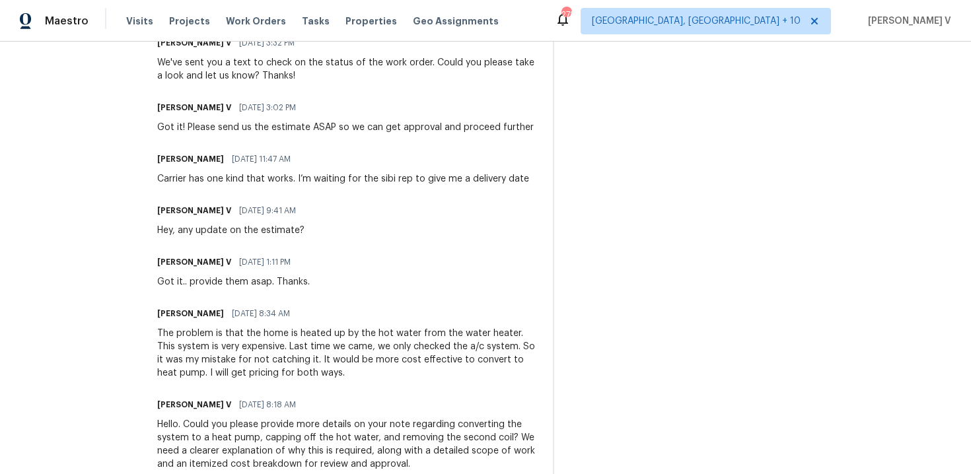
scroll to position [0, 0]
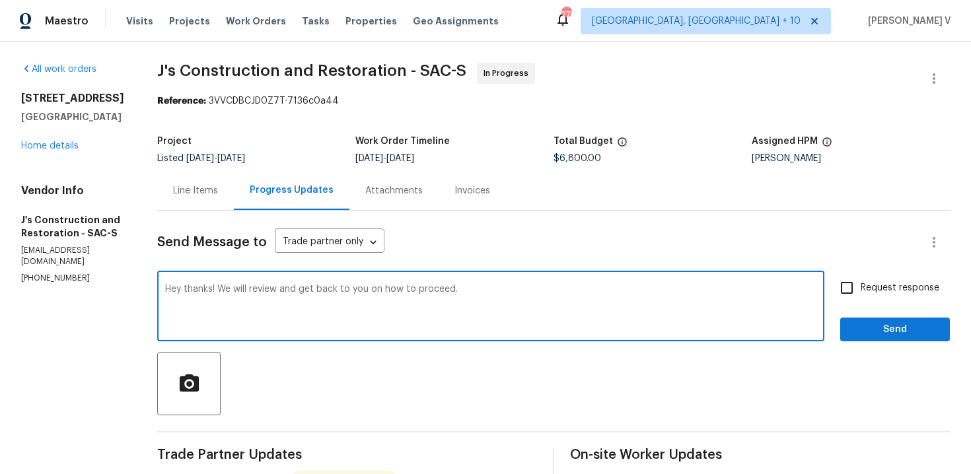
paste textarea "Thank you! We will review and get back to you regarding the next steps."
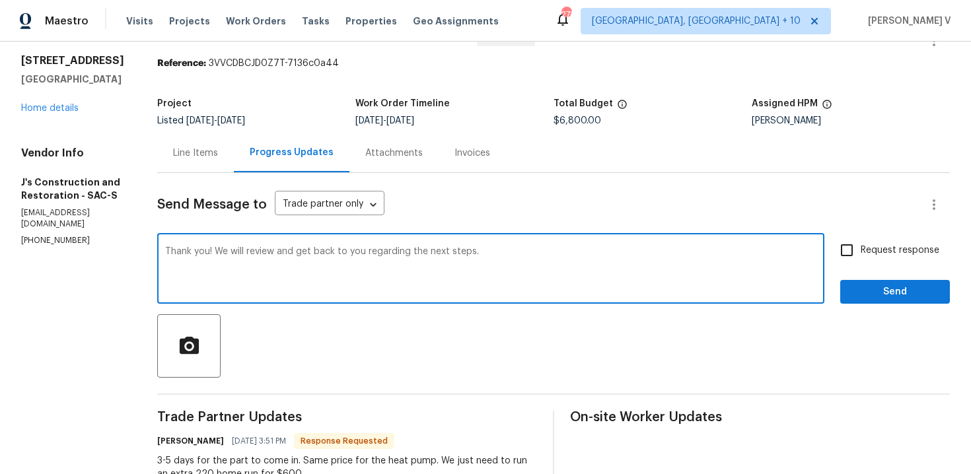
type textarea "Thank you! We will review and get back to you regarding the next steps."
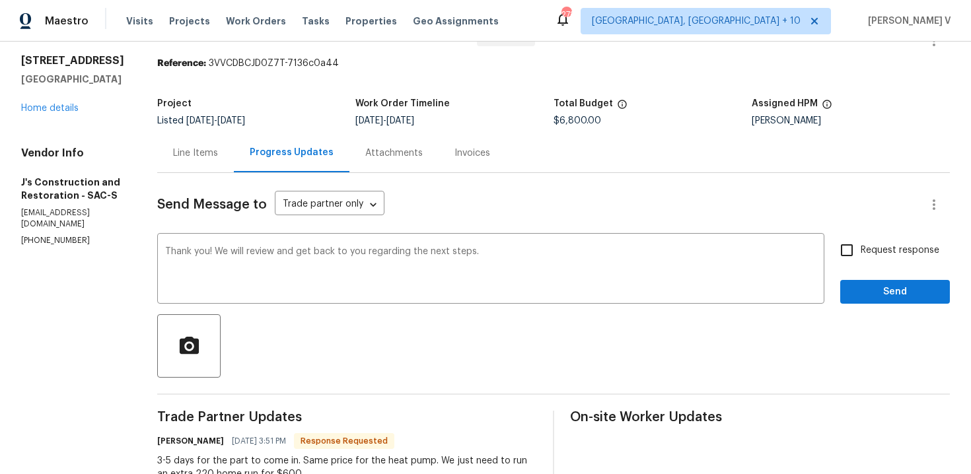
click at [872, 264] on label "Request response" at bounding box center [886, 250] width 106 height 28
click at [861, 264] on input "Request response" at bounding box center [847, 250] width 28 height 28
checkbox input "true"
click at [880, 293] on span "Send" at bounding box center [895, 292] width 89 height 17
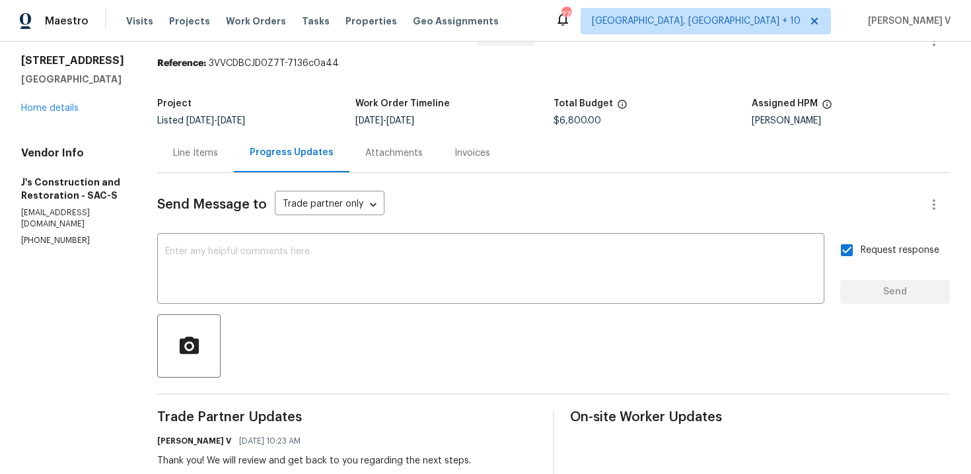
scroll to position [5, 0]
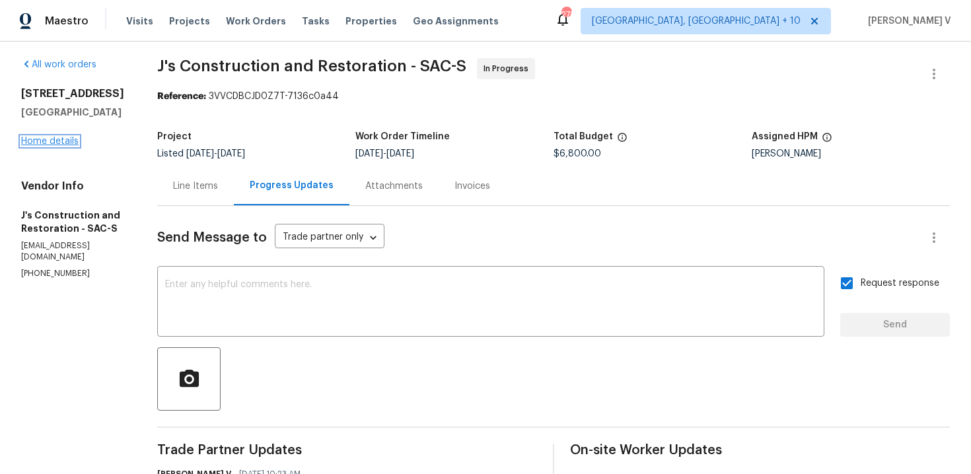
click at [56, 146] on link "Home details" at bounding box center [49, 141] width 57 height 9
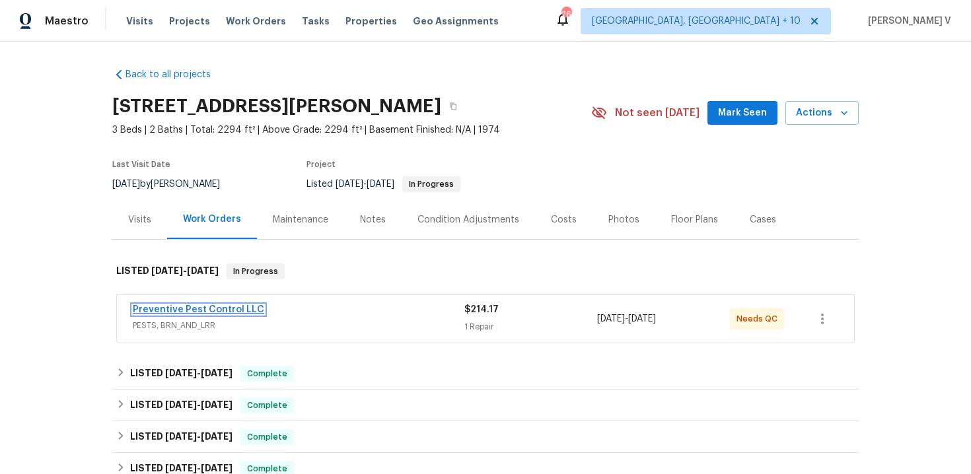
click at [223, 306] on link "Preventive Pest Control LLC" at bounding box center [198, 309] width 131 height 9
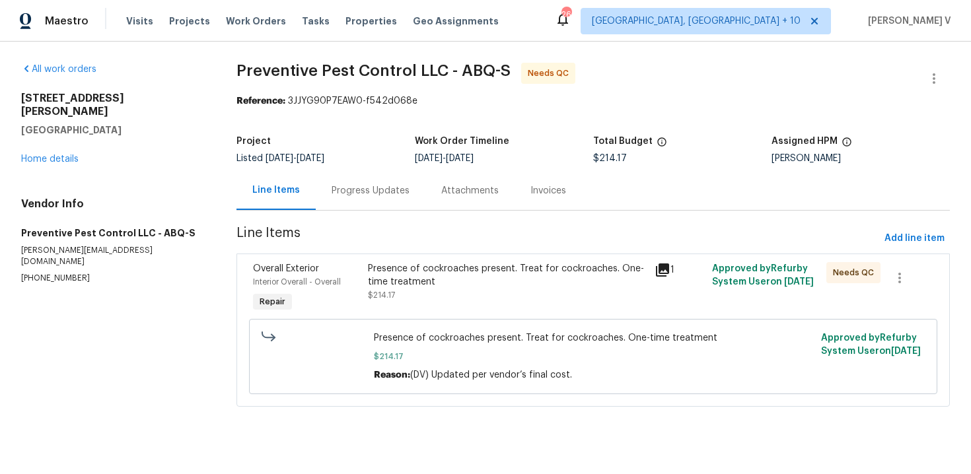
click at [392, 190] on div "Progress Updates" at bounding box center [371, 190] width 78 height 13
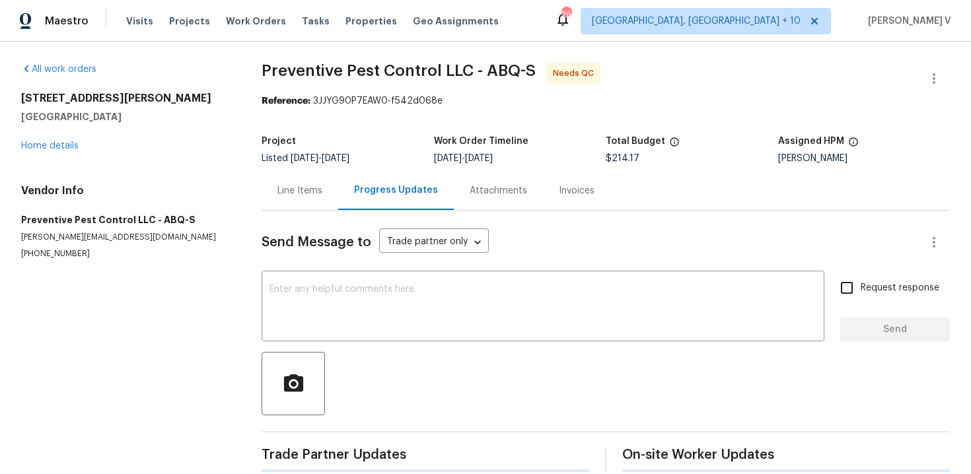
click at [392, 190] on div "Progress Updates" at bounding box center [396, 190] width 84 height 13
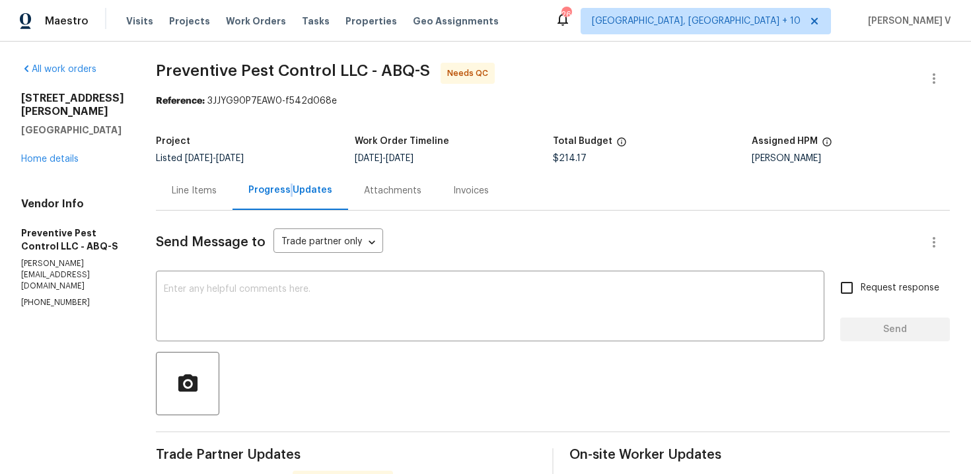
scroll to position [225, 0]
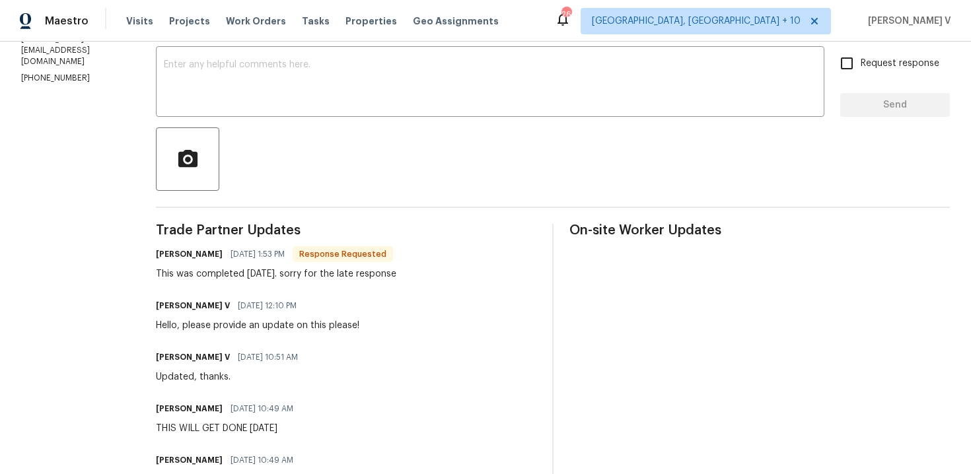
click at [380, 244] on div "Trade Partner Updates [PERSON_NAME] [DATE] 1:53 PM Response Requested This was …" at bounding box center [346, 409] width 380 height 370
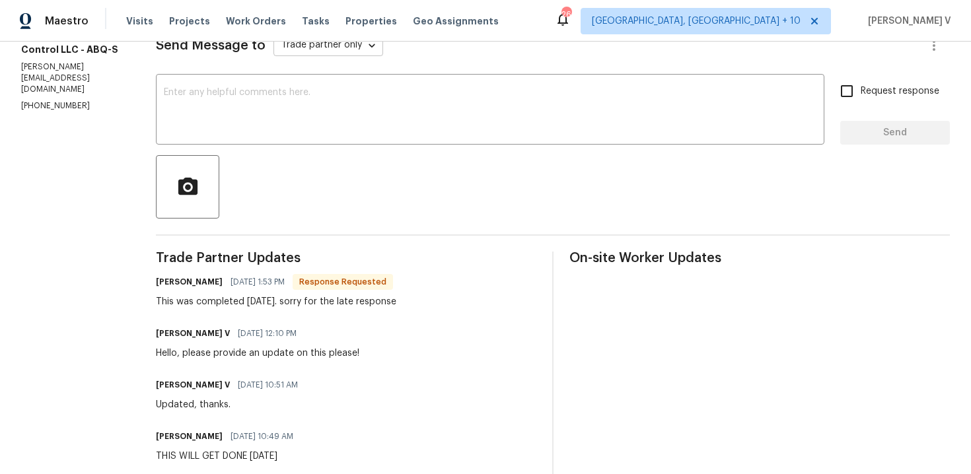
scroll to position [0, 0]
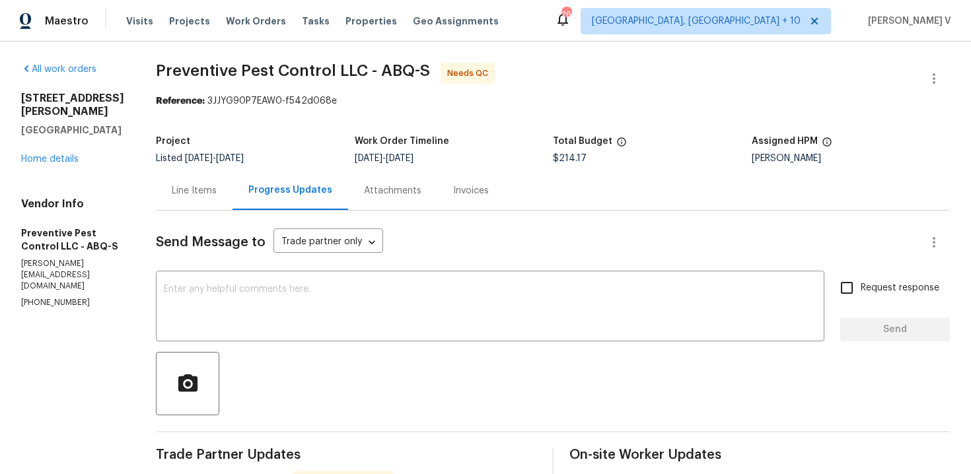
click at [204, 194] on div "Line Items" at bounding box center [194, 190] width 45 height 13
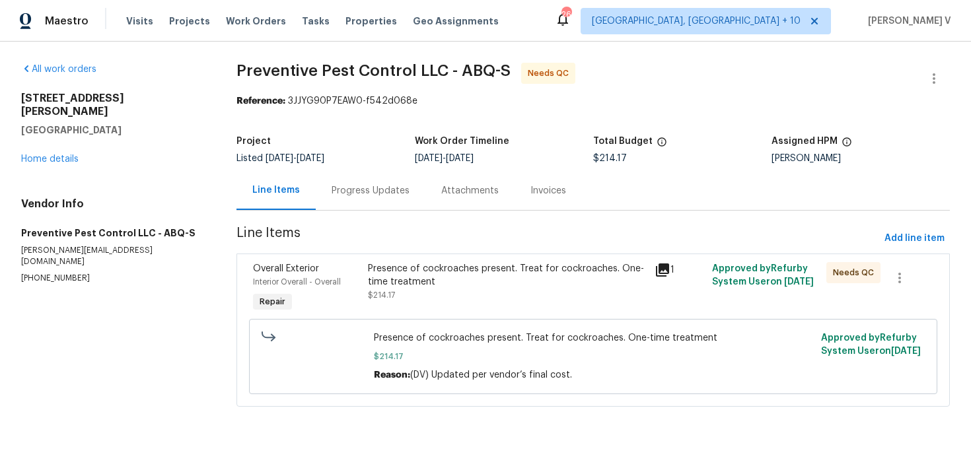
click at [400, 289] on div "Presence of cockroaches present. Treat for cockroaches. One-time treatment $214…" at bounding box center [507, 282] width 279 height 40
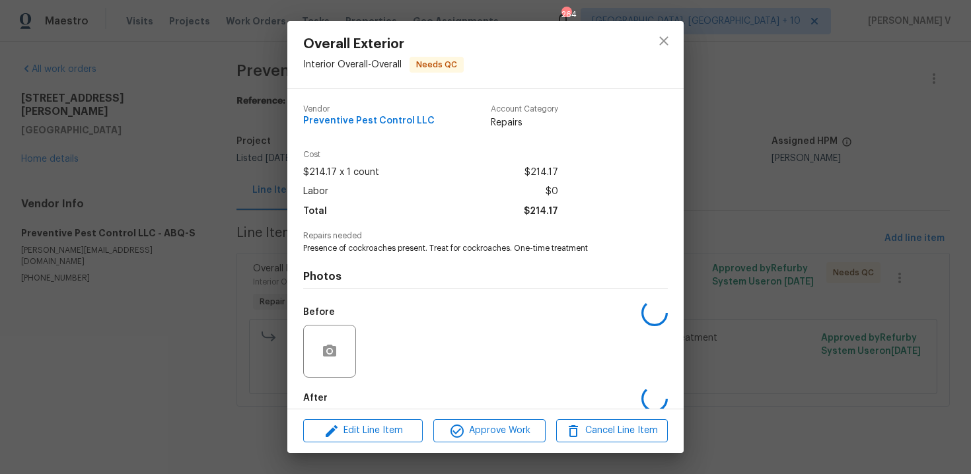
scroll to position [68, 0]
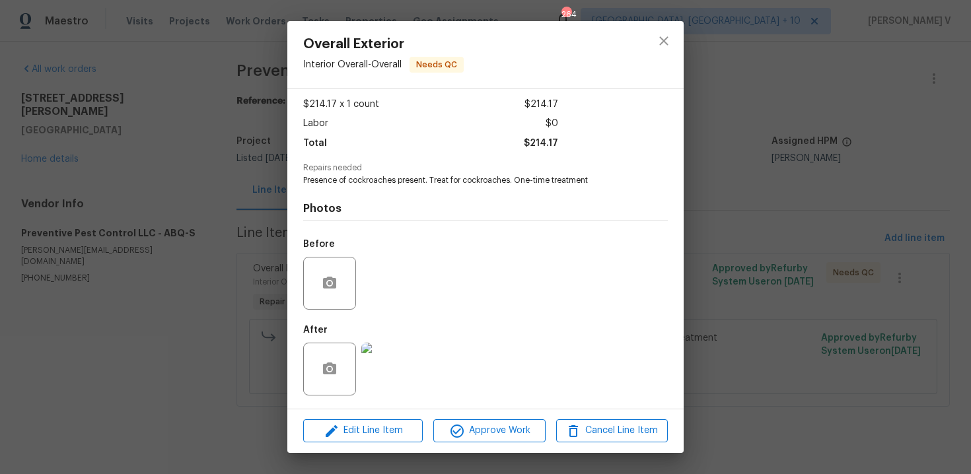
click at [411, 363] on img at bounding box center [387, 369] width 53 height 53
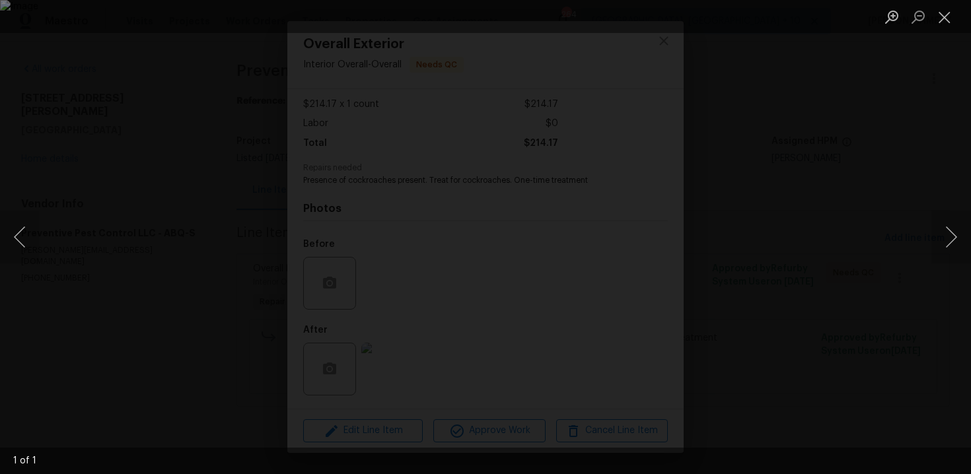
click at [868, 69] on div "Lightbox" at bounding box center [485, 237] width 971 height 474
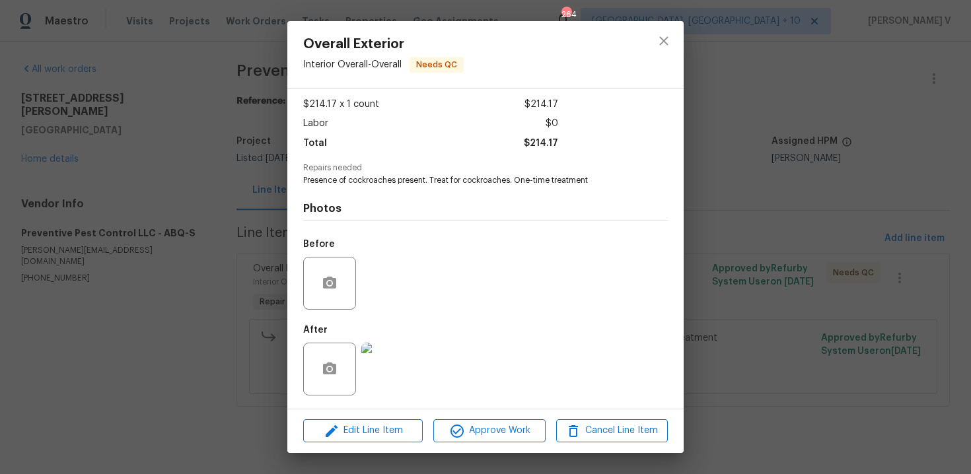
click at [211, 191] on div "Overall Exterior Interior Overall - Overall Needs QC Vendor Preventive Pest Con…" at bounding box center [485, 237] width 971 height 474
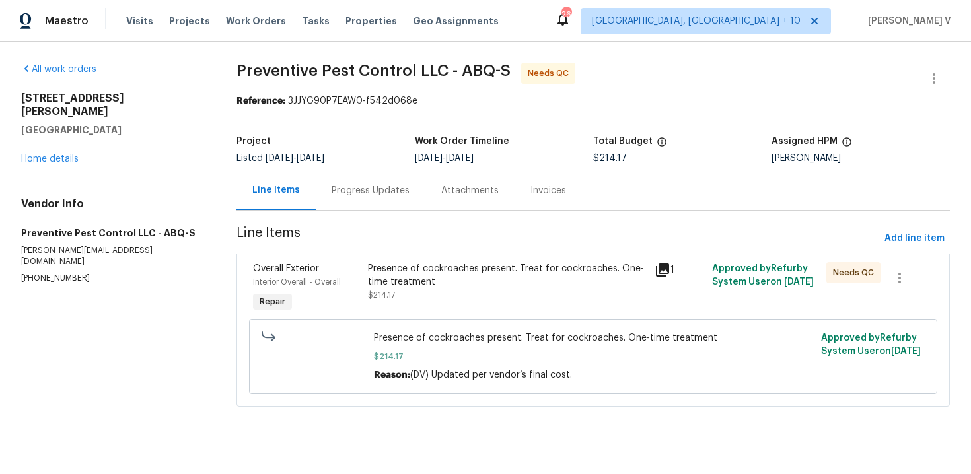
click at [345, 199] on div "Progress Updates" at bounding box center [371, 190] width 110 height 39
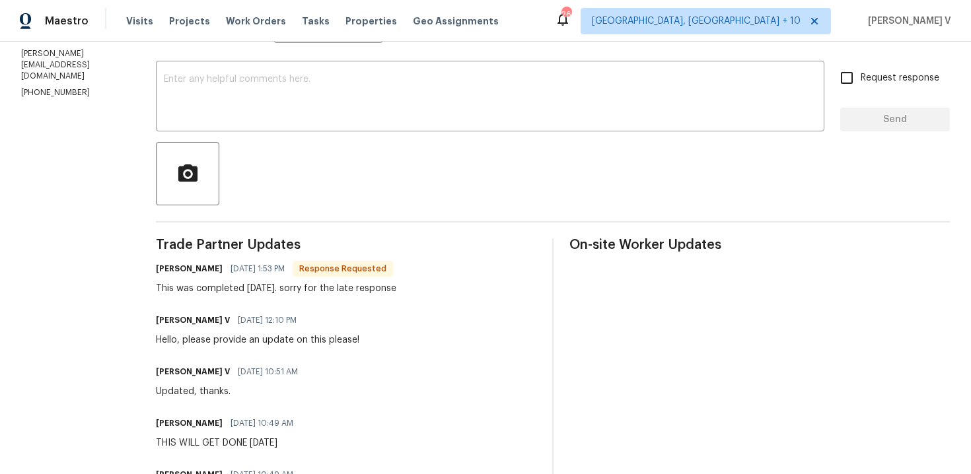
scroll to position [179, 0]
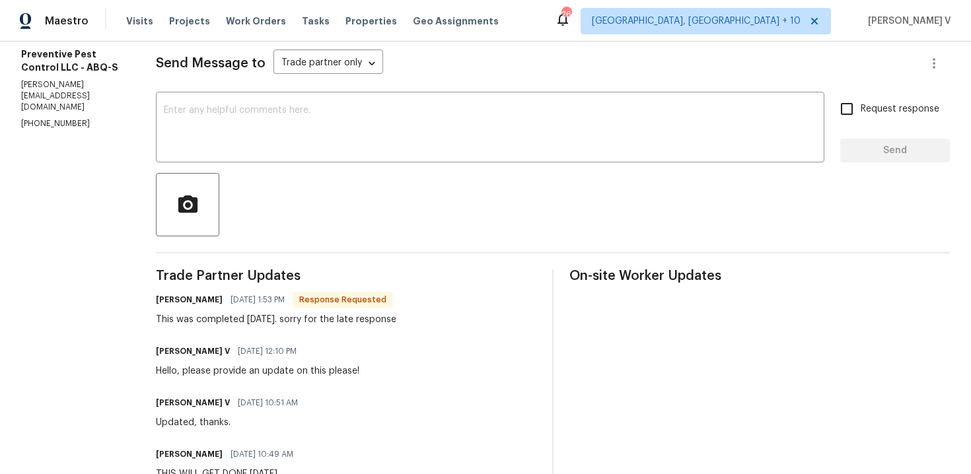
click at [31, 118] on p "[PHONE_NUMBER]" at bounding box center [72, 123] width 103 height 11
click at [31, 118] on p "(505) 792-8380" at bounding box center [72, 123] width 103 height 11
copy p "(505) 792-8380"
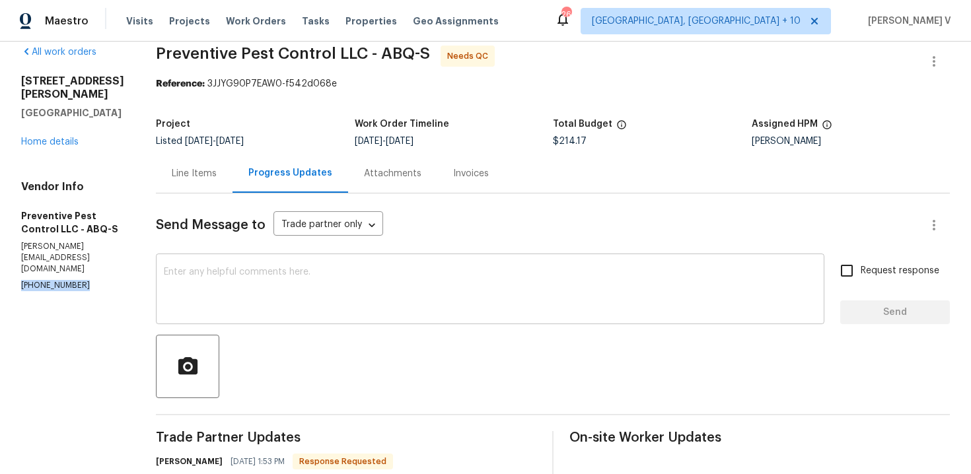
scroll to position [22, 0]
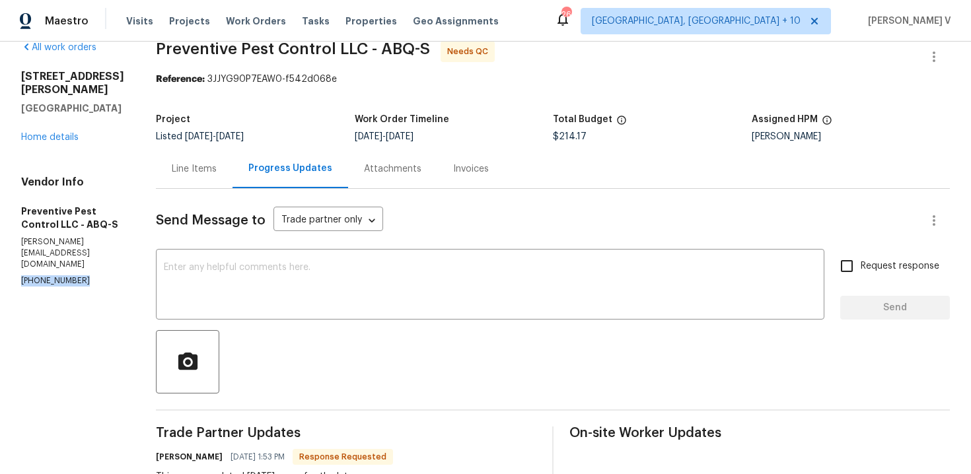
click at [215, 155] on div "Line Items" at bounding box center [194, 168] width 77 height 39
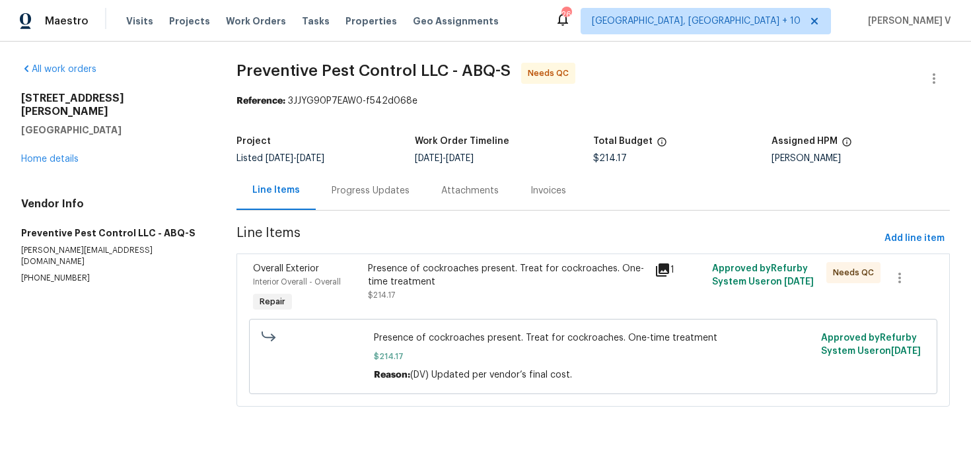
click at [405, 291] on div "Presence of cockroaches present. Treat for cockroaches. One-time treatment $214…" at bounding box center [507, 282] width 279 height 40
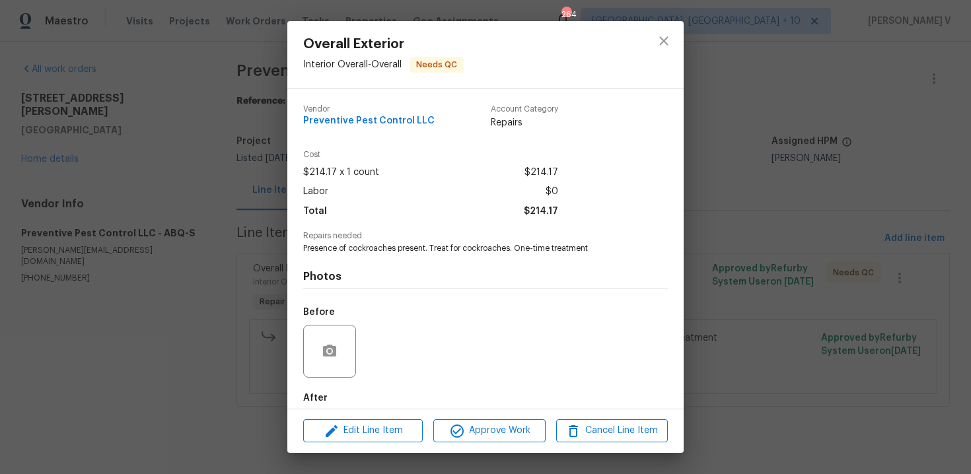
scroll to position [68, 0]
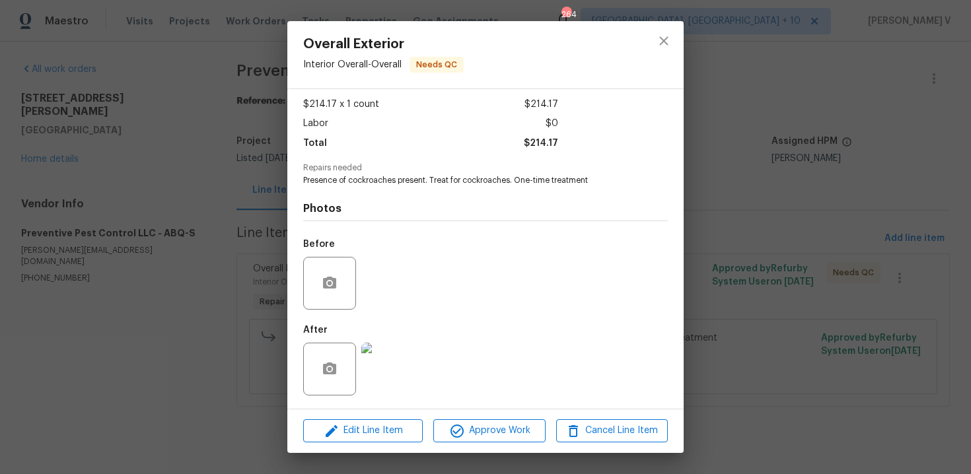
click at [396, 386] on img at bounding box center [387, 369] width 53 height 53
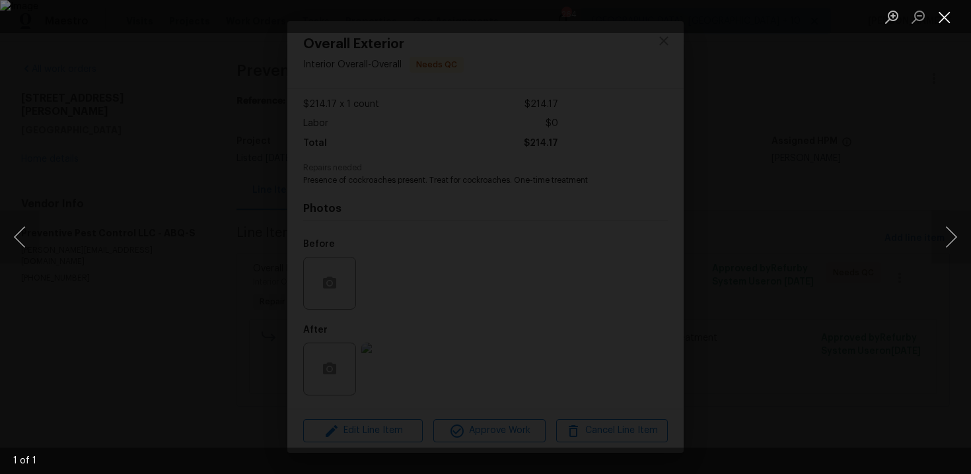
click at [946, 20] on button "Close lightbox" at bounding box center [944, 16] width 26 height 23
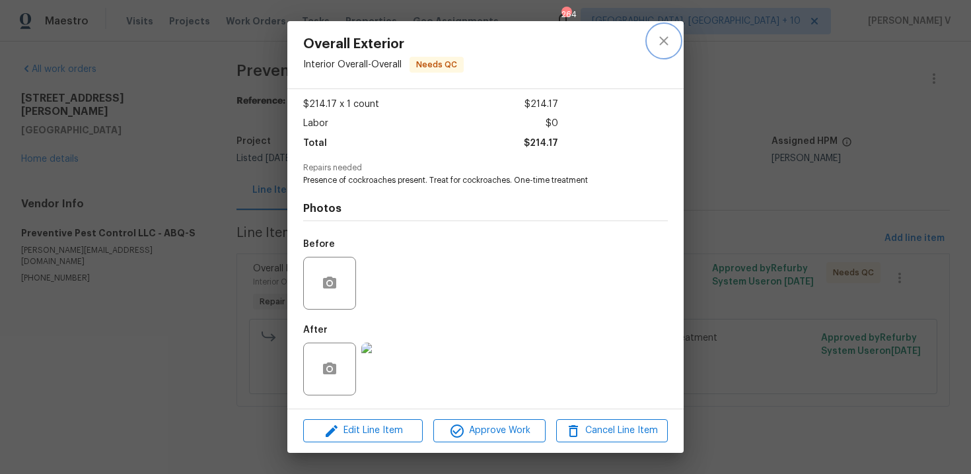
click at [662, 45] on icon "close" at bounding box center [664, 41] width 16 height 16
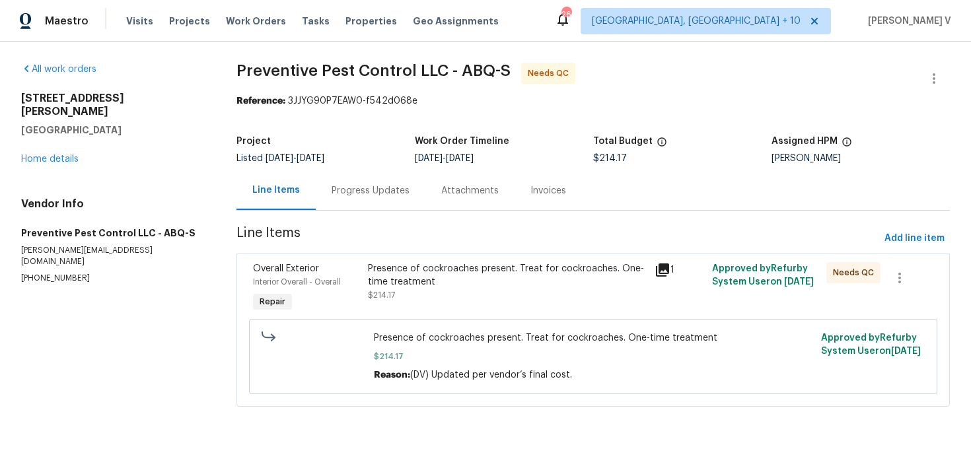
click at [438, 292] on div "Presence of cockroaches present. Treat for cockroaches. One-time treatment $214…" at bounding box center [507, 282] width 279 height 40
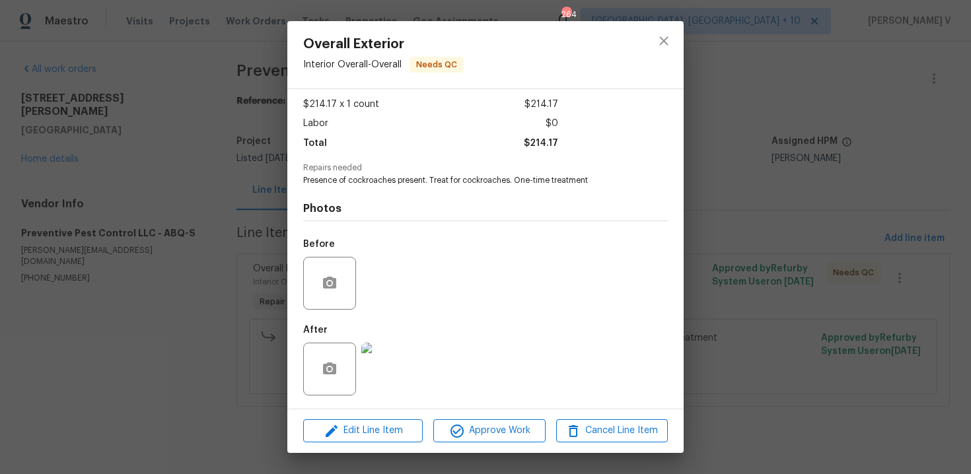
click at [188, 272] on div "Overall Exterior Interior Overall - Overall Needs QC Vendor Preventive Pest Con…" at bounding box center [485, 237] width 971 height 474
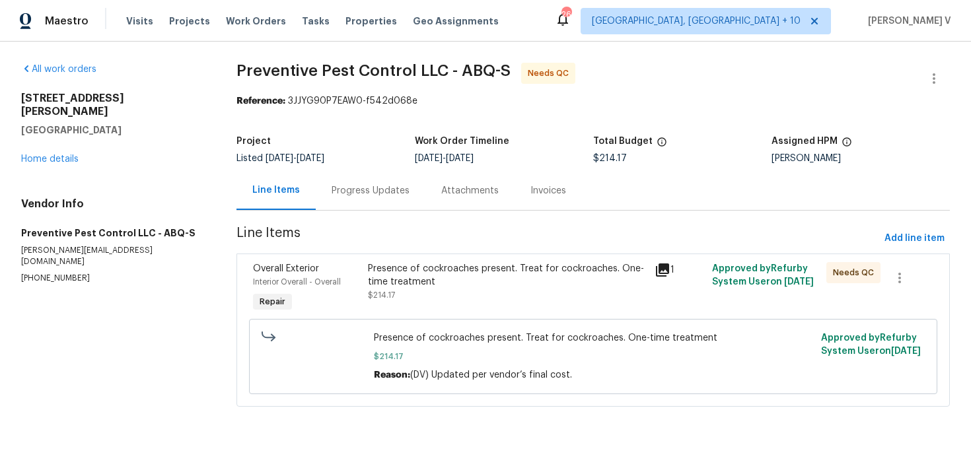
click at [55, 213] on div "Vendor Info Preventive Pest Control LLC - ABQ-S rigo@ppcabq.com (505) 792-8380" at bounding box center [113, 240] width 184 height 87
click at [330, 209] on div "Progress Updates" at bounding box center [371, 190] width 110 height 39
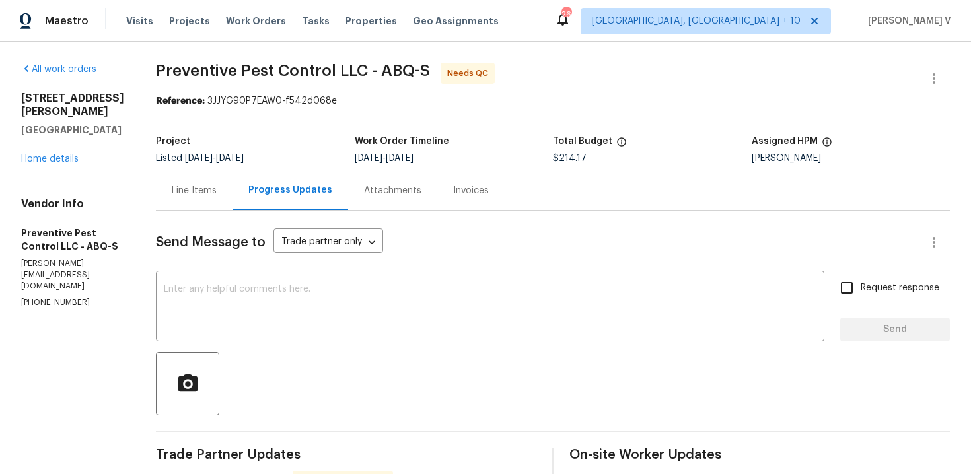
click at [198, 193] on div "Line Items" at bounding box center [194, 190] width 45 height 13
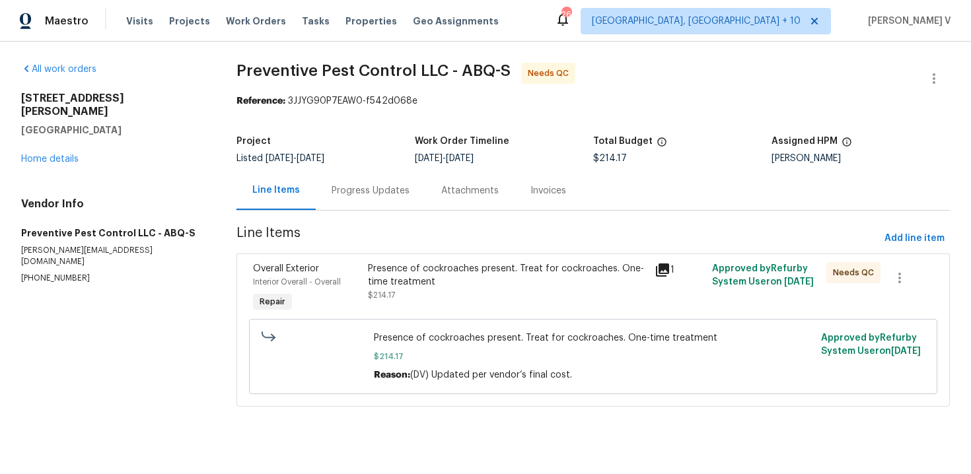
click at [374, 186] on div "Progress Updates" at bounding box center [371, 190] width 78 height 13
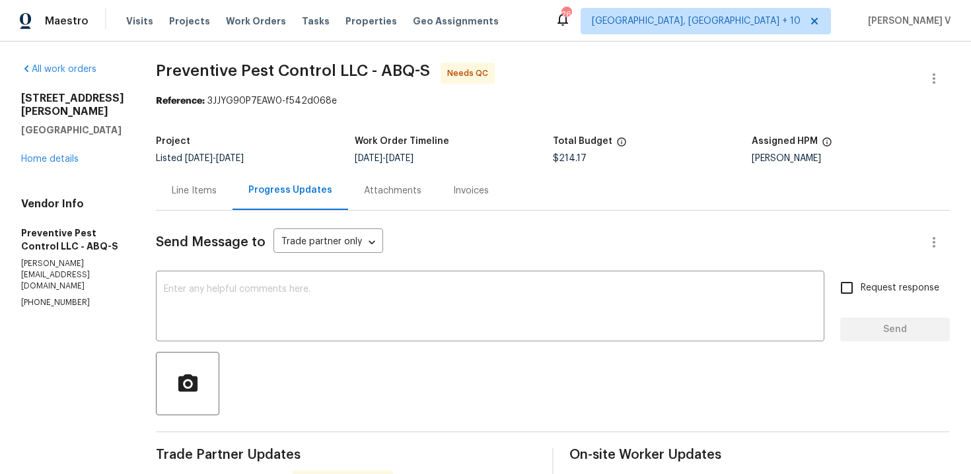
click at [167, 192] on div "Line Items" at bounding box center [194, 190] width 77 height 39
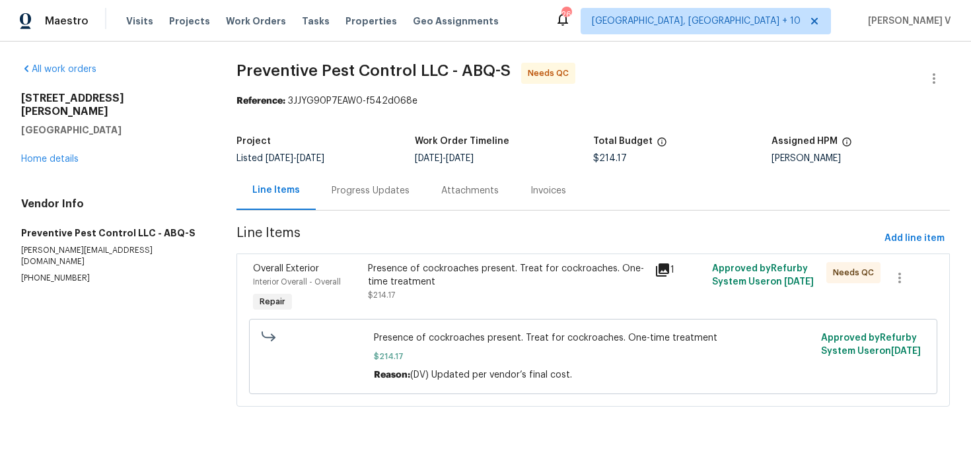
click at [459, 278] on div "Presence of cockroaches present. Treat for cockroaches. One-time treatment" at bounding box center [507, 275] width 279 height 26
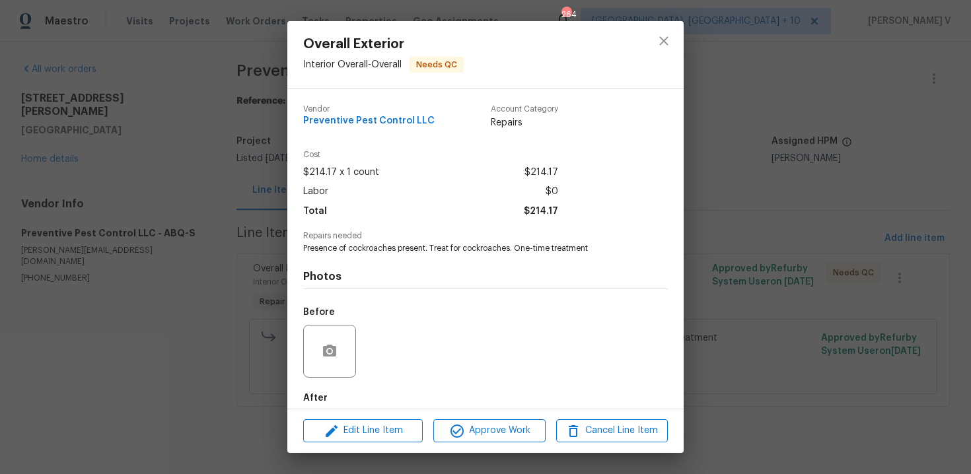
scroll to position [68, 0]
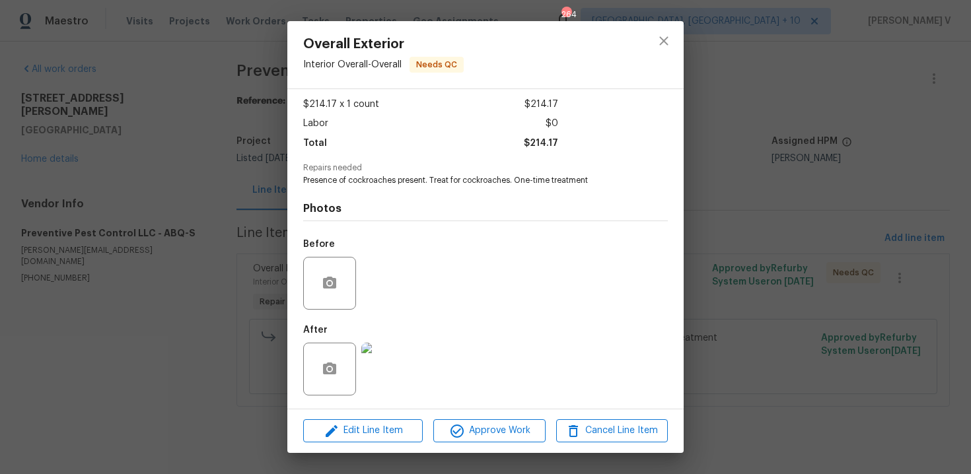
click at [404, 351] on img at bounding box center [387, 369] width 53 height 53
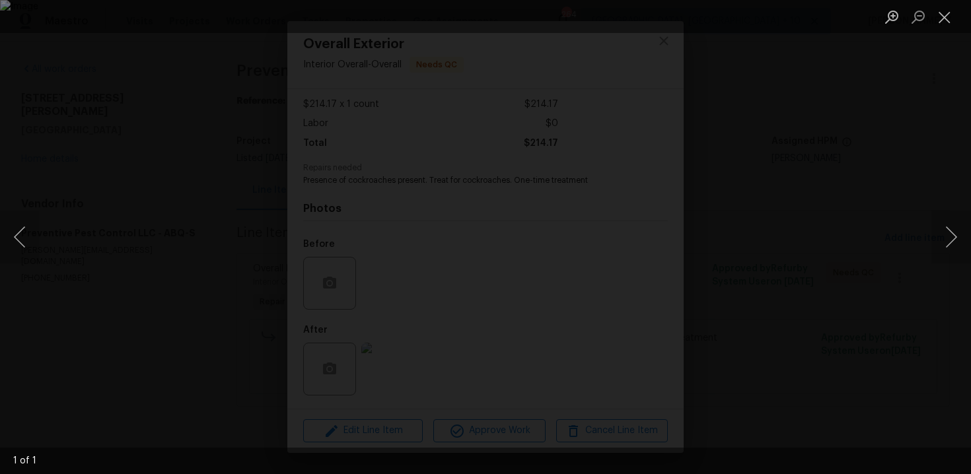
click at [262, 231] on div "Lightbox" at bounding box center [485, 237] width 971 height 474
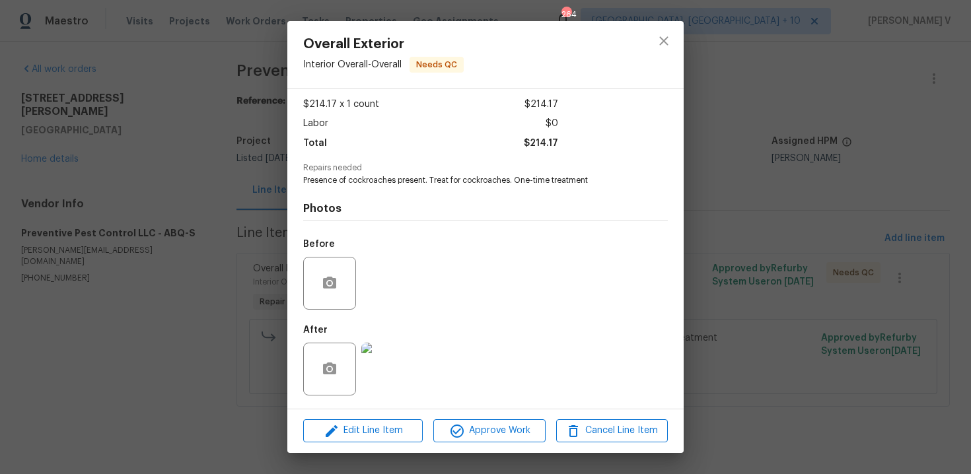
click at [262, 231] on div "Overall Exterior Interior Overall - Overall Needs QC Vendor Preventive Pest Con…" at bounding box center [485, 237] width 971 height 474
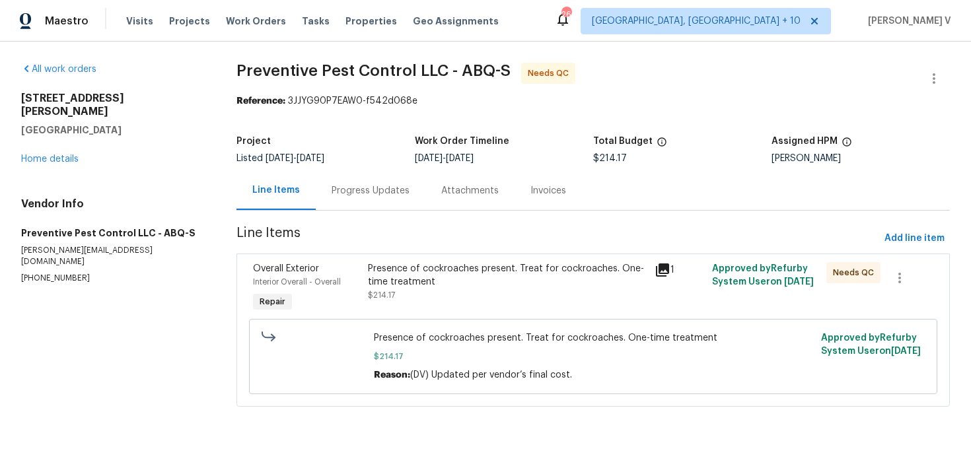
click at [412, 256] on div "Overall Exterior Interior Overall - Overall Repair Presence of cockroaches pres…" at bounding box center [592, 330] width 713 height 153
click at [413, 285] on div "Presence of cockroaches present. Treat for cockroaches. One-time treatment" at bounding box center [507, 275] width 279 height 26
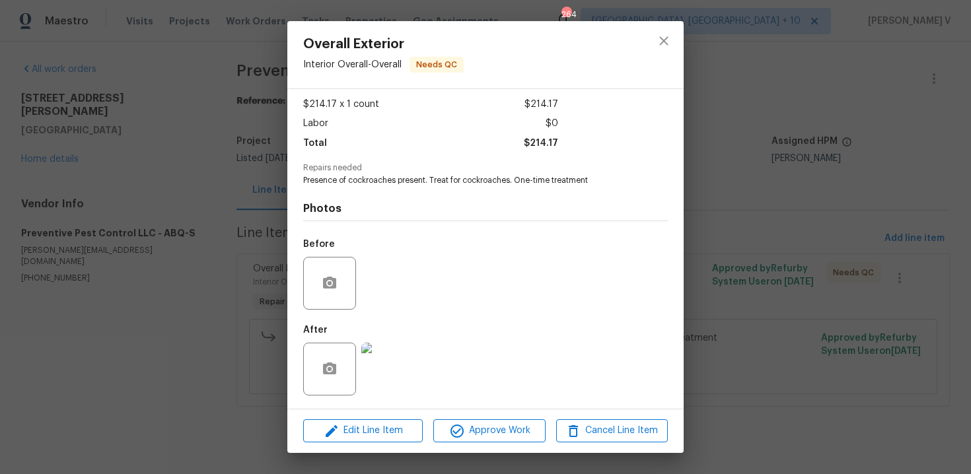
click at [201, 269] on div "Overall Exterior Interior Overall - Overall Needs QC Vendor Preventive Pest Con…" at bounding box center [485, 237] width 971 height 474
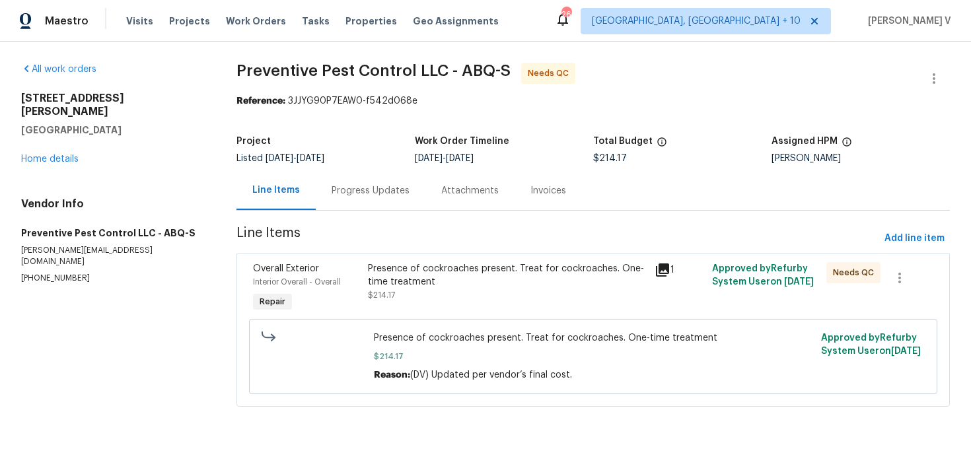
click at [396, 199] on div "Progress Updates" at bounding box center [371, 190] width 110 height 39
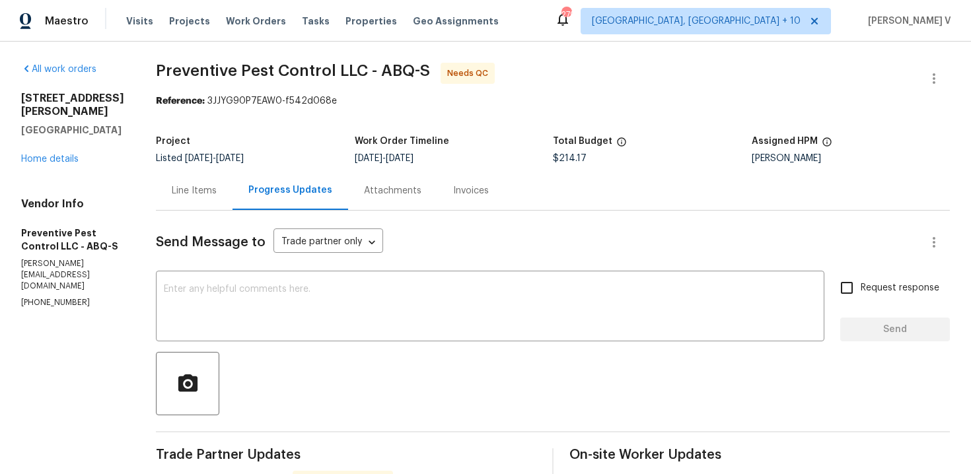
click at [203, 195] on div "Line Items" at bounding box center [194, 190] width 45 height 13
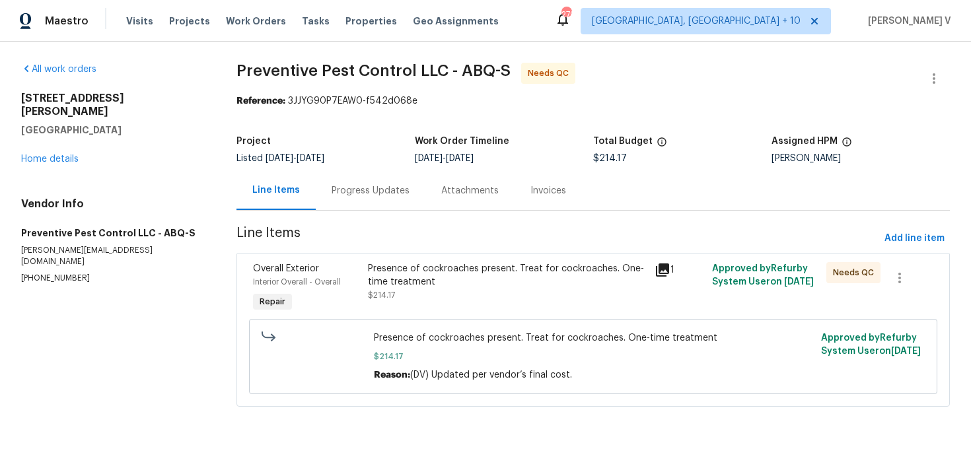
click at [478, 306] on div "Presence of cockroaches present. Treat for cockroaches. One-time treatment $214…" at bounding box center [507, 288] width 287 height 61
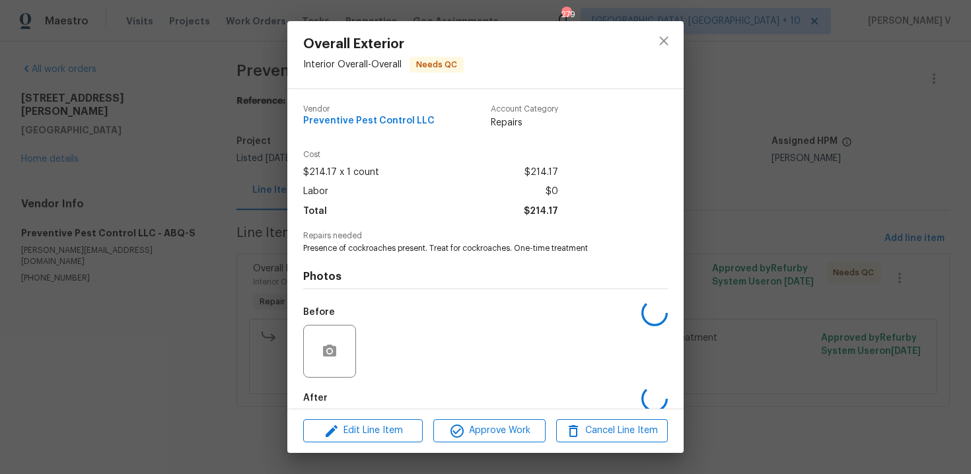
scroll to position [68, 0]
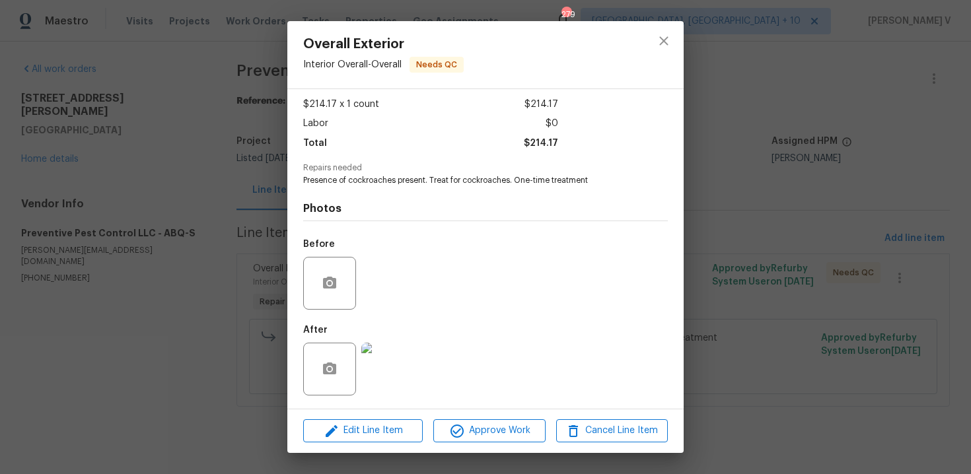
click at [193, 358] on div "Overall Exterior Interior Overall - Overall Needs QC Vendor Preventive Pest Con…" at bounding box center [485, 237] width 971 height 474
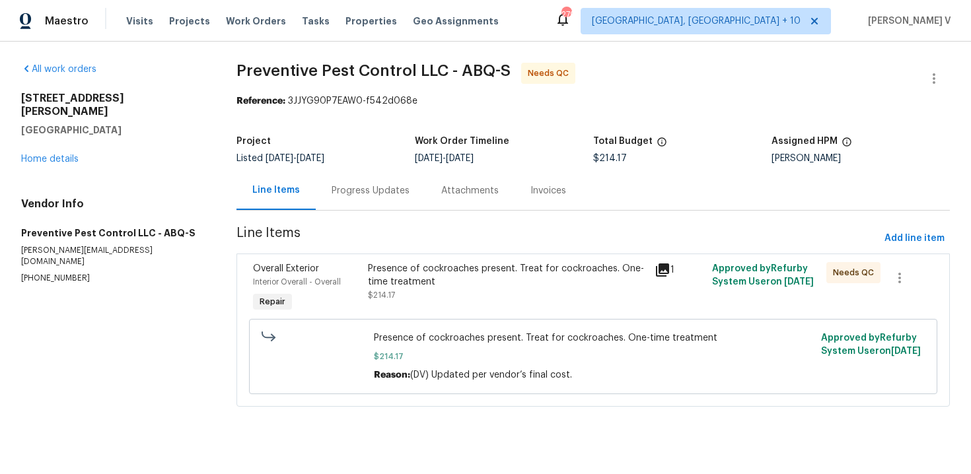
click at [441, 285] on div "Presence of cockroaches present. Treat for cockroaches. One-time treatment" at bounding box center [507, 275] width 279 height 26
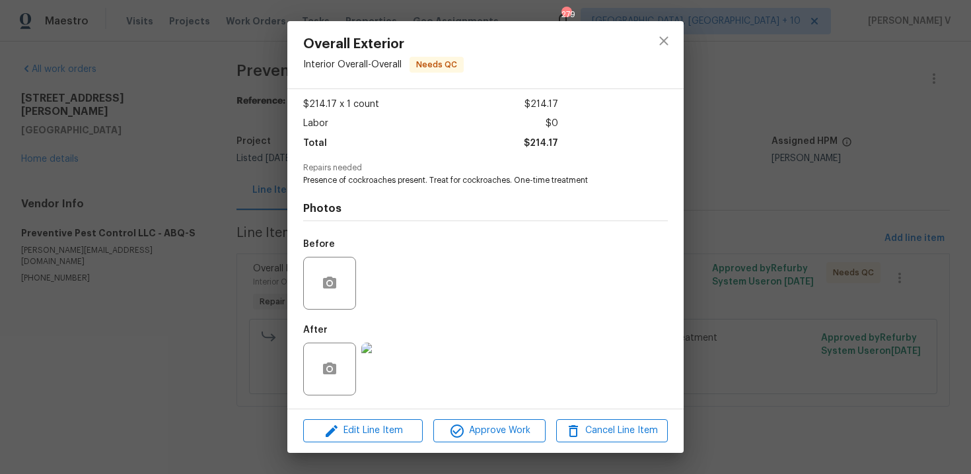
click at [404, 367] on img at bounding box center [387, 369] width 53 height 53
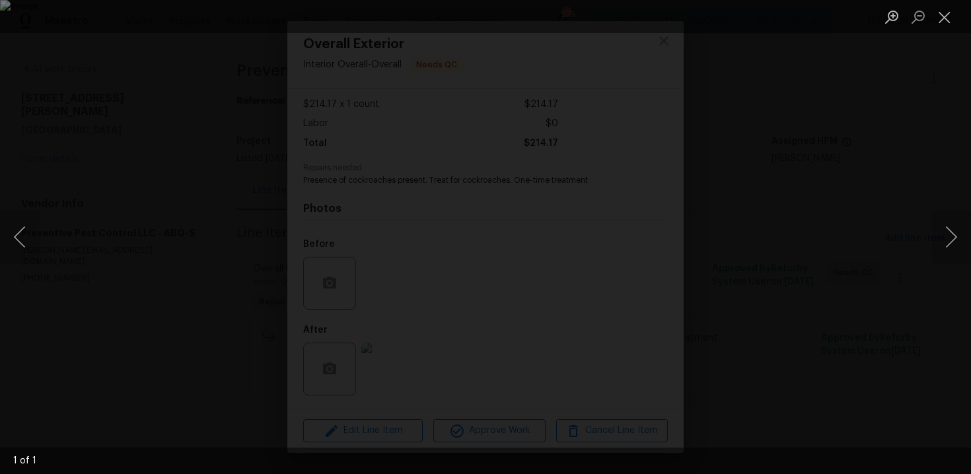
click at [839, 164] on div "Lightbox" at bounding box center [485, 237] width 971 height 474
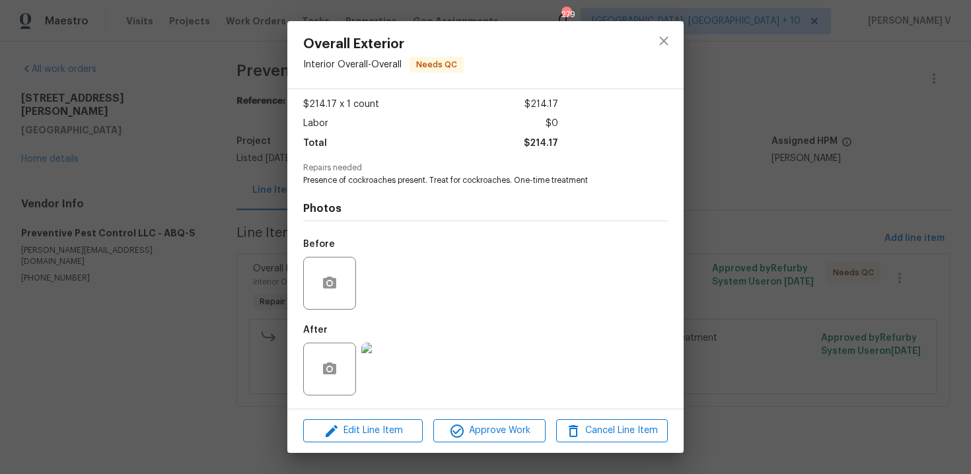
click at [839, 164] on div "Overall Exterior Interior Overall - Overall Needs QC Vendor Preventive Pest Con…" at bounding box center [485, 237] width 971 height 474
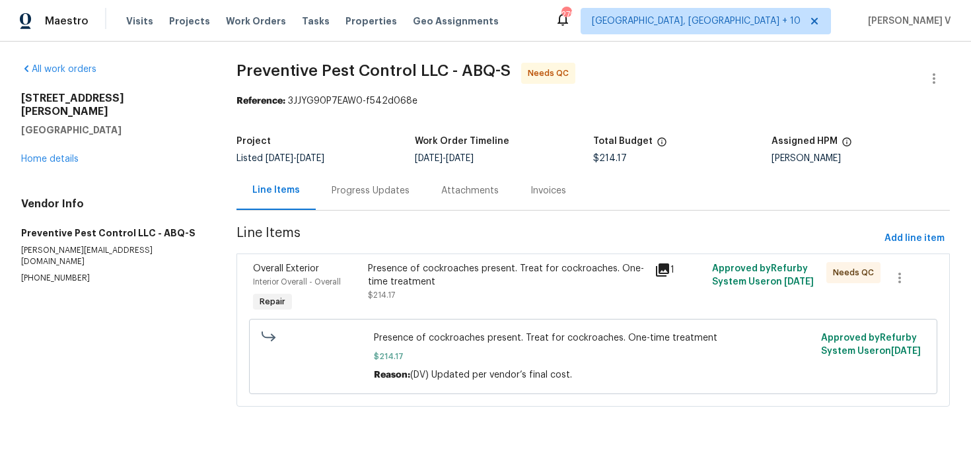
click at [365, 186] on div "Progress Updates" at bounding box center [371, 190] width 78 height 13
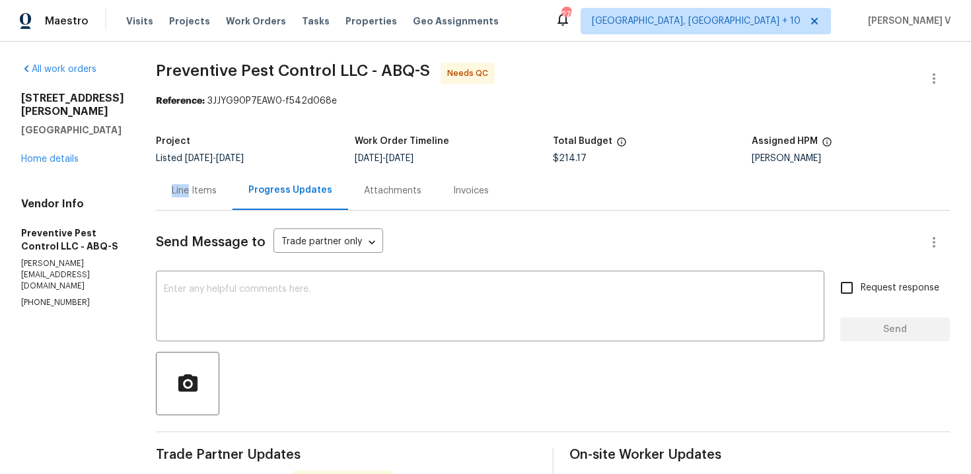
click at [184, 184] on div "Line Items" at bounding box center [194, 190] width 45 height 13
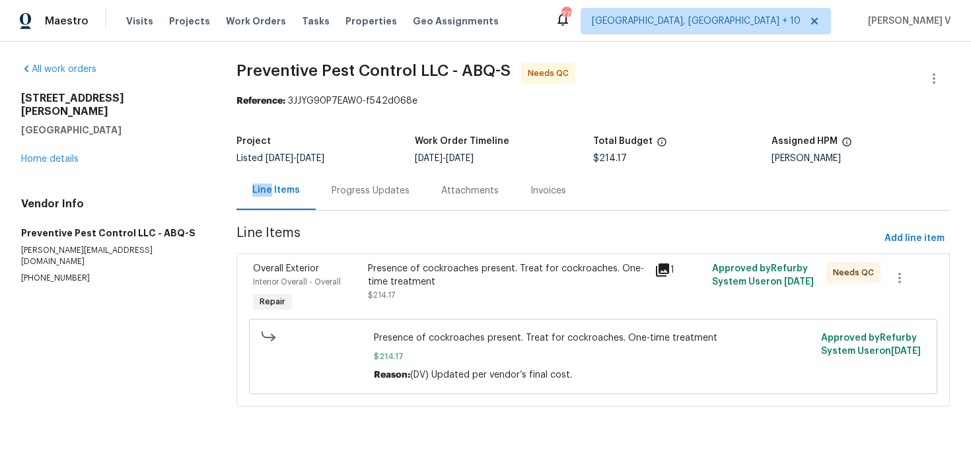
click at [446, 266] on div "Presence of cockroaches present. Treat for cockroaches. One-time treatment" at bounding box center [507, 275] width 279 height 26
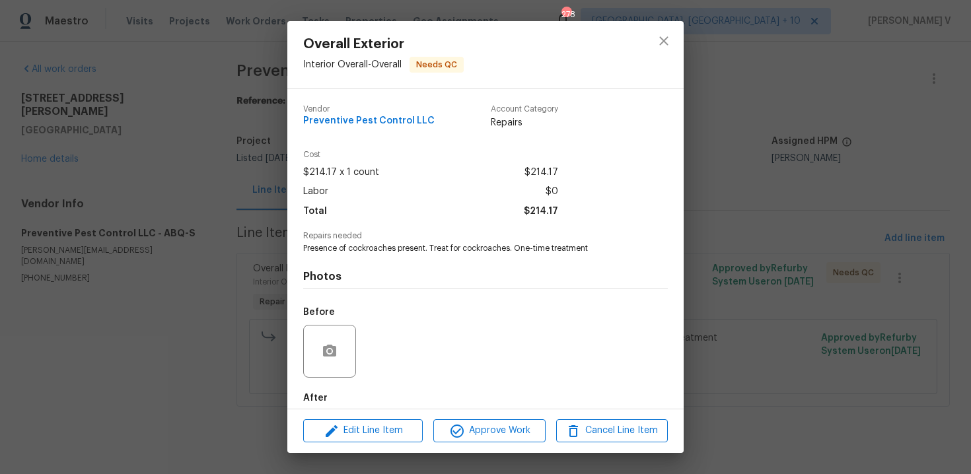
scroll to position [68, 0]
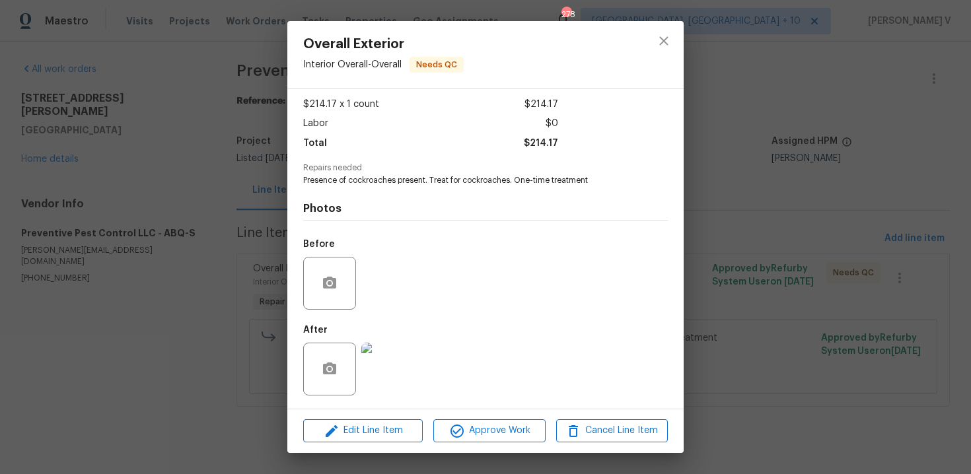
click at [386, 374] on img at bounding box center [387, 369] width 53 height 53
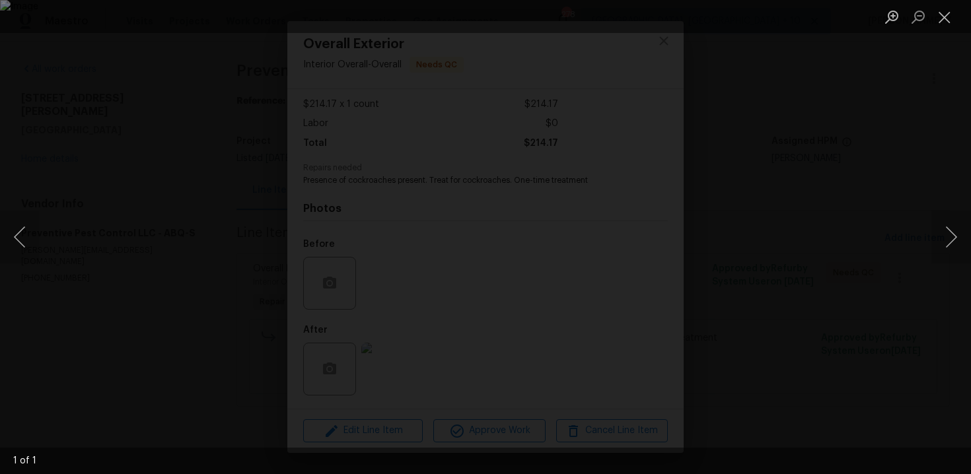
click at [708, 162] on div "Lightbox" at bounding box center [485, 237] width 971 height 474
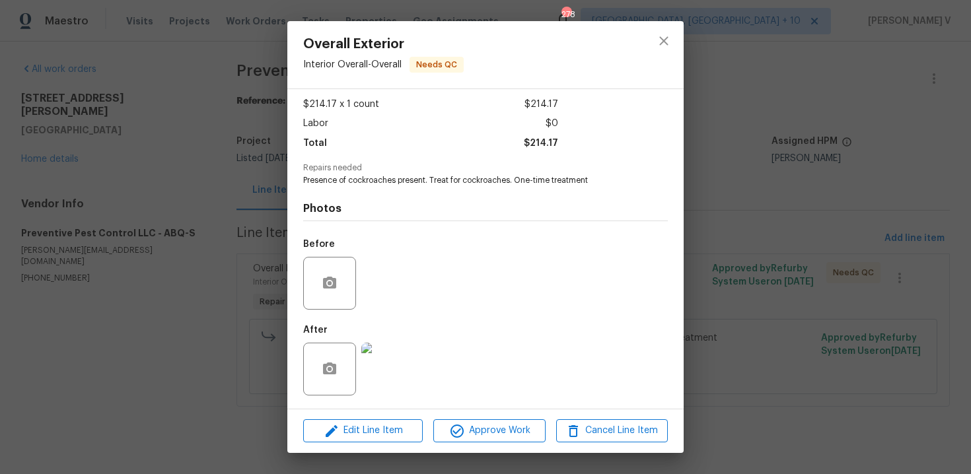
click at [708, 162] on div "Overall Exterior Interior Overall - Overall Needs QC Vendor Preventive Pest Con…" at bounding box center [485, 237] width 971 height 474
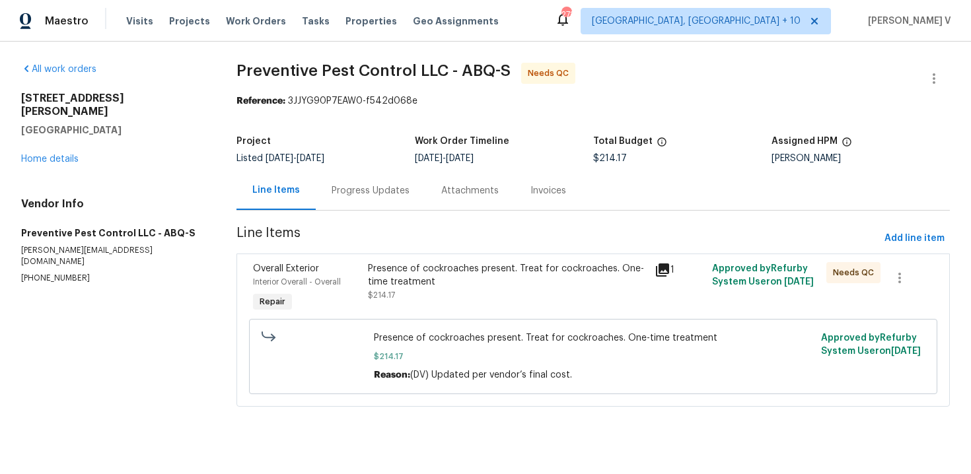
click at [355, 199] on div "Progress Updates" at bounding box center [371, 190] width 110 height 39
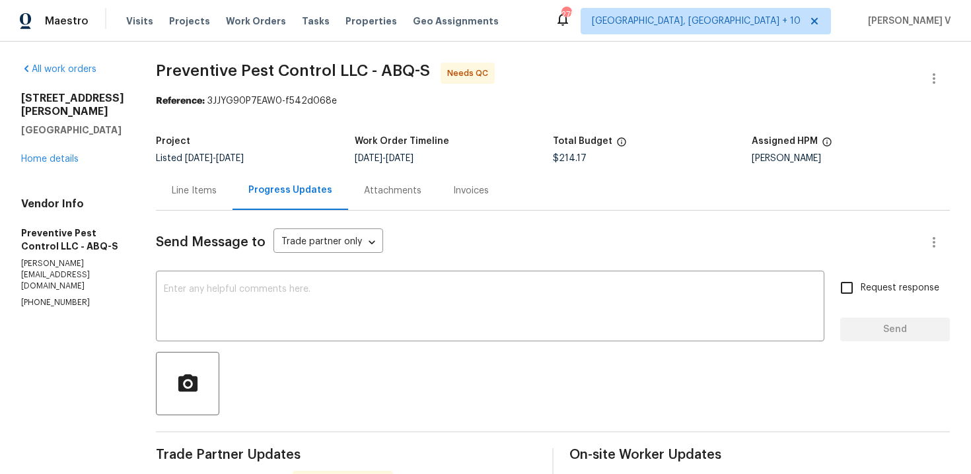
click at [215, 208] on div "Line Items" at bounding box center [194, 190] width 77 height 39
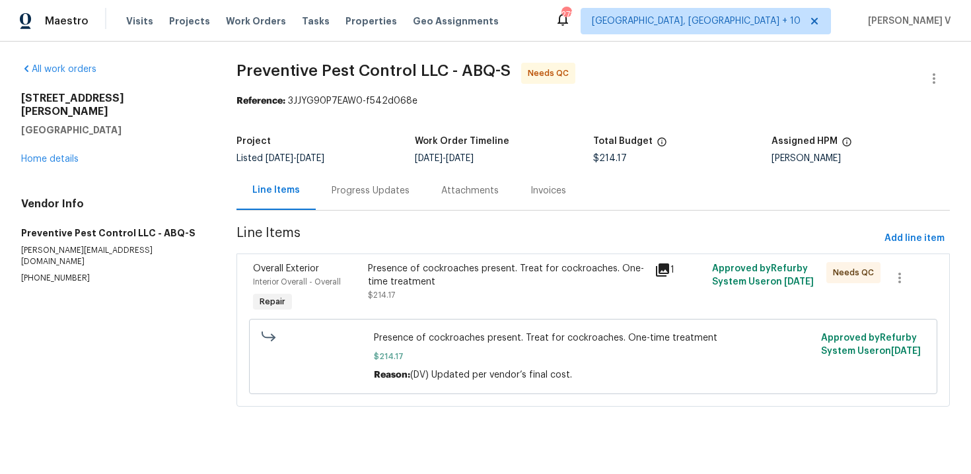
click at [347, 206] on div "Progress Updates" at bounding box center [371, 190] width 110 height 39
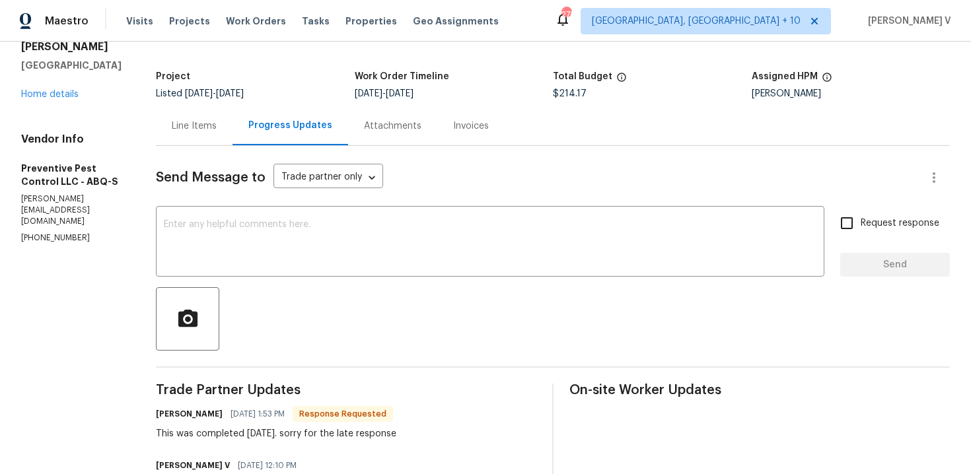
scroll to position [21, 0]
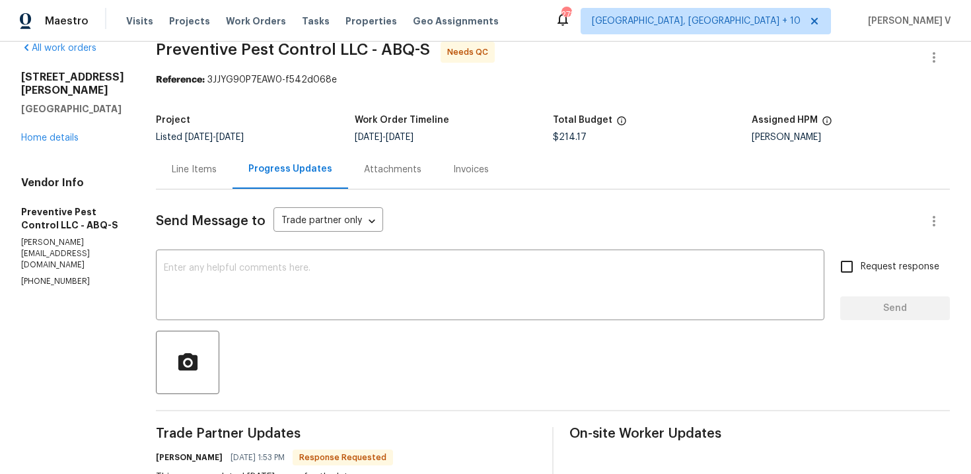
click at [183, 160] on div "Line Items" at bounding box center [194, 169] width 77 height 39
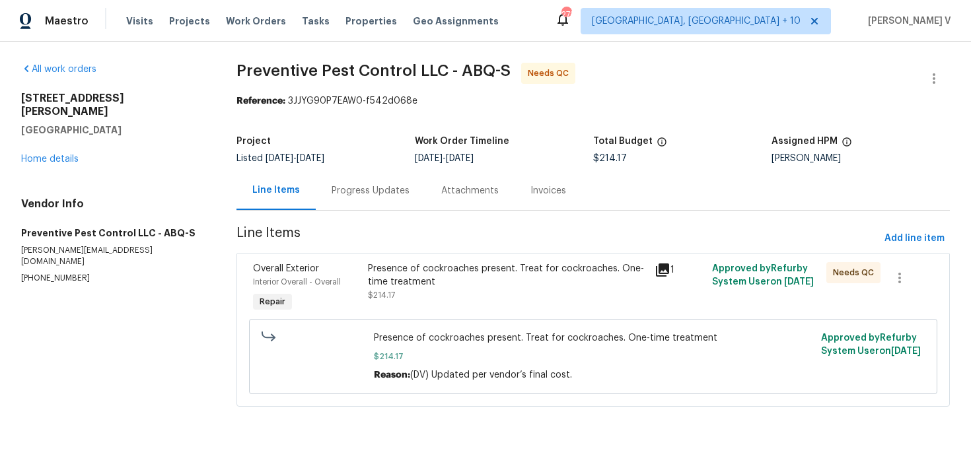
click at [385, 287] on div "Presence of cockroaches present. Treat for cockroaches. One-time treatment" at bounding box center [507, 275] width 279 height 26
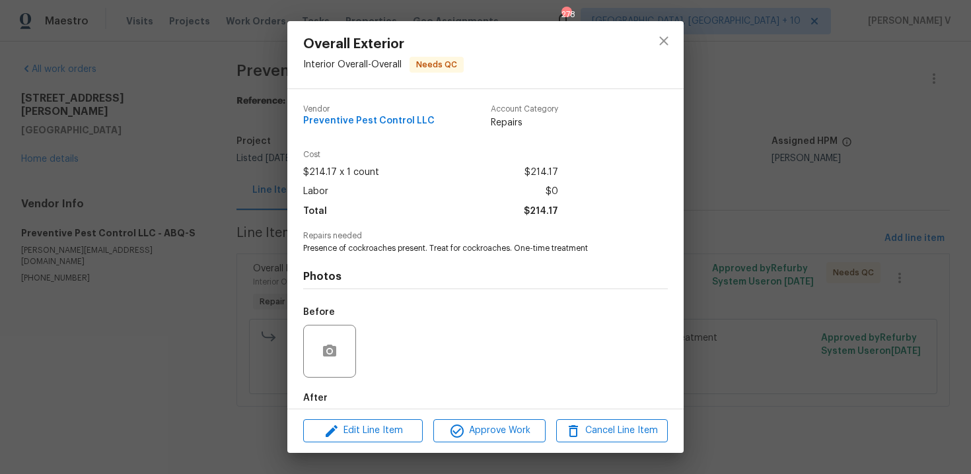
scroll to position [68, 0]
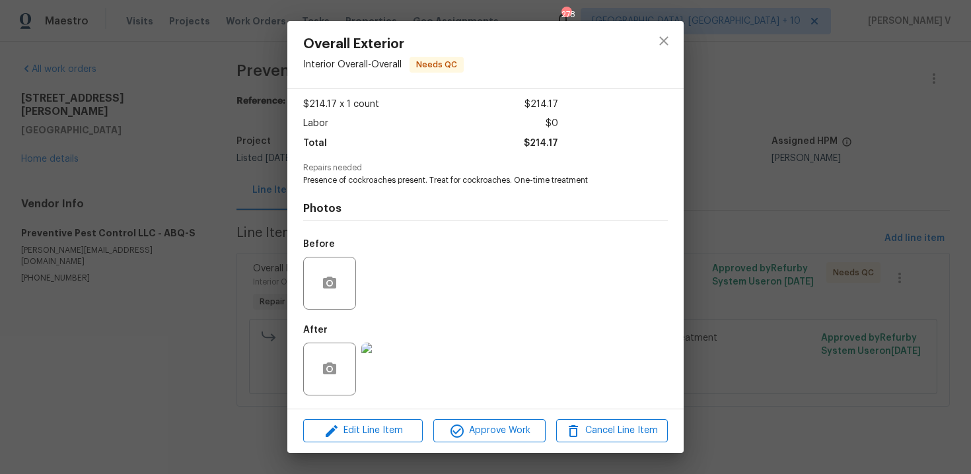
click at [246, 277] on div "Overall Exterior Interior Overall - Overall Needs QC Vendor Preventive Pest Con…" at bounding box center [485, 237] width 971 height 474
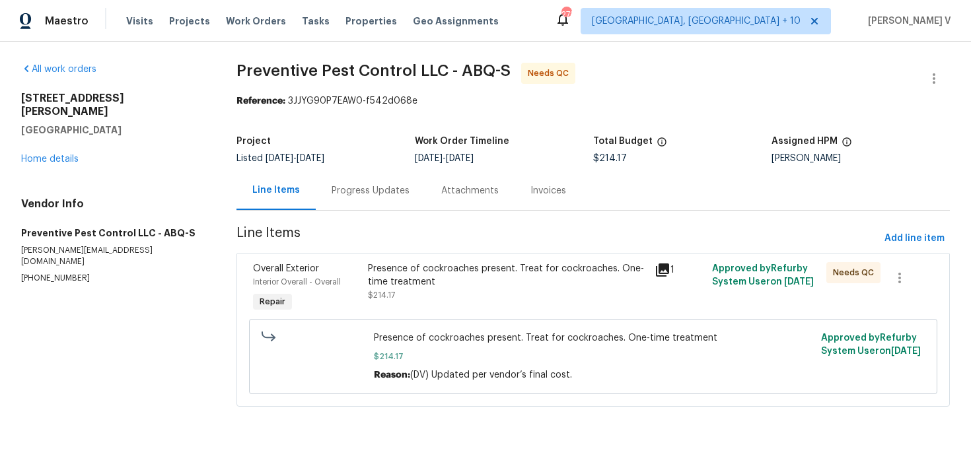
click at [390, 192] on div "Progress Updates" at bounding box center [371, 190] width 78 height 13
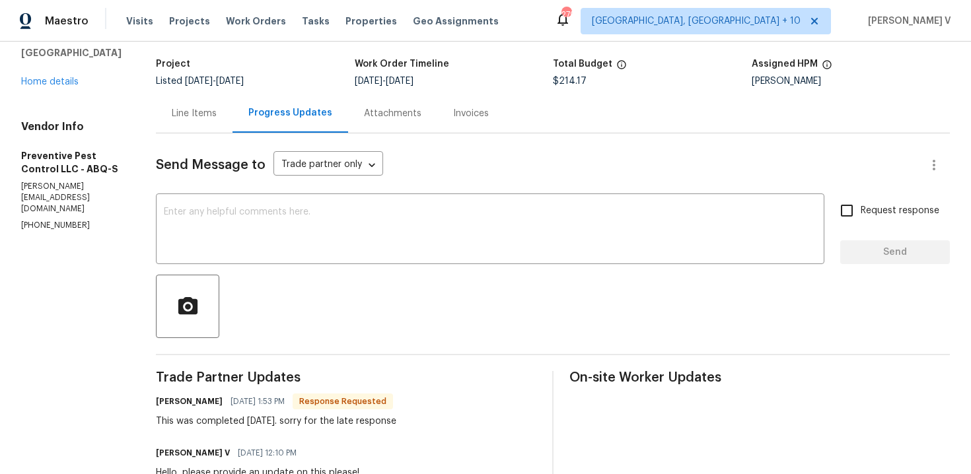
scroll to position [120, 0]
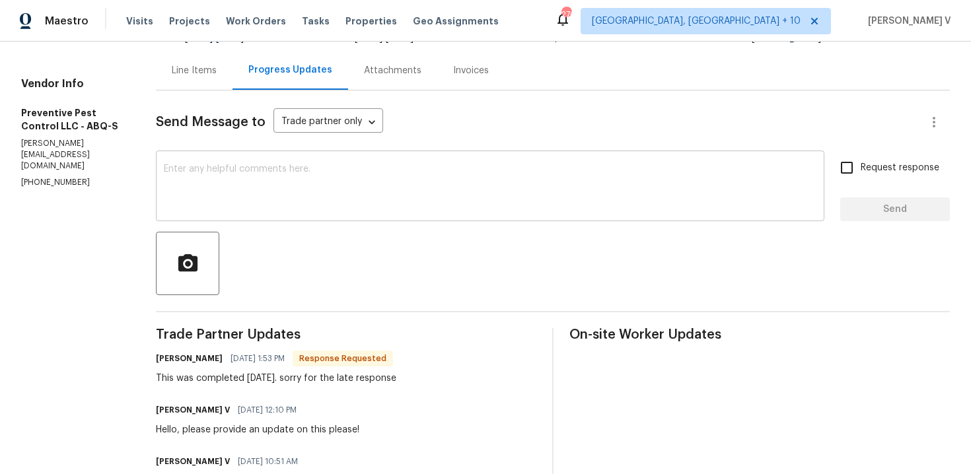
click at [270, 161] on div "x ​" at bounding box center [490, 187] width 668 height 67
paste textarea "It seems the call was disconnected. Could you please provide photos—either of t…"
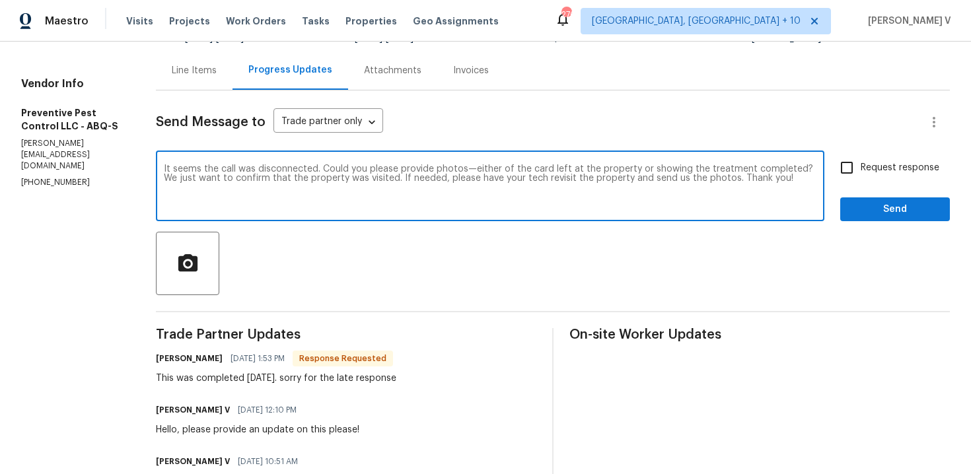
type textarea "It seems the call was disconnected. Could you please provide photos—either of t…"
click at [851, 175] on input "Request response" at bounding box center [847, 168] width 28 height 28
checkbox input "true"
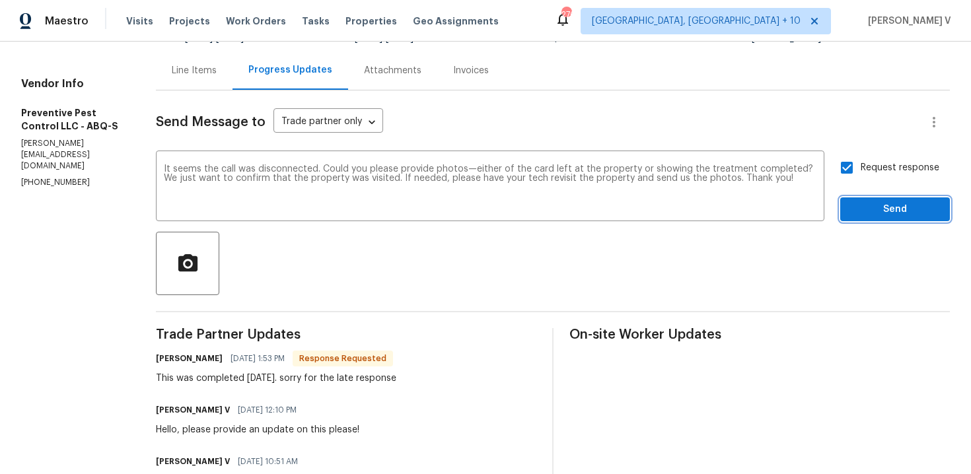
click at [869, 211] on span "Send" at bounding box center [895, 209] width 89 height 17
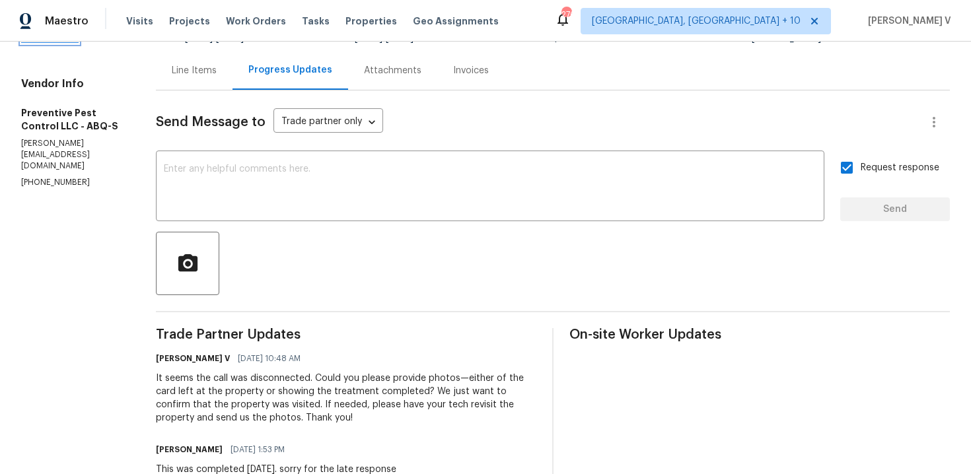
click at [61, 44] on link "Home details" at bounding box center [49, 38] width 57 height 9
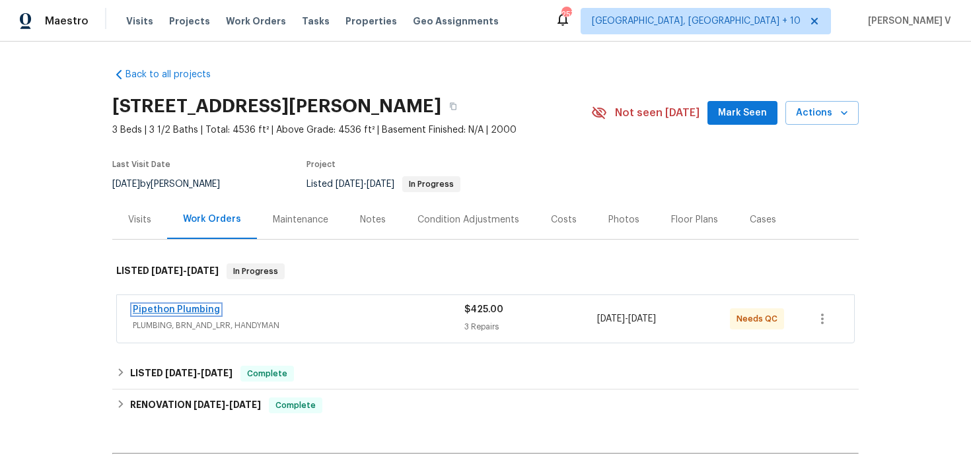
click at [161, 308] on link "Pipethon Plumbing" at bounding box center [176, 309] width 87 height 9
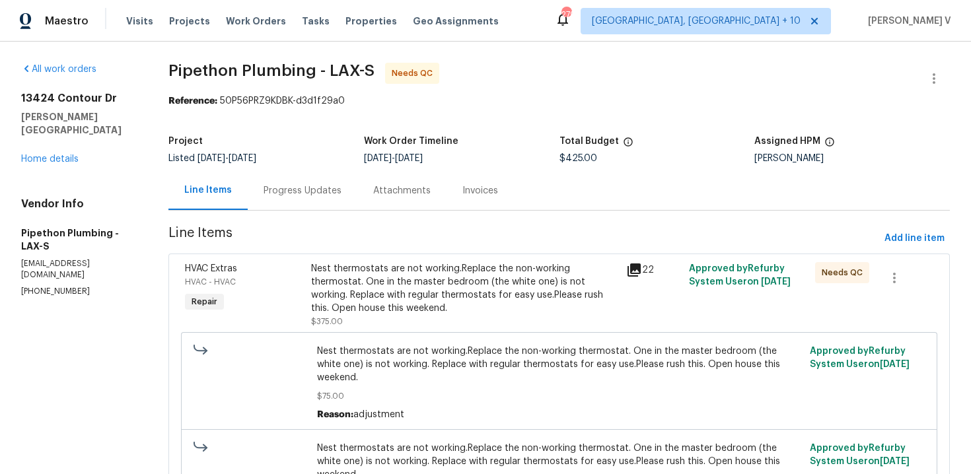
click at [318, 197] on div "Progress Updates" at bounding box center [303, 190] width 110 height 39
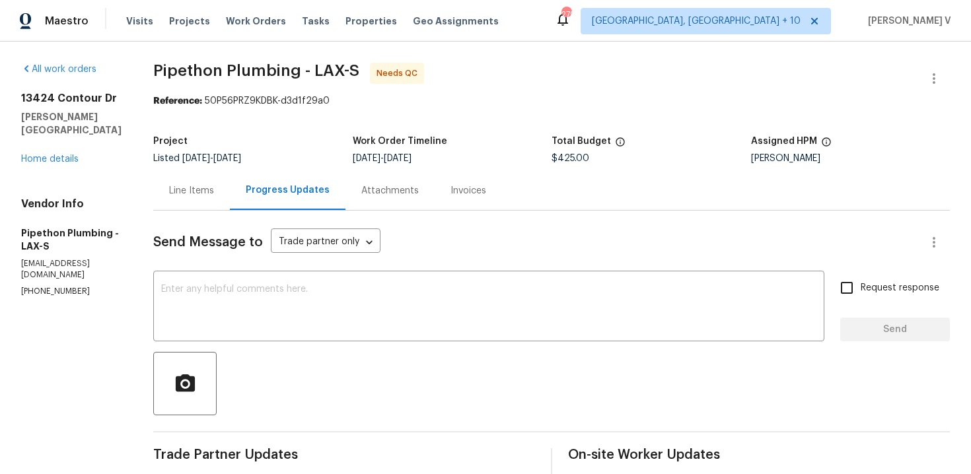
click at [230, 192] on div "Line Items" at bounding box center [191, 190] width 77 height 39
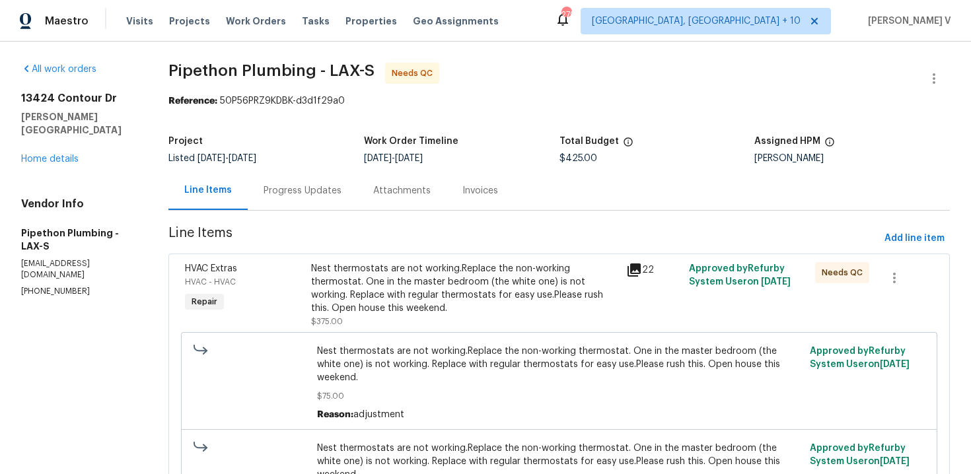
click at [297, 181] on div "Progress Updates" at bounding box center [303, 190] width 110 height 39
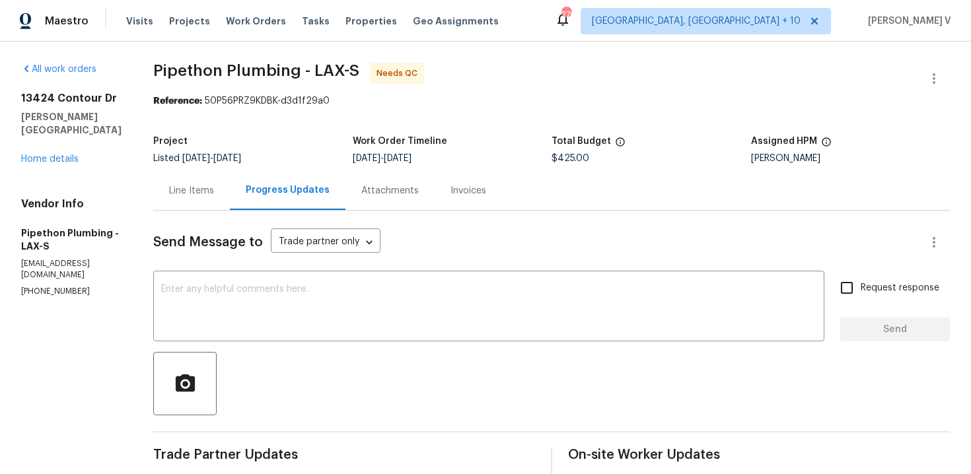
click at [218, 172] on div "Line Items" at bounding box center [191, 190] width 77 height 39
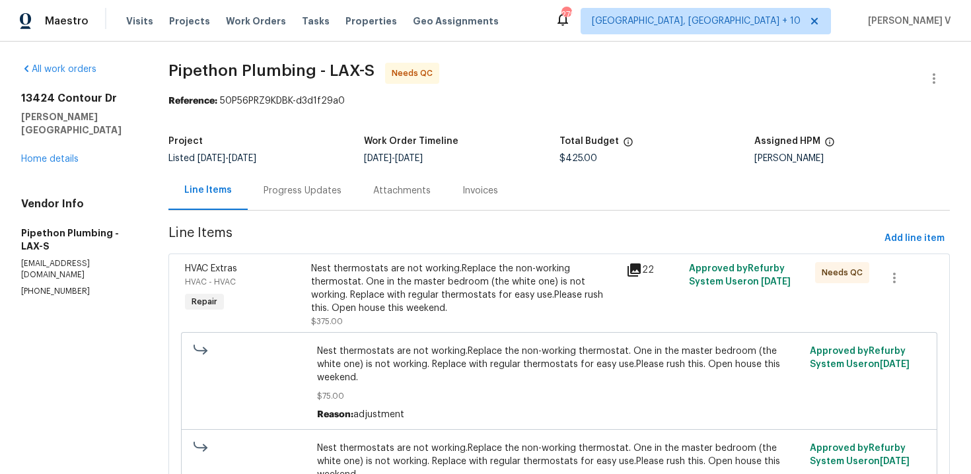
click at [417, 312] on div "Nest thermostats are not working.Replace the non-working thermostat. One in the…" at bounding box center [464, 288] width 307 height 53
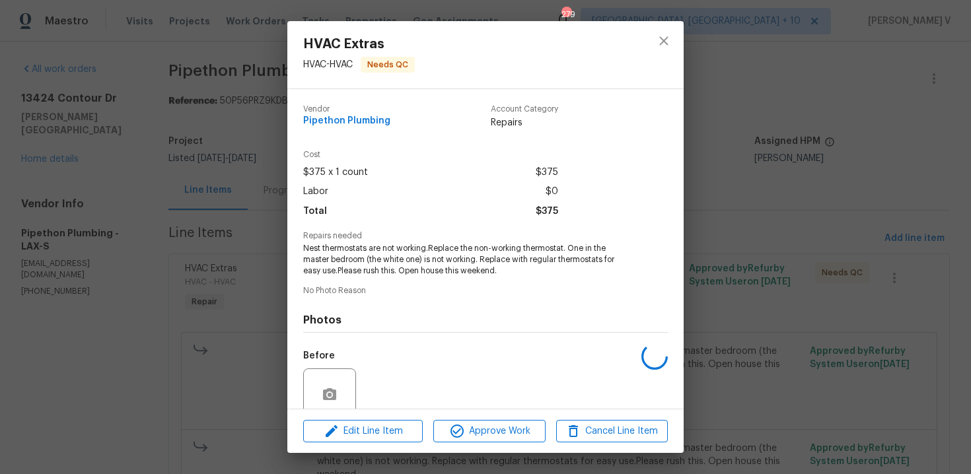
scroll to position [112, 0]
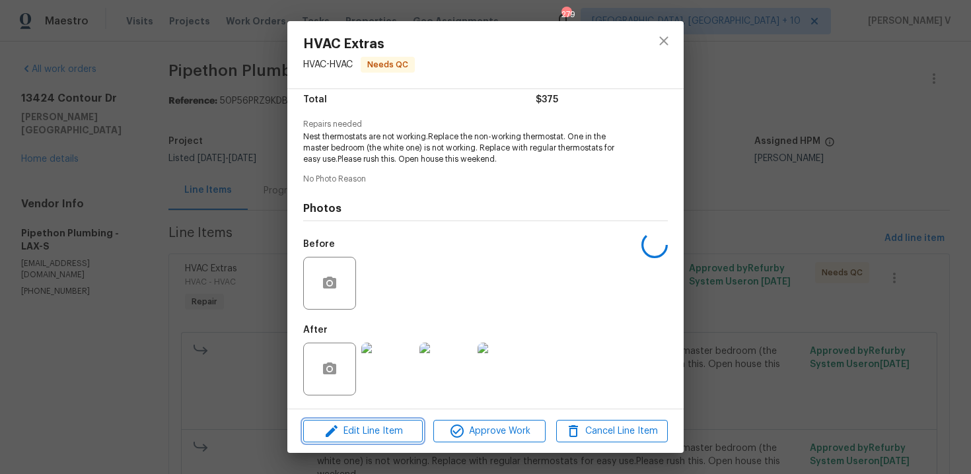
click at [370, 432] on span "Edit Line Item" at bounding box center [363, 431] width 112 height 17
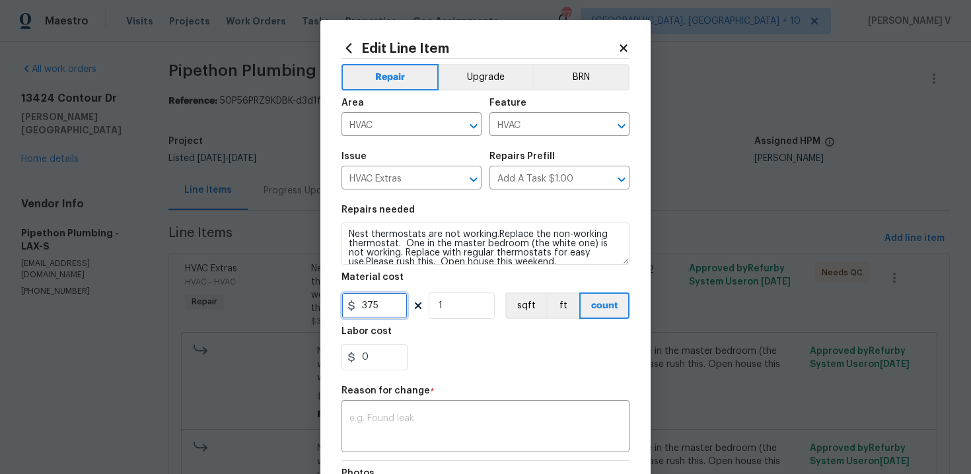
drag, startPoint x: 368, startPoint y: 309, endPoint x: 398, endPoint y: 309, distance: 29.7
click at [398, 309] on input "375" at bounding box center [374, 306] width 66 height 26
type input "300"
click at [382, 419] on textarea at bounding box center [485, 428] width 272 height 28
paste textarea "(DV) Updated per vendor’s final cost."
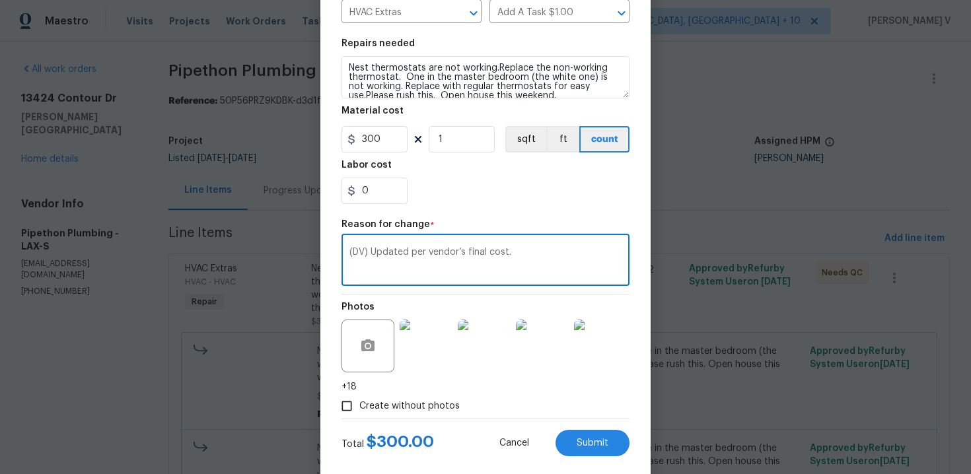
scroll to position [190, 0]
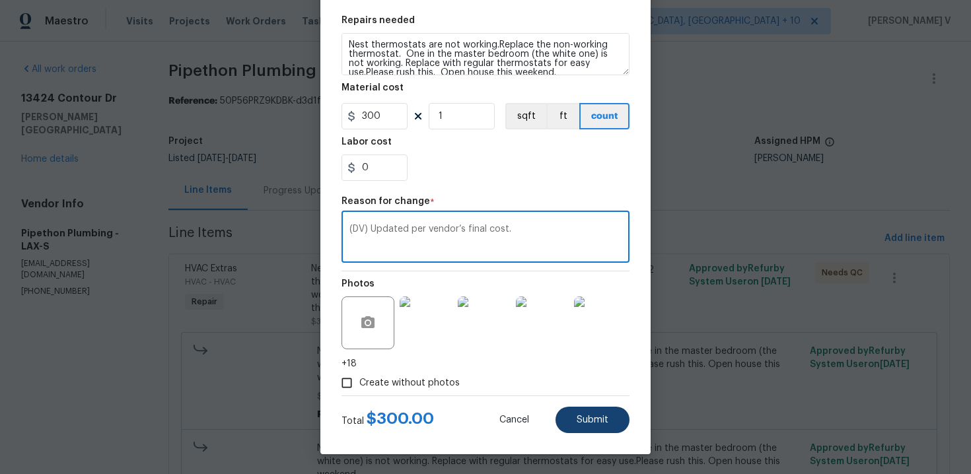
type textarea "(DV) Updated per vendor’s final cost."
click at [592, 418] on span "Submit" at bounding box center [593, 420] width 32 height 10
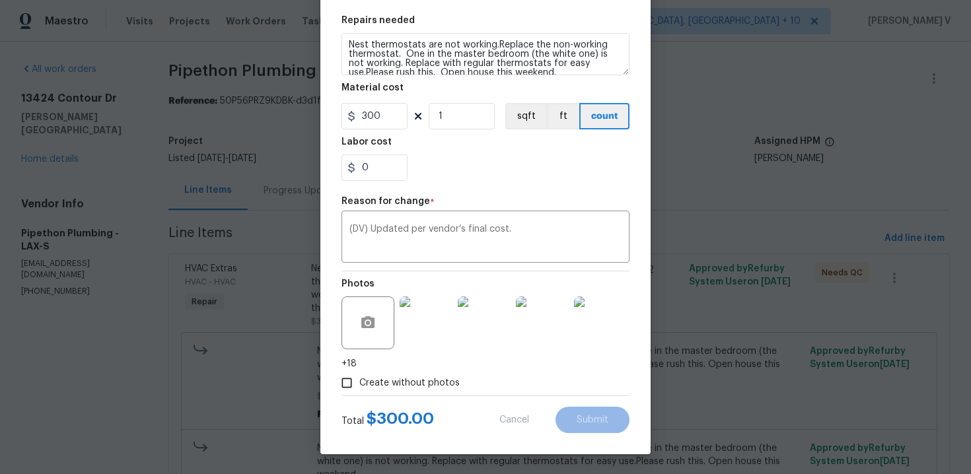
type input "375"
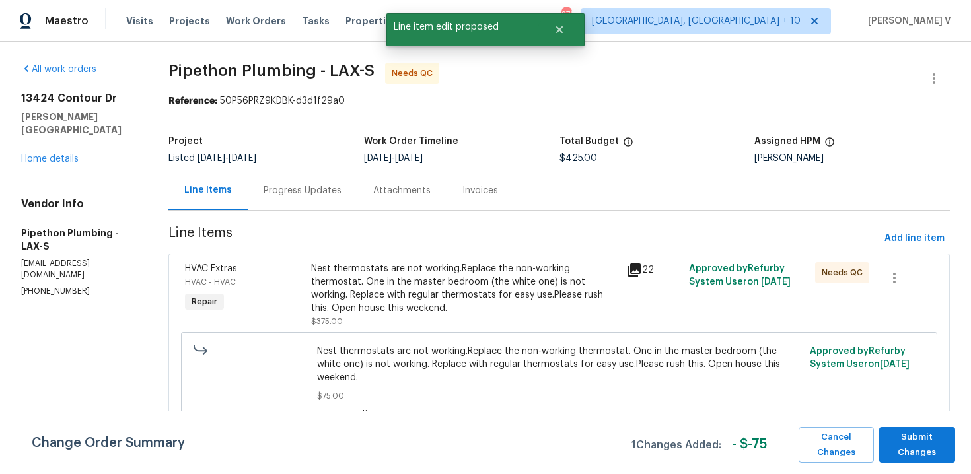
scroll to position [0, 0]
click at [913, 427] on button "Submit Changes" at bounding box center [917, 445] width 76 height 36
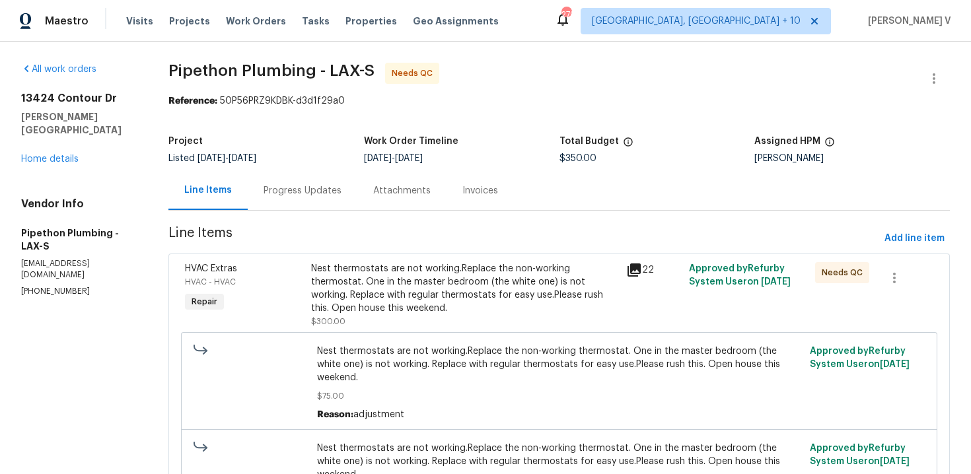
click at [318, 184] on div "Progress Updates" at bounding box center [303, 190] width 78 height 13
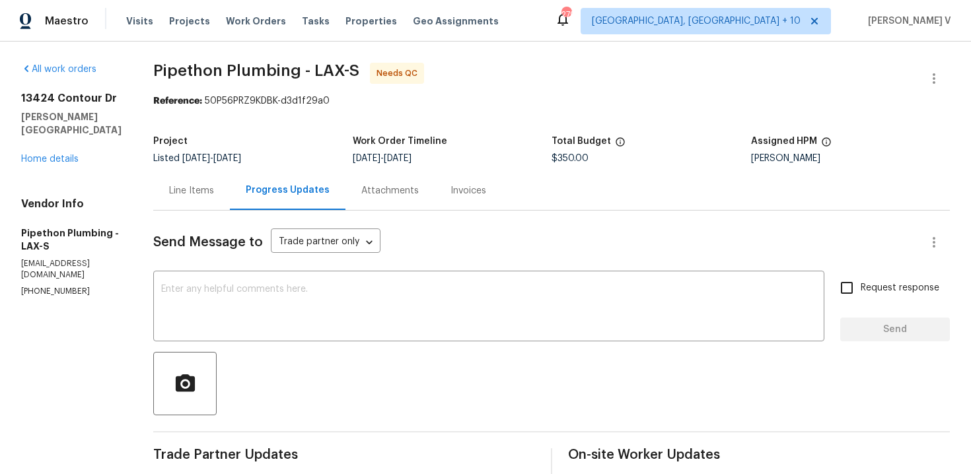
click at [228, 172] on div "Line Items" at bounding box center [191, 190] width 77 height 39
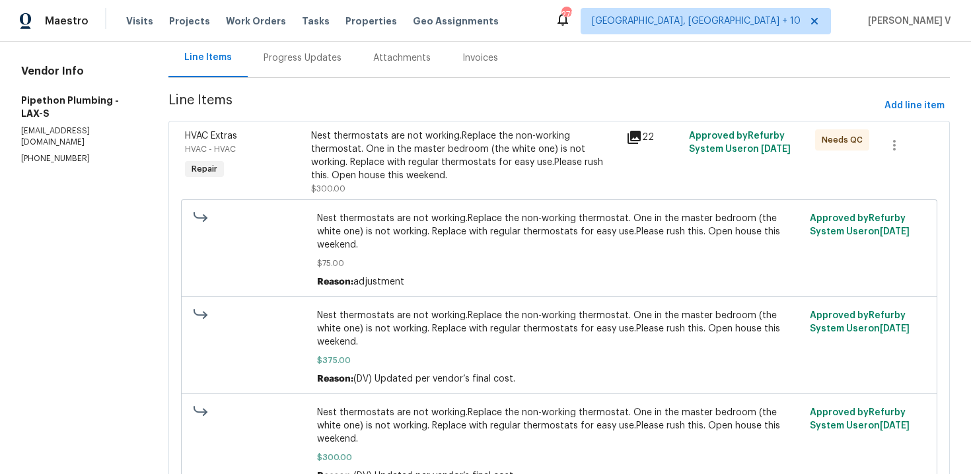
click at [304, 68] on div "Progress Updates" at bounding box center [303, 57] width 110 height 39
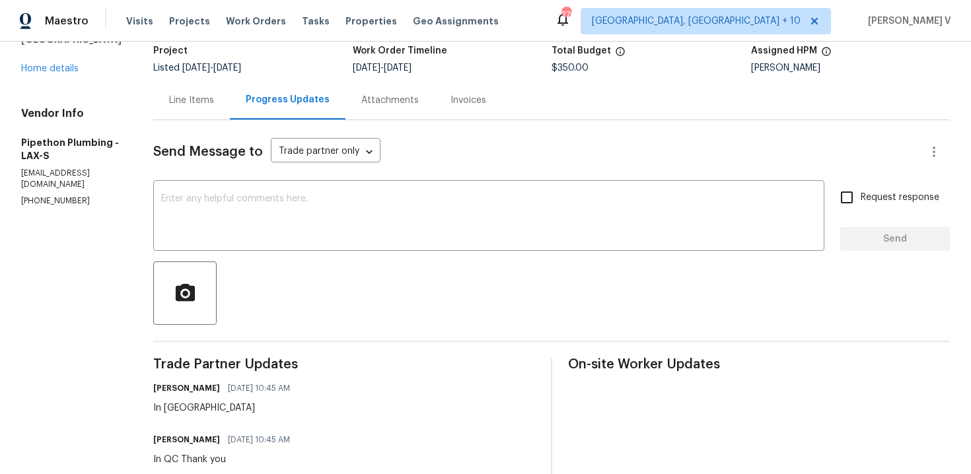
scroll to position [77, 0]
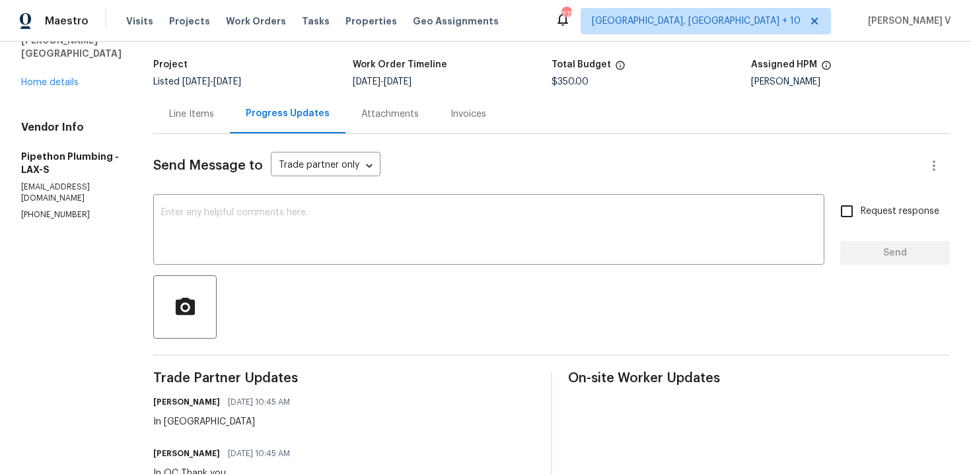
click at [224, 124] on div "Line Items" at bounding box center [191, 113] width 77 height 39
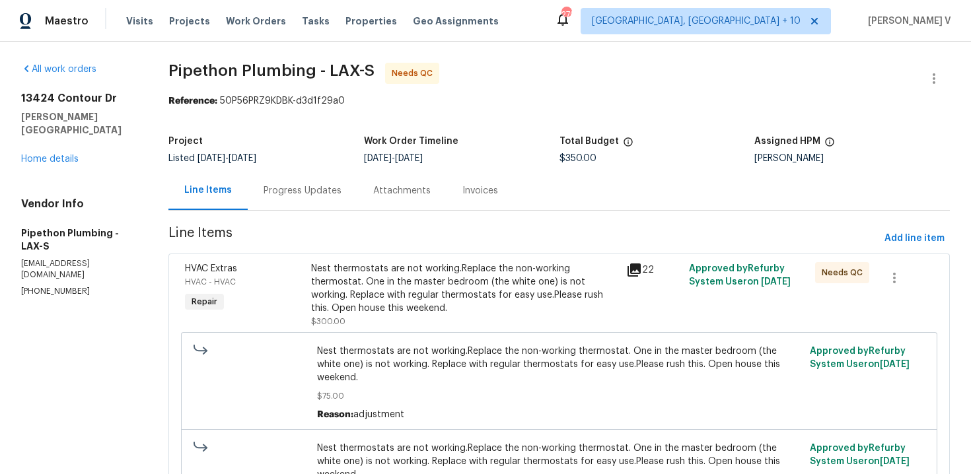
click at [336, 187] on div "Progress Updates" at bounding box center [303, 190] width 78 height 13
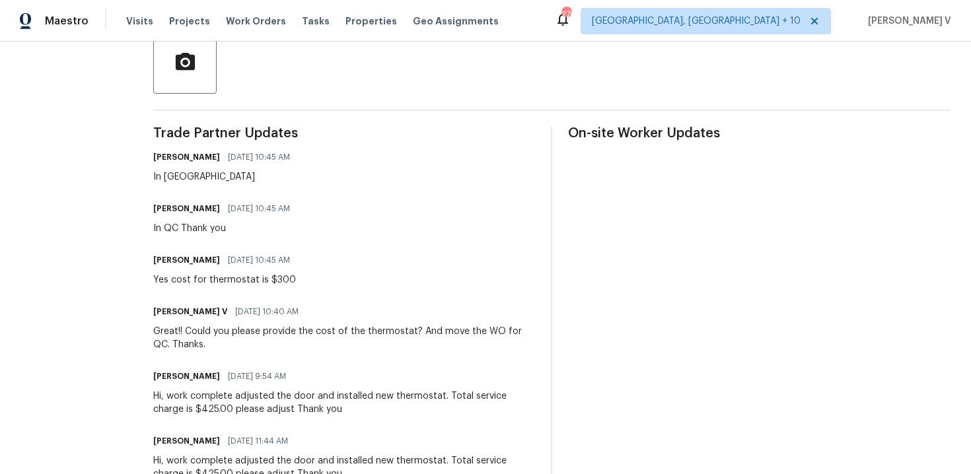
scroll to position [345, 0]
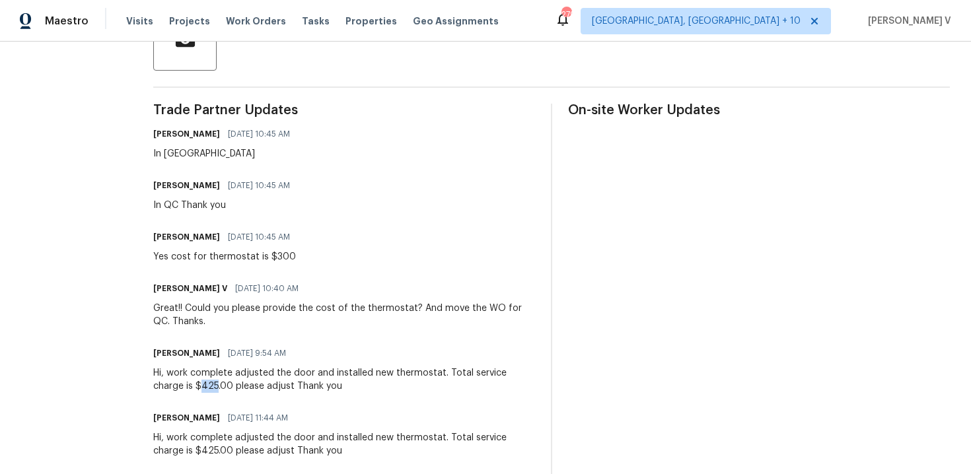
drag, startPoint x: 223, startPoint y: 387, endPoint x: 236, endPoint y: 388, distance: 13.9
click at [236, 389] on div "Hi, work complete adjusted the door and installed new thermostat. Total service…" at bounding box center [344, 380] width 382 height 26
copy div "425"
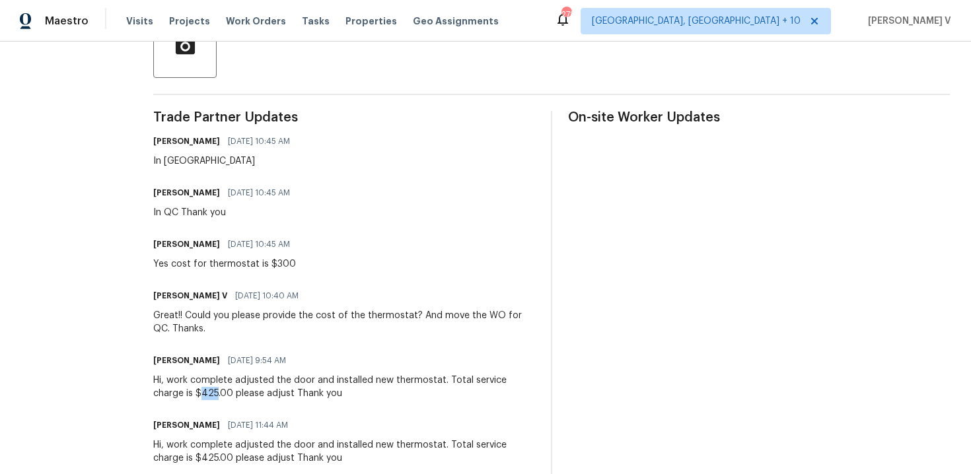
scroll to position [0, 0]
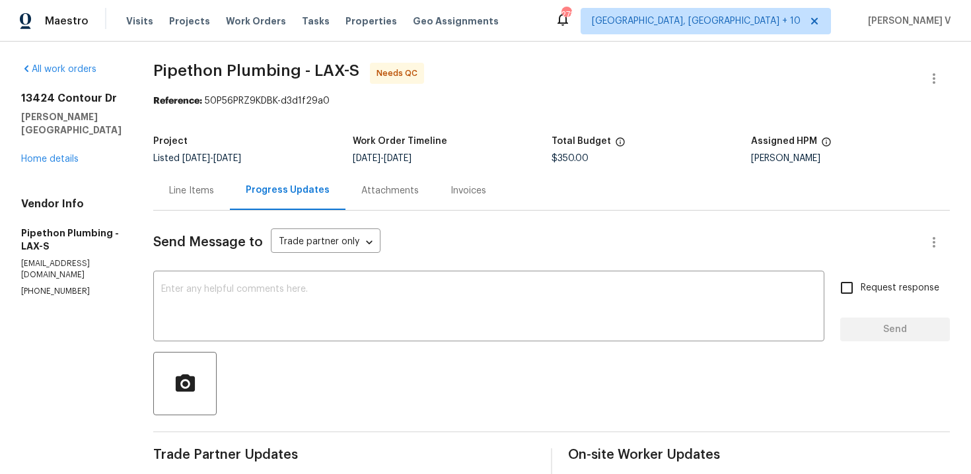
click at [214, 192] on div "Line Items" at bounding box center [191, 190] width 45 height 13
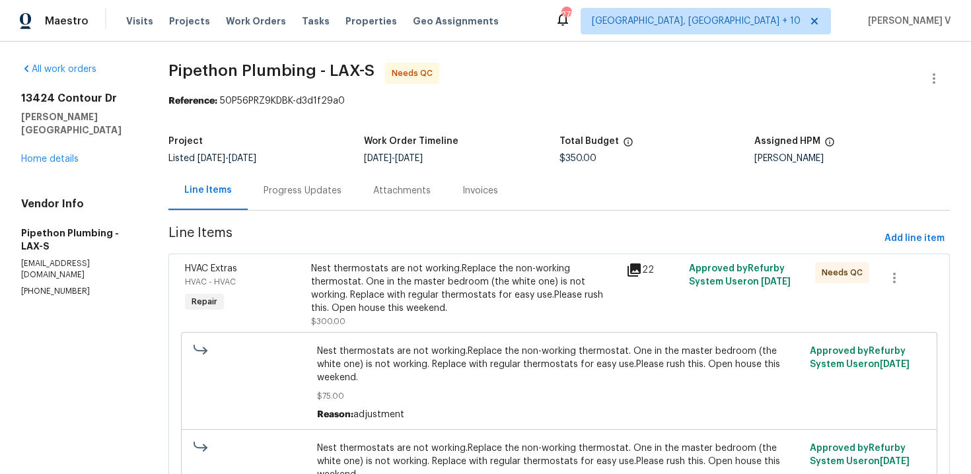
scroll to position [250, 0]
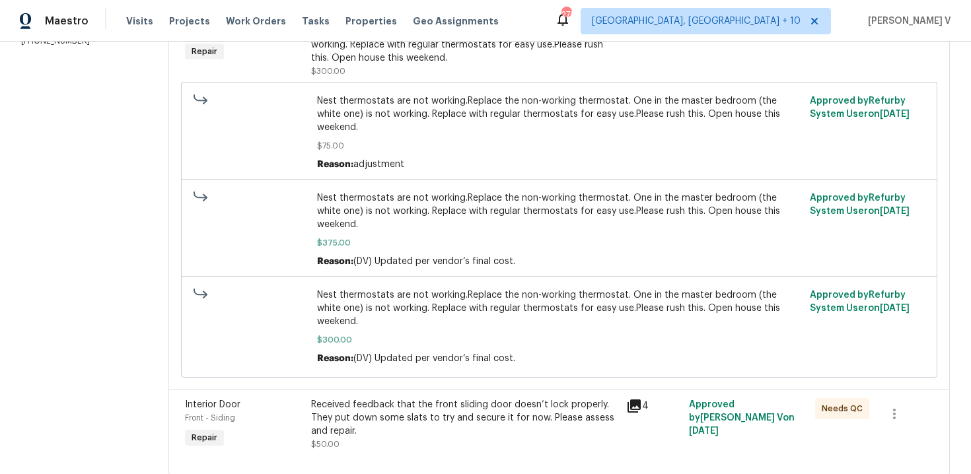
click at [445, 398] on div "Received feedback that the front sliding door doesn’t lock properly. They put d…" at bounding box center [464, 418] width 307 height 40
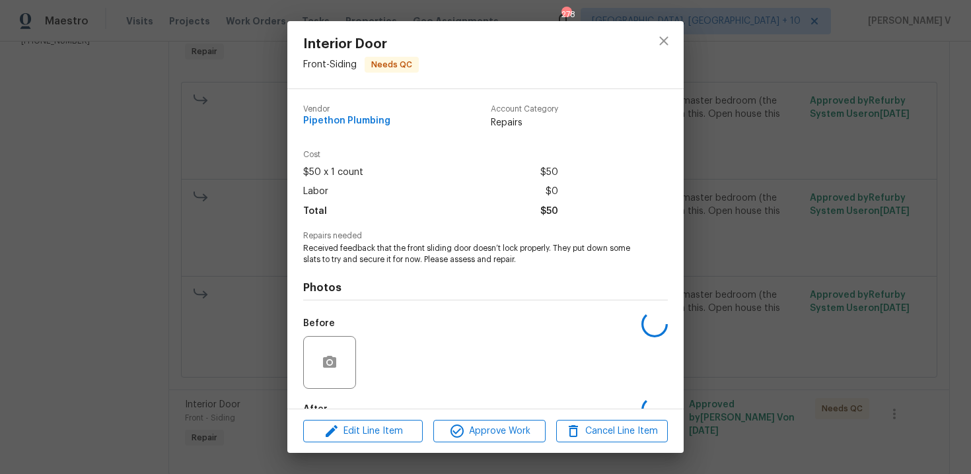
scroll to position [79, 0]
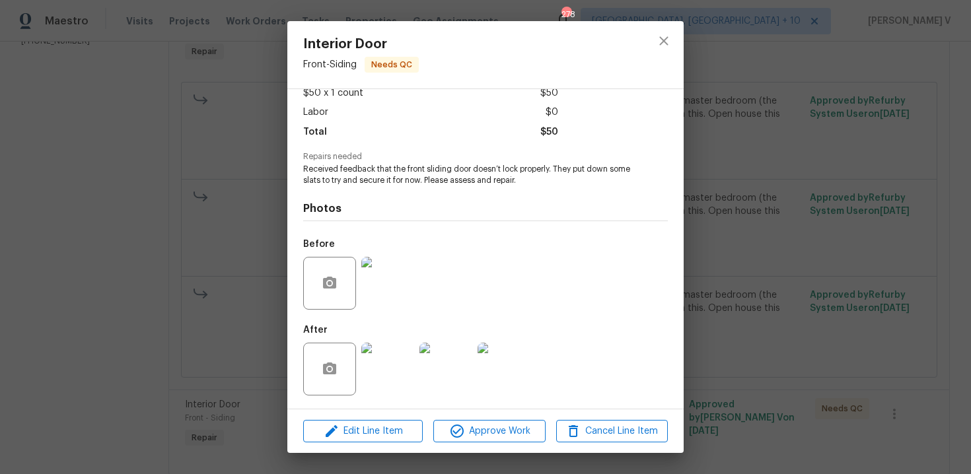
click at [365, 443] on div "Edit Line Item Approve Work Cancel Line Item" at bounding box center [485, 431] width 396 height 44
click at [363, 431] on span "Edit Line Item" at bounding box center [363, 431] width 112 height 17
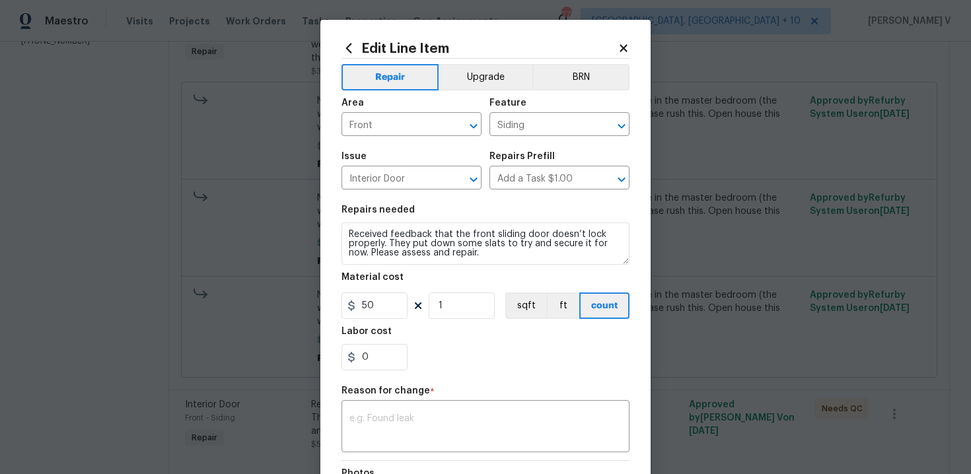
click at [367, 320] on section "Repairs needed Received feedback that the front sliding door doesn’t lock prope…" at bounding box center [485, 287] width 288 height 181
click at [386, 304] on input "50" at bounding box center [374, 306] width 66 height 26
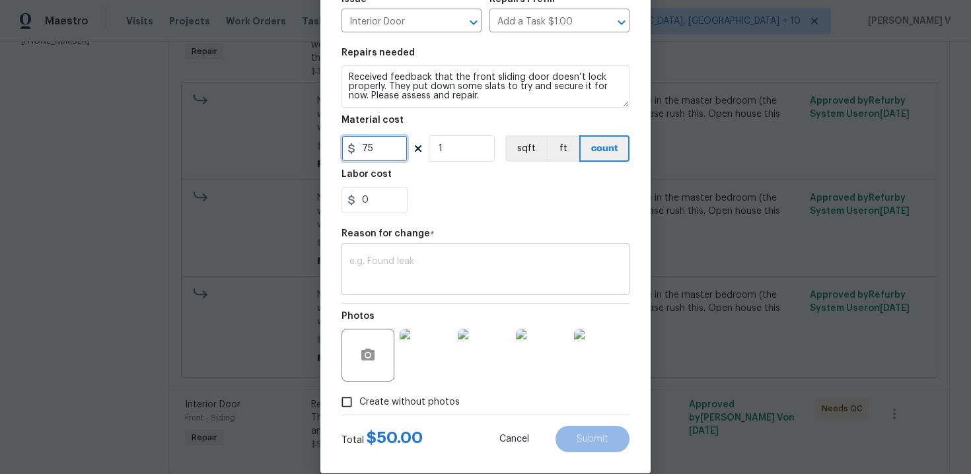
type input "75"
click at [388, 268] on textarea at bounding box center [485, 271] width 272 height 28
paste textarea "425"
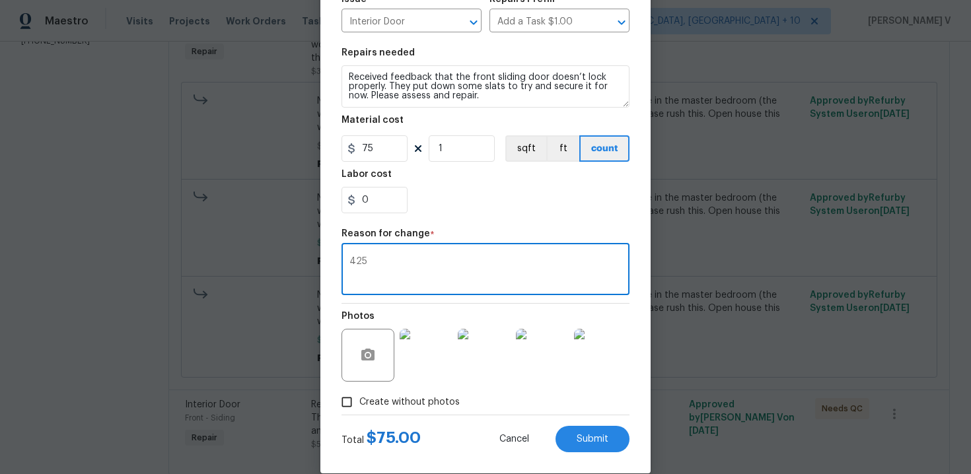
scroll to position [177, 0]
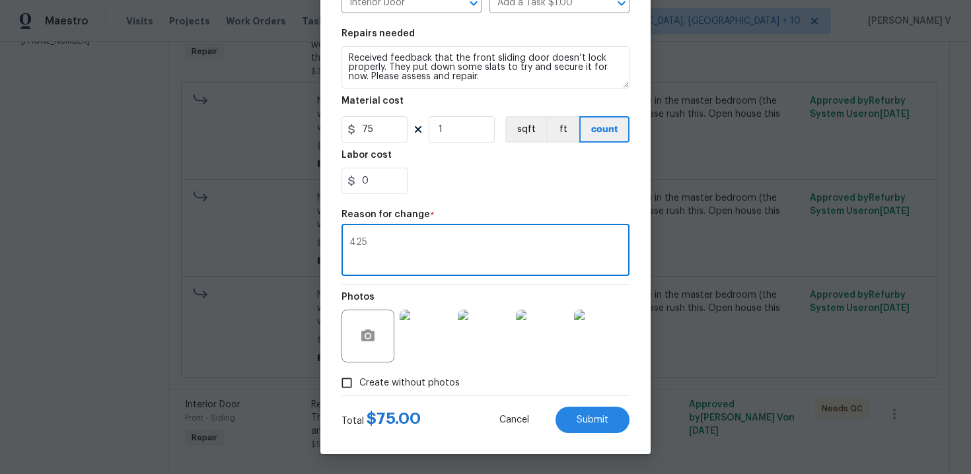
click at [391, 250] on textarea "425" at bounding box center [485, 252] width 272 height 28
paste textarea "(DV) Updated per vendor’s final cost."
type textarea "(DV) Updated per vendor’s final cost."
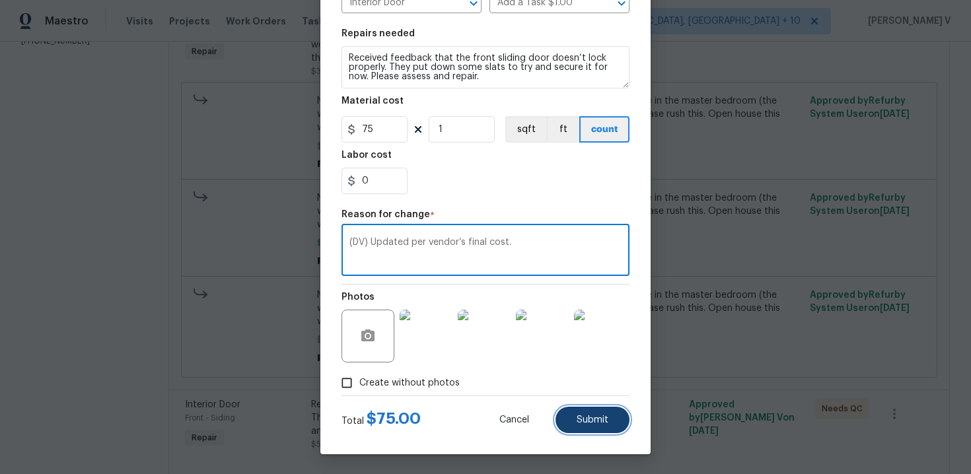
click at [586, 410] on button "Submit" at bounding box center [592, 420] width 74 height 26
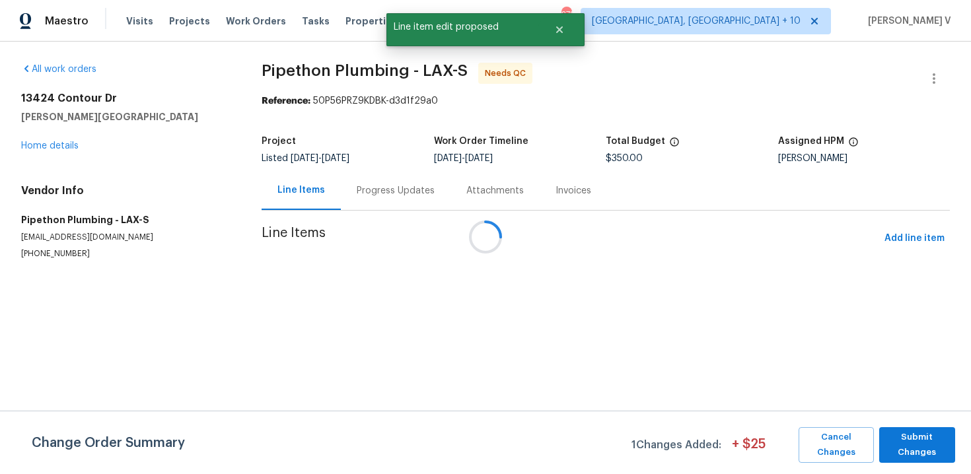
scroll to position [0, 0]
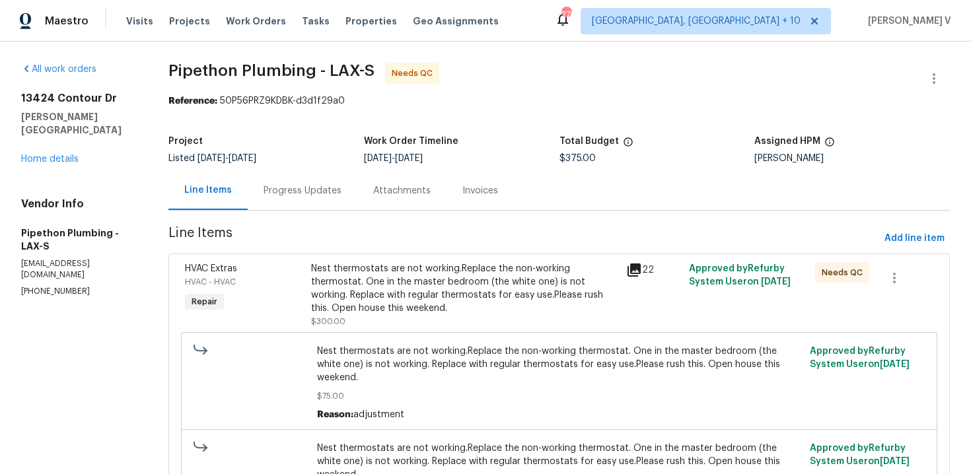
click at [343, 195] on div "Progress Updates" at bounding box center [303, 190] width 110 height 39
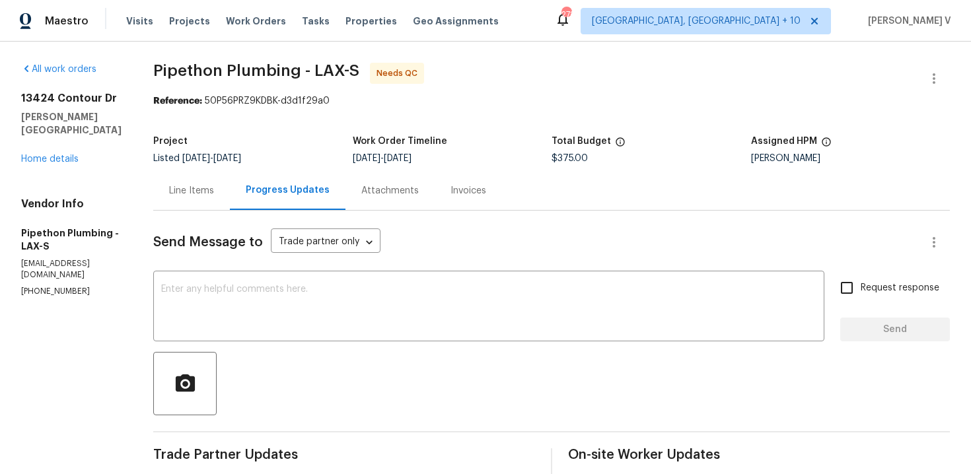
click at [195, 205] on div "Line Items" at bounding box center [191, 190] width 77 height 39
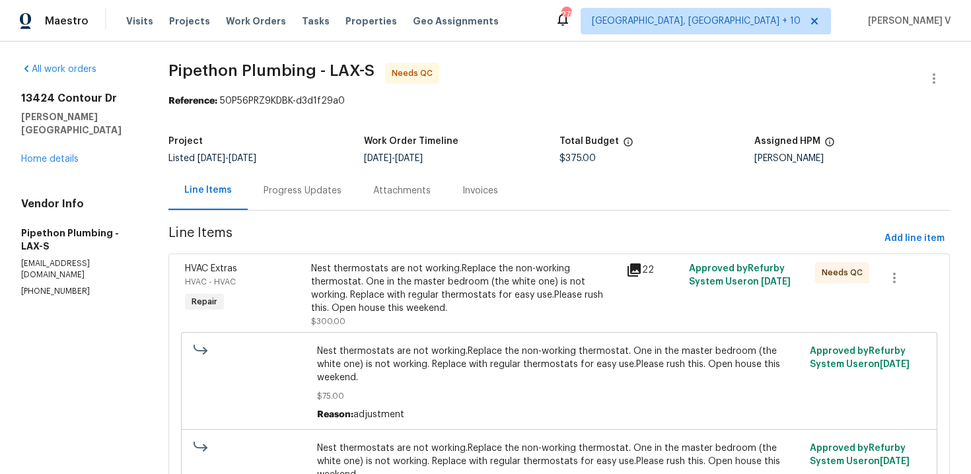
click at [341, 205] on div "Progress Updates" at bounding box center [303, 190] width 110 height 39
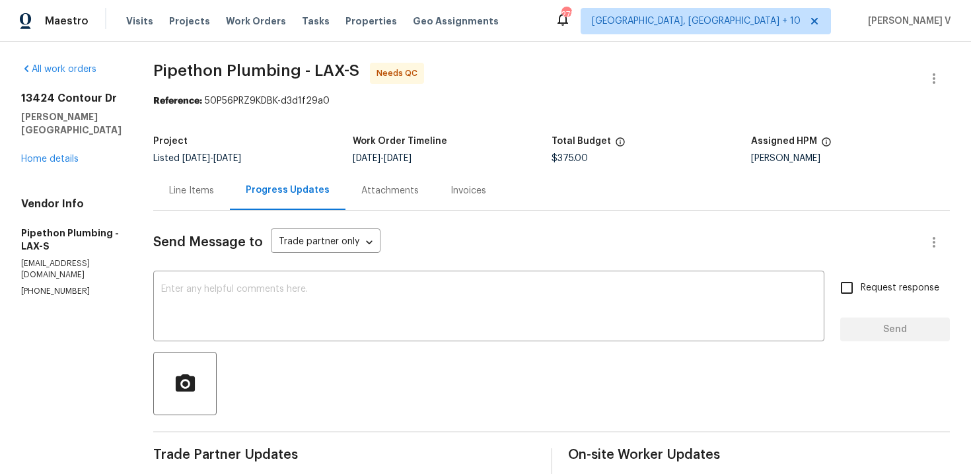
click at [205, 202] on div "Line Items" at bounding box center [191, 190] width 77 height 39
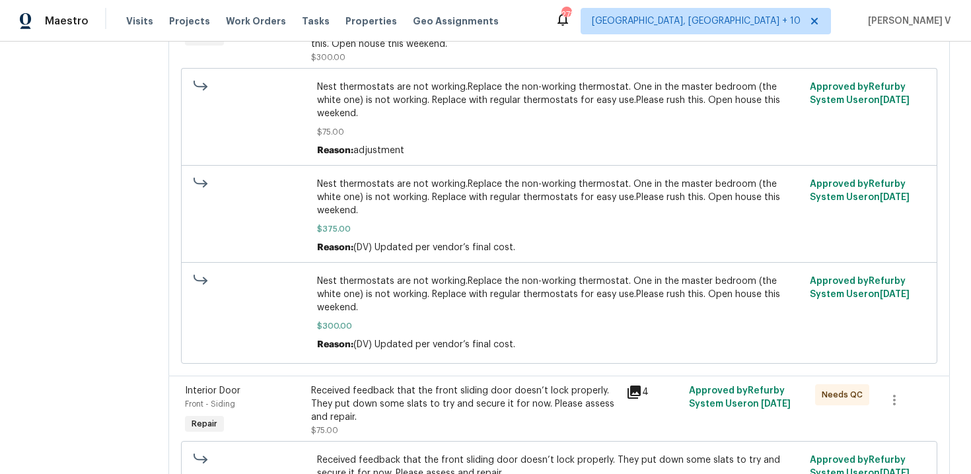
scroll to position [332, 0]
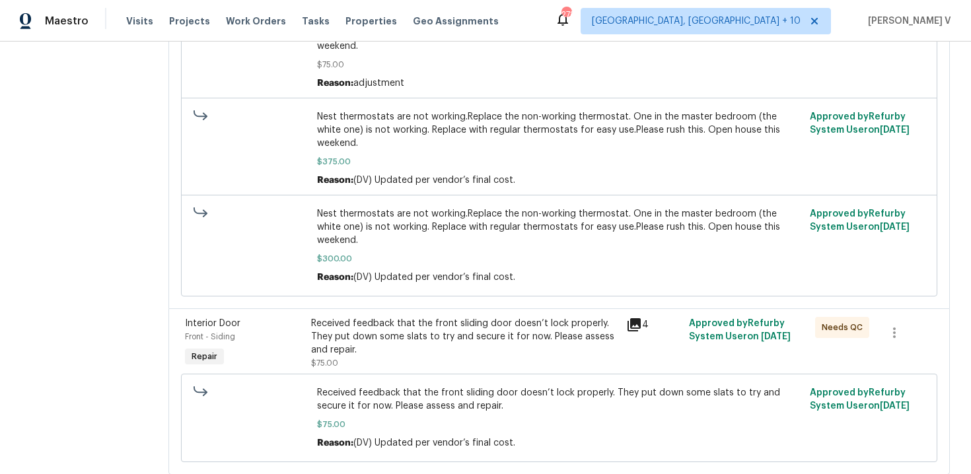
click at [378, 322] on div "Received feedback that the front sliding door doesn’t lock properly. They put d…" at bounding box center [464, 343] width 307 height 53
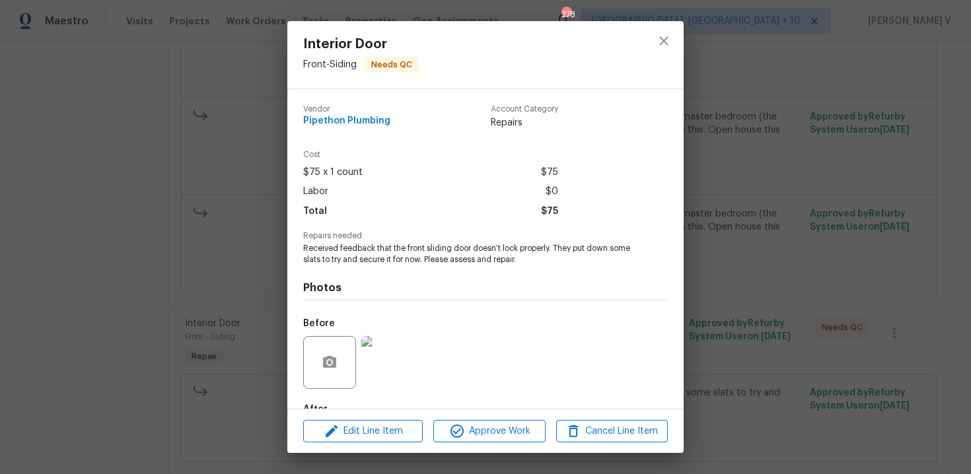
scroll to position [79, 0]
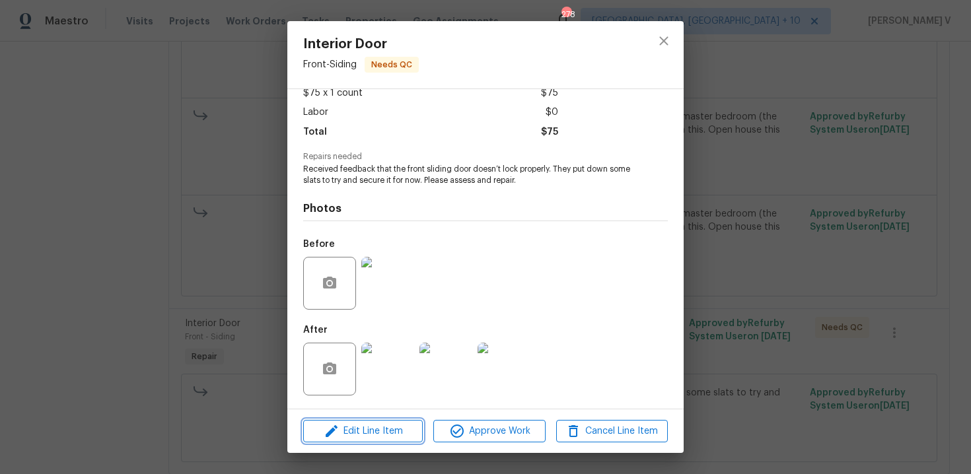
click at [341, 427] on span "Edit Line Item" at bounding box center [363, 431] width 112 height 17
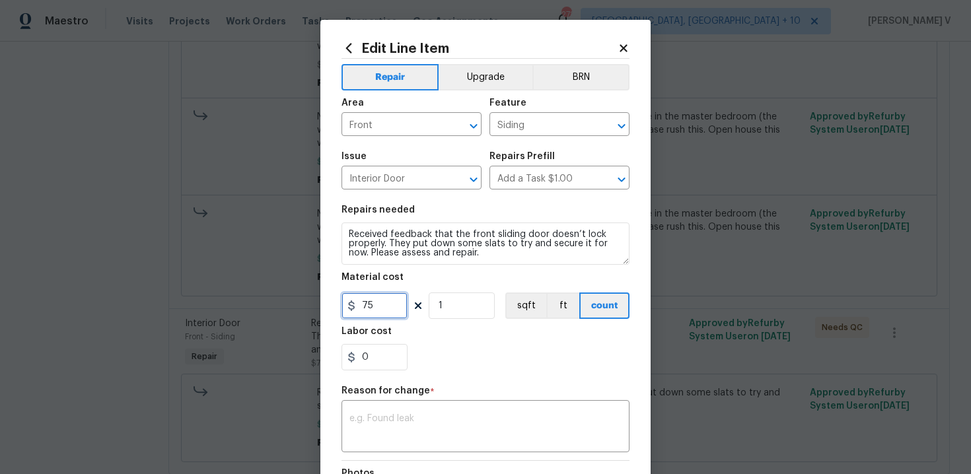
click at [366, 307] on input "75" at bounding box center [374, 306] width 66 height 26
type input "125"
click at [384, 393] on h5 "Reason for change" at bounding box center [385, 390] width 89 height 9
click at [384, 421] on textarea at bounding box center [485, 428] width 272 height 28
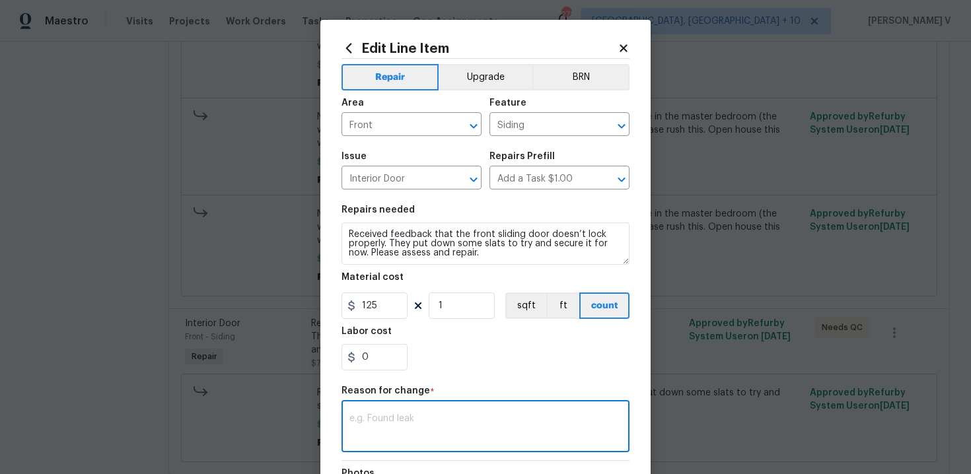
paste textarea "(DV) Updated per vendor’s final cost."
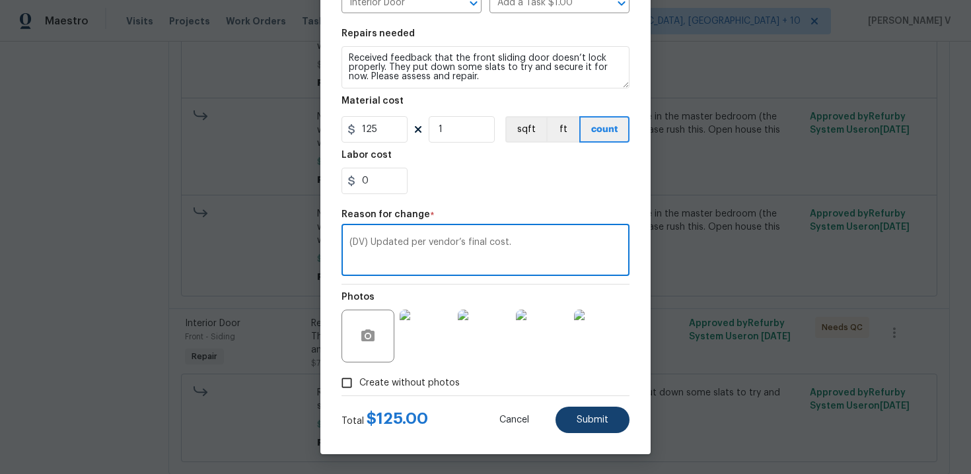
type textarea "(DV) Updated per vendor’s final cost."
click at [556, 422] on button "Submit" at bounding box center [592, 420] width 74 height 26
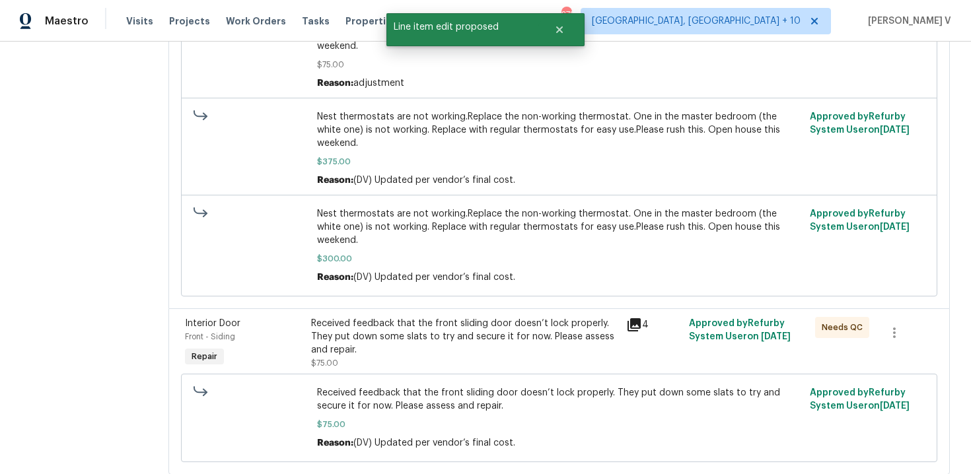
scroll to position [0, 0]
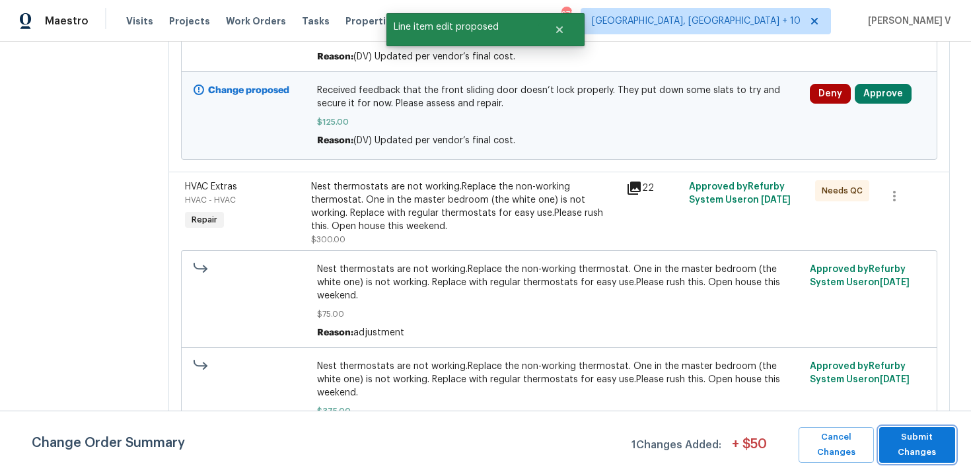
click at [933, 437] on span "Submit Changes" at bounding box center [917, 445] width 63 height 30
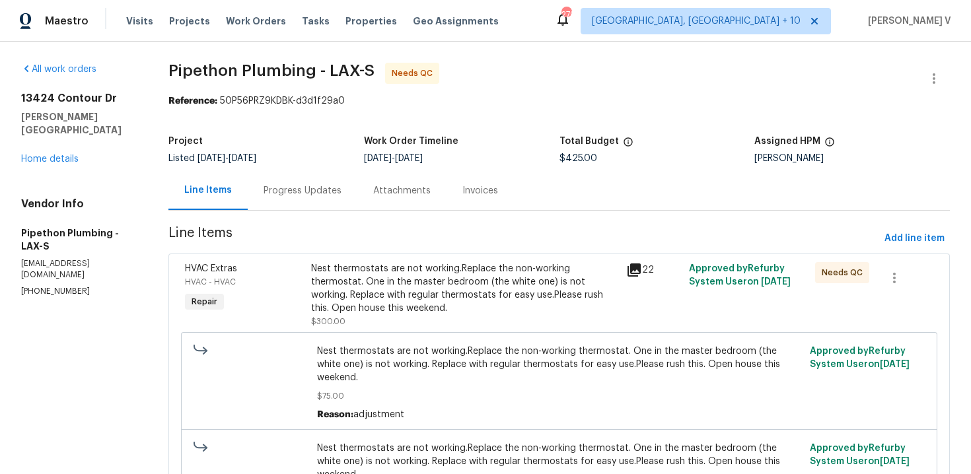
click at [359, 179] on div "Attachments" at bounding box center [401, 190] width 89 height 39
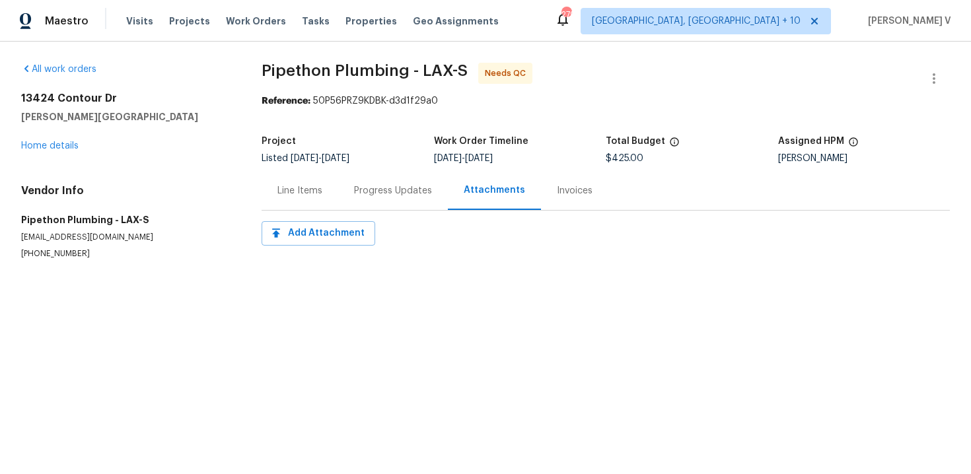
click at [359, 179] on div "Progress Updates" at bounding box center [393, 190] width 110 height 39
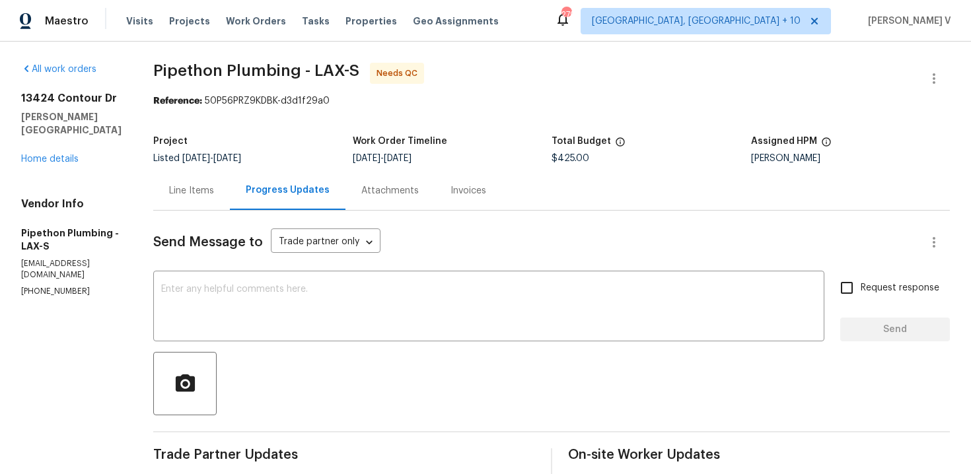
click at [197, 179] on div "Line Items" at bounding box center [191, 190] width 77 height 39
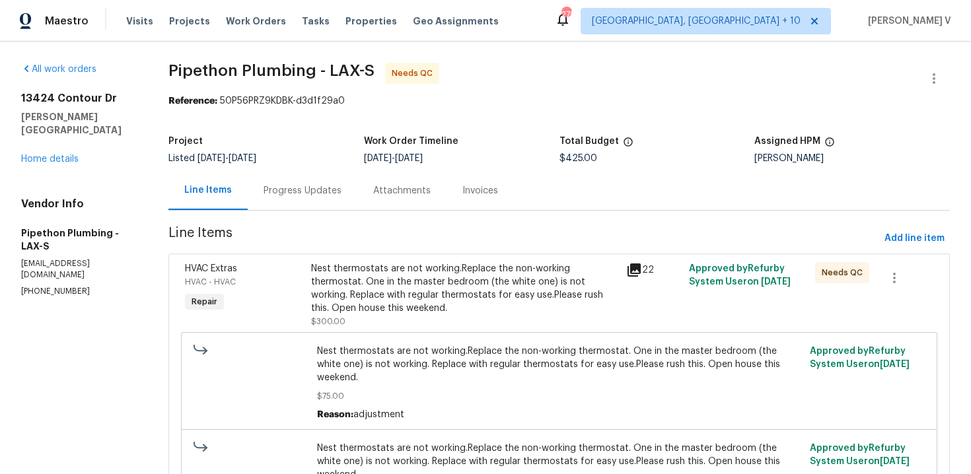
scroll to position [415, 0]
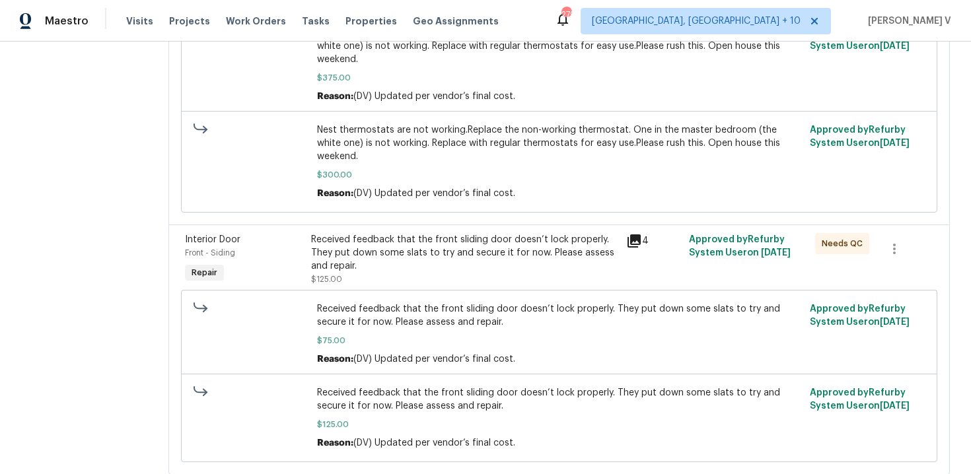
click at [415, 233] on div "Received feedback that the front sliding door doesn’t lock properly. They put d…" at bounding box center [464, 253] width 307 height 40
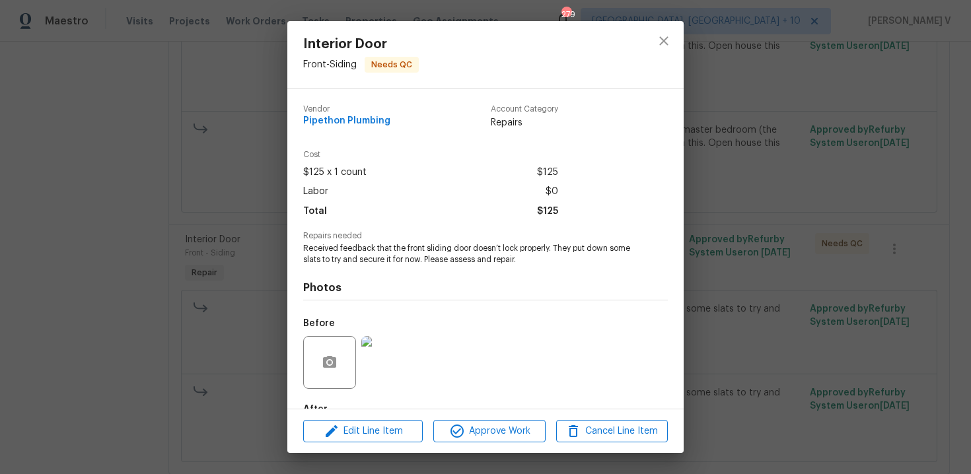
scroll to position [79, 0]
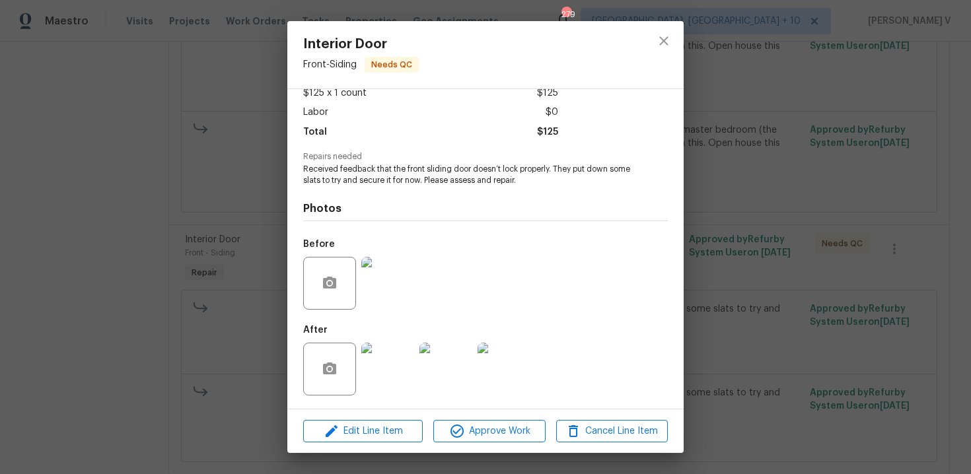
click at [569, 162] on div "Repairs needed Received feedback that the front sliding door doesn’t lock prope…" at bounding box center [485, 170] width 365 height 34
drag, startPoint x: 544, startPoint y: 164, endPoint x: 564, endPoint y: 184, distance: 28.5
click at [564, 187] on div "Vendor Pipethon Plumbing Account Category Repairs Cost $125 x 1 count $125 Labo…" at bounding box center [485, 209] width 365 height 388
click at [379, 361] on img at bounding box center [387, 369] width 53 height 53
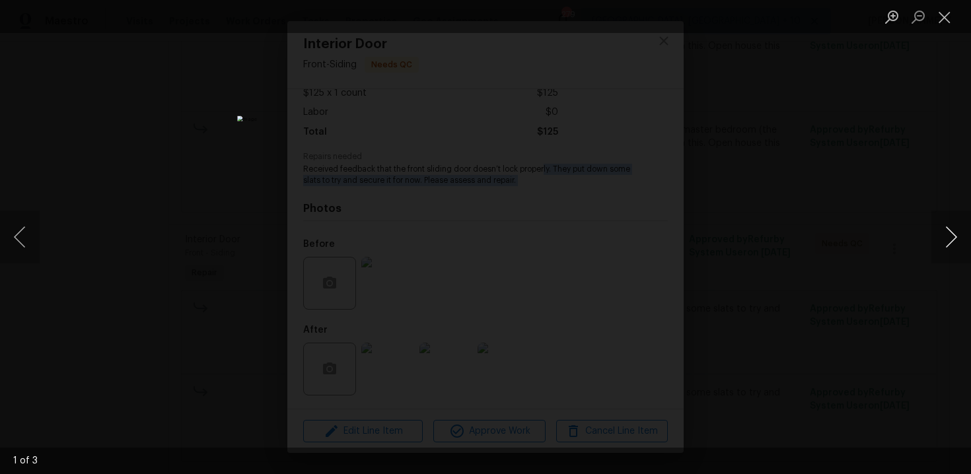
click at [944, 244] on button "Next image" at bounding box center [951, 237] width 40 height 53
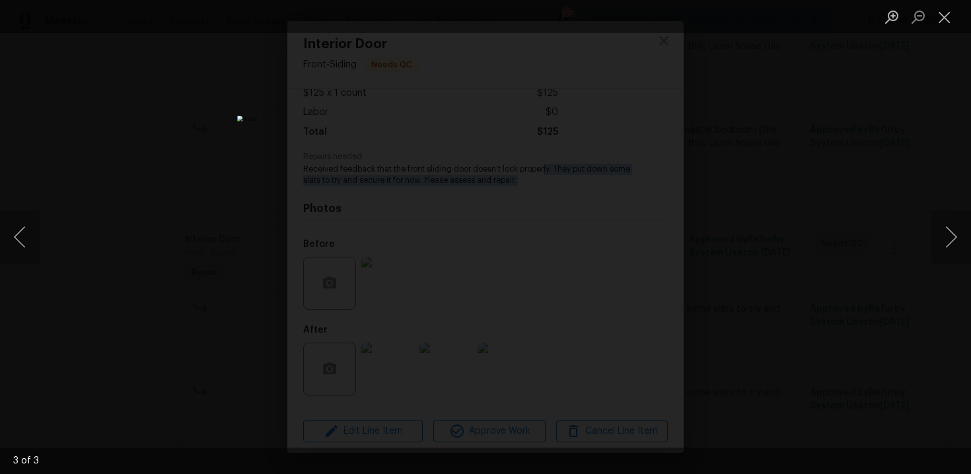
click at [246, 203] on div "Lightbox" at bounding box center [485, 237] width 971 height 474
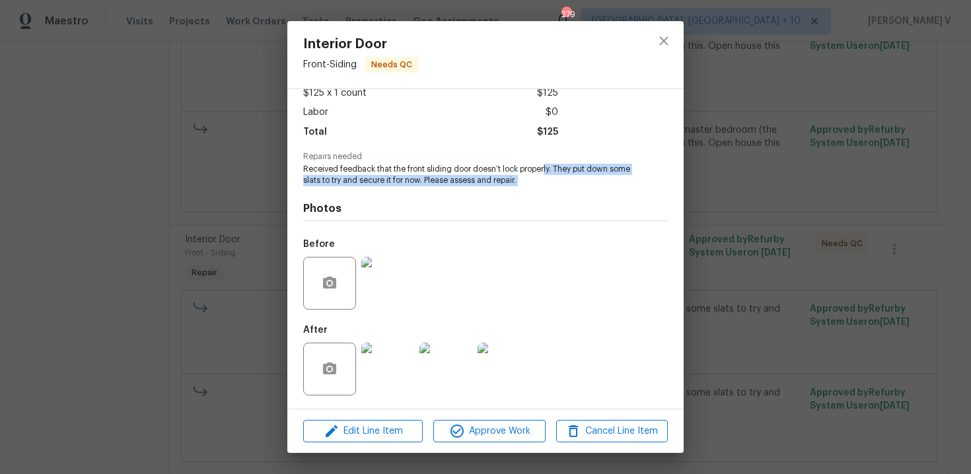
click at [246, 203] on div "Interior Door Front - Siding Needs QC Vendor Pipethon Plumbing Account Category…" at bounding box center [485, 237] width 971 height 474
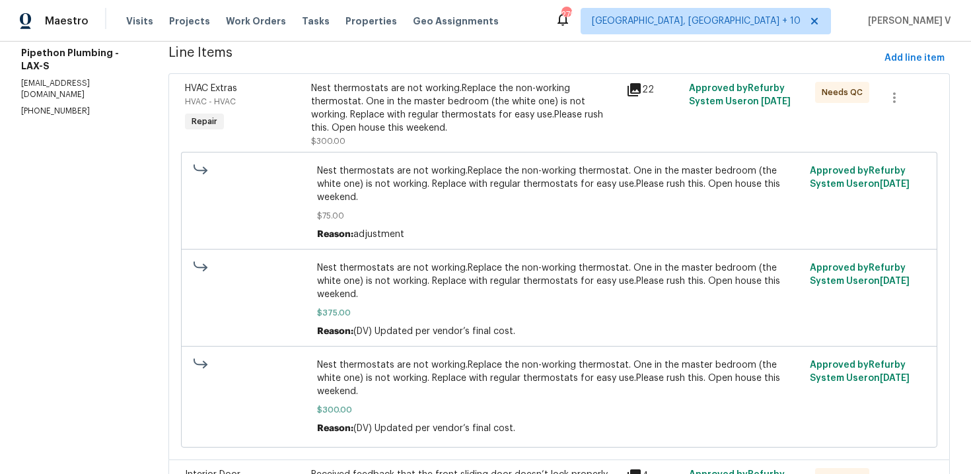
scroll to position [0, 0]
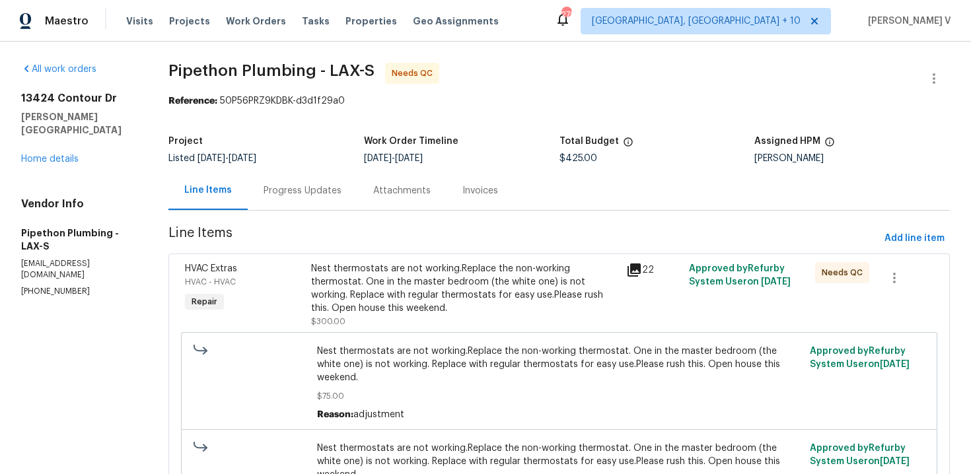
click at [343, 268] on div "Nest thermostats are not working.Replace the non-working thermostat. One in the…" at bounding box center [464, 288] width 307 height 53
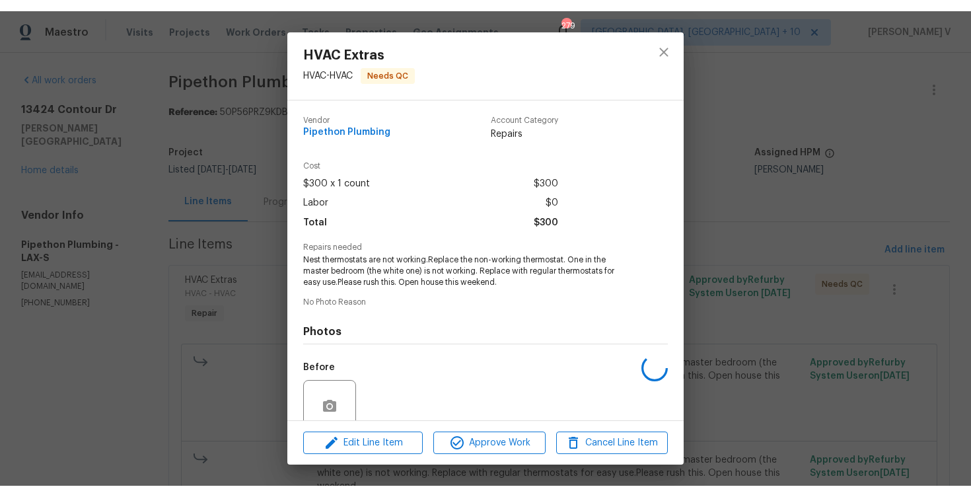
scroll to position [112, 0]
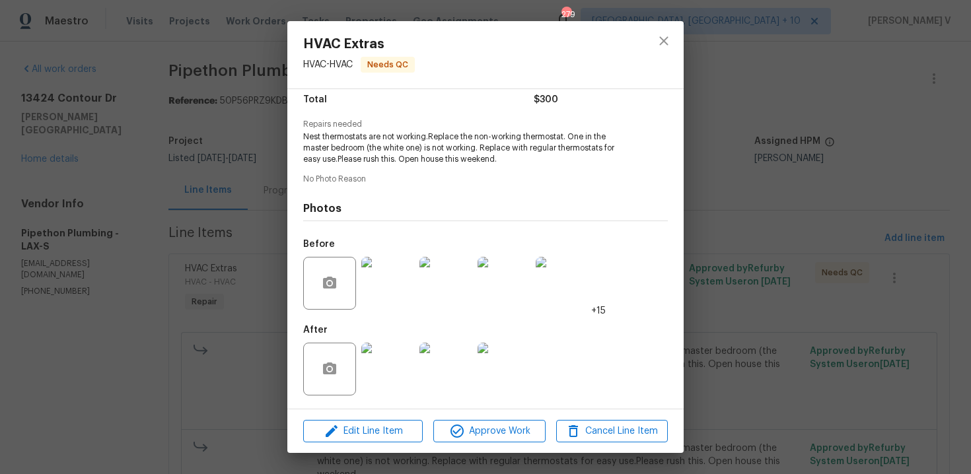
click at [401, 367] on img at bounding box center [387, 369] width 53 height 53
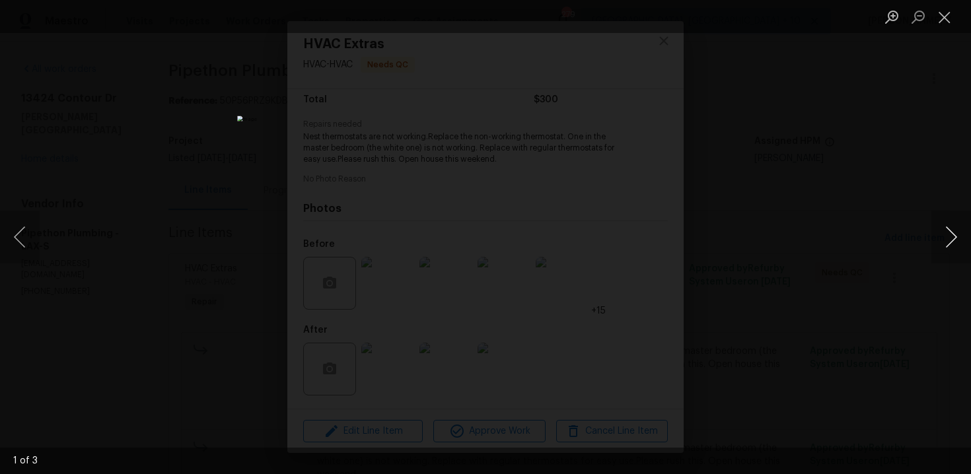
click at [958, 245] on button "Next image" at bounding box center [951, 237] width 40 height 53
click at [902, 211] on div "Lightbox" at bounding box center [485, 237] width 971 height 474
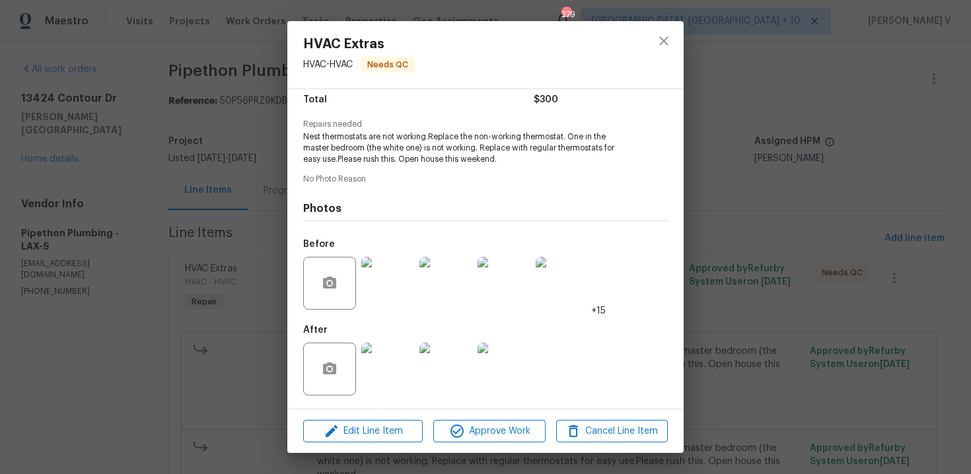
click at [902, 211] on div "HVAC Extras HVAC - HVAC Needs QC Vendor Pipethon Plumbing Account Category Repa…" at bounding box center [485, 237] width 971 height 474
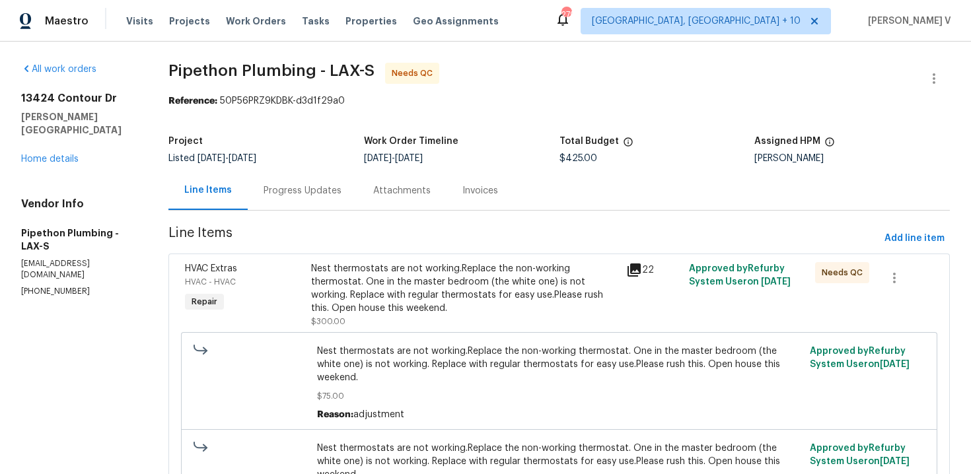
click at [347, 201] on div "Progress Updates" at bounding box center [303, 190] width 110 height 39
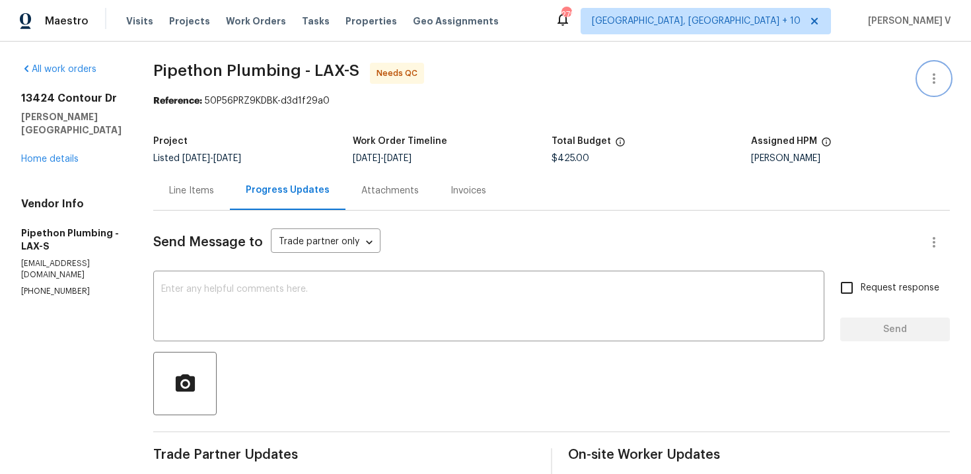
click at [933, 74] on icon "button" at bounding box center [934, 78] width 3 height 11
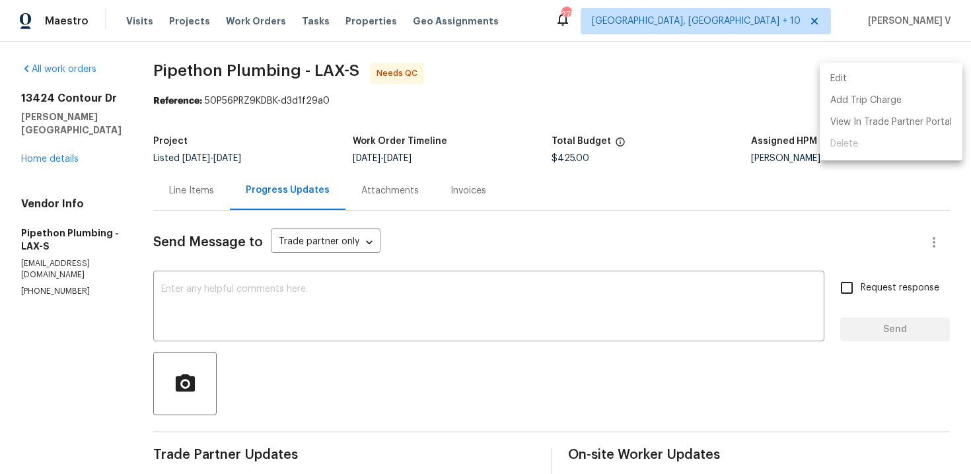
click at [933, 74] on li "Edit" at bounding box center [891, 79] width 143 height 22
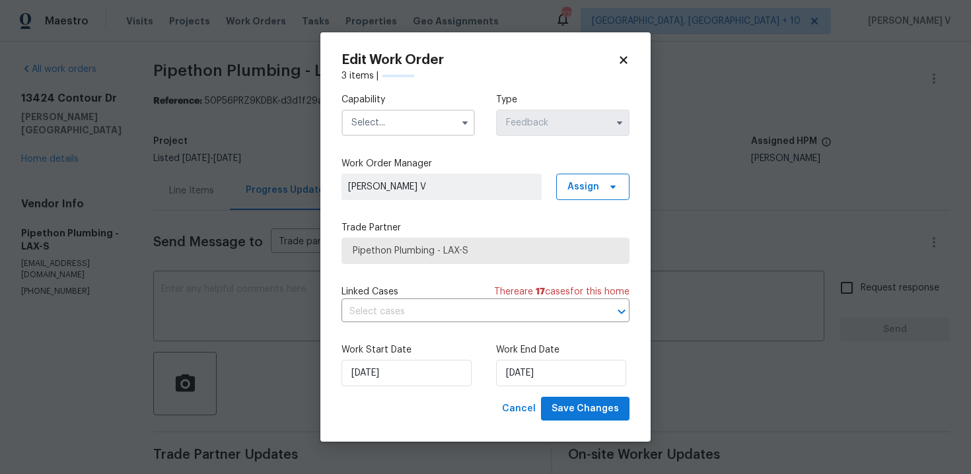
click at [412, 130] on input "text" at bounding box center [407, 123] width 133 height 26
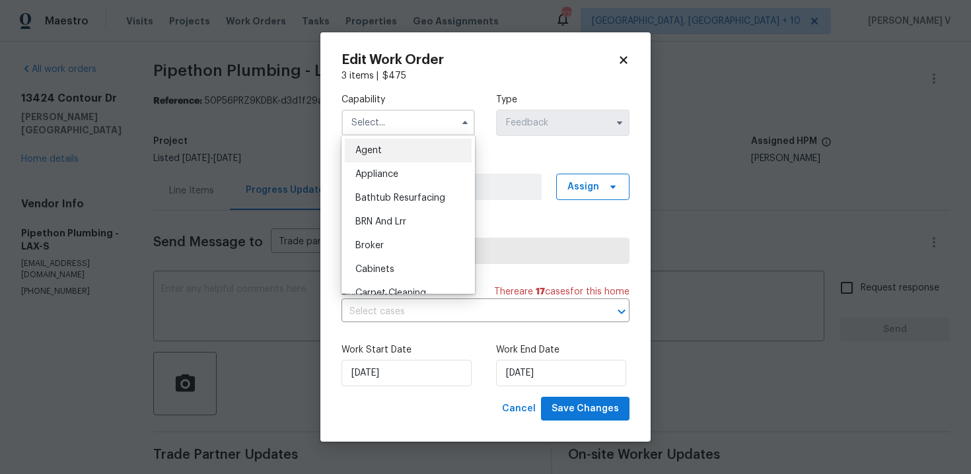
click at [382, 154] on div "Agent" at bounding box center [408, 151] width 127 height 24
type input "Agent"
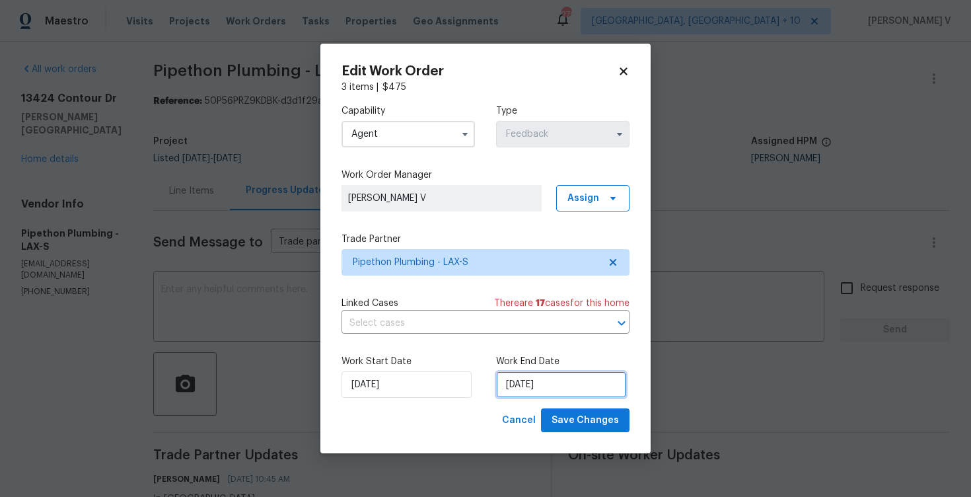
click at [552, 386] on input "[DATE]" at bounding box center [561, 384] width 130 height 26
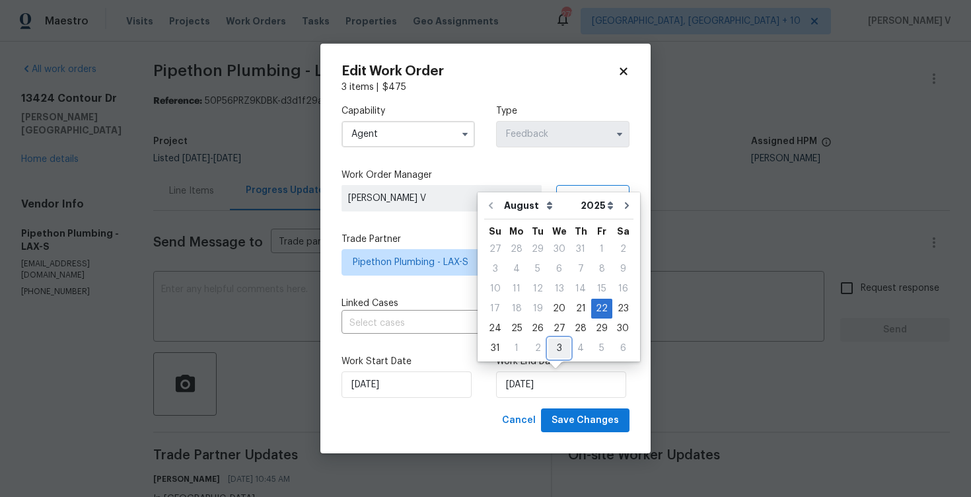
click at [553, 348] on div "3" at bounding box center [559, 348] width 22 height 18
type input "[DATE]"
select select "8"
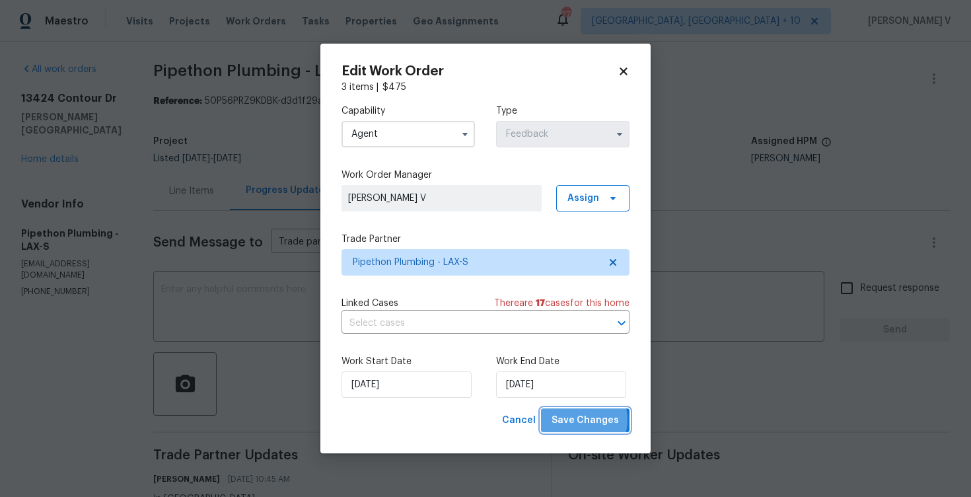
click at [581, 419] on span "Save Changes" at bounding box center [584, 420] width 67 height 17
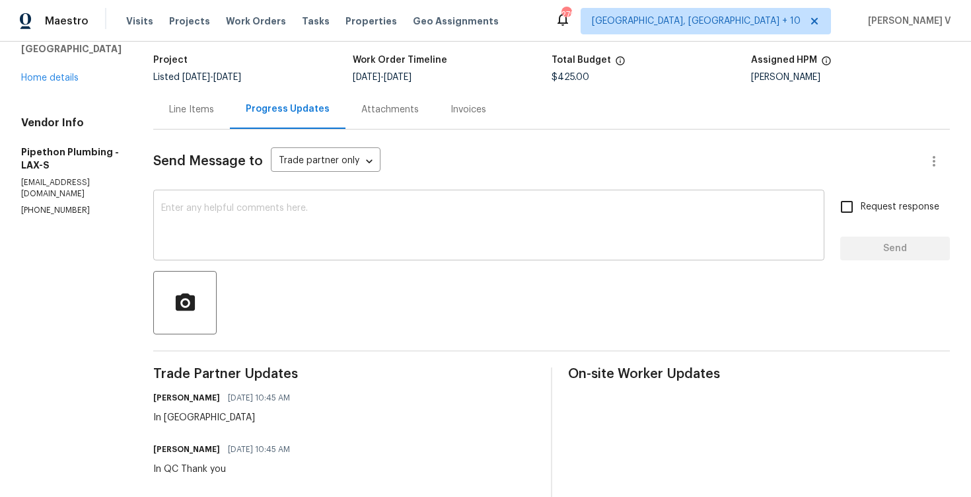
scroll to position [81, 0]
click at [211, 107] on div "Line Items" at bounding box center [191, 110] width 45 height 13
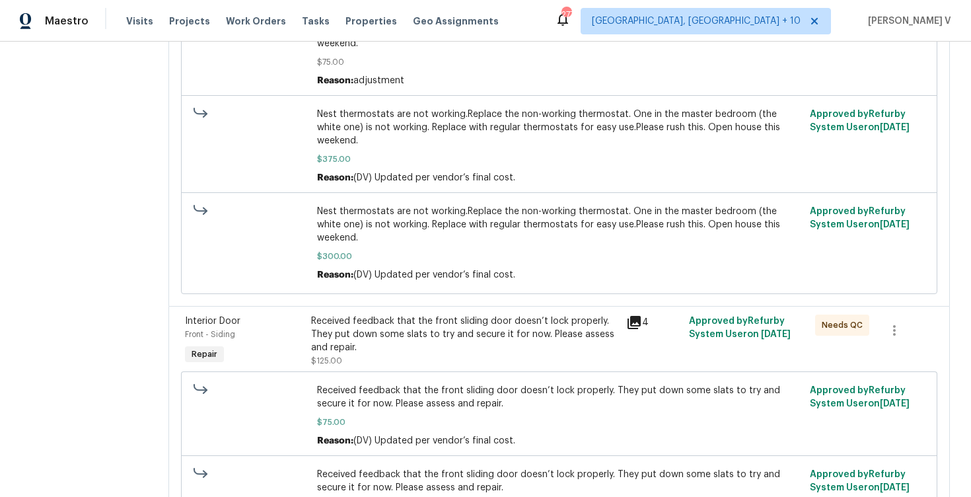
scroll to position [393, 0]
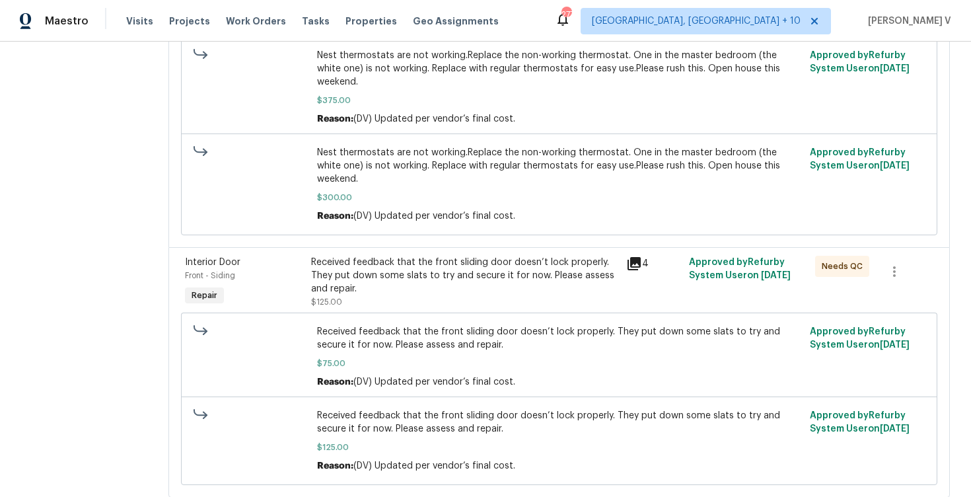
click at [433, 256] on div "Received feedback that the front sliding door doesn’t lock properly. They put d…" at bounding box center [464, 276] width 307 height 40
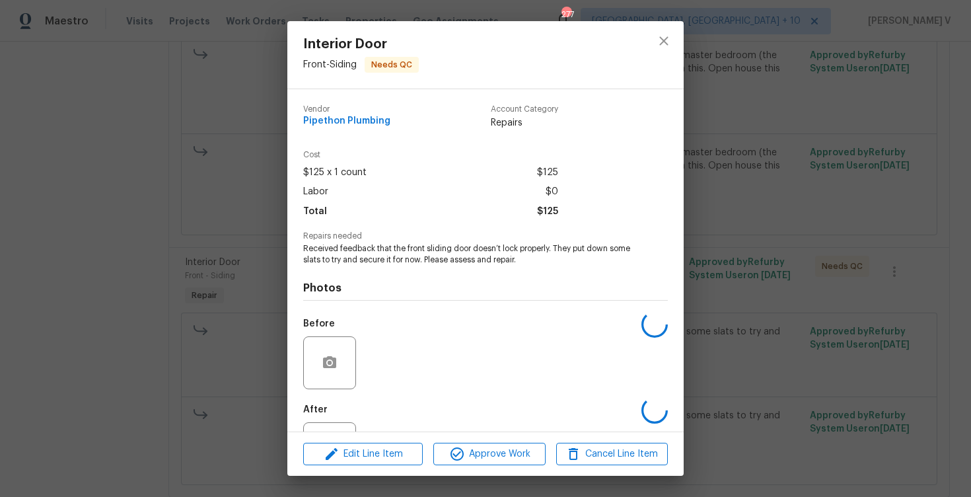
scroll to position [57, 0]
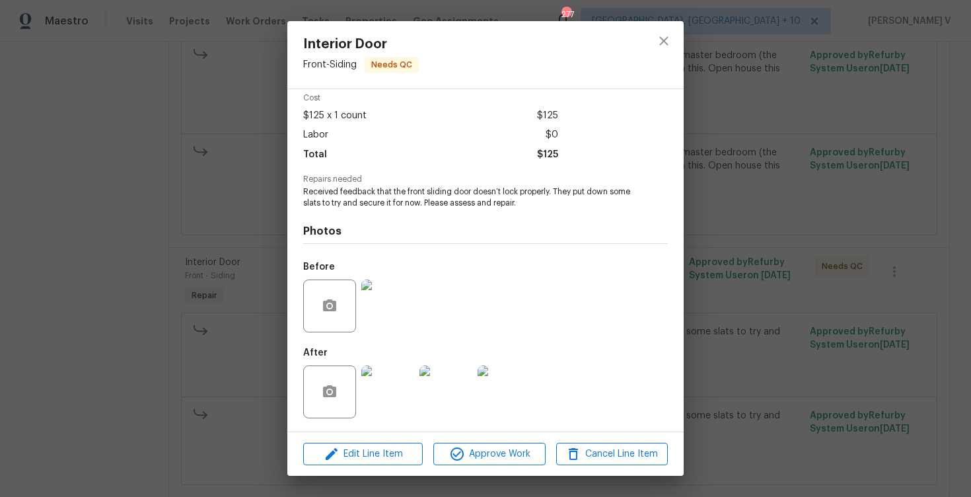
click at [361, 311] on img at bounding box center [387, 305] width 53 height 53
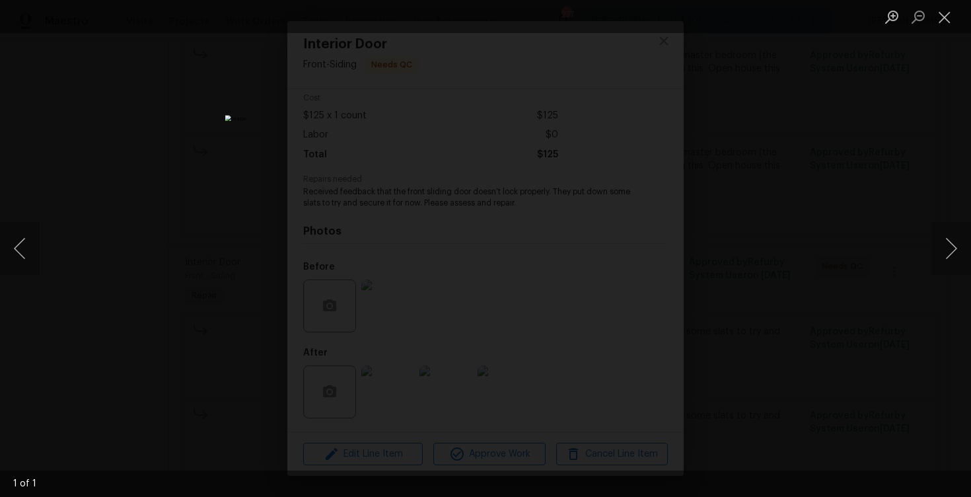
click at [798, 240] on div "Lightbox" at bounding box center [485, 248] width 971 height 497
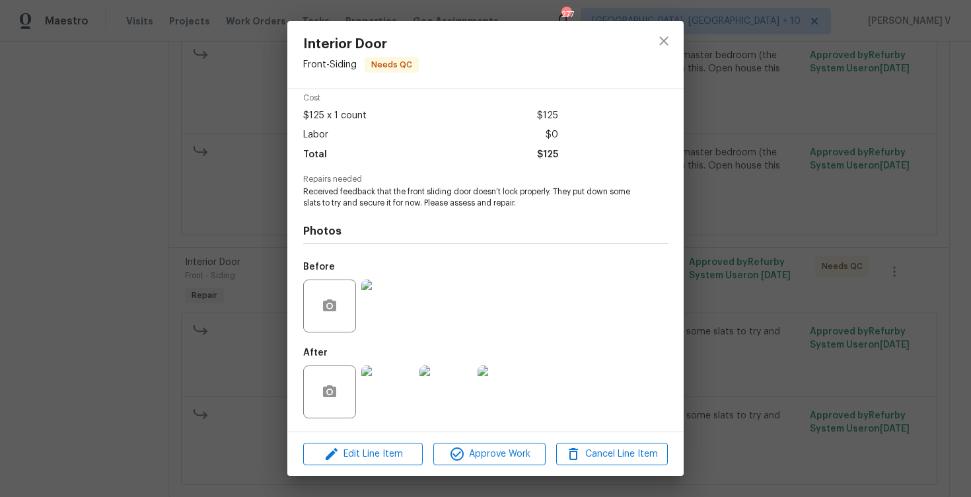
click at [392, 398] on img at bounding box center [387, 391] width 53 height 53
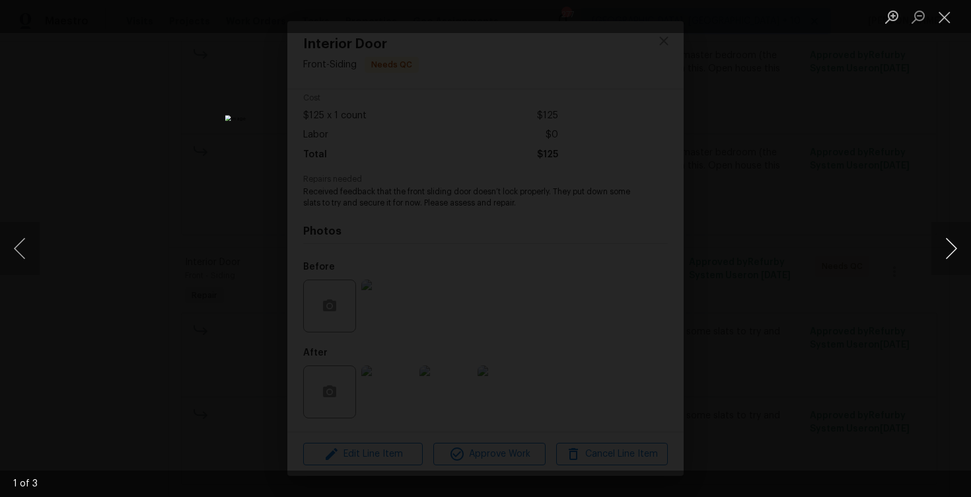
click at [948, 248] on button "Next image" at bounding box center [951, 248] width 40 height 53
click at [863, 183] on div "Lightbox" at bounding box center [485, 248] width 971 height 497
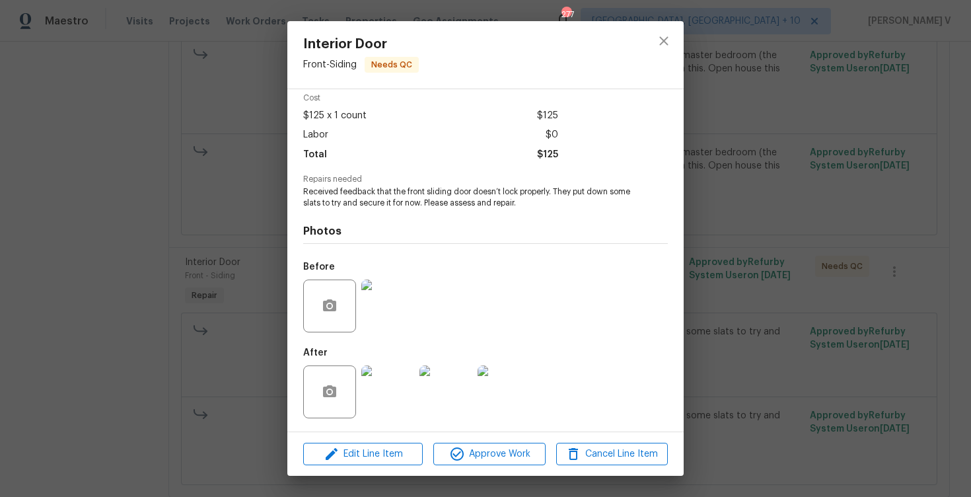
click at [863, 183] on div "Interior Door Front - Siding Needs QC Vendor Pipethon Plumbing Account Category…" at bounding box center [485, 248] width 971 height 497
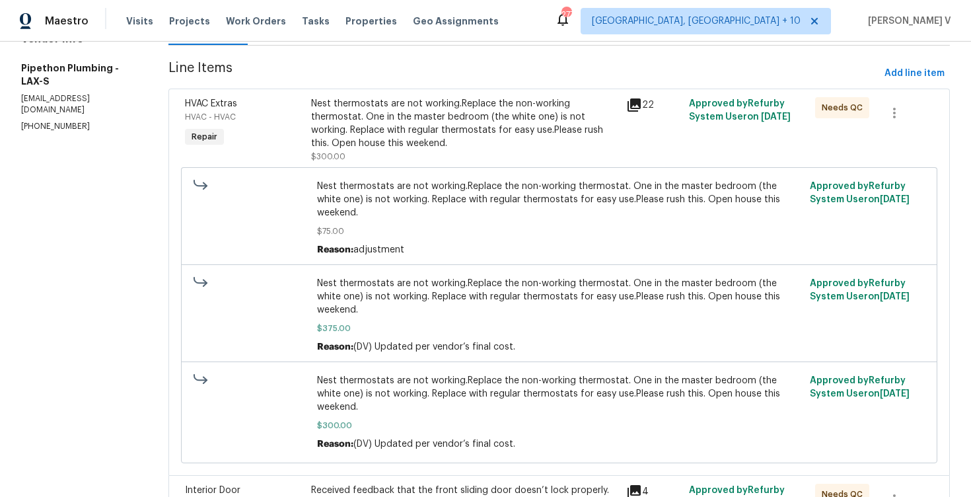
scroll to position [0, 0]
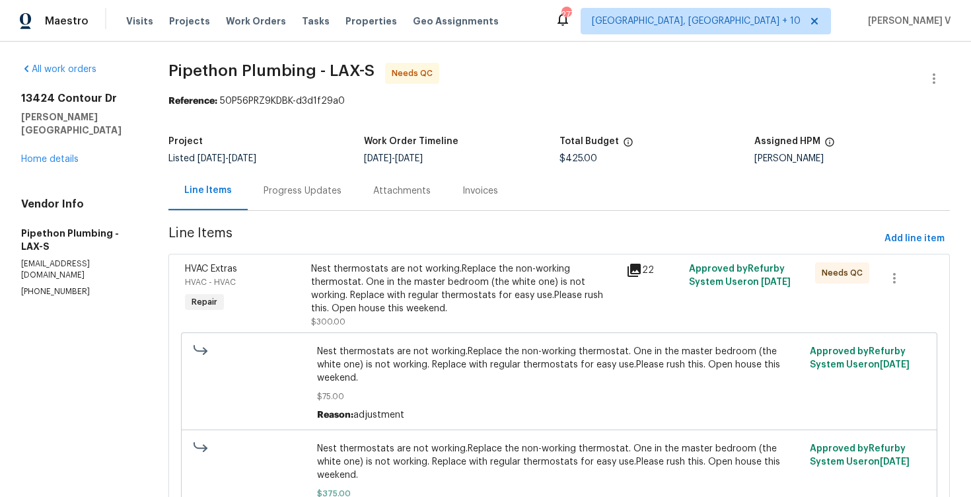
click at [298, 189] on div "Progress Updates" at bounding box center [303, 190] width 78 height 13
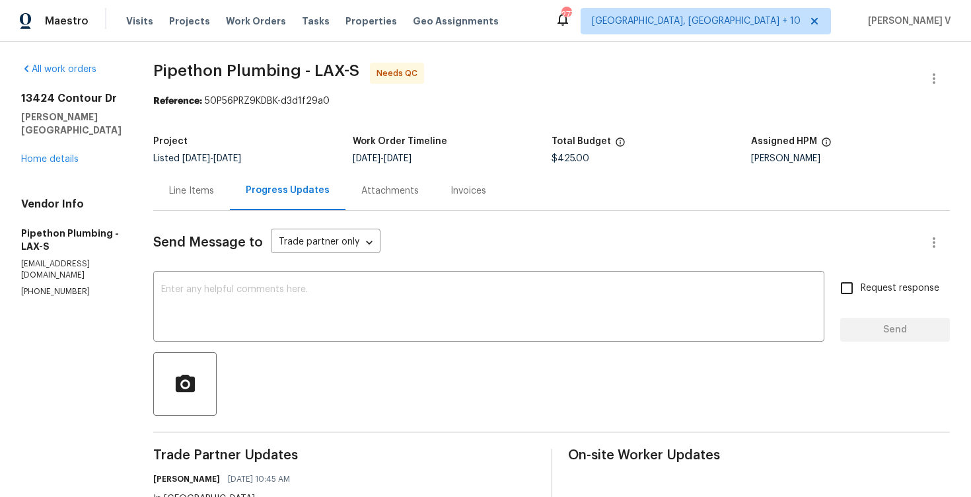
click at [208, 207] on div "Line Items" at bounding box center [191, 190] width 77 height 39
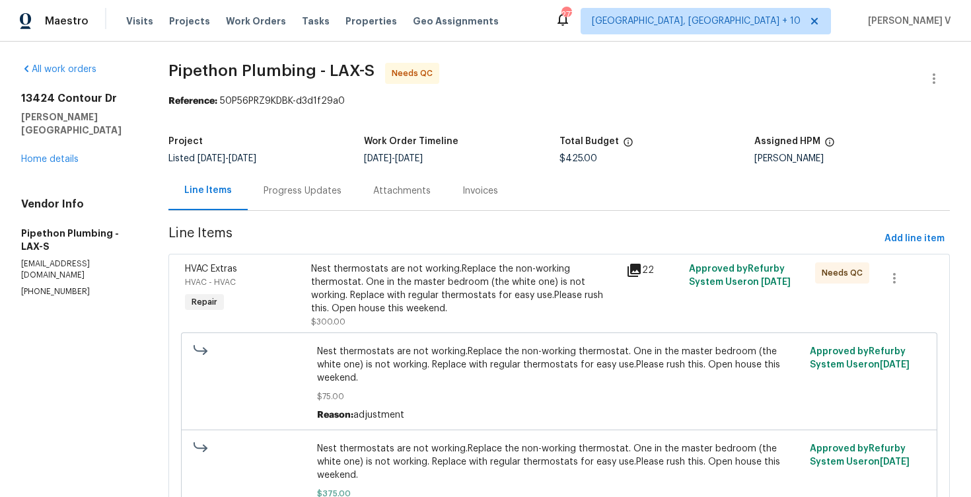
click at [409, 302] on div "Nest thermostats are not working.Replace the non-working thermostat. One in the…" at bounding box center [464, 288] width 307 height 53
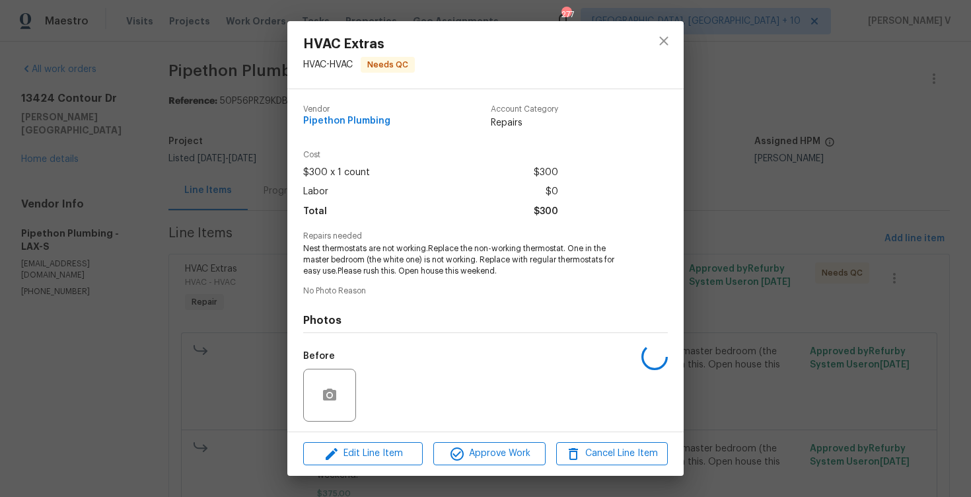
scroll to position [89, 0]
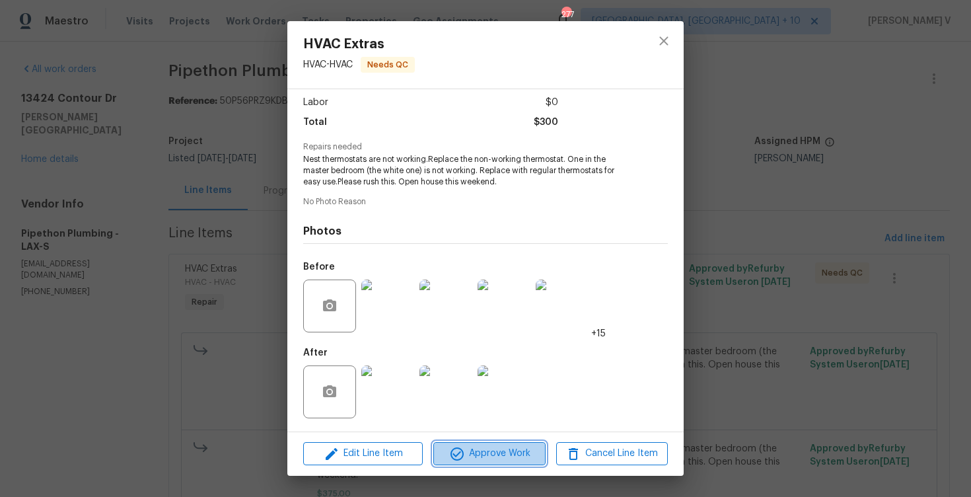
click at [482, 444] on button "Approve Work" at bounding box center [489, 453] width 112 height 23
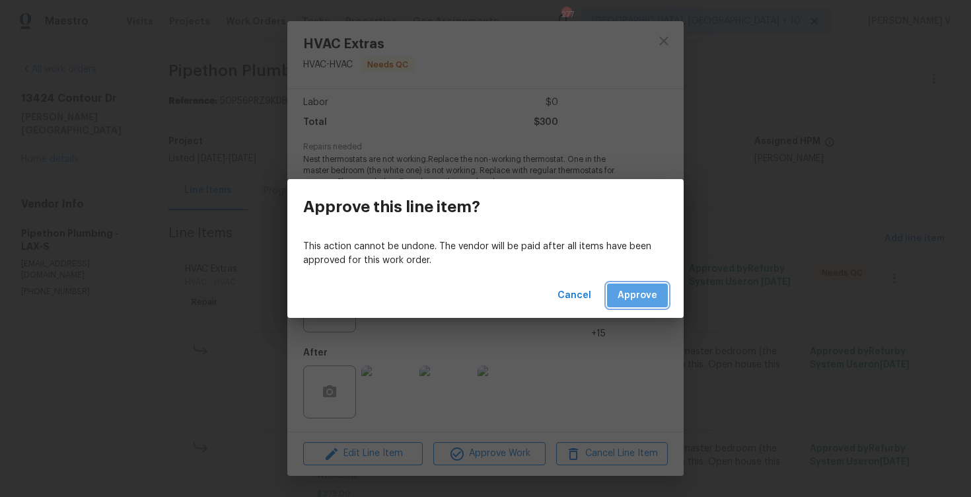
click at [637, 299] on span "Approve" at bounding box center [638, 295] width 40 height 17
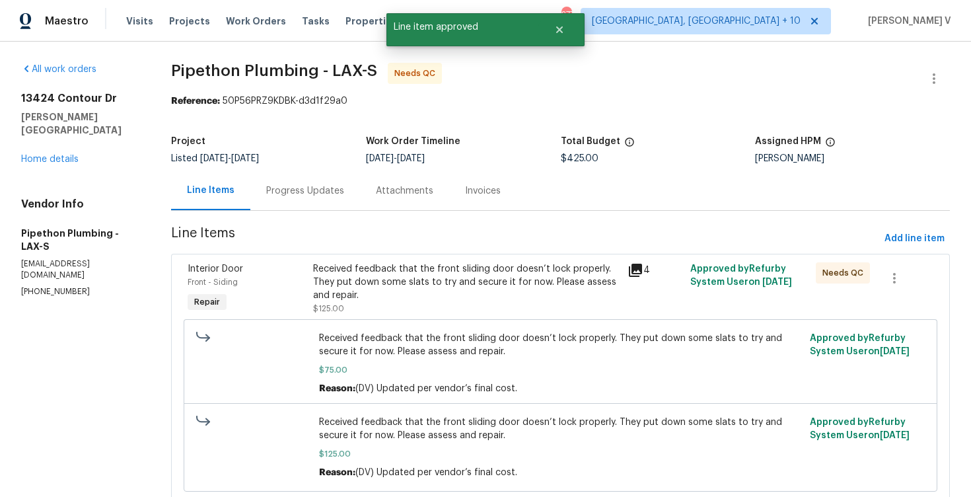
click at [482, 299] on div "Received feedback that the front sliding door doesn’t lock properly. They put d…" at bounding box center [466, 282] width 306 height 40
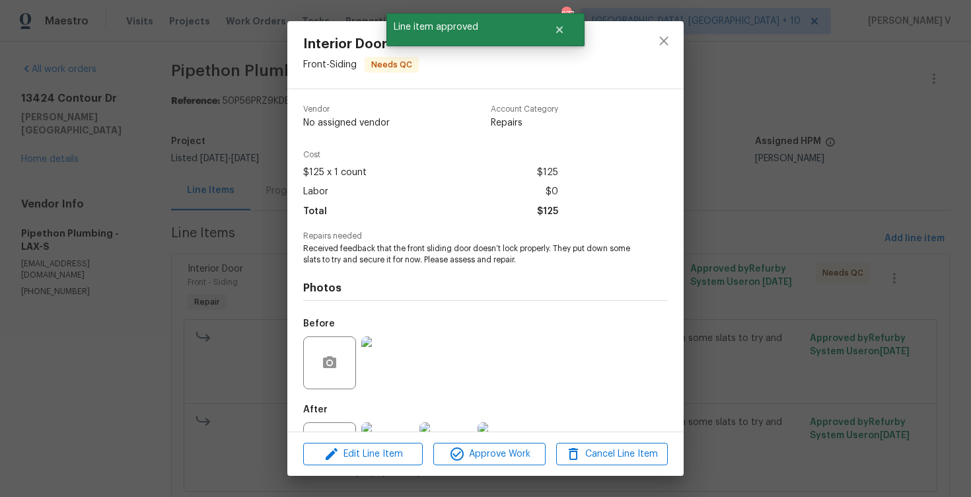
scroll to position [57, 0]
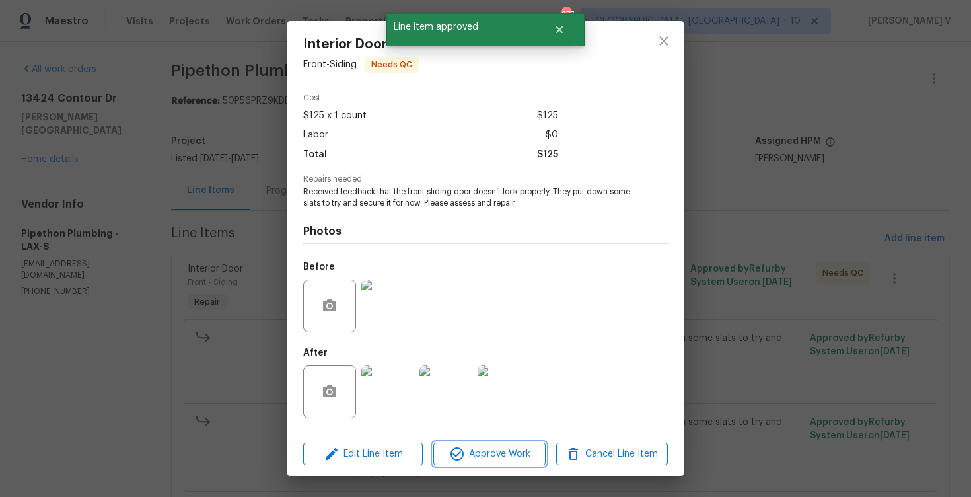
click at [468, 450] on span "Approve Work" at bounding box center [489, 454] width 104 height 17
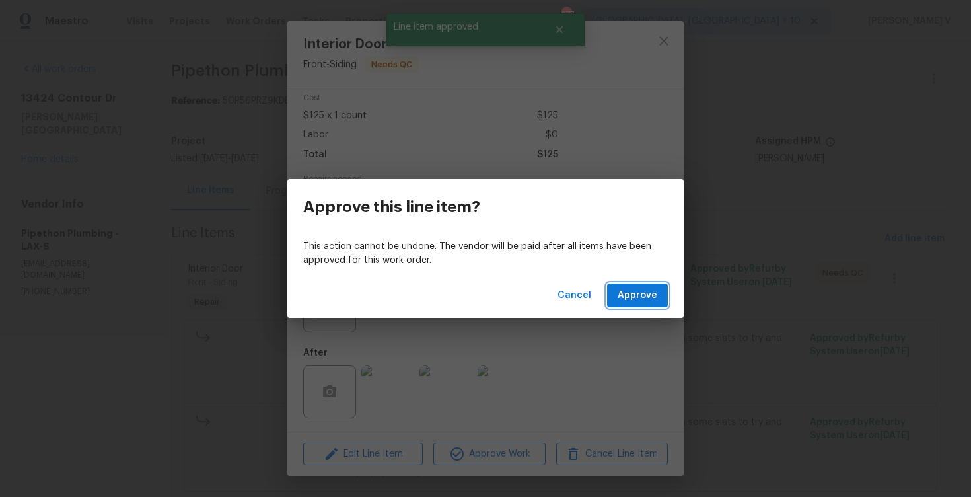
click at [650, 297] on span "Approve" at bounding box center [638, 295] width 40 height 17
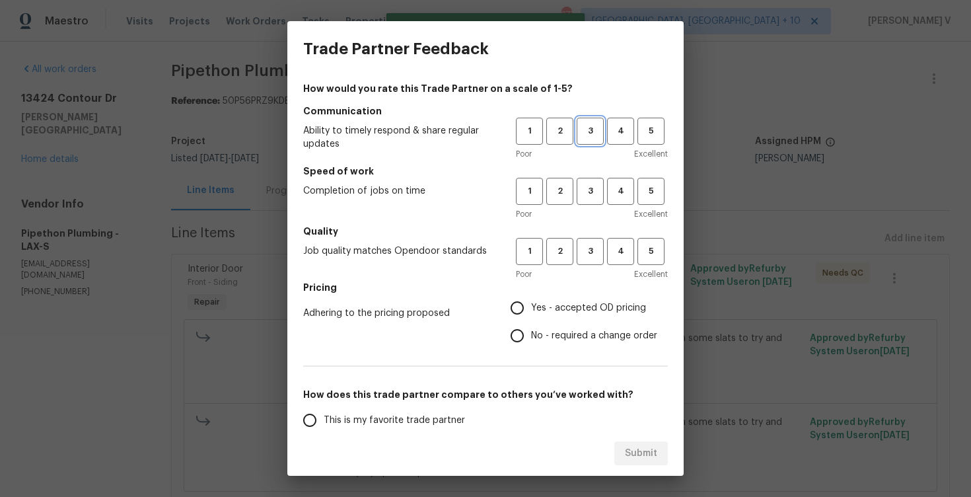
drag, startPoint x: 588, startPoint y: 137, endPoint x: 590, endPoint y: 174, distance: 37.1
click at [588, 137] on span "3" at bounding box center [590, 131] width 24 height 15
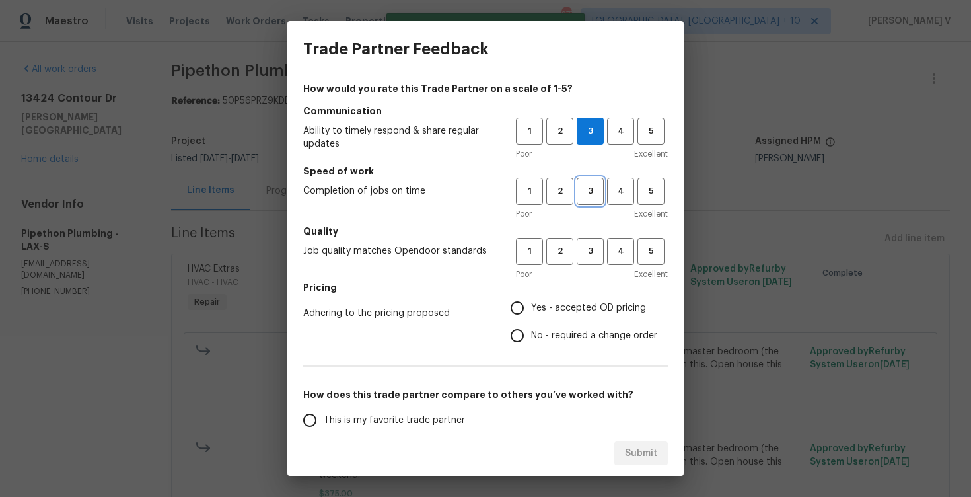
click at [593, 202] on button "3" at bounding box center [590, 191] width 27 height 27
click at [592, 248] on span "3" at bounding box center [590, 251] width 24 height 15
click at [532, 316] on label "Yes - accepted OD pricing" at bounding box center [580, 308] width 154 height 28
click at [531, 316] on input "Yes - accepted OD pricing" at bounding box center [517, 308] width 28 height 28
radio input "true"
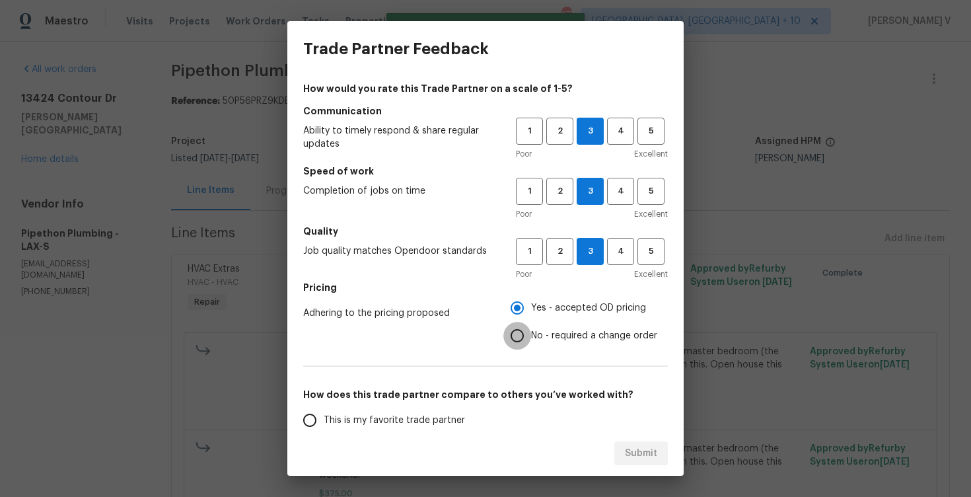
click at [530, 330] on input "No - required a change order" at bounding box center [517, 336] width 28 height 28
radio input "true"
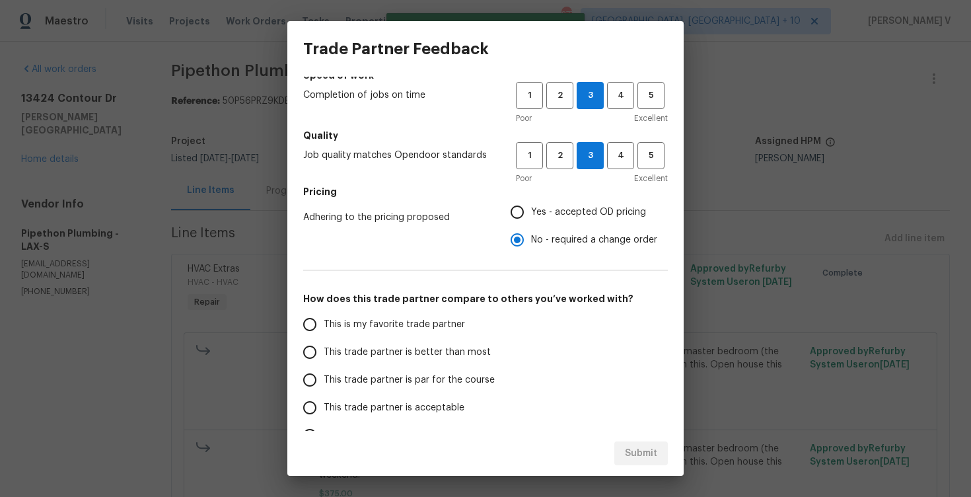
click at [423, 355] on span "This trade partner is better than most" at bounding box center [407, 352] width 167 height 14
click at [324, 355] on input "This trade partner is better than most" at bounding box center [310, 352] width 28 height 28
click at [647, 465] on div "Submit" at bounding box center [485, 454] width 396 height 46
click at [645, 453] on span "Submit" at bounding box center [641, 453] width 32 height 17
radio input "true"
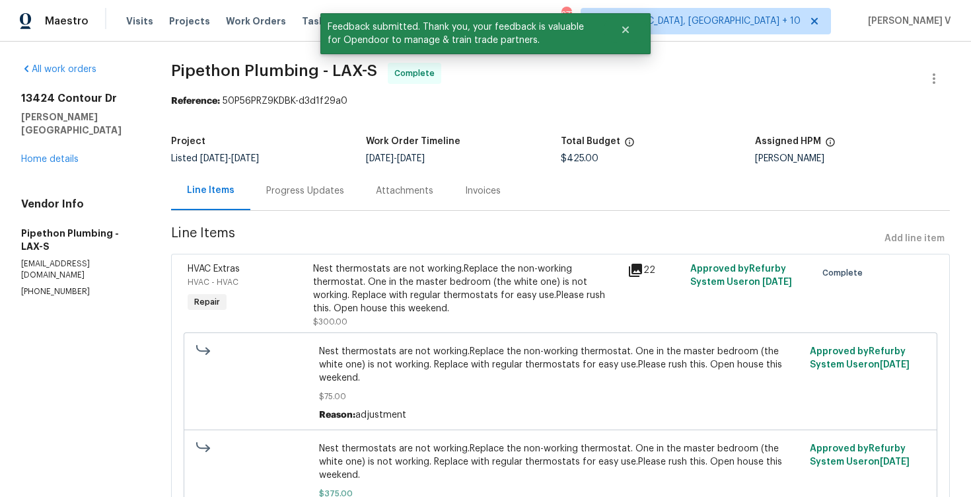
click at [305, 195] on div "Progress Updates" at bounding box center [305, 190] width 78 height 13
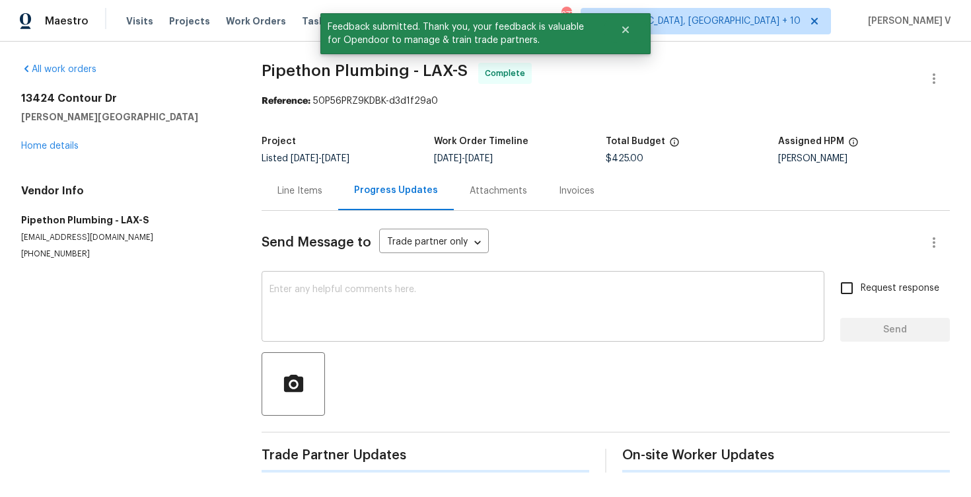
click at [353, 313] on textarea at bounding box center [542, 308] width 547 height 46
paste textarea "Hey, the work order has been approved. Thanks for the job :)"
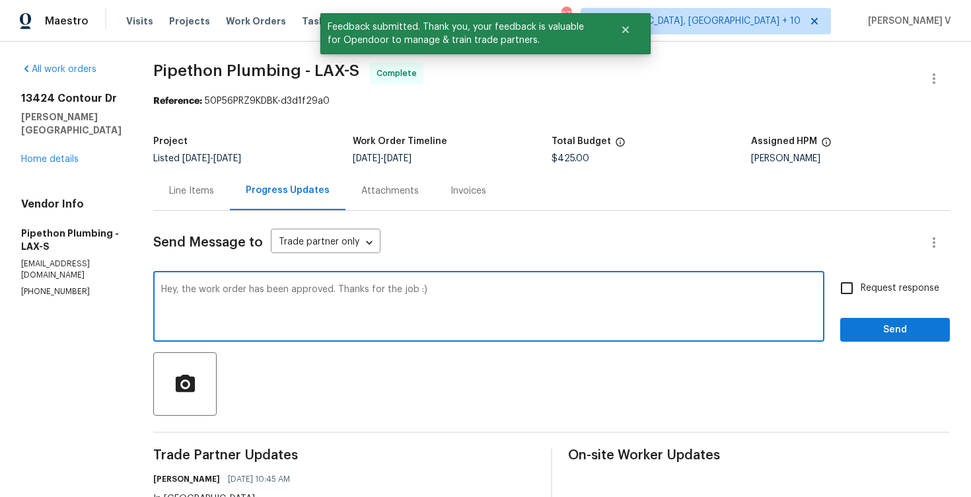
scroll to position [162, 0]
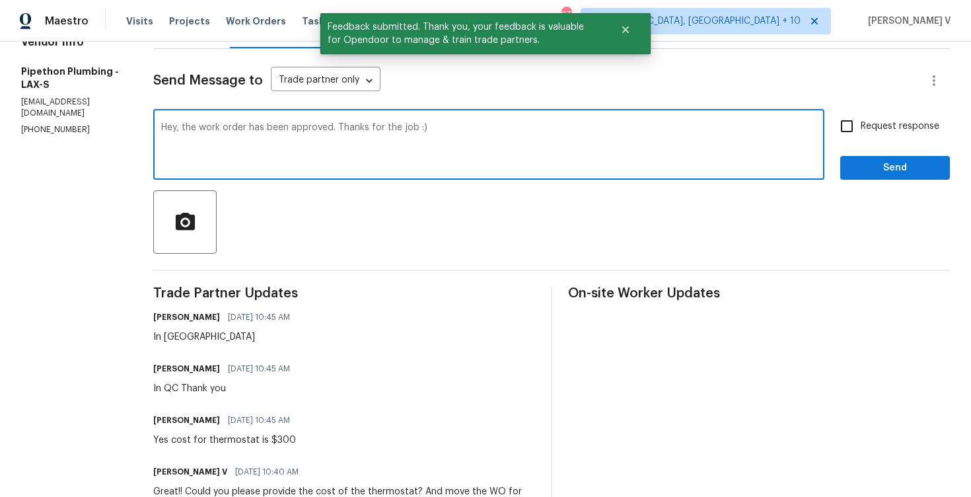
type textarea "Hey, the work order has been approved. Thanks for the job :)"
click at [897, 170] on span "Send" at bounding box center [895, 168] width 89 height 17
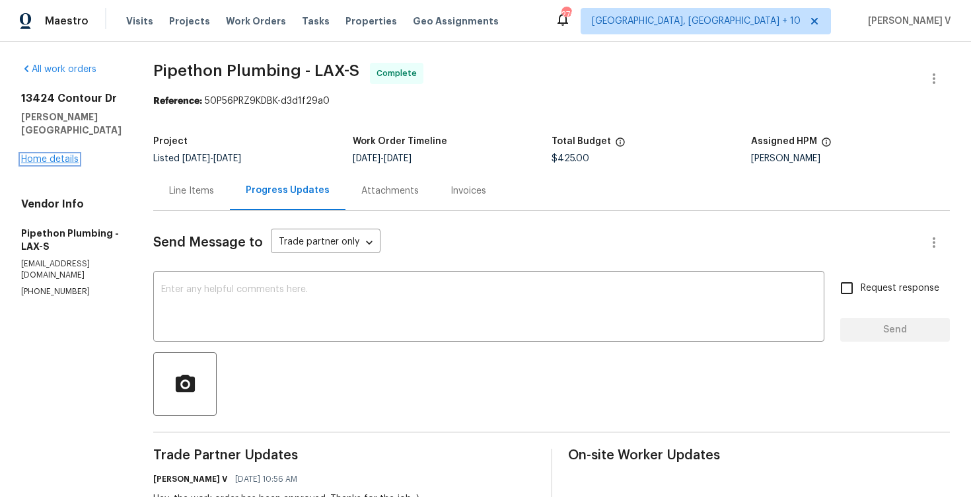
click at [50, 155] on link "Home details" at bounding box center [49, 159] width 57 height 9
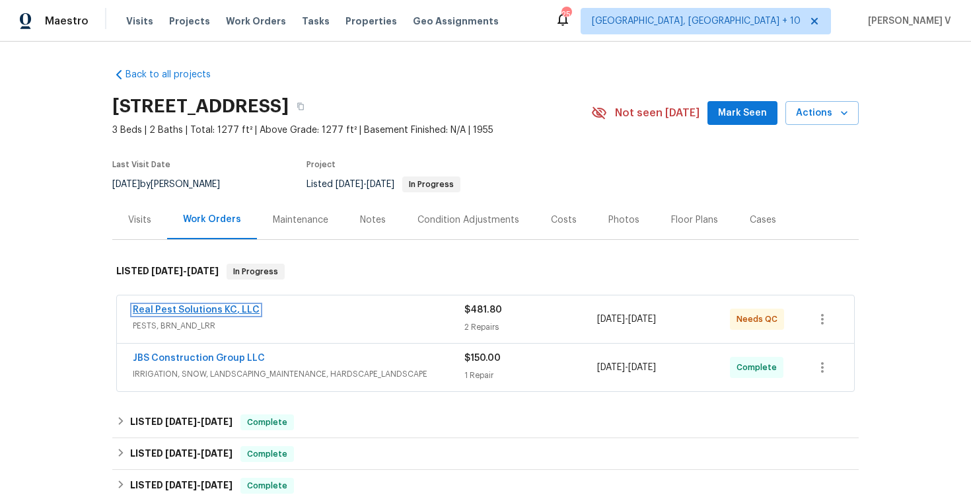
click at [188, 309] on link "Real Pest Solutions KC, LLC" at bounding box center [196, 309] width 127 height 9
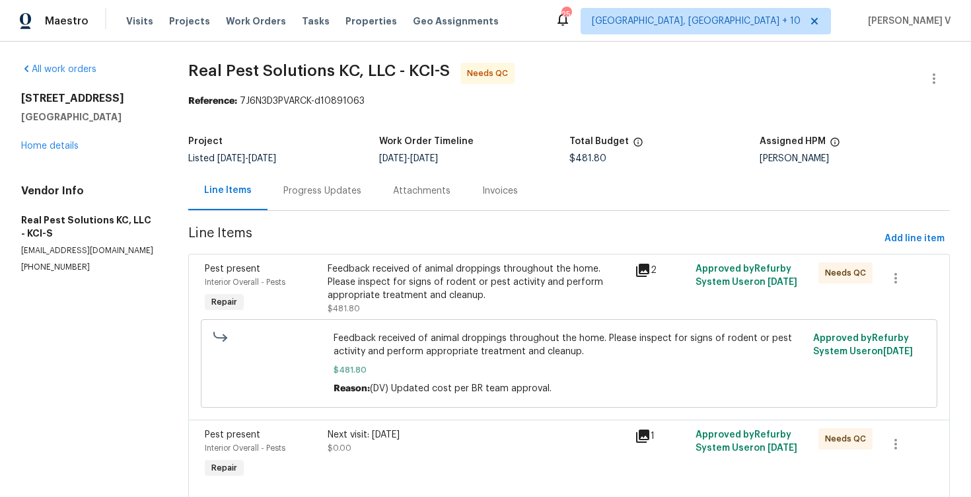
click at [324, 192] on div "Progress Updates" at bounding box center [322, 190] width 78 height 13
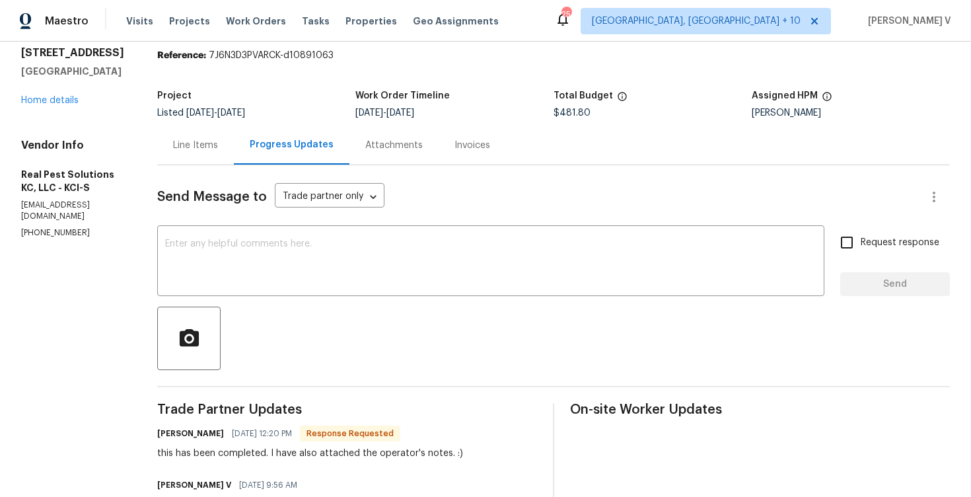
scroll to position [103, 0]
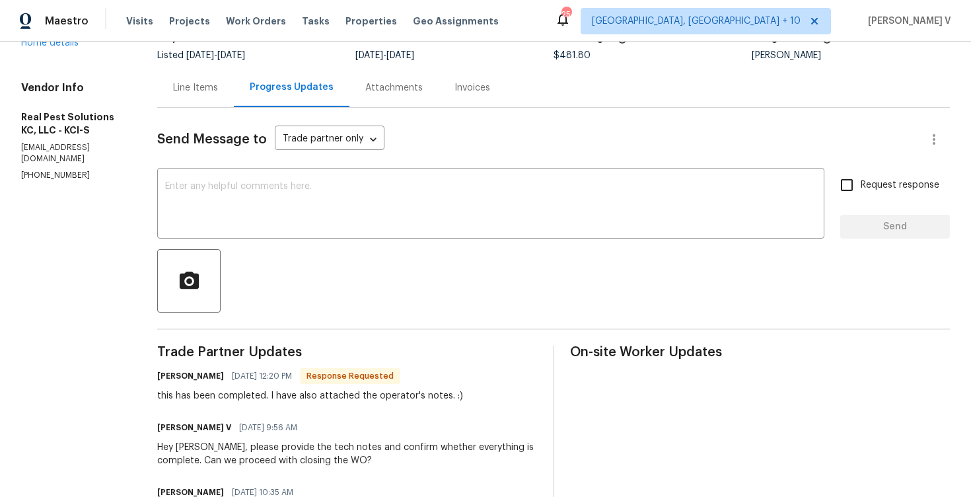
click at [215, 89] on div "Line Items" at bounding box center [195, 87] width 45 height 13
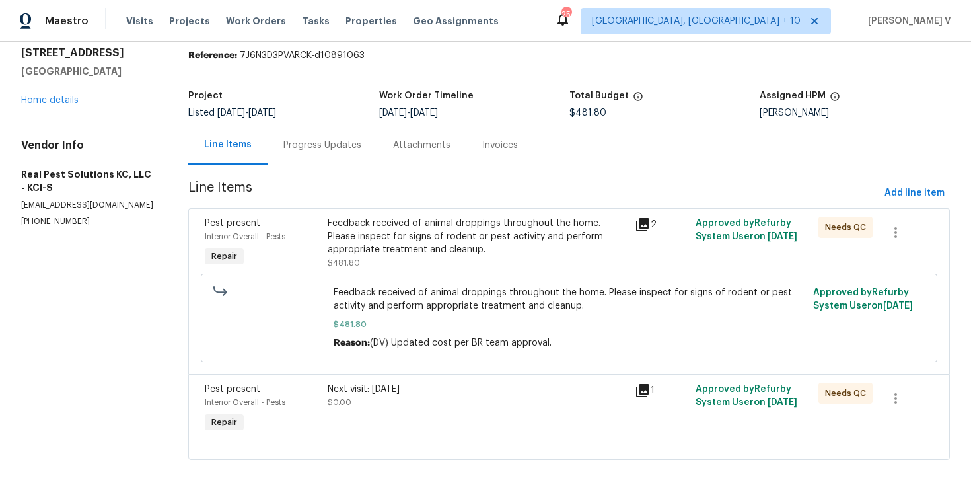
scroll to position [46, 0]
click at [435, 399] on div "Next visit: [DATE] $0.00" at bounding box center [477, 395] width 299 height 26
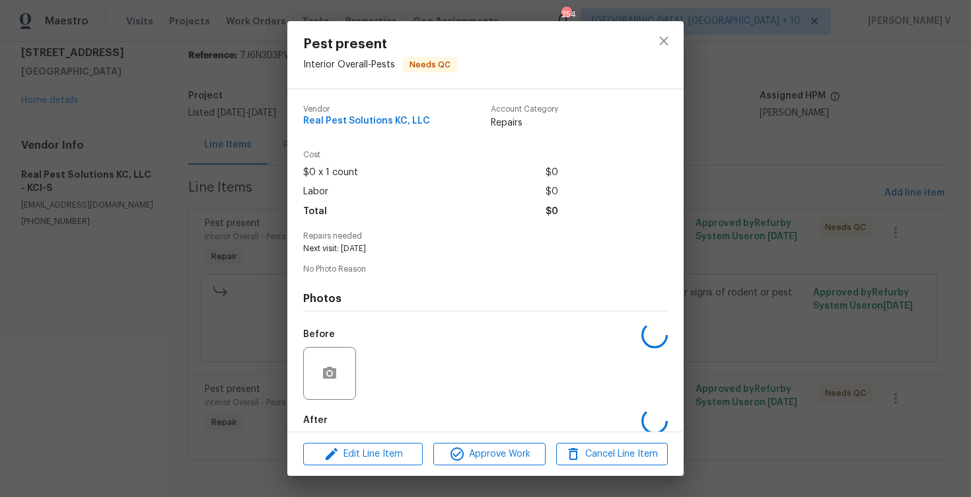
scroll to position [67, 0]
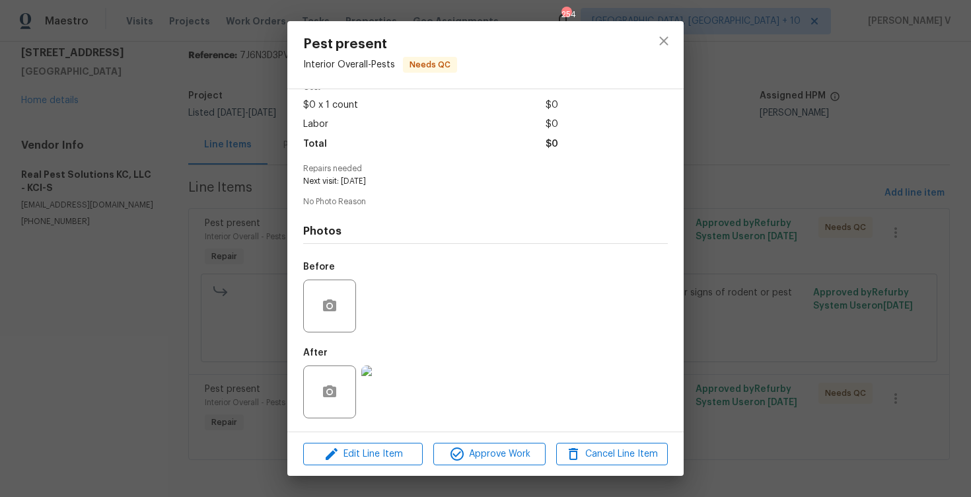
click at [386, 394] on img at bounding box center [387, 391] width 53 height 53
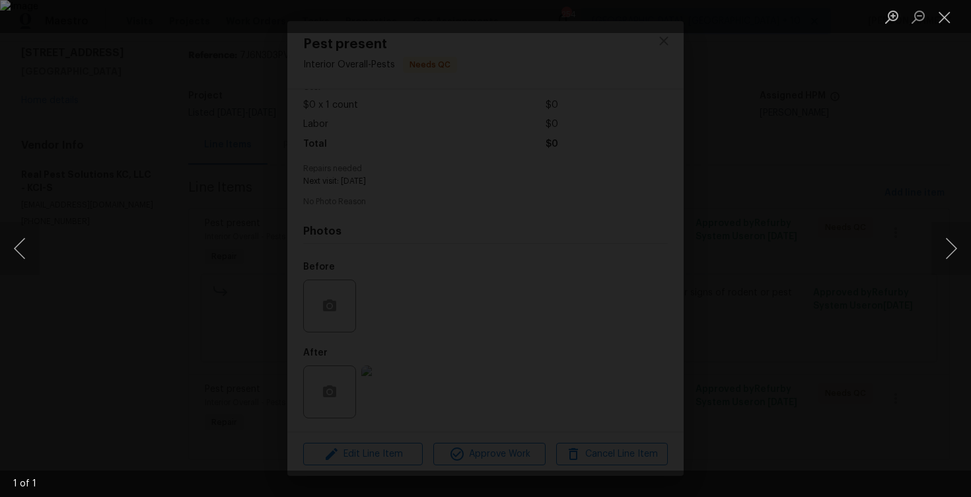
click at [845, 197] on div "Lightbox" at bounding box center [485, 248] width 971 height 497
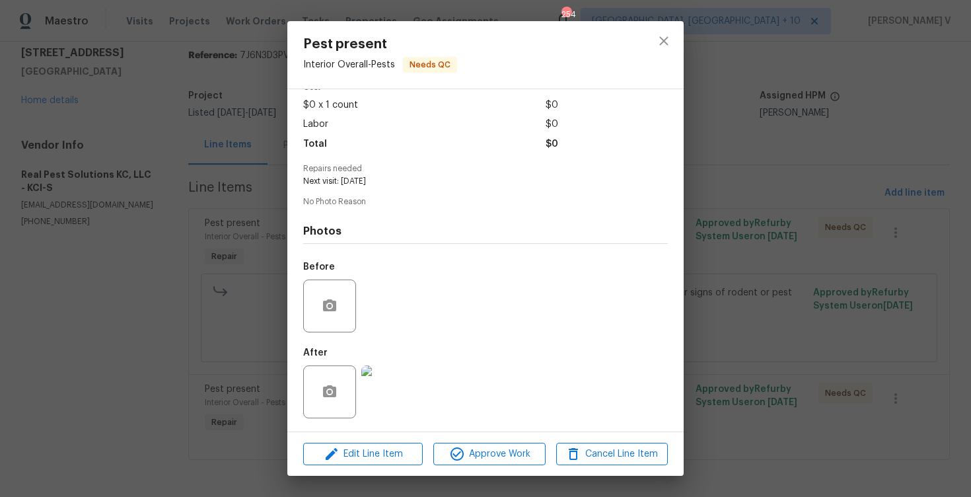
click at [845, 197] on div "Pest present Interior Overall - Pests Needs QC Vendor Real Pest Solutions KC, L…" at bounding box center [485, 248] width 971 height 497
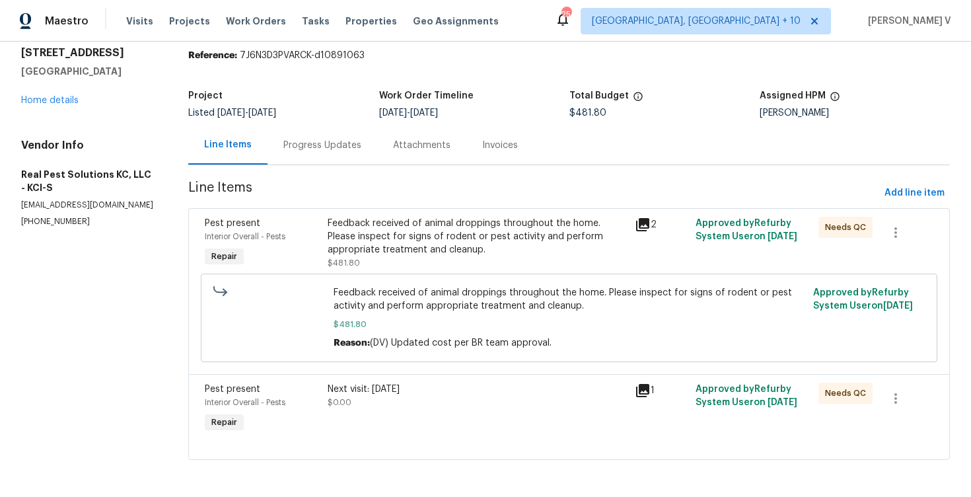
scroll to position [0, 0]
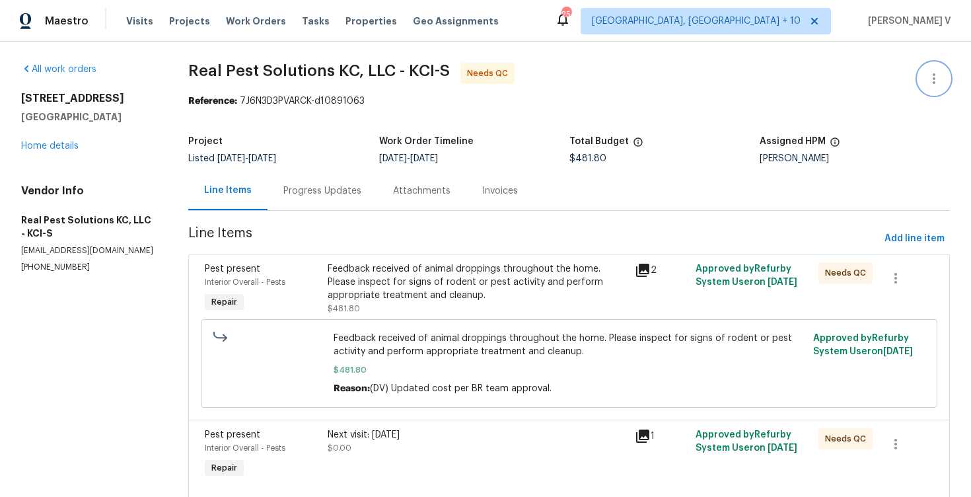
click at [927, 79] on icon "button" at bounding box center [934, 79] width 16 height 16
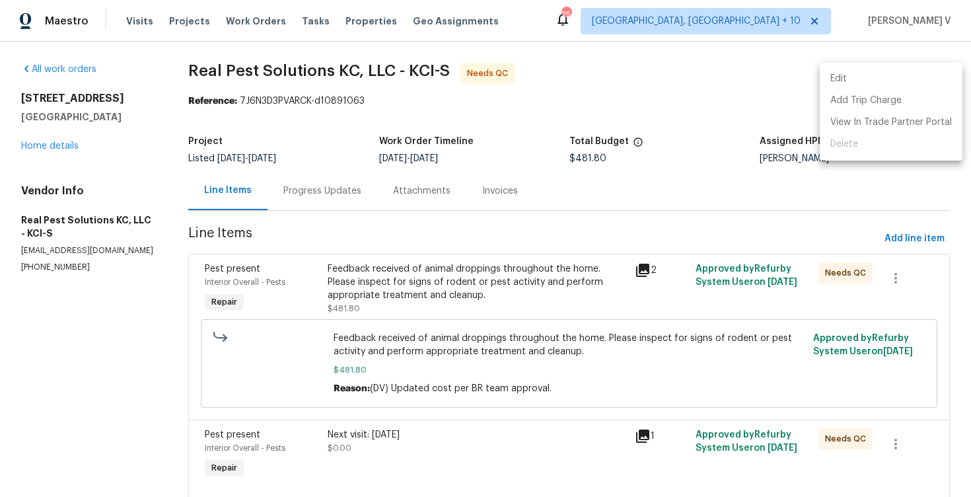
click at [927, 79] on li "Edit" at bounding box center [891, 79] width 143 height 22
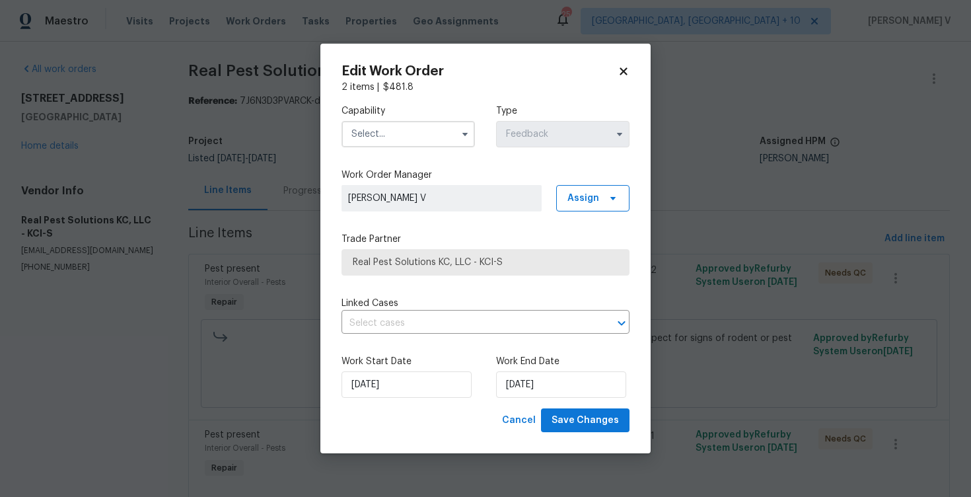
click at [392, 140] on input "text" at bounding box center [407, 134] width 133 height 26
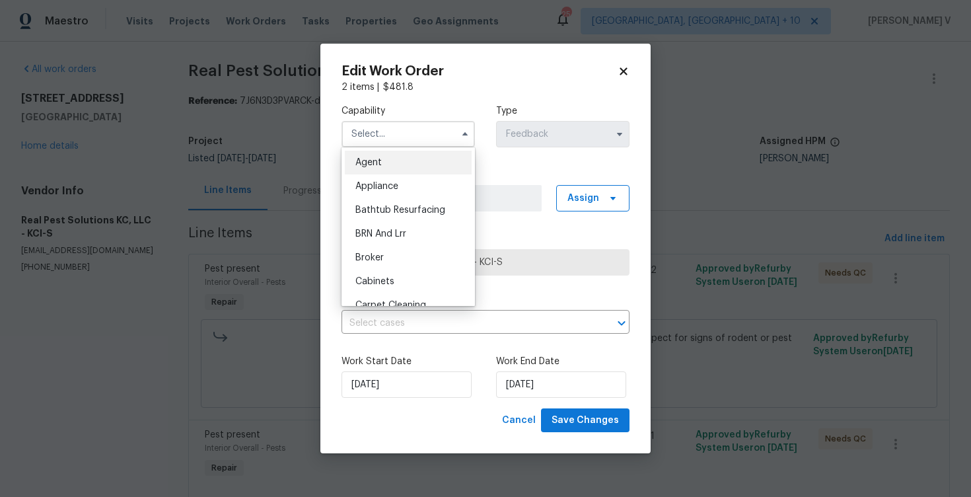
click at [365, 160] on span "Agent" at bounding box center [368, 162] width 26 height 9
type input "Agent"
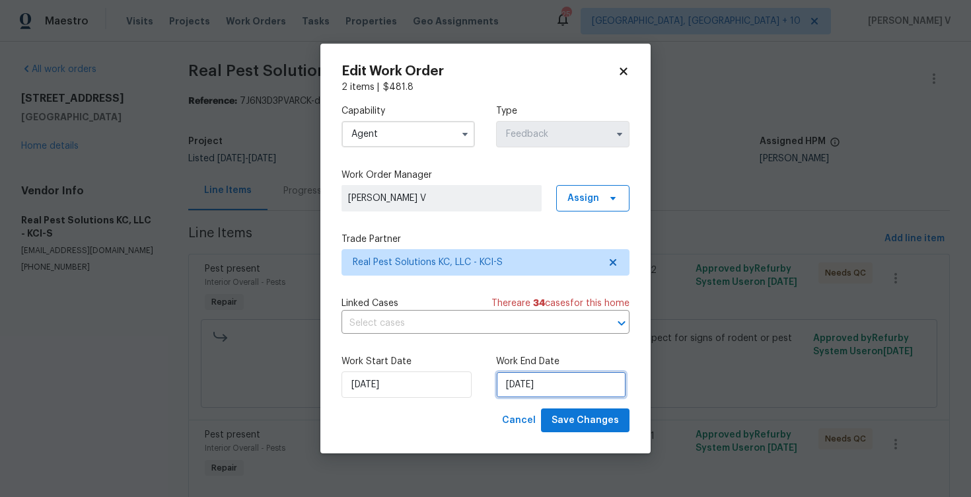
click at [535, 375] on input "[DATE]" at bounding box center [561, 384] width 130 height 26
select select "8"
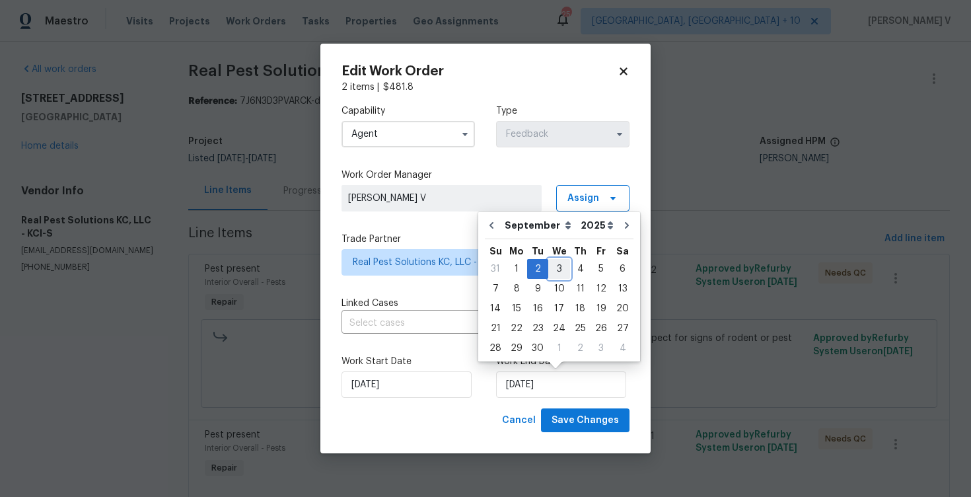
click at [560, 273] on div "3" at bounding box center [559, 269] width 22 height 18
type input "[DATE]"
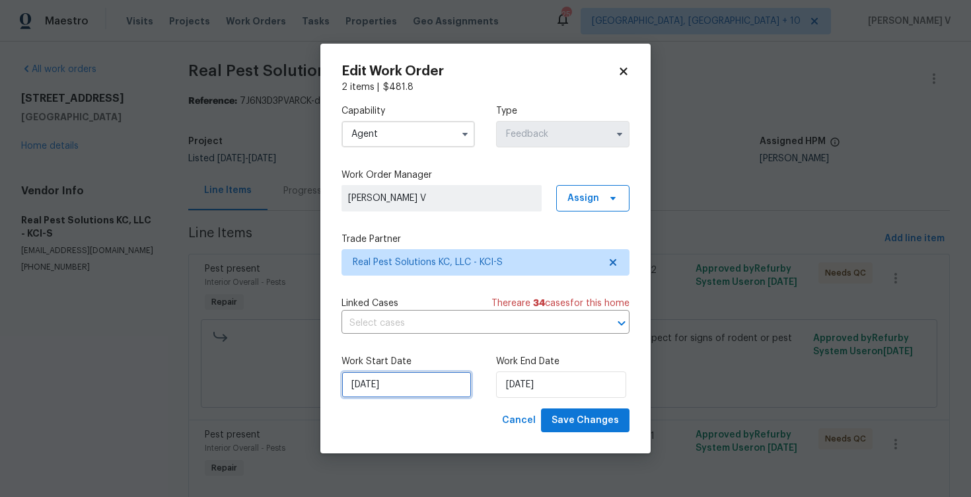
click at [389, 395] on input "[DATE]" at bounding box center [406, 384] width 130 height 26
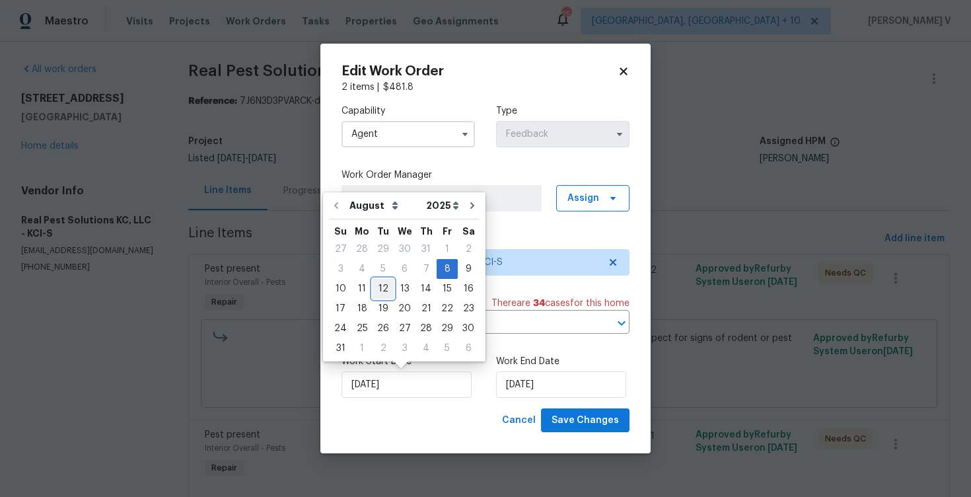
click at [376, 289] on div "12" at bounding box center [383, 288] width 21 height 18
type input "[DATE]"
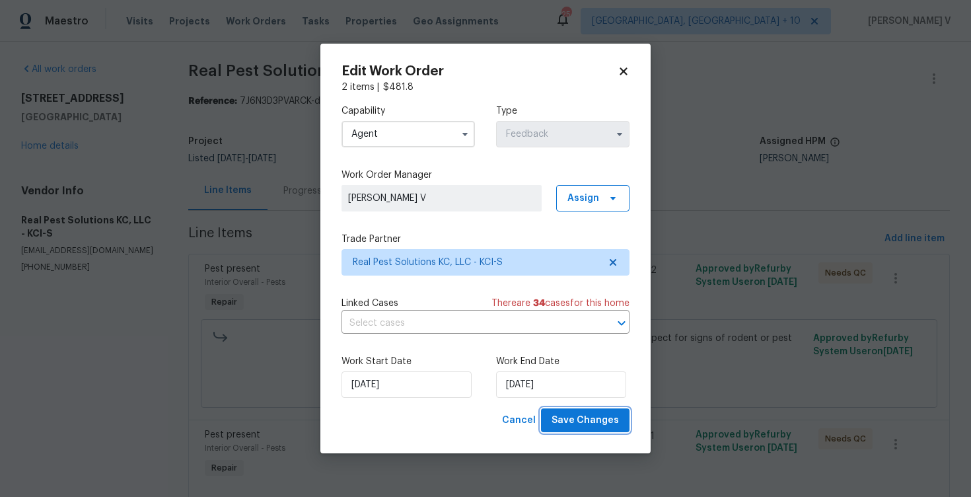
click at [590, 429] on button "Save Changes" at bounding box center [585, 420] width 89 height 24
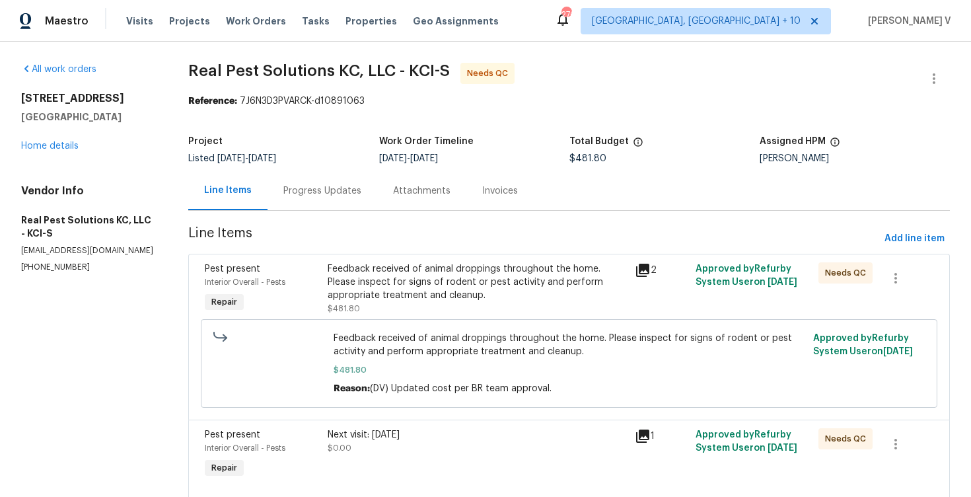
scroll to position [46, 0]
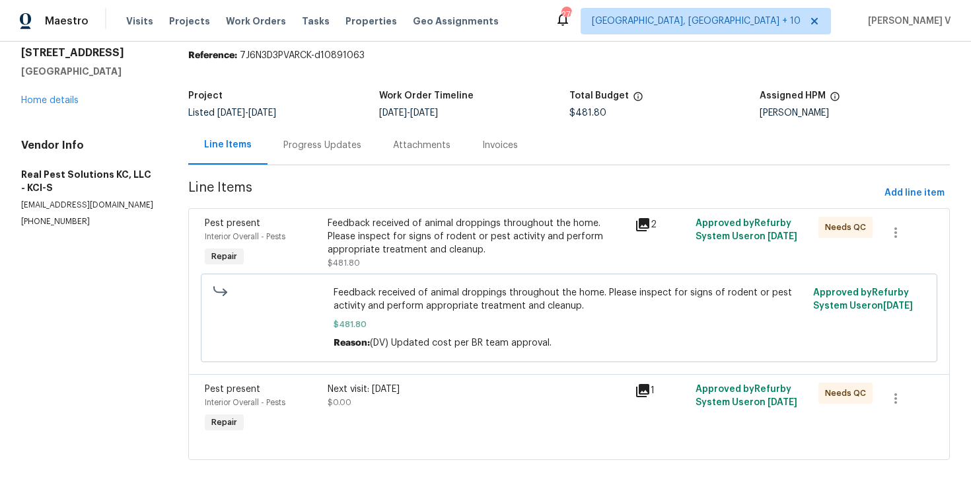
click at [342, 147] on div "Progress Updates" at bounding box center [322, 145] width 78 height 13
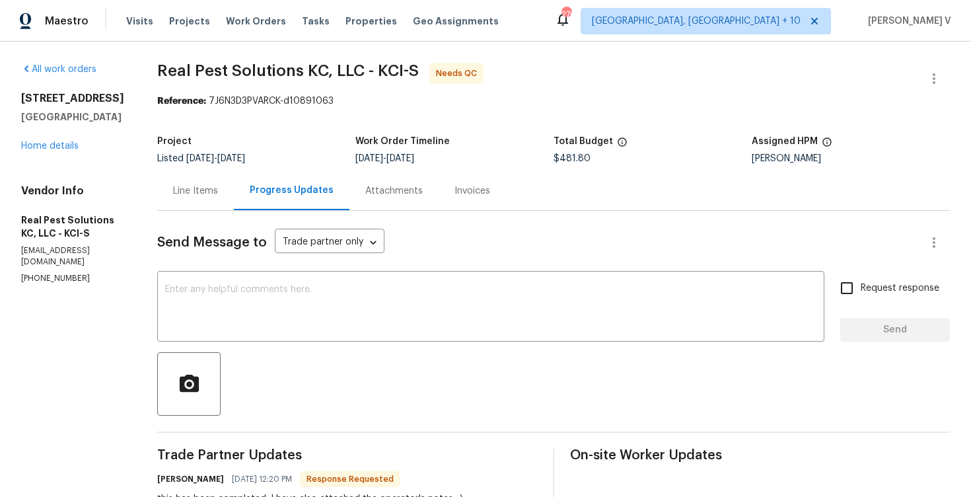
click at [234, 203] on div "Line Items" at bounding box center [195, 190] width 77 height 39
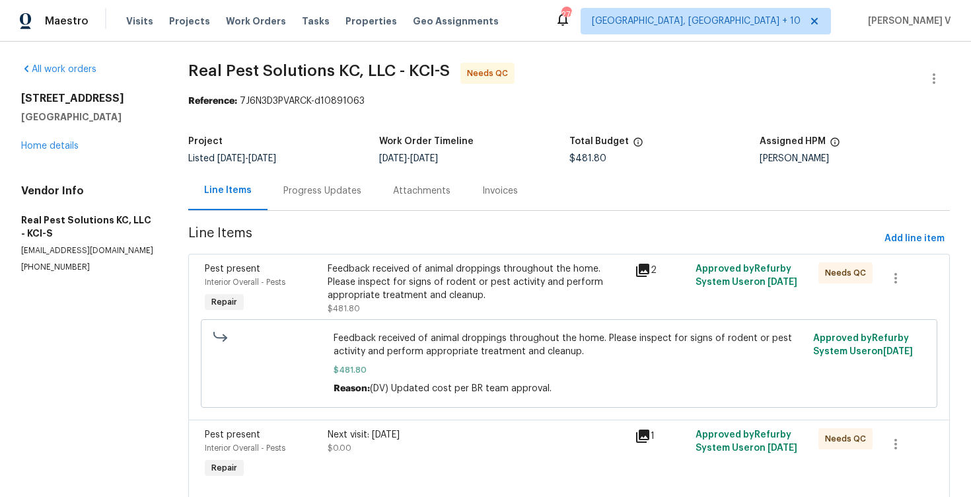
click at [442, 314] on div "Feedback received of animal droppings throughout the home. Please inspect for s…" at bounding box center [477, 288] width 299 height 53
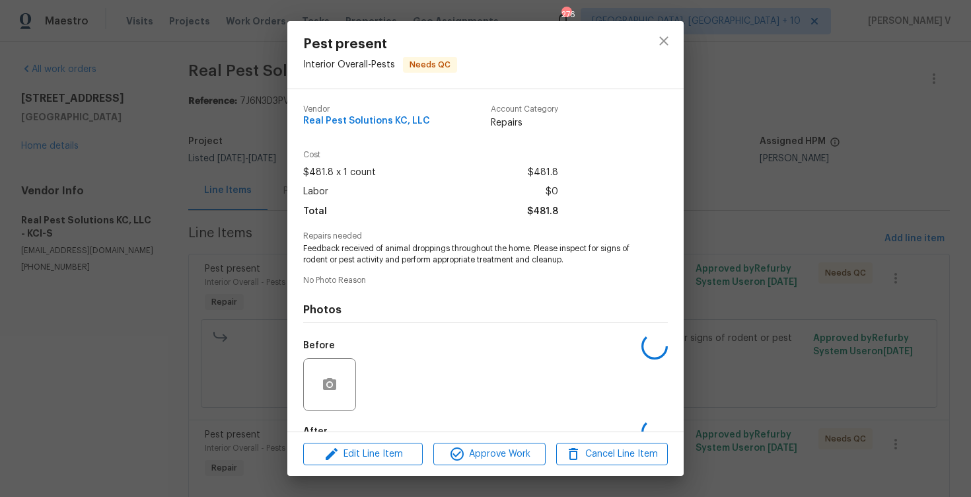
scroll to position [79, 0]
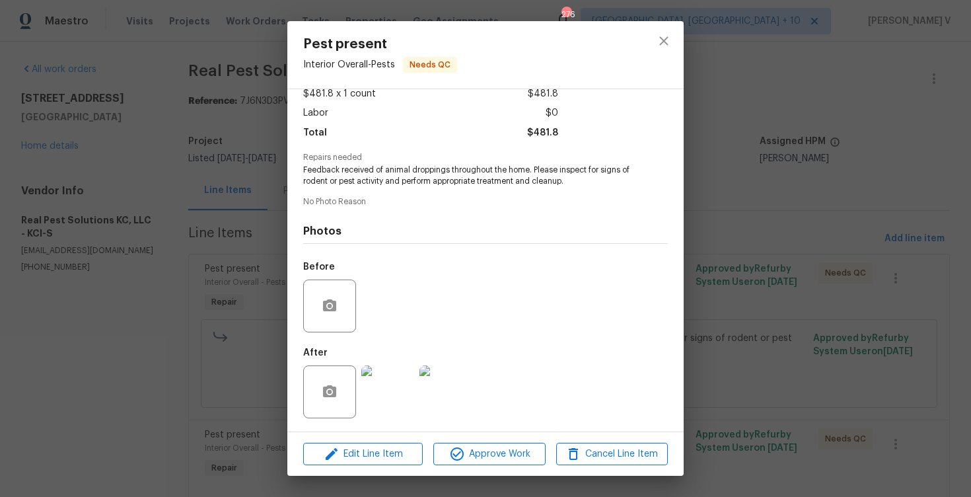
click at [395, 384] on img at bounding box center [387, 391] width 53 height 53
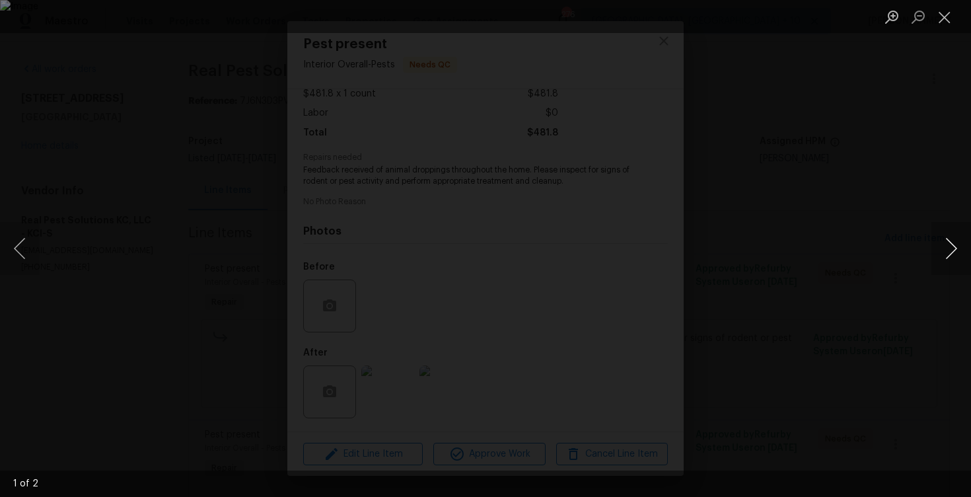
click at [958, 251] on button "Next image" at bounding box center [951, 248] width 40 height 53
click at [804, 164] on div "Lightbox" at bounding box center [485, 248] width 971 height 497
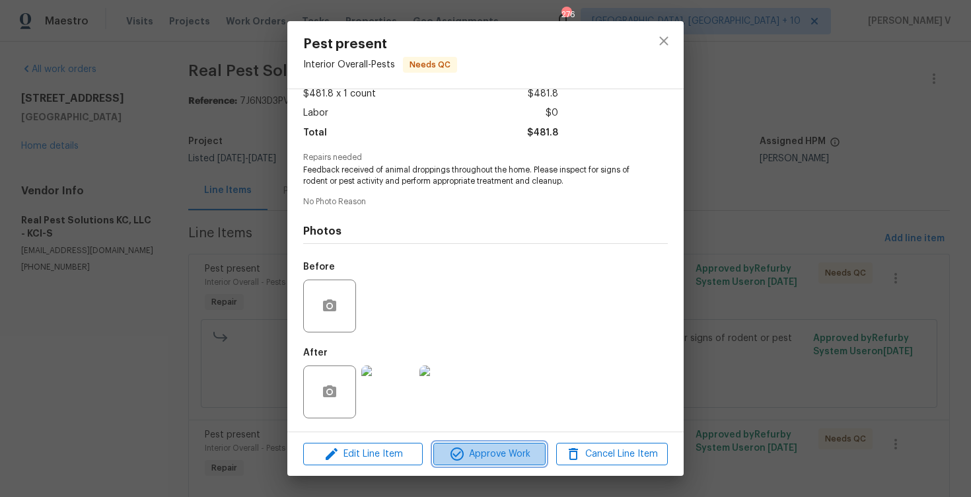
click at [496, 447] on span "Approve Work" at bounding box center [489, 454] width 104 height 17
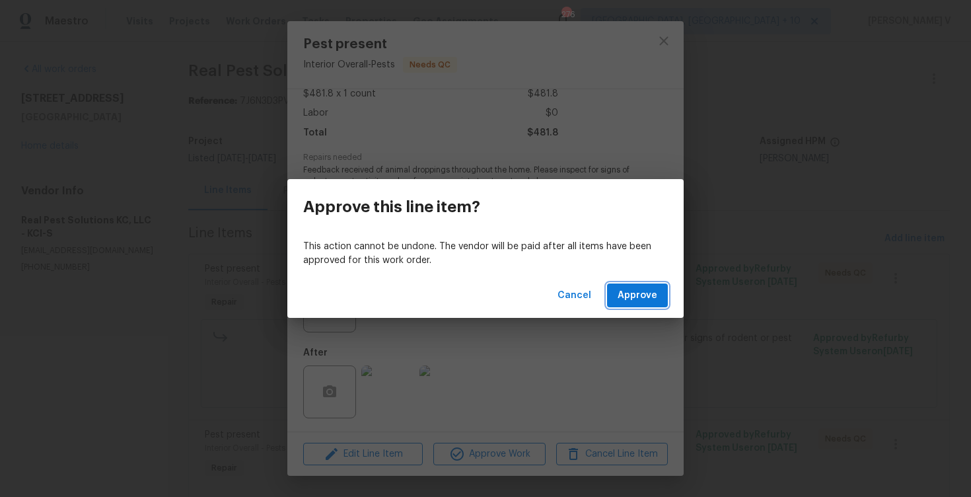
click at [637, 304] on button "Approve" at bounding box center [637, 295] width 61 height 24
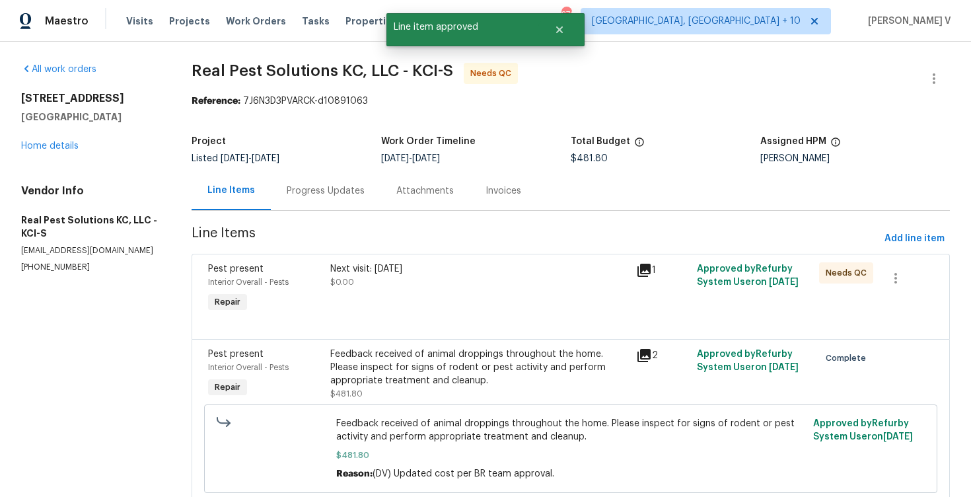
click at [429, 273] on div "Next visit: September 2" at bounding box center [478, 268] width 297 height 13
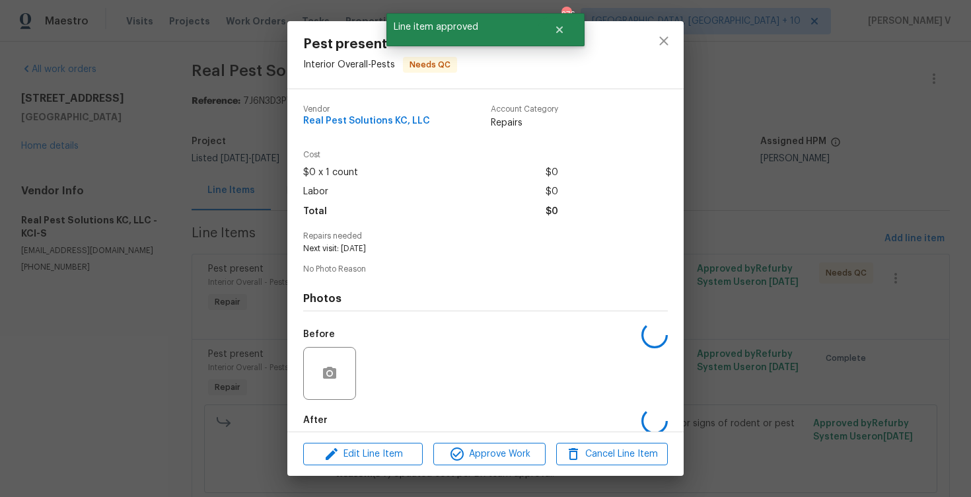
scroll to position [67, 0]
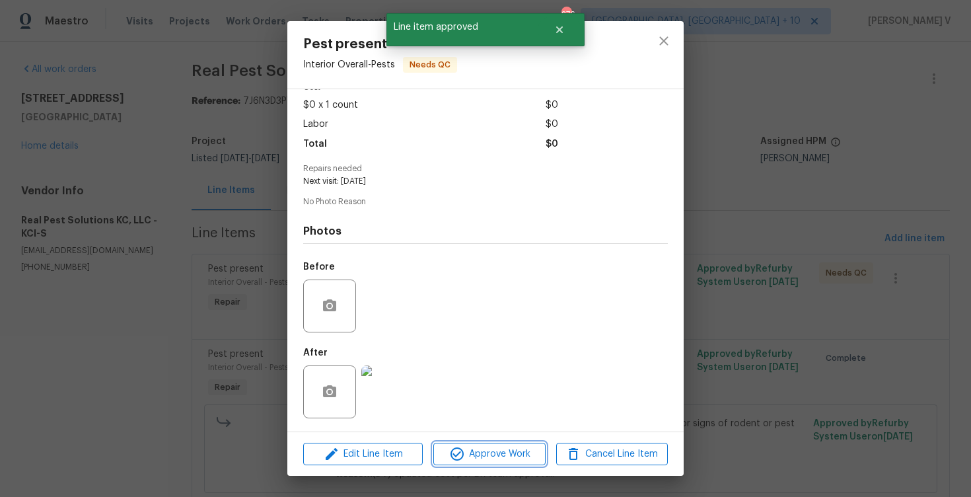
click at [481, 444] on button "Approve Work" at bounding box center [489, 454] width 112 height 23
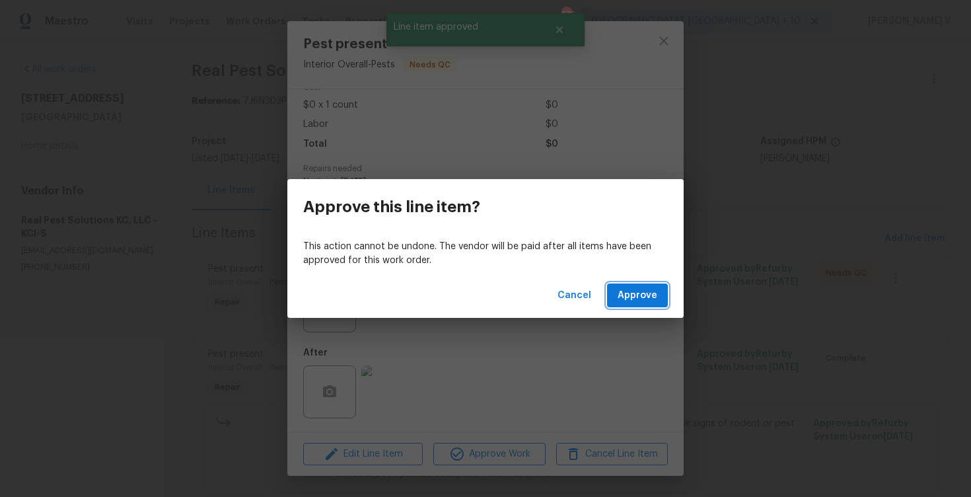
click at [663, 298] on button "Approve" at bounding box center [637, 295] width 61 height 24
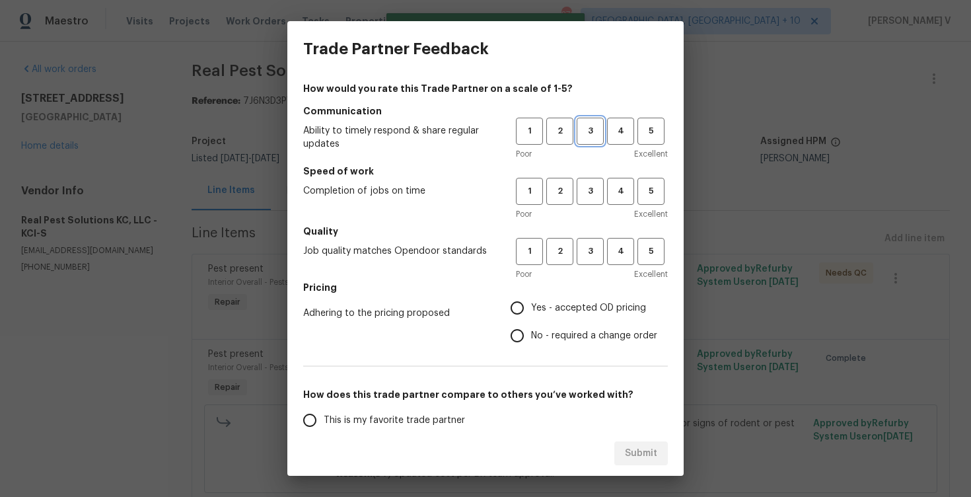
click at [592, 137] on span "3" at bounding box center [590, 131] width 24 height 15
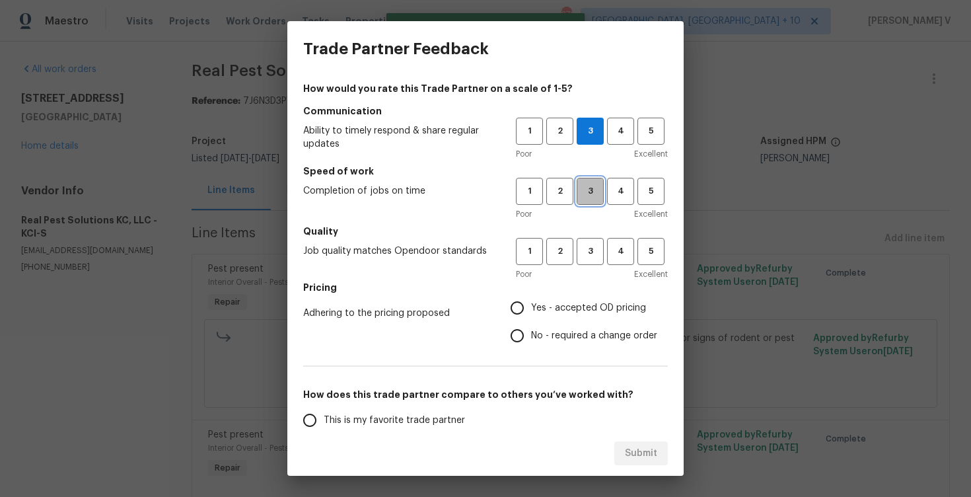
click at [592, 194] on span "3" at bounding box center [590, 191] width 24 height 15
click at [592, 257] on span "3" at bounding box center [590, 251] width 24 height 15
click at [536, 330] on span "No - required a change order" at bounding box center [594, 336] width 126 height 14
click at [531, 330] on input "No - required a change order" at bounding box center [517, 336] width 28 height 28
radio input "true"
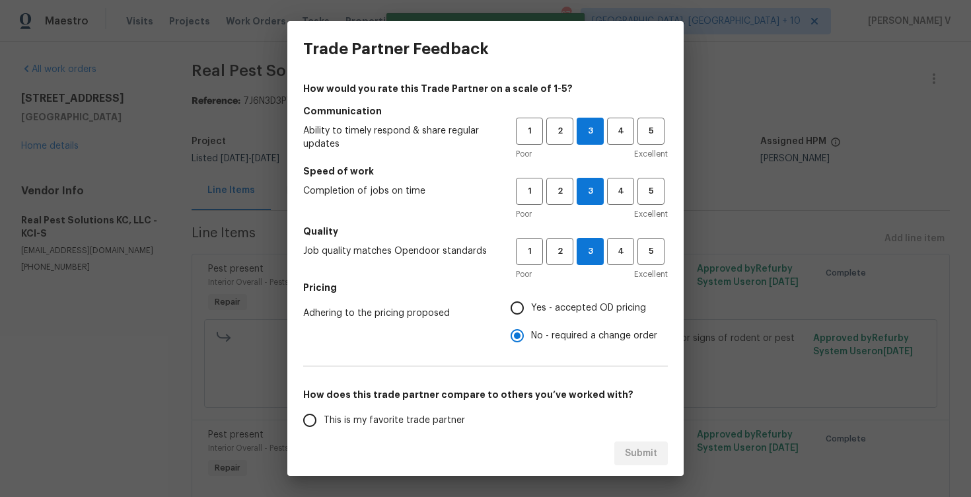
scroll to position [143, 0]
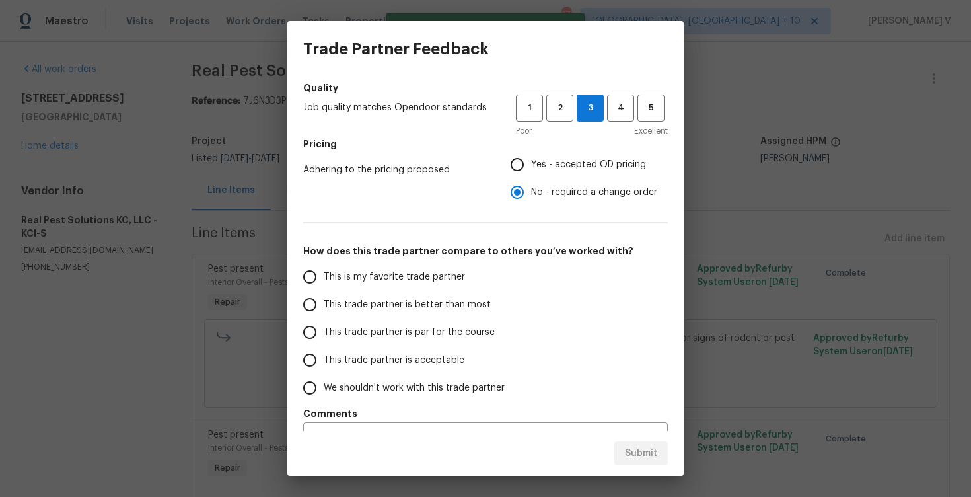
click at [443, 326] on span "This trade partner is par for the course" at bounding box center [409, 333] width 171 height 14
click at [324, 326] on input "This trade partner is par for the course" at bounding box center [310, 332] width 28 height 28
radio input "false"
click at [443, 294] on label "This trade partner is better than most" at bounding box center [400, 305] width 209 height 28
click at [324, 294] on input "This trade partner is better than most" at bounding box center [310, 305] width 28 height 28
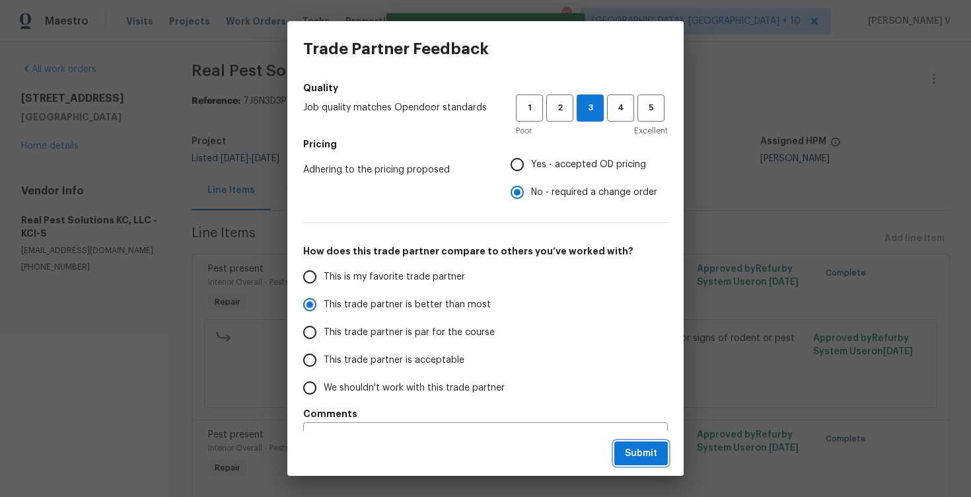
click at [639, 446] on span "Submit" at bounding box center [641, 453] width 32 height 17
radio input "true"
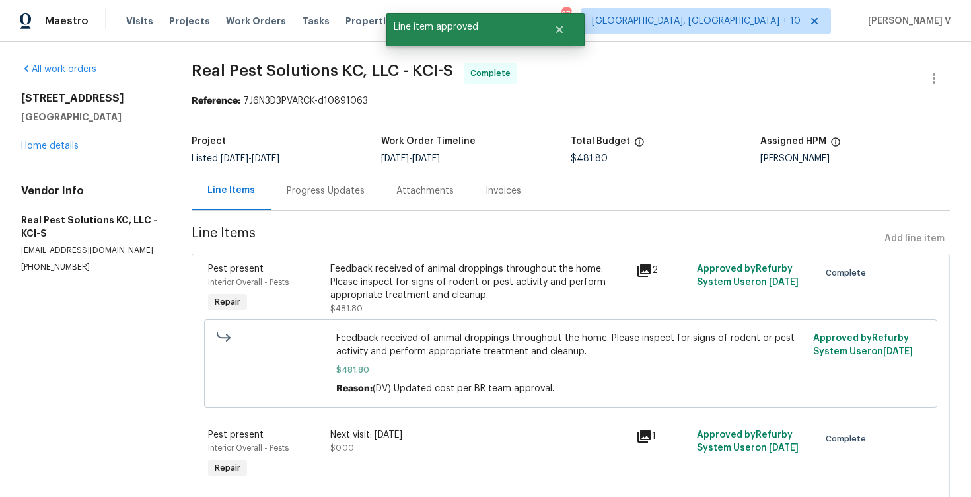
click at [316, 206] on div "Progress Updates" at bounding box center [326, 190] width 110 height 39
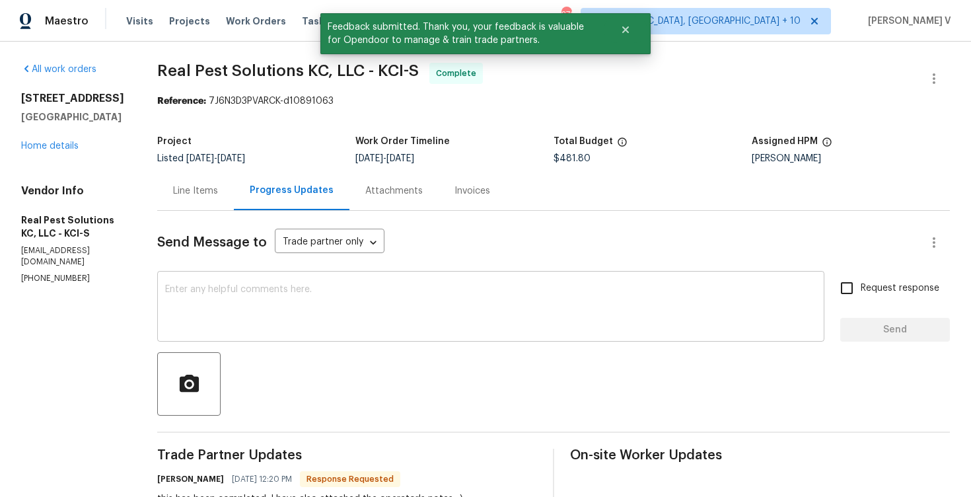
click at [283, 293] on textarea at bounding box center [490, 308] width 651 height 46
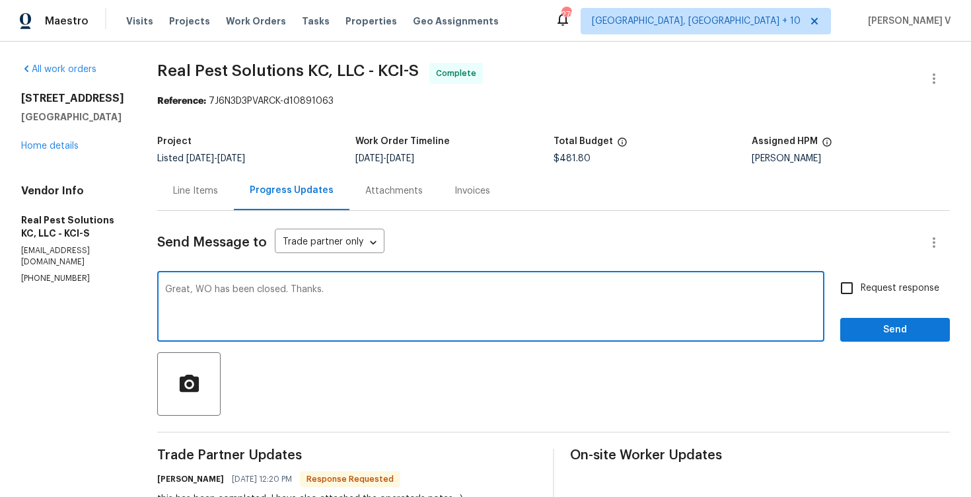
type textarea "Great, WO has been closed. Thanks."
click at [882, 336] on span "Send" at bounding box center [895, 330] width 89 height 17
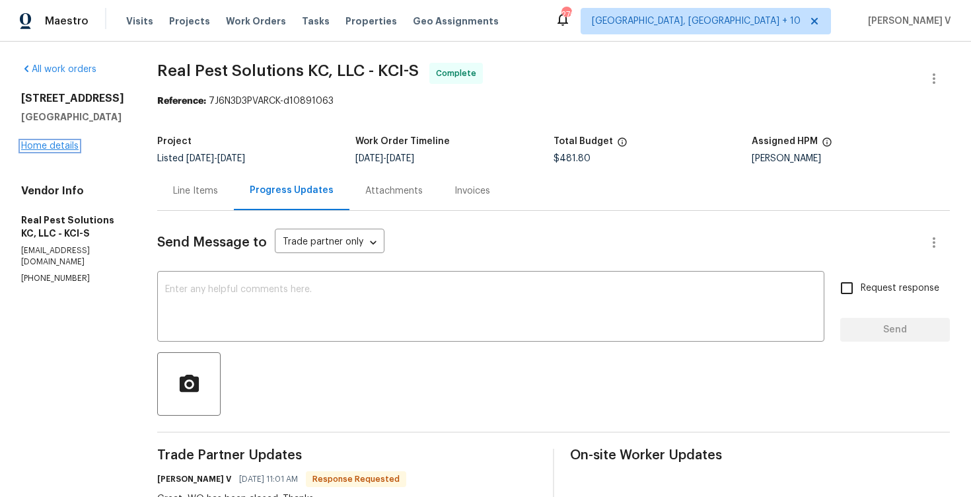
click at [69, 147] on link "Home details" at bounding box center [49, 145] width 57 height 9
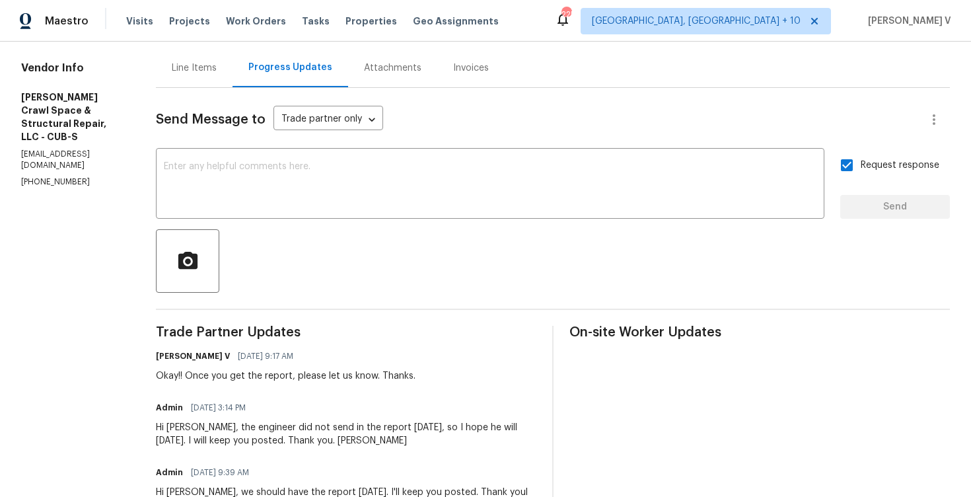
scroll to position [217, 0]
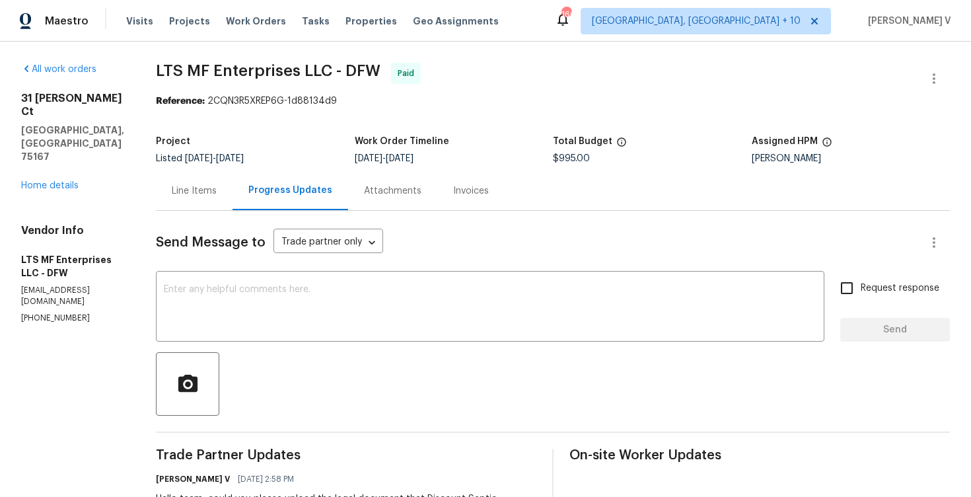
scroll to position [242, 0]
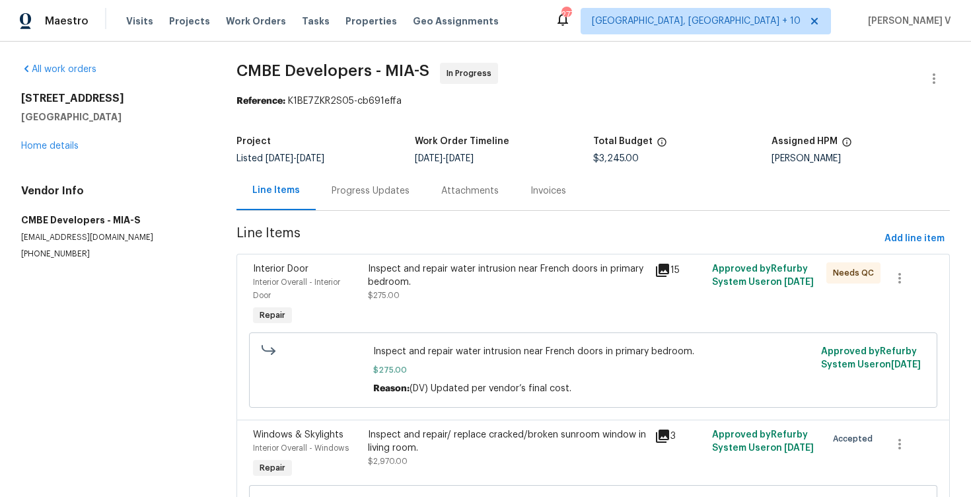
click at [371, 180] on div "Progress Updates" at bounding box center [371, 190] width 110 height 39
